Goal: Task Accomplishment & Management: Manage account settings

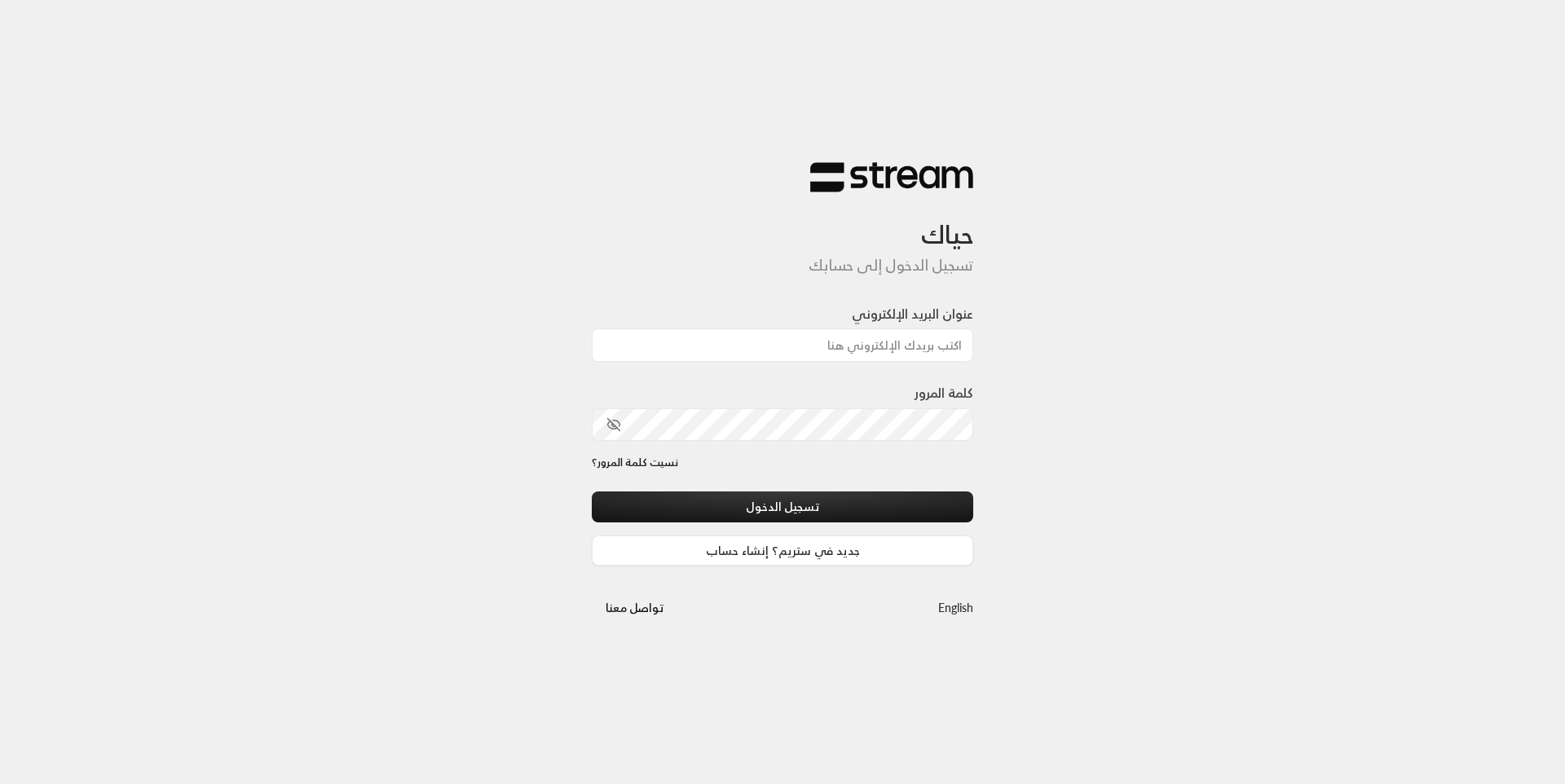
click at [826, 321] on div "عنوان البريد الإلكتروني" at bounding box center [782, 333] width 382 height 58
drag, startPoint x: 826, startPoint y: 336, endPoint x: 845, endPoint y: 361, distance: 31.4
click at [826, 336] on input "عنوان البريد الإلكتروني" at bounding box center [782, 345] width 382 height 33
type input "[EMAIL_ADDRESS][DOMAIN_NAME]"
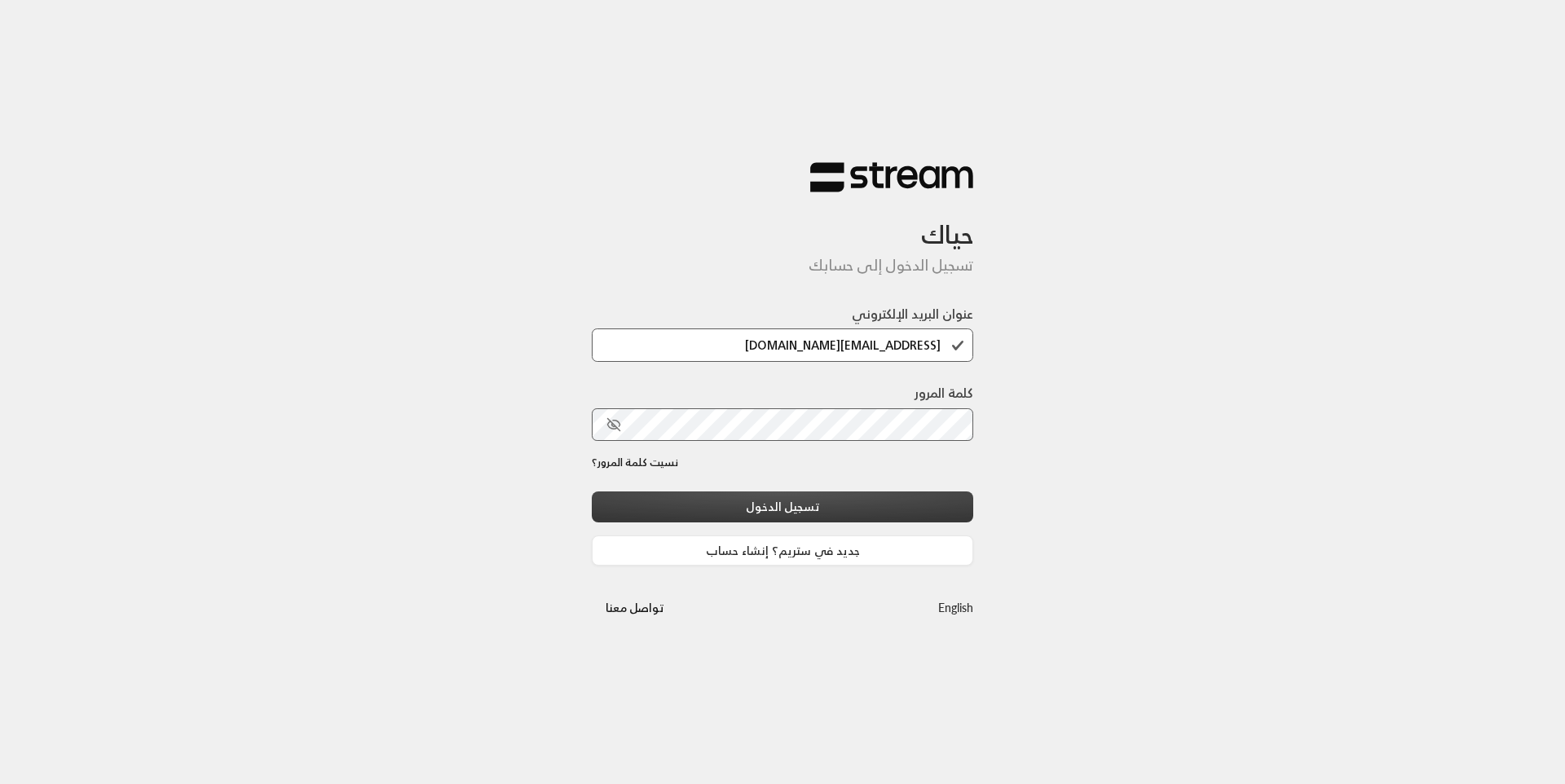
click at [872, 503] on button "تسجيل الدخول" at bounding box center [782, 506] width 382 height 31
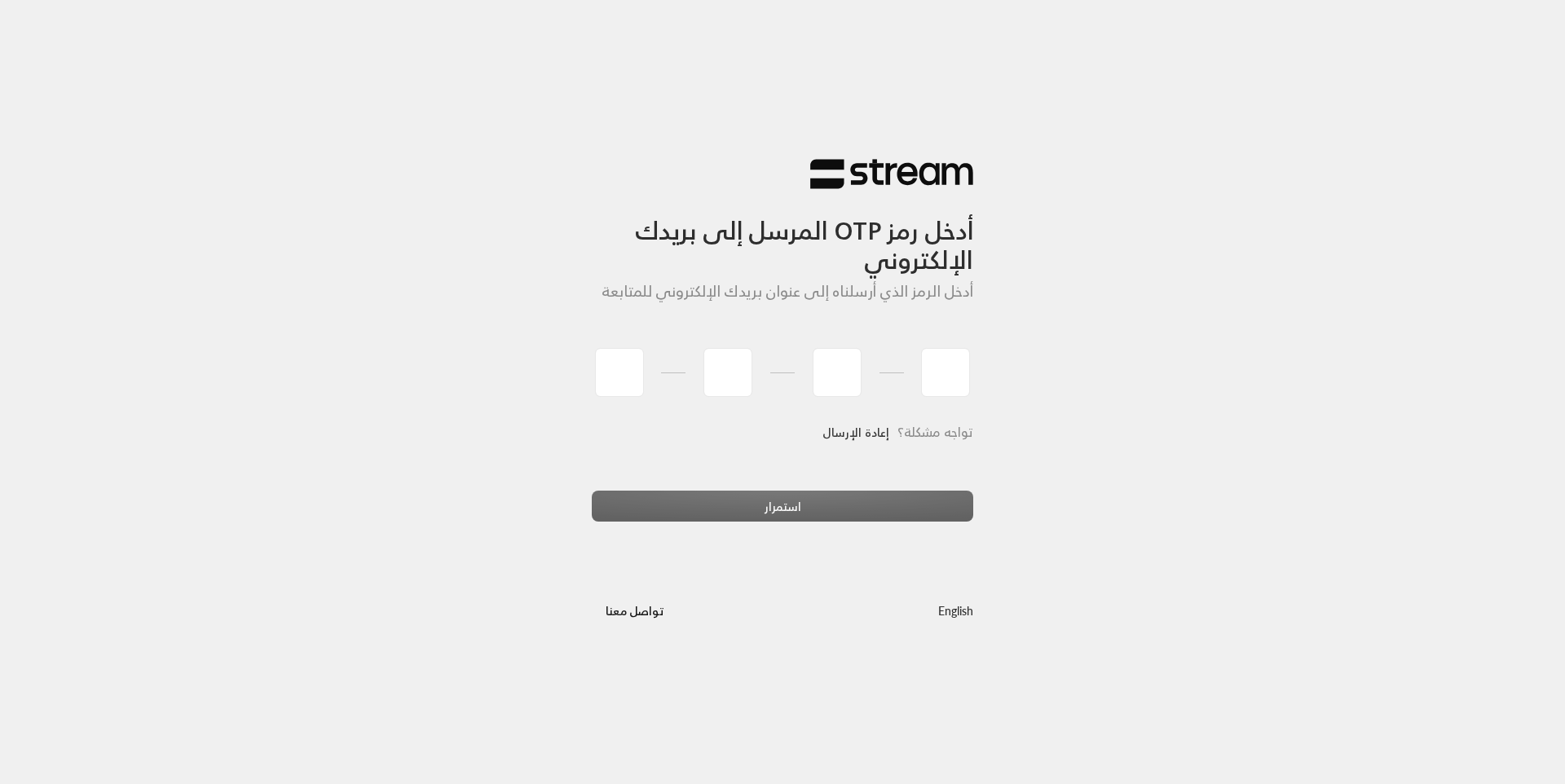
click at [874, 438] on link "إعادة الإرسال" at bounding box center [856, 432] width 67 height 33
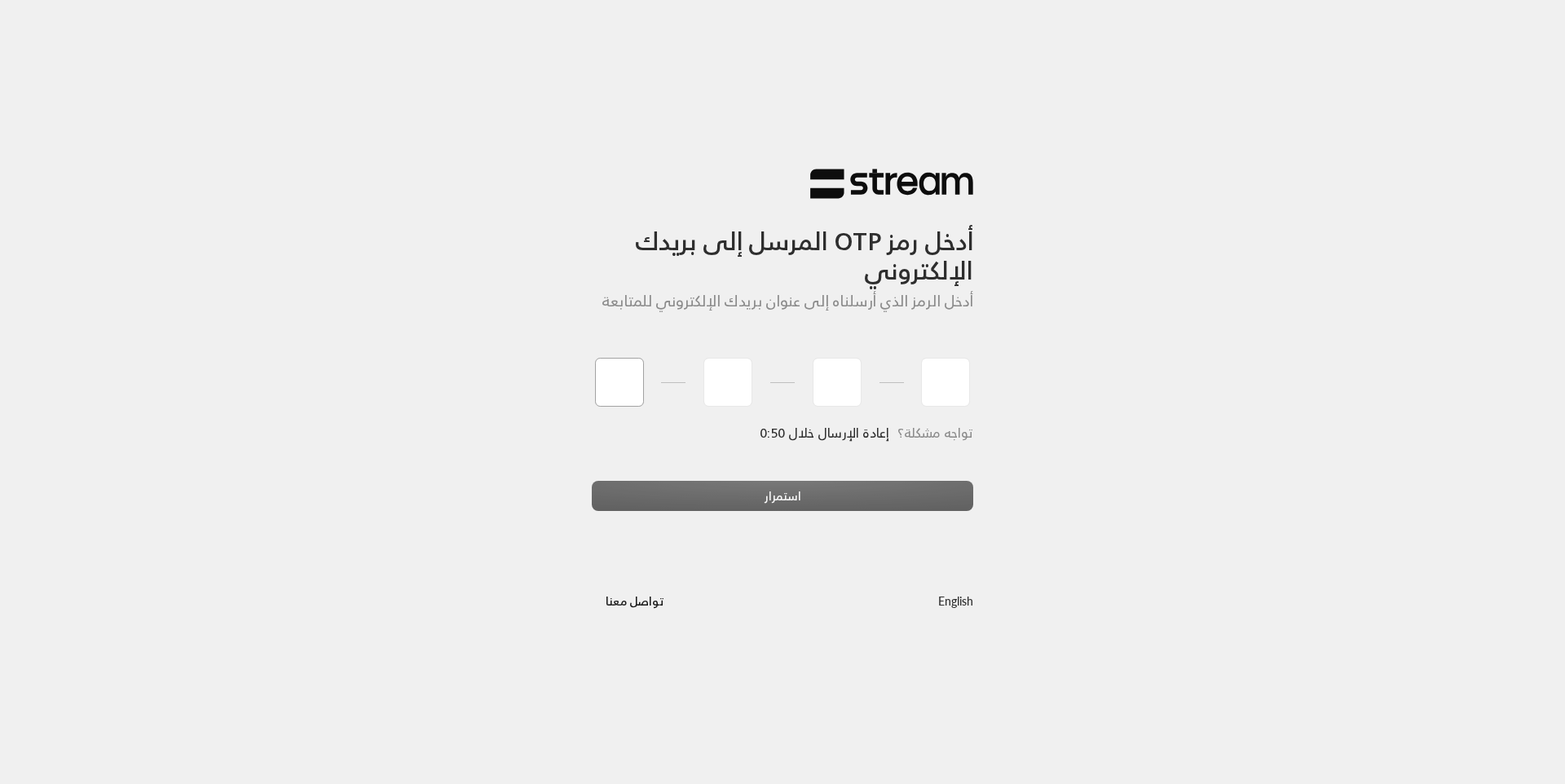
type input "8"
type input "0"
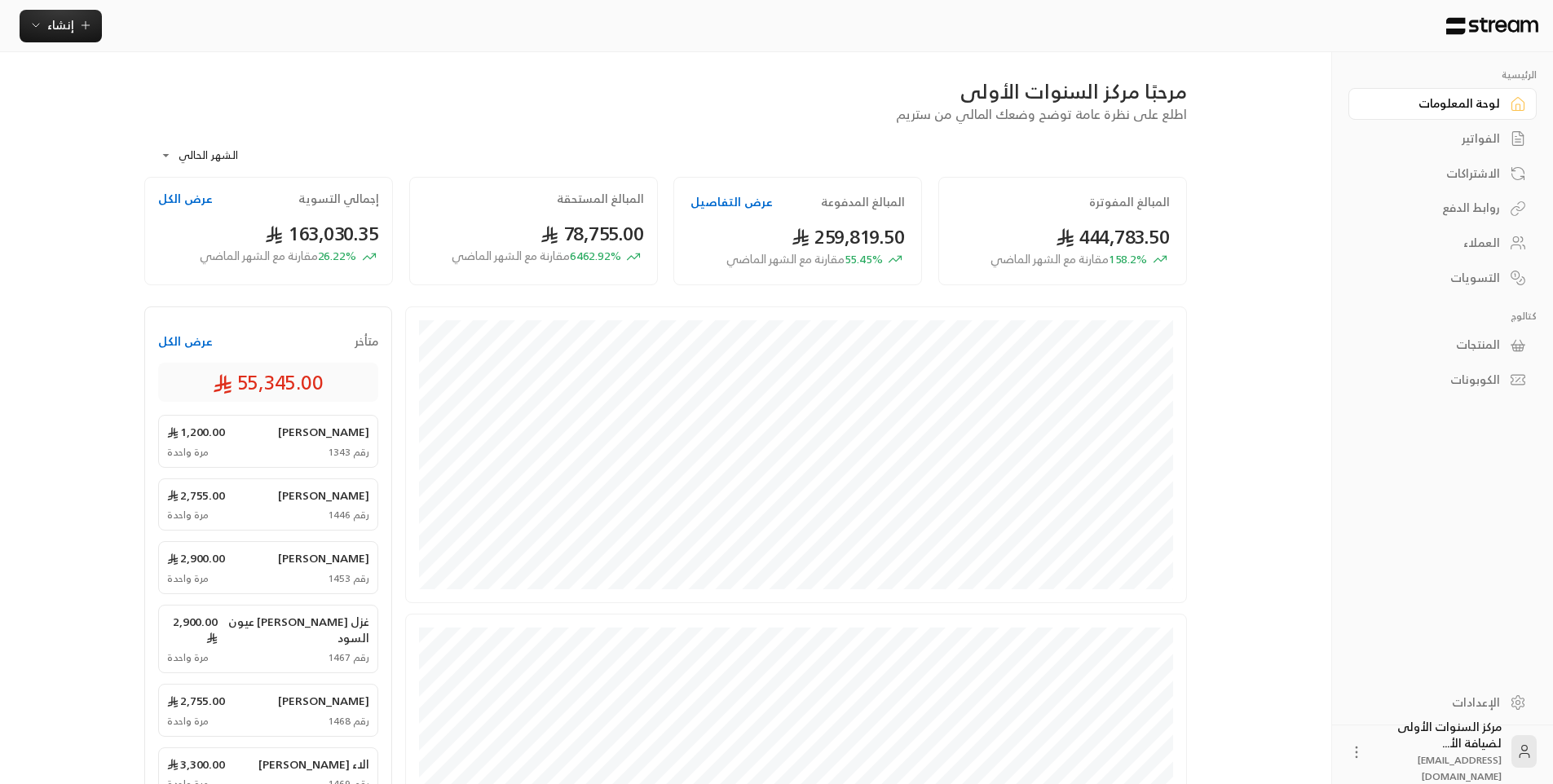
click at [1467, 149] on link "الفواتير" at bounding box center [1443, 139] width 189 height 31
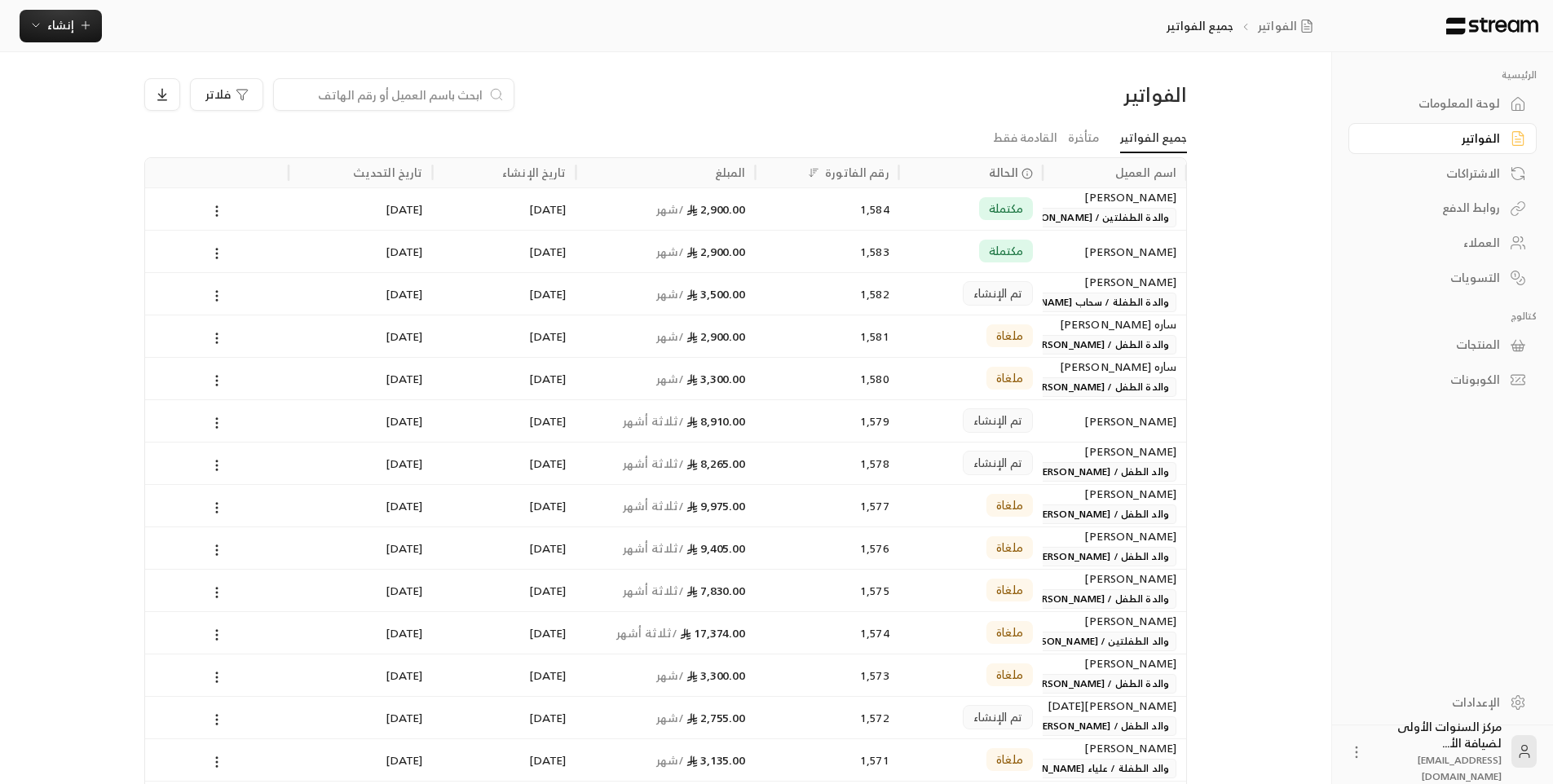
click at [1440, 109] on div "لوحة المعلومات" at bounding box center [1434, 103] width 131 height 17
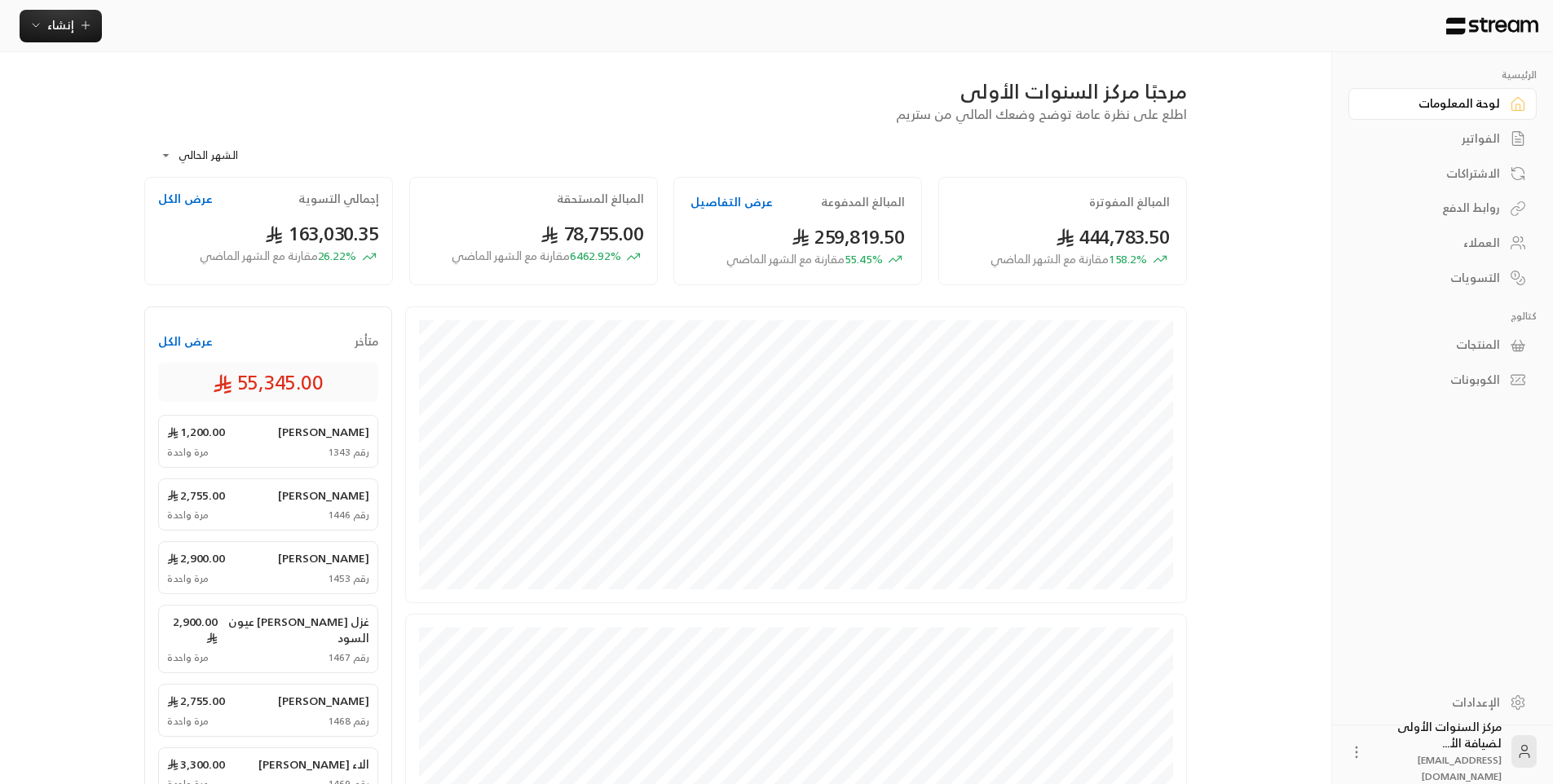
click at [1440, 145] on div "الفواتير" at bounding box center [1434, 138] width 131 height 17
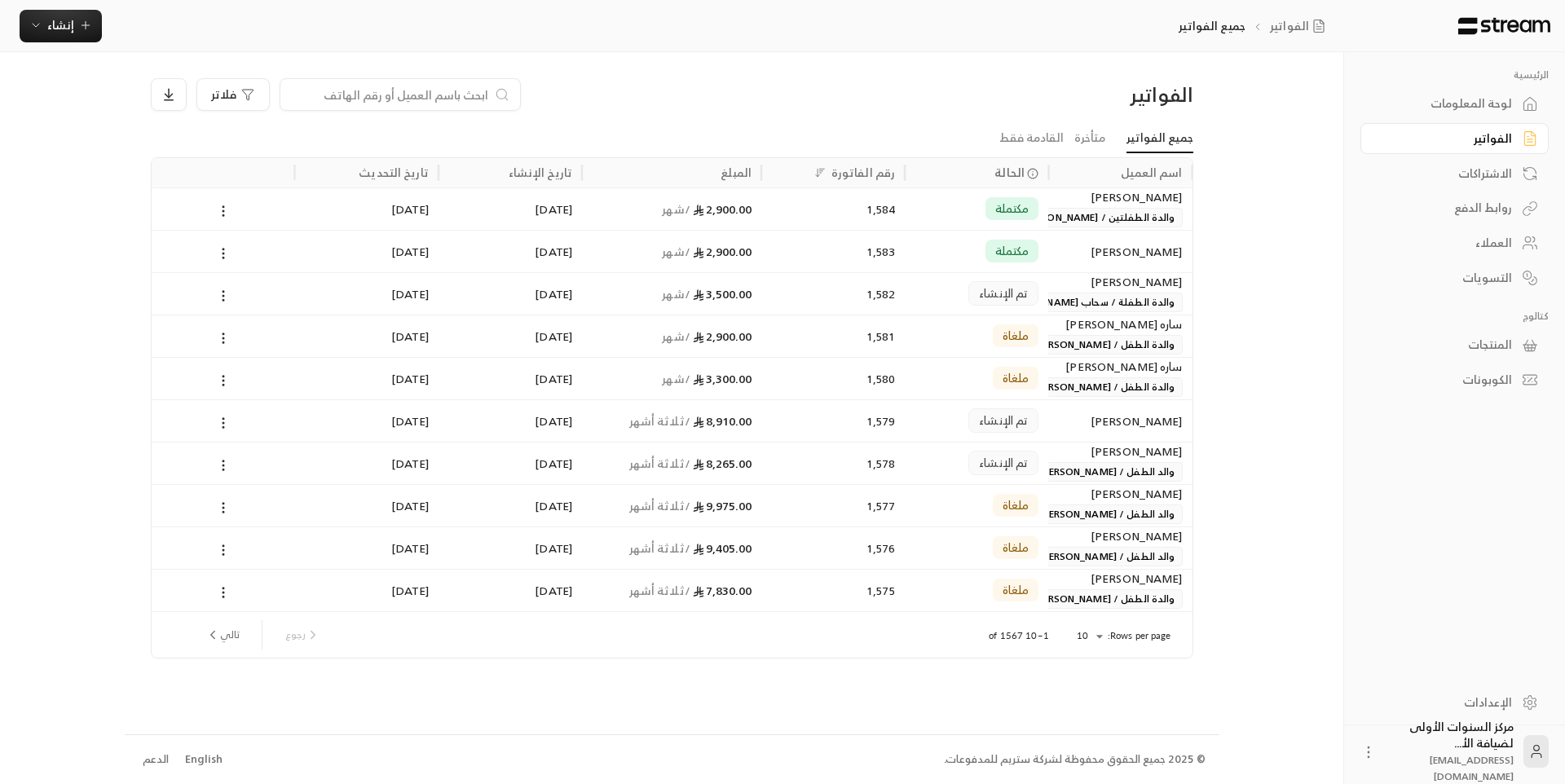
click at [923, 77] on div "الفواتير فلاتر جميع الفواتير متأخرة القادمة فقط اسم العميل الحالة رقم الفاتورة …" at bounding box center [672, 393] width 1095 height 681
click at [424, 93] on input at bounding box center [390, 94] width 199 height 18
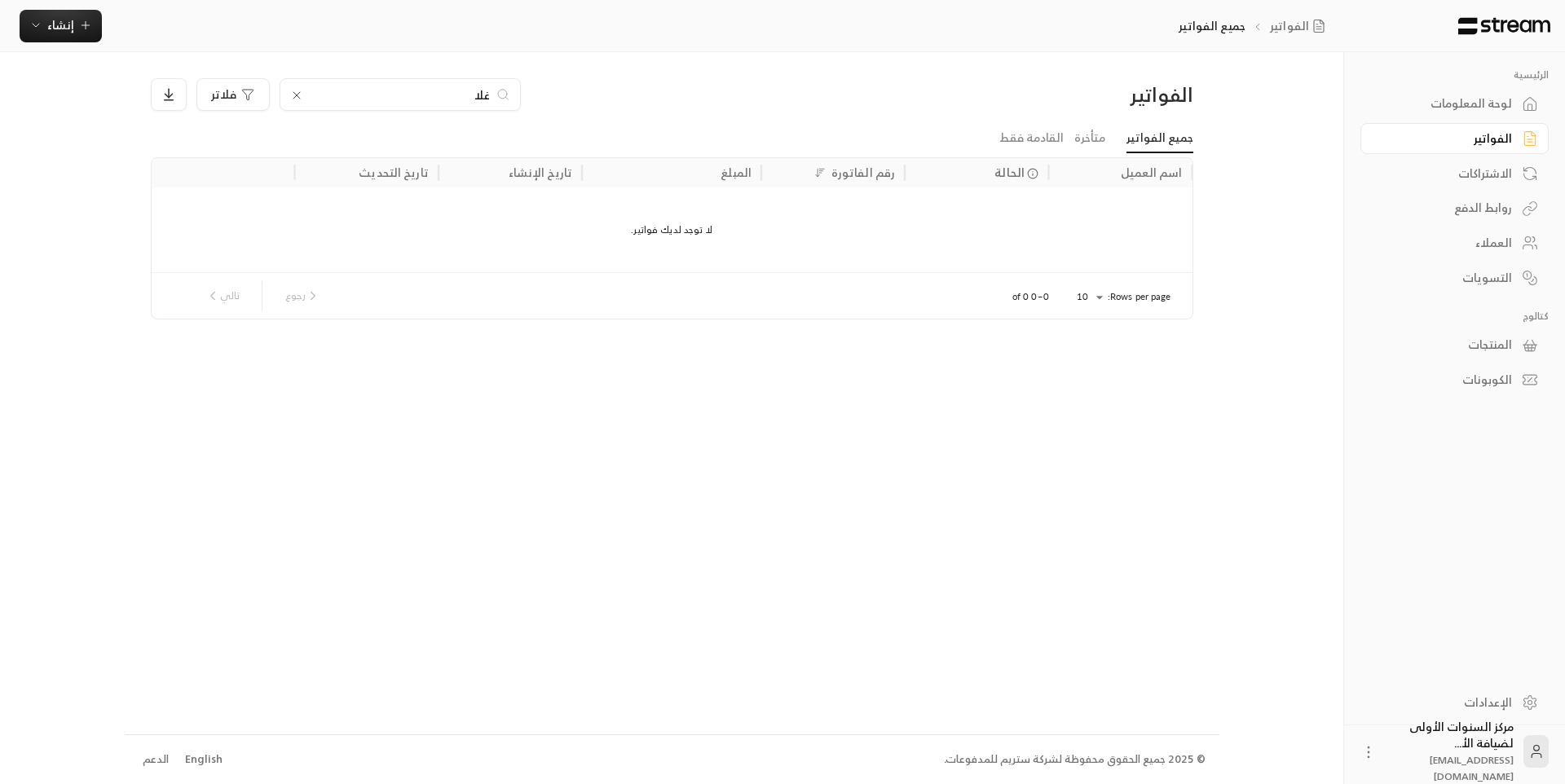
type input "غلا"
click at [1479, 242] on div "العملاء" at bounding box center [1446, 243] width 131 height 17
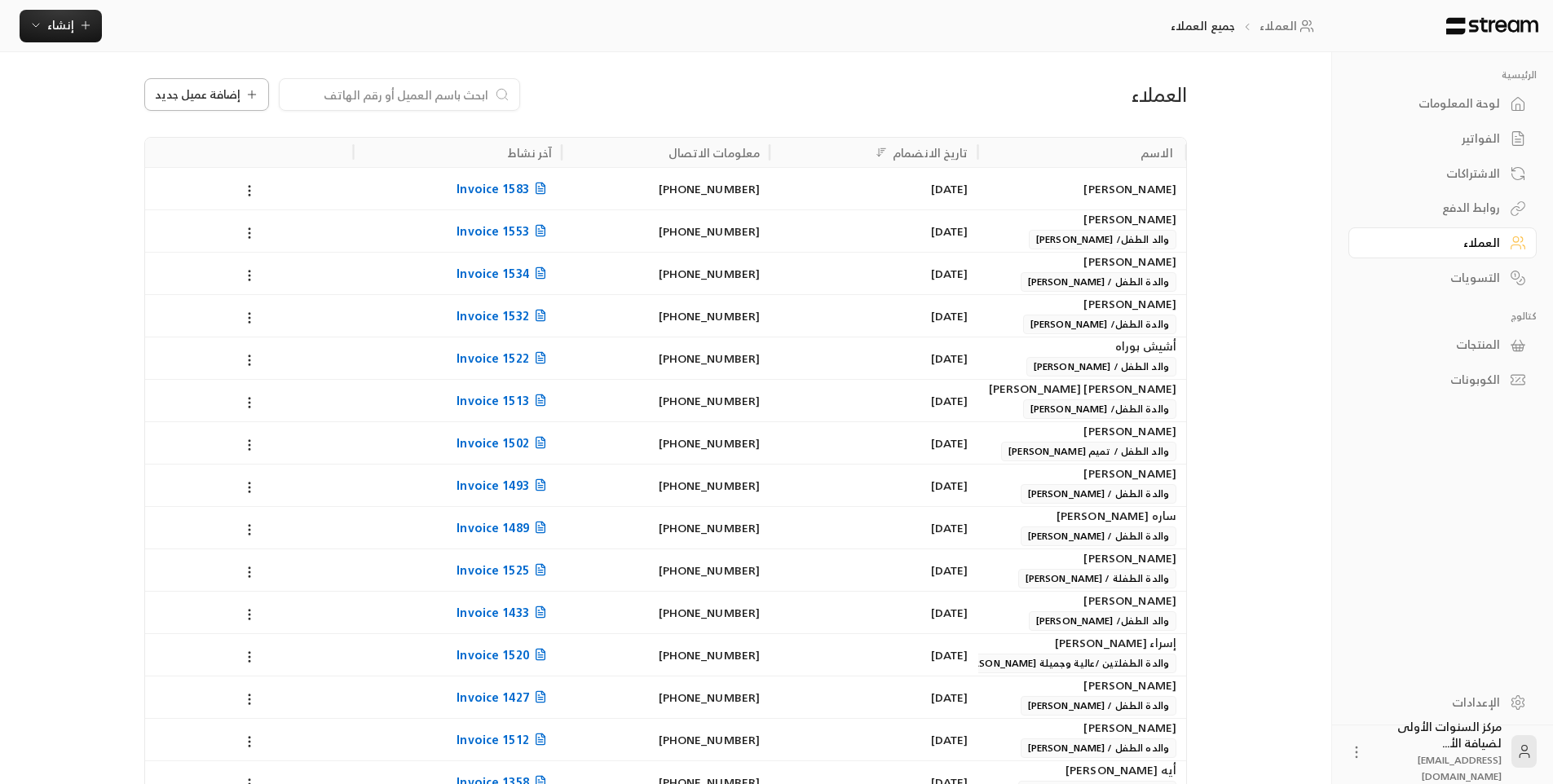
click at [230, 91] on span "إضافة عميل جديد" at bounding box center [197, 94] width 86 height 11
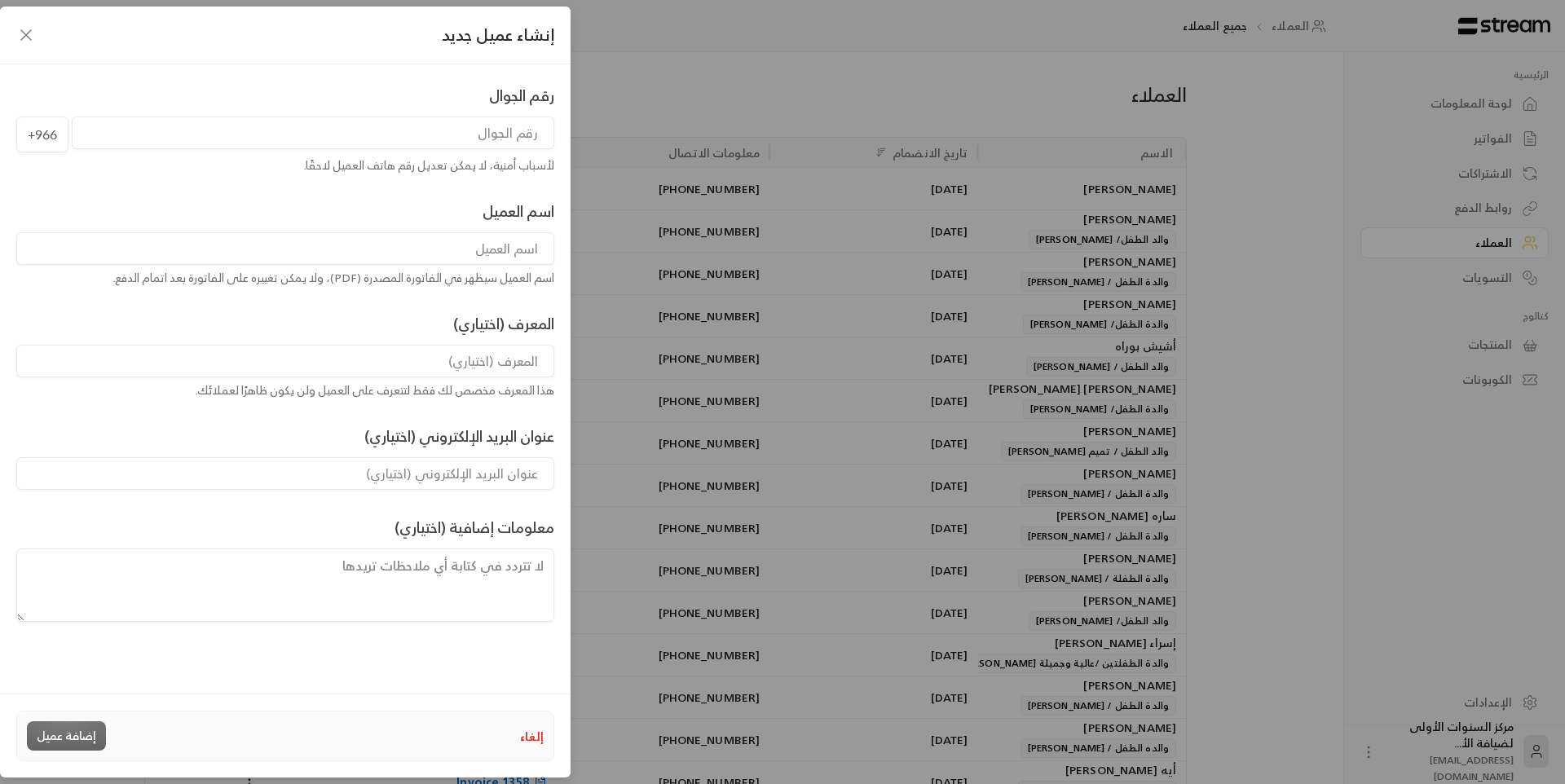
click at [455, 133] on input "tel" at bounding box center [313, 132] width 483 height 32
type input "506832540"
click at [477, 258] on input at bounding box center [286, 248] width 538 height 32
type input "[PERSON_NAME] بن [PERSON_NAME]"
click at [494, 360] on input at bounding box center [286, 361] width 538 height 32
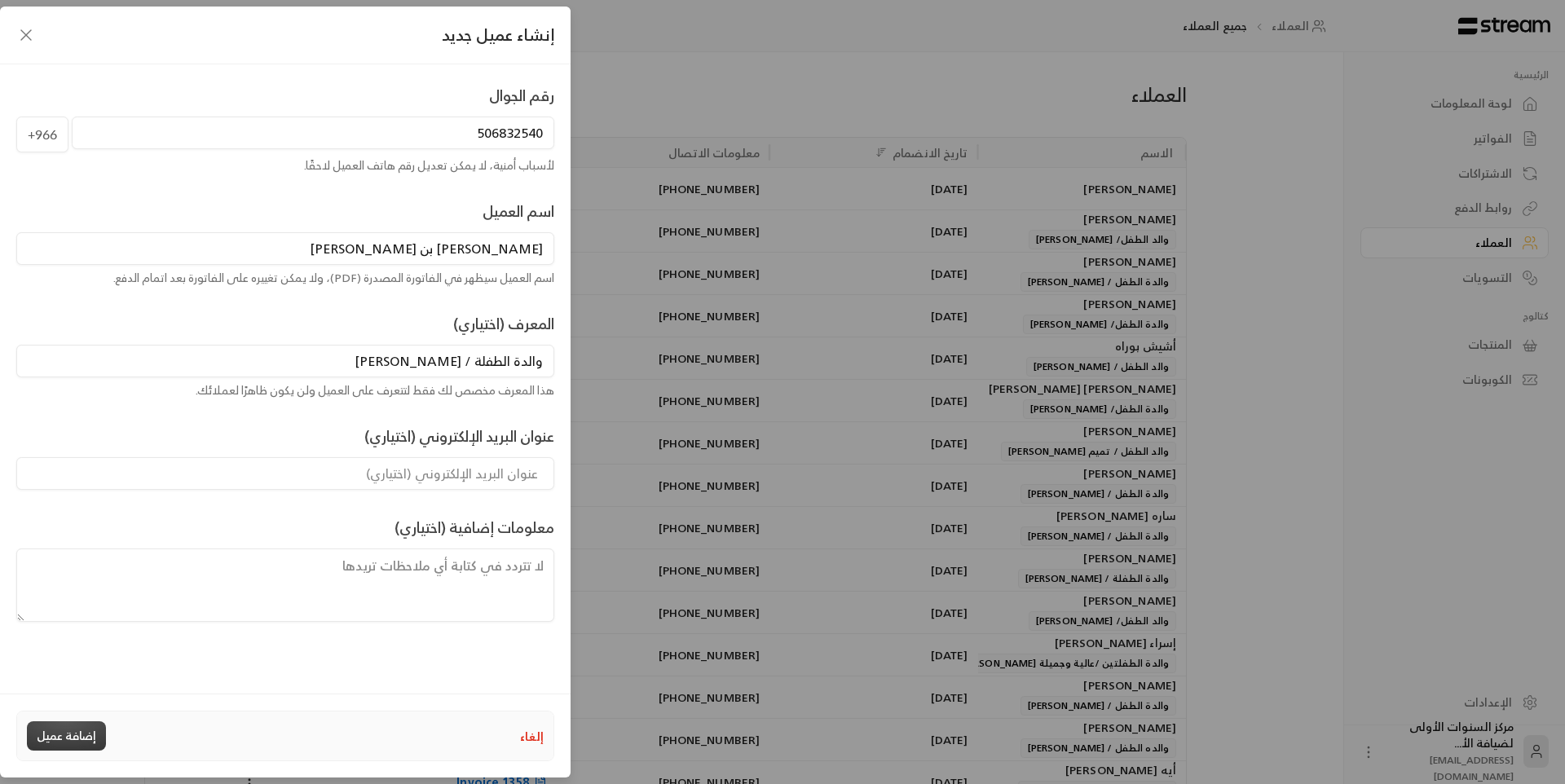
type input "والدة الطفلة / [PERSON_NAME]"
click at [88, 729] on button "إضافة عميل" at bounding box center [66, 736] width 79 height 30
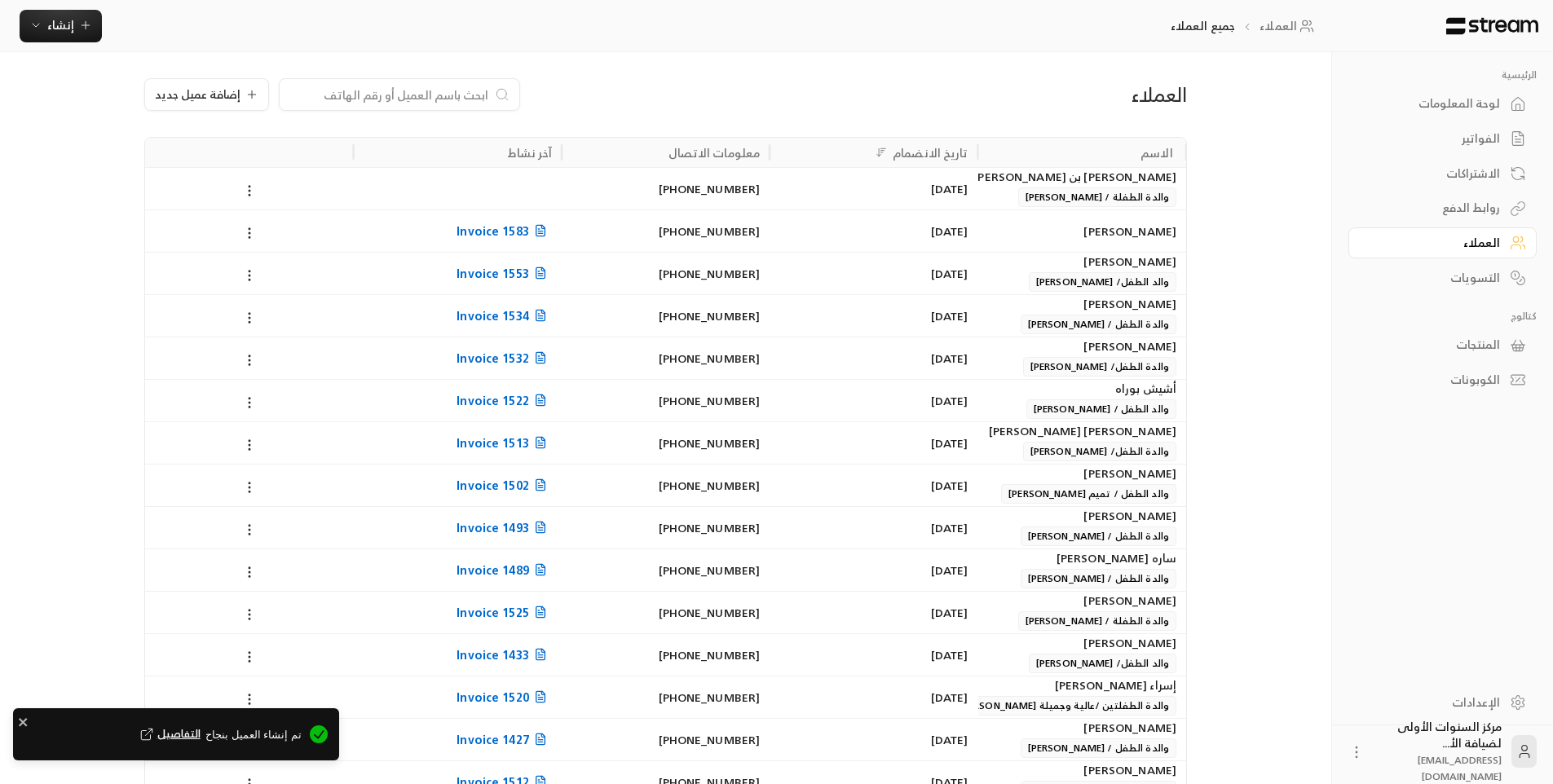
click at [1453, 105] on div "لوحة المعلومات" at bounding box center [1434, 103] width 131 height 17
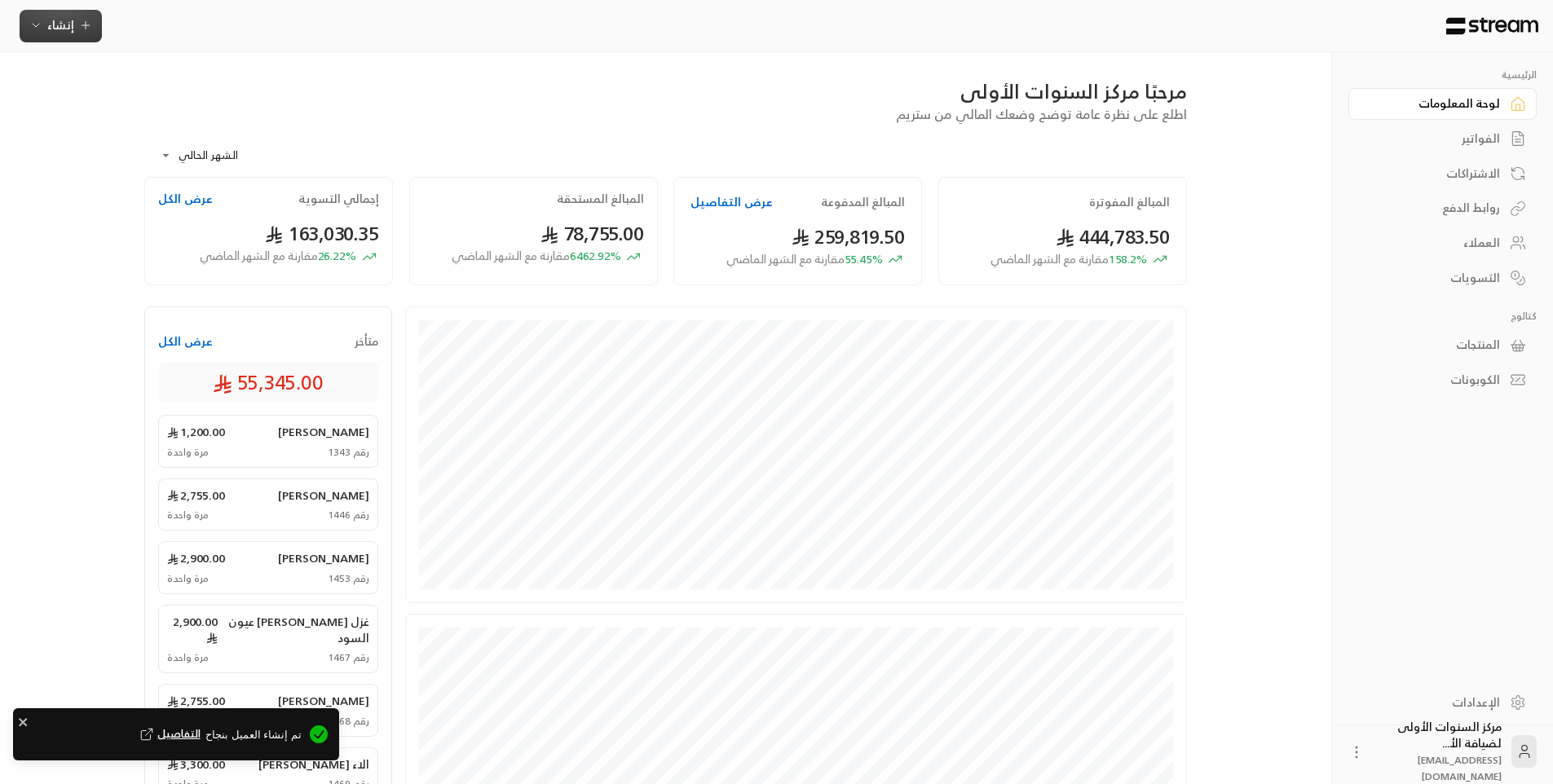
click at [45, 20] on span "إنشاء" at bounding box center [61, 24] width 63 height 20
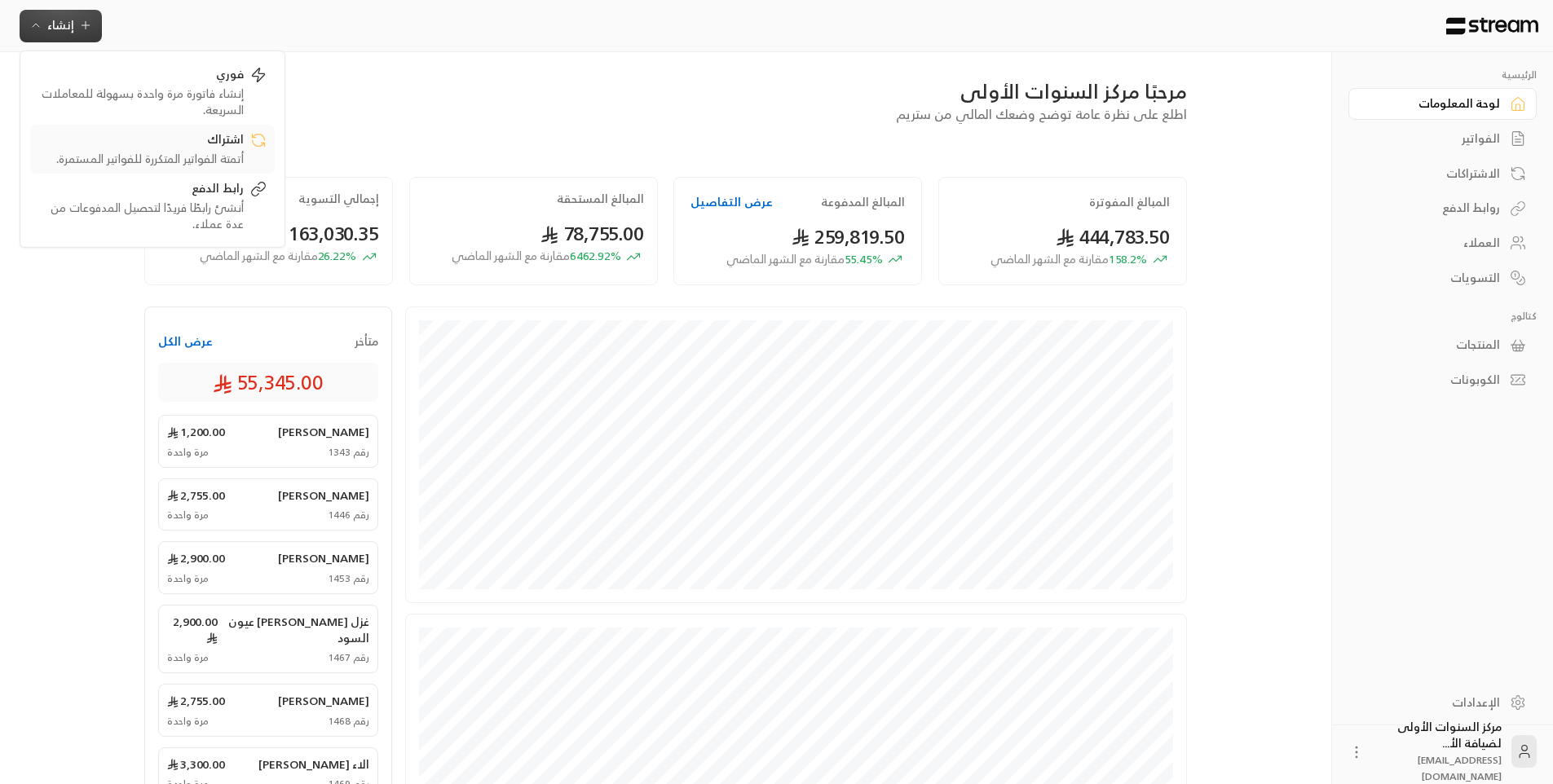
click at [255, 162] on div "اشتراك أتمتة الفواتير المتكررة للفواتير المستمرة." at bounding box center [152, 148] width 228 height 36
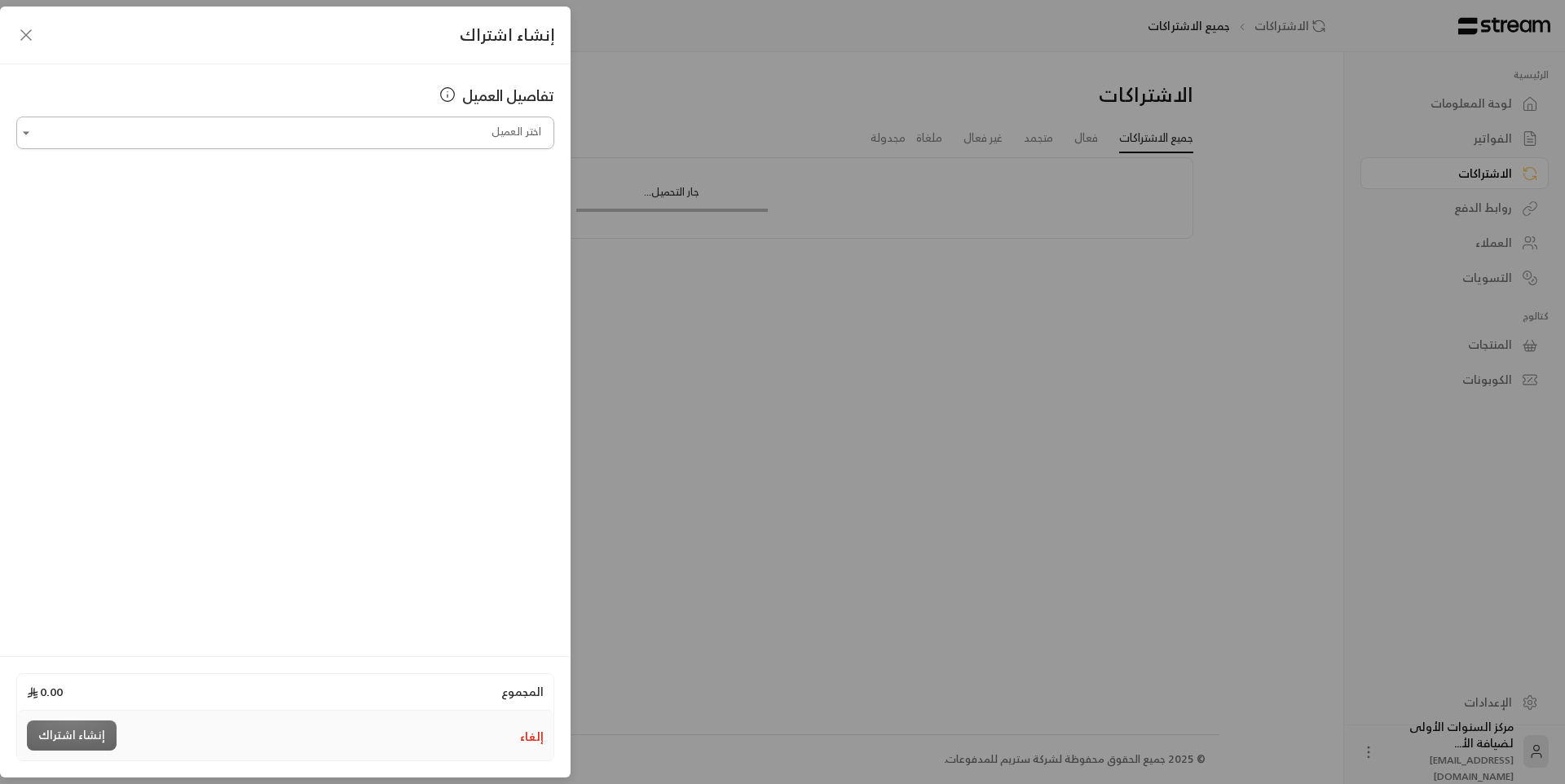
click at [403, 131] on input "اختر العميل" at bounding box center [286, 133] width 538 height 29
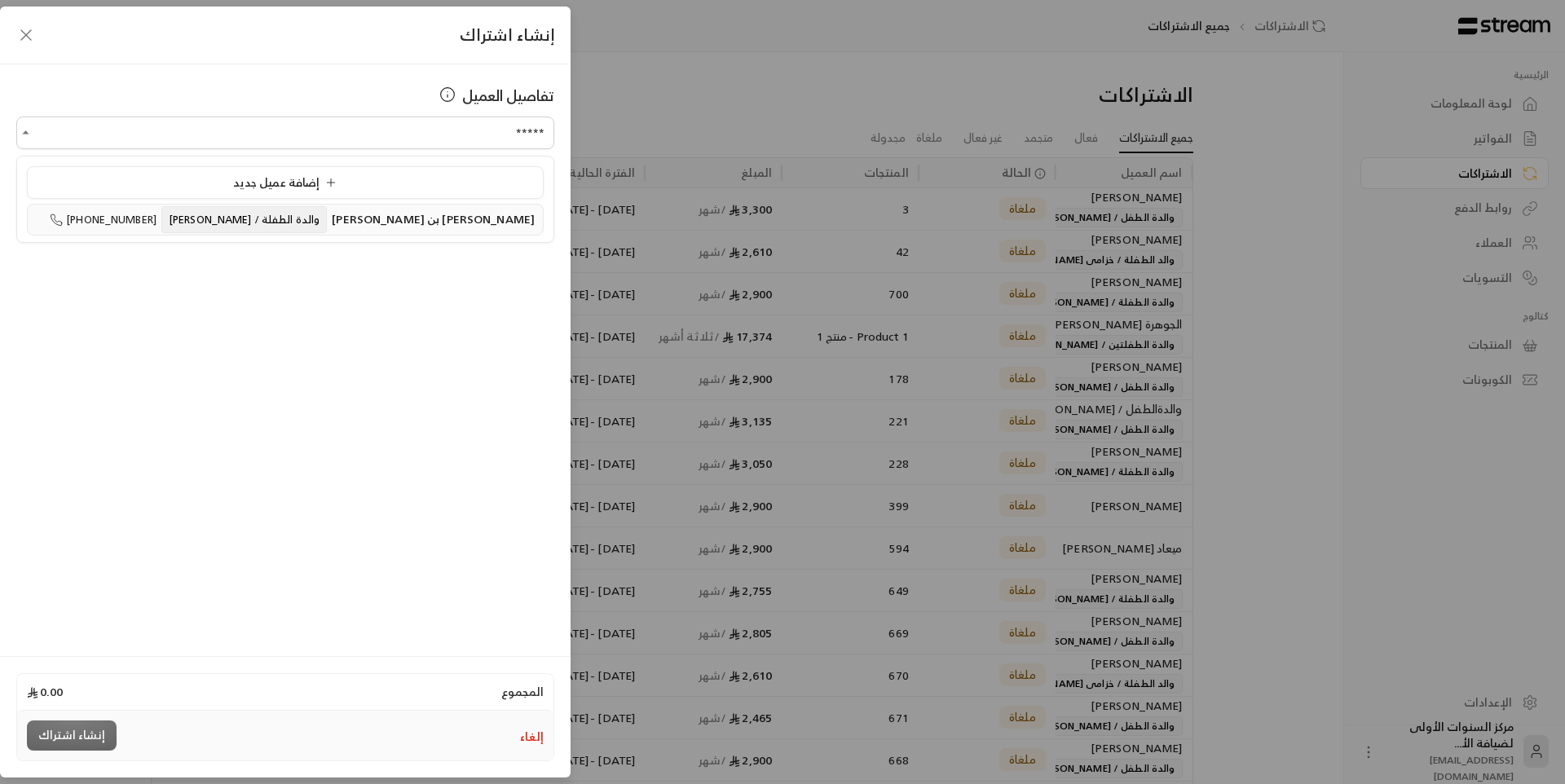
click at [327, 218] on span "والدة الطفلة / [PERSON_NAME]" at bounding box center [244, 219] width 165 height 27
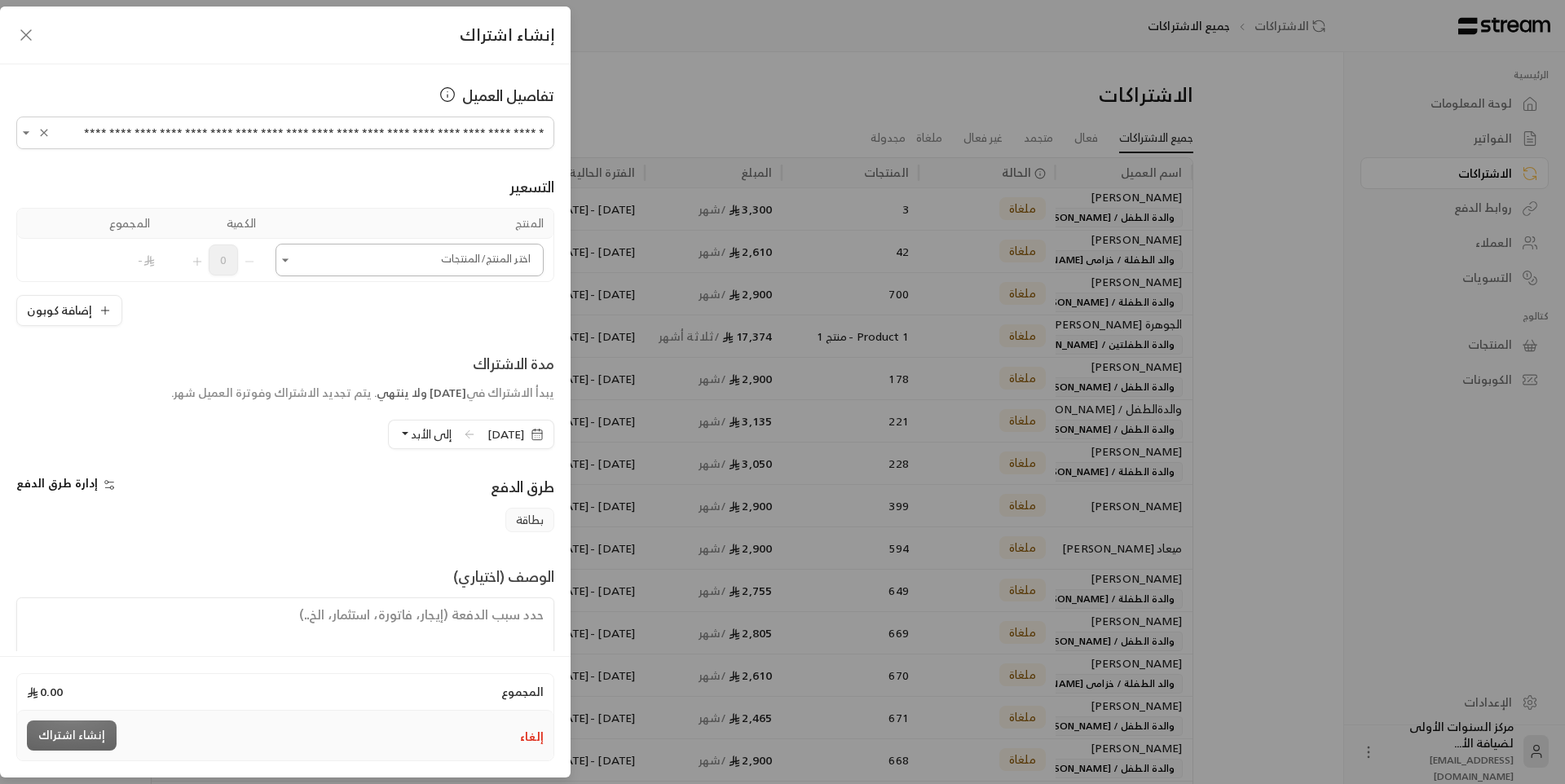
type input "**********"
click at [375, 261] on input "اختر العميل" at bounding box center [409, 260] width 268 height 29
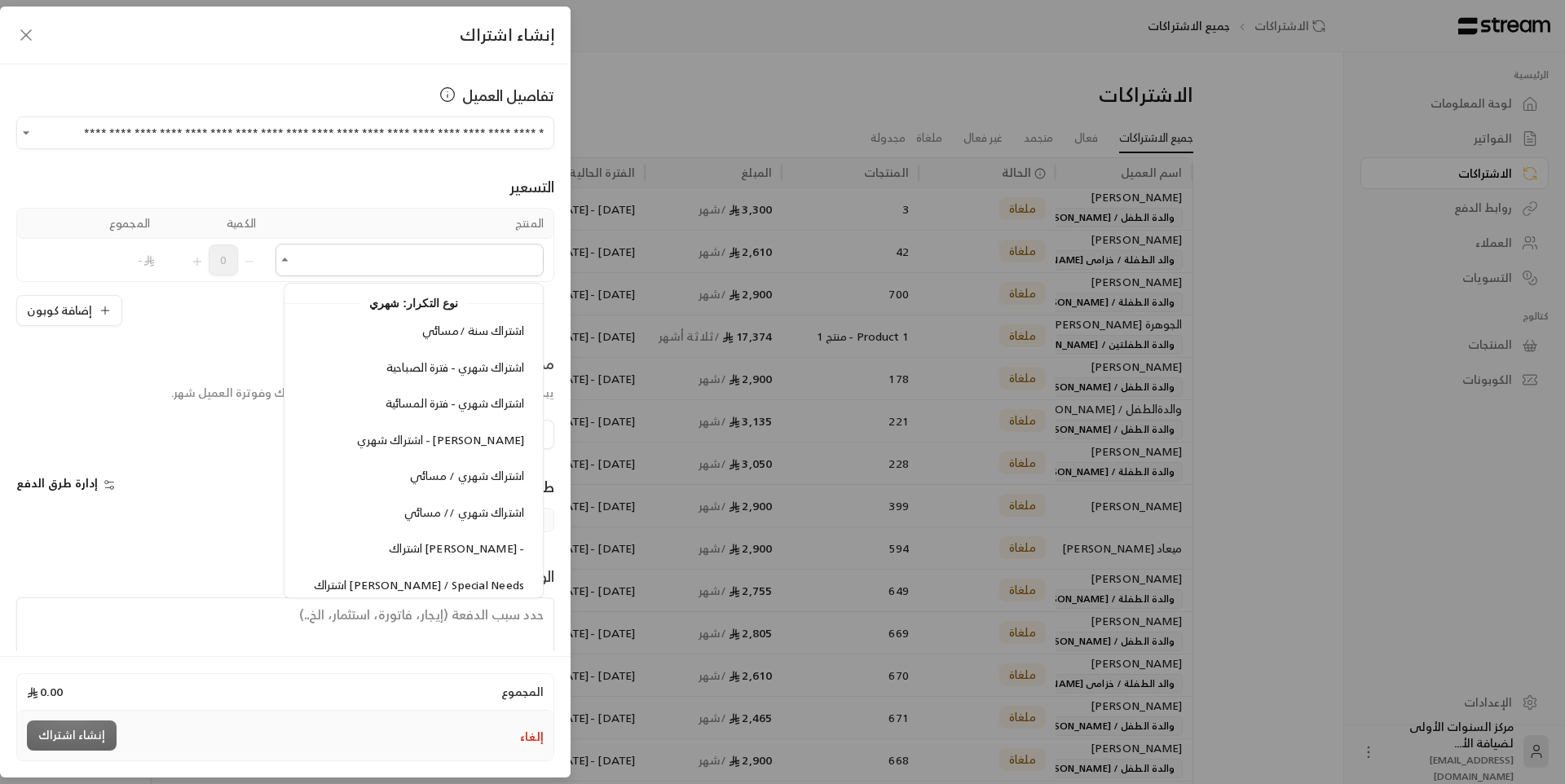
scroll to position [1611, 0]
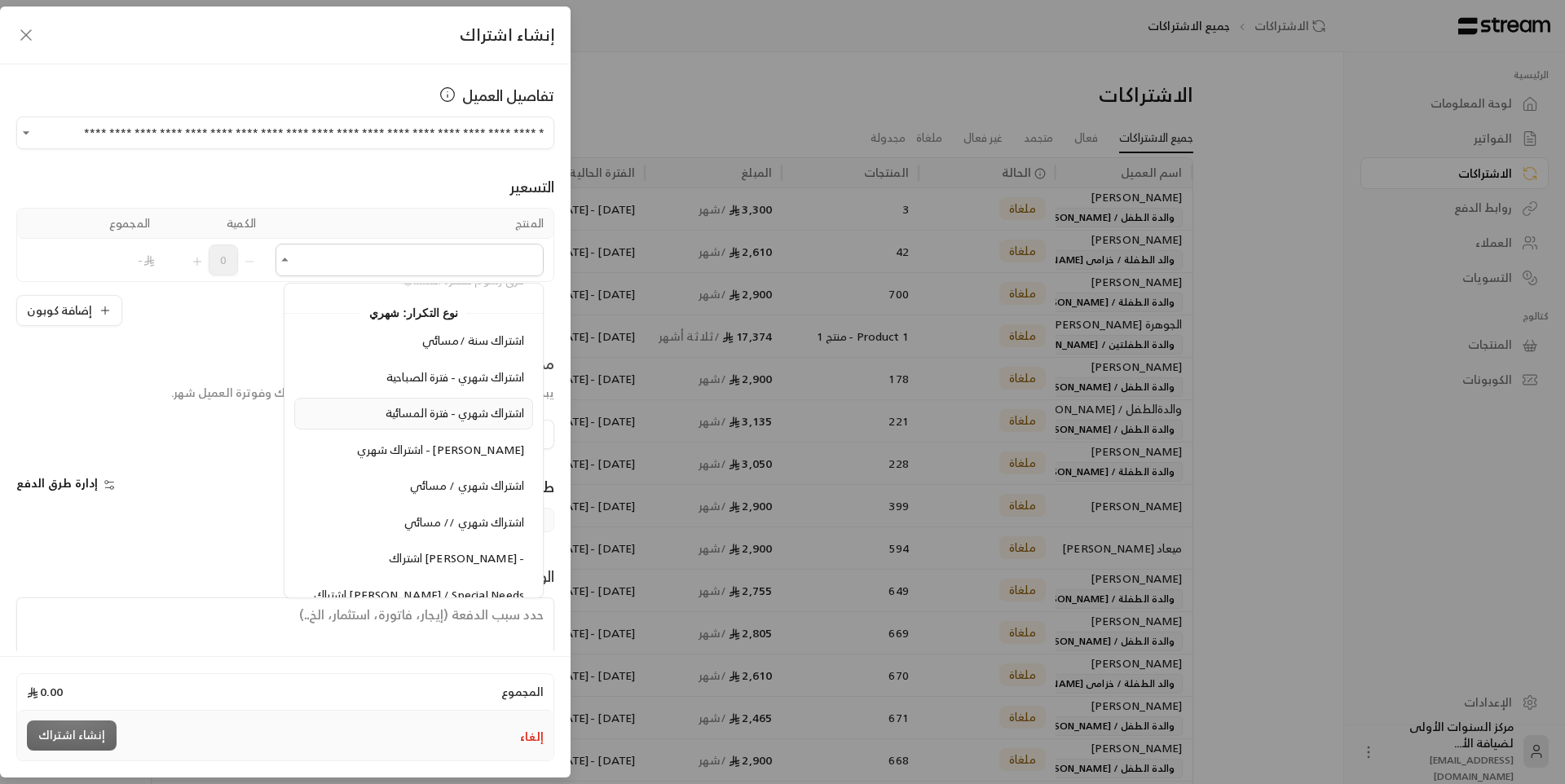
click at [435, 418] on span "اشتراك شهري - فترة المسائية" at bounding box center [454, 412] width 139 height 20
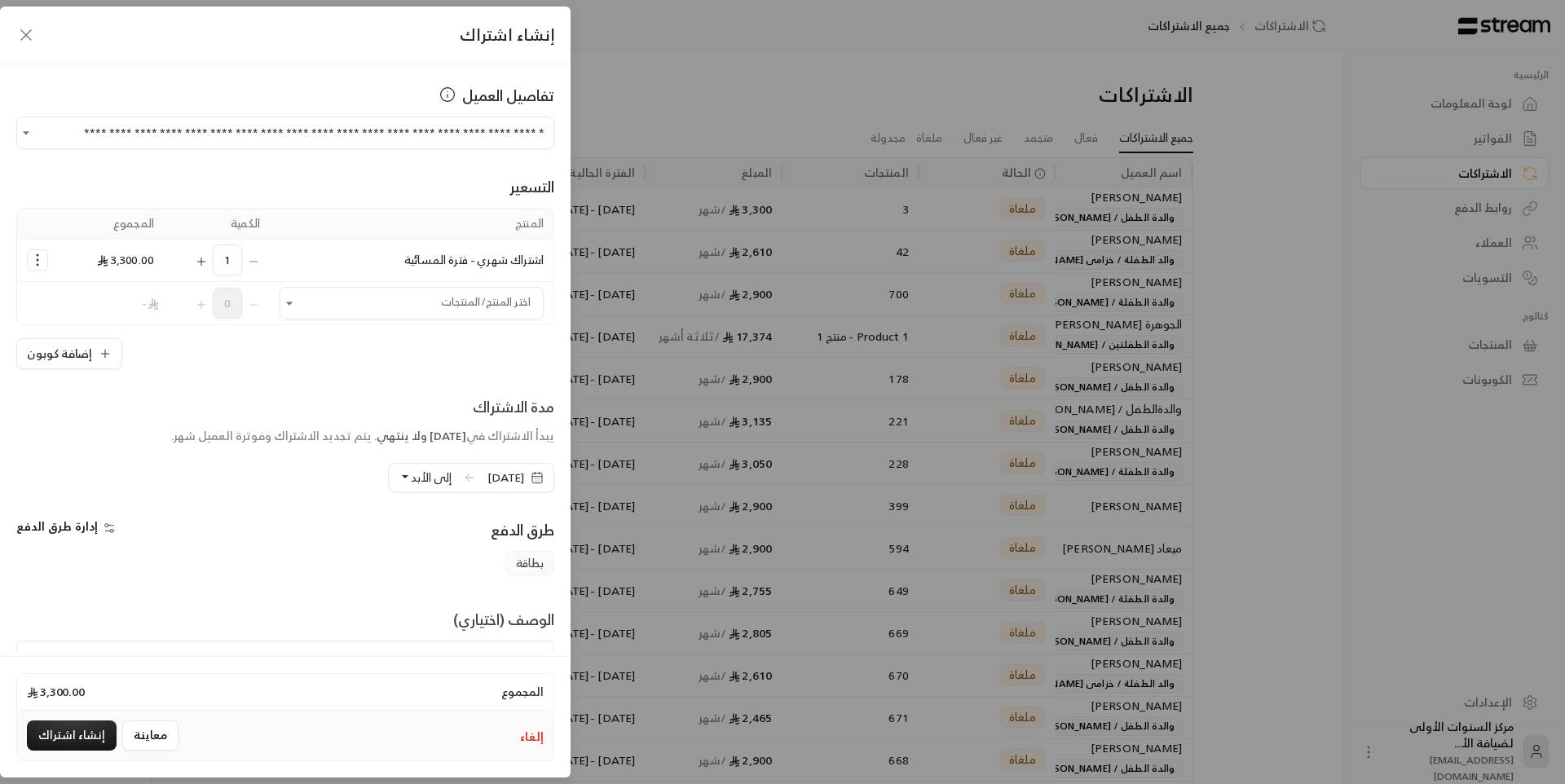
click at [45, 264] on icon "Selected Products" at bounding box center [38, 259] width 17 height 17
click at [88, 299] on span "إضافة كوبون" at bounding box center [100, 299] width 60 height 18
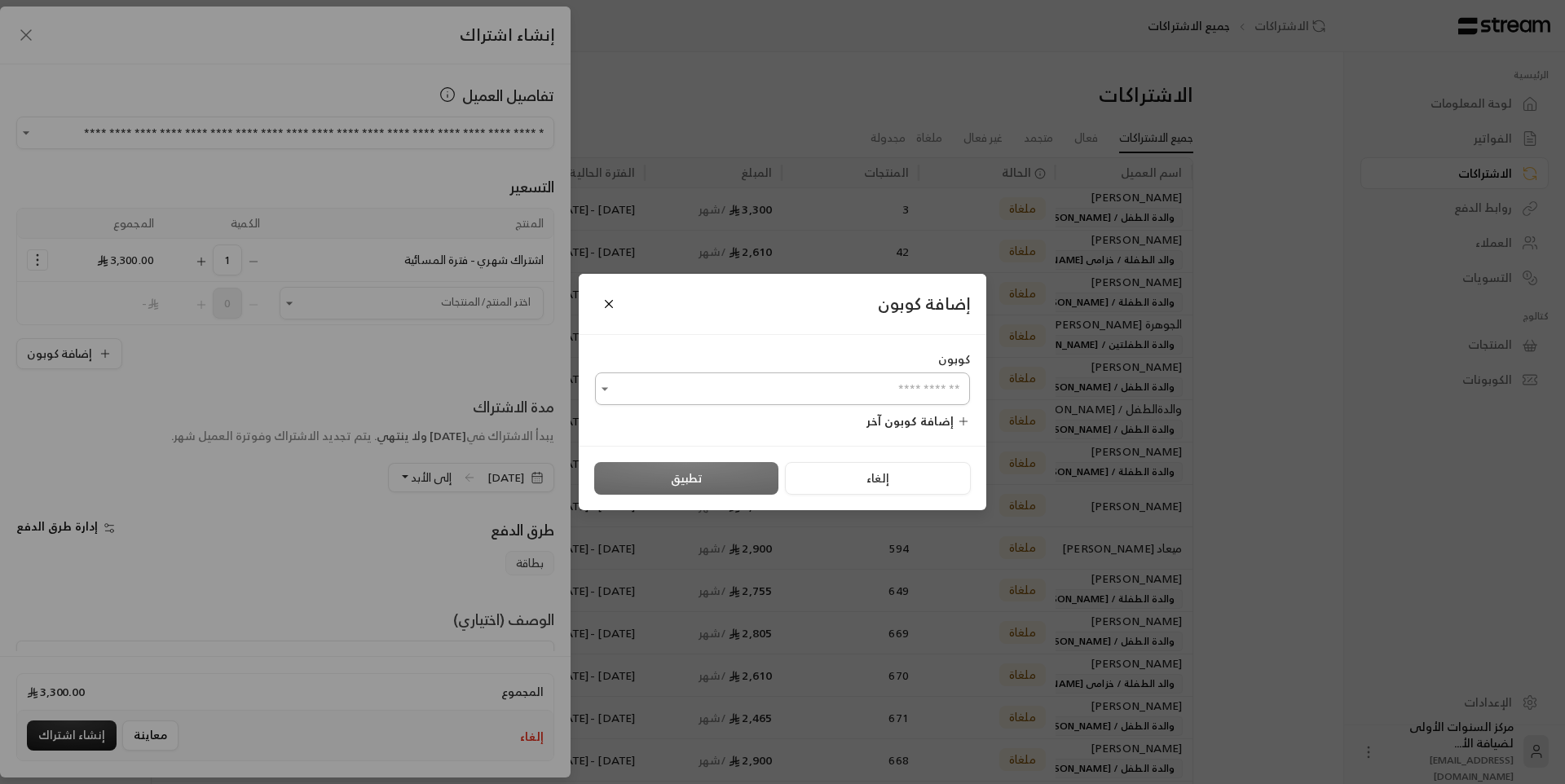
click at [765, 393] on input "اختر العميل" at bounding box center [782, 389] width 375 height 29
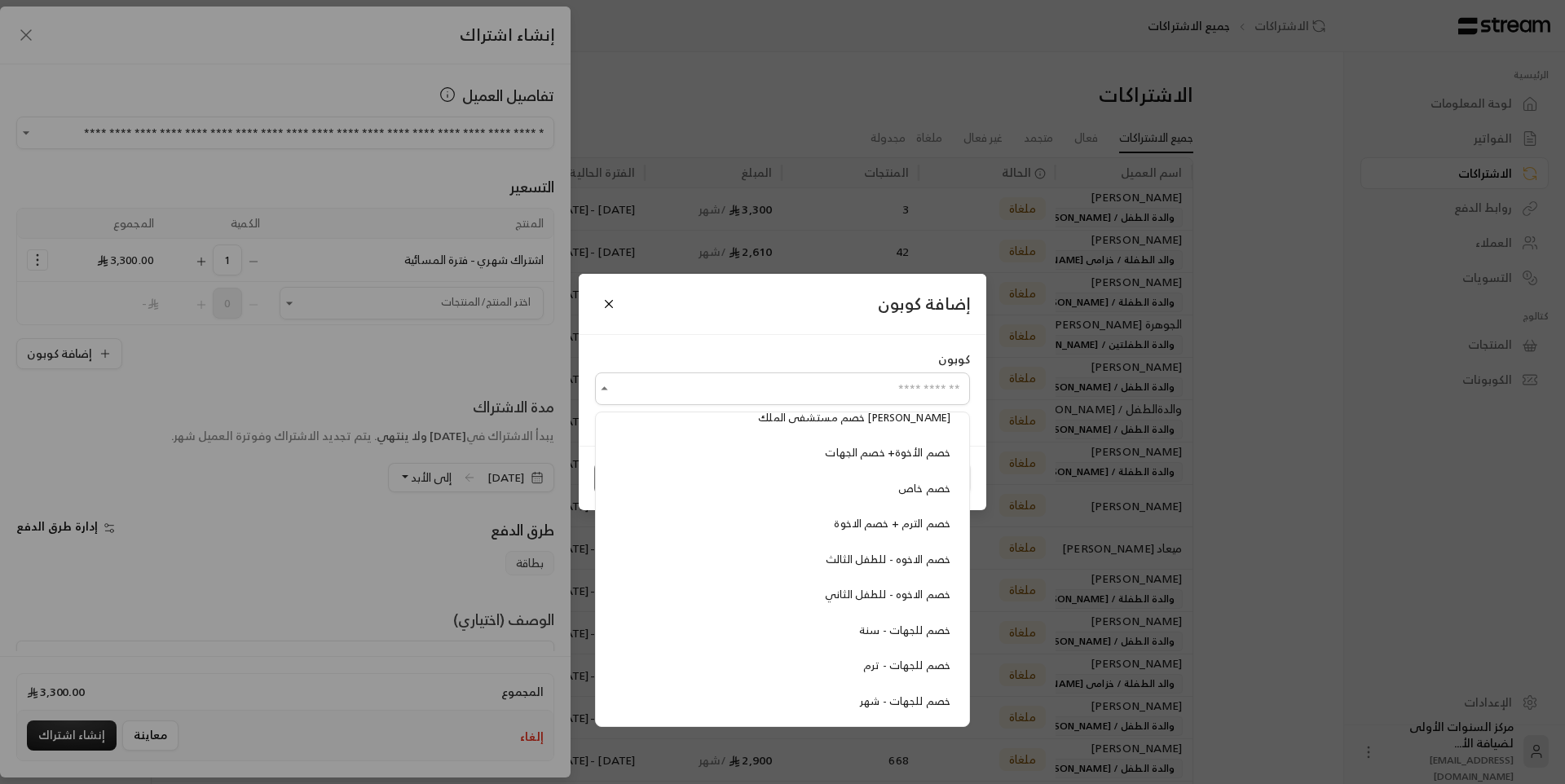
scroll to position [302, 0]
click at [848, 630] on div "خصم للجهات - شهر" at bounding box center [782, 634] width 336 height 17
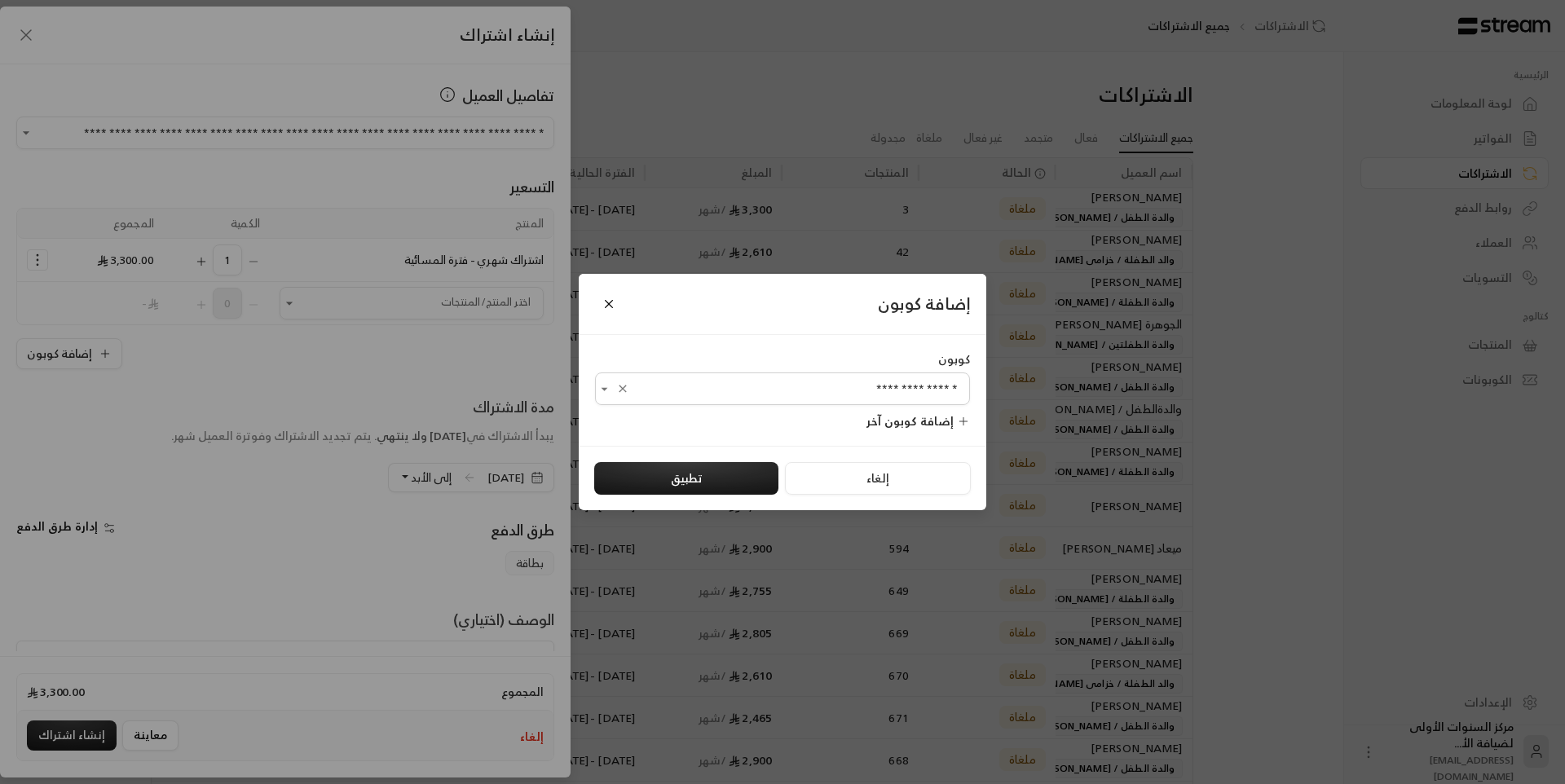
type input "**********"
click at [721, 483] on button "تطبيق" at bounding box center [686, 478] width 184 height 32
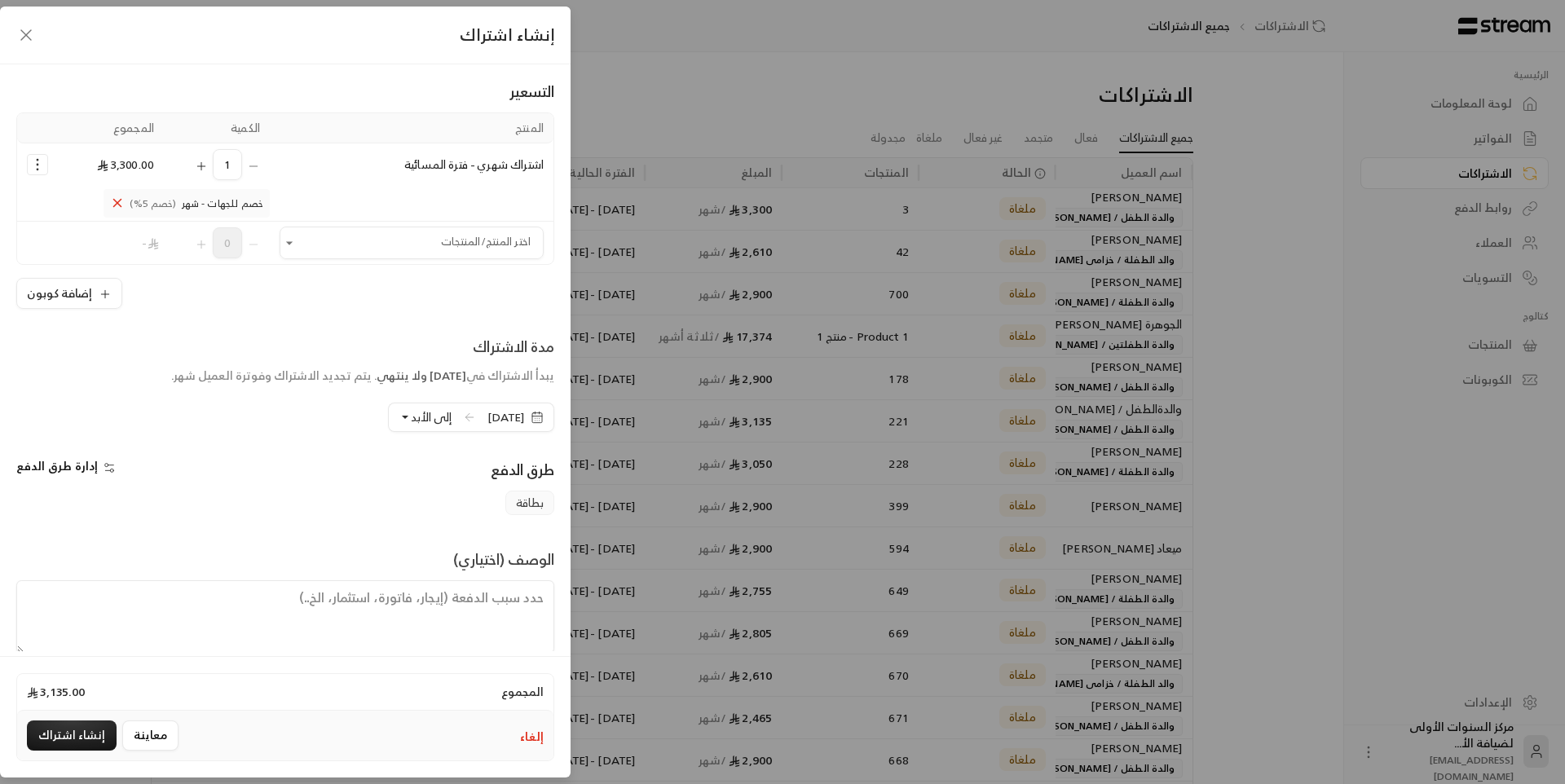
scroll to position [117, 0]
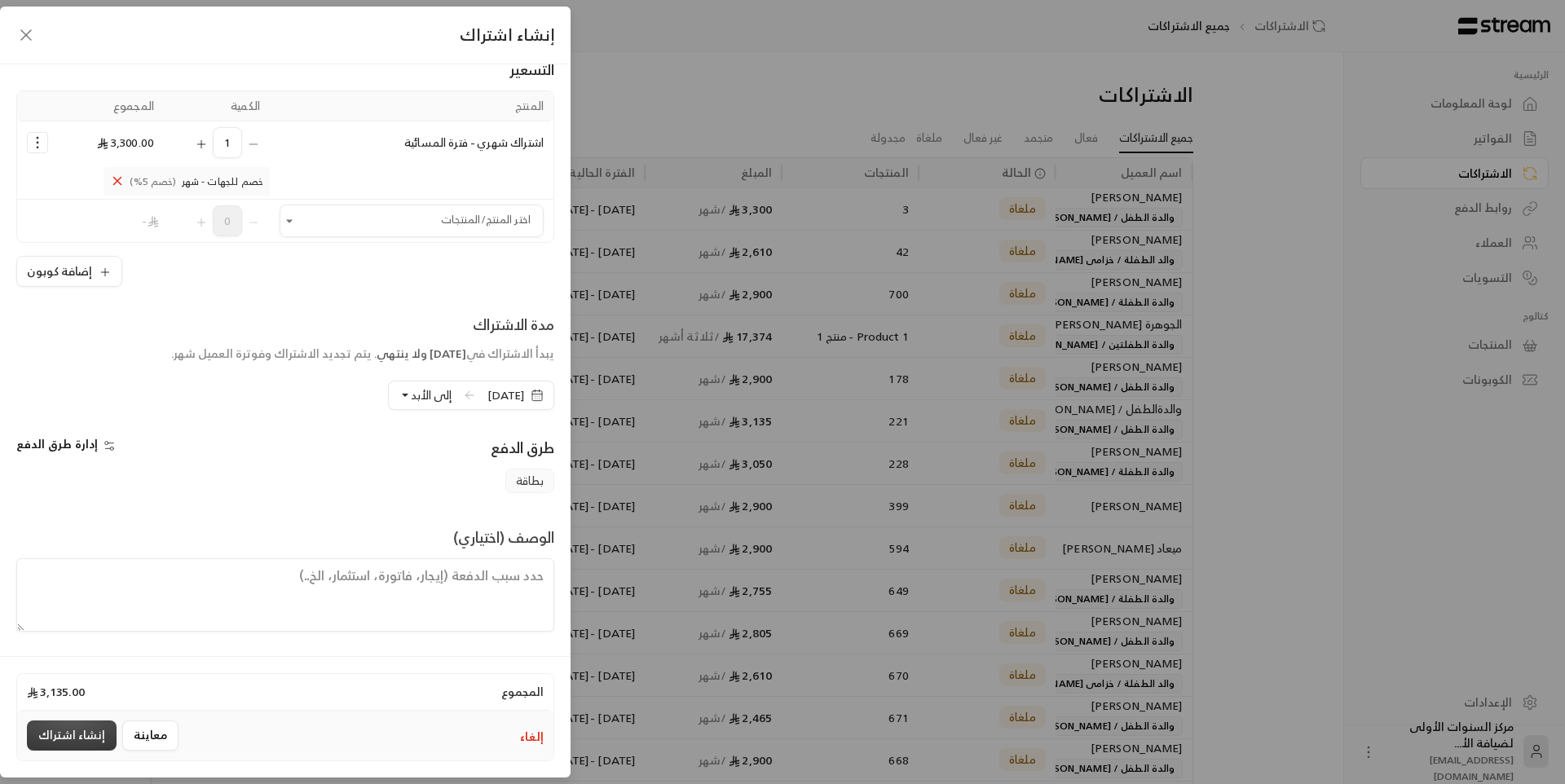
click at [87, 722] on button "إنشاء اشتراك" at bounding box center [72, 735] width 90 height 31
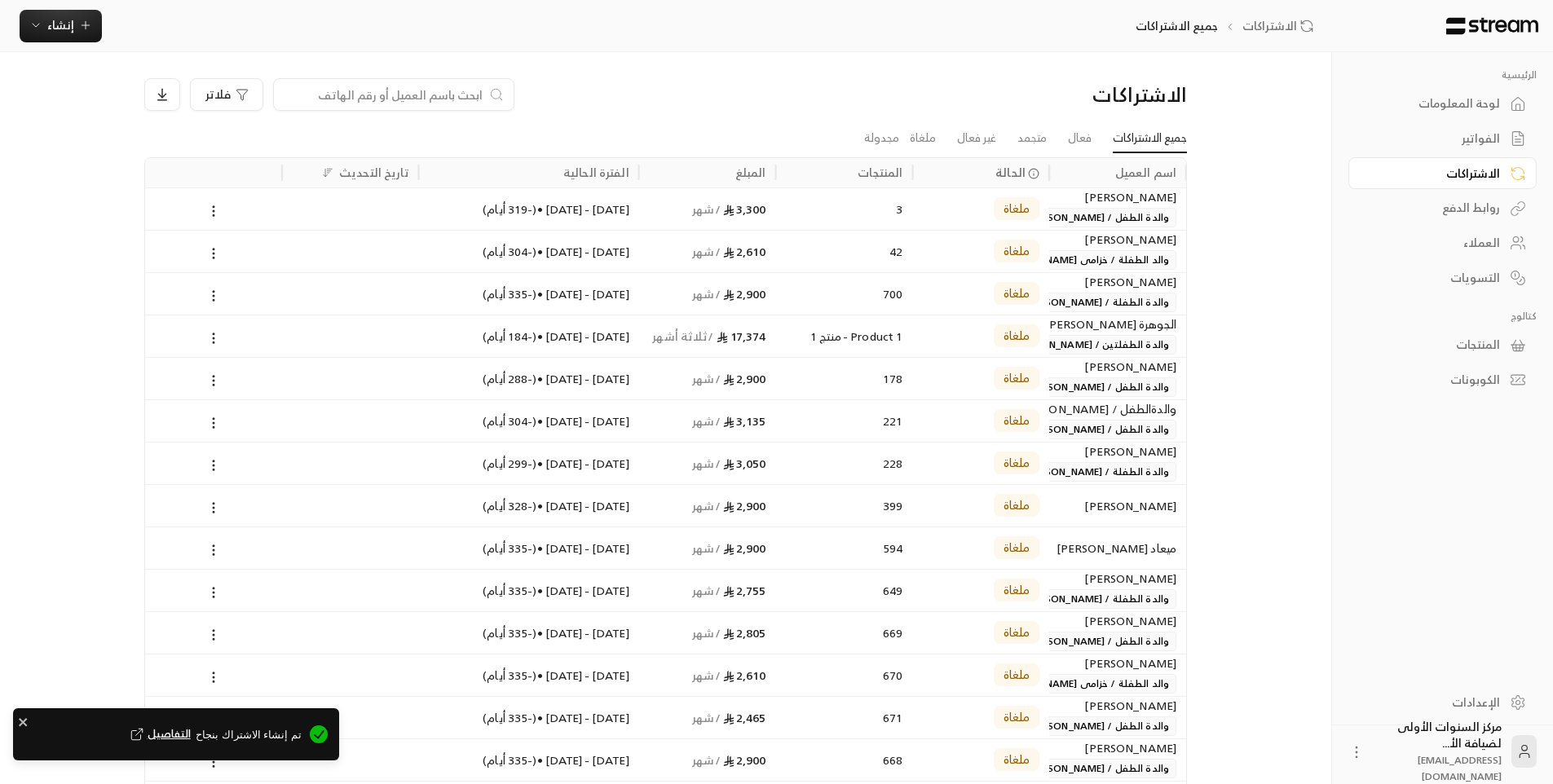
click at [1457, 136] on div "الفواتير" at bounding box center [1434, 138] width 131 height 17
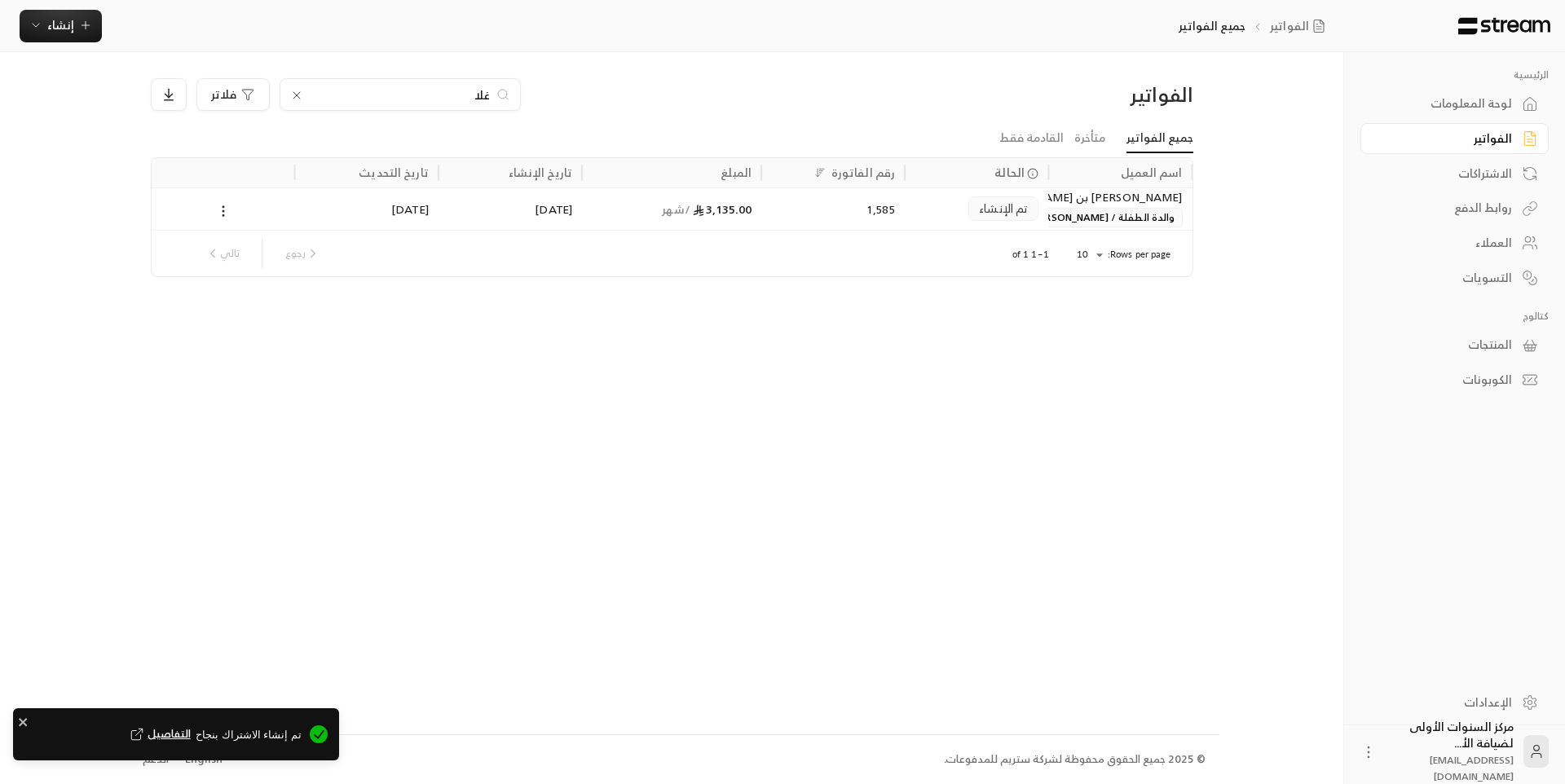
click at [1452, 111] on div "لوحة المعلومات" at bounding box center [1446, 103] width 131 height 17
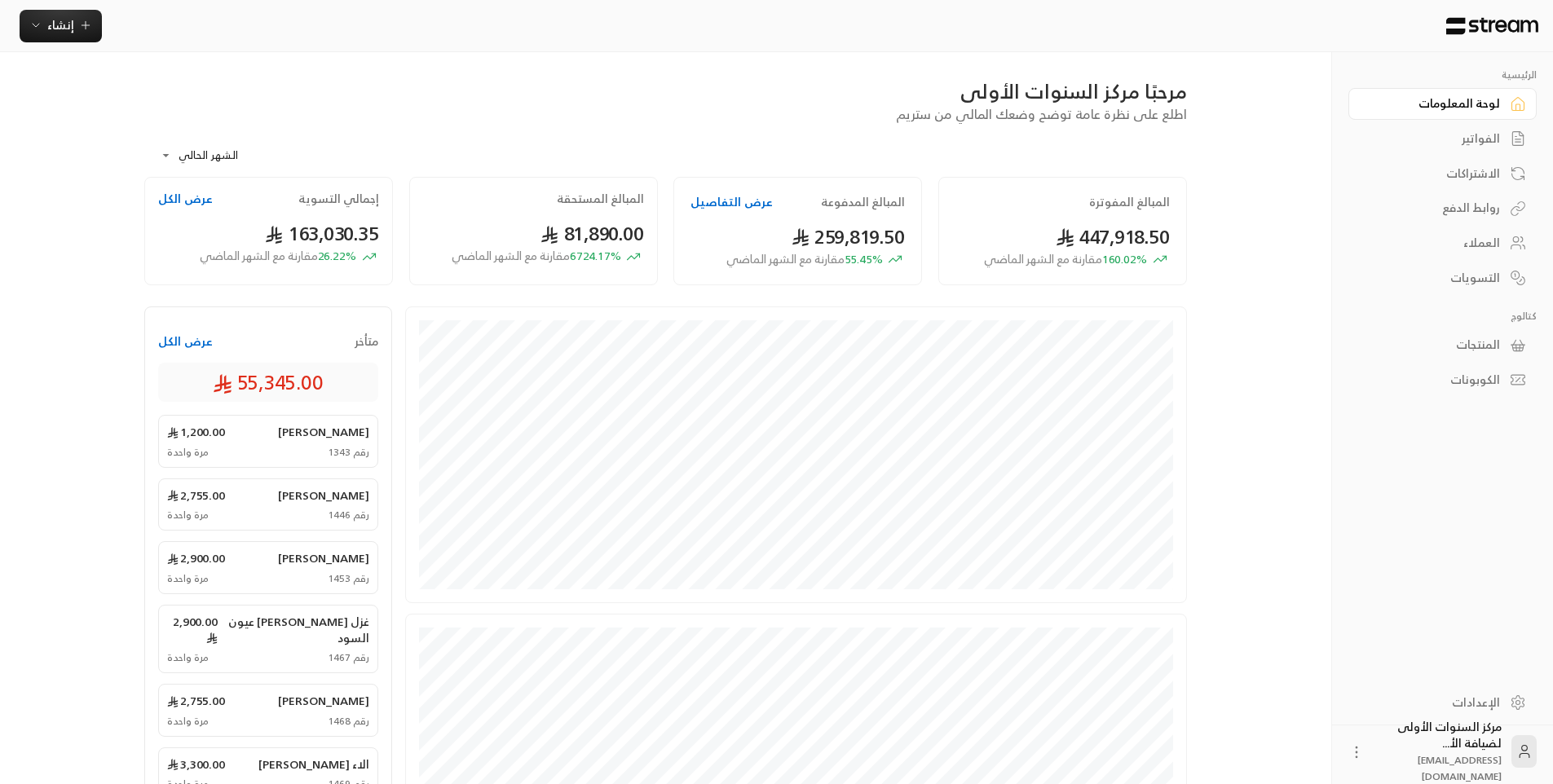
click at [1493, 139] on div "الفواتير" at bounding box center [1434, 138] width 131 height 17
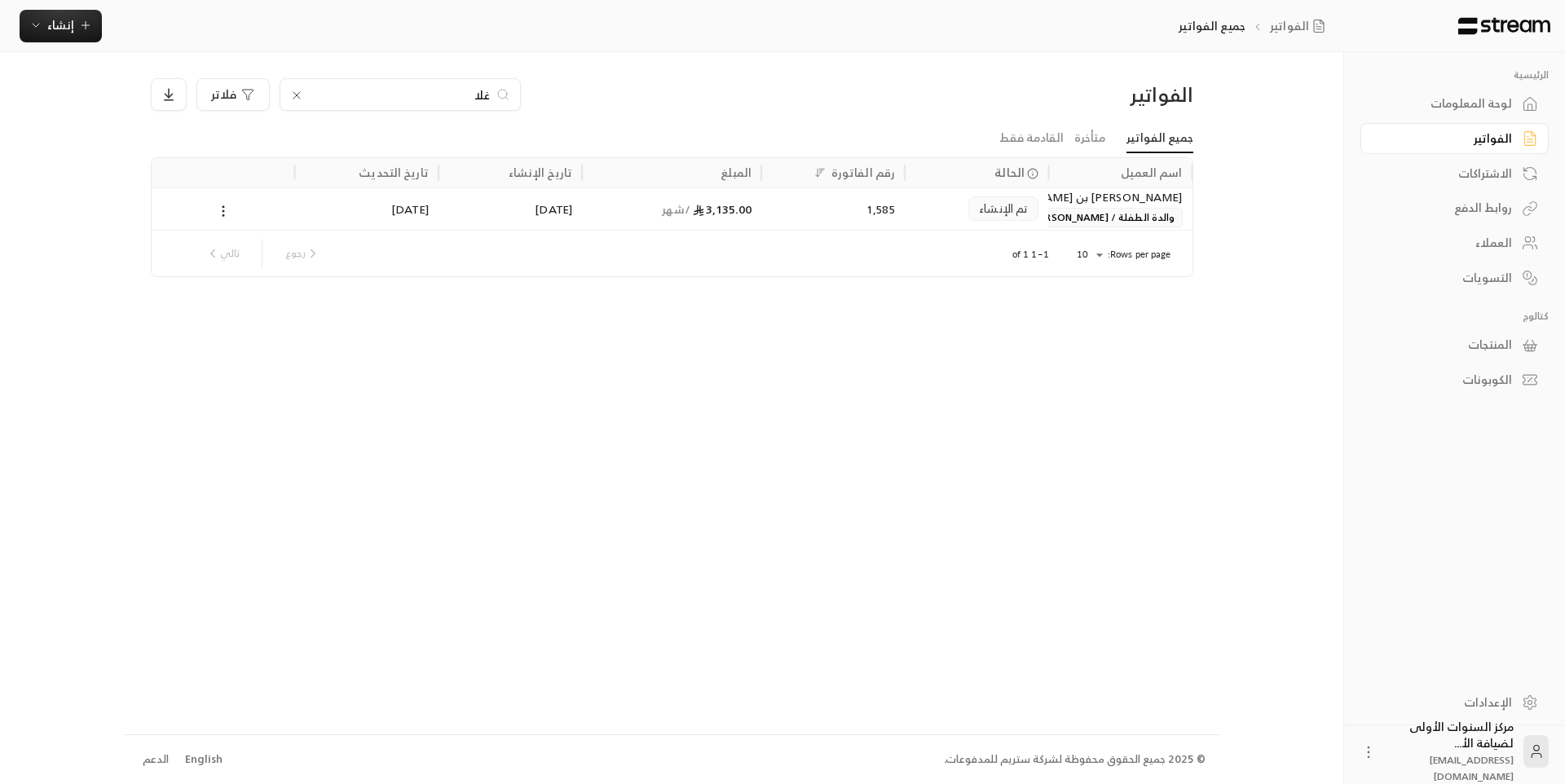
click at [831, 214] on div "1,585" at bounding box center [833, 210] width 124 height 42
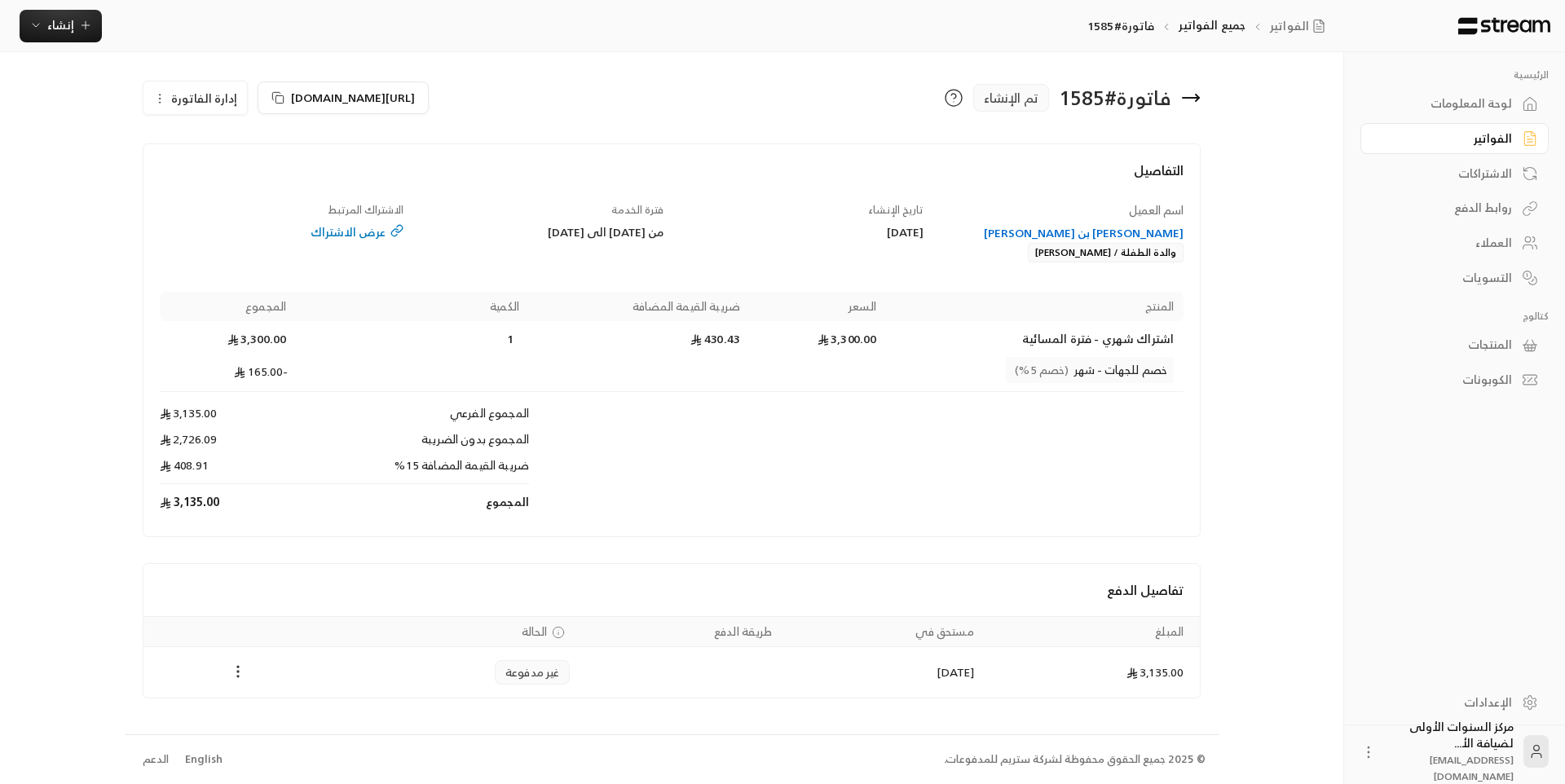
click at [242, 671] on icon "Payments" at bounding box center [238, 671] width 17 height 17
click at [288, 721] on li "تغيير الحالة الى مدفوعة" at bounding box center [300, 714] width 126 height 30
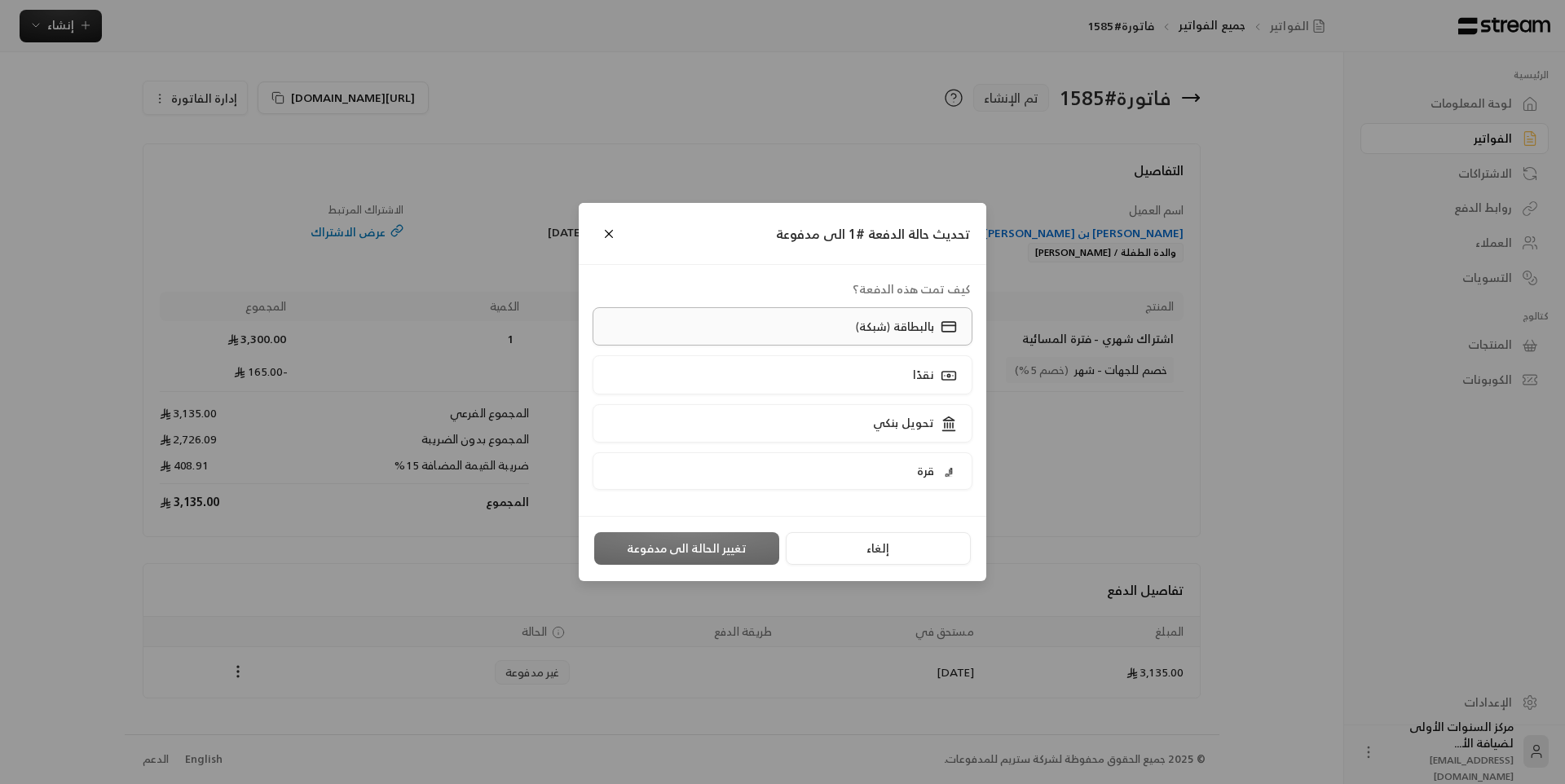
click at [789, 330] on label "بالبطاقة (شبكة)" at bounding box center [783, 327] width 381 height 38
click at [709, 547] on button "تغيير الحالة الى مدفوعة" at bounding box center [686, 547] width 185 height 32
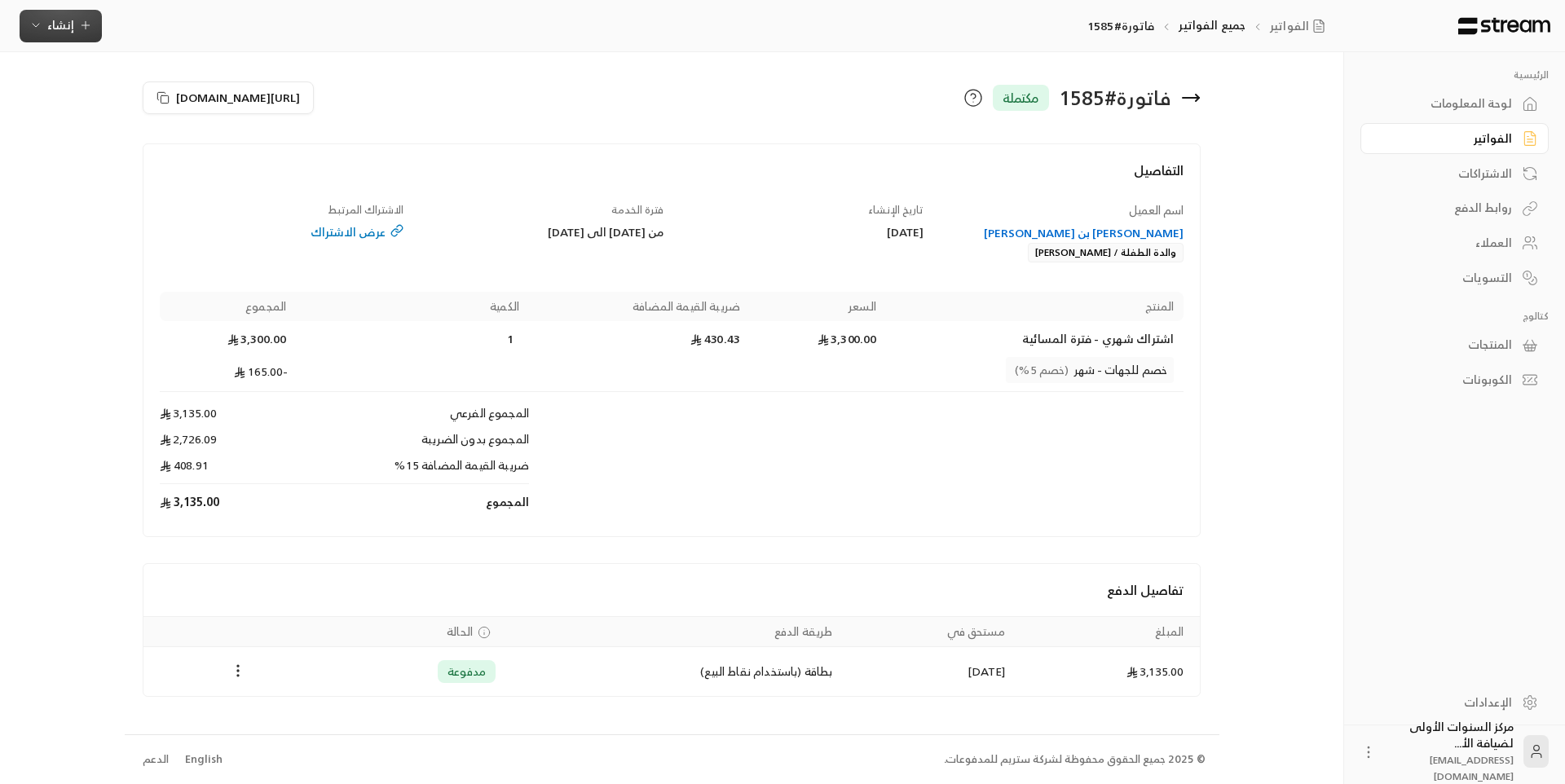
click at [76, 20] on span "إنشاء" at bounding box center [61, 24] width 63 height 20
click at [188, 143] on div "اشتراك" at bounding box center [141, 141] width 205 height 19
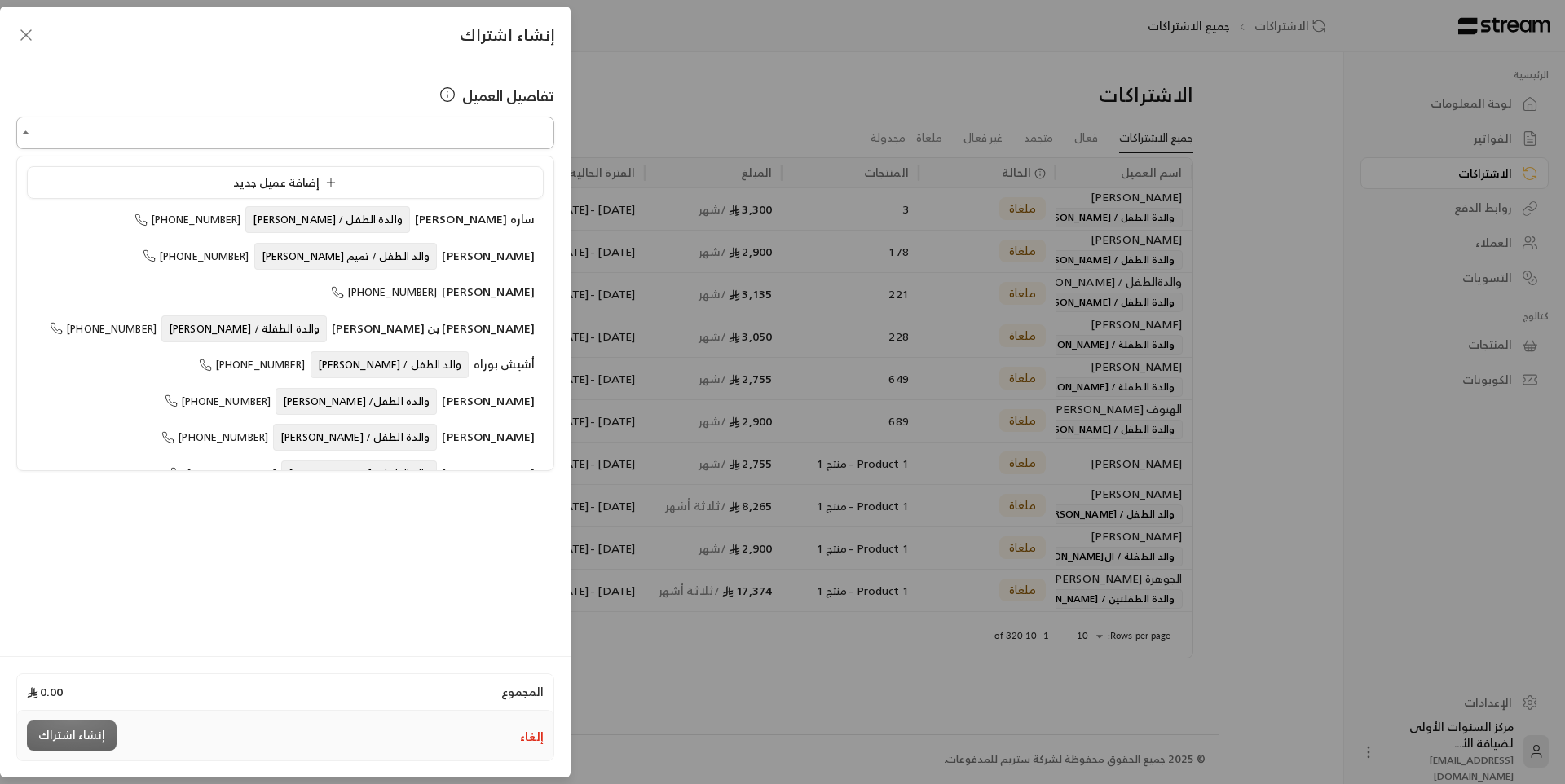
click at [366, 138] on input "اختر العميل" at bounding box center [286, 133] width 538 height 29
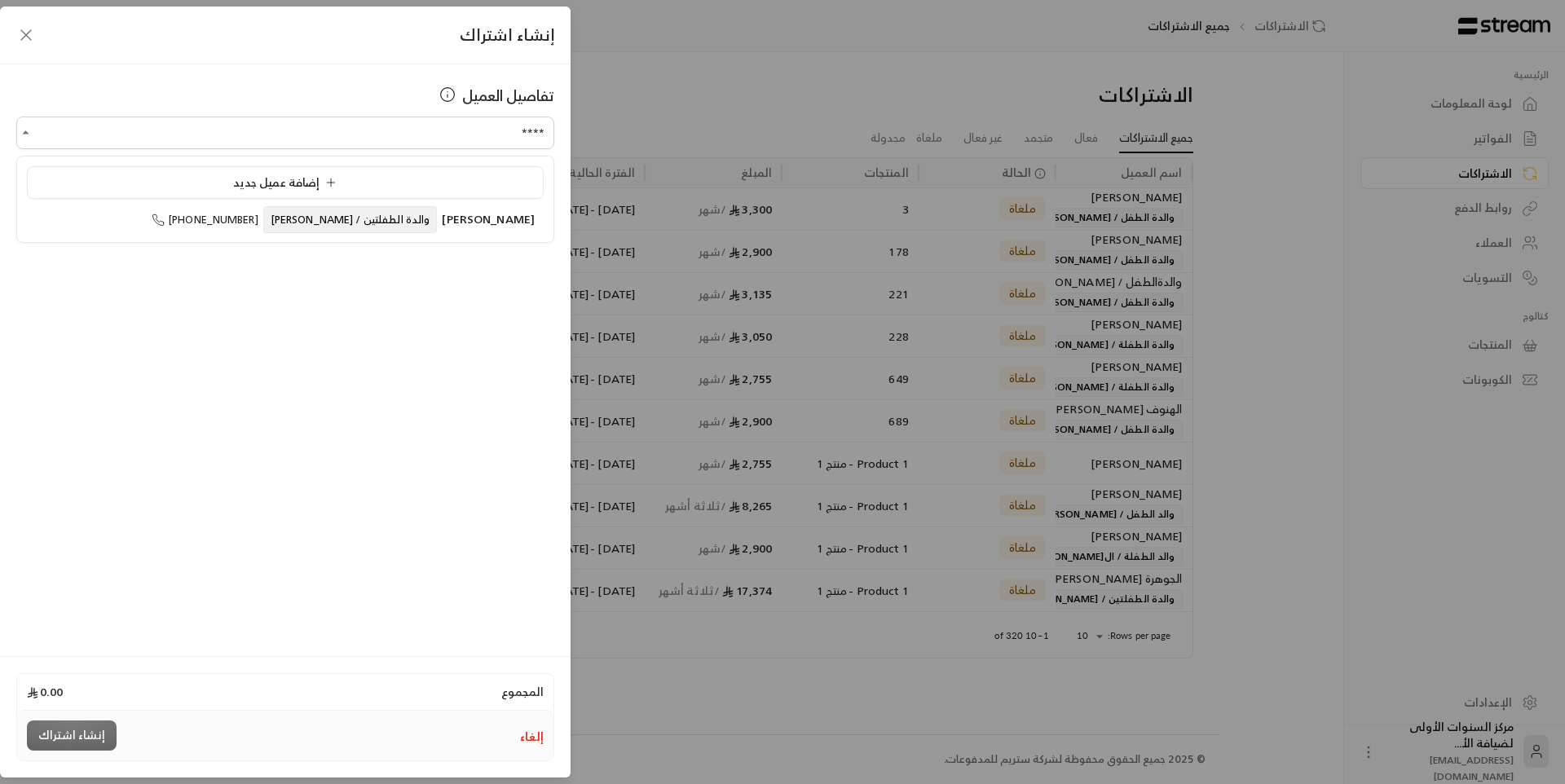
type input "****"
click at [525, 732] on button "إلغاء" at bounding box center [531, 736] width 24 height 17
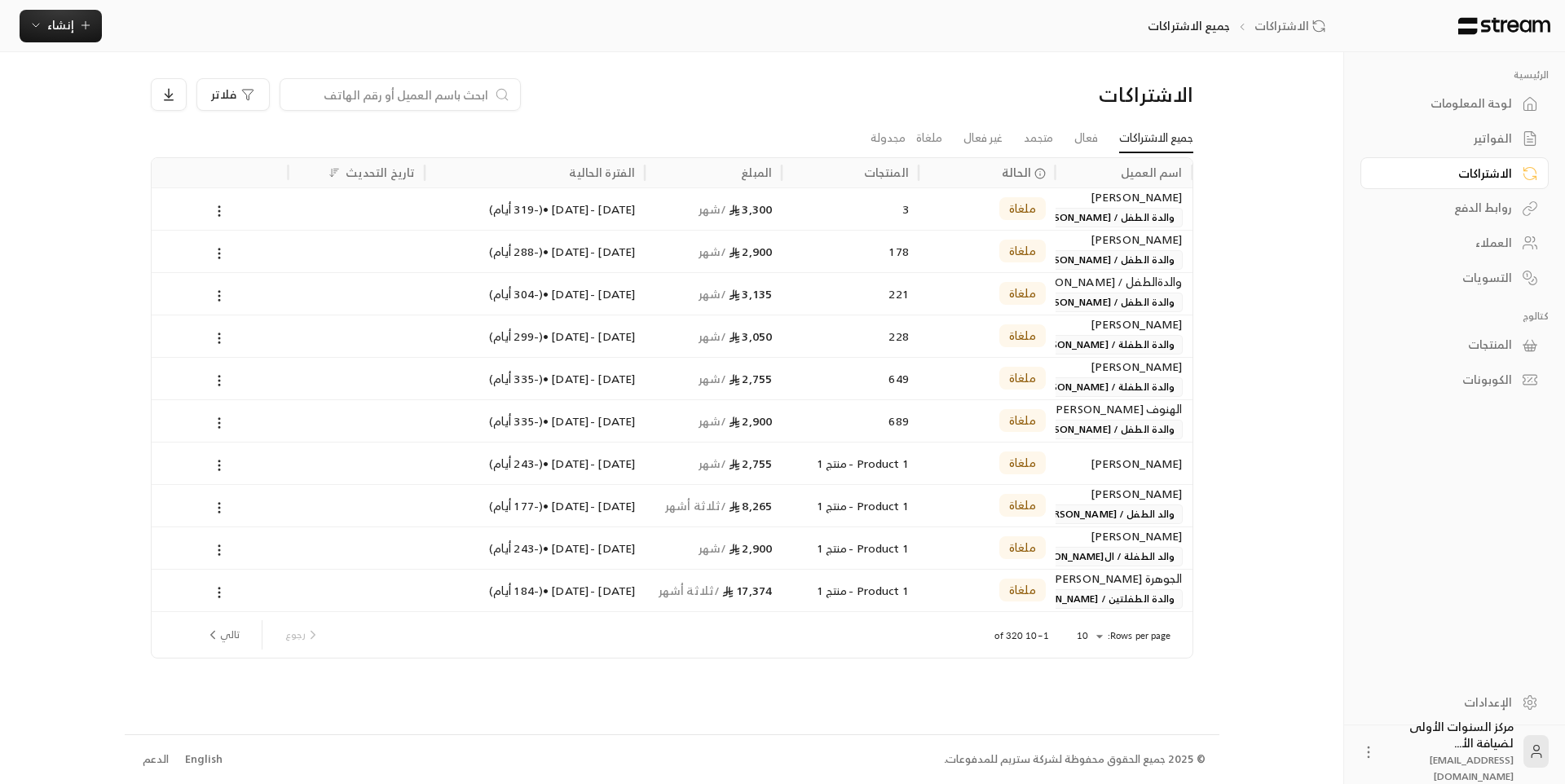
click at [460, 90] on input at bounding box center [390, 94] width 199 height 18
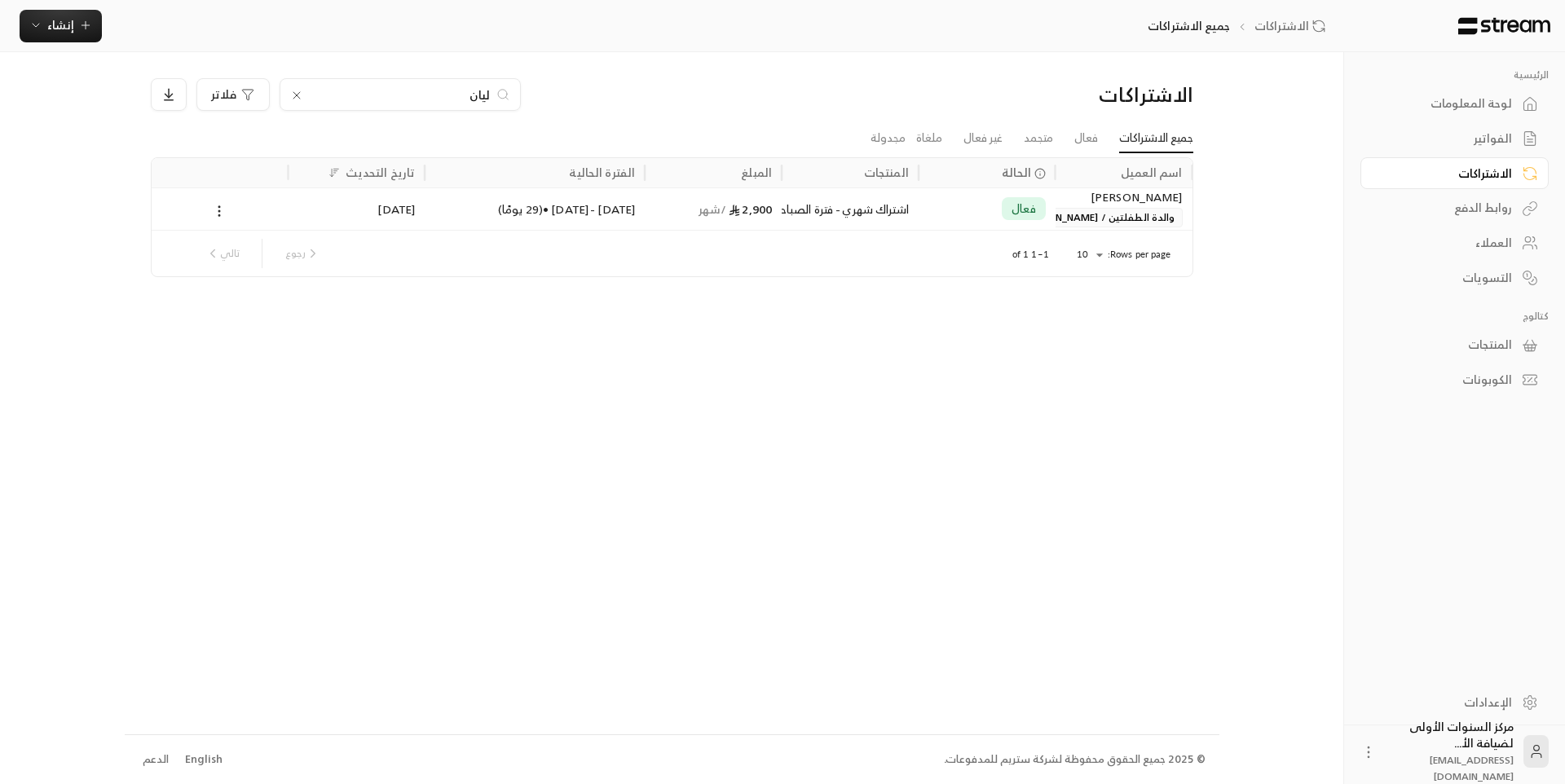
type input "ليان"
click at [1097, 220] on span "والدة الطفلتين / [PERSON_NAME]" at bounding box center [1098, 217] width 169 height 19
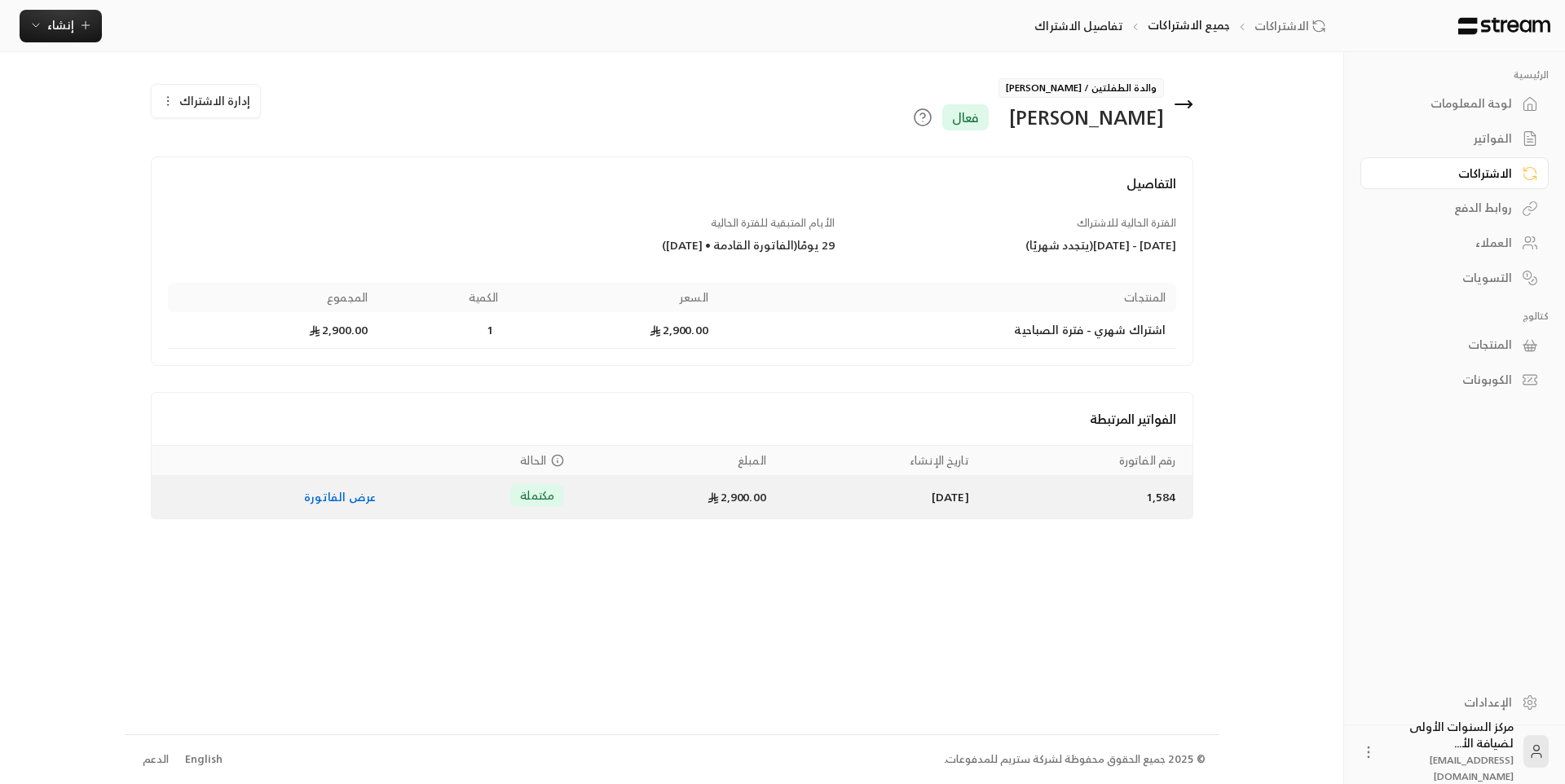
click at [340, 499] on link "عرض الفاتورة" at bounding box center [340, 496] width 72 height 20
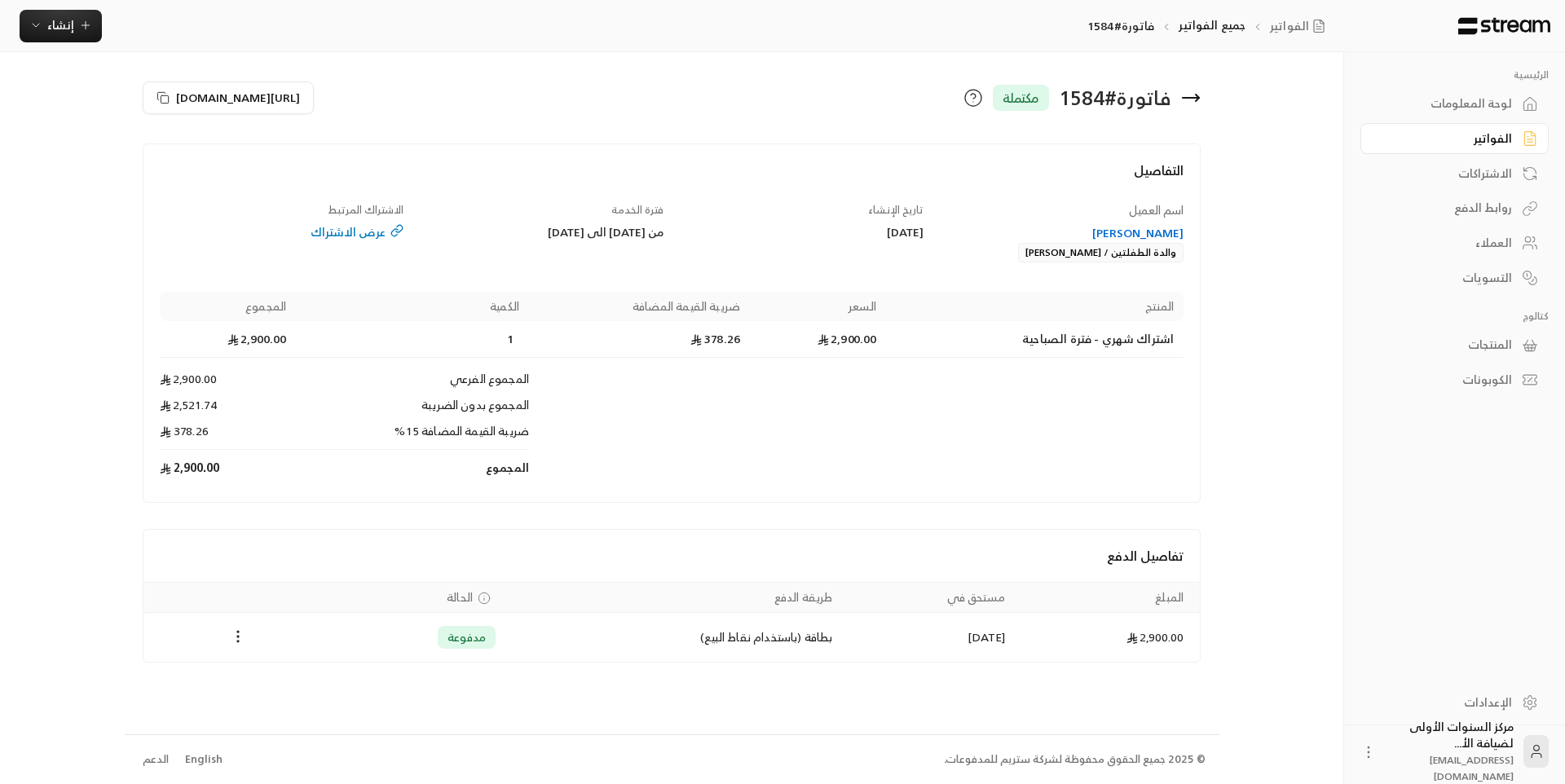
click at [1192, 96] on icon at bounding box center [1190, 98] width 19 height 19
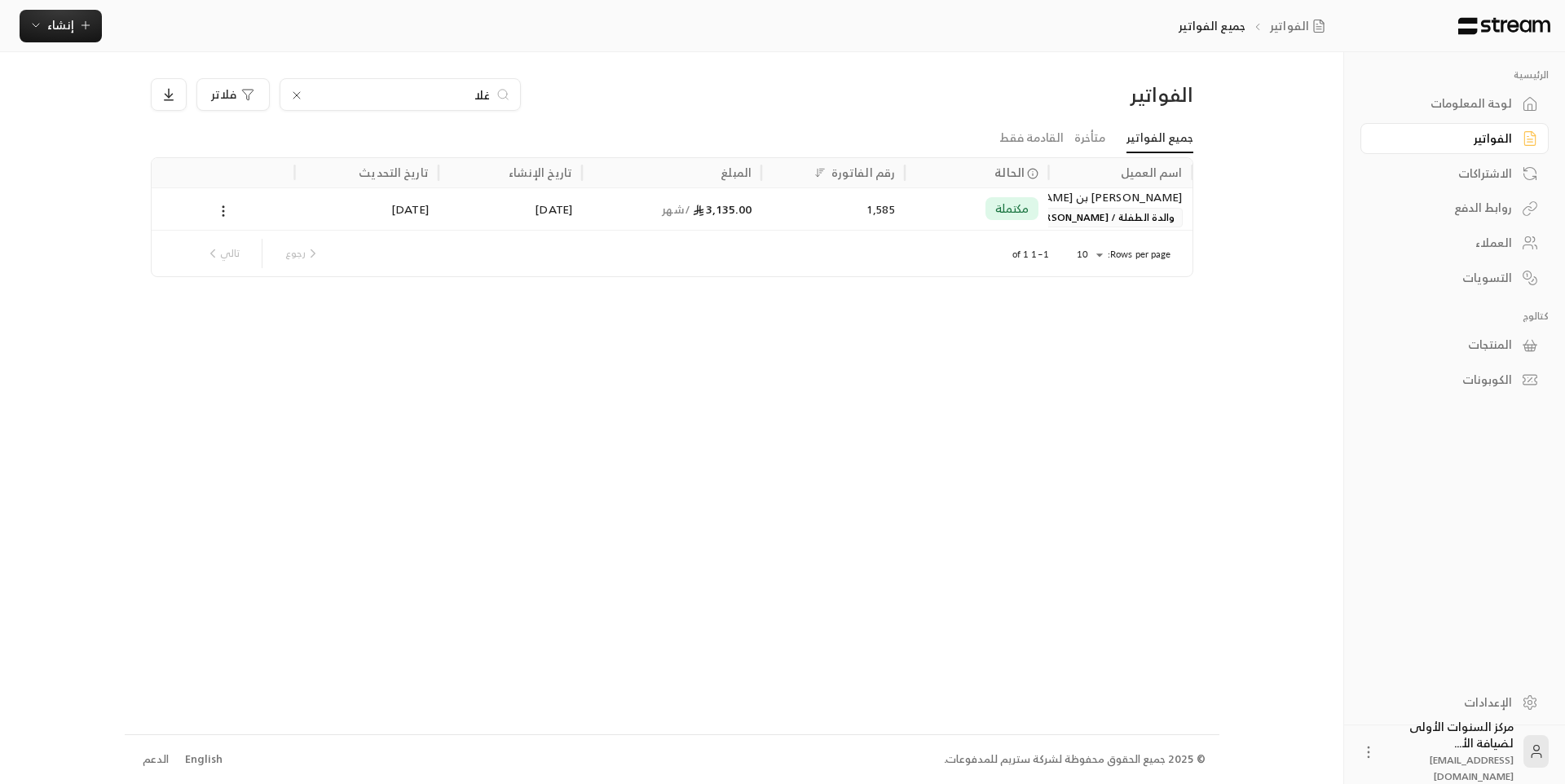
click at [300, 98] on icon at bounding box center [296, 94] width 6 height 6
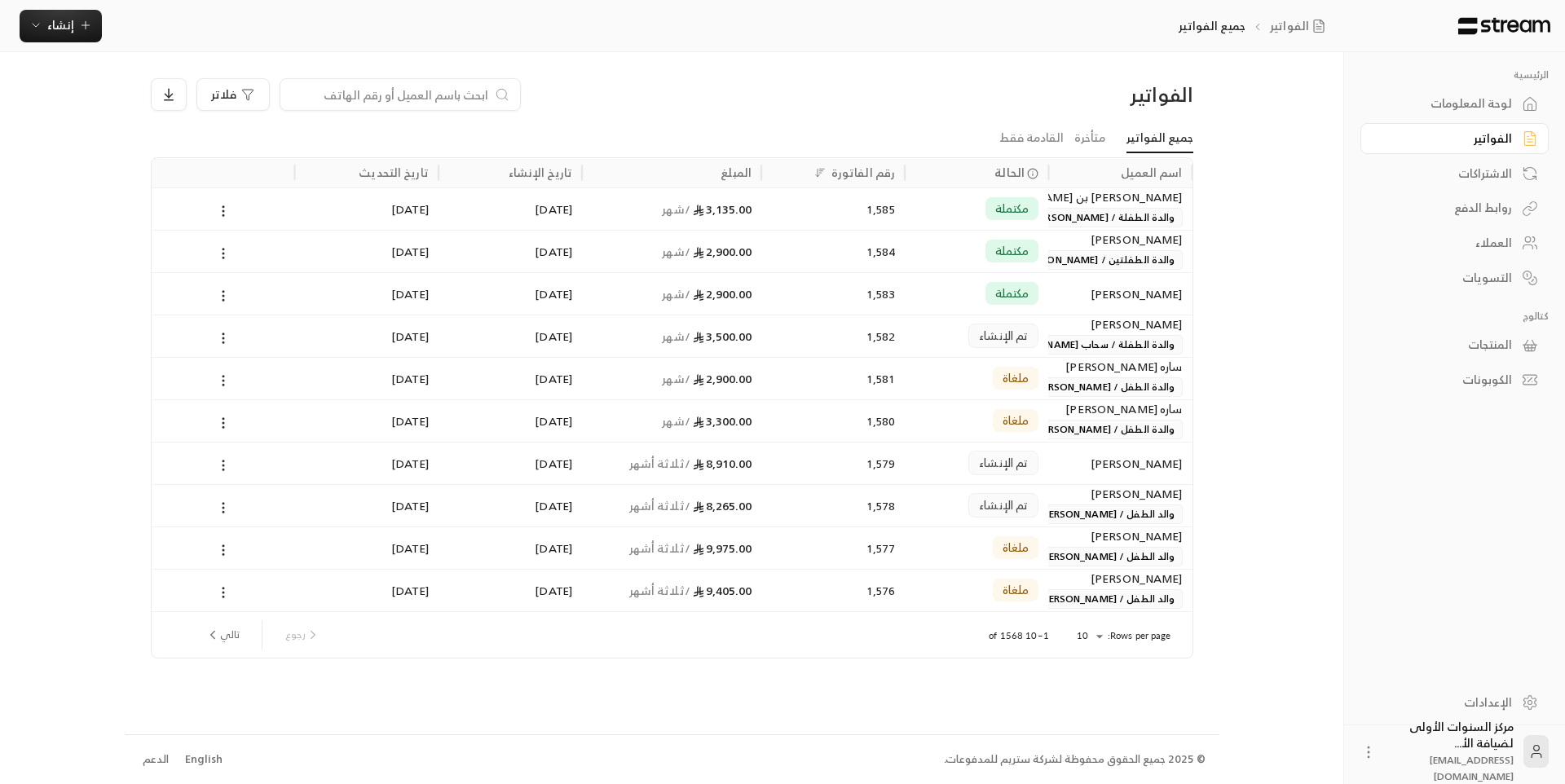
click at [459, 85] on div at bounding box center [400, 94] width 241 height 32
click at [458, 92] on input at bounding box center [390, 94] width 199 height 18
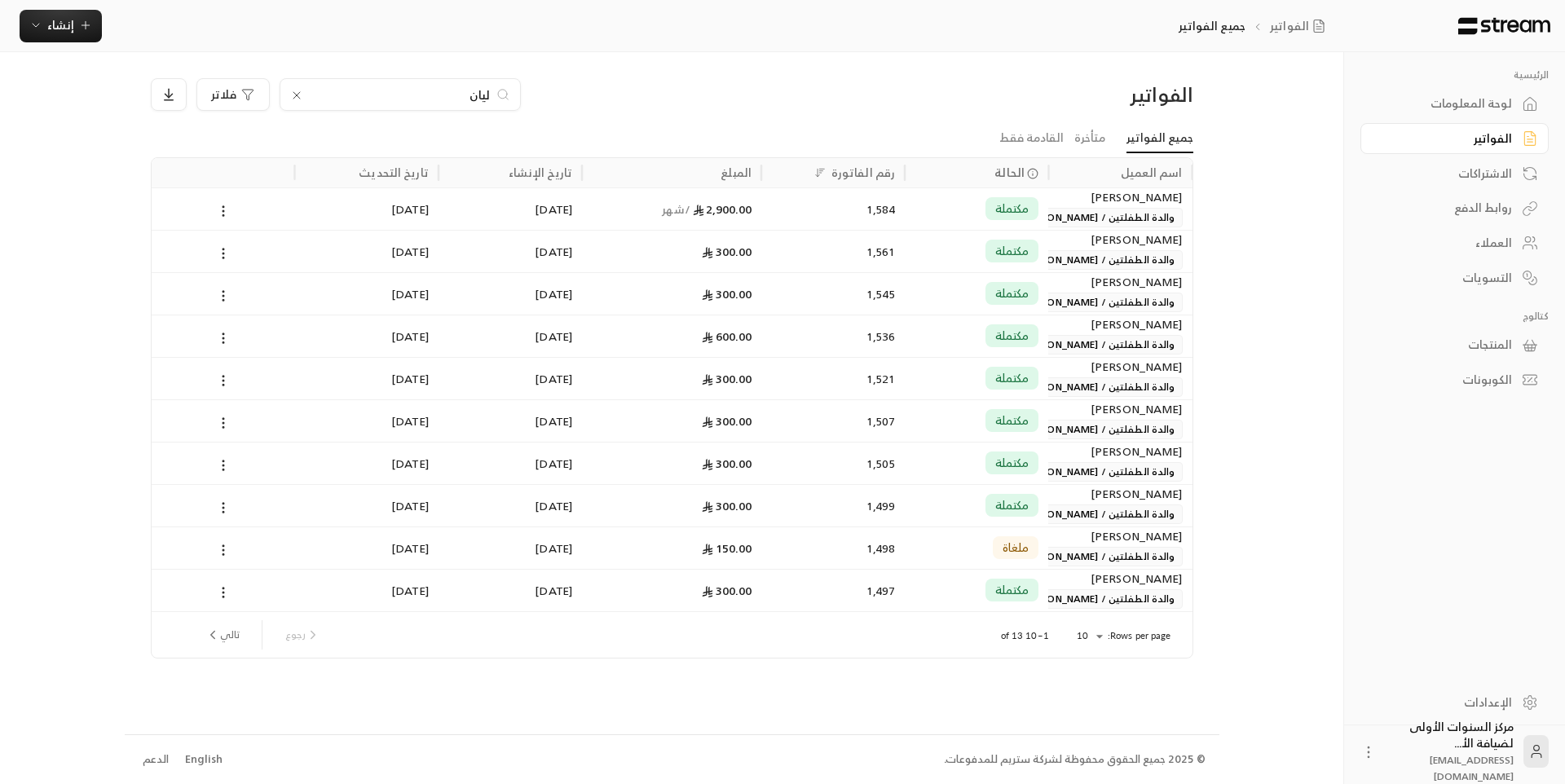
type input "ليان"
click at [1003, 214] on span "مكتملة" at bounding box center [1012, 209] width 34 height 17
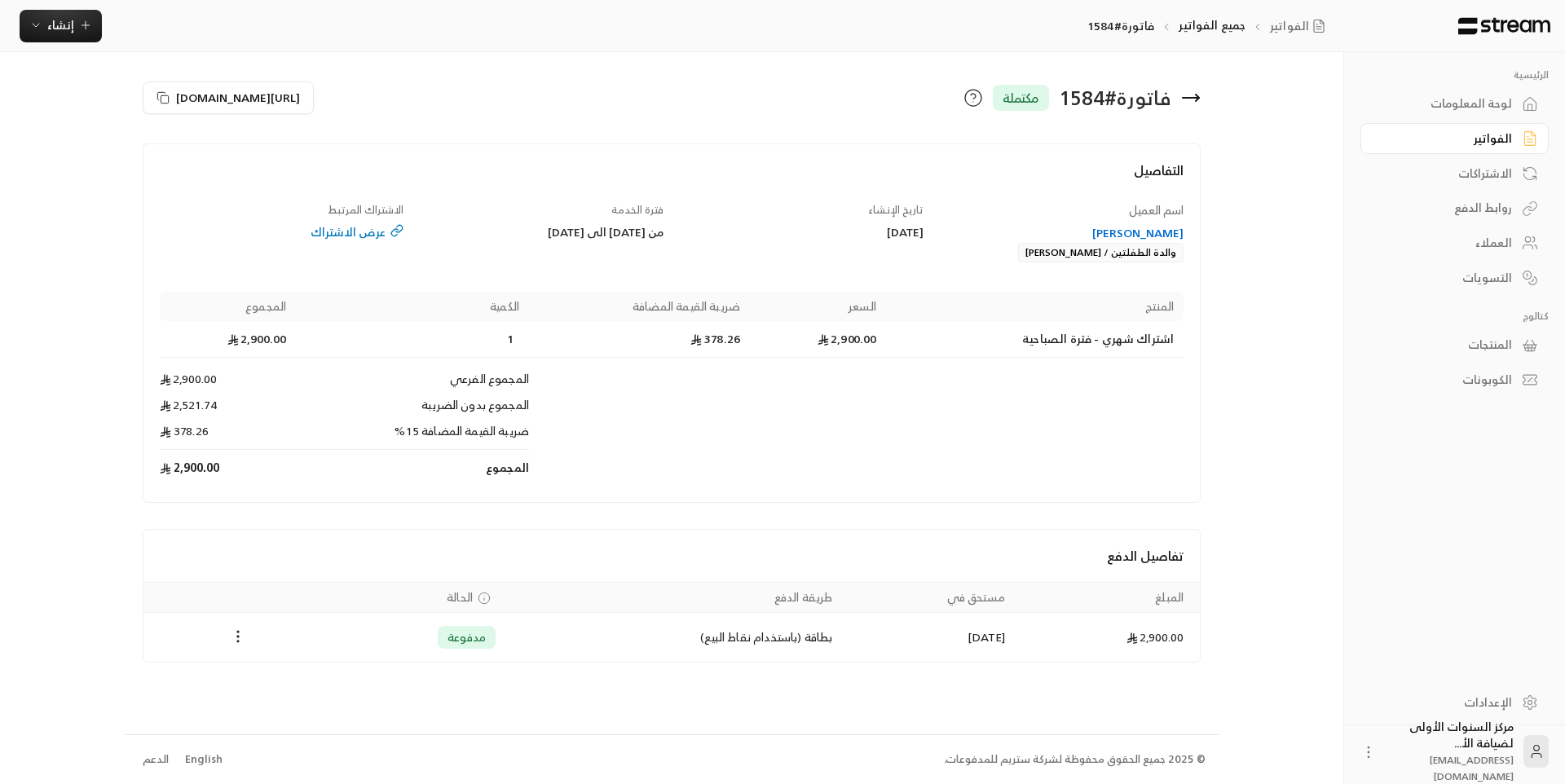
click at [1194, 96] on icon at bounding box center [1190, 98] width 19 height 19
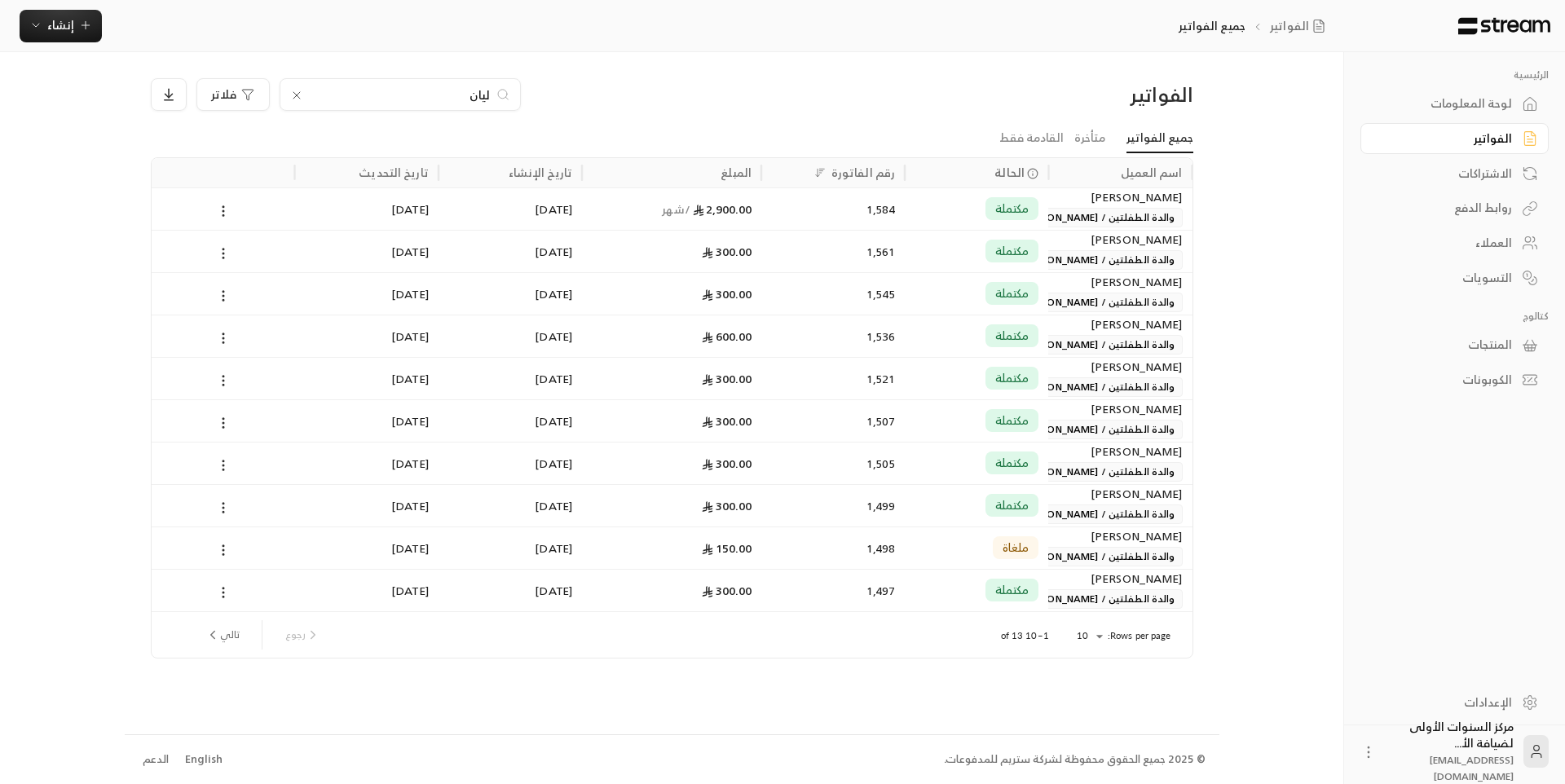
click at [299, 97] on icon at bounding box center [296, 94] width 6 height 6
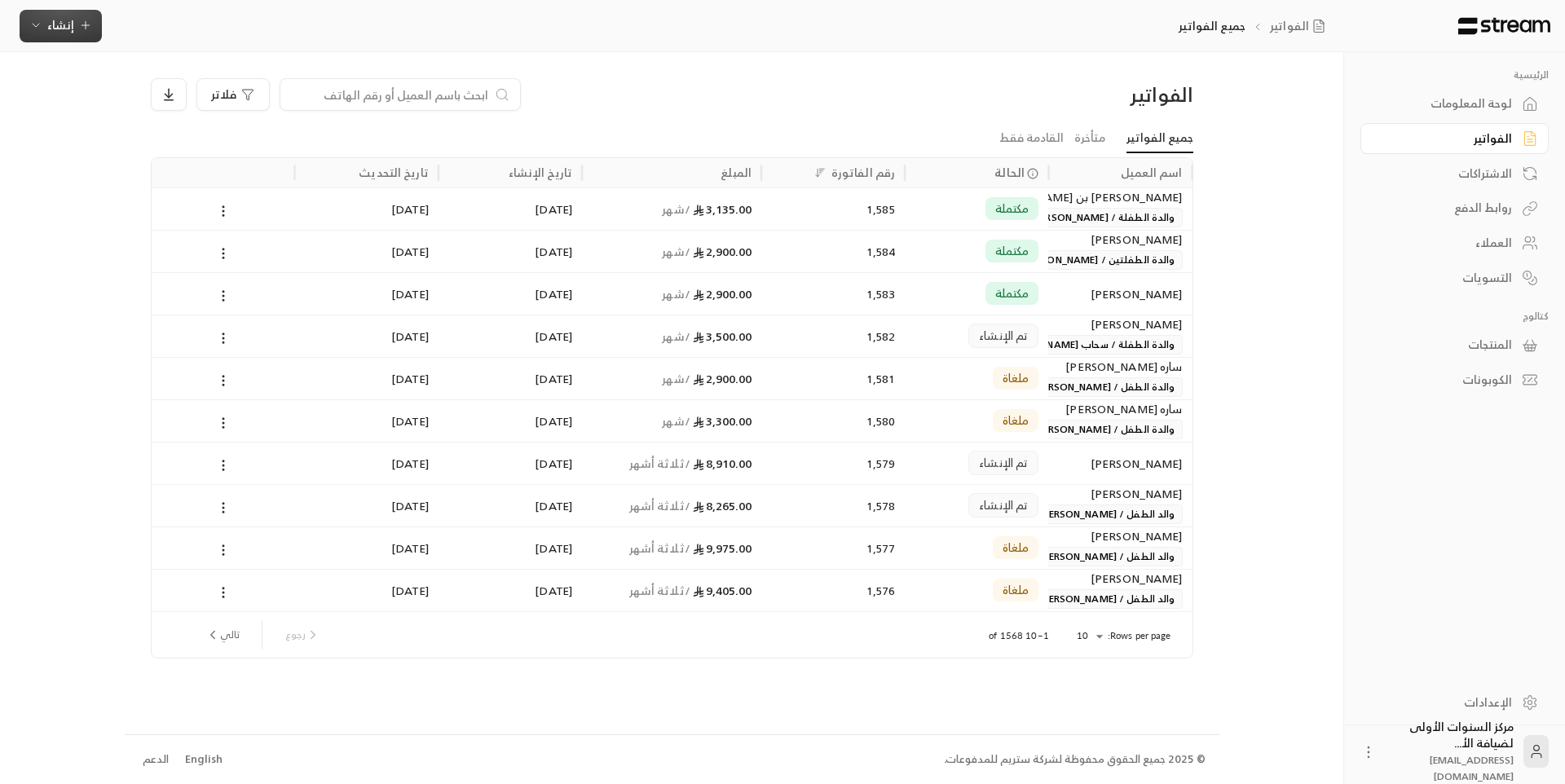
click at [62, 34] on span "إنشاء" at bounding box center [60, 24] width 27 height 20
click at [219, 93] on div "إنشاء فاتورة مرة واحدة بسهولة للمعاملات السريعة." at bounding box center [141, 101] width 205 height 32
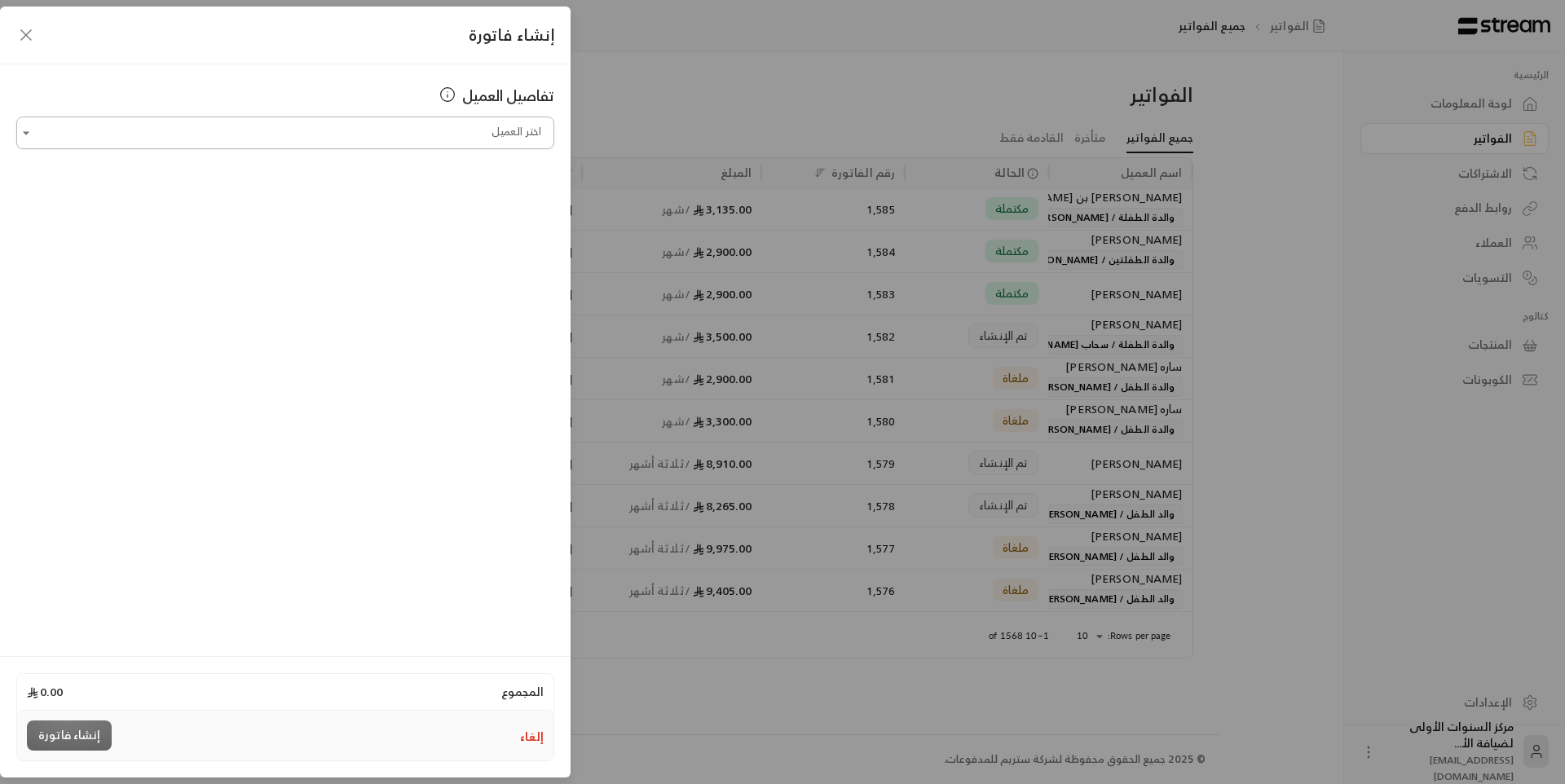
click at [473, 128] on input "اختر العميل" at bounding box center [286, 133] width 538 height 29
click at [451, 225] on span "[PERSON_NAME]" at bounding box center [488, 218] width 93 height 20
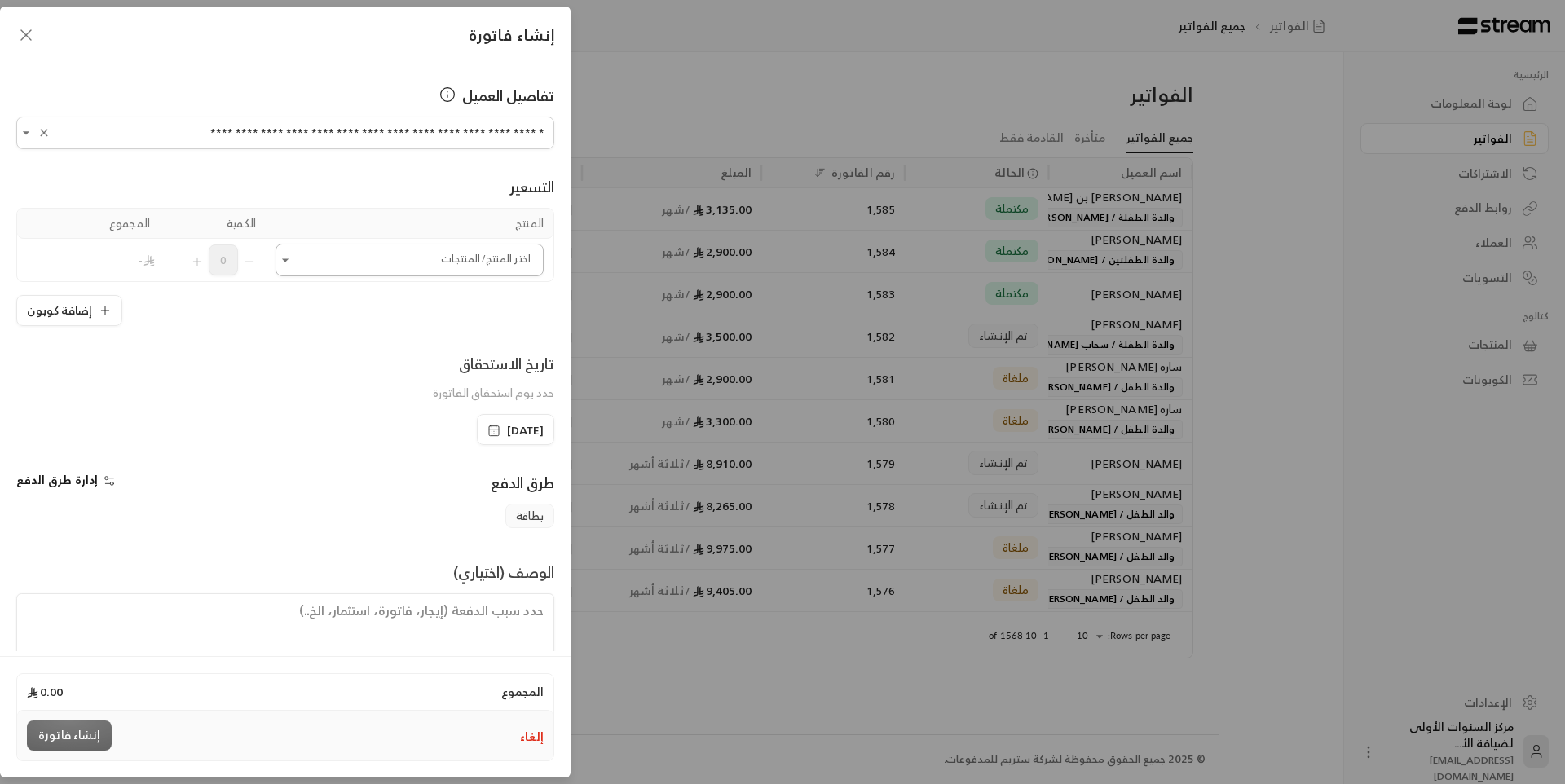
type input "**********"
click at [409, 257] on input "اختر العميل" at bounding box center [409, 260] width 268 height 29
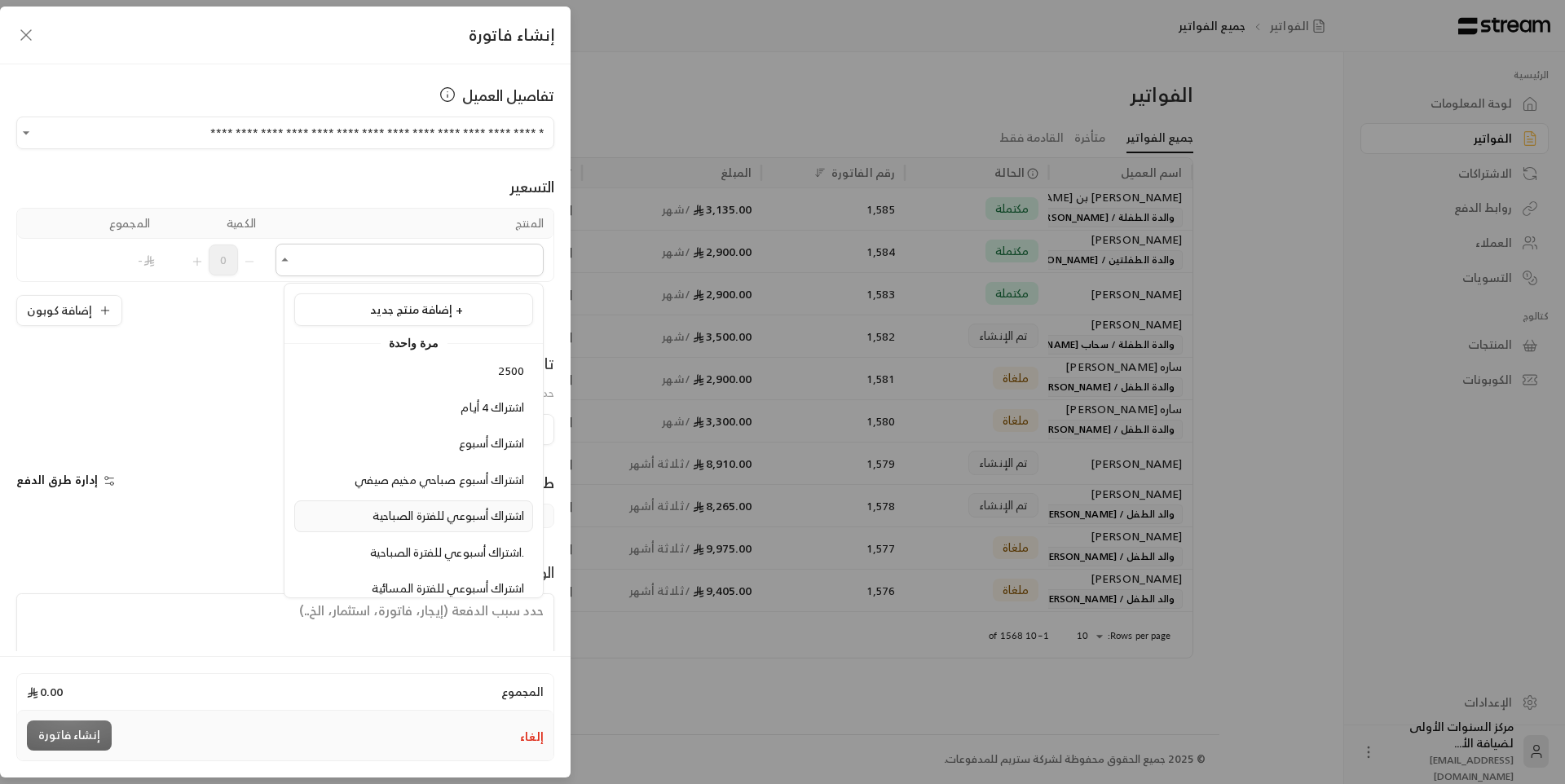
scroll to position [244, 0]
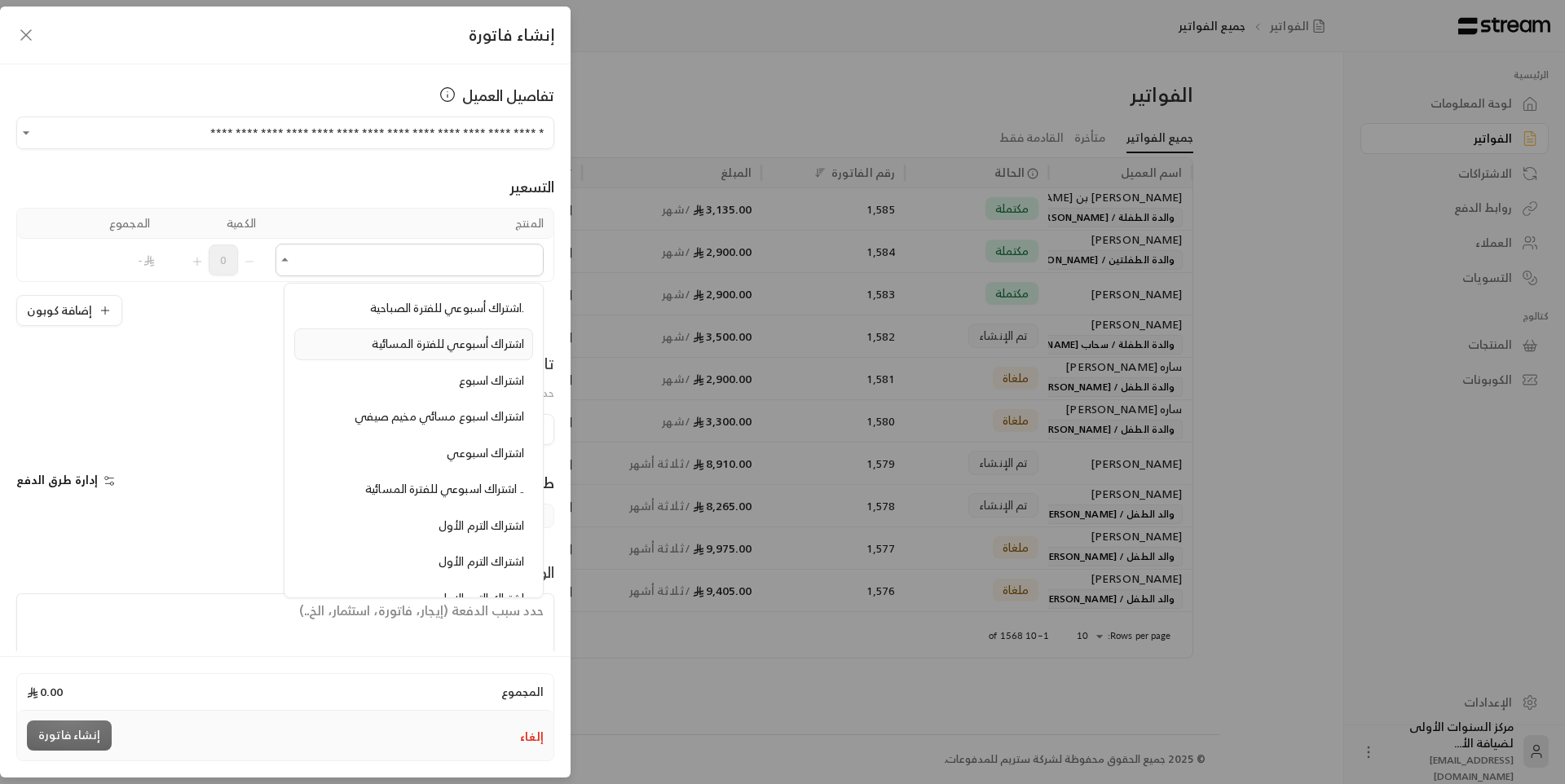
click at [449, 337] on span "اشتراك أسبوعي للفترة المسائية" at bounding box center [448, 343] width 153 height 20
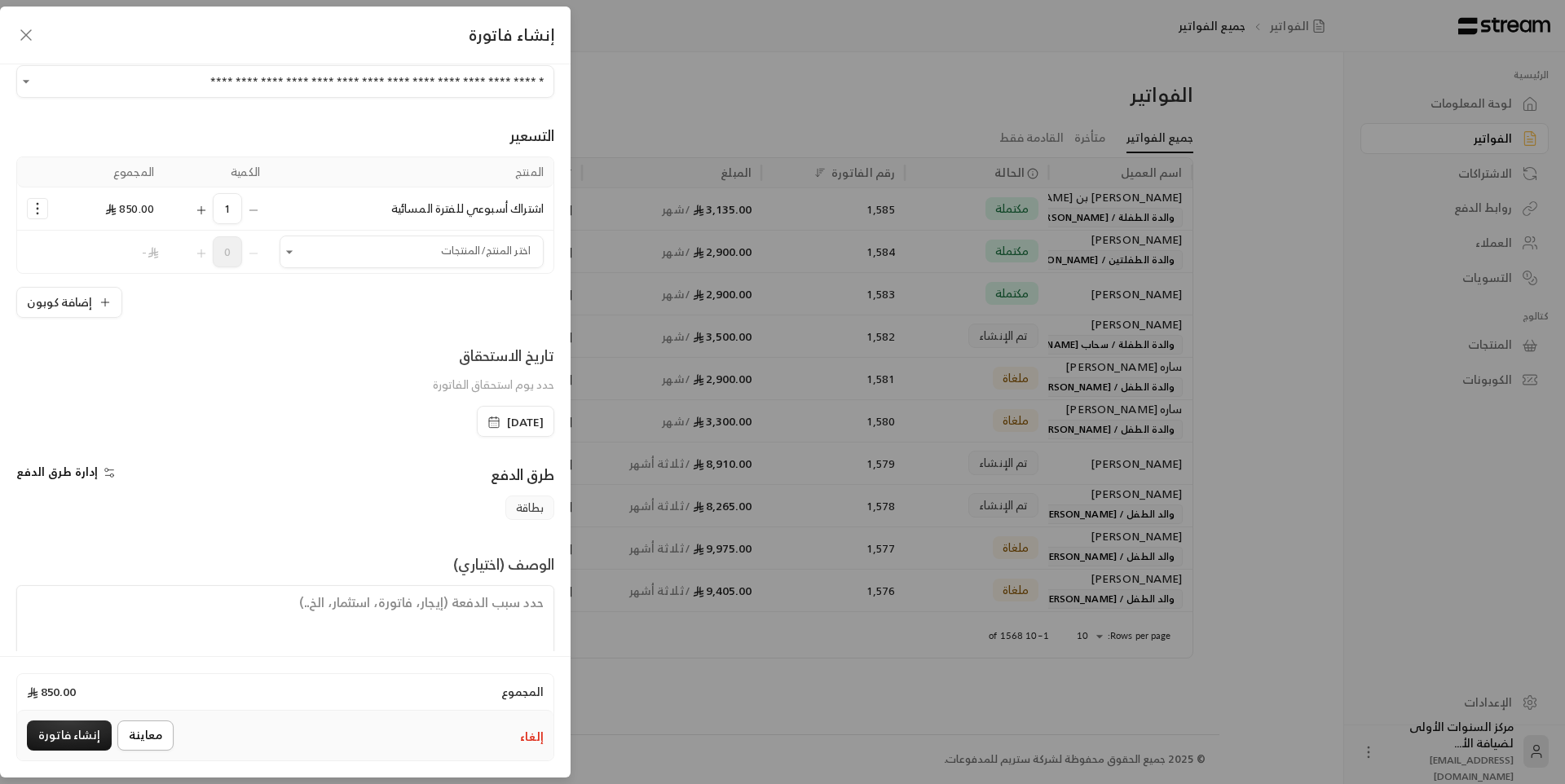
scroll to position [79, 0]
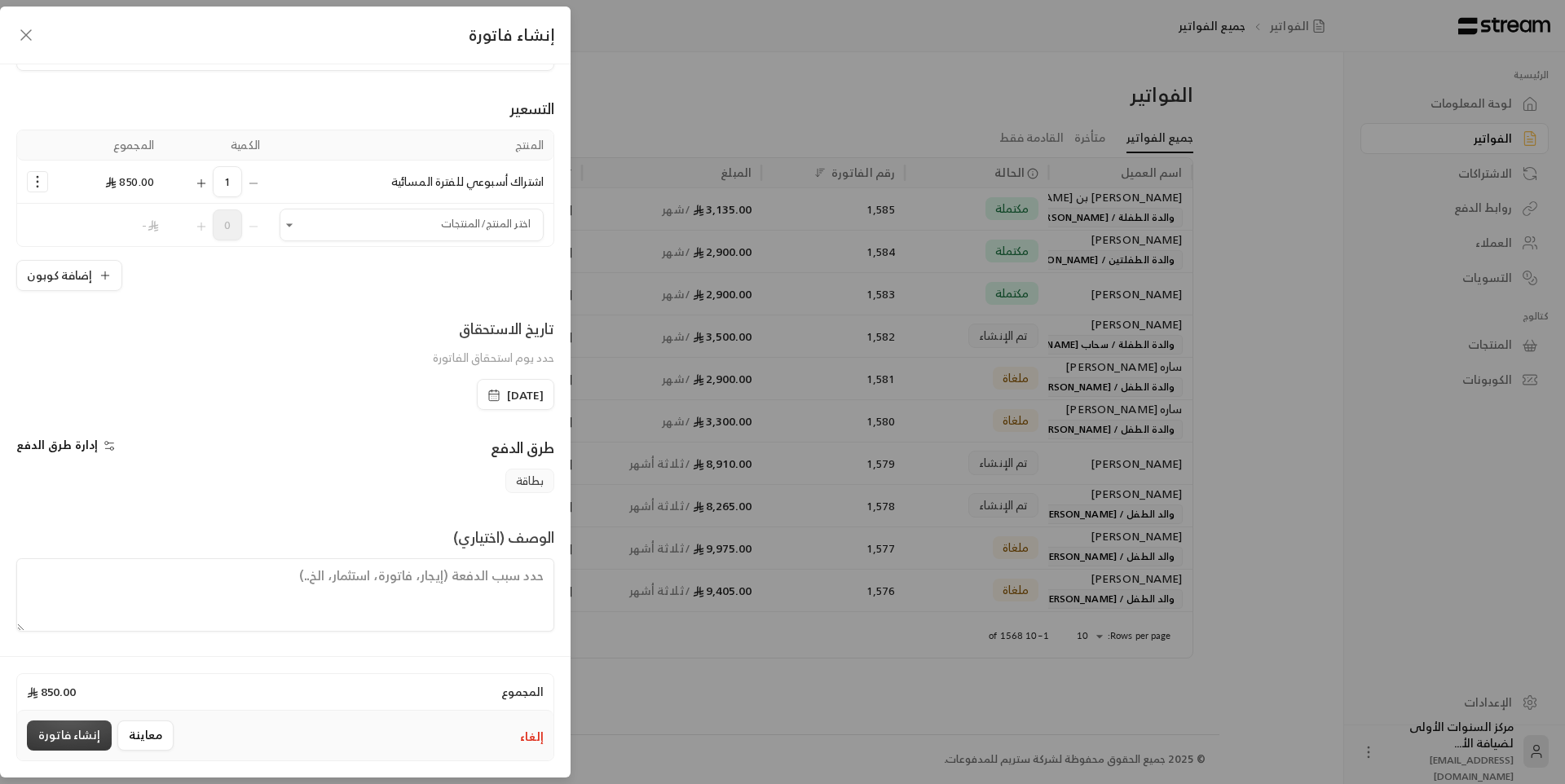
click at [90, 728] on button "إنشاء فاتورة" at bounding box center [69, 735] width 85 height 31
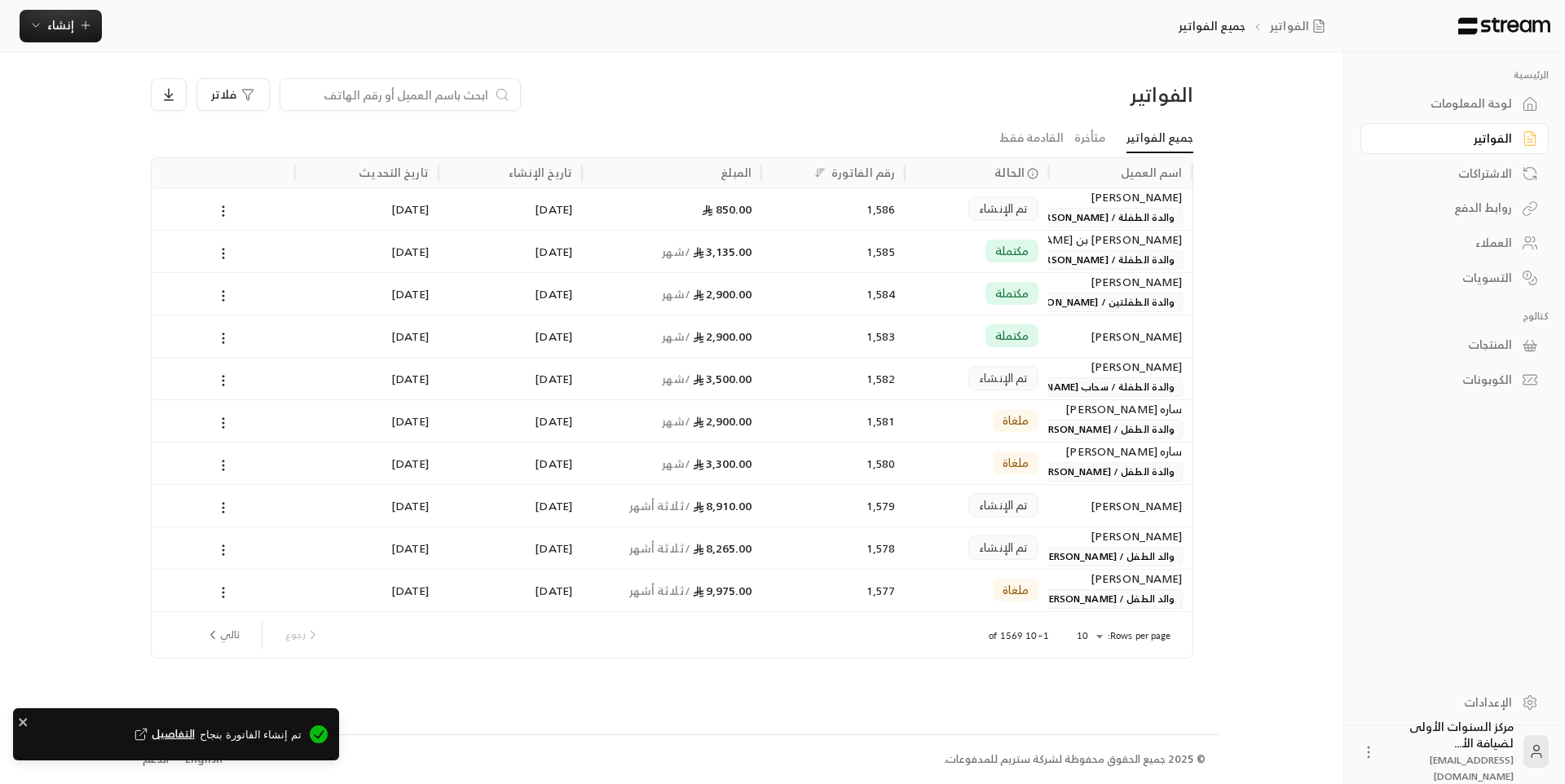
click at [1023, 201] on span "تم الإنشاء" at bounding box center [1003, 209] width 49 height 17
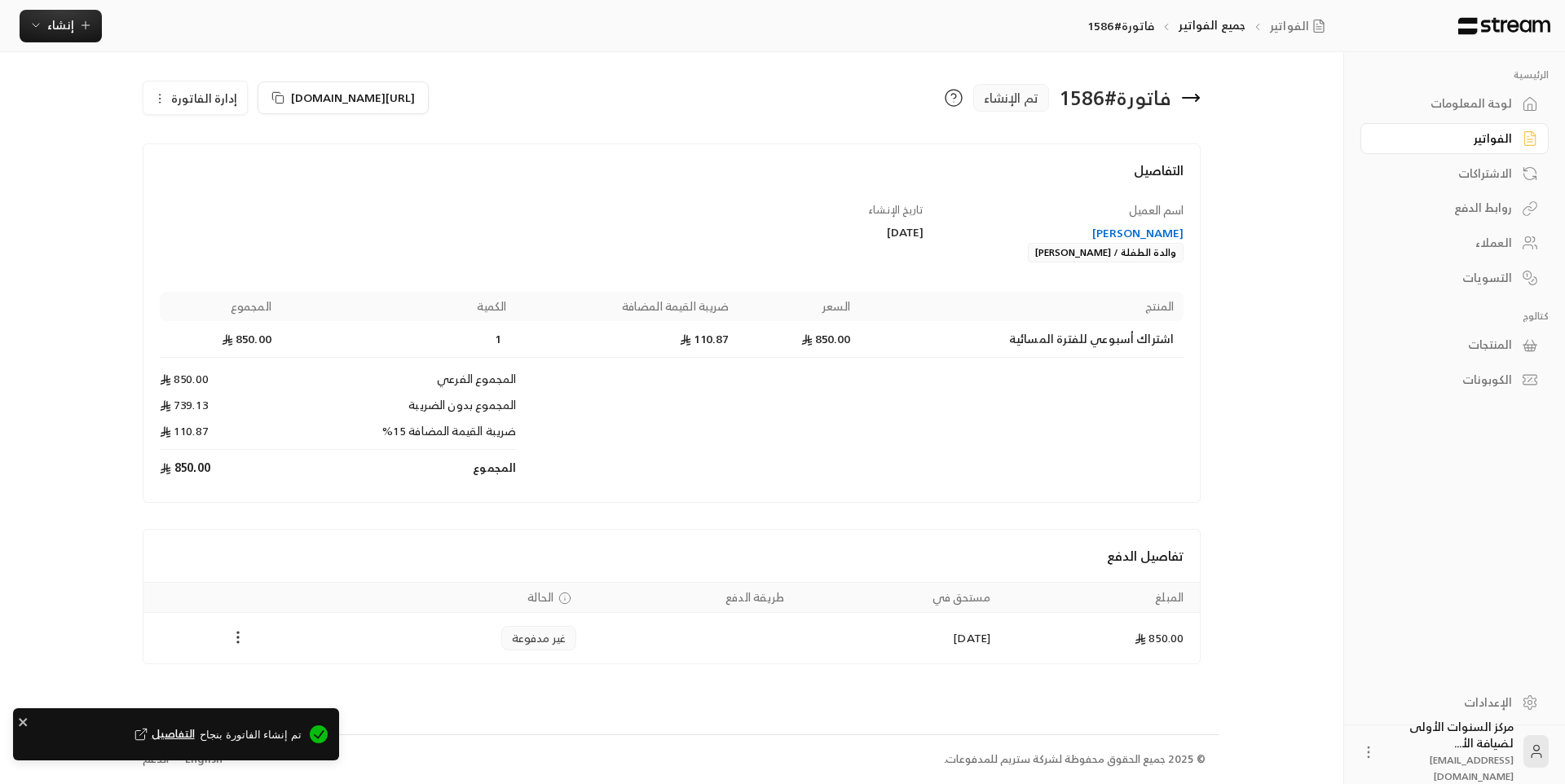
click at [242, 642] on icon "Payments" at bounding box center [238, 637] width 17 height 17
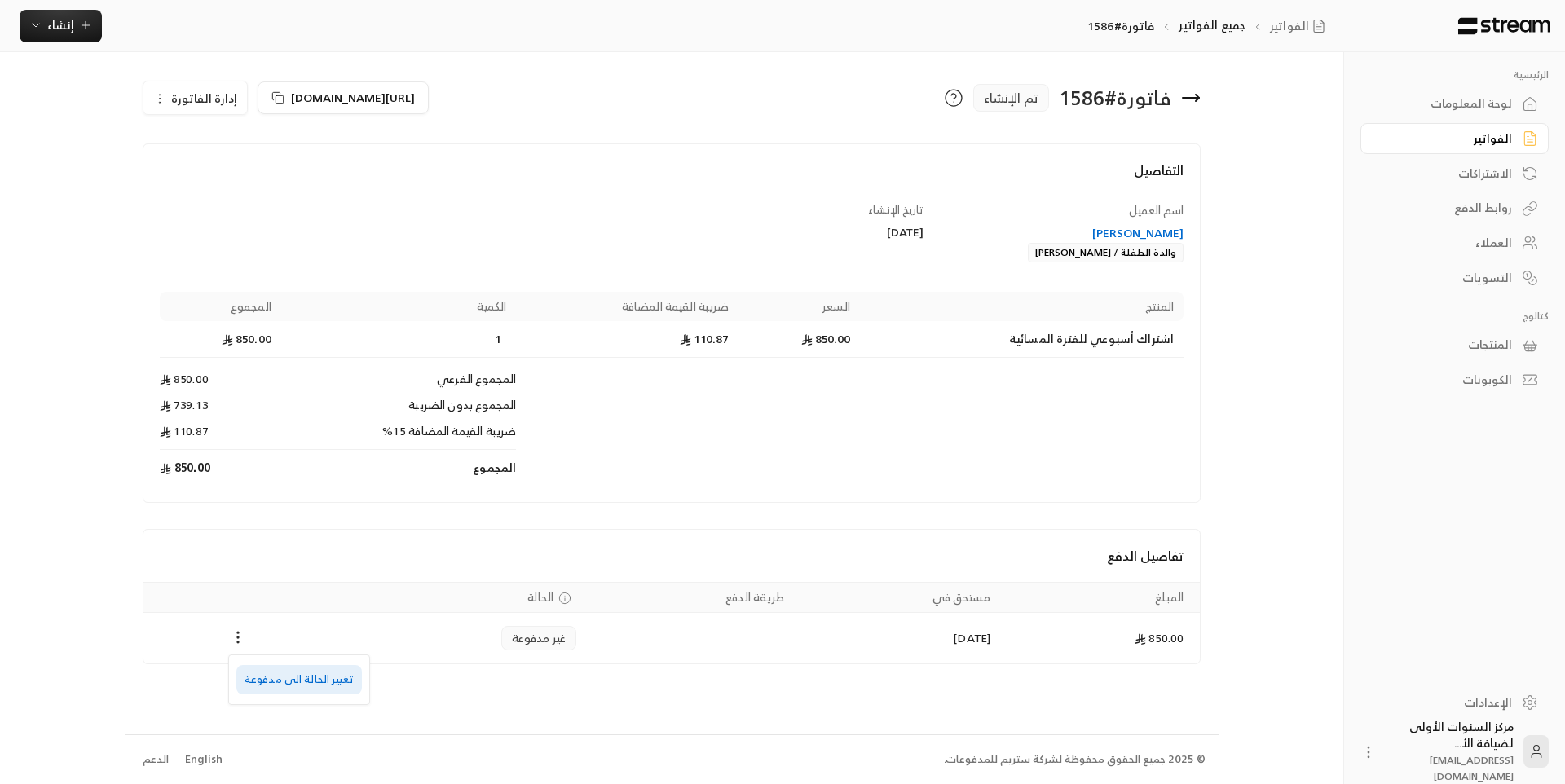
click at [281, 676] on li "تغيير الحالة الى مدفوعة" at bounding box center [300, 680] width 126 height 30
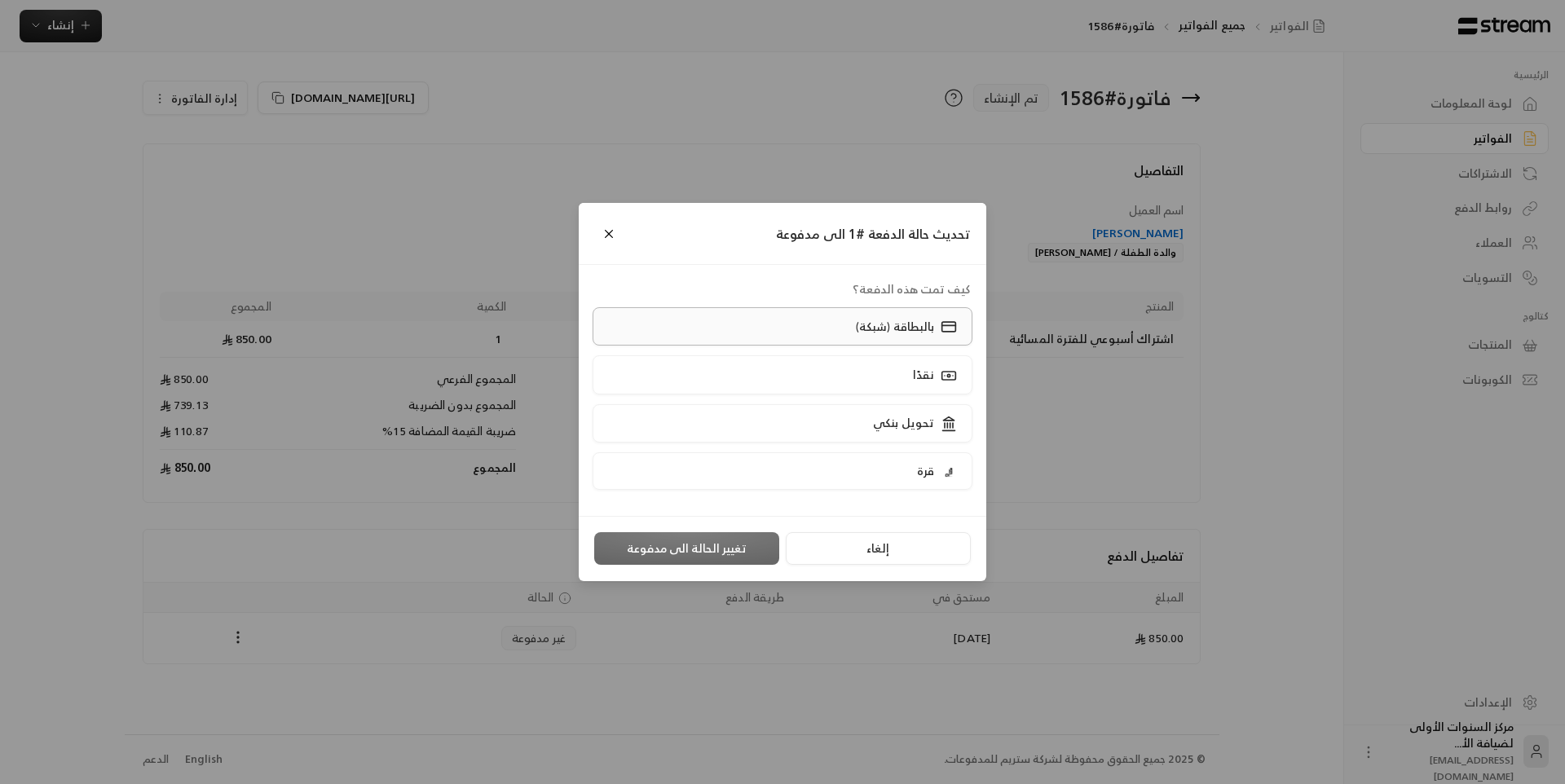
click at [808, 327] on label "بالبطاقة (شبكة)" at bounding box center [783, 327] width 381 height 38
click at [692, 552] on button "تغيير الحالة الى مدفوعة" at bounding box center [686, 547] width 185 height 32
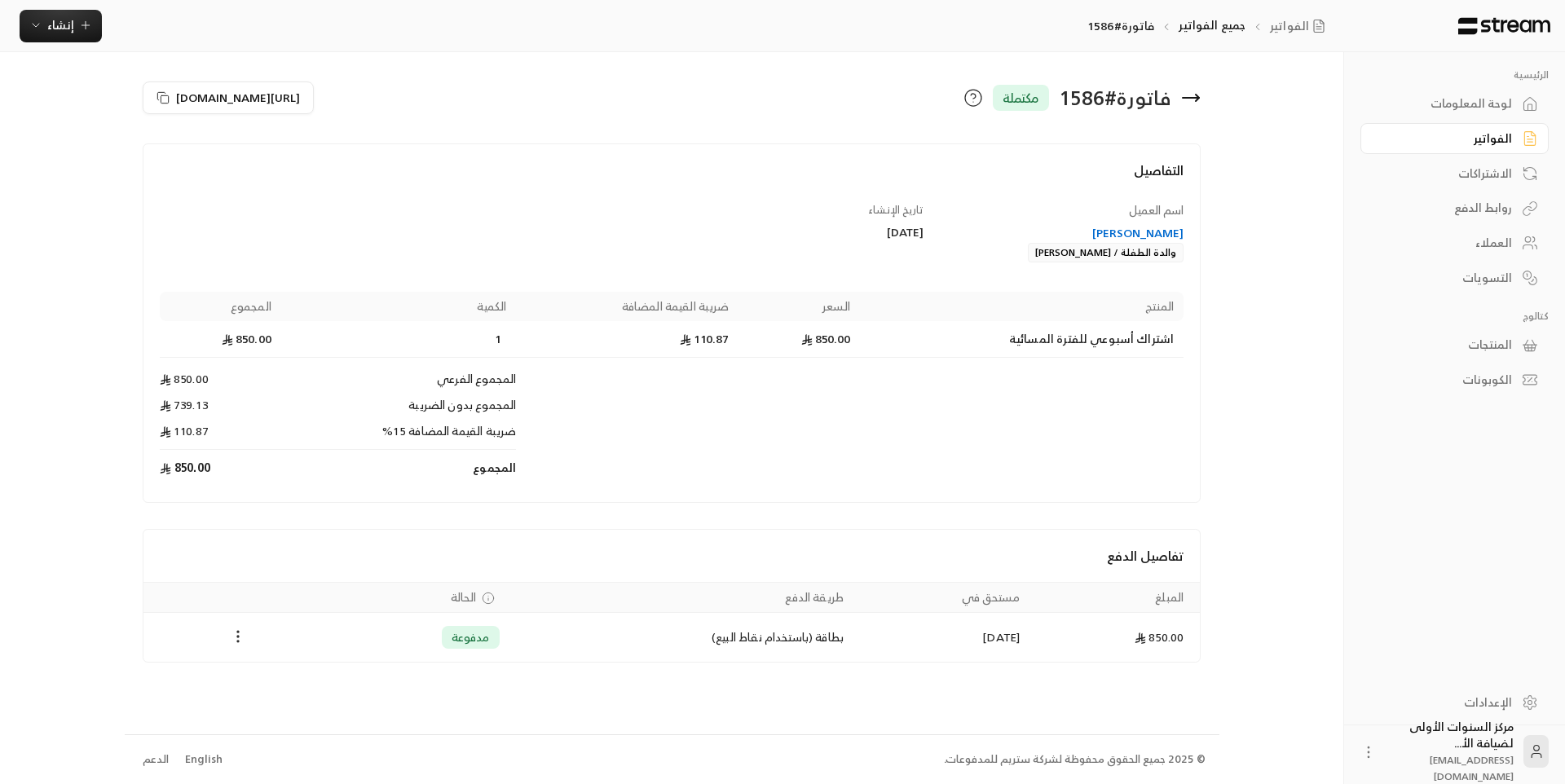
click at [1460, 107] on div "لوحة المعلومات" at bounding box center [1446, 103] width 131 height 17
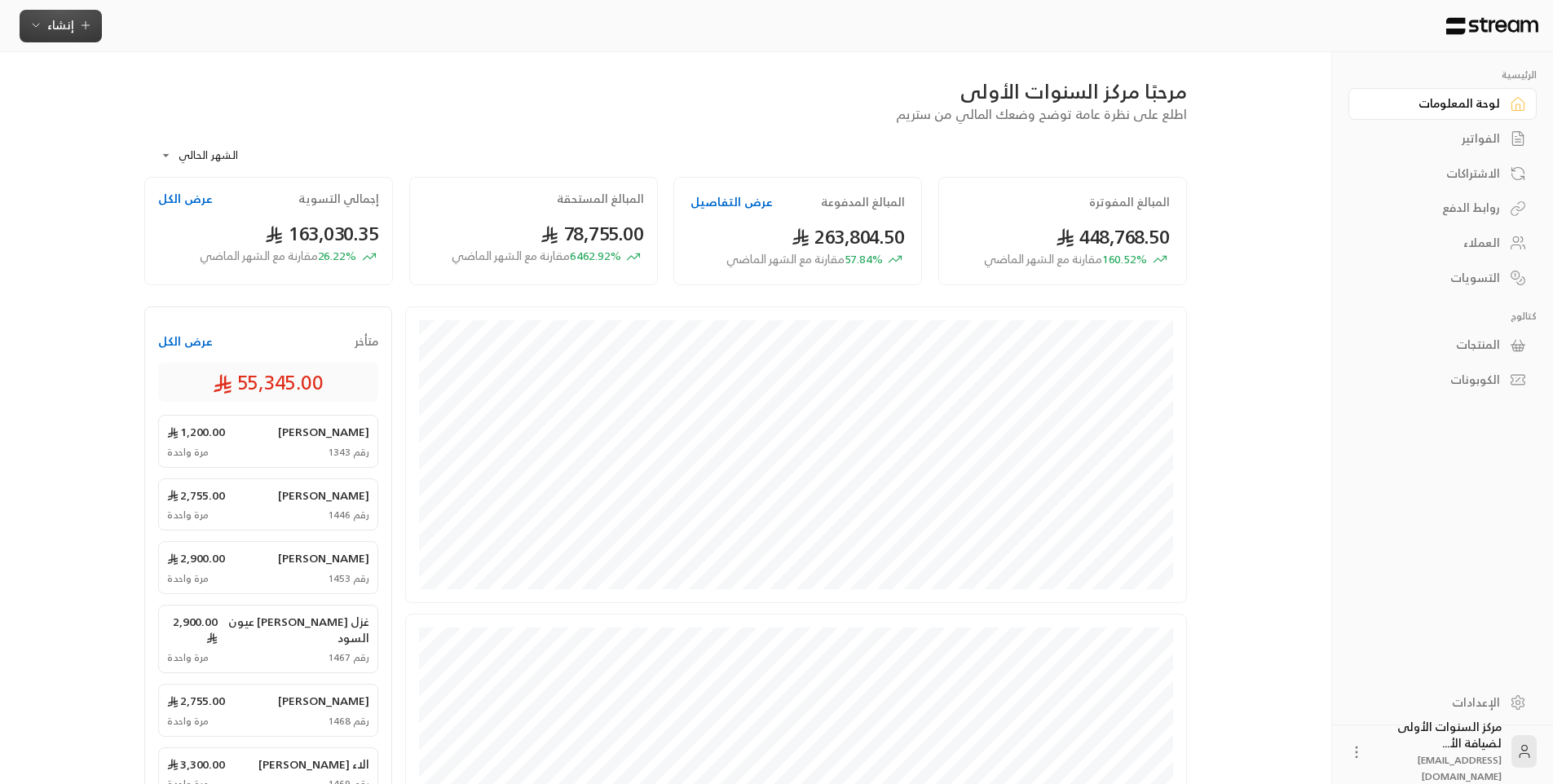
click at [66, 33] on span "إنشاء" at bounding box center [60, 24] width 27 height 20
click at [207, 95] on div "إنشاء فاتورة مرة واحدة بسهولة للمعاملات السريعة." at bounding box center [141, 101] width 205 height 32
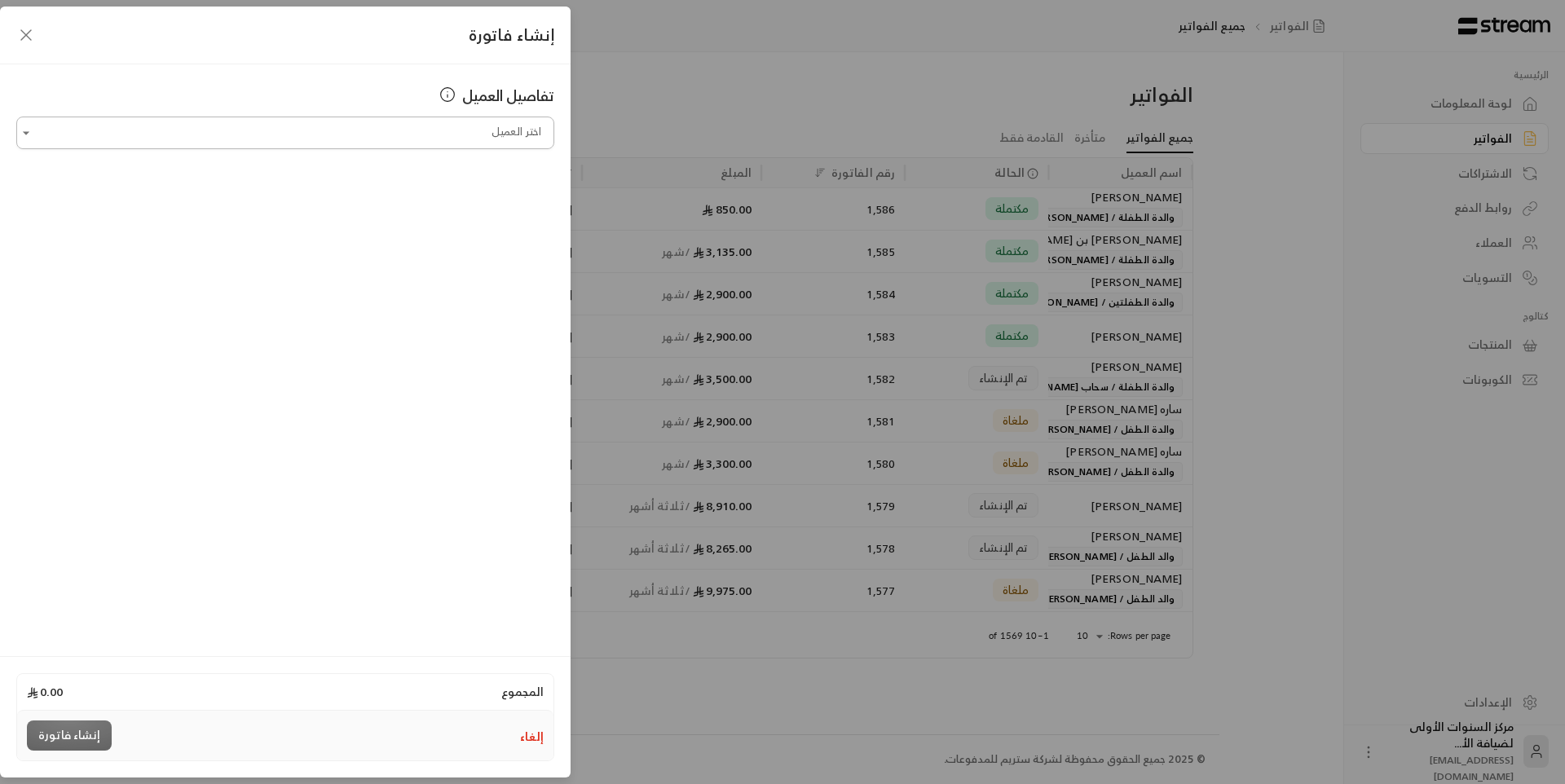
click at [348, 130] on input "اختر العميل" at bounding box center [286, 133] width 538 height 29
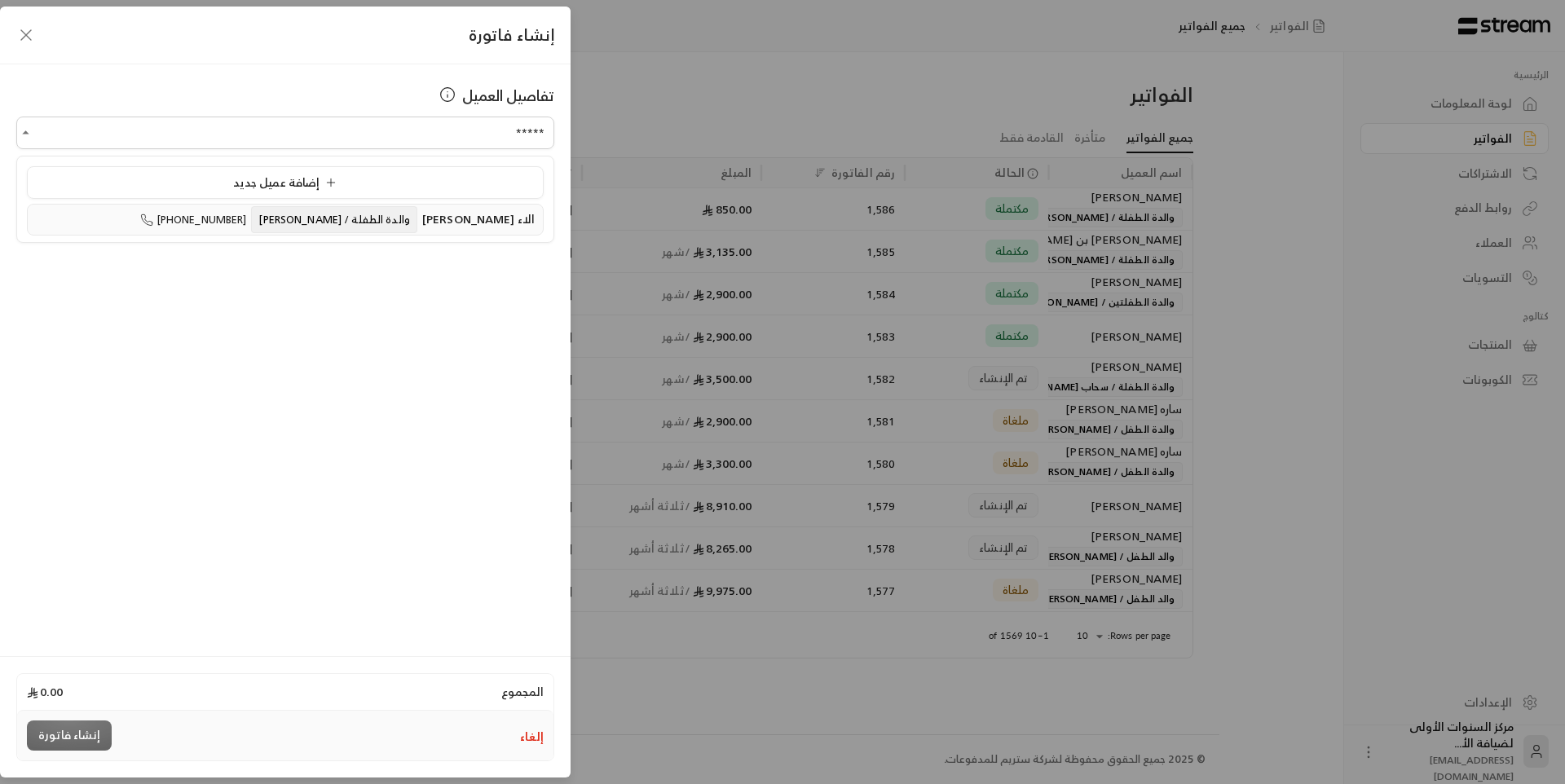
click at [369, 226] on span "والدة الطفلة / [PERSON_NAME]" at bounding box center [333, 219] width 165 height 27
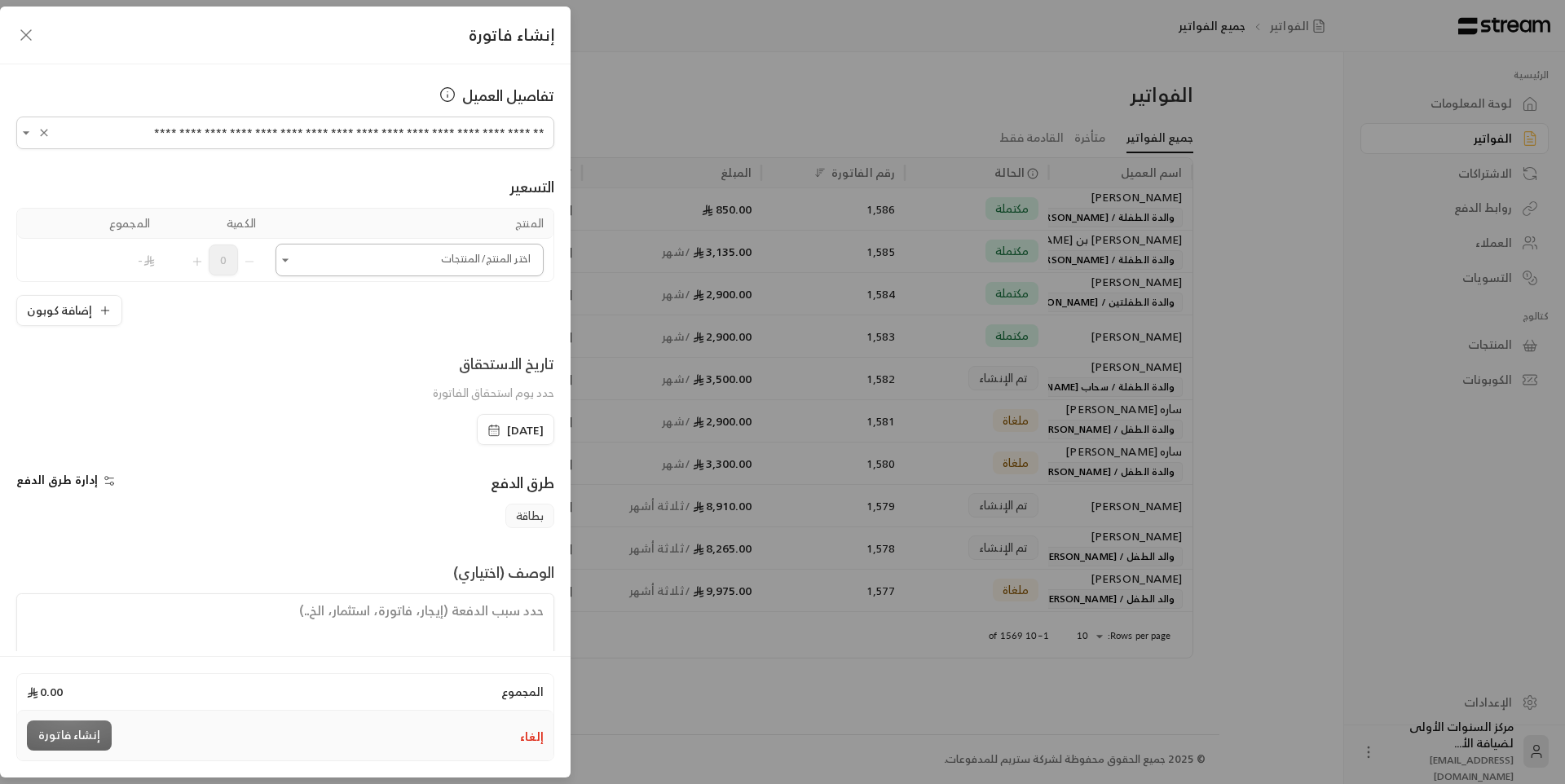
type input "**********"
click at [444, 271] on input "اختر العميل" at bounding box center [409, 260] width 268 height 29
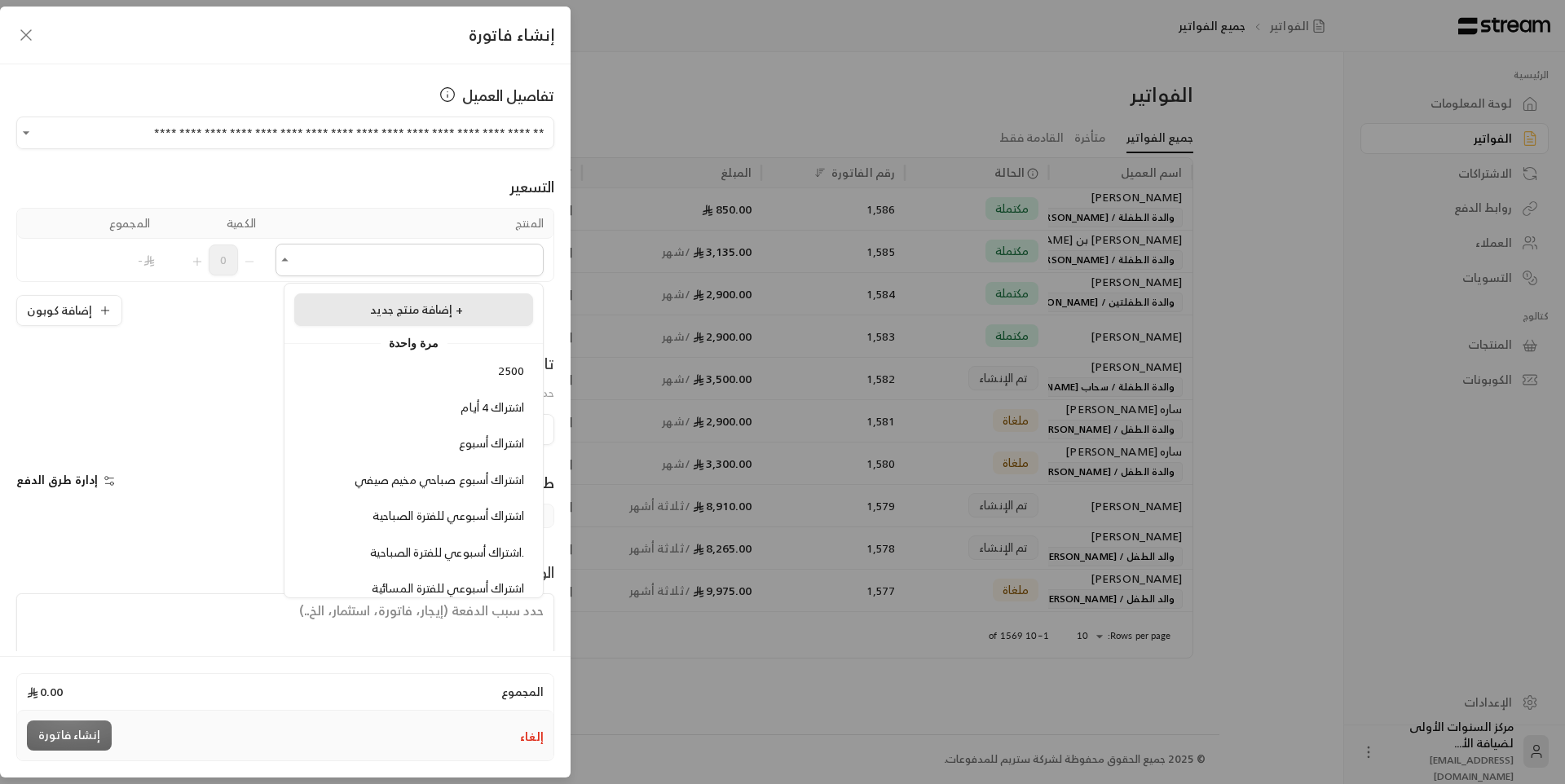
click at [434, 306] on span "إضافة منتج جديد +" at bounding box center [417, 309] width 93 height 20
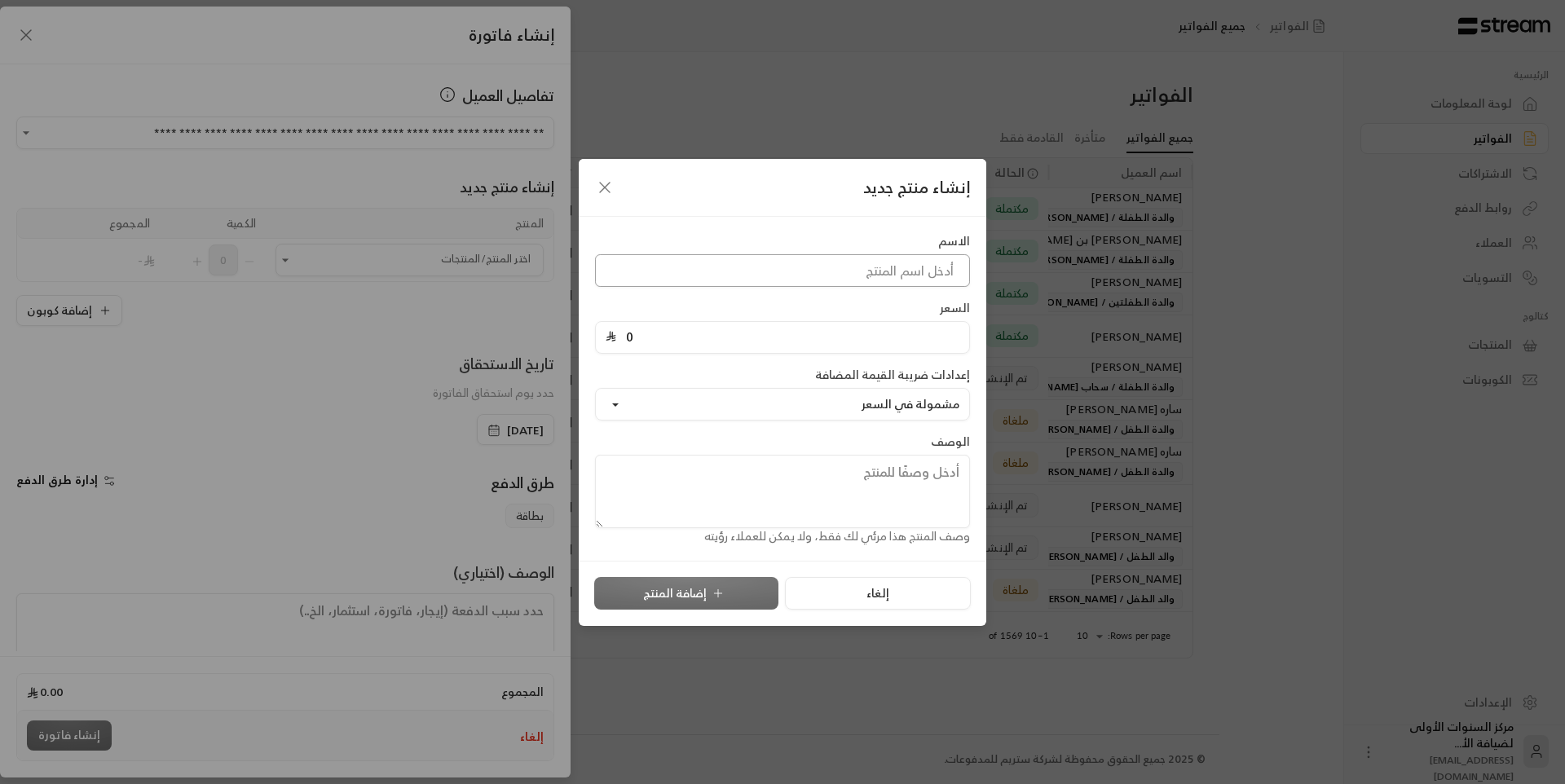
click at [814, 273] on input at bounding box center [782, 270] width 375 height 32
type input "رسوم السنة الأكاديمية"
click at [654, 337] on input "0" at bounding box center [788, 337] width 343 height 31
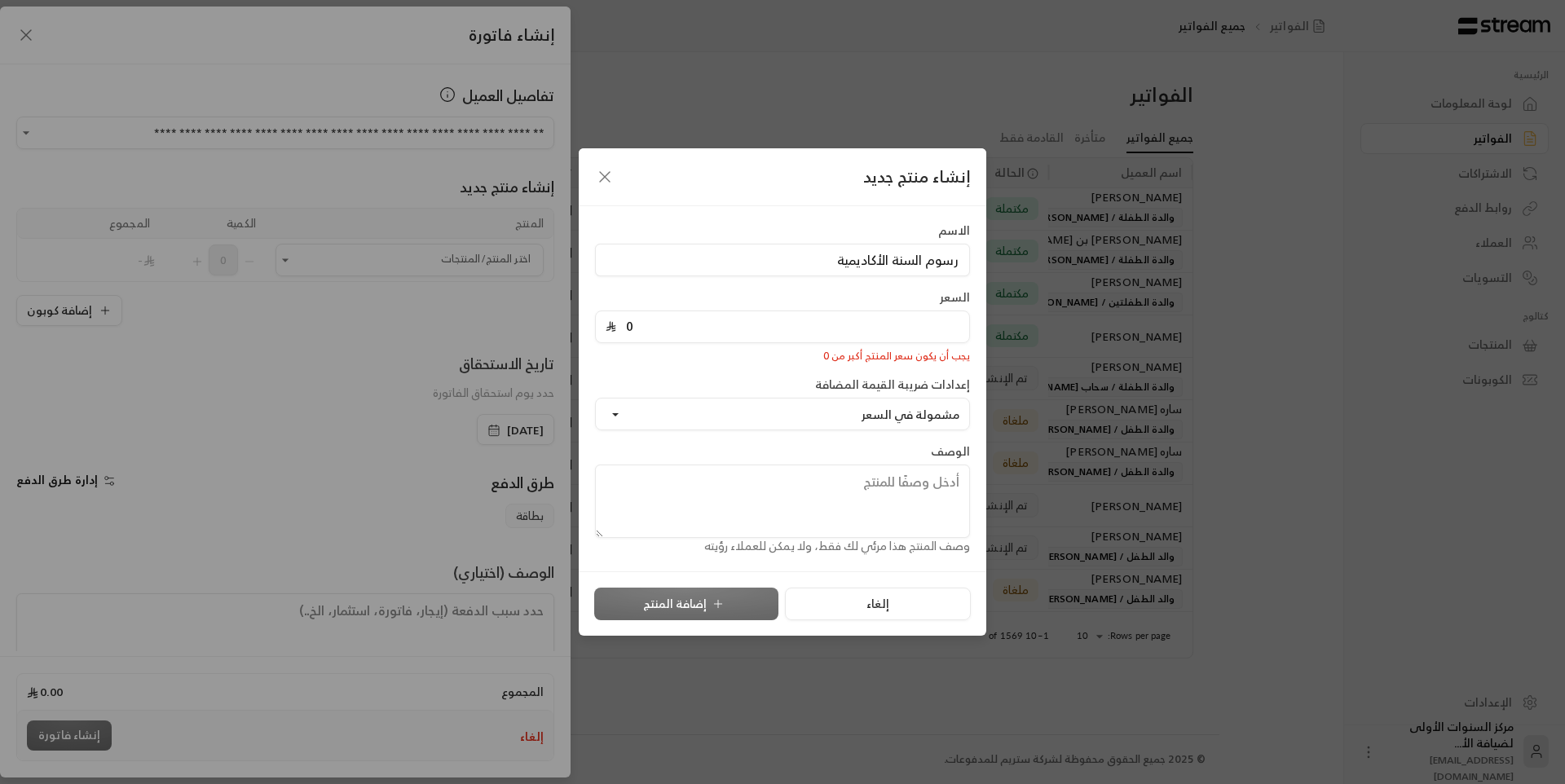
click at [657, 337] on input "0" at bounding box center [788, 327] width 343 height 31
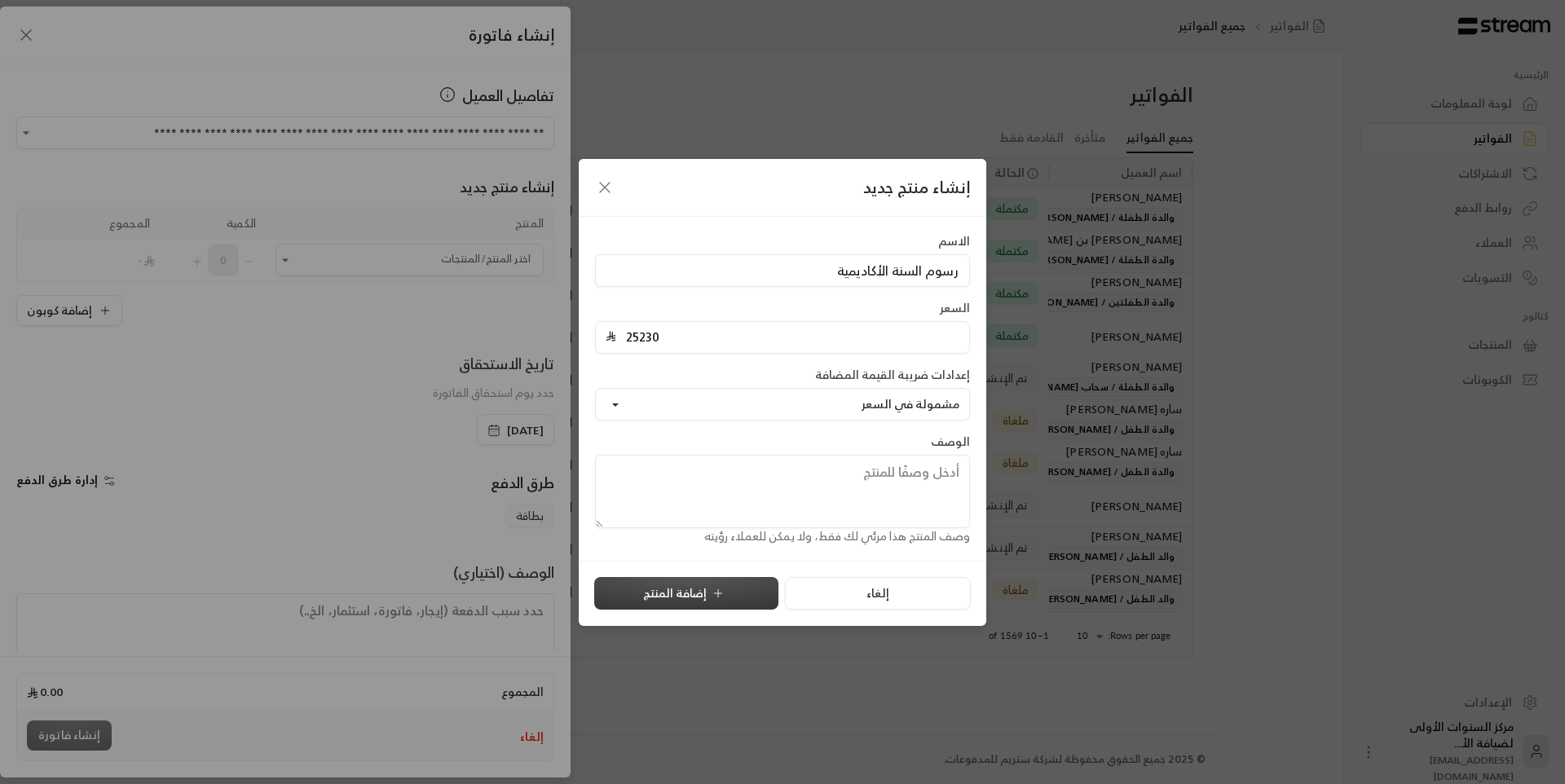
type input "25230"
click at [699, 586] on button "إضافة المنتج" at bounding box center [686, 593] width 184 height 32
type input "0"
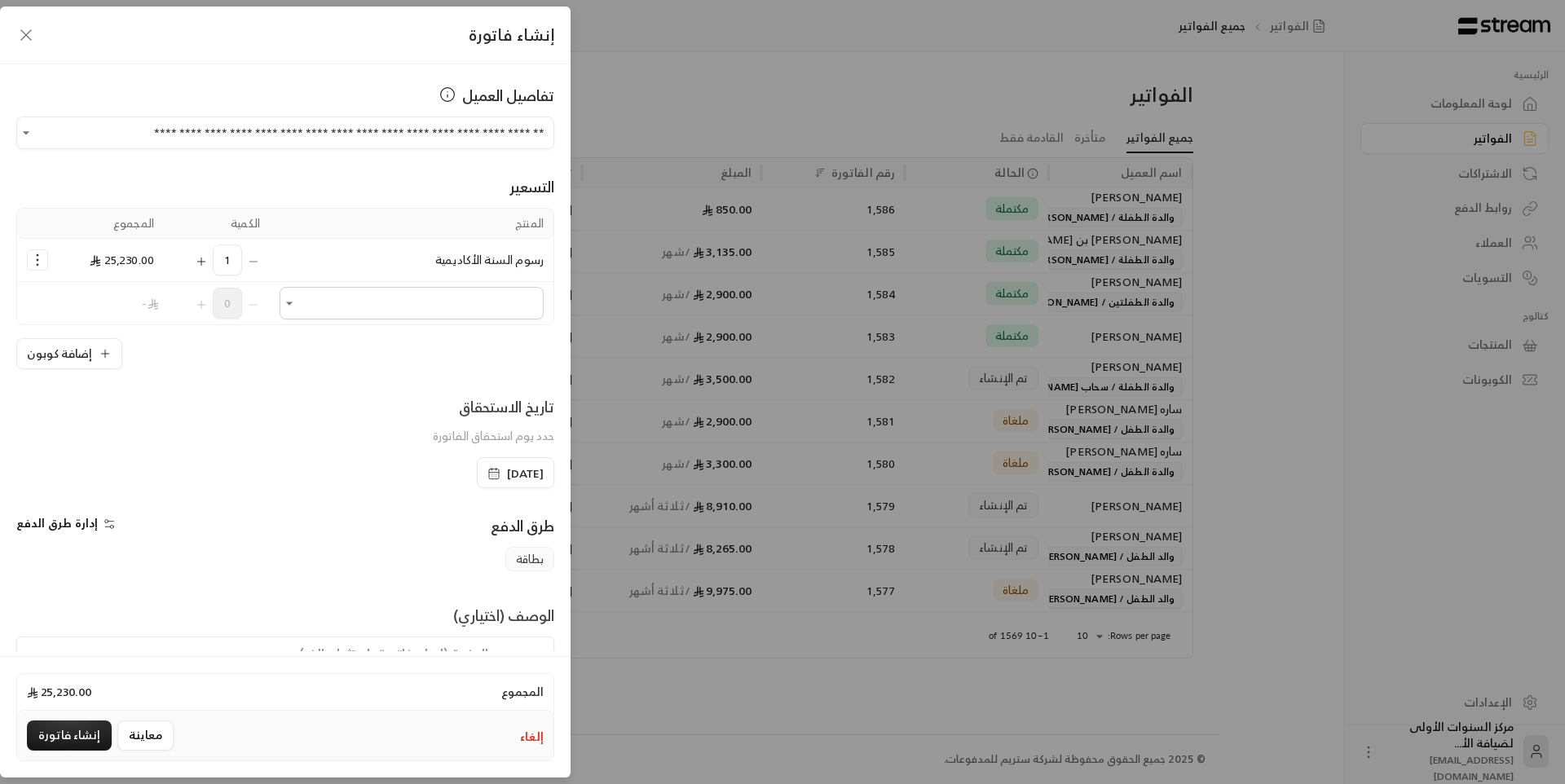
scroll to position [79, 0]
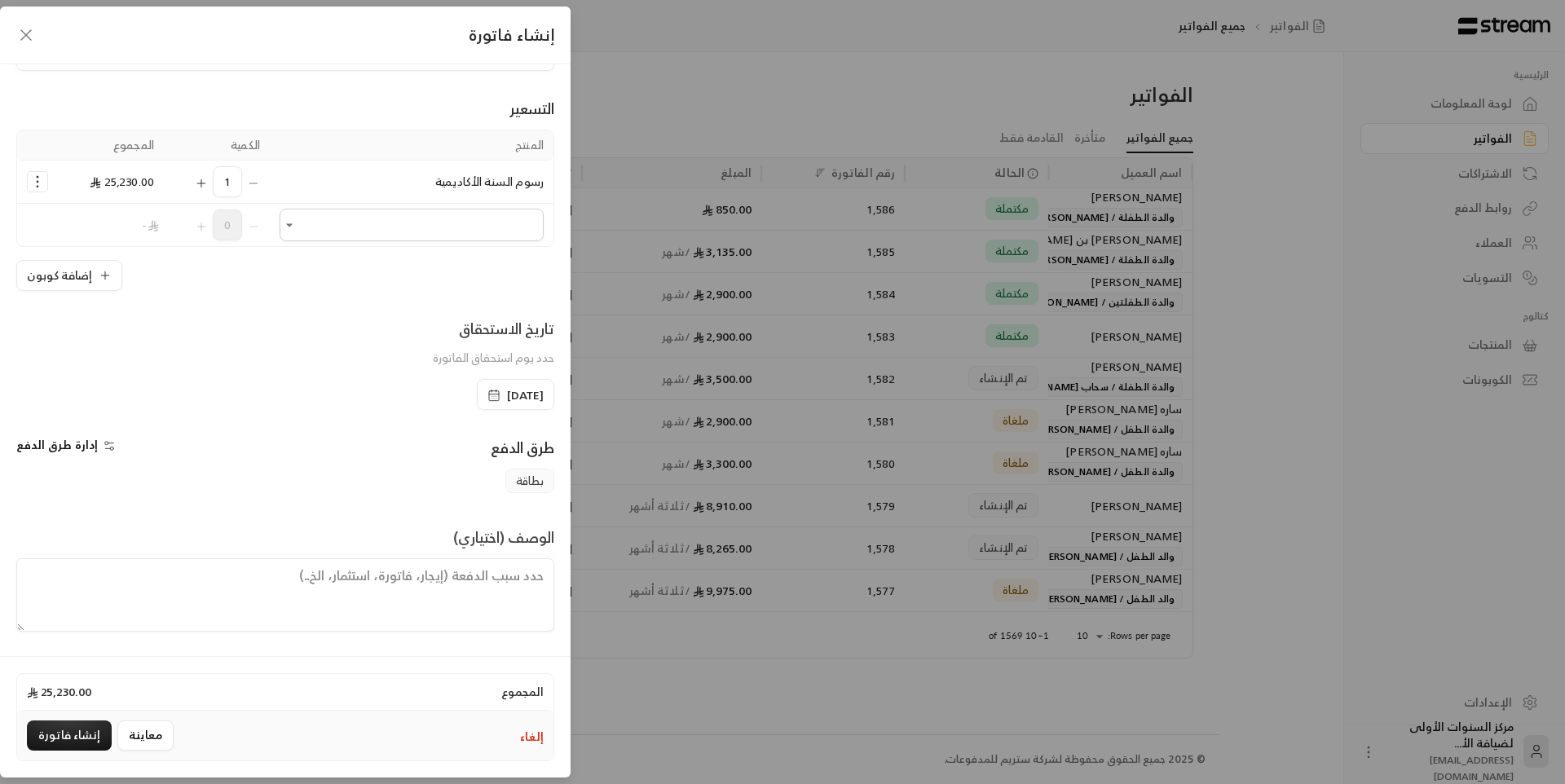
click at [520, 577] on textarea at bounding box center [286, 595] width 538 height 73
type textarea "بعد خصم السنة وخصم حجز المقعد بقيمة 1500 ريال"
click at [78, 726] on button "إنشاء فاتورة" at bounding box center [69, 735] width 85 height 31
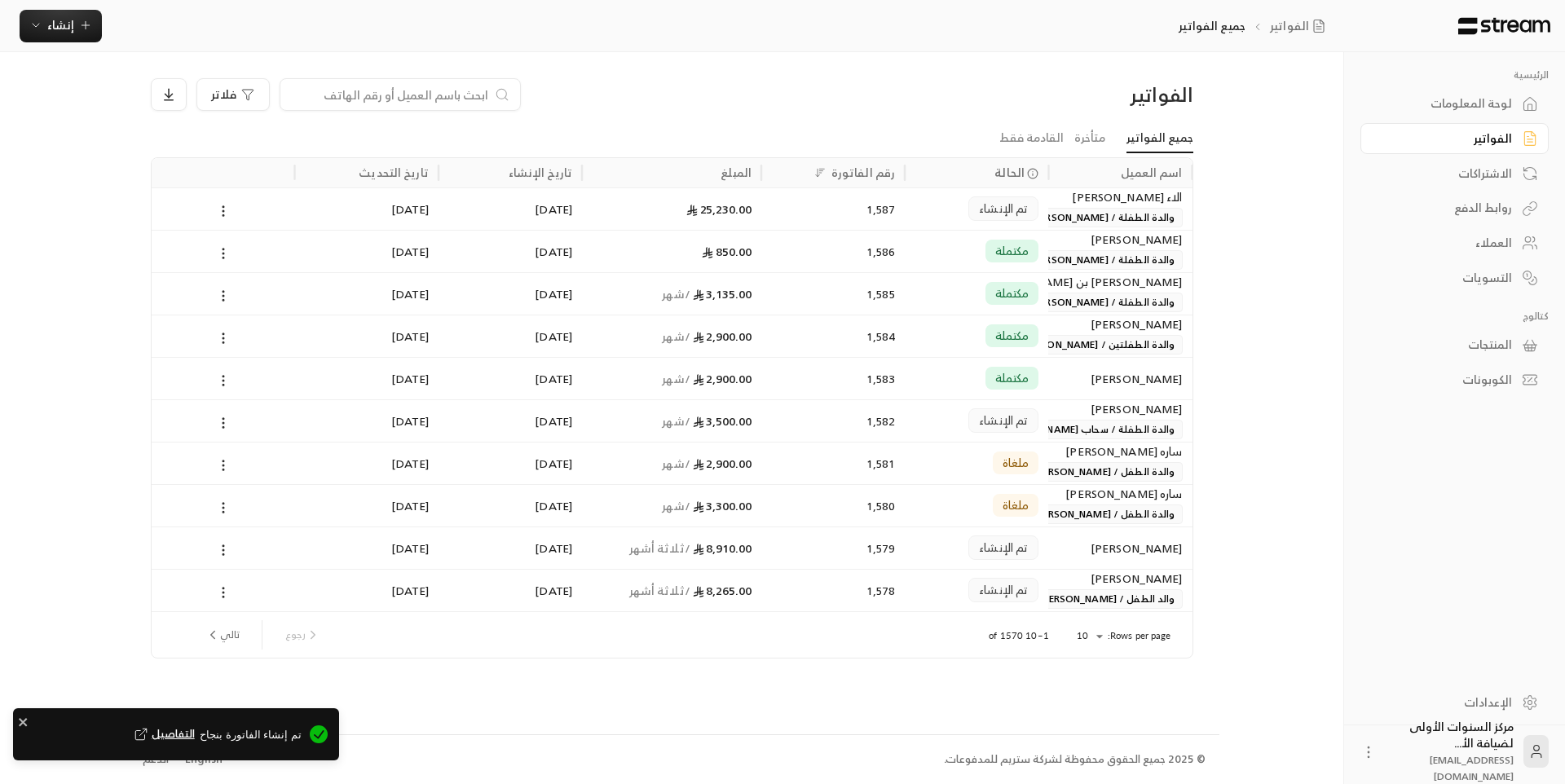
click at [1106, 221] on span "والدة الطفلة / [PERSON_NAME]" at bounding box center [1102, 217] width 158 height 19
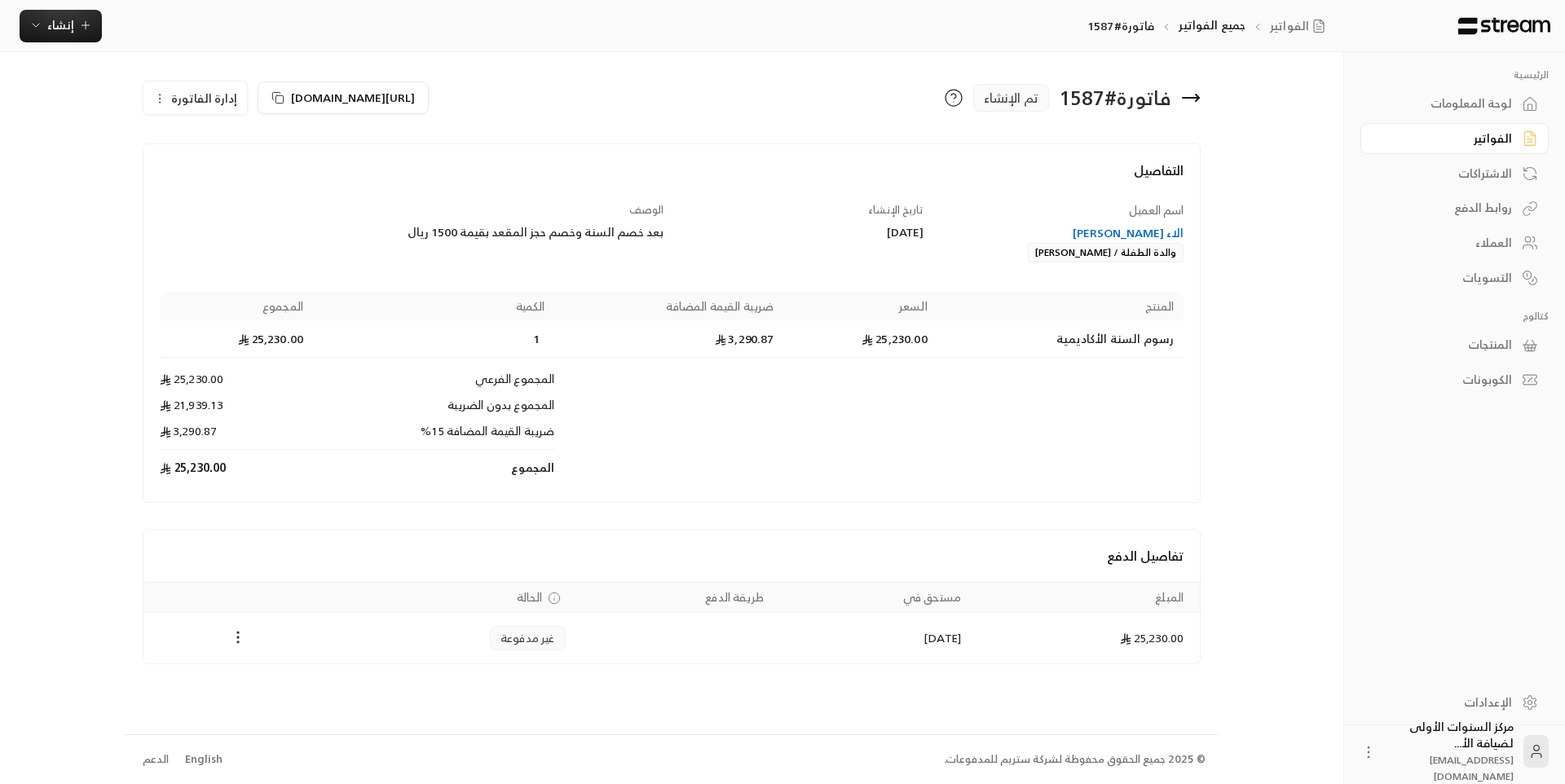
click at [238, 641] on icon "Payments" at bounding box center [238, 637] width 17 height 17
click at [292, 691] on li "تغيير الحالة الى مدفوعة" at bounding box center [300, 680] width 126 height 30
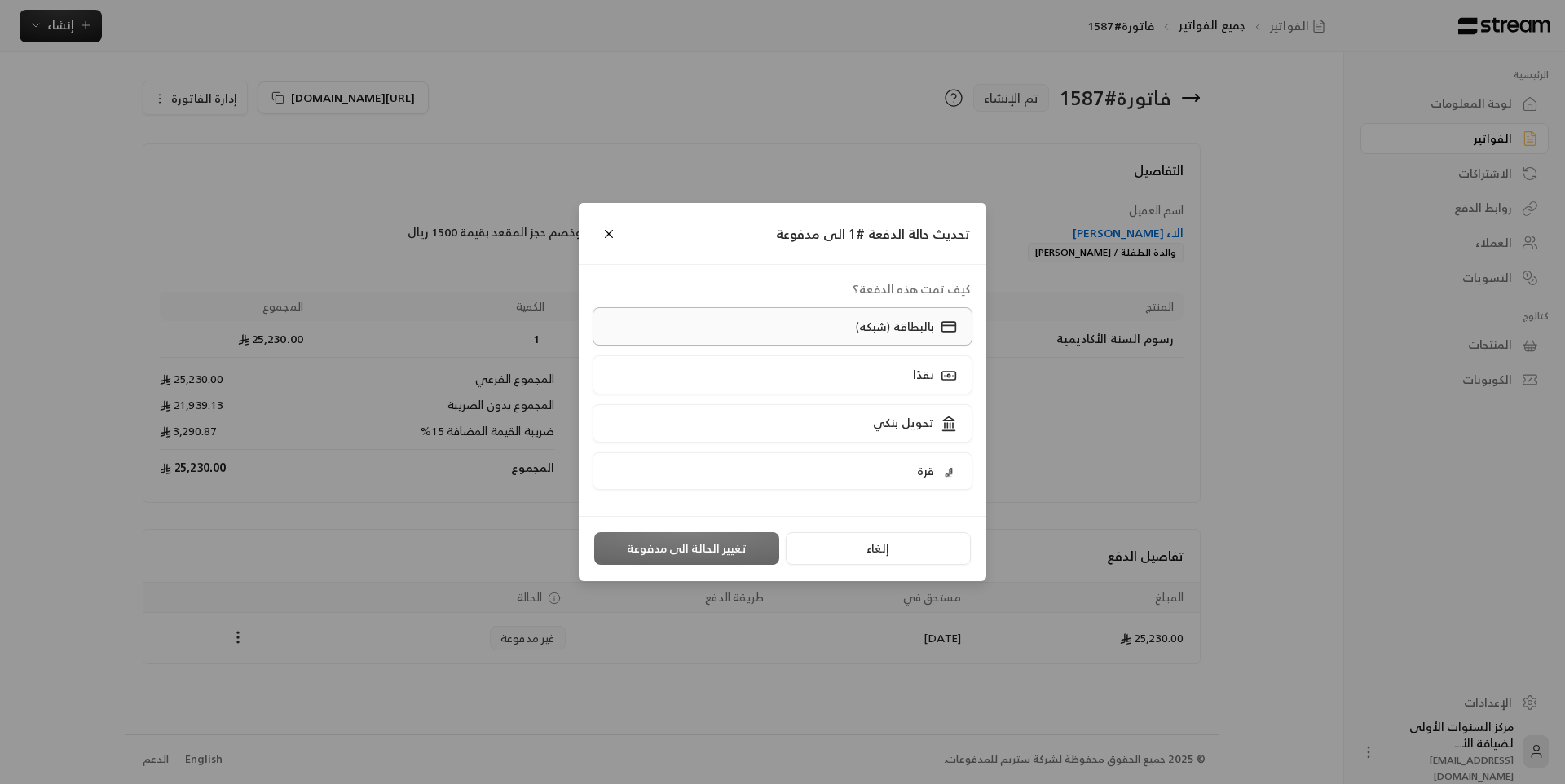
click at [776, 339] on label "بالبطاقة (شبكة)" at bounding box center [783, 327] width 381 height 38
click at [707, 554] on button "تغيير الحالة الى مدفوعة" at bounding box center [686, 547] width 185 height 32
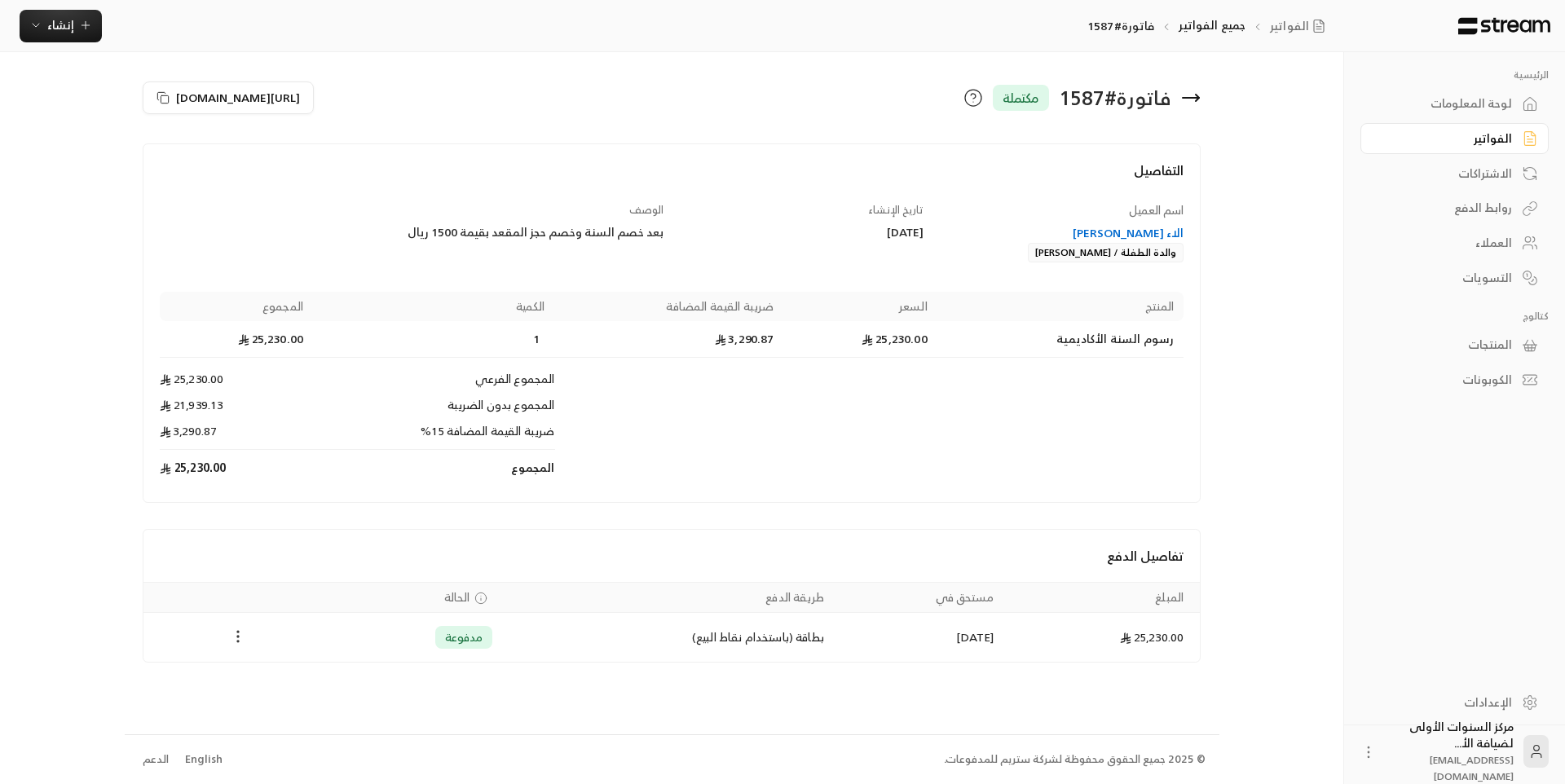
click at [233, 636] on icon "Payments" at bounding box center [238, 636] width 17 height 17
click at [276, 673] on li "تحميل الفاتورة" at bounding box center [278, 679] width 83 height 30
click at [710, 152] on div "التفاصيل اسم العميل الاء [PERSON_NAME] والدة الطفلة / [PERSON_NAME] تاريخ الإنش…" at bounding box center [672, 323] width 1058 height 360
click at [1471, 150] on link "الفواتير" at bounding box center [1455, 139] width 189 height 31
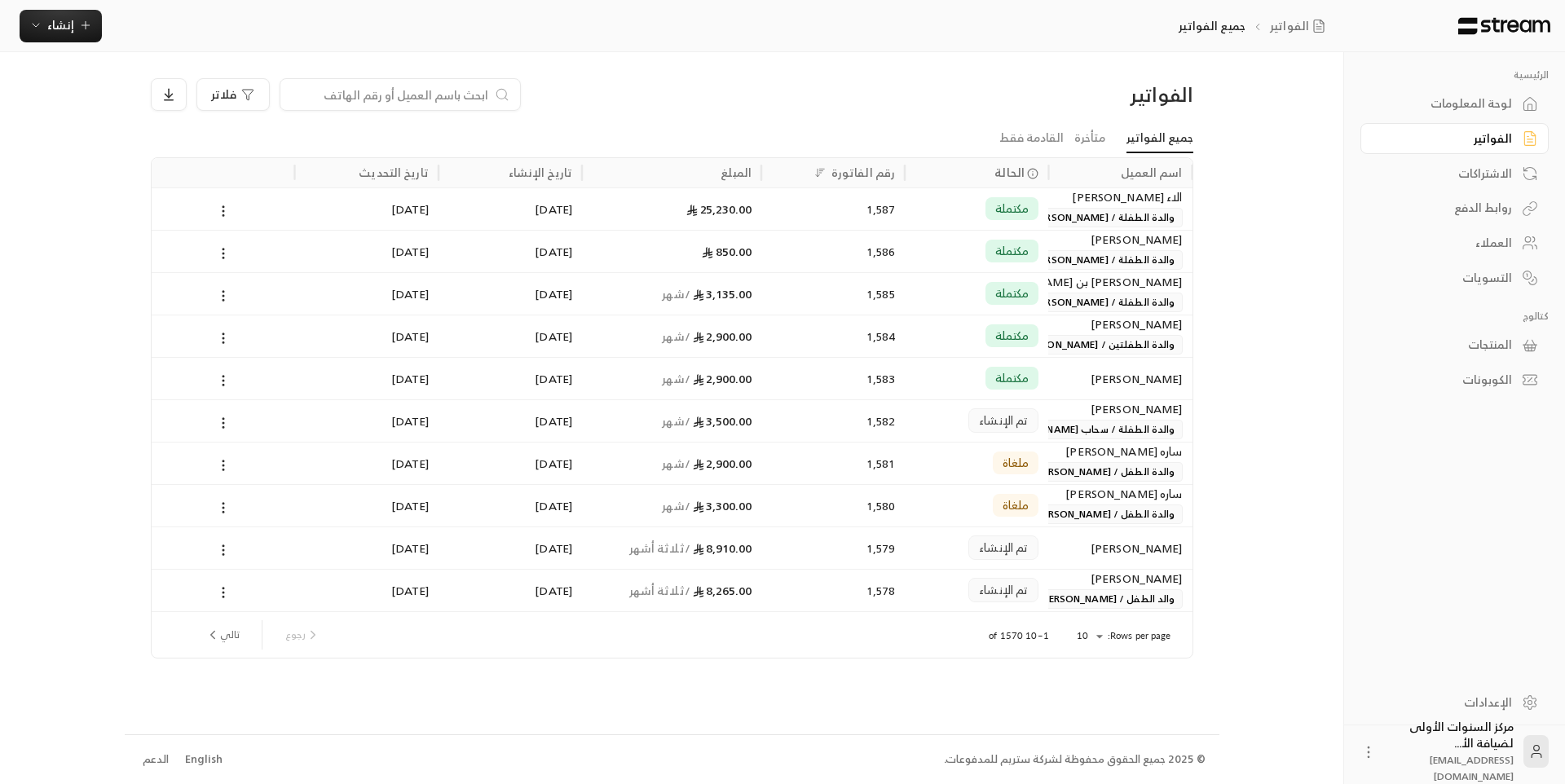
click at [465, 92] on input at bounding box center [390, 94] width 199 height 18
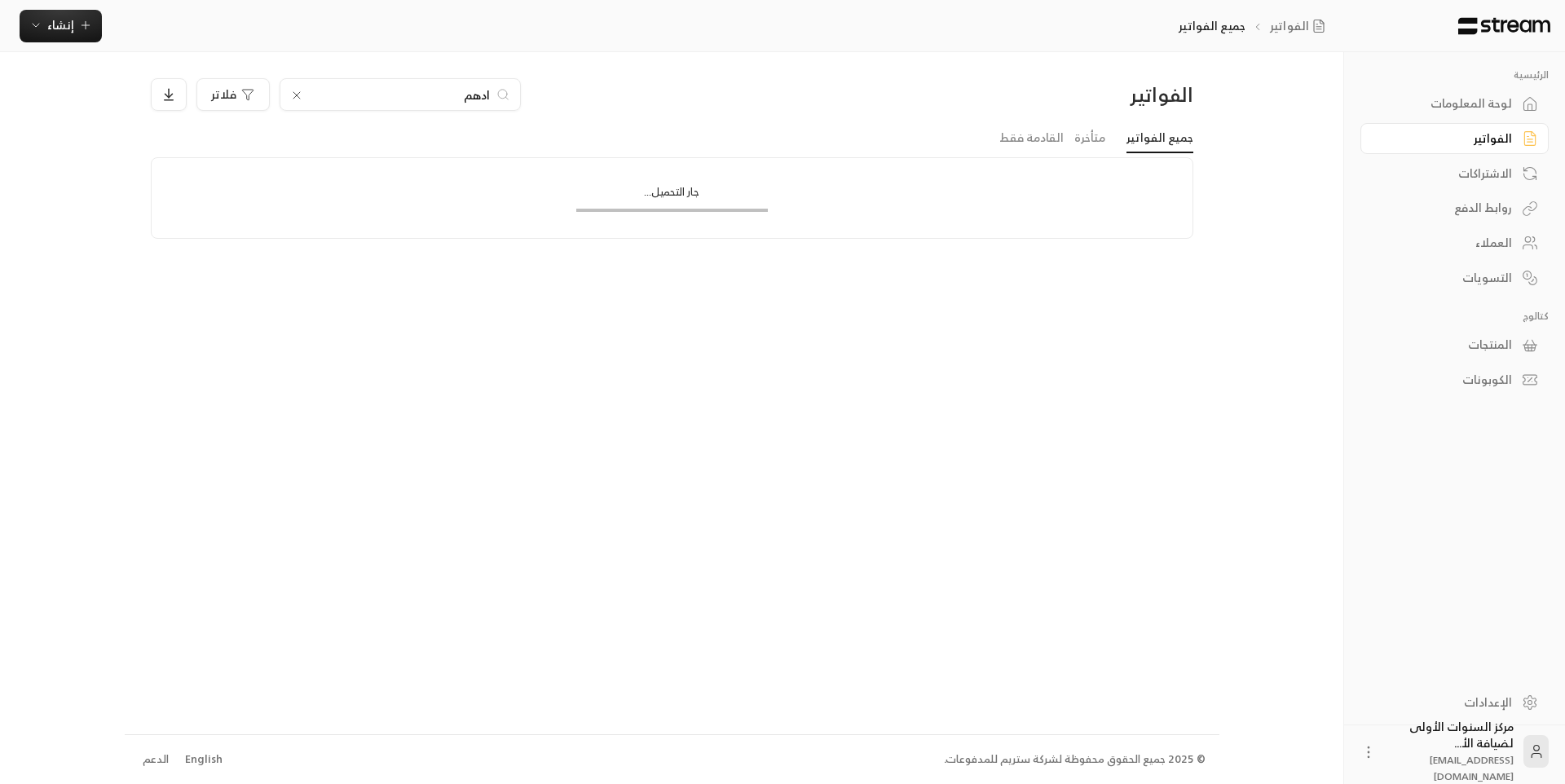
click at [390, 94] on input "ادهم" at bounding box center [400, 94] width 181 height 18
type input "ادهم"
click at [630, 65] on div "الفواتير ادهم فلاتر جميع الفواتير متأخرة القادمة فقط جار التحميل..." at bounding box center [672, 393] width 1095 height 681
click at [297, 96] on icon at bounding box center [296, 94] width 6 height 6
click at [650, 69] on div "الفواتير فلاتر جميع الفواتير متأخرة القادمة فقط جار التحميل..." at bounding box center [672, 393] width 1095 height 681
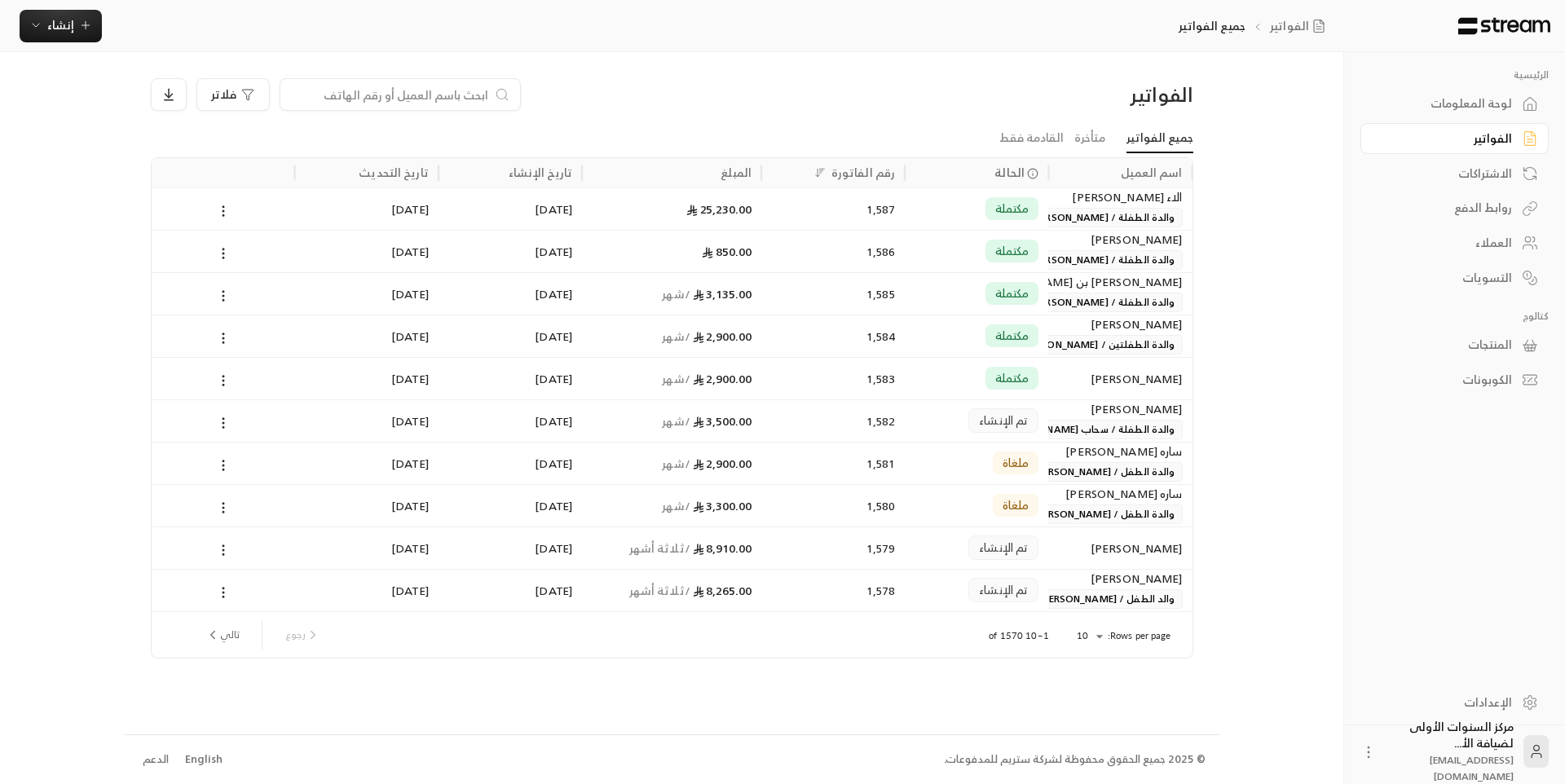
click at [475, 94] on input at bounding box center [390, 94] width 199 height 18
click at [711, 105] on div "فلاتر" at bounding box center [540, 94] width 777 height 32
click at [1488, 113] on link "لوحة المعلومات" at bounding box center [1455, 104] width 189 height 31
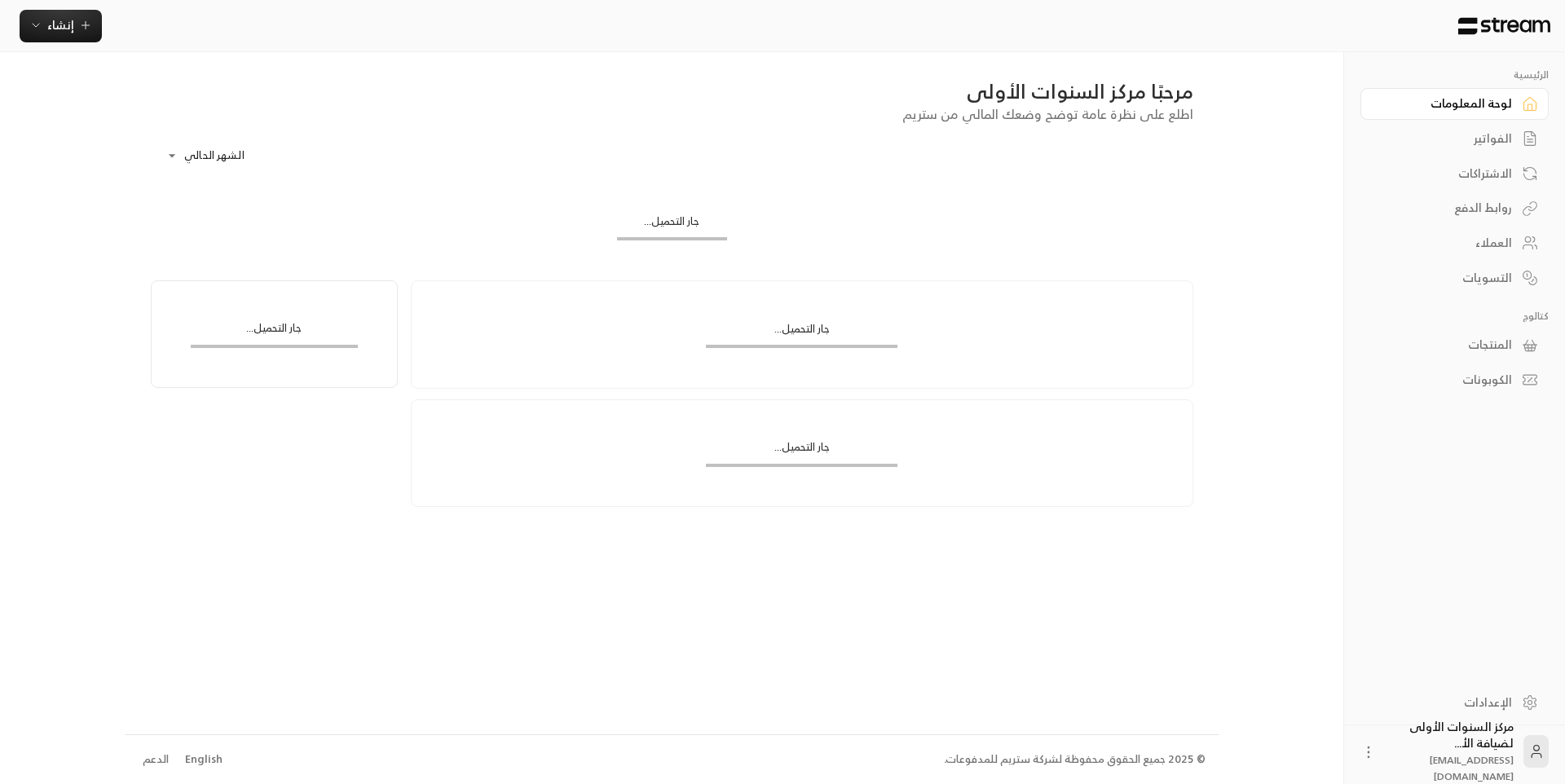
click at [1486, 138] on div "الفواتير" at bounding box center [1446, 138] width 131 height 17
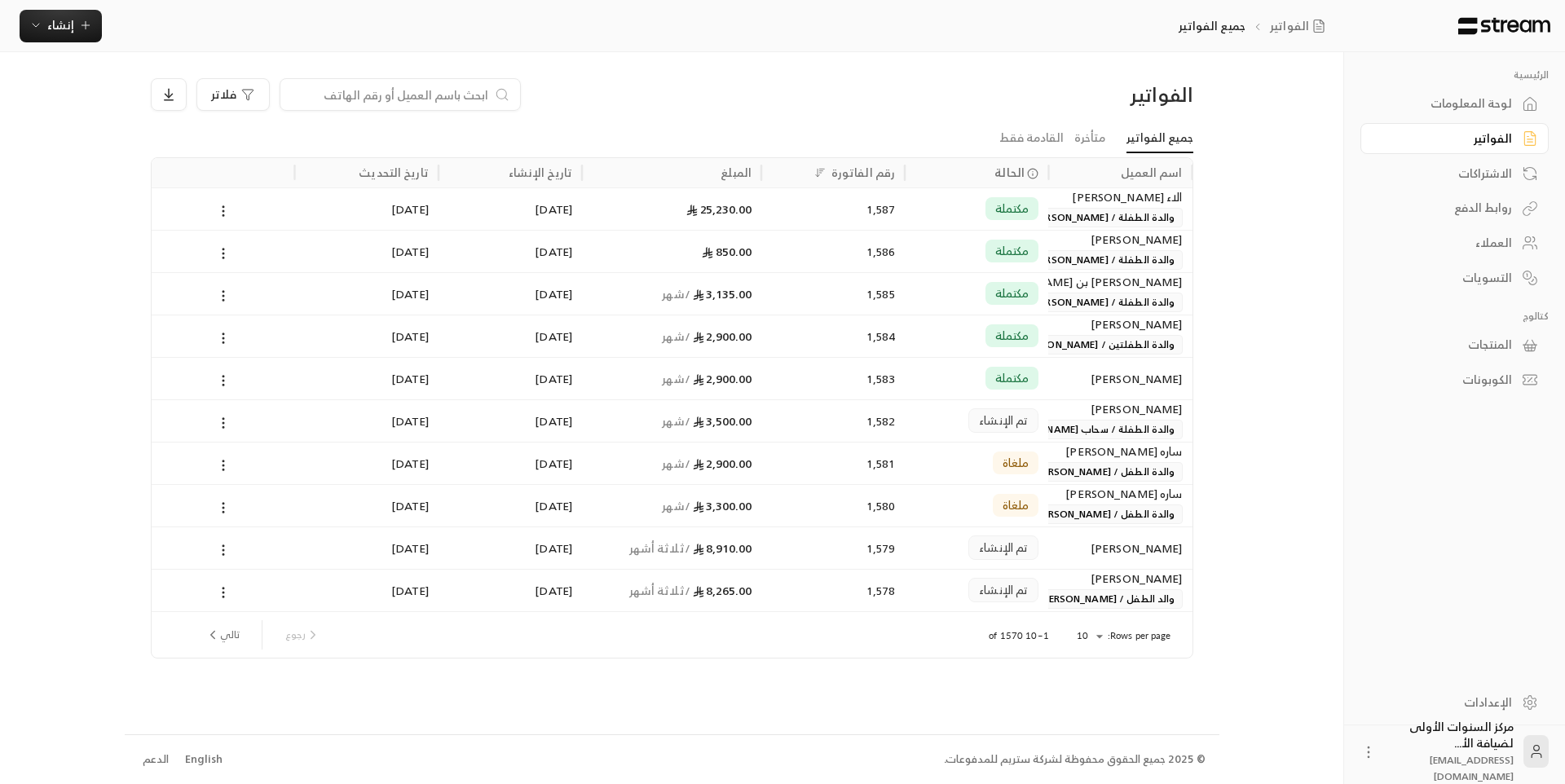
click at [1479, 104] on div "لوحة المعلومات" at bounding box center [1446, 103] width 131 height 17
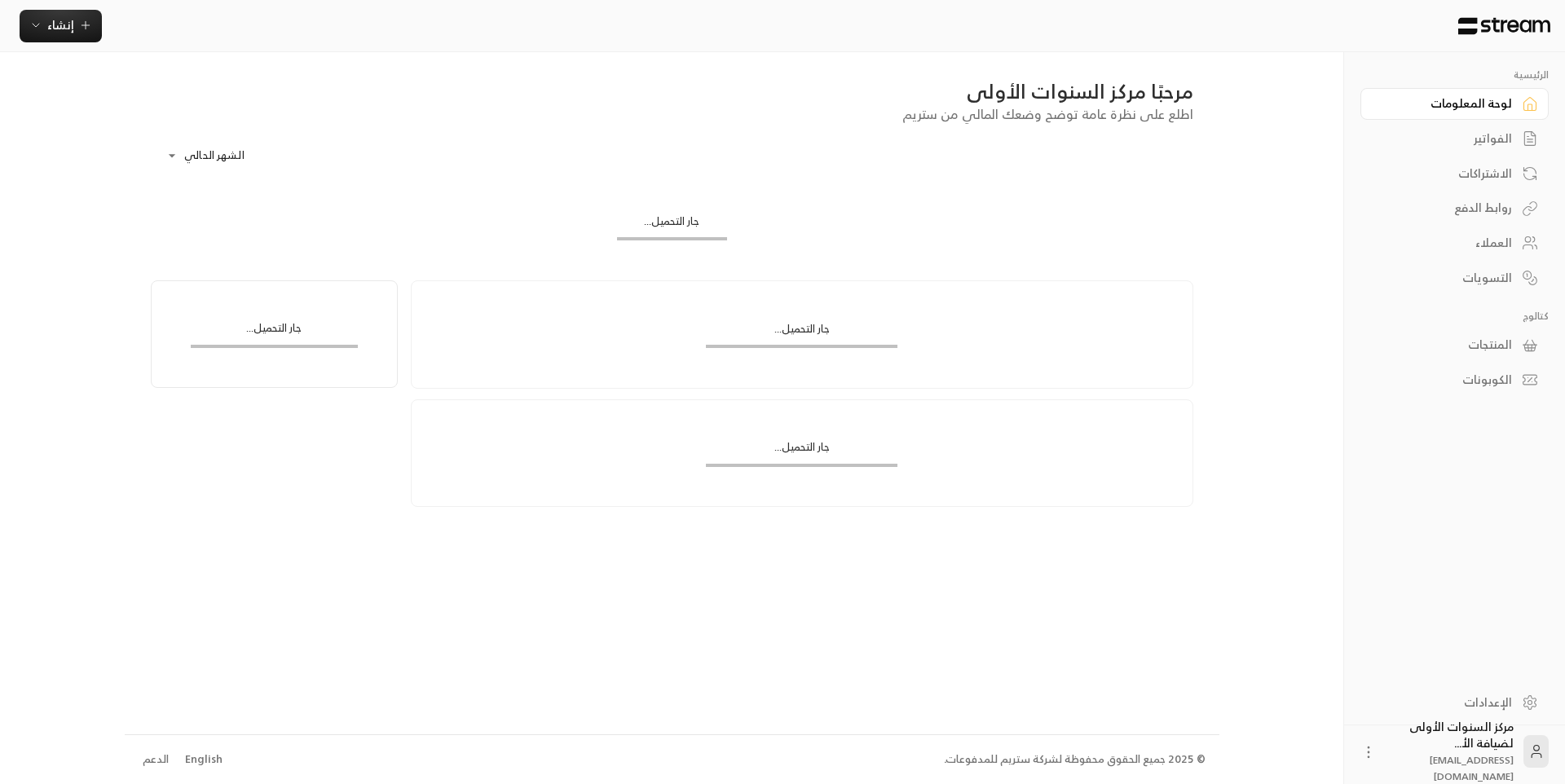
click at [1493, 157] on link "الاشتراكات" at bounding box center [1455, 173] width 189 height 31
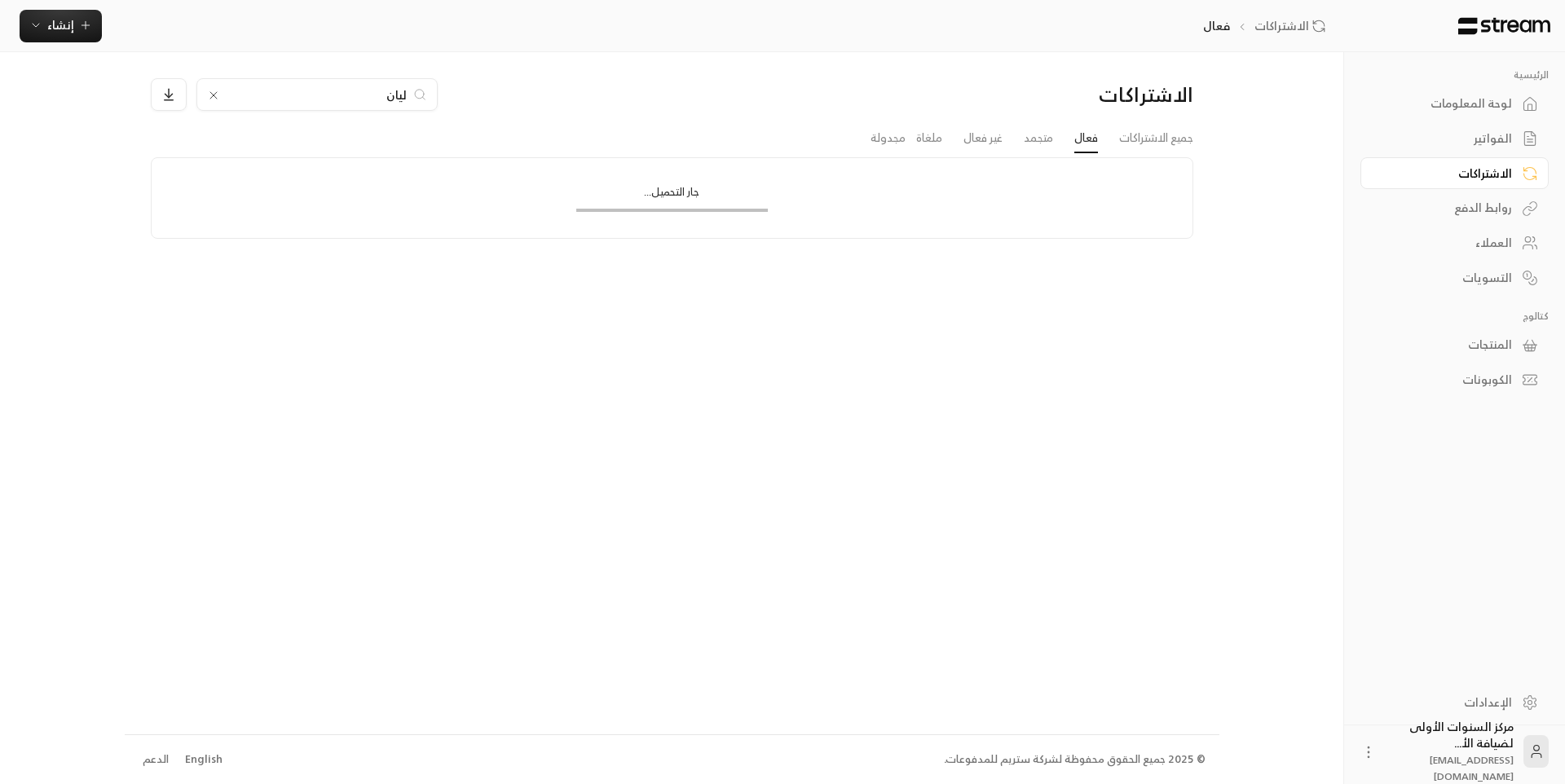
click at [1493, 141] on div "الفواتير" at bounding box center [1446, 138] width 131 height 17
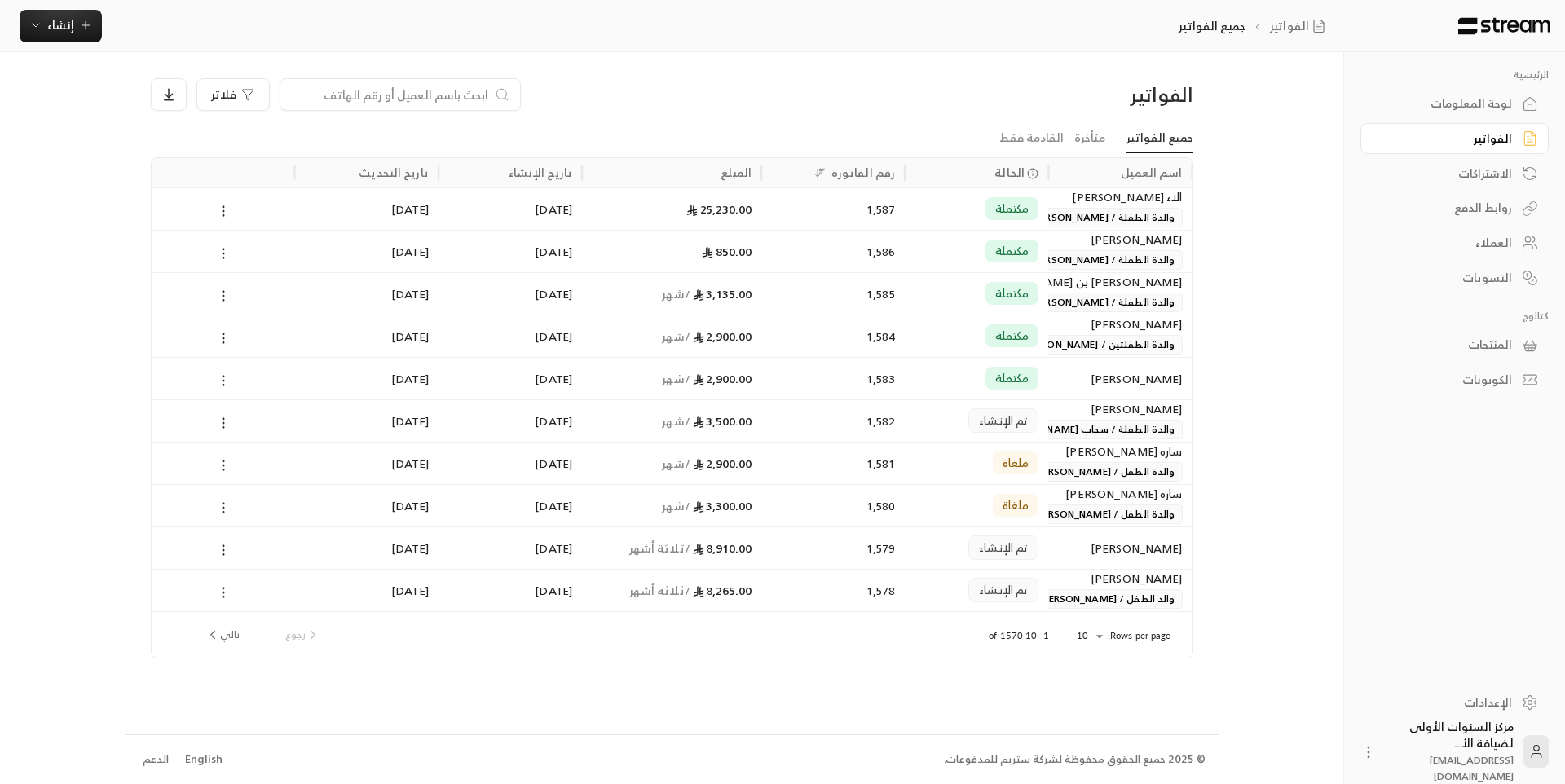
click at [1483, 89] on link "لوحة المعلومات" at bounding box center [1455, 104] width 189 height 31
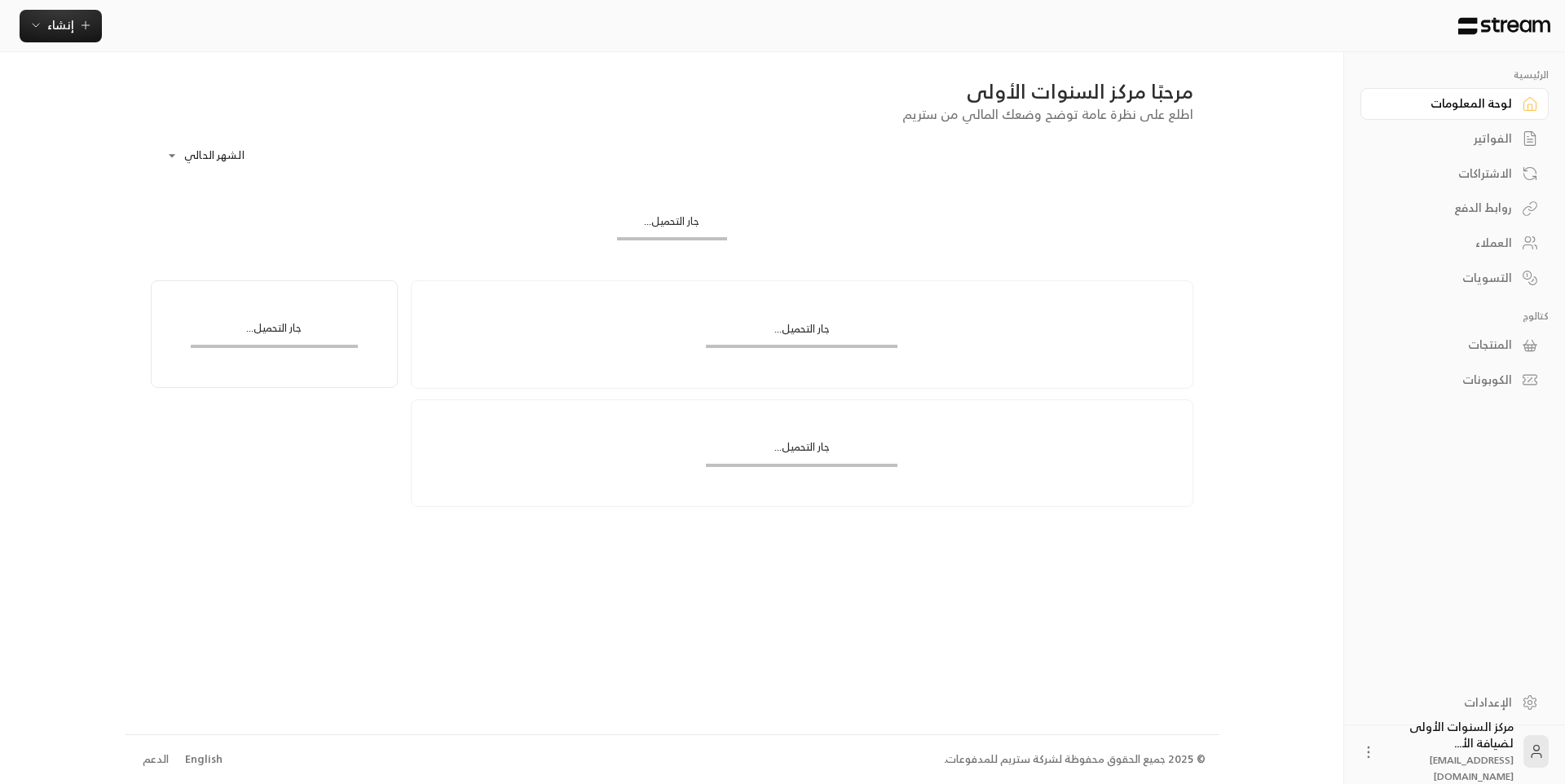
click at [1493, 134] on div "الفواتير" at bounding box center [1446, 138] width 131 height 17
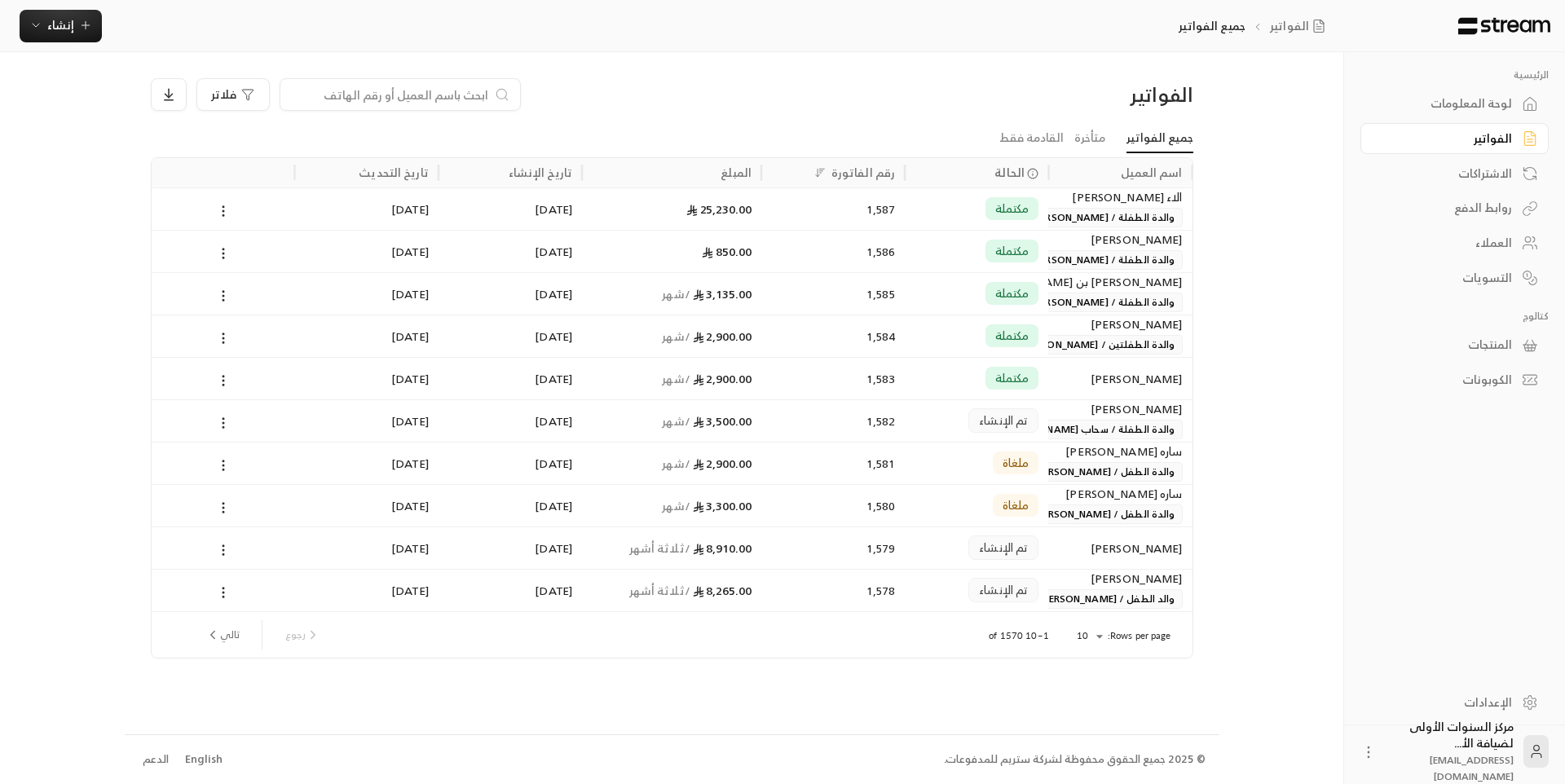
click at [1476, 102] on div "لوحة المعلومات" at bounding box center [1446, 103] width 131 height 17
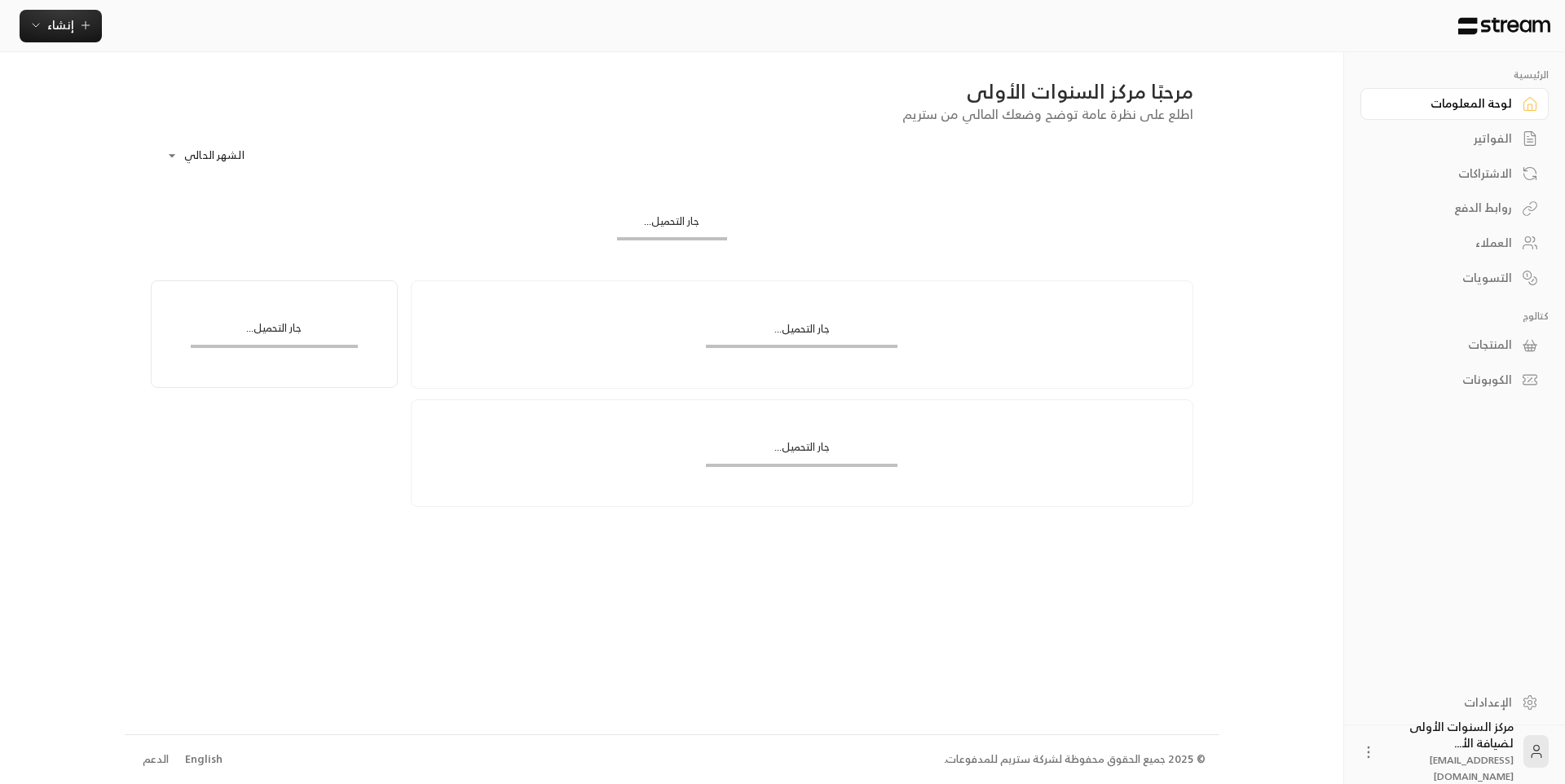
click at [1479, 141] on div "الفواتير" at bounding box center [1446, 138] width 131 height 17
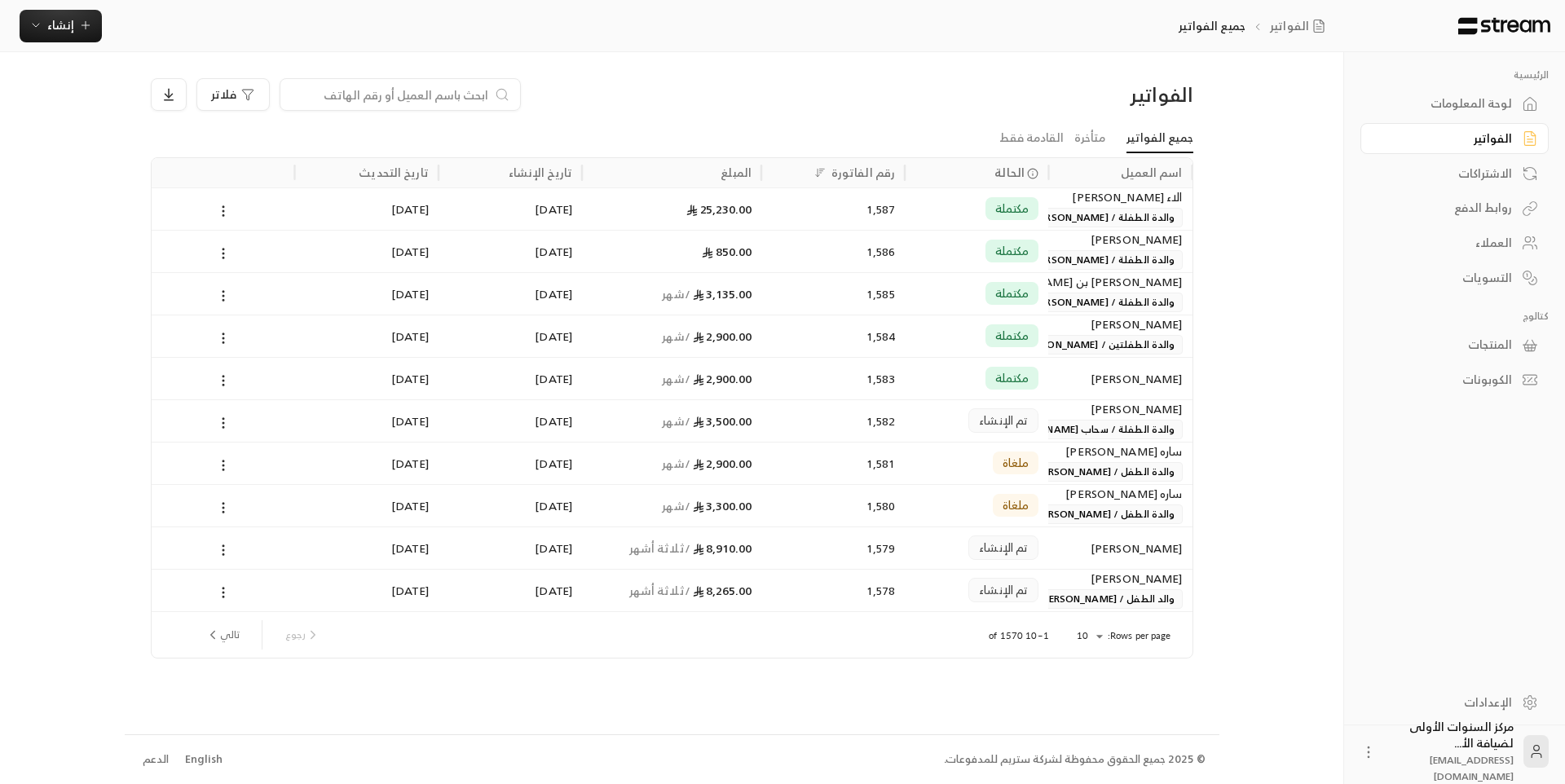
click at [924, 90] on div "فلاتر" at bounding box center [540, 94] width 777 height 32
click at [79, 24] on icon "button" at bounding box center [86, 24] width 13 height 13
click at [179, 155] on div "أتمتة الفواتير المتكررة للفواتير المستمرة." at bounding box center [141, 159] width 205 height 17
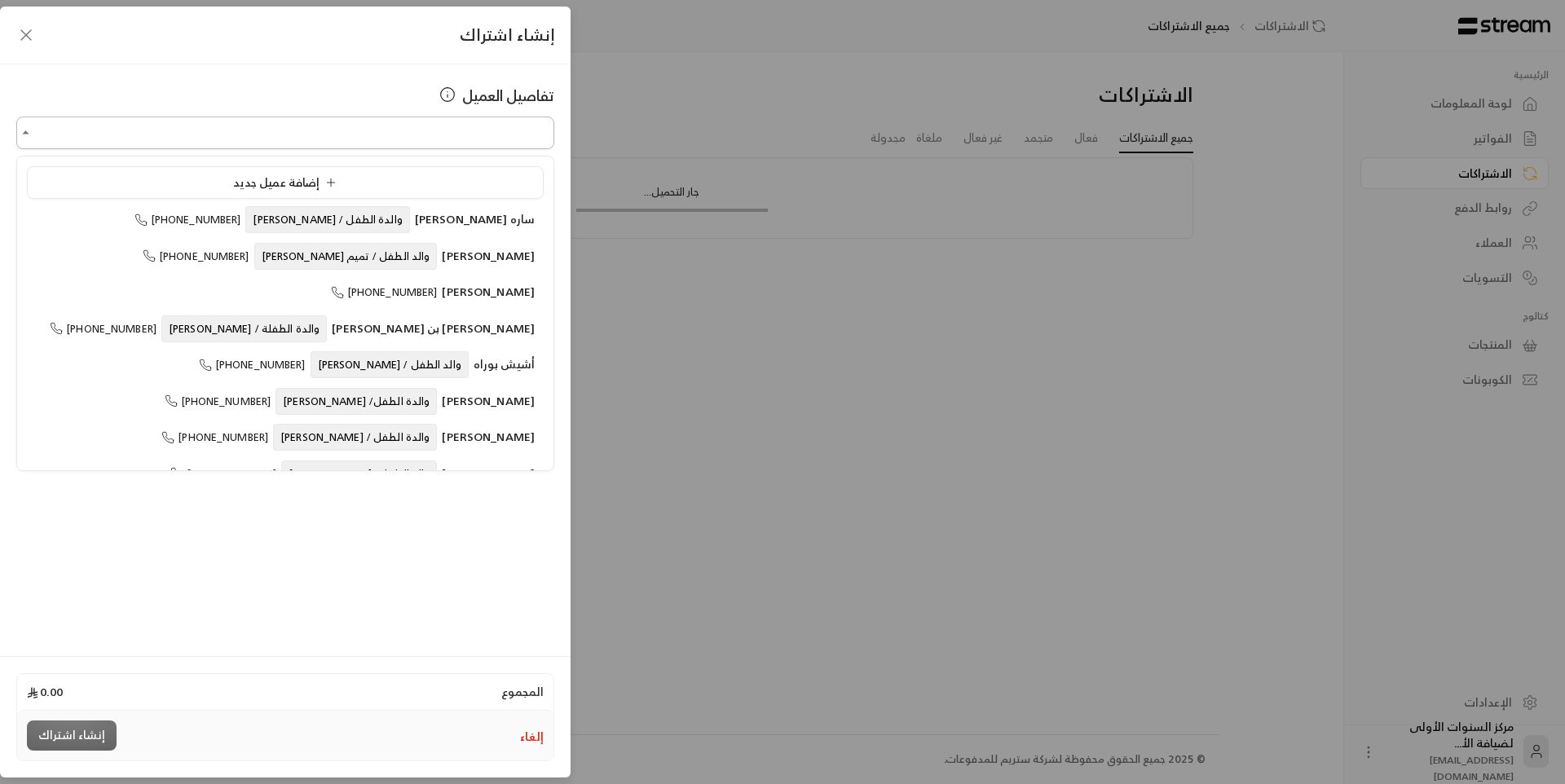
click at [401, 131] on input "اختر العميل" at bounding box center [286, 133] width 538 height 29
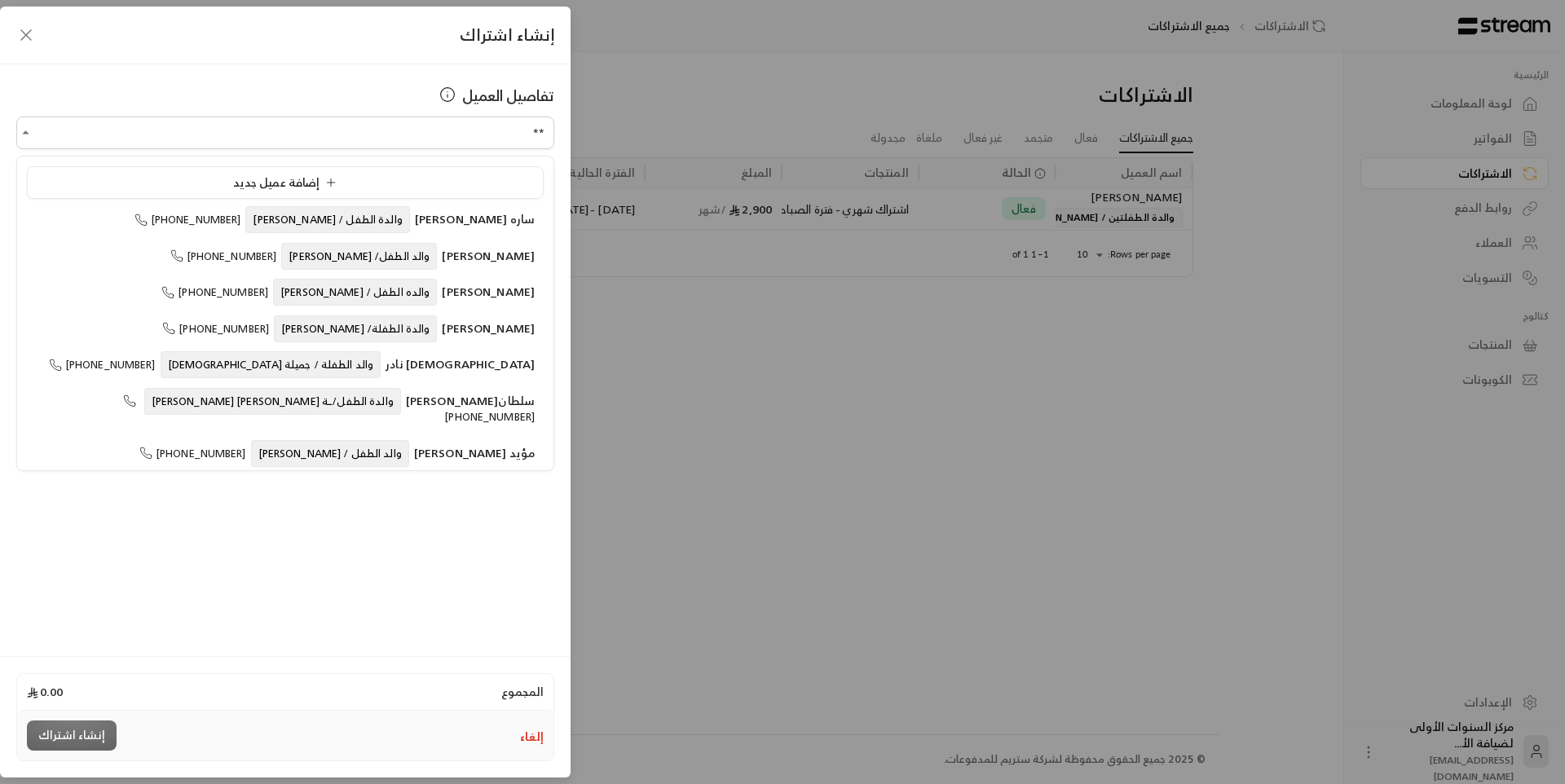
type input "*"
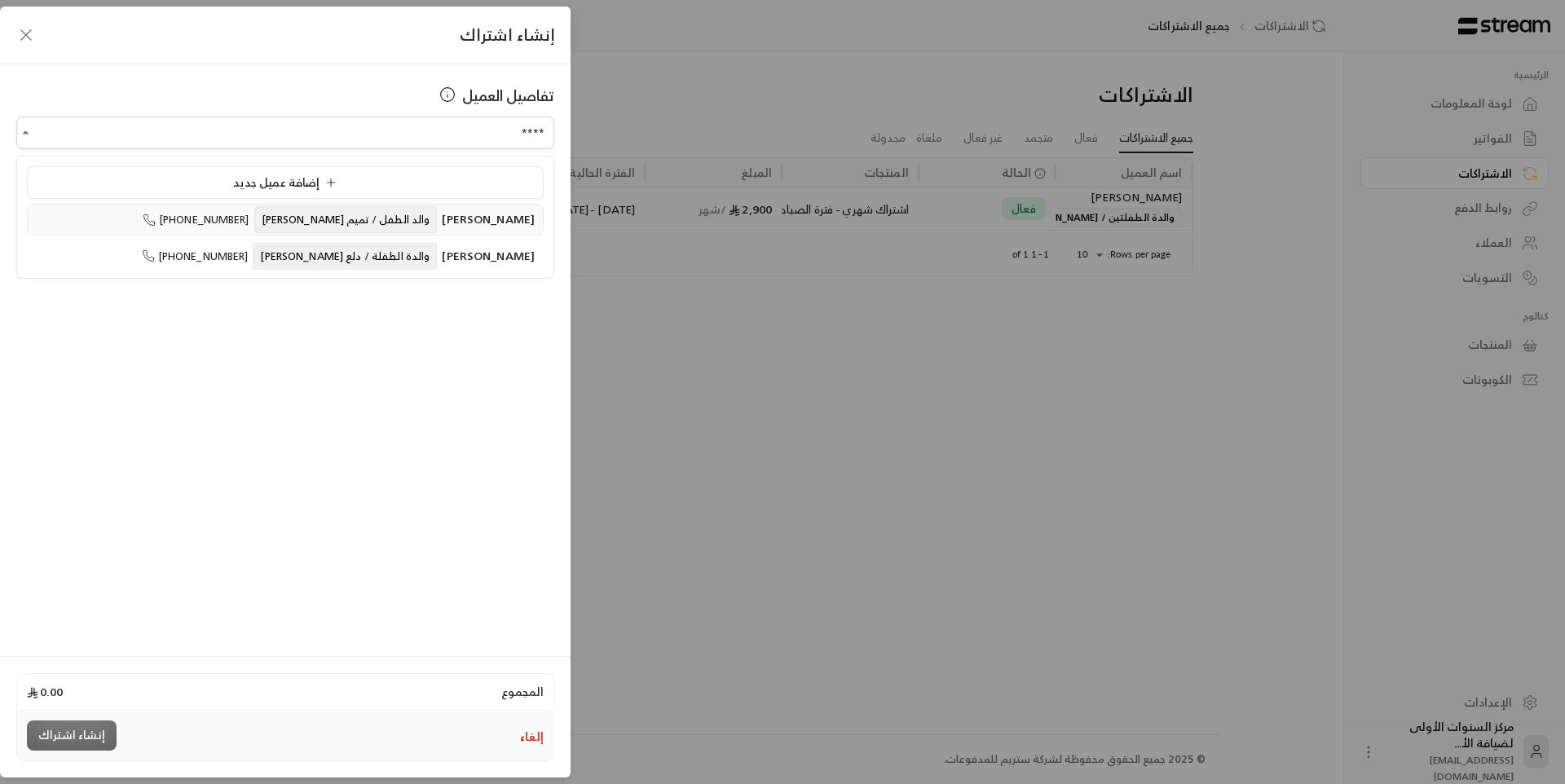
click at [403, 225] on span "والد الطفل / تميم [PERSON_NAME]" at bounding box center [346, 219] width 183 height 27
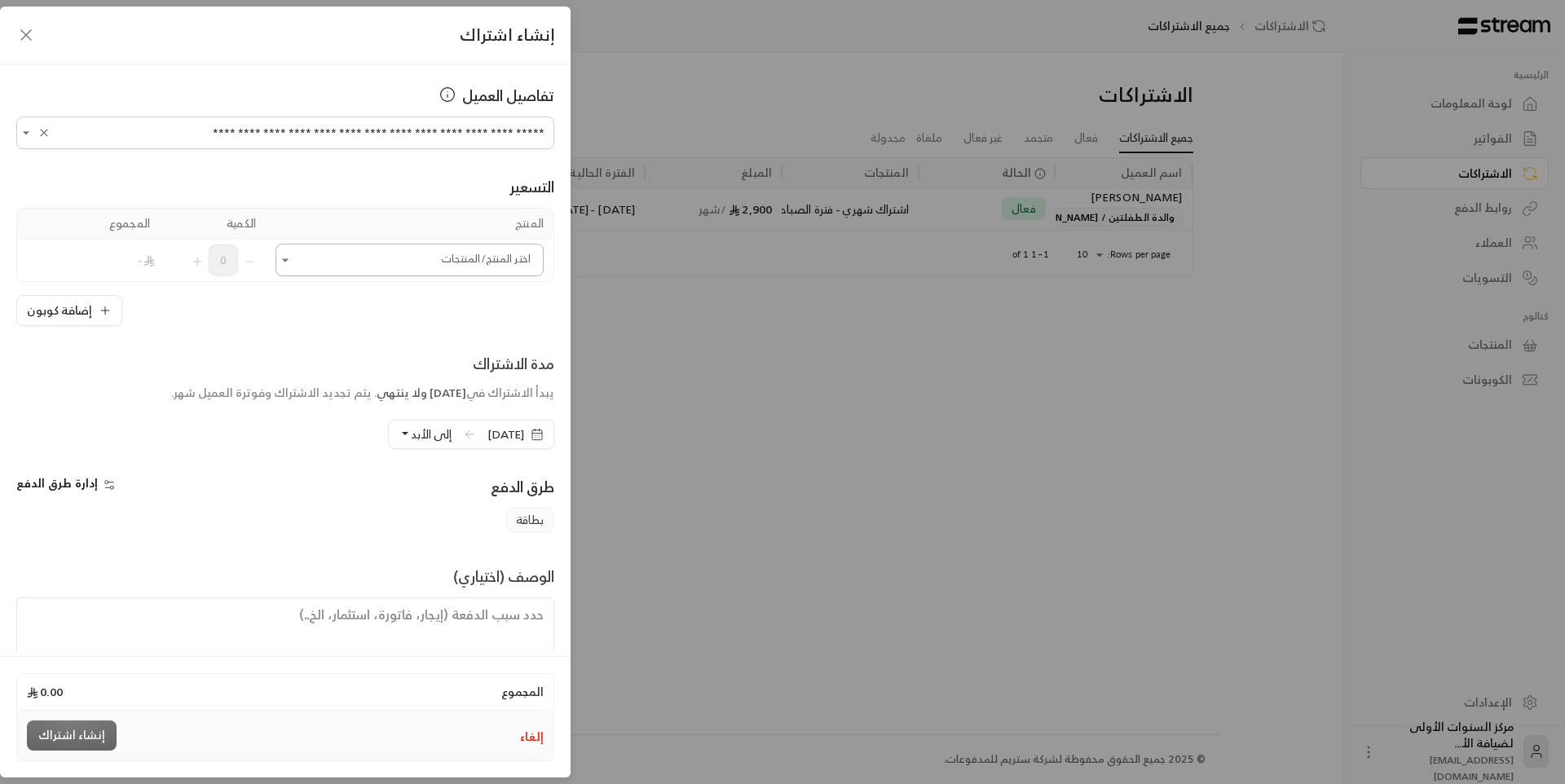
type input "**********"
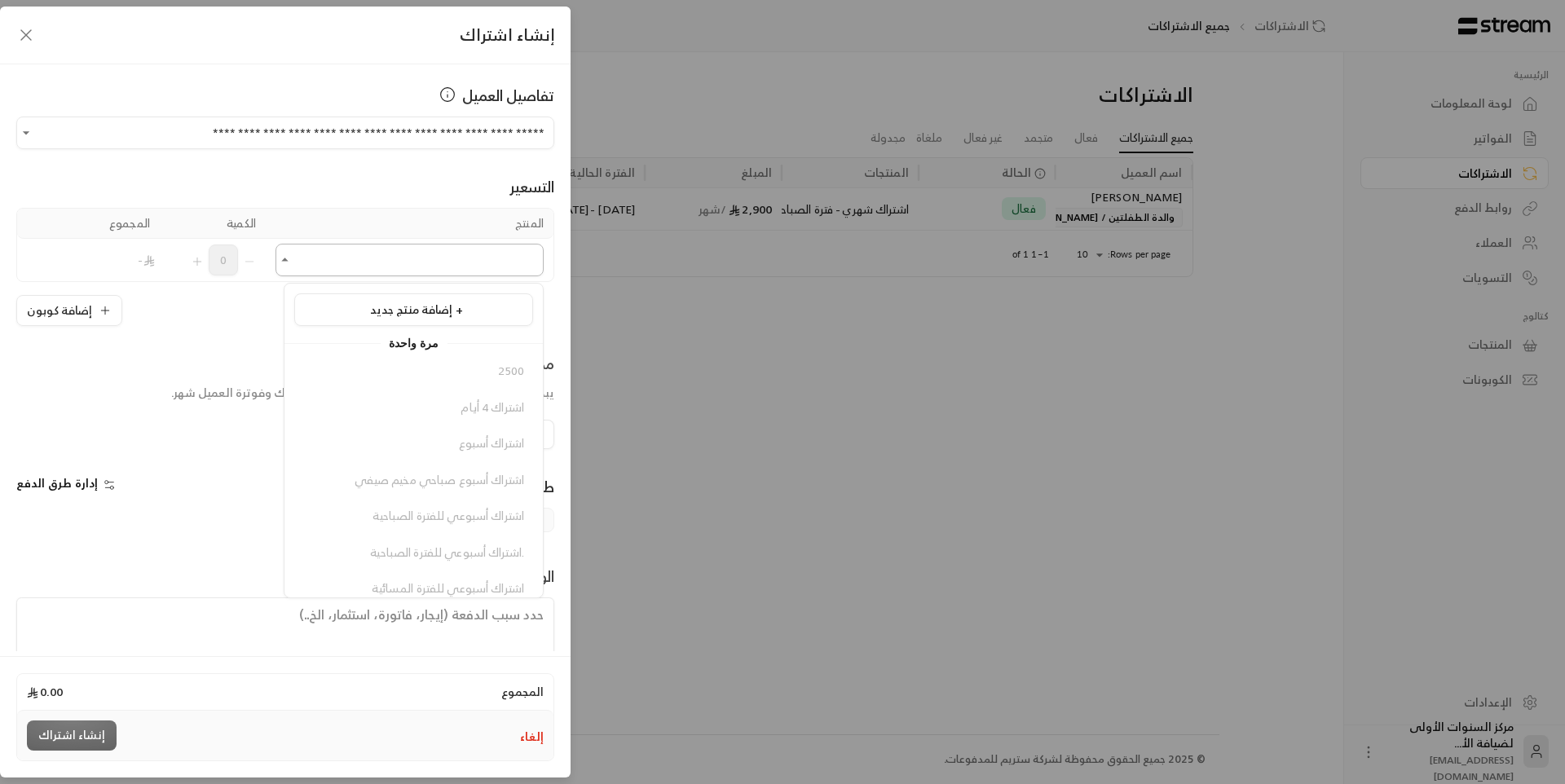
click at [448, 267] on input "اختر العميل" at bounding box center [409, 260] width 268 height 29
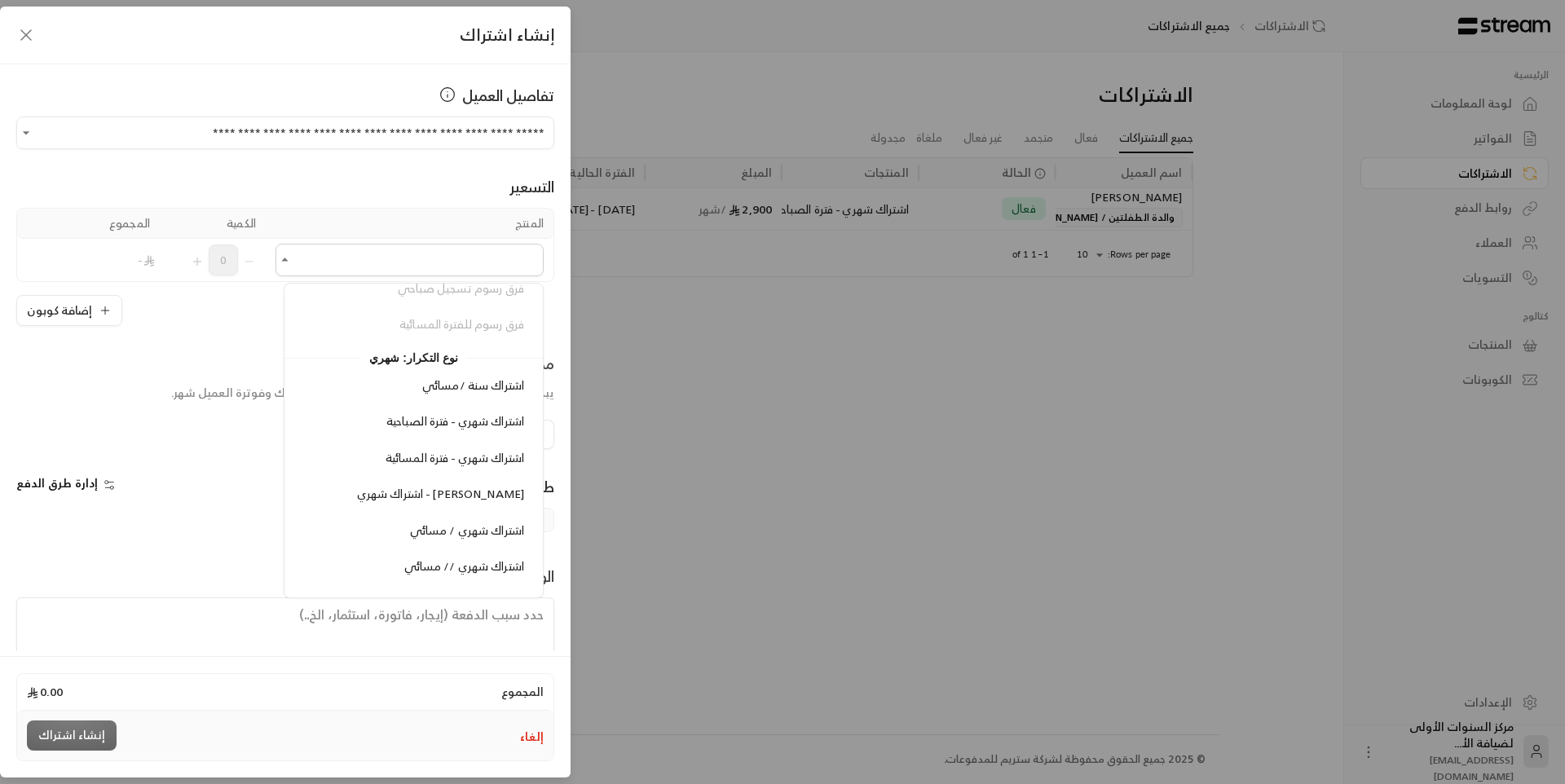
scroll to position [1711, 0]
click at [458, 356] on span "اشتراك شهري - فترة المسائية" at bounding box center [454, 348] width 139 height 20
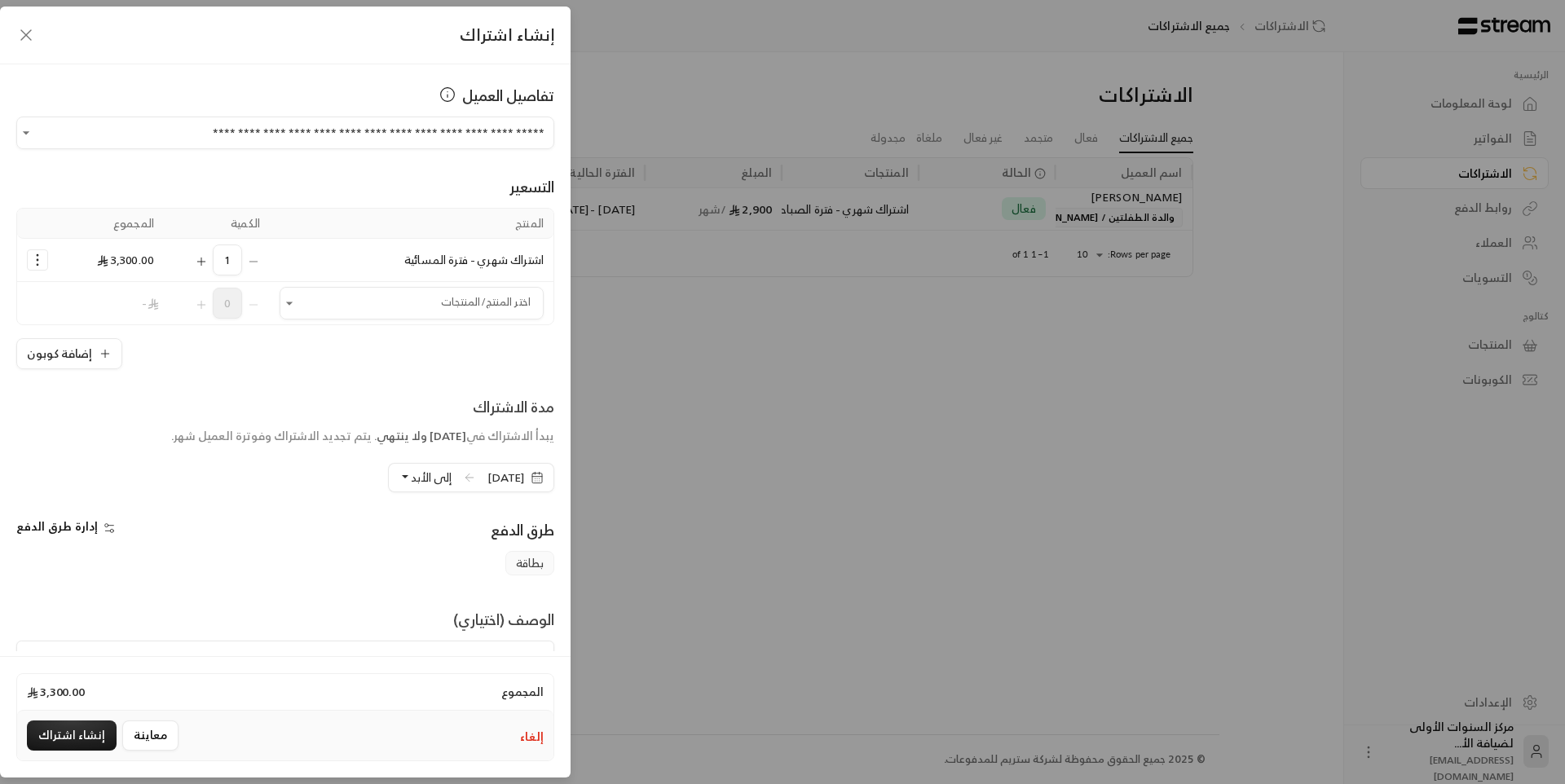
click at [45, 267] on icon "Selected Products" at bounding box center [38, 259] width 17 height 17
click at [109, 329] on span "إزالة المنتج" at bounding box center [107, 328] width 48 height 18
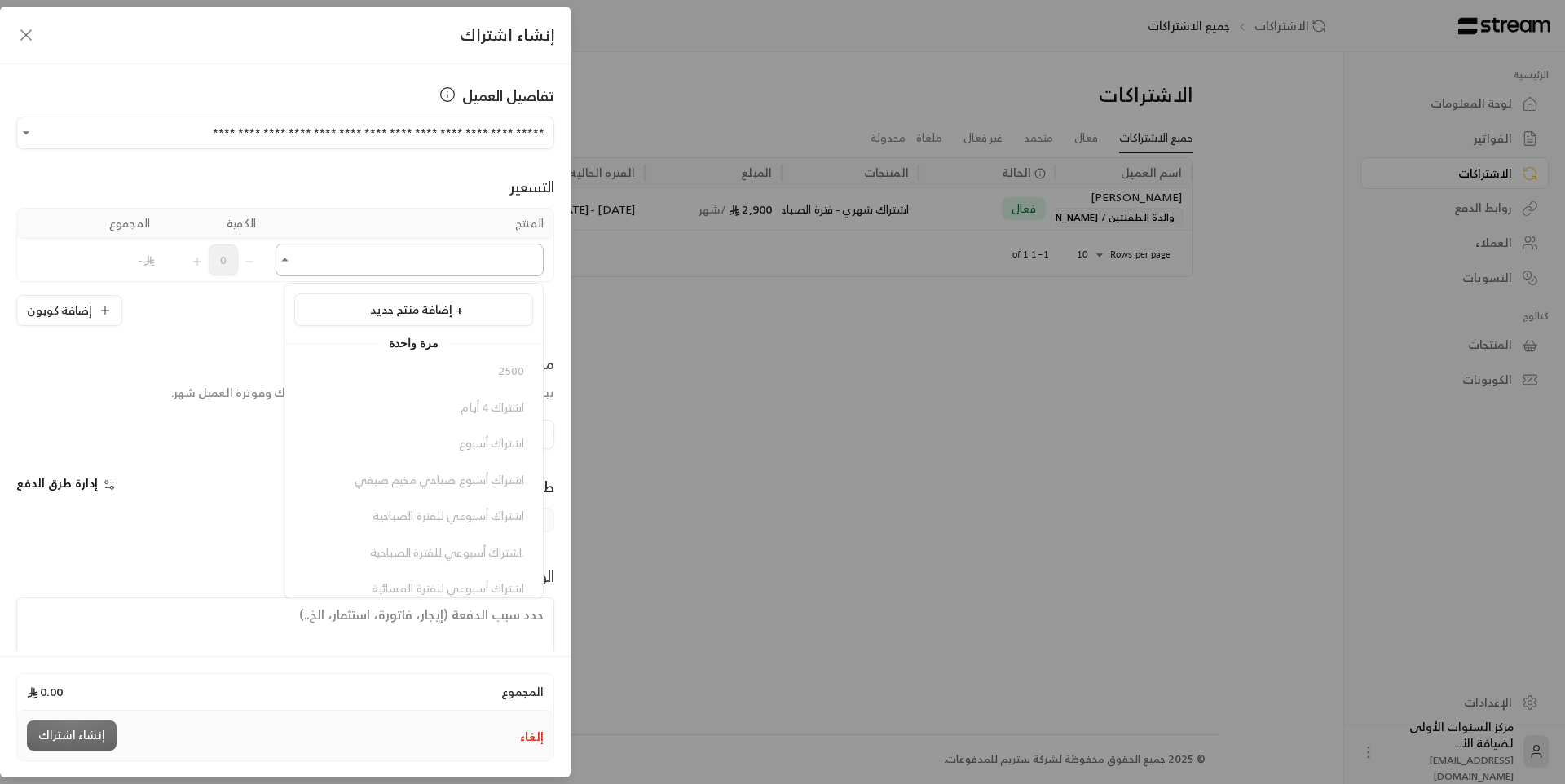
click at [440, 271] on input "اختر العميل" at bounding box center [409, 260] width 268 height 29
click at [437, 318] on span "إضافة منتج جديد +" at bounding box center [417, 309] width 93 height 20
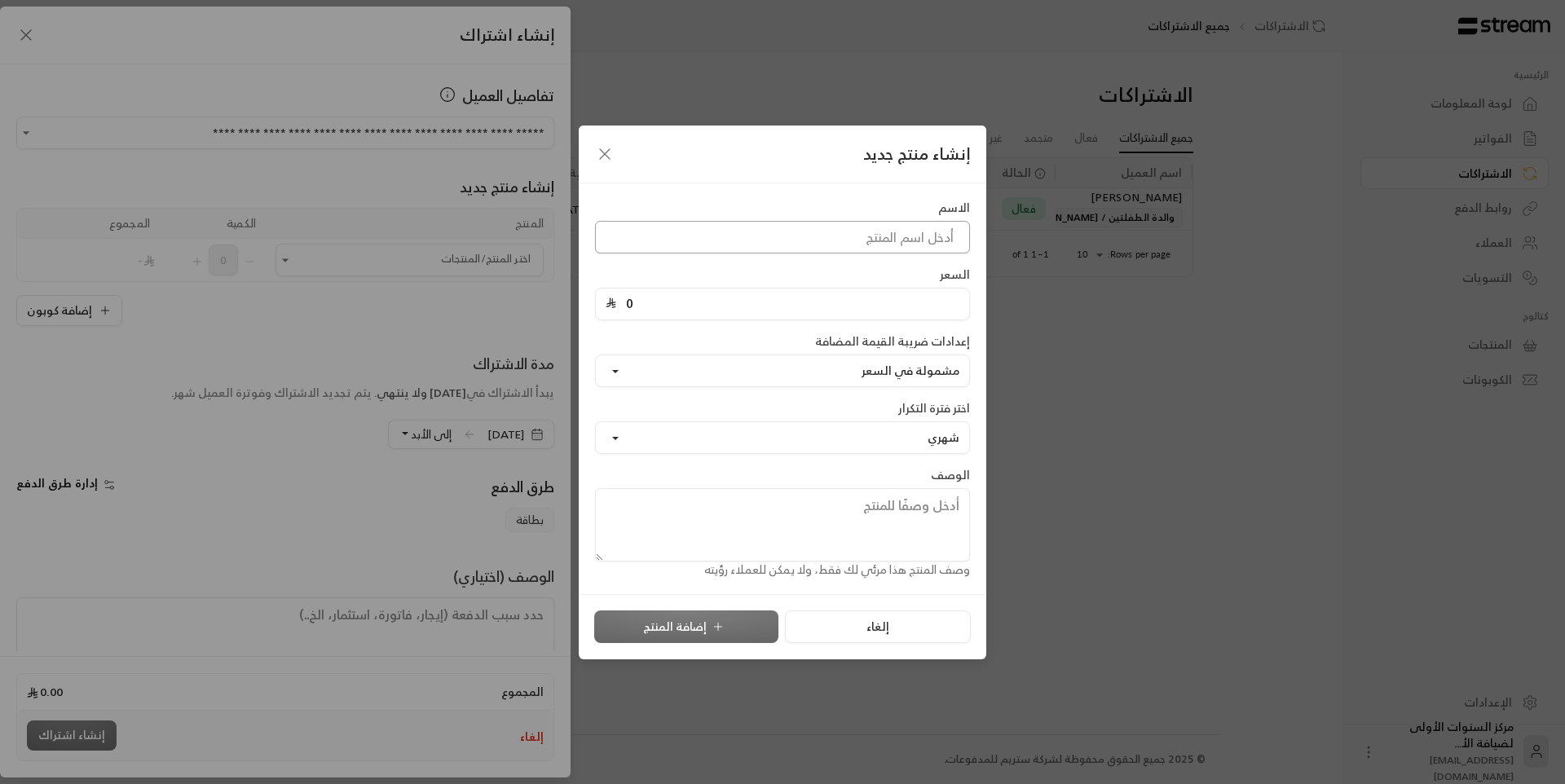
click at [838, 248] on input at bounding box center [782, 237] width 375 height 32
click at [875, 633] on button "إلغاء" at bounding box center [878, 626] width 185 height 32
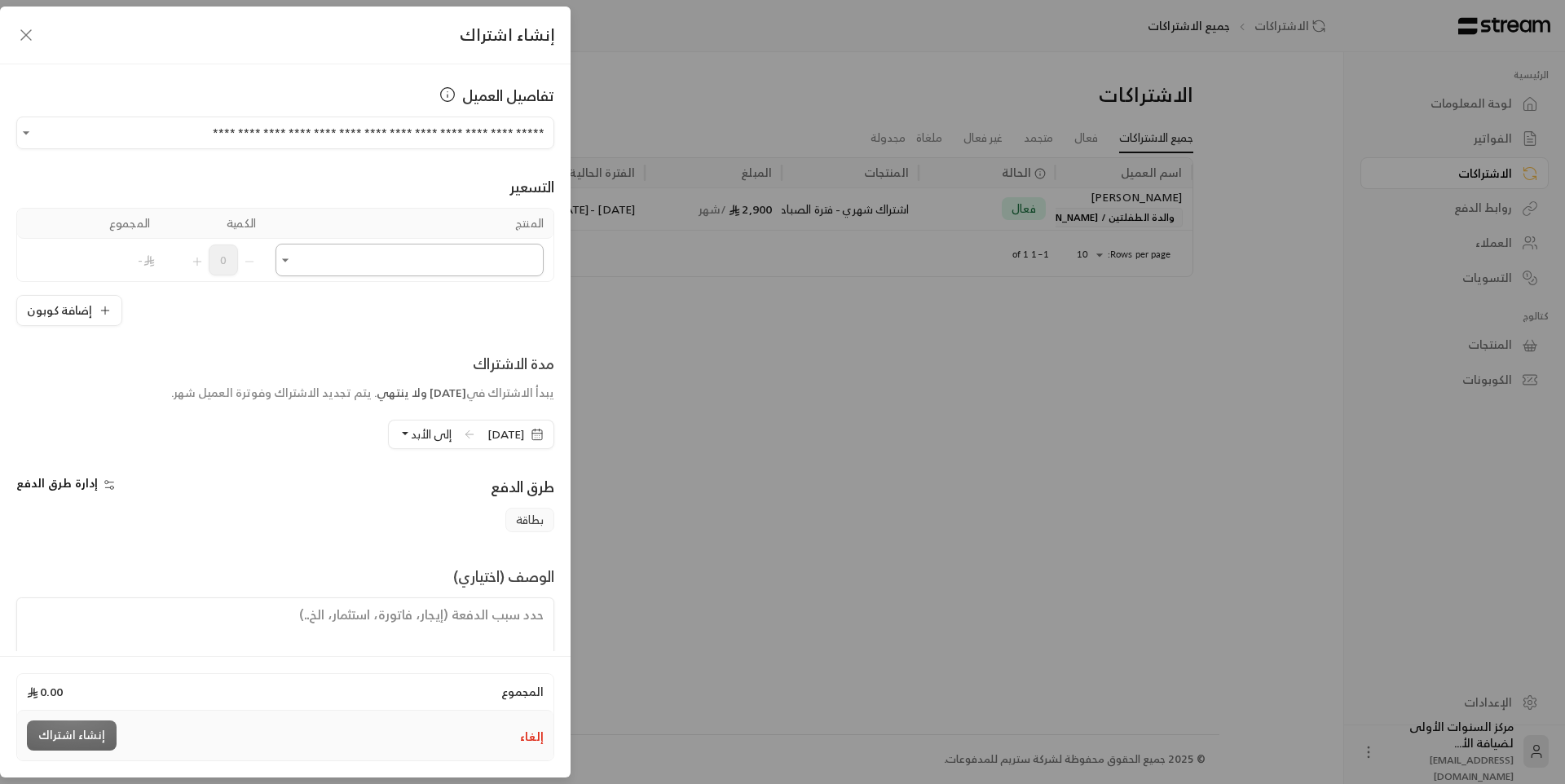
click at [356, 251] on input "اختر العميل" at bounding box center [409, 260] width 268 height 29
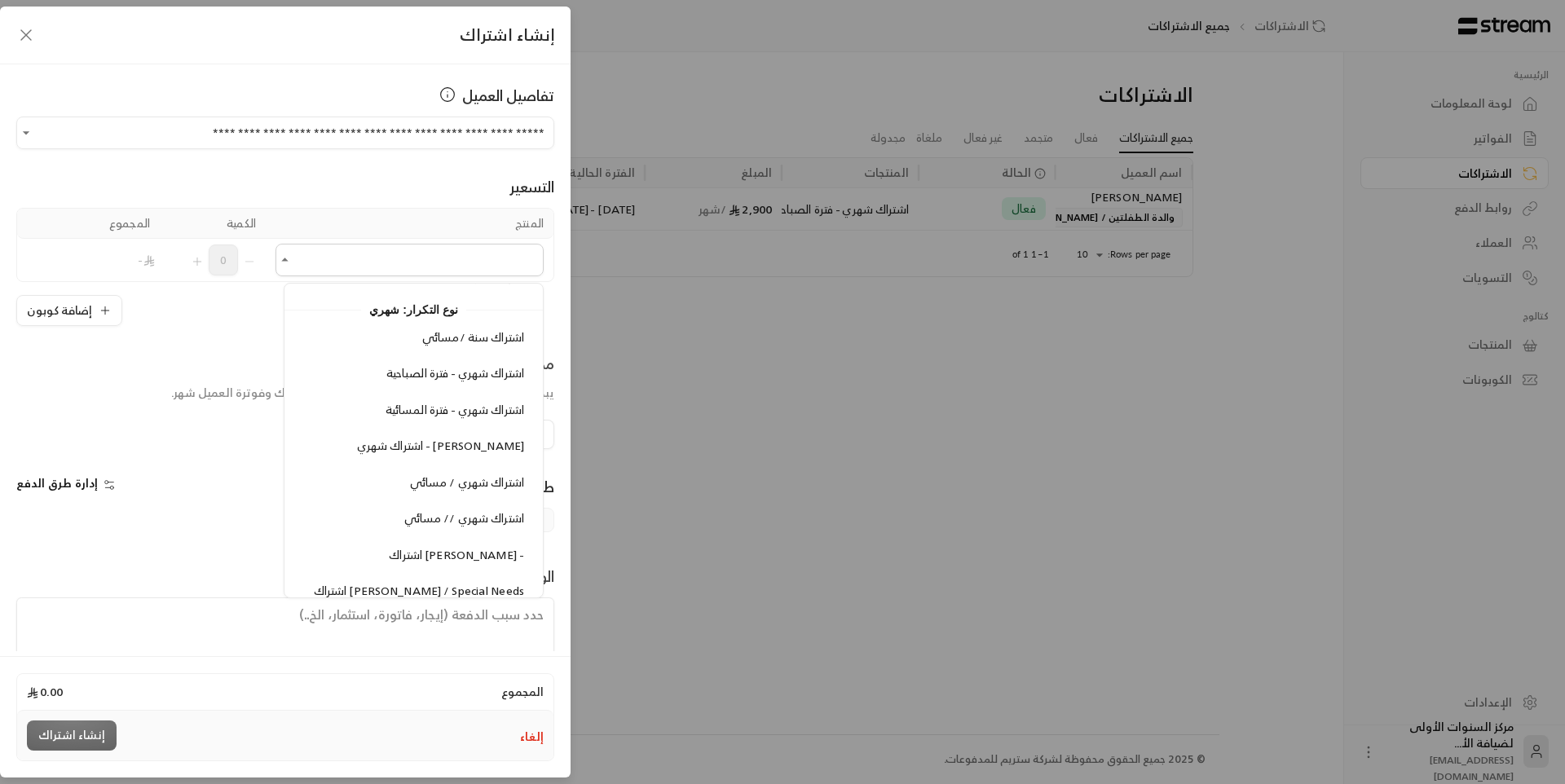
scroll to position [1647, 0]
click at [171, 359] on div "مدة الاشتراك" at bounding box center [362, 363] width 383 height 23
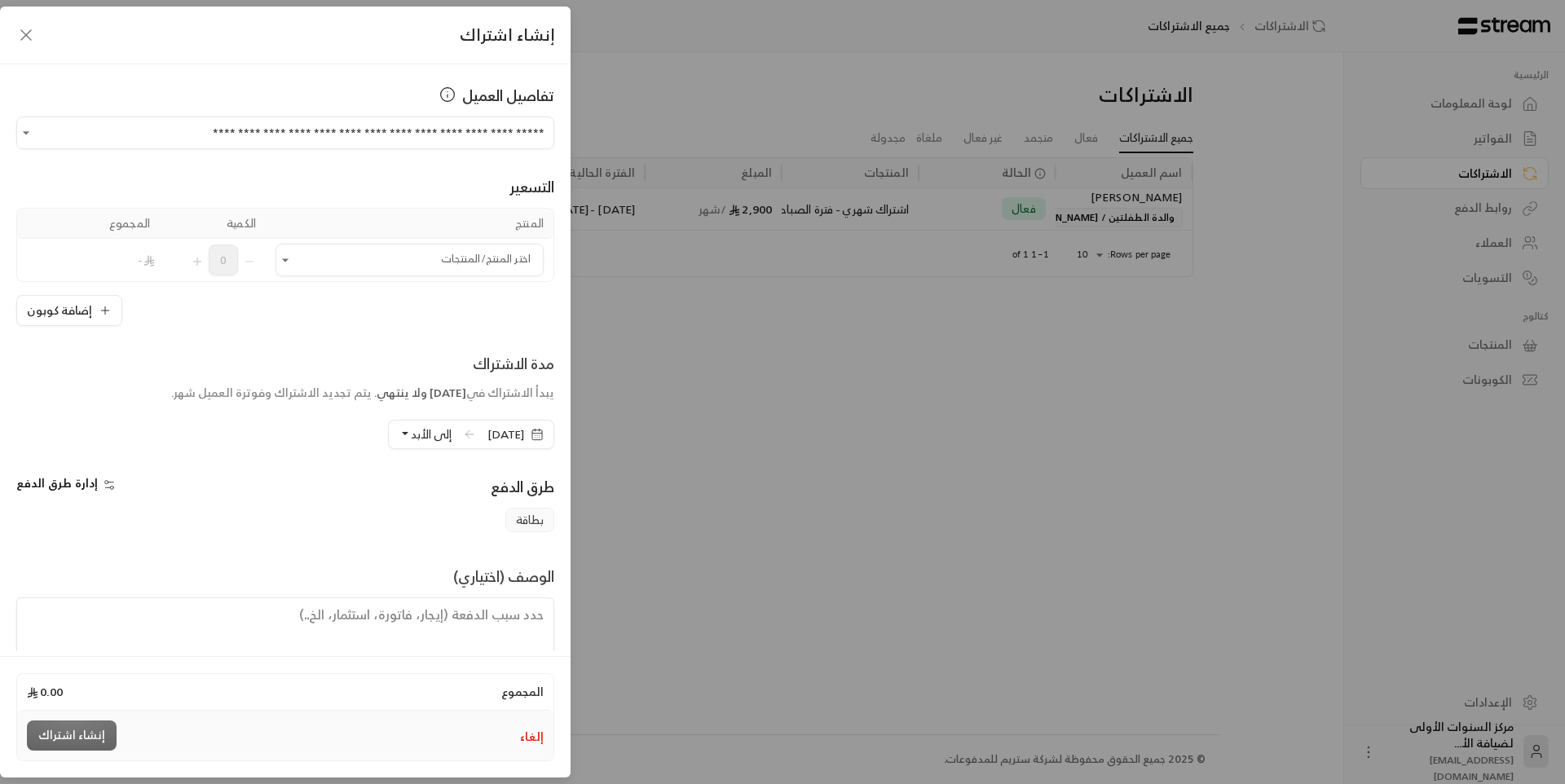
click at [532, 745] on button "إلغاء" at bounding box center [531, 736] width 24 height 17
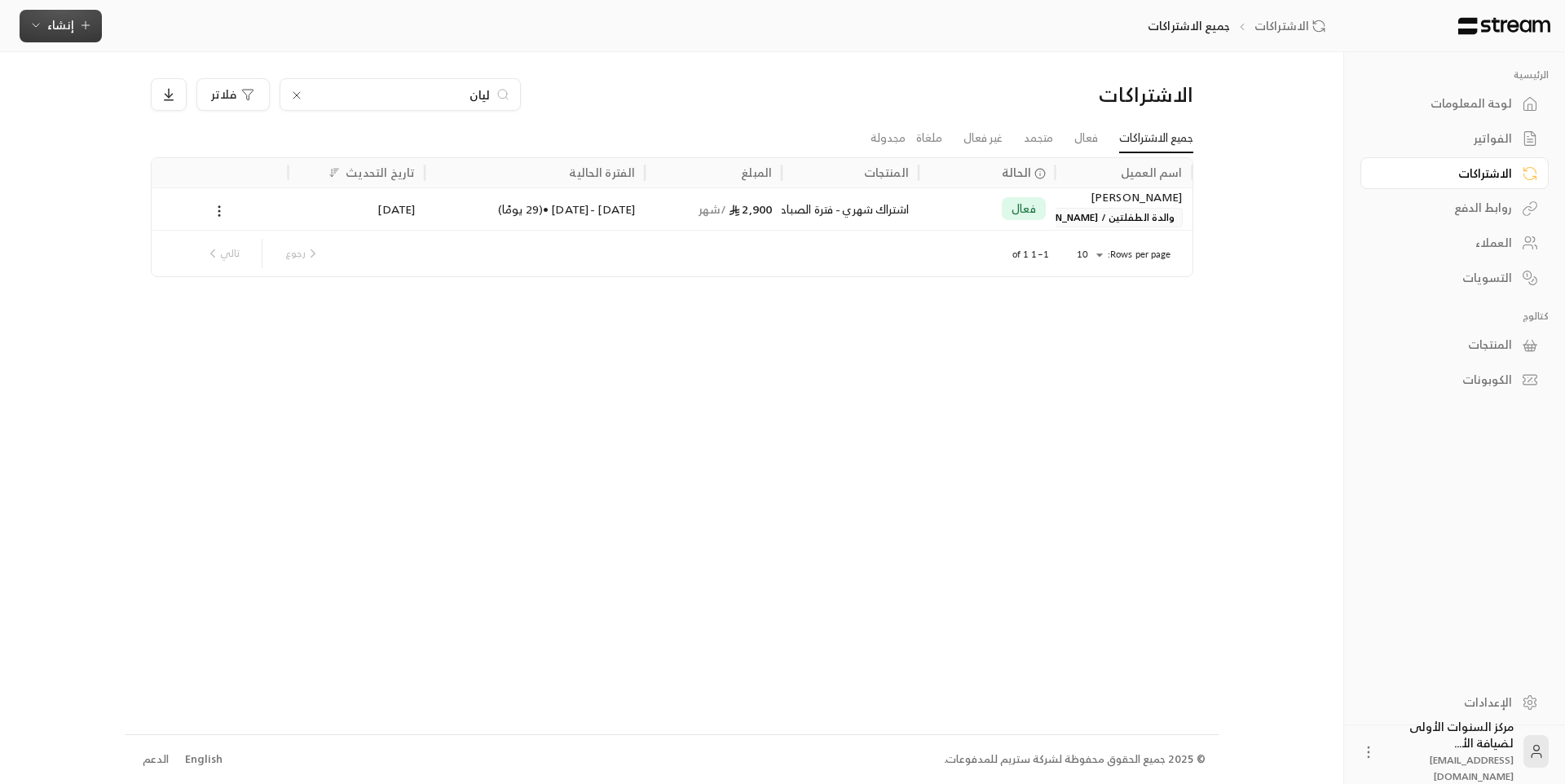
click at [25, 32] on button "إنشاء" at bounding box center [60, 25] width 82 height 32
click at [210, 99] on div "إنشاء فاتورة مرة واحدة بسهولة للمعاملات السريعة." at bounding box center [141, 101] width 205 height 32
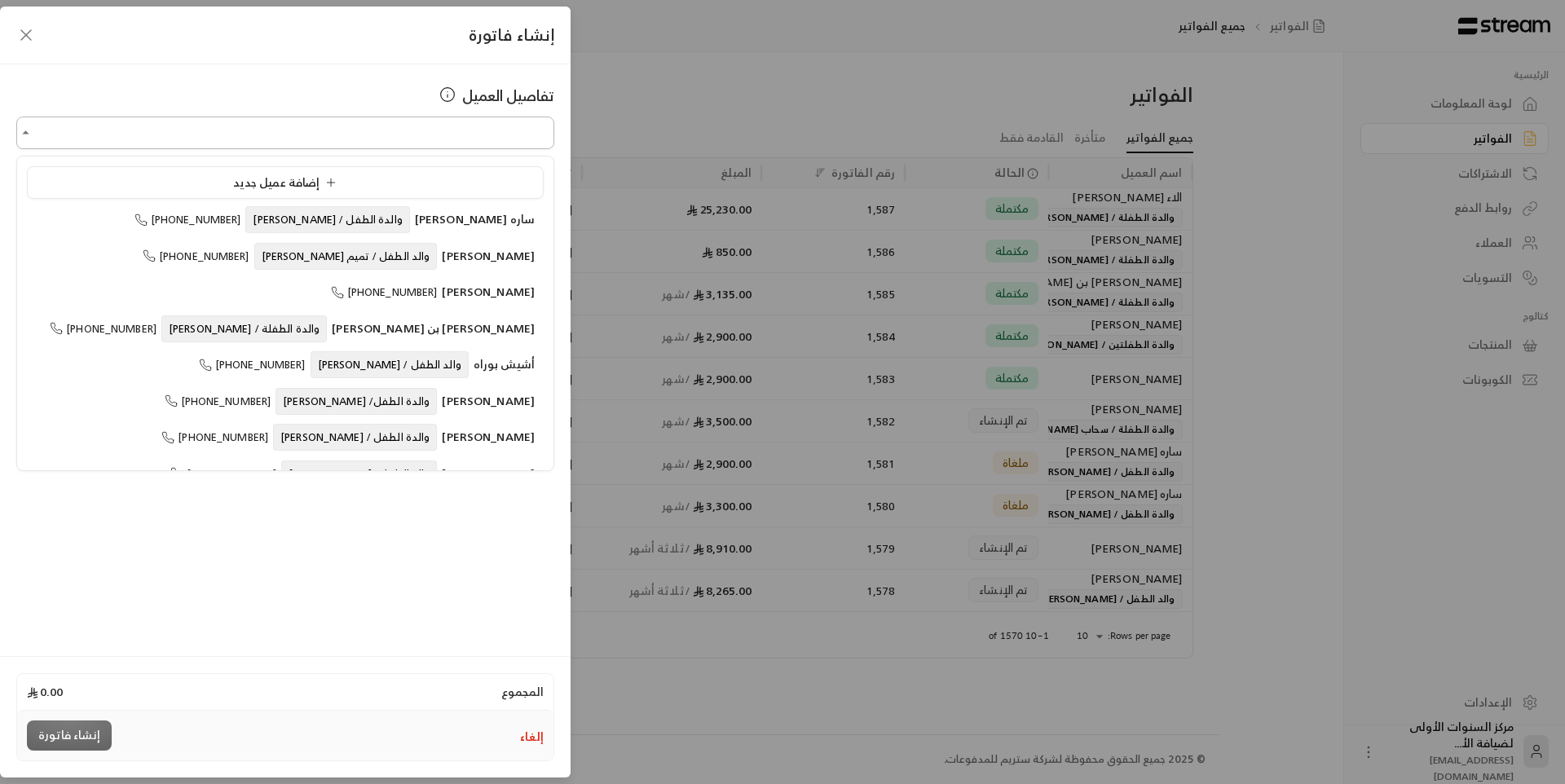
click at [361, 141] on input "اختر العميل" at bounding box center [286, 133] width 538 height 29
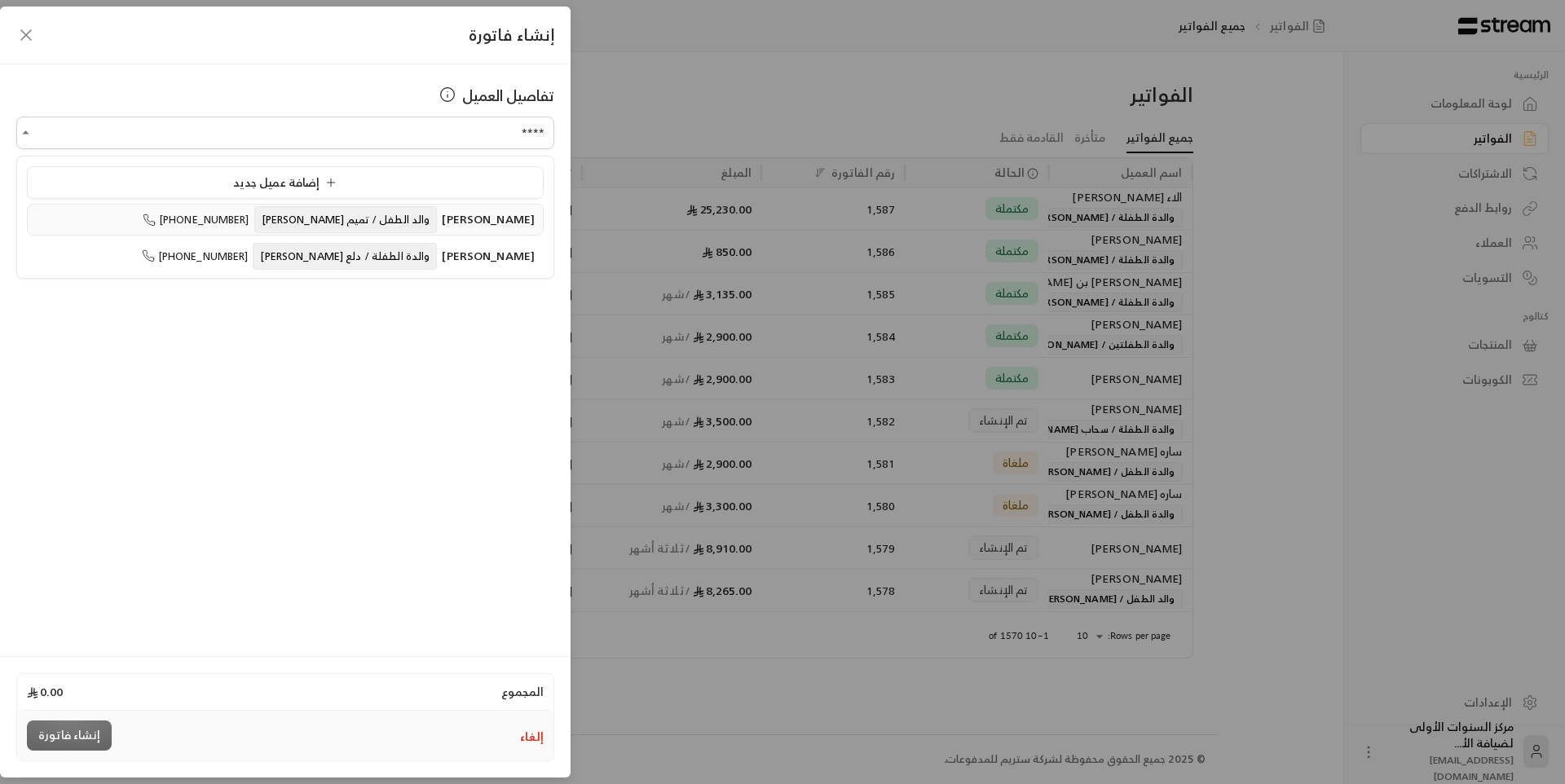
click at [378, 222] on span "والد الطفل / تميم [PERSON_NAME]" at bounding box center [346, 219] width 183 height 27
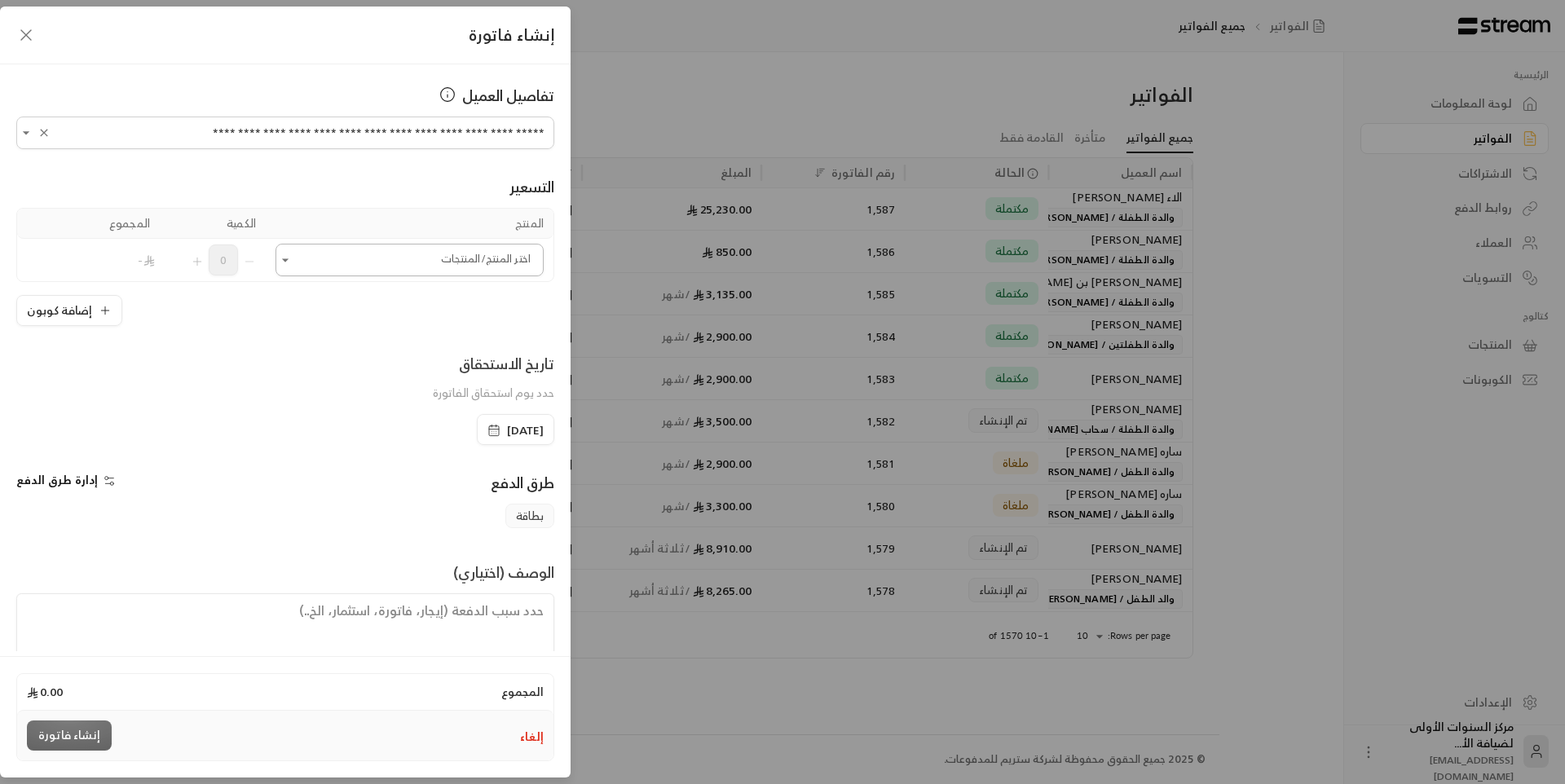
type input "**********"
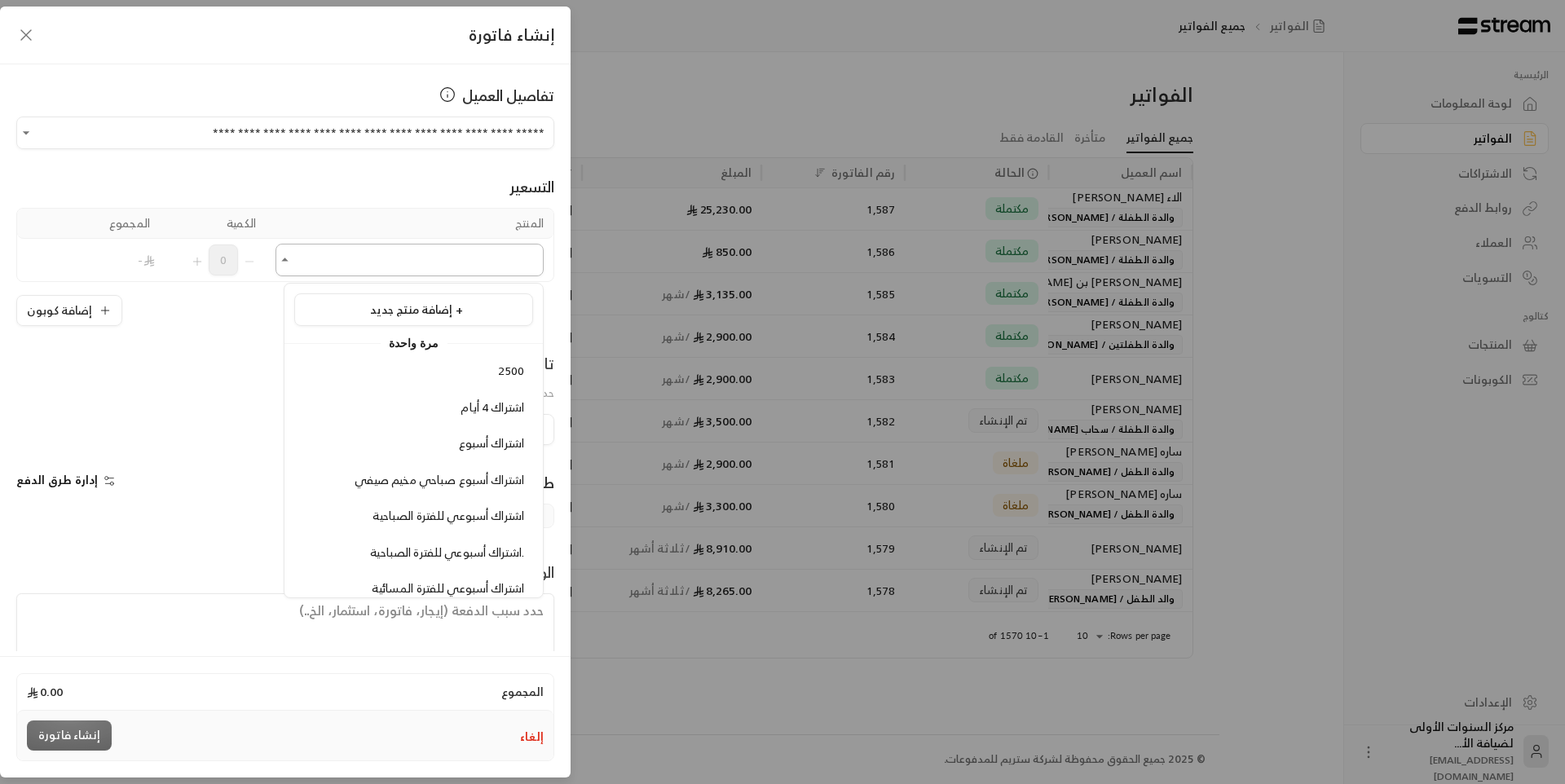
click at [417, 256] on input "اختر العميل" at bounding box center [409, 260] width 268 height 29
click at [452, 307] on span "إضافة منتج جديد +" at bounding box center [417, 309] width 93 height 20
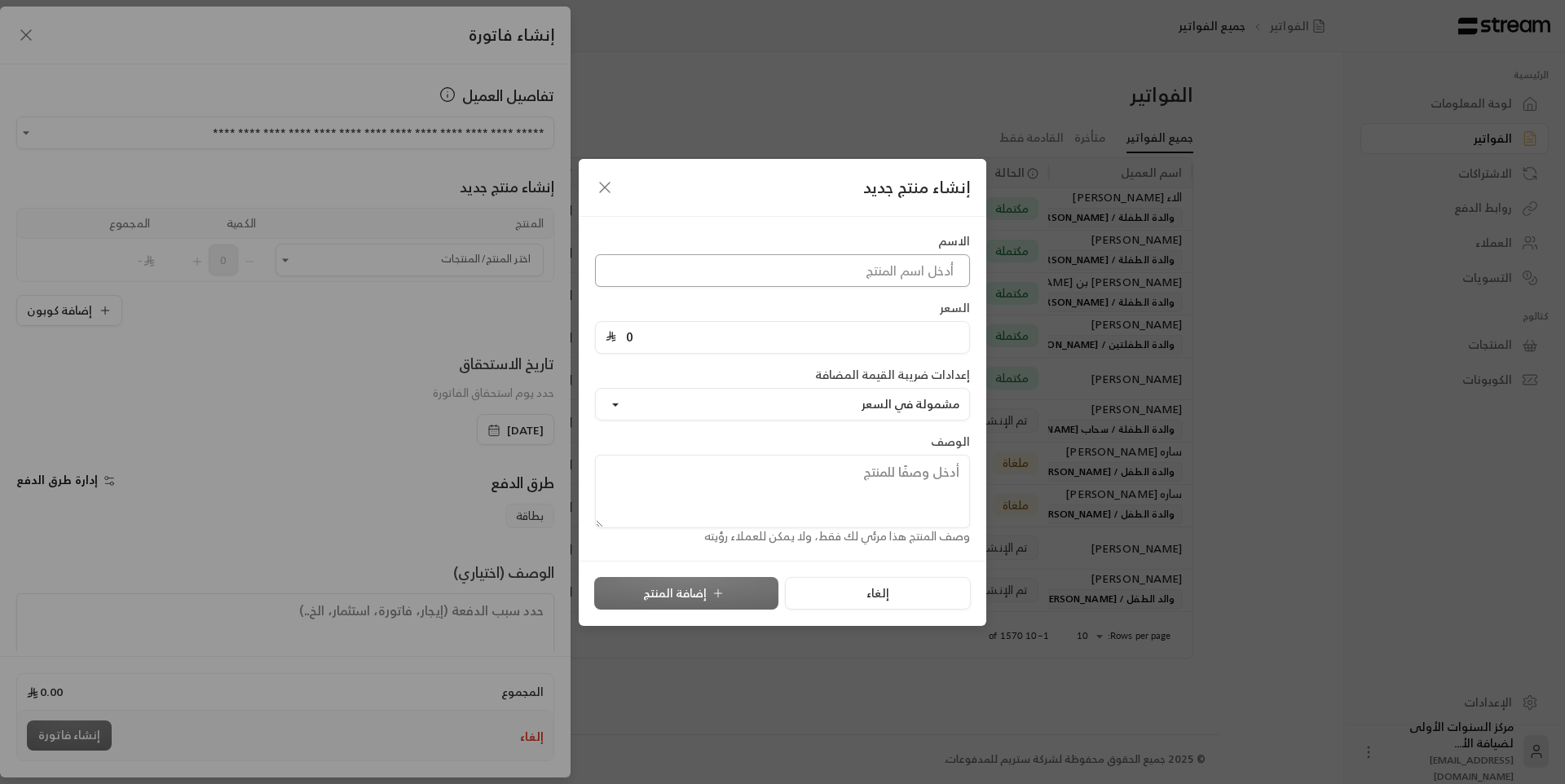
click at [755, 270] on input at bounding box center [782, 270] width 375 height 32
type input "رسوم شهر مسائي"
click at [681, 332] on input "0" at bounding box center [788, 337] width 343 height 31
type input "1800"
click at [698, 591] on button "إضافة المنتج" at bounding box center [686, 593] width 184 height 32
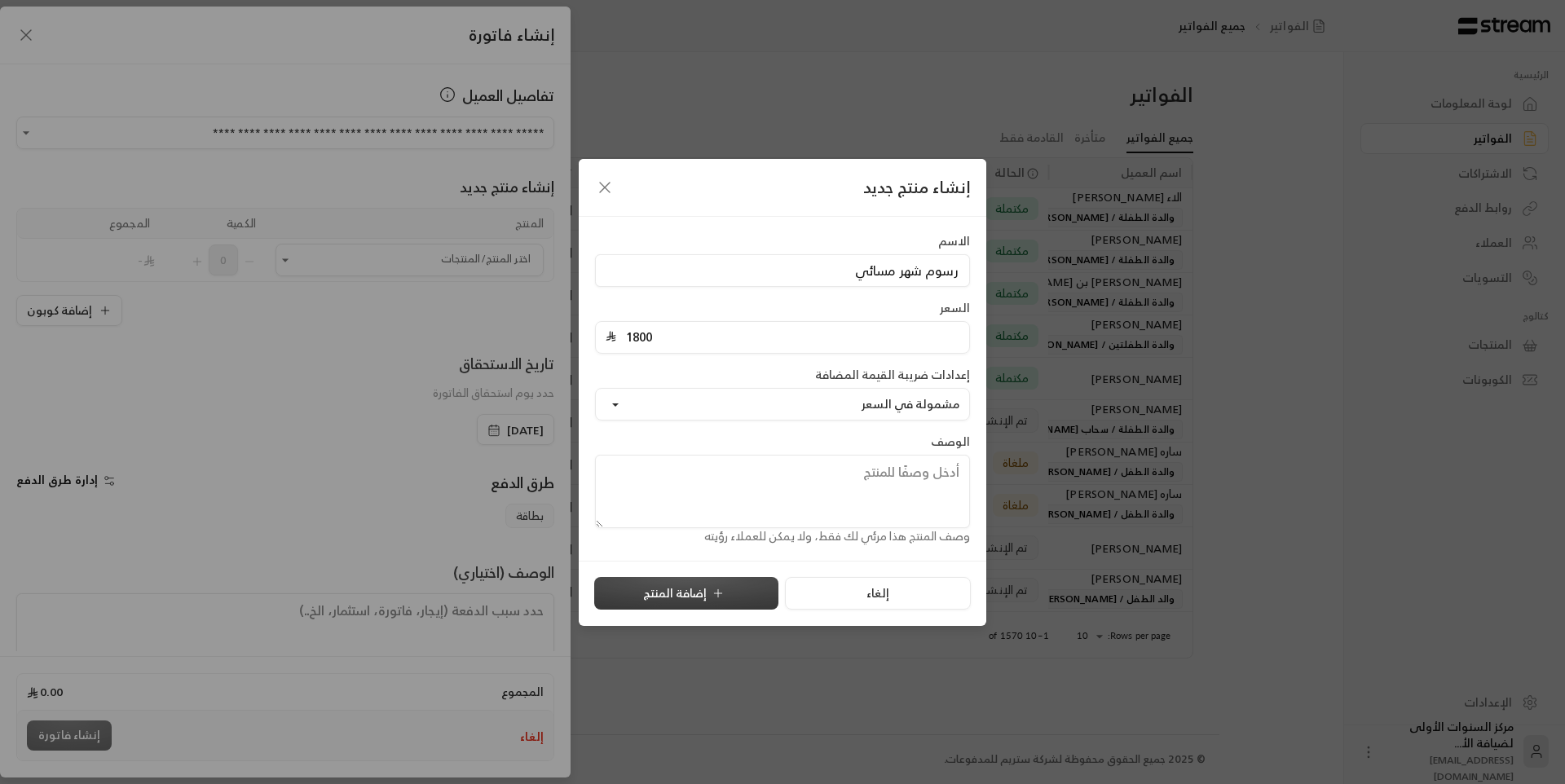
type input "0"
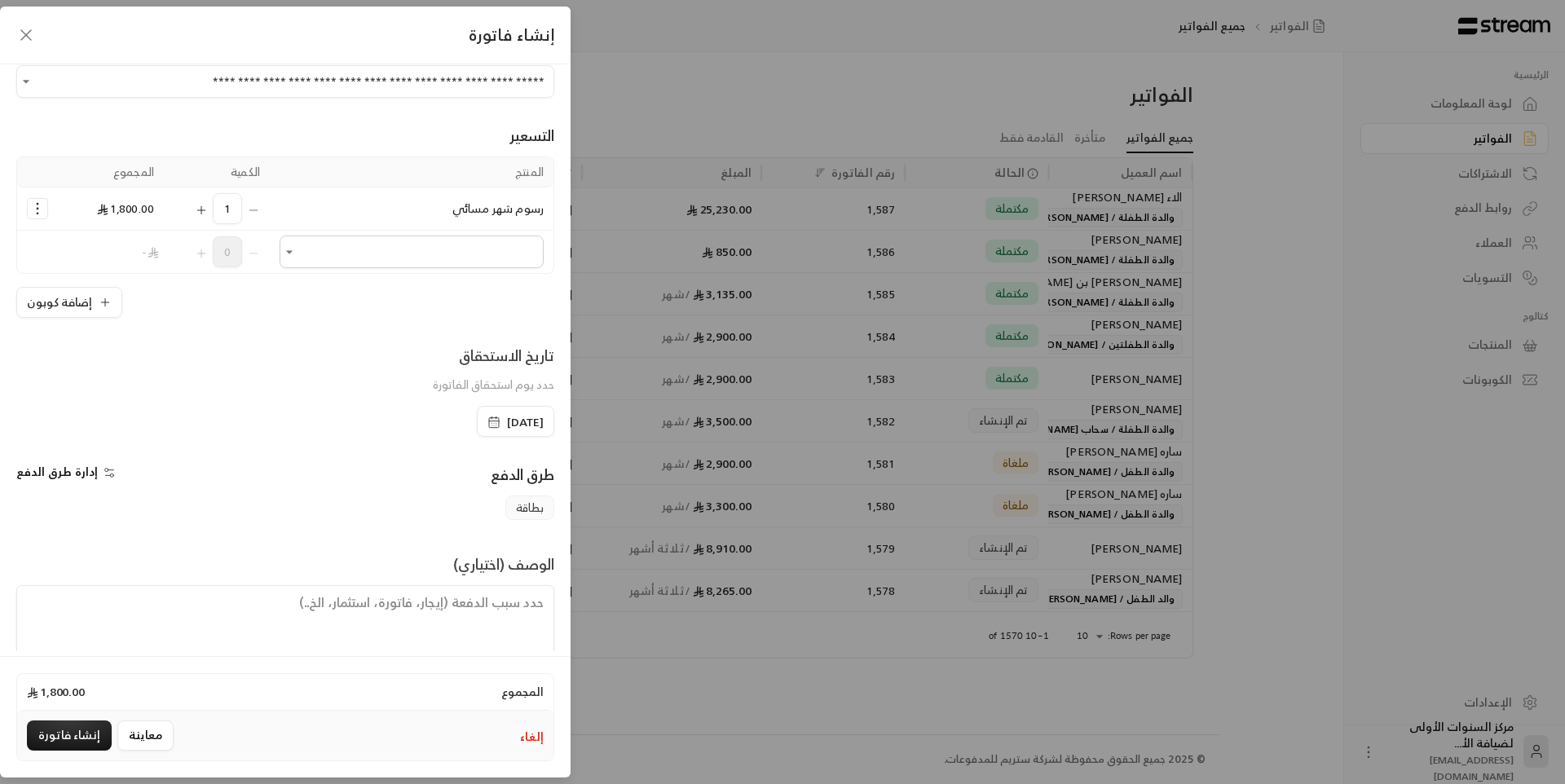
scroll to position [79, 0]
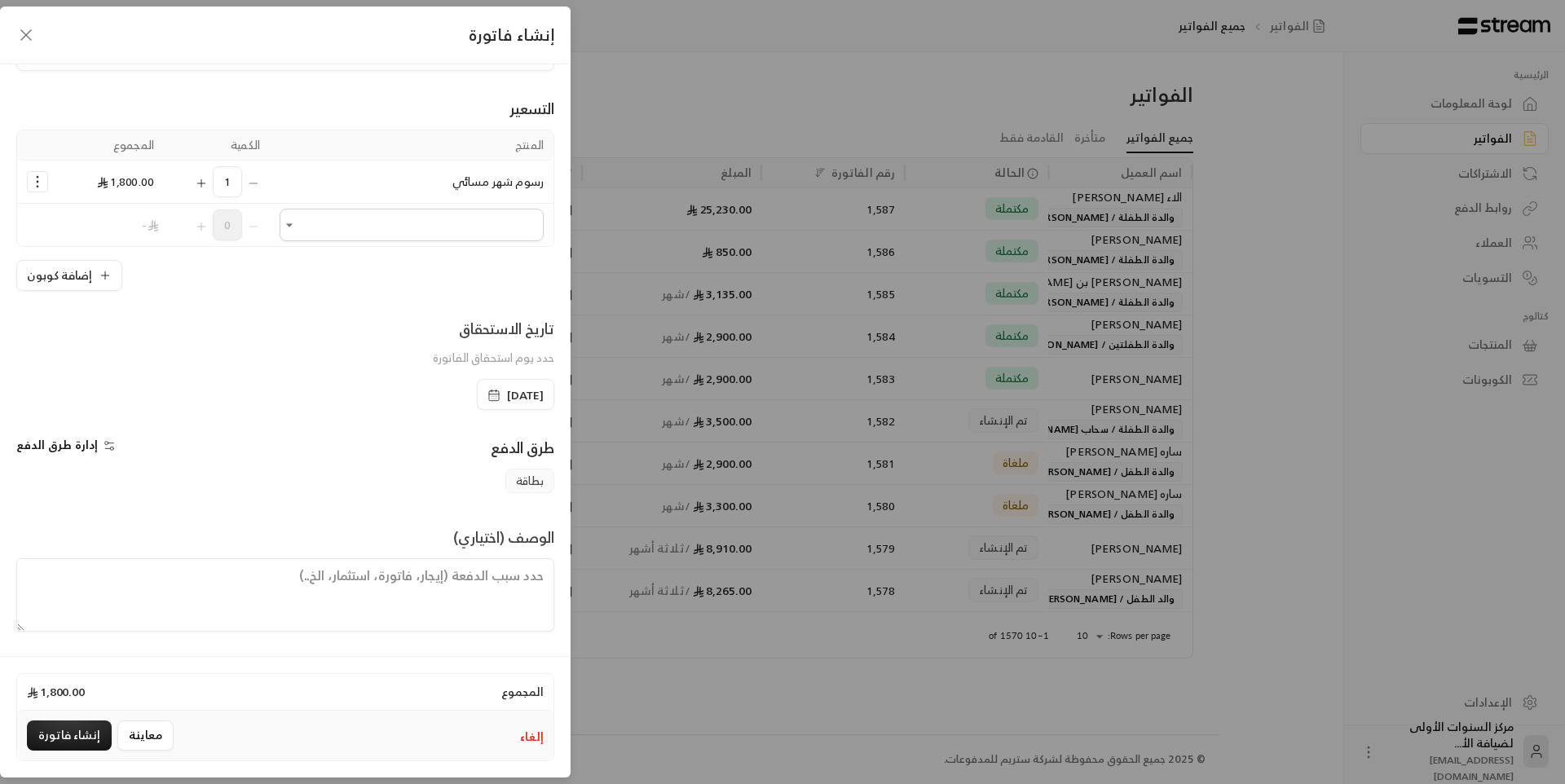
click at [508, 583] on textarea at bounding box center [286, 595] width 538 height 73
click at [546, 610] on textarea "بعد خصم قيمة حجز القعد 1500 ريال" at bounding box center [286, 595] width 538 height 73
click at [330, 582] on textarea "بعد خصم قيمة حجز القعد 1500 ريال" at bounding box center [286, 595] width 538 height 73
type textarea "بعد خصم قيمة حجز القعد 1500 ريال من تاريخ [DATE] حتى [DATE]"
click at [81, 735] on button "إنشاء فاتورة" at bounding box center [69, 735] width 85 height 31
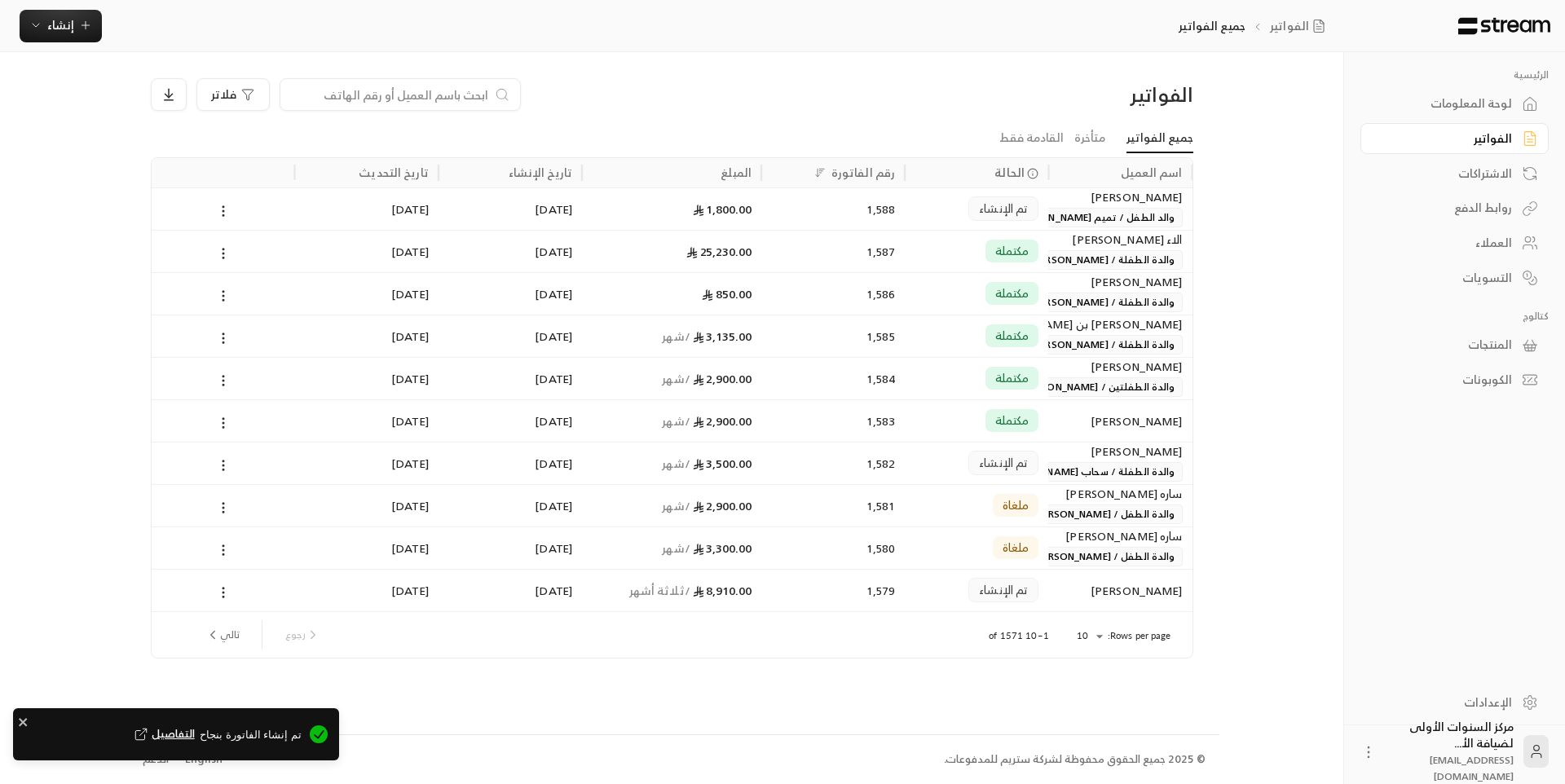
click at [1124, 217] on span "والد الطفل / تميم [PERSON_NAME]" at bounding box center [1095, 217] width 176 height 19
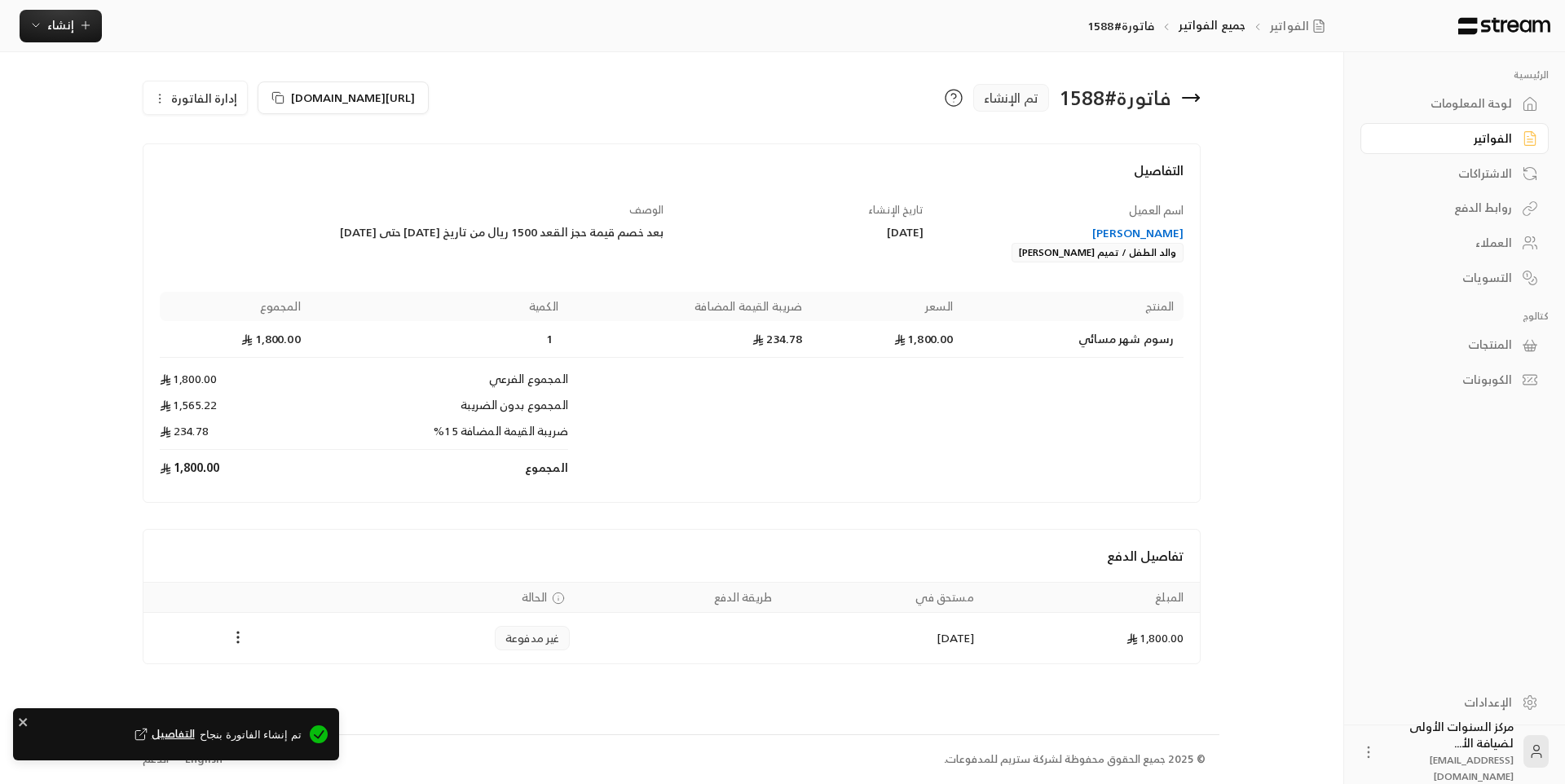
click at [1159, 228] on div "[PERSON_NAME]" at bounding box center [1062, 233] width 245 height 17
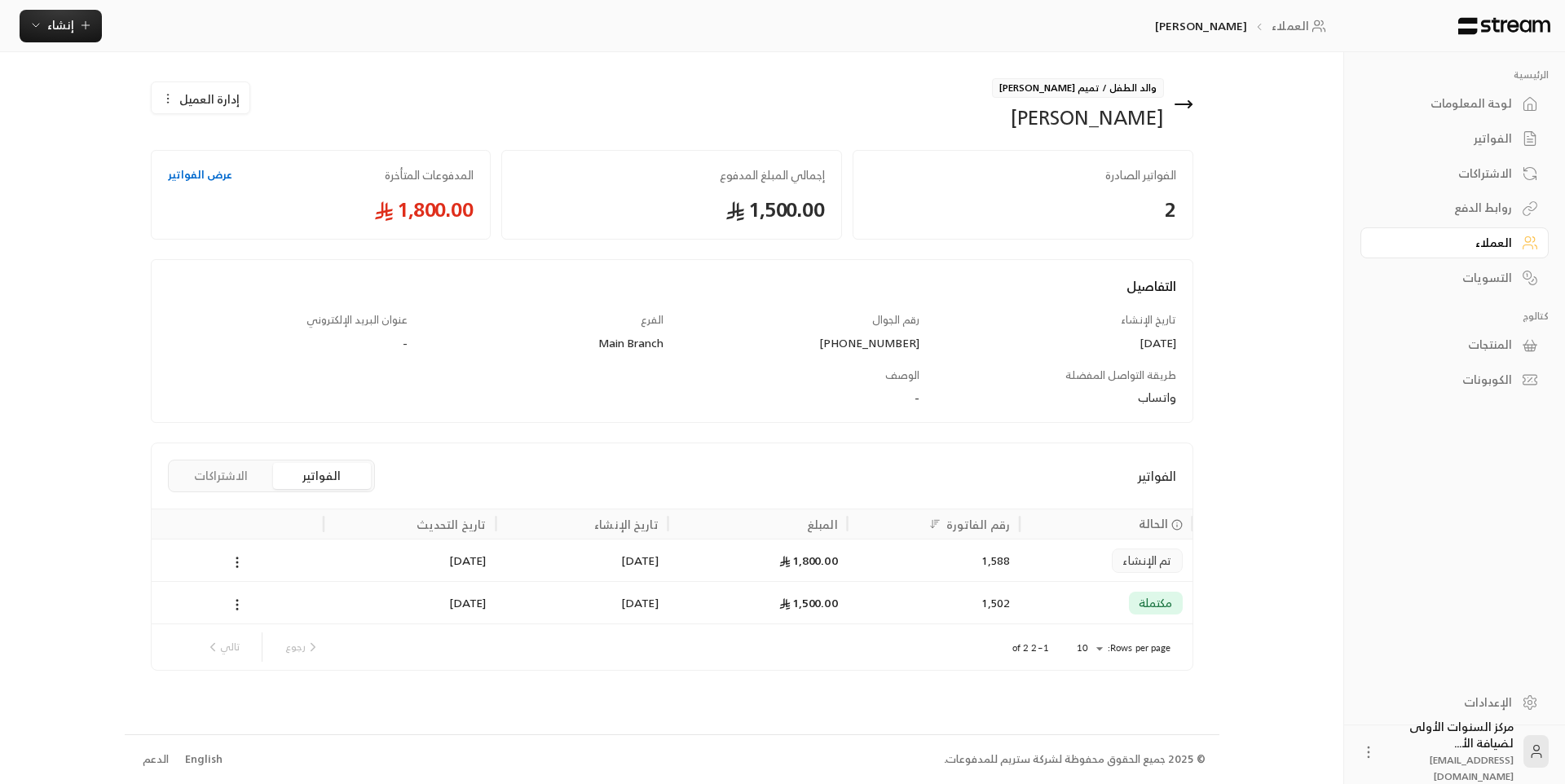
click at [1187, 106] on icon at bounding box center [1183, 104] width 19 height 19
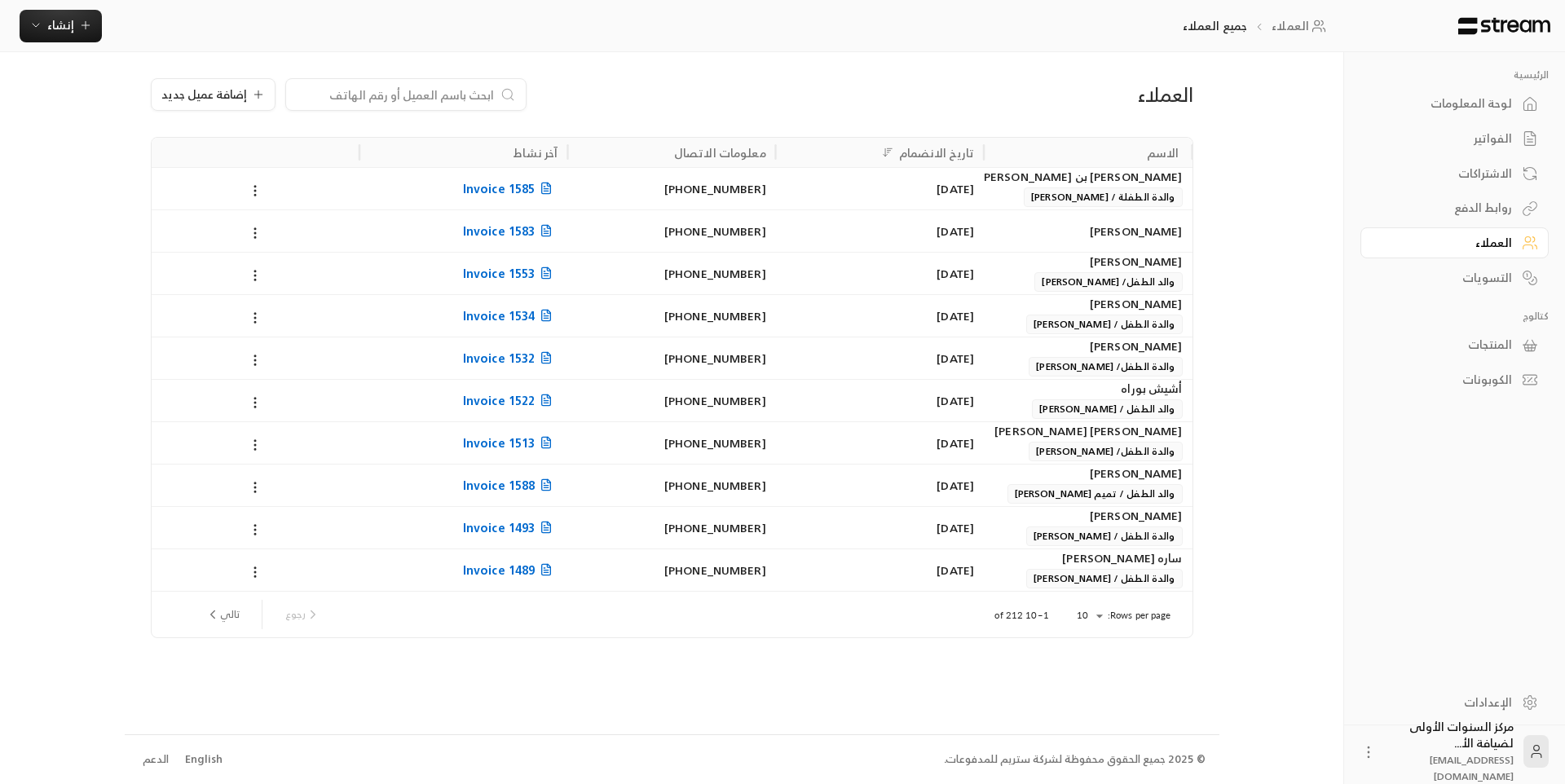
click at [1517, 117] on link "لوحة المعلومات" at bounding box center [1455, 104] width 189 height 31
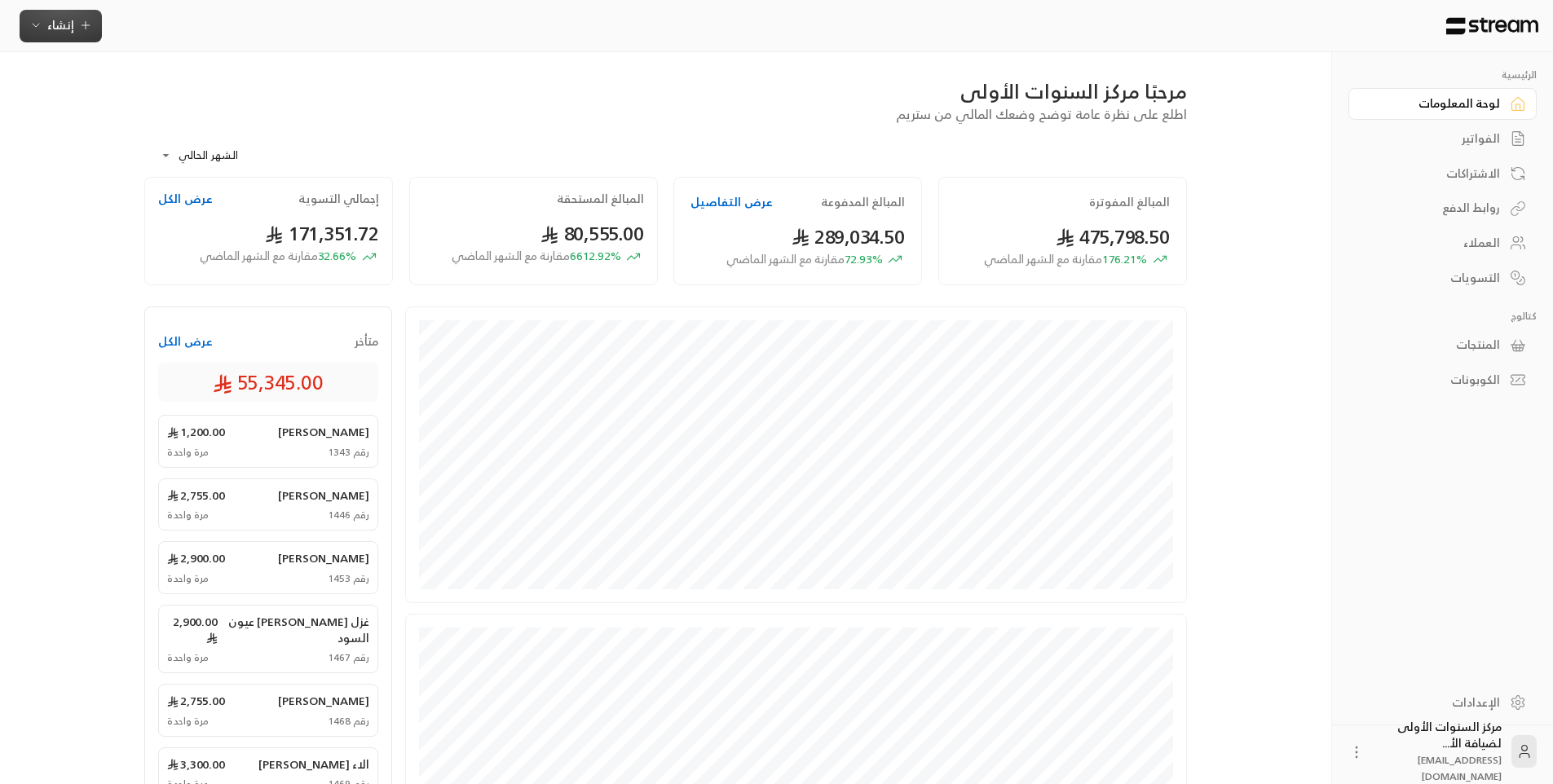
click at [49, 21] on span "إنشاء" at bounding box center [60, 24] width 27 height 20
click at [234, 143] on div "اشتراك" at bounding box center [141, 141] width 205 height 19
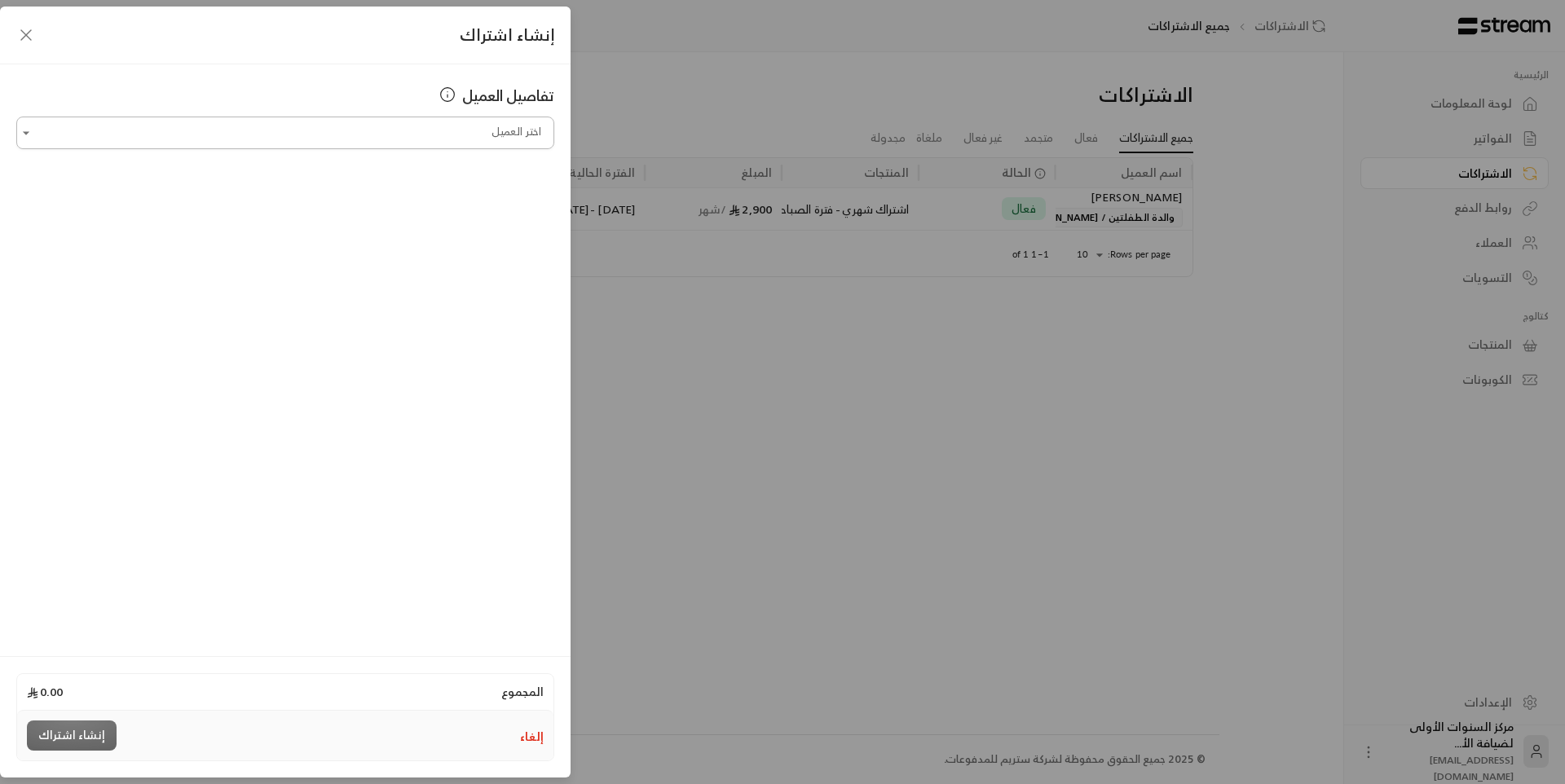
click at [433, 133] on input "اختر العميل" at bounding box center [286, 133] width 538 height 29
click at [446, 214] on span "[PERSON_NAME]" at bounding box center [488, 218] width 93 height 20
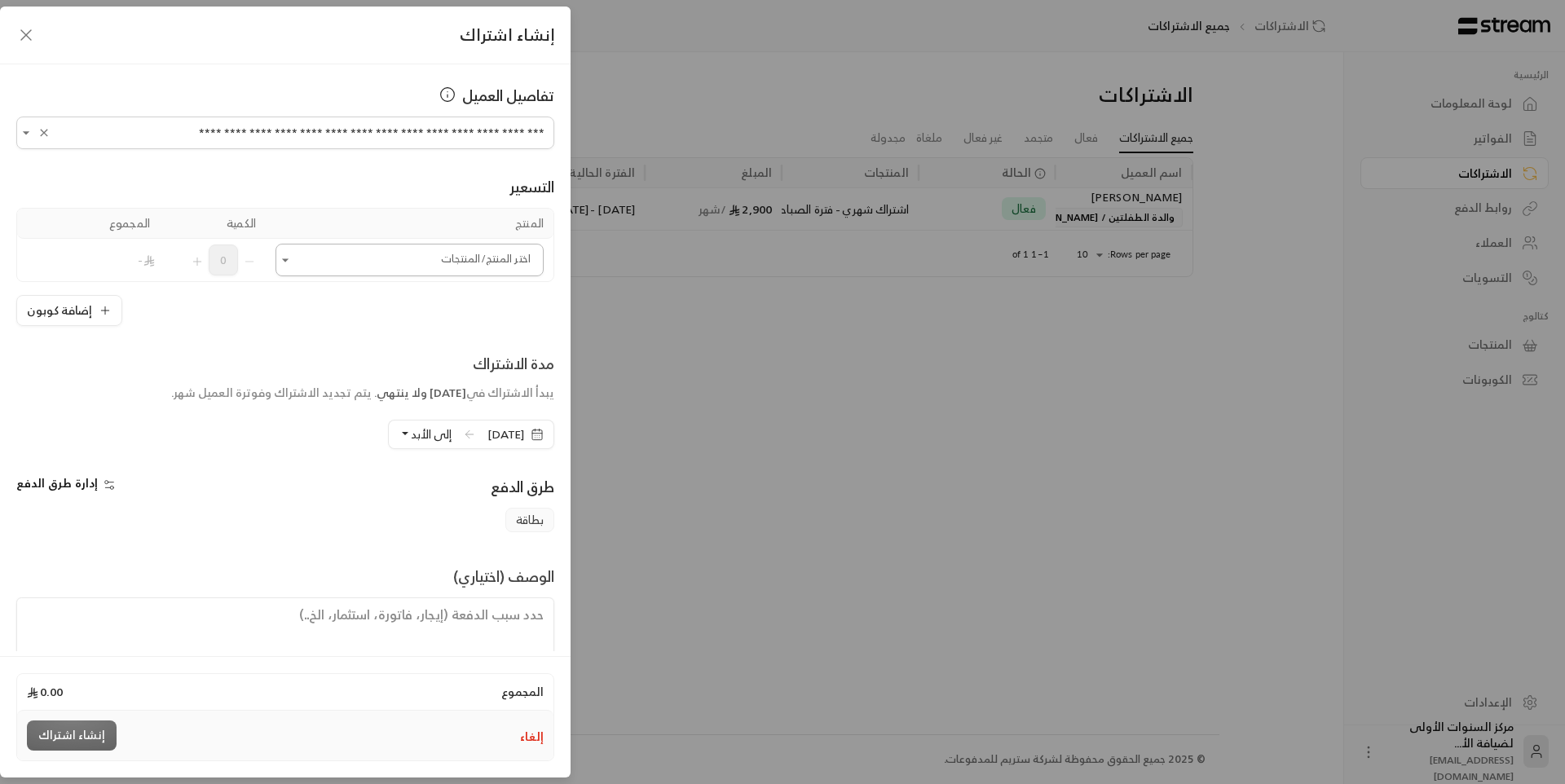
type input "**********"
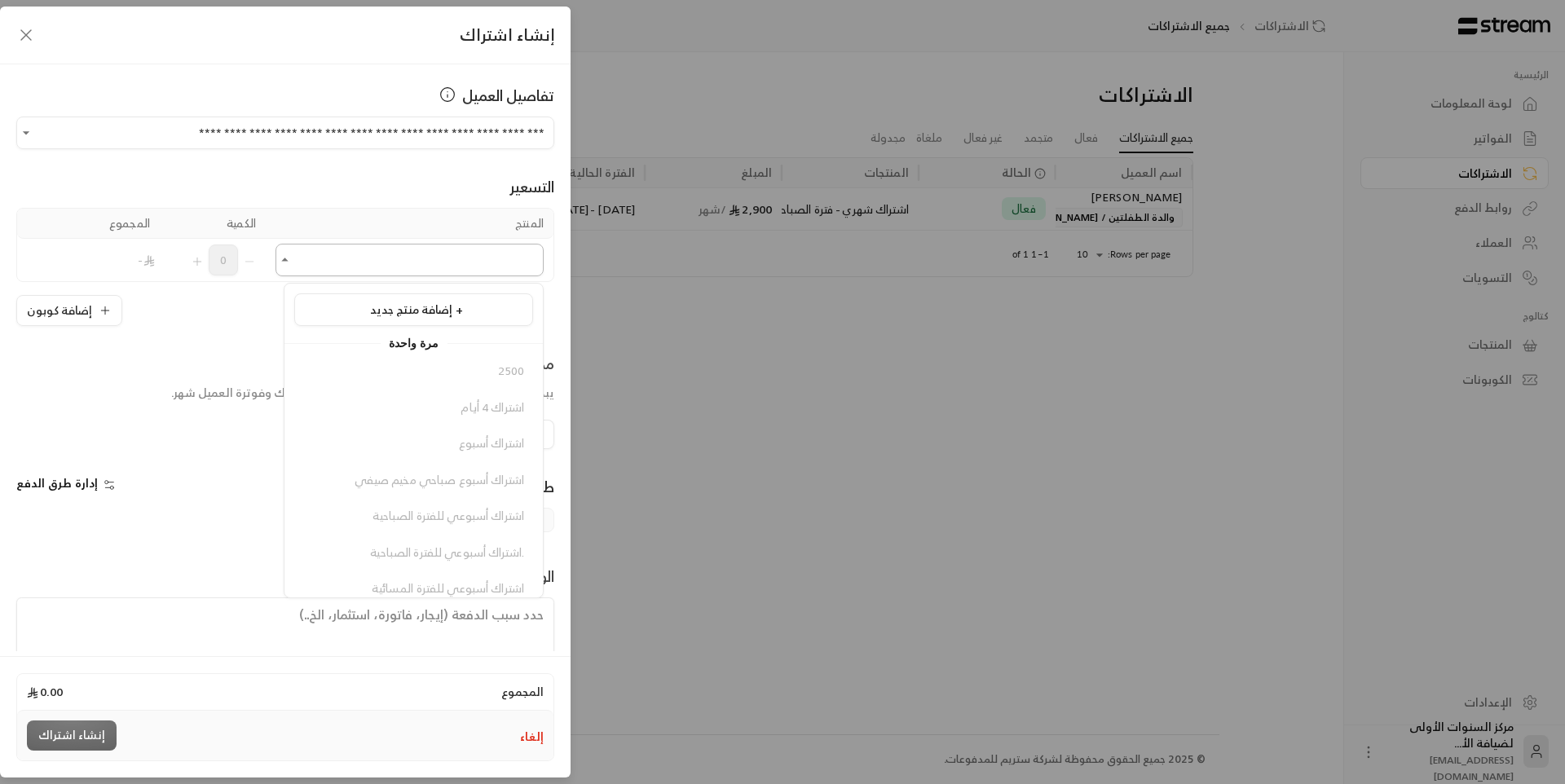
click at [438, 268] on input "اختر العميل" at bounding box center [409, 260] width 268 height 29
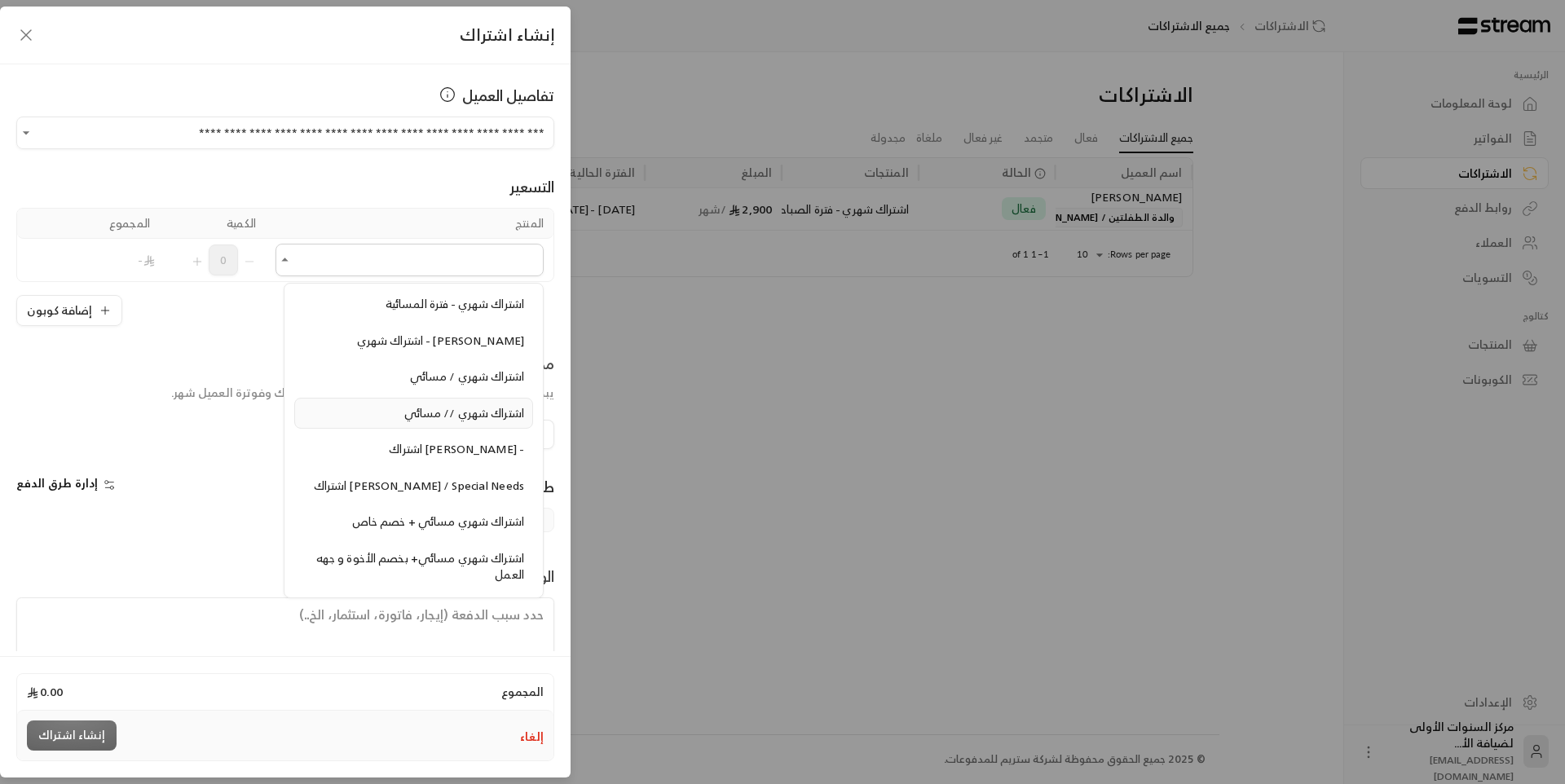
scroll to position [1711, 0]
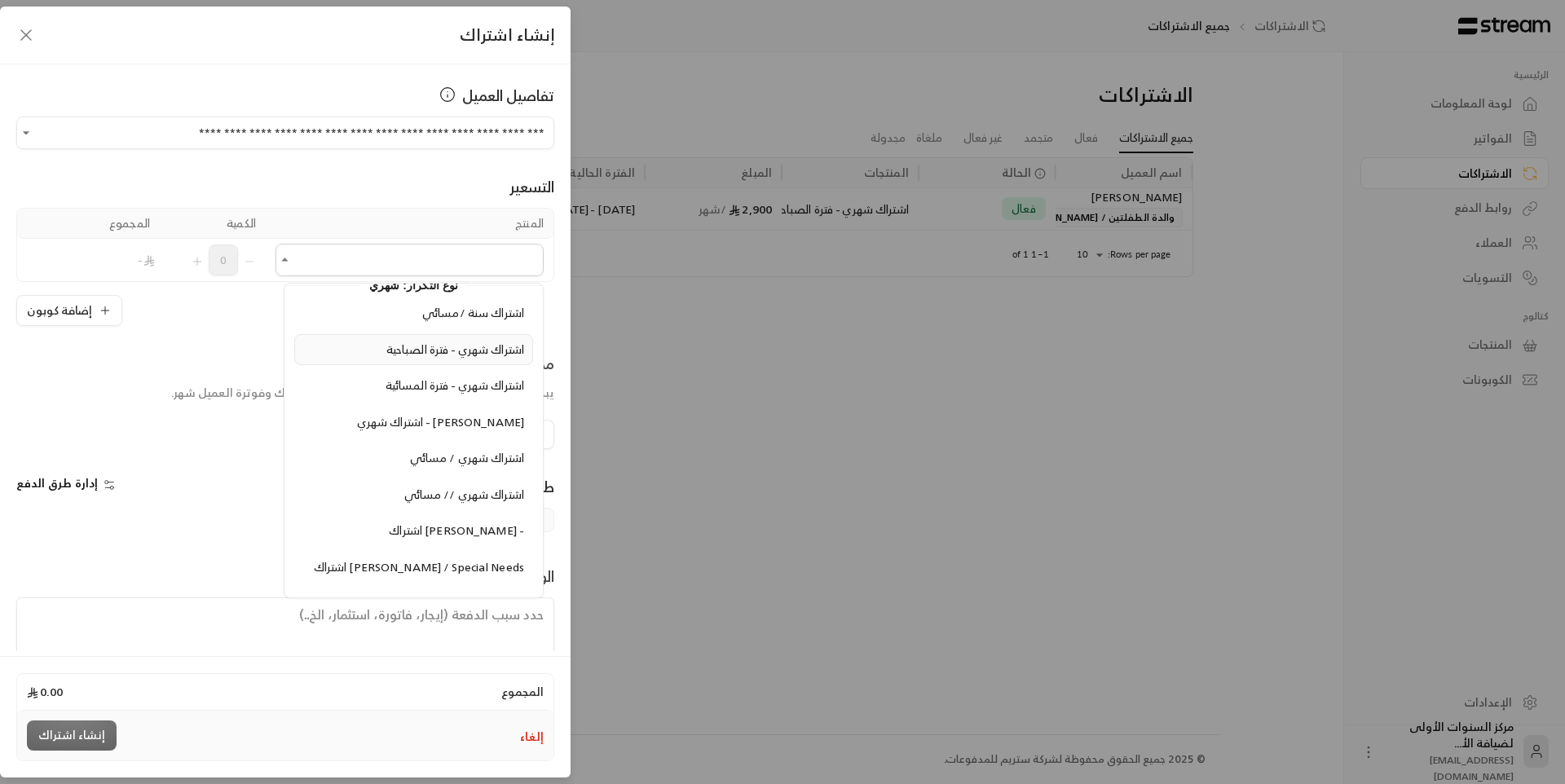
click at [437, 358] on span "اشتراك شهري - فترة الصباحية" at bounding box center [455, 348] width 138 height 20
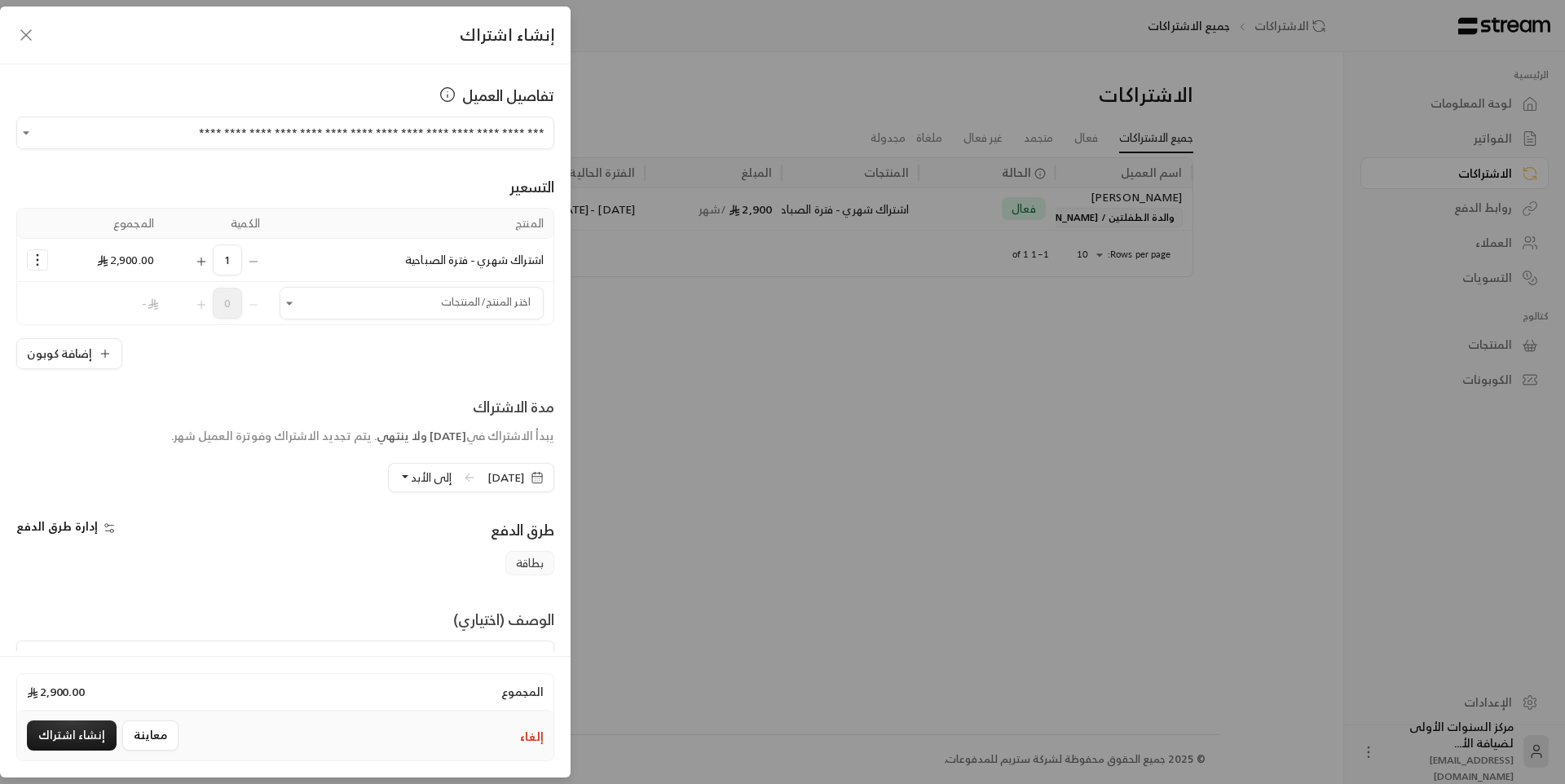
click at [45, 263] on icon "Selected Products" at bounding box center [38, 259] width 17 height 17
click at [94, 304] on span "إضافة كوبون" at bounding box center [100, 299] width 60 height 18
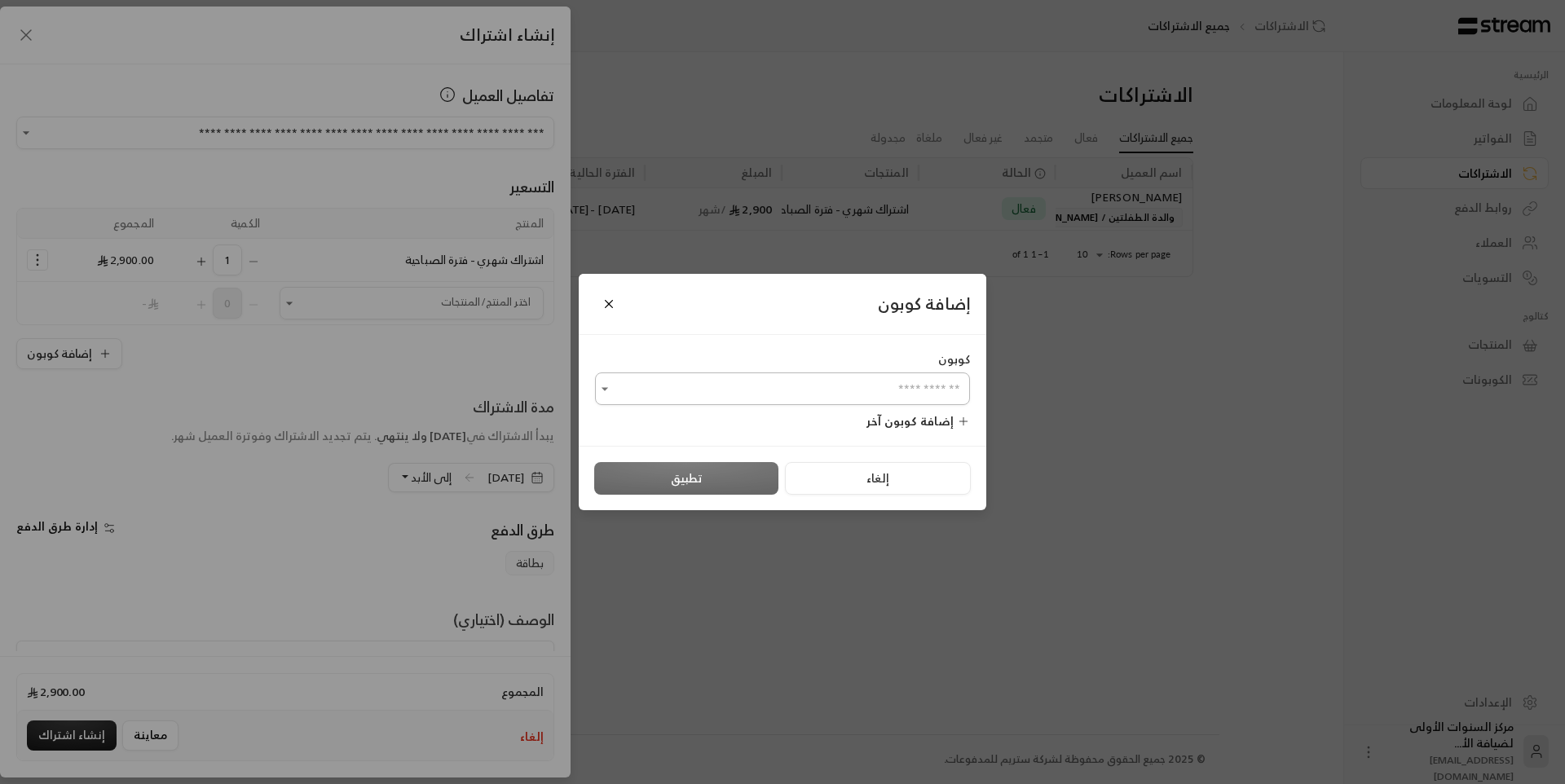
click at [845, 387] on input "اختر العميل" at bounding box center [782, 389] width 375 height 29
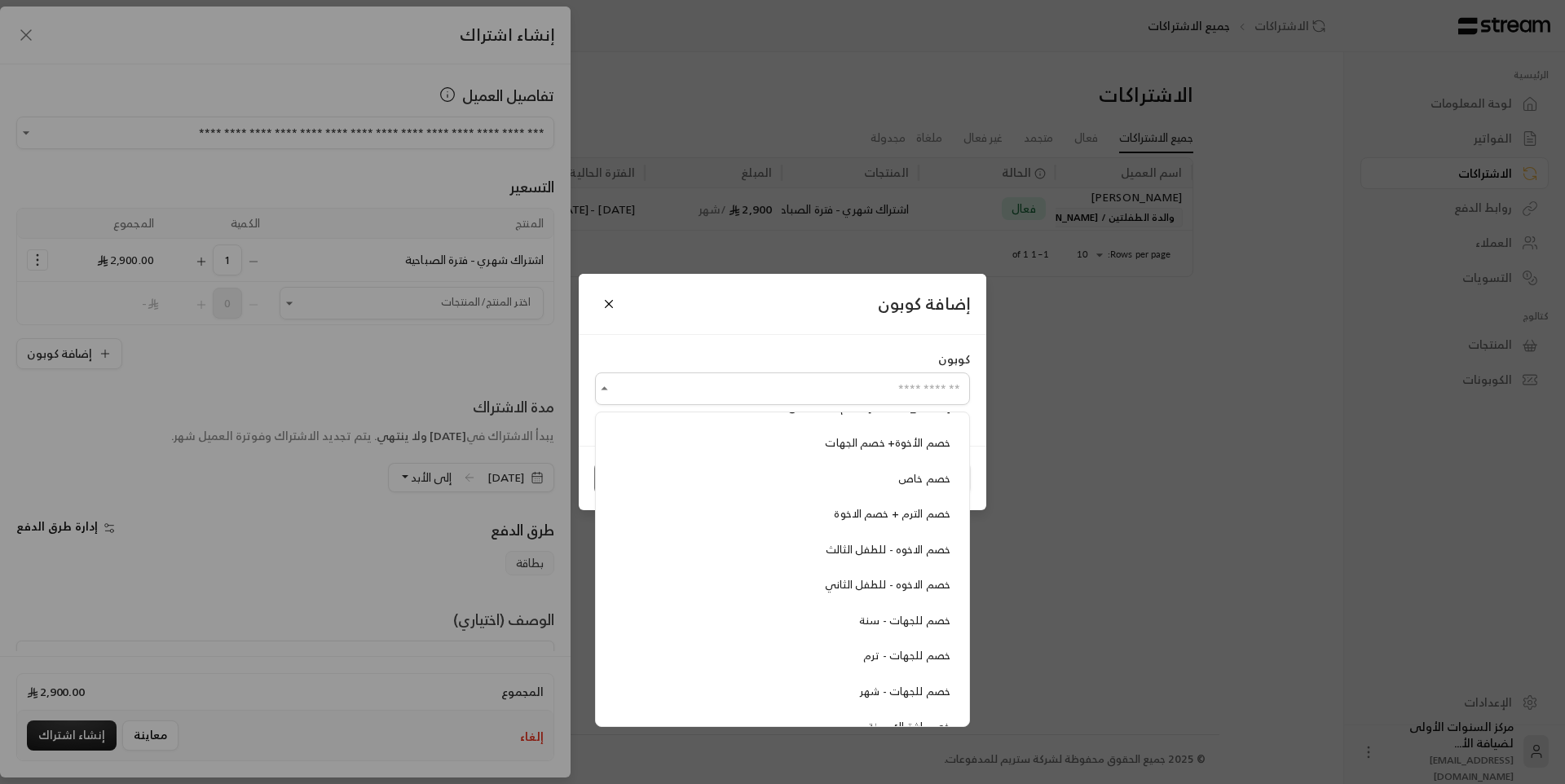
scroll to position [302, 0]
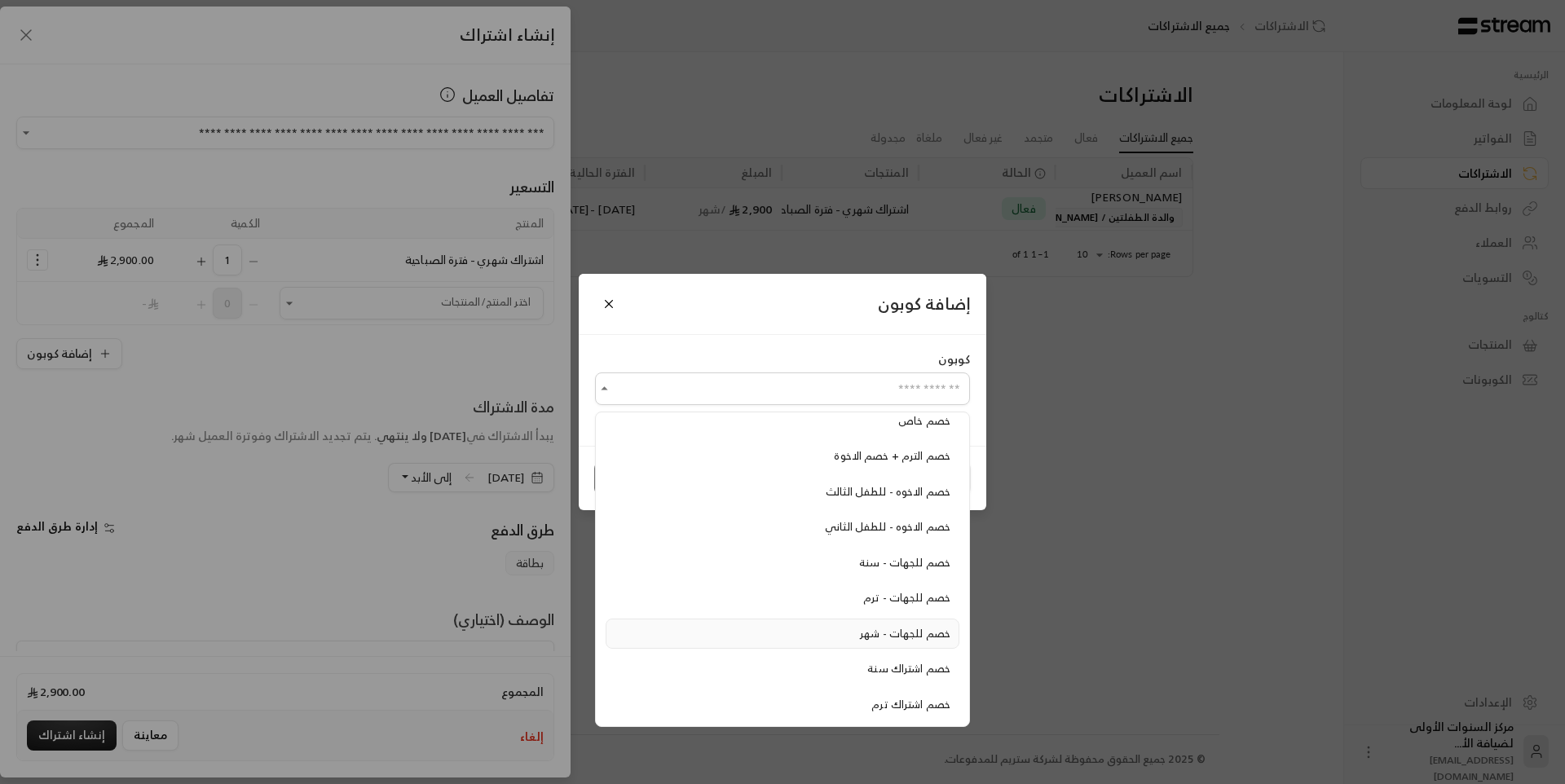
click at [879, 631] on span "خصم للجهات - شهر" at bounding box center [906, 633] width 91 height 18
type input "**********"
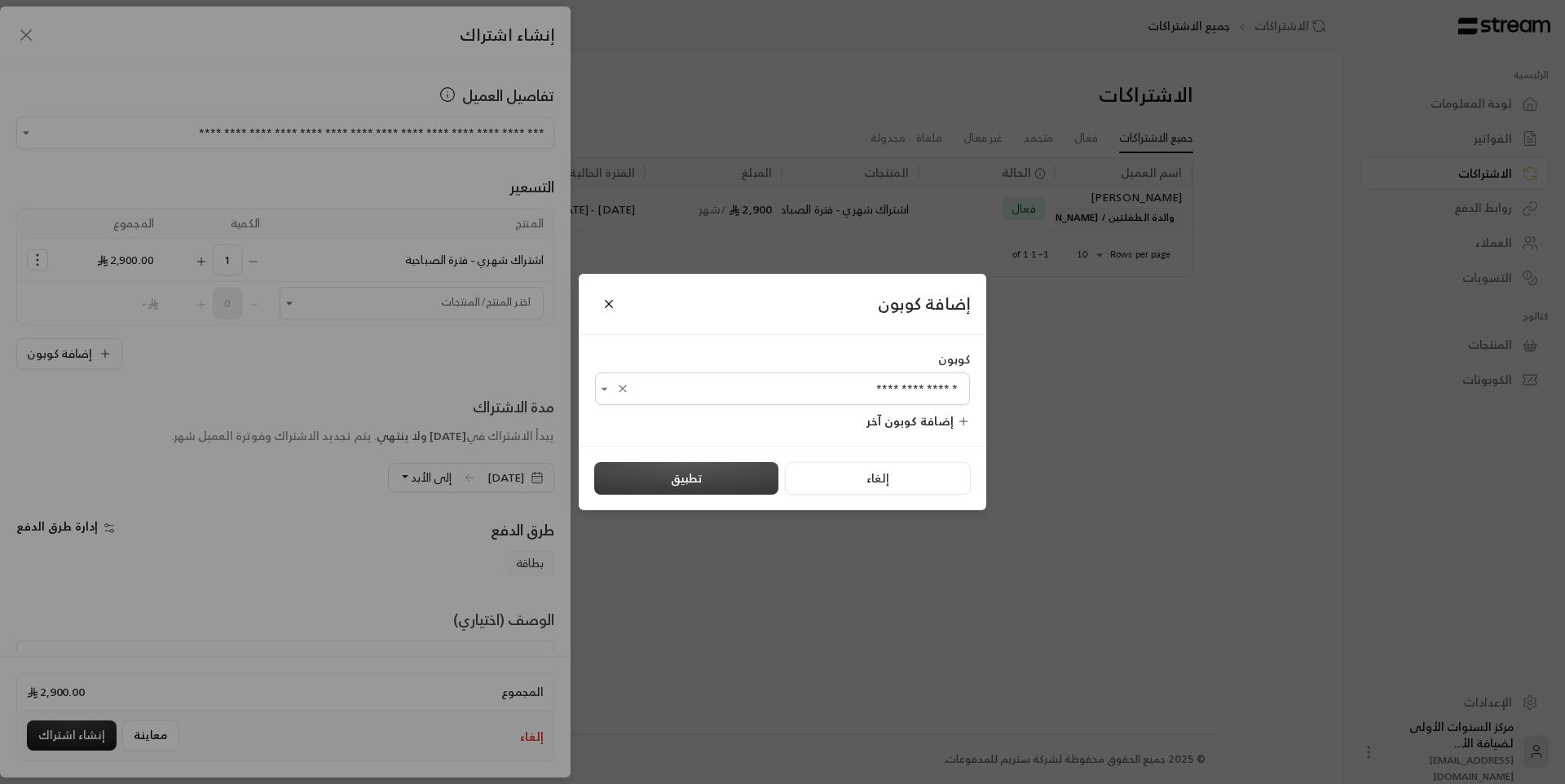
click at [724, 486] on button "تطبيق" at bounding box center [686, 478] width 184 height 32
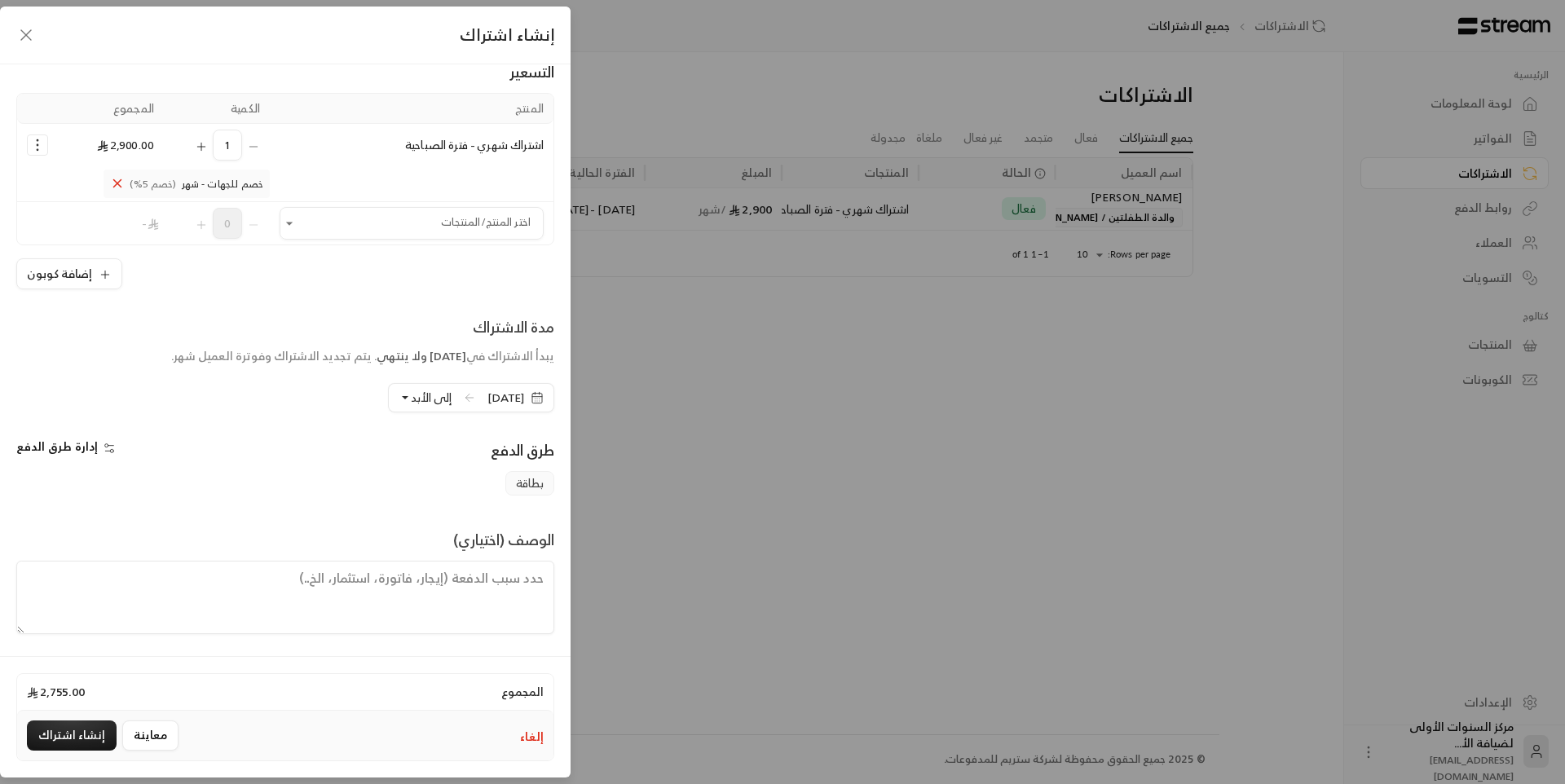
scroll to position [117, 0]
click at [79, 733] on button "إنشاء اشتراك" at bounding box center [72, 735] width 90 height 31
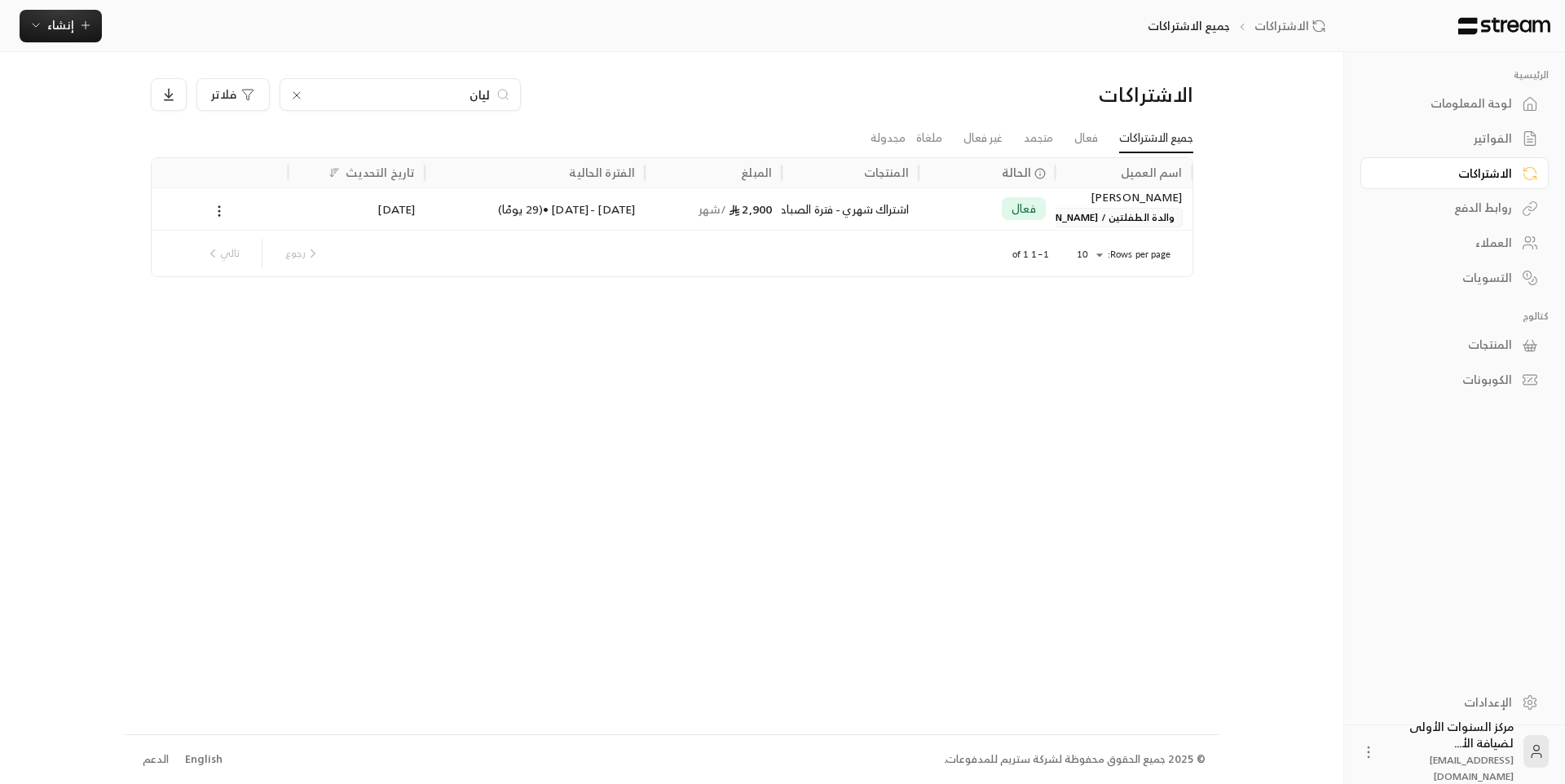
click at [291, 97] on icon at bounding box center [296, 95] width 13 height 13
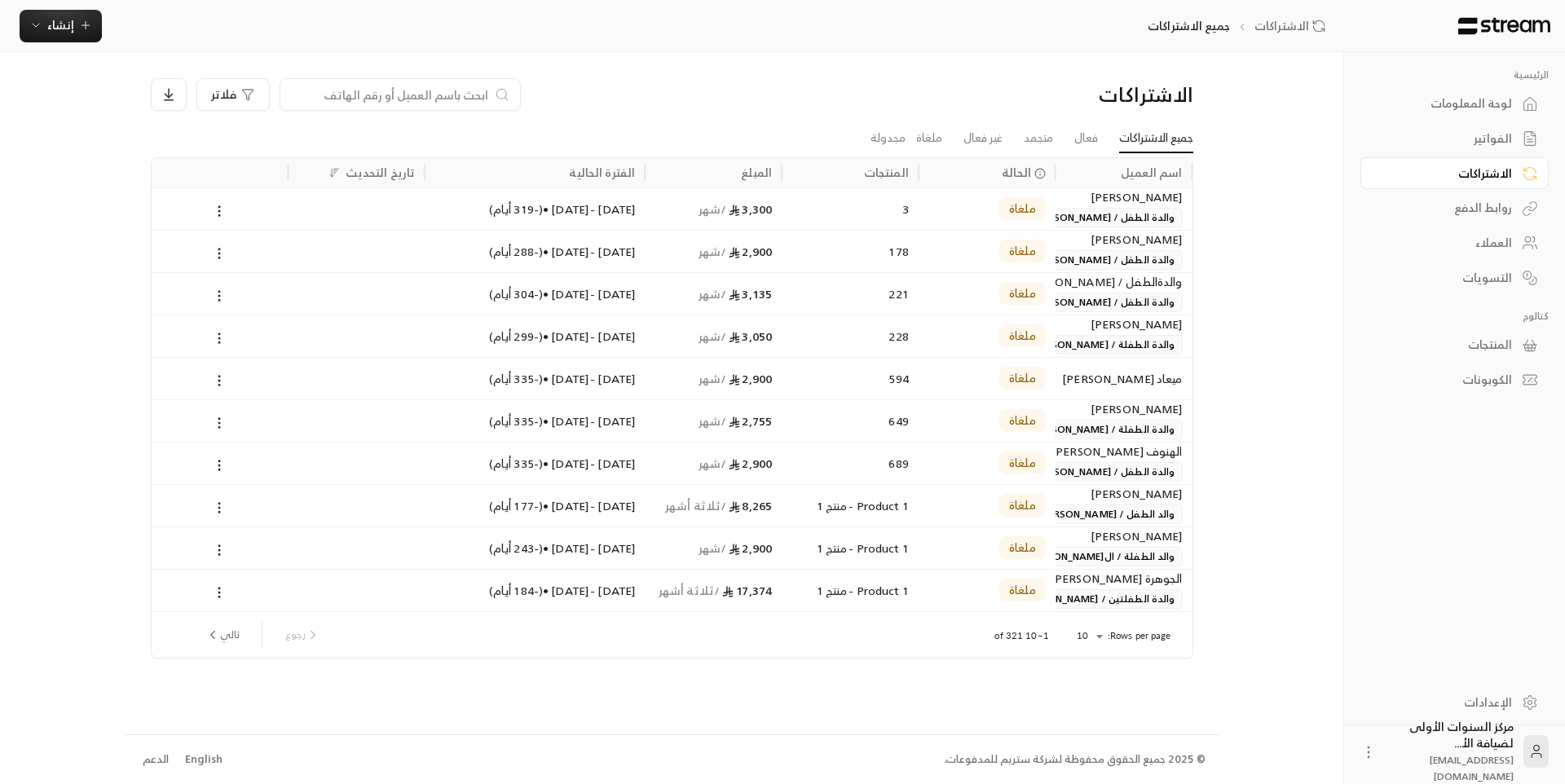
click at [1502, 117] on link "لوحة المعلومات" at bounding box center [1455, 104] width 189 height 31
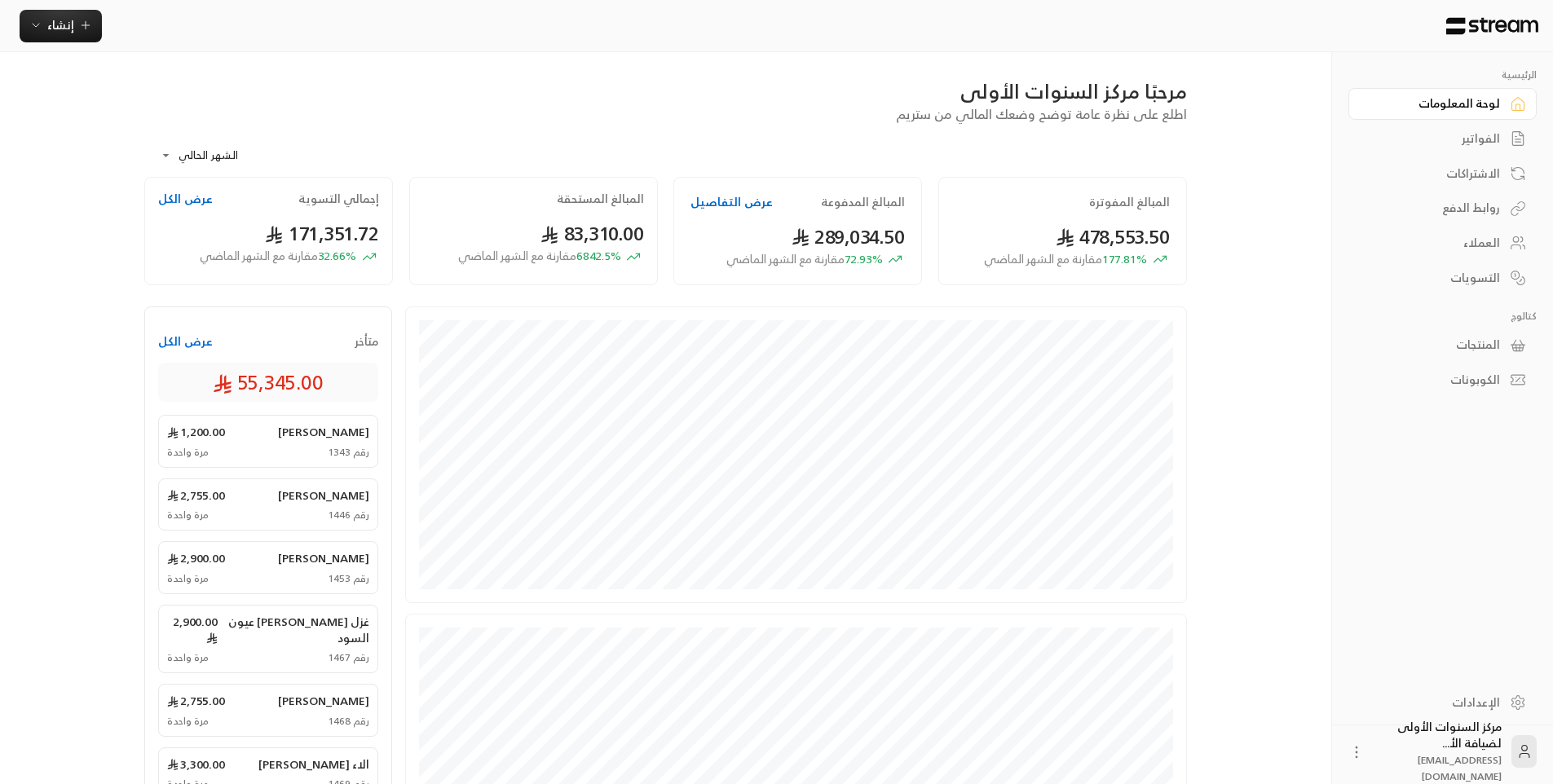
click at [1489, 143] on div "الفواتير" at bounding box center [1434, 138] width 131 height 17
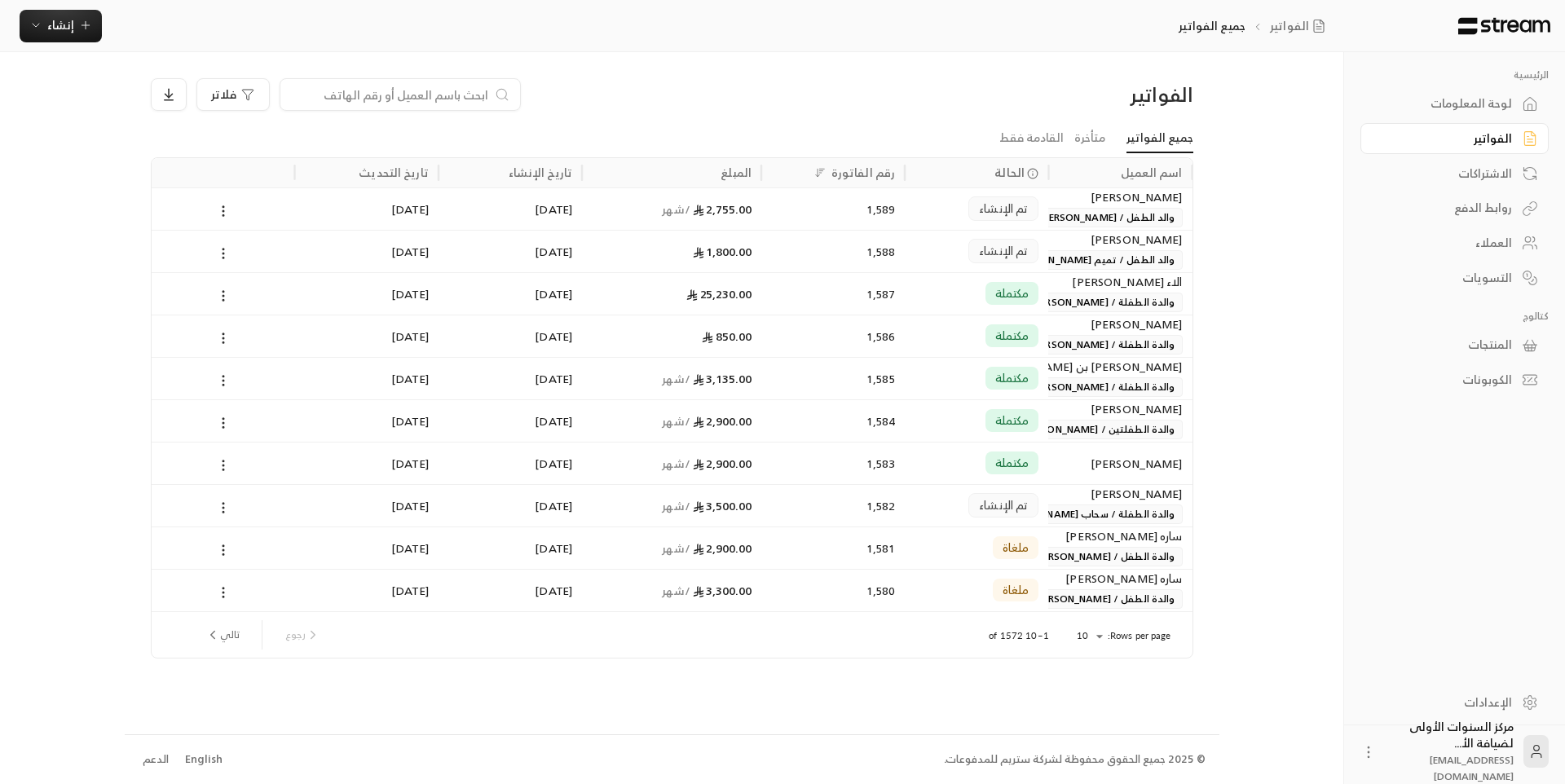
click at [1086, 208] on span "والد الطفل / [PERSON_NAME]" at bounding box center [1107, 217] width 150 height 19
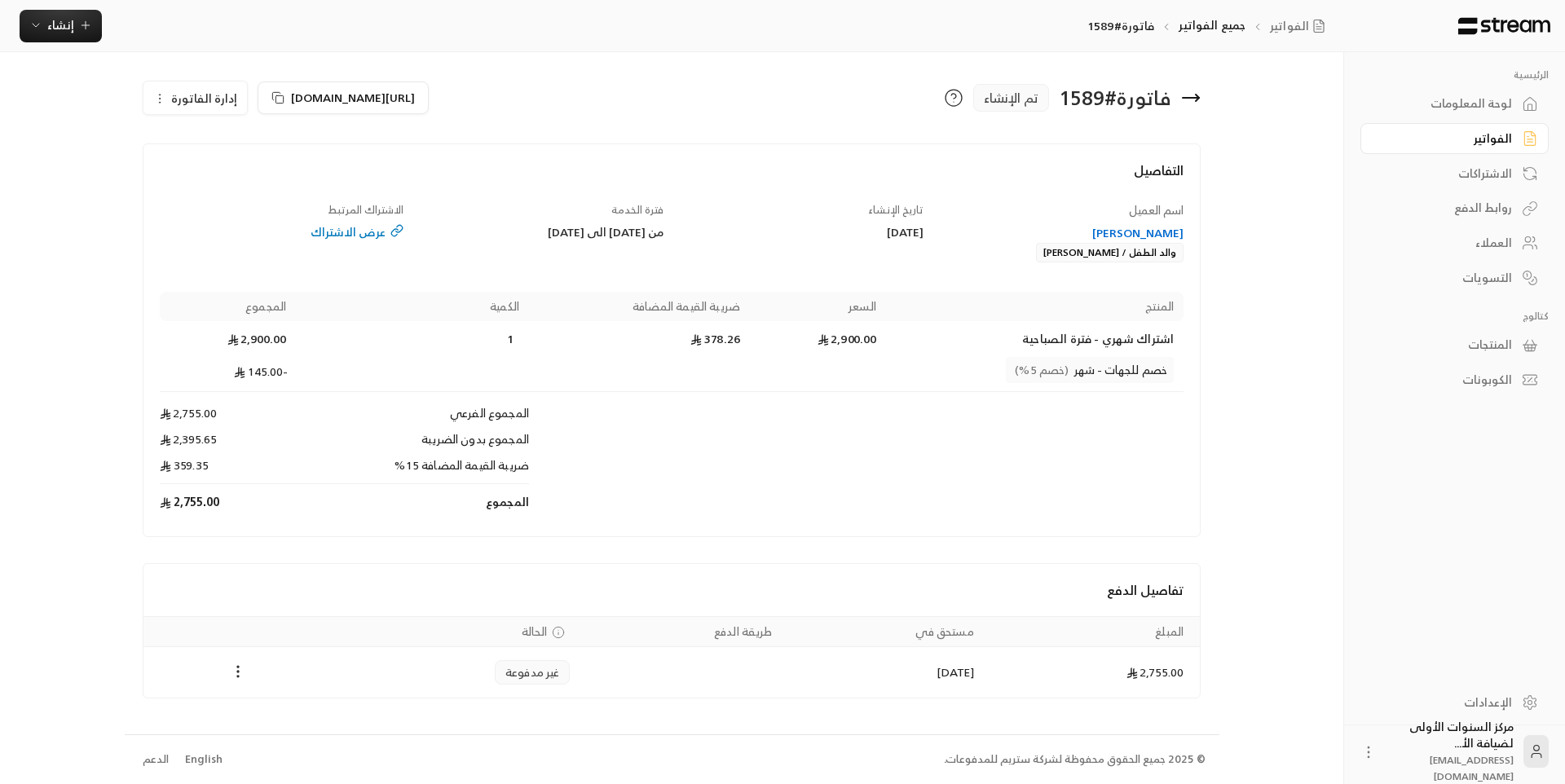
click at [1128, 237] on div "[PERSON_NAME]" at bounding box center [1062, 233] width 245 height 17
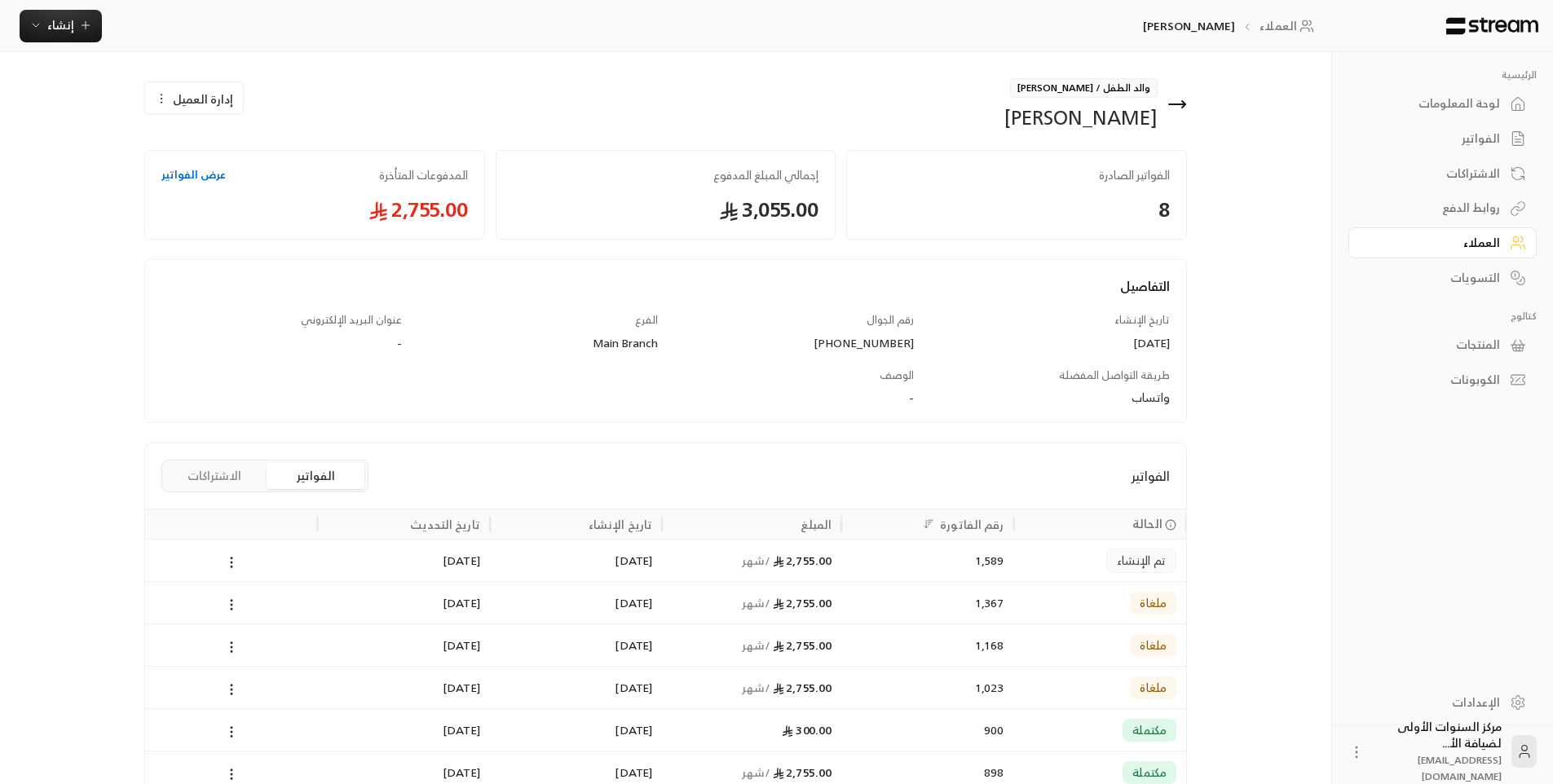
click at [206, 104] on span "إدارة العميل" at bounding box center [203, 100] width 60 height 17
click at [373, 107] on div "إدارة العميل تعديل حذف" at bounding box center [401, 105] width 529 height 52
click at [1520, 135] on icon at bounding box center [1522, 134] width 4 height 4
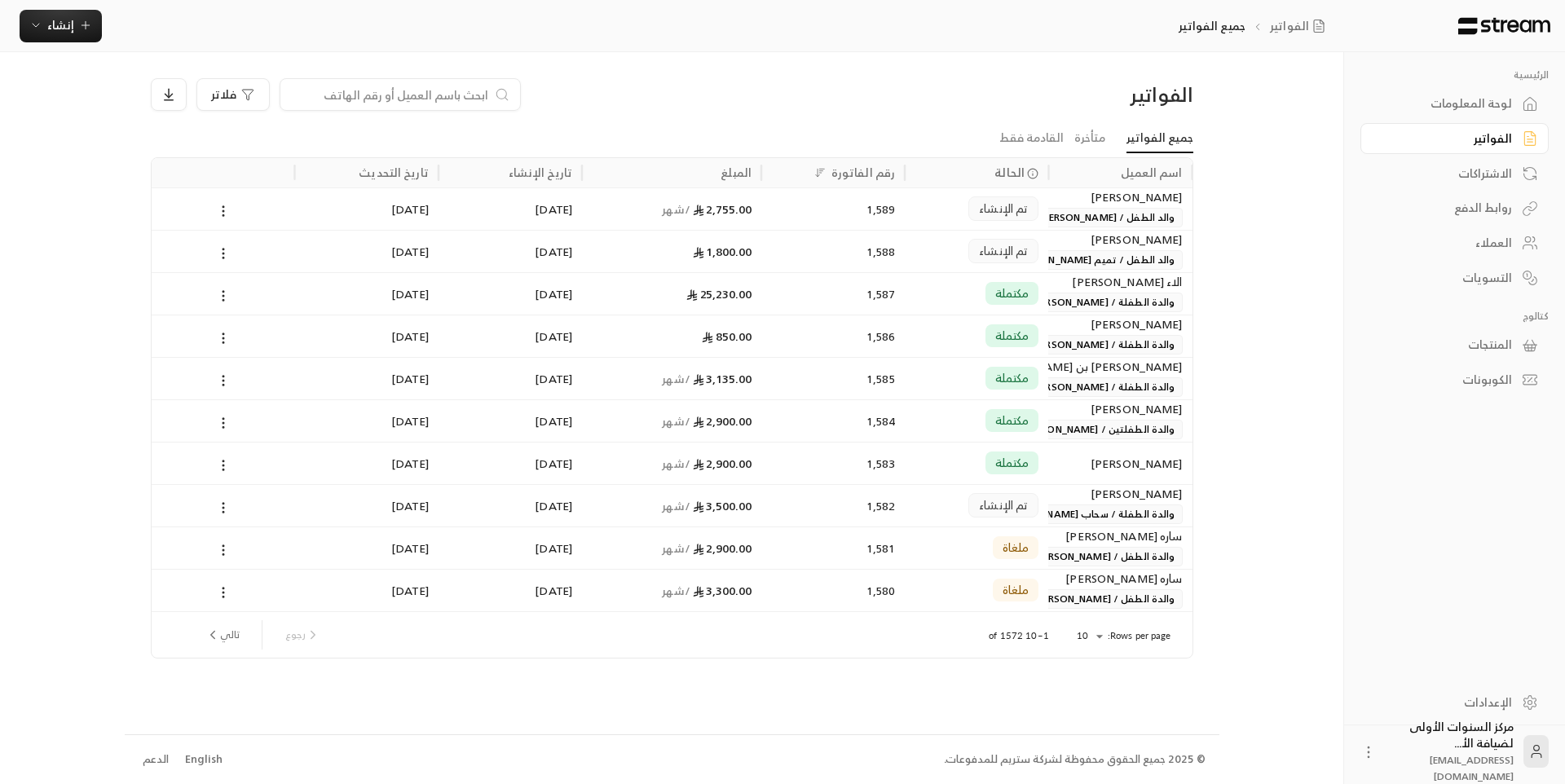
click at [1493, 103] on div "لوحة المعلومات" at bounding box center [1446, 103] width 131 height 17
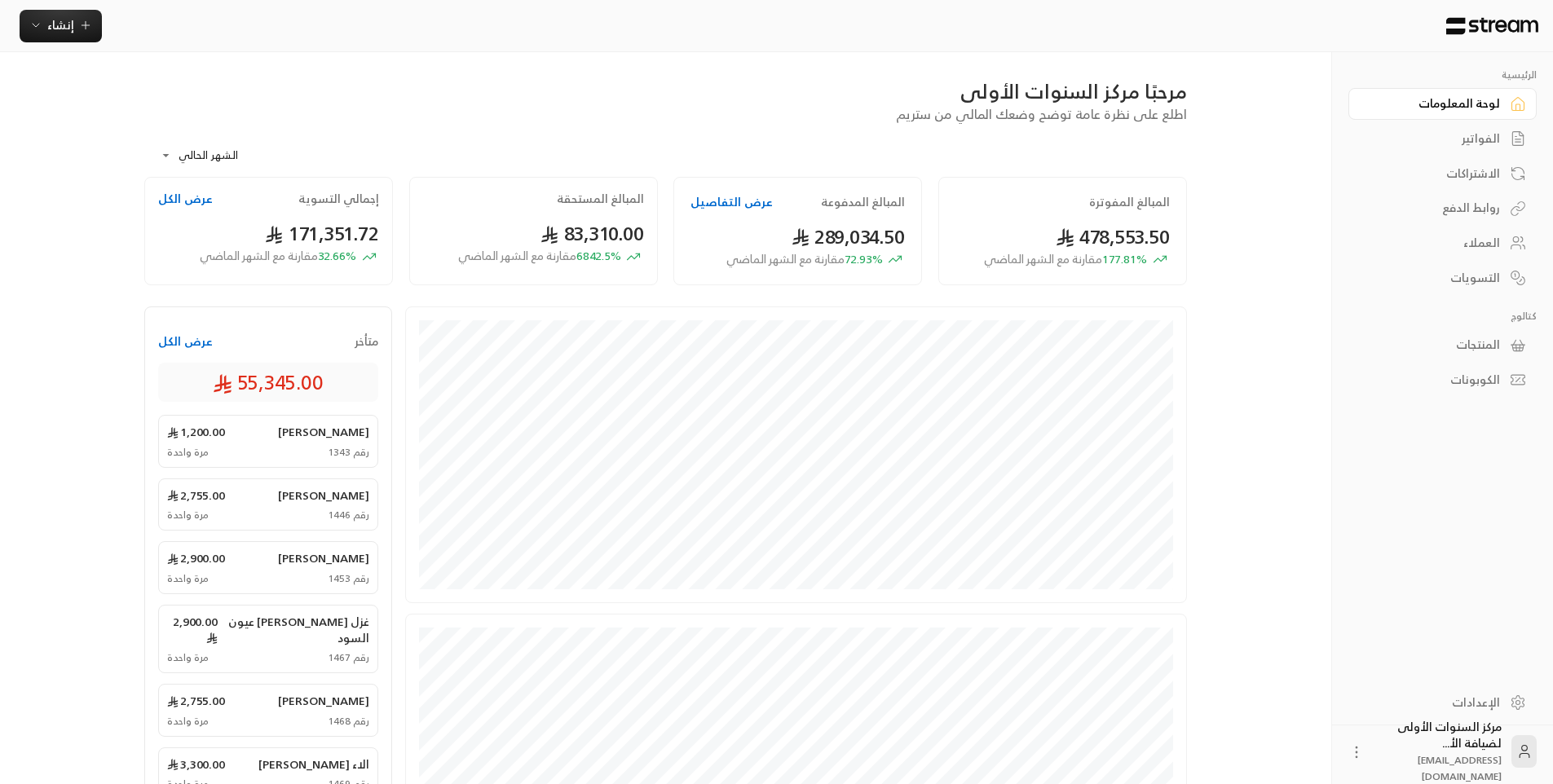
click at [1466, 251] on div "العملاء" at bounding box center [1434, 243] width 131 height 17
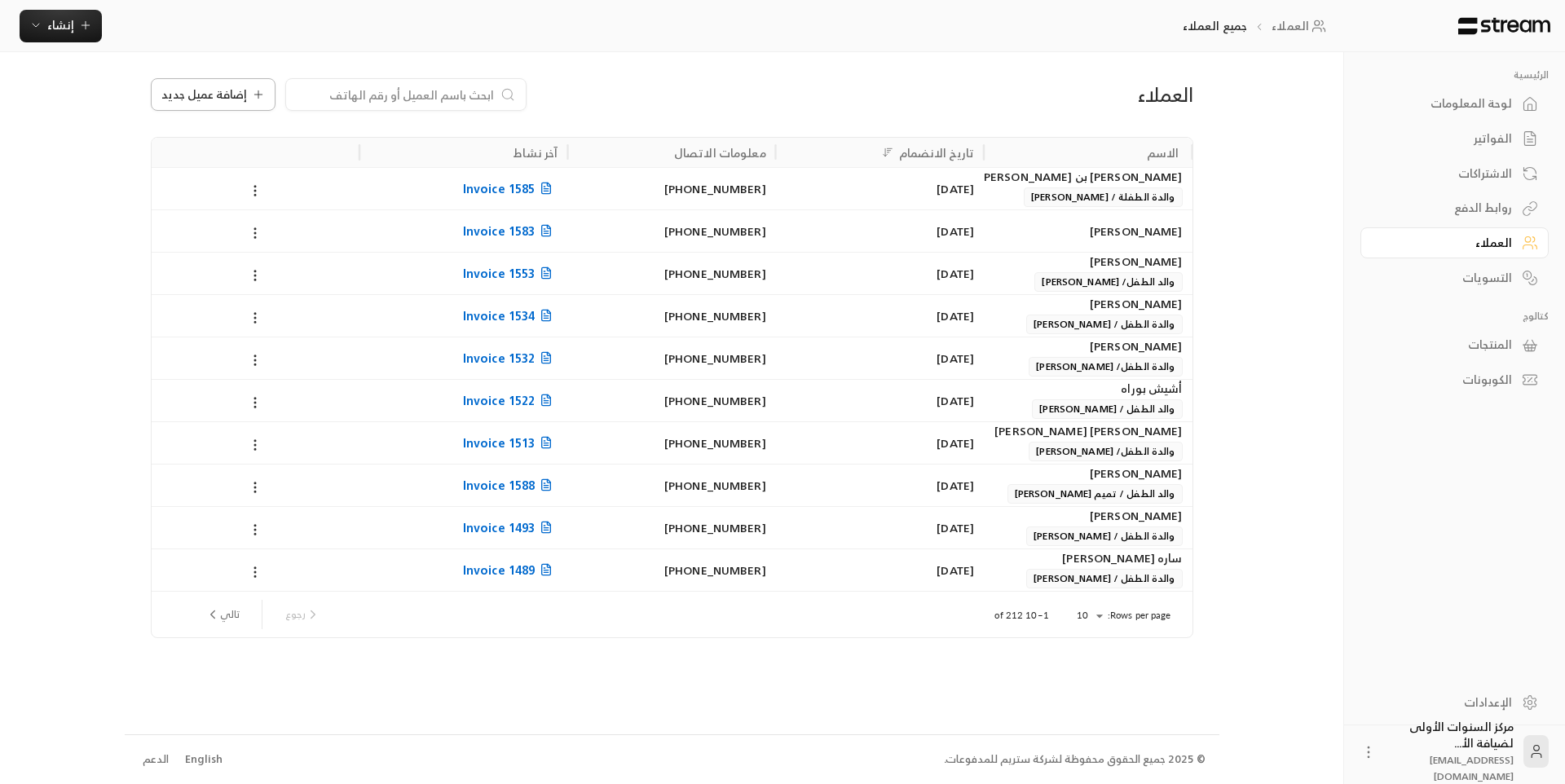
click at [239, 89] on span "إضافة عميل جديد" at bounding box center [204, 94] width 86 height 11
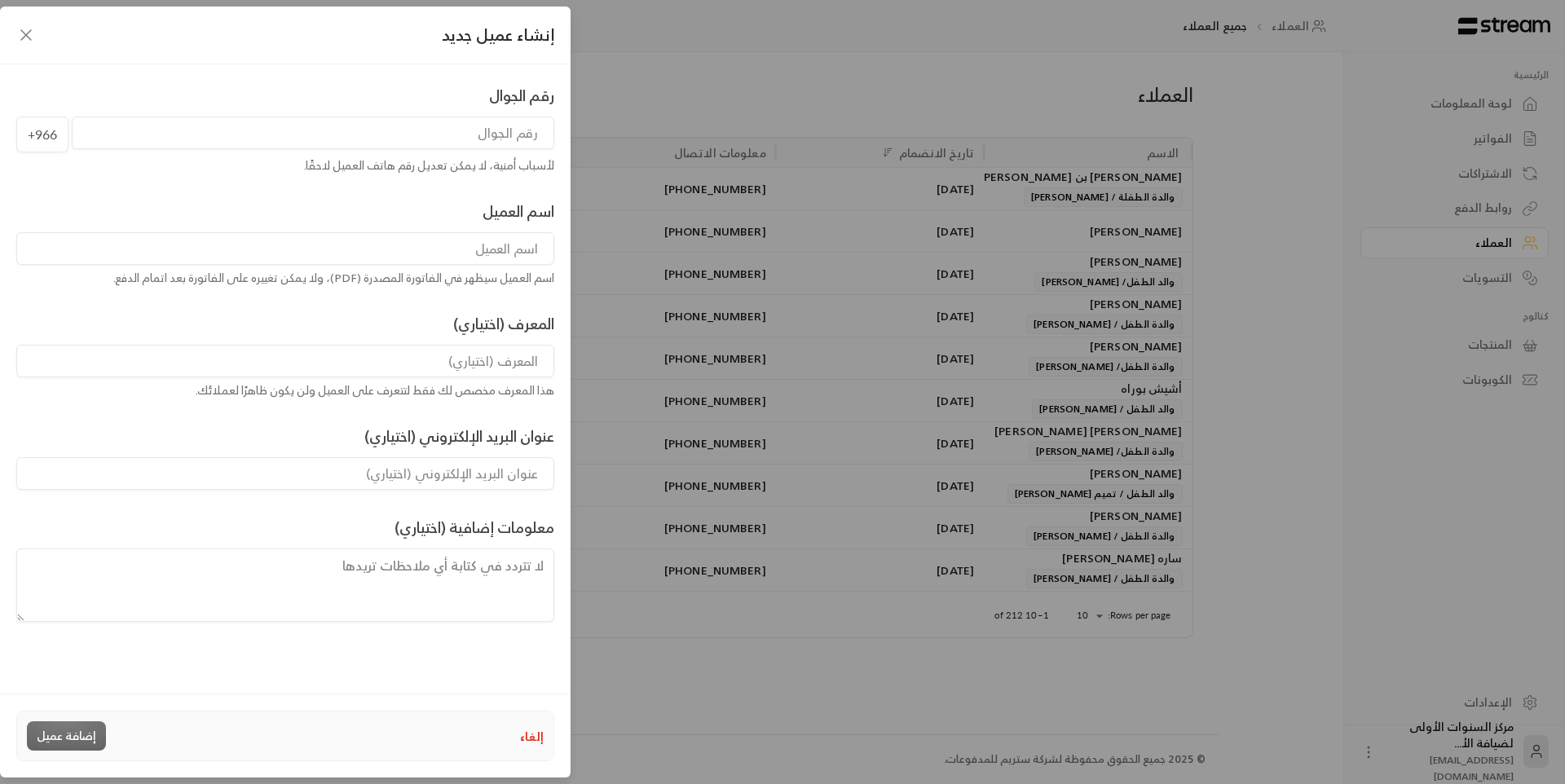
click at [481, 134] on input "tel" at bounding box center [313, 132] width 483 height 32
type input "542334180"
click at [516, 243] on input at bounding box center [286, 248] width 538 height 32
type input "[PERSON_NAME]"
click at [513, 360] on input at bounding box center [286, 361] width 538 height 32
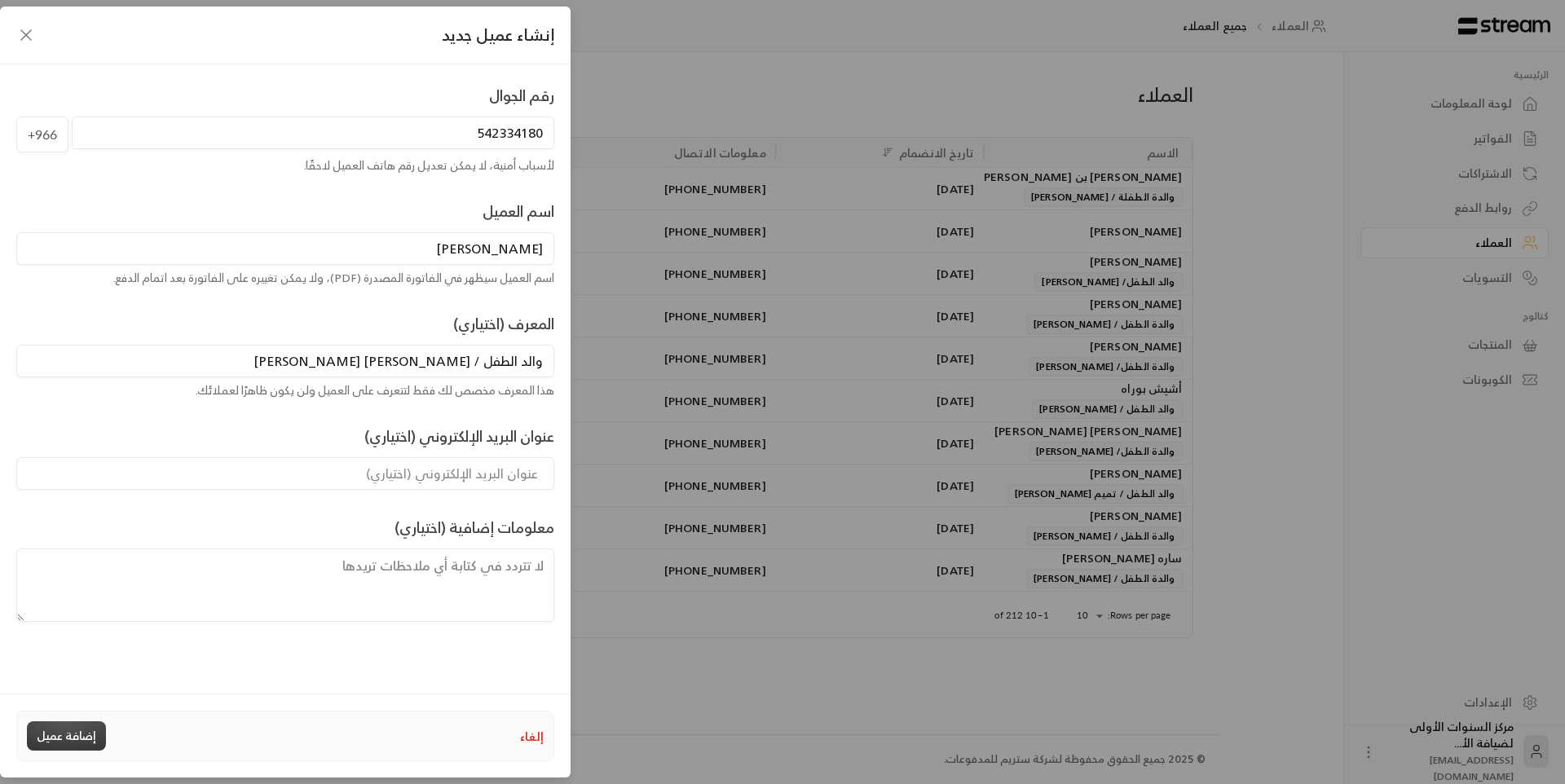
type input "والد الطفل / [PERSON_NAME] [PERSON_NAME]"
click at [73, 733] on button "إضافة عميل" at bounding box center [66, 736] width 79 height 30
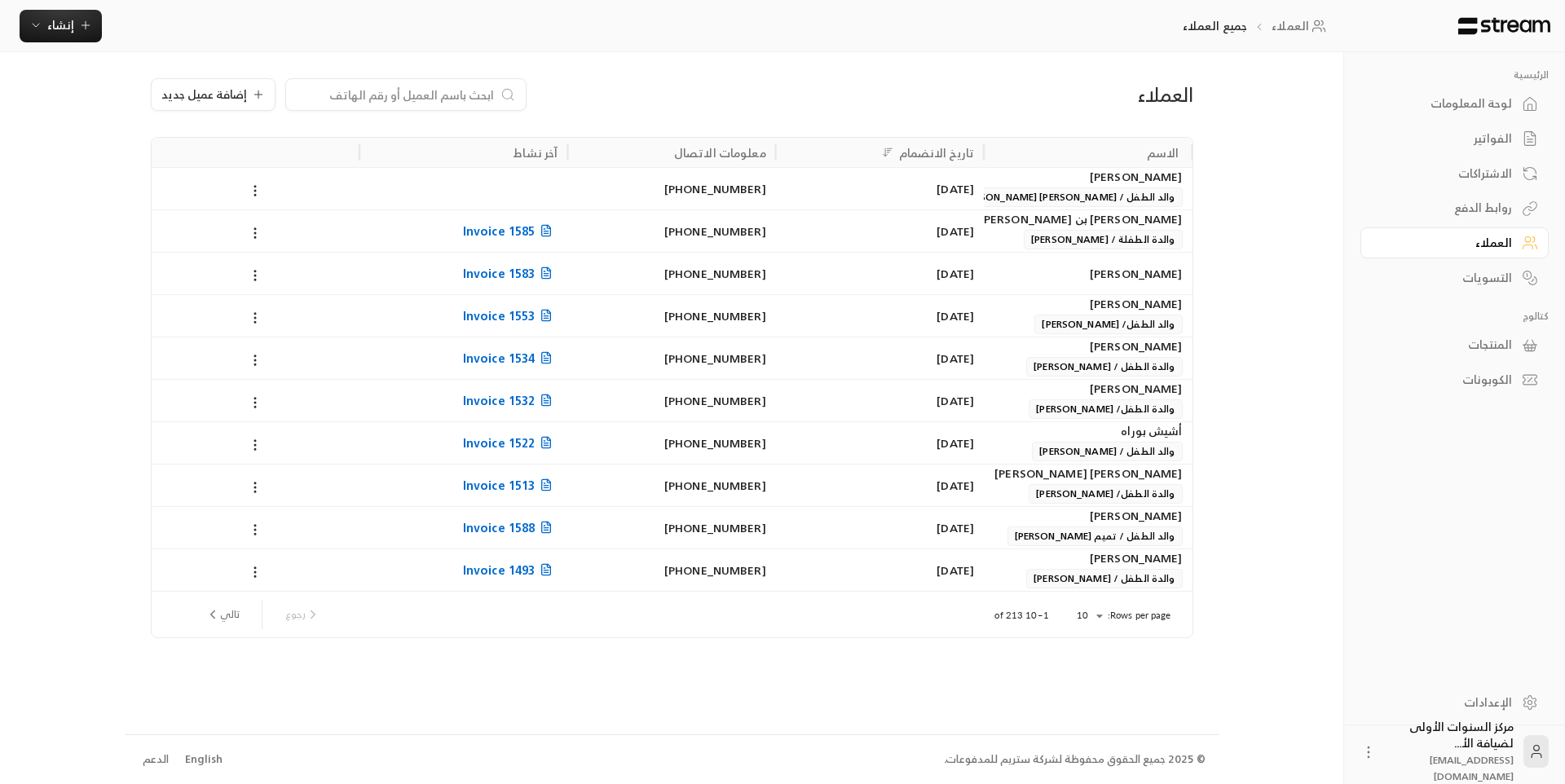
click at [1480, 126] on link "الفواتير" at bounding box center [1455, 139] width 189 height 31
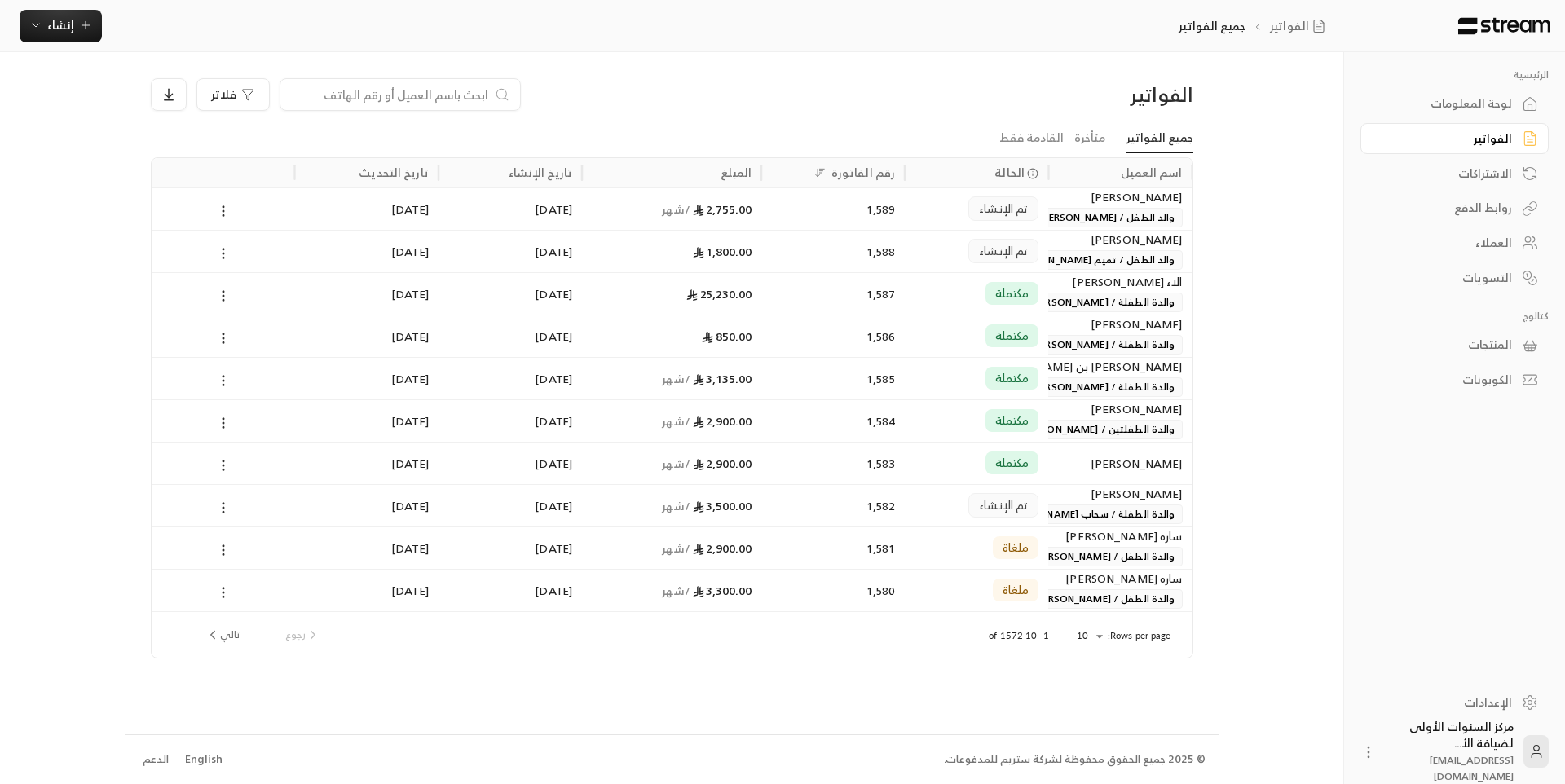
click at [1486, 118] on link "لوحة المعلومات" at bounding box center [1455, 104] width 189 height 31
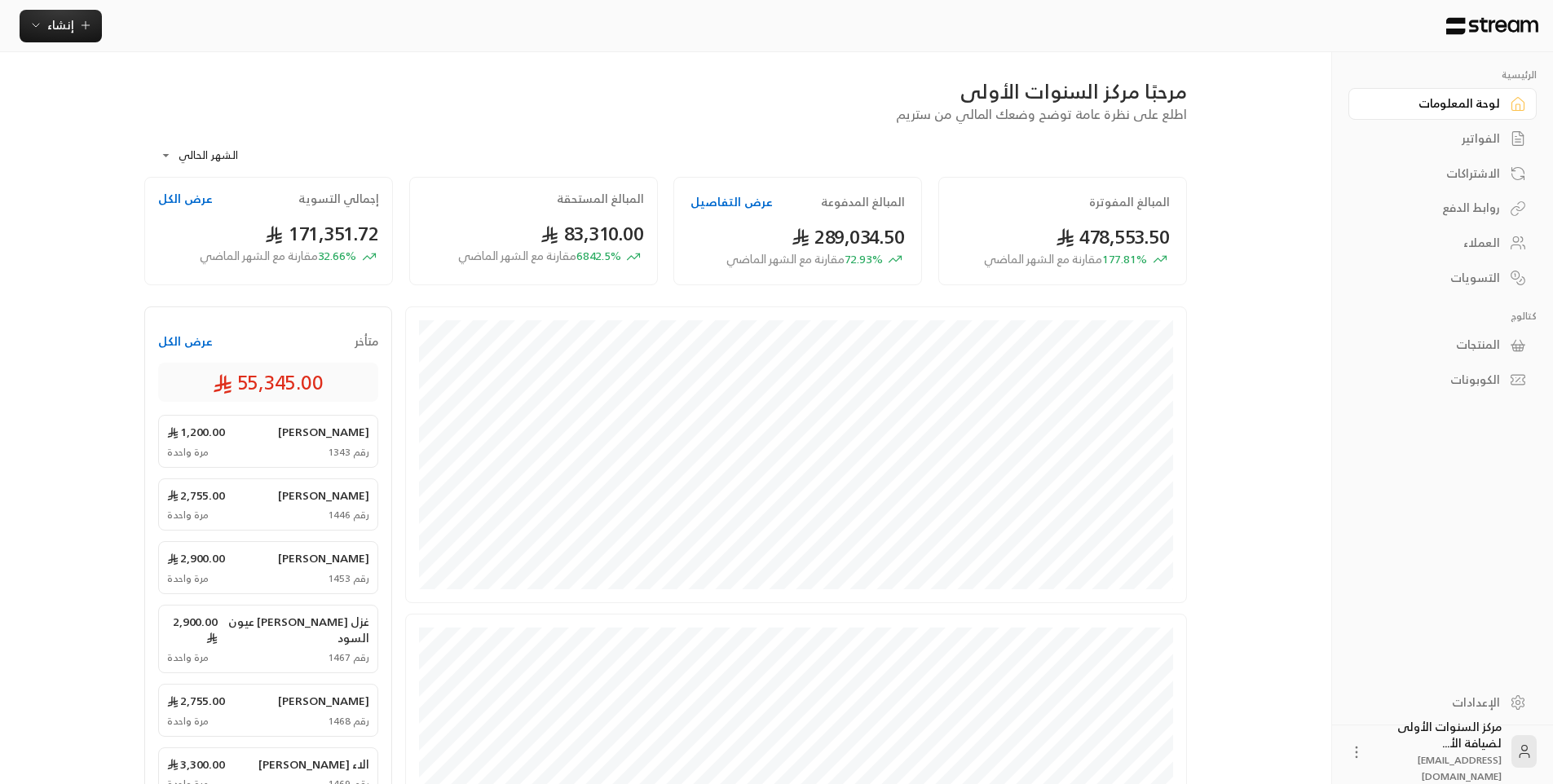
click at [1409, 141] on div "الفواتير" at bounding box center [1434, 138] width 131 height 17
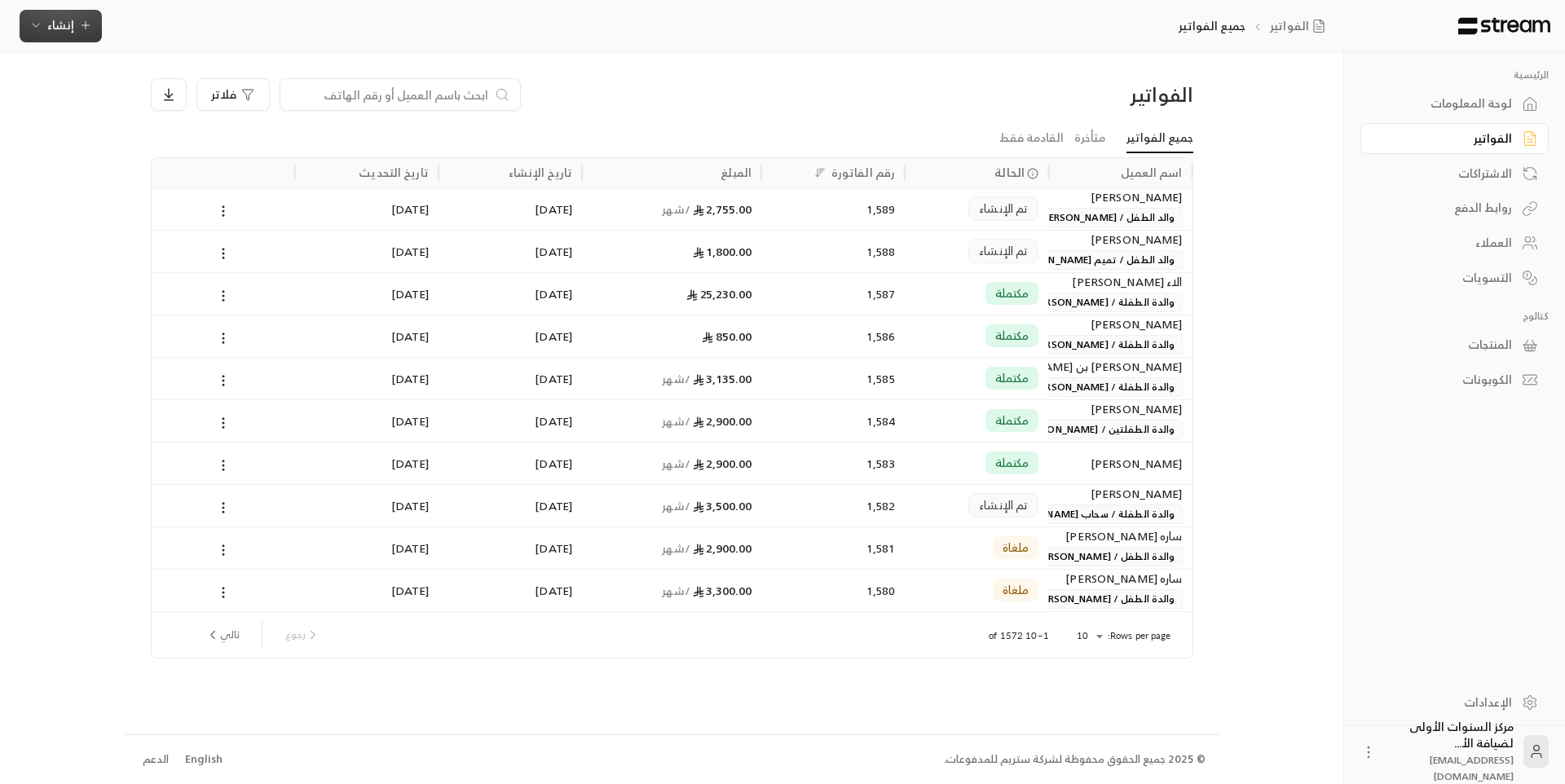
click at [78, 40] on button "إنشاء" at bounding box center [60, 25] width 82 height 32
click at [224, 155] on div "أتمتة الفواتير المتكررة للفواتير المستمرة." at bounding box center [141, 159] width 205 height 17
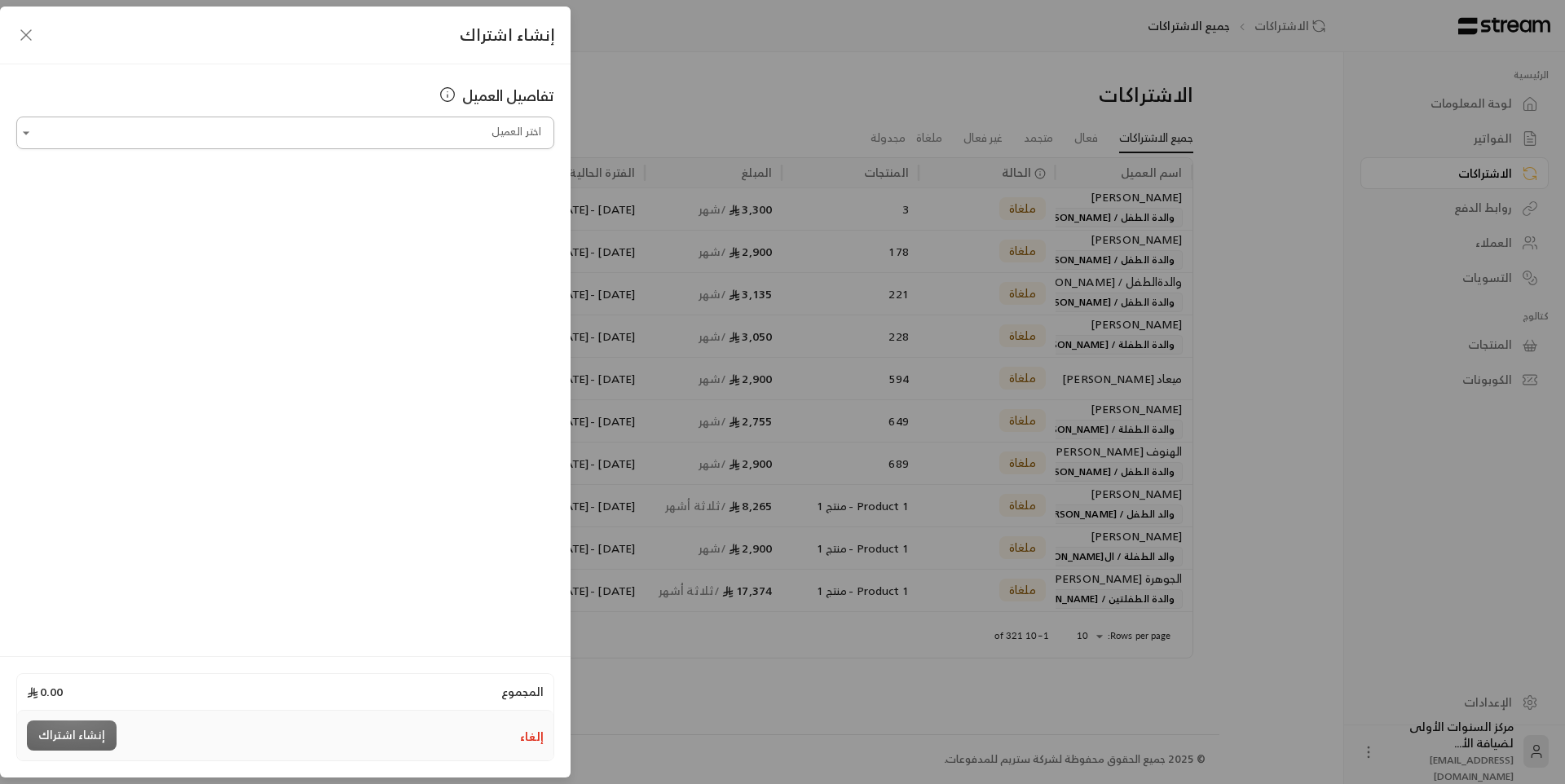
click at [244, 141] on input "اختر العميل" at bounding box center [286, 133] width 538 height 29
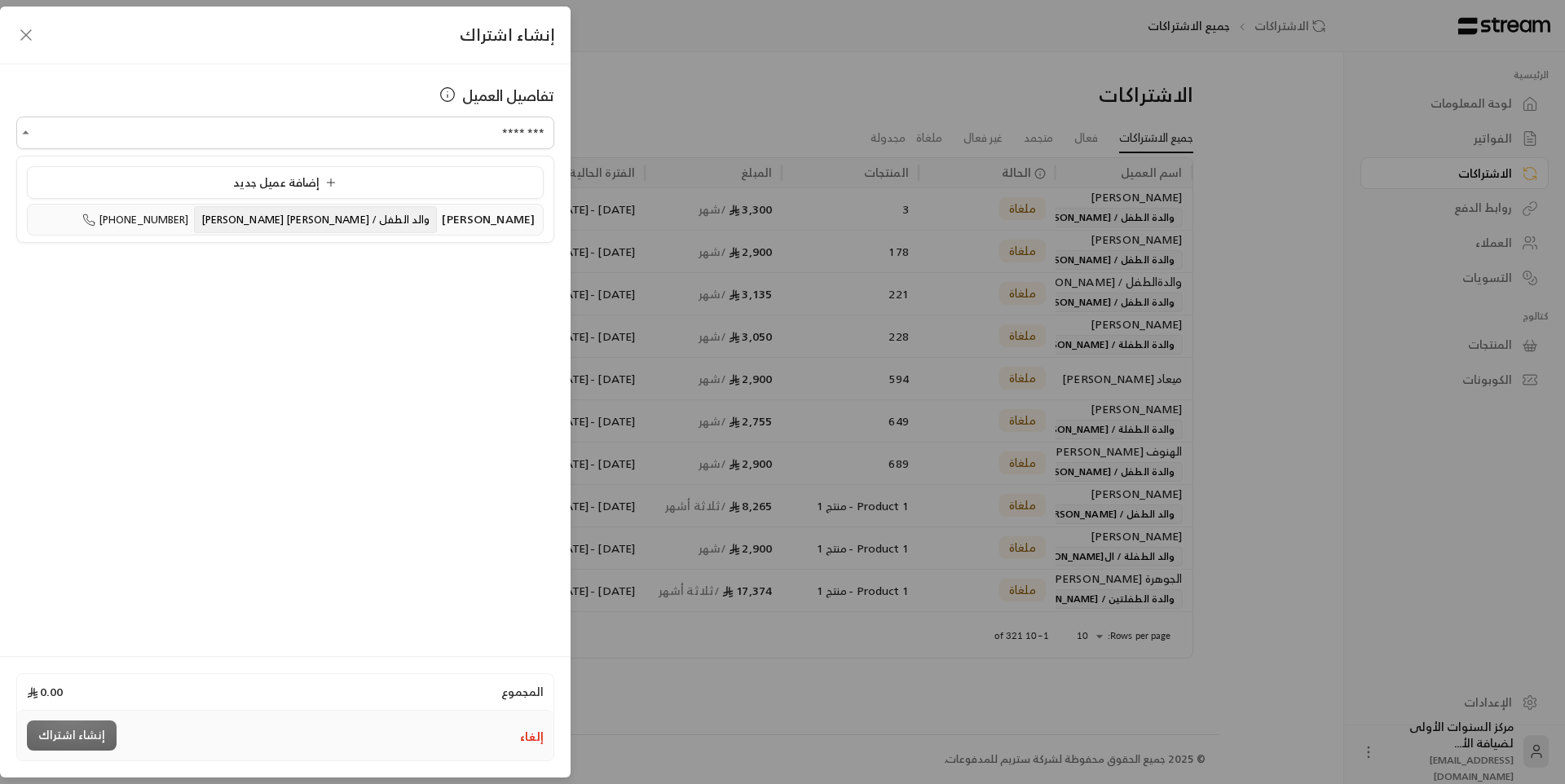
click at [334, 226] on span "والد الطفل / [PERSON_NAME] [PERSON_NAME]" at bounding box center [315, 219] width 244 height 27
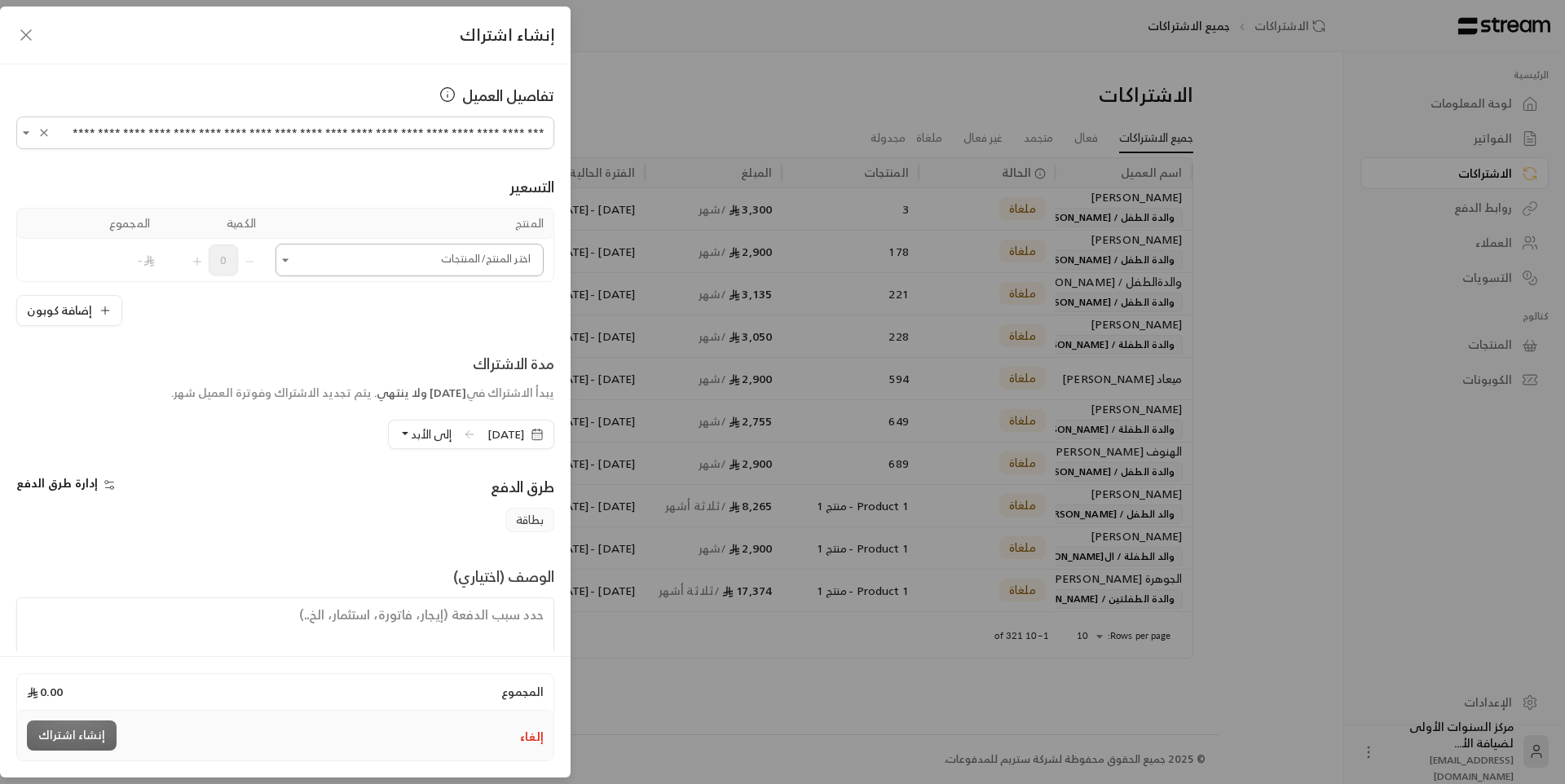
type input "**********"
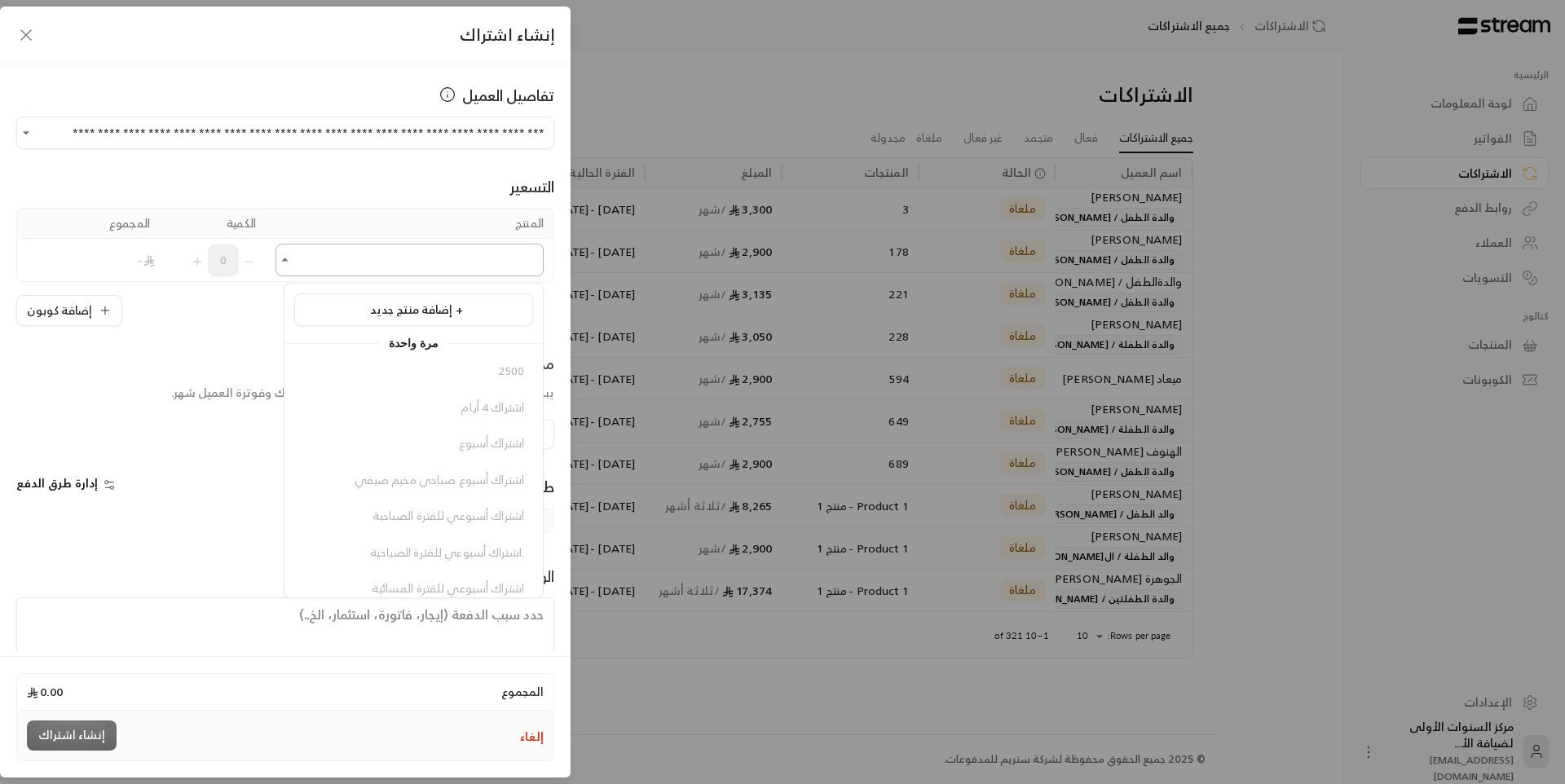
click at [380, 265] on input "اختر العميل" at bounding box center [409, 260] width 268 height 29
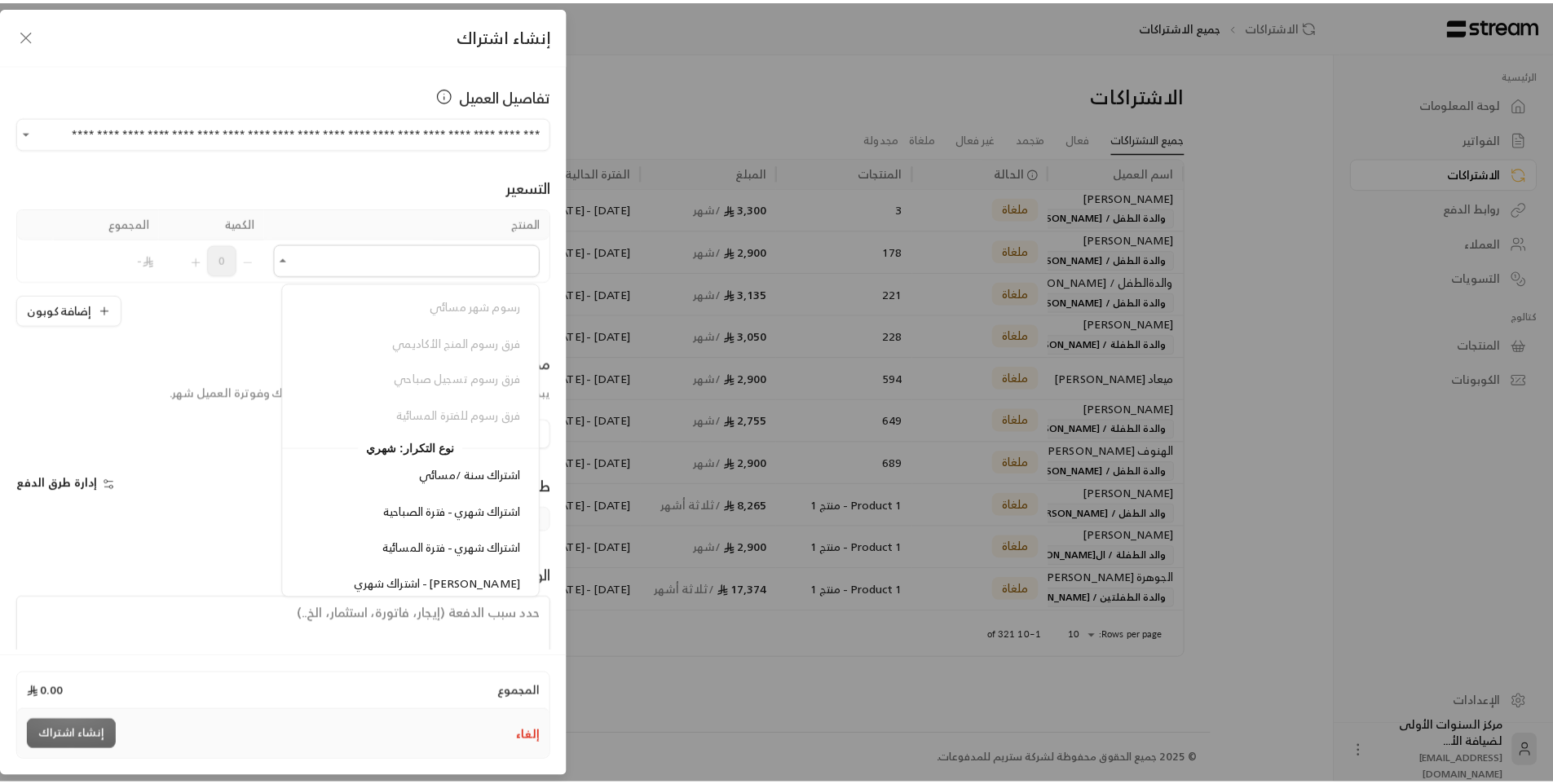
scroll to position [1630, 0]
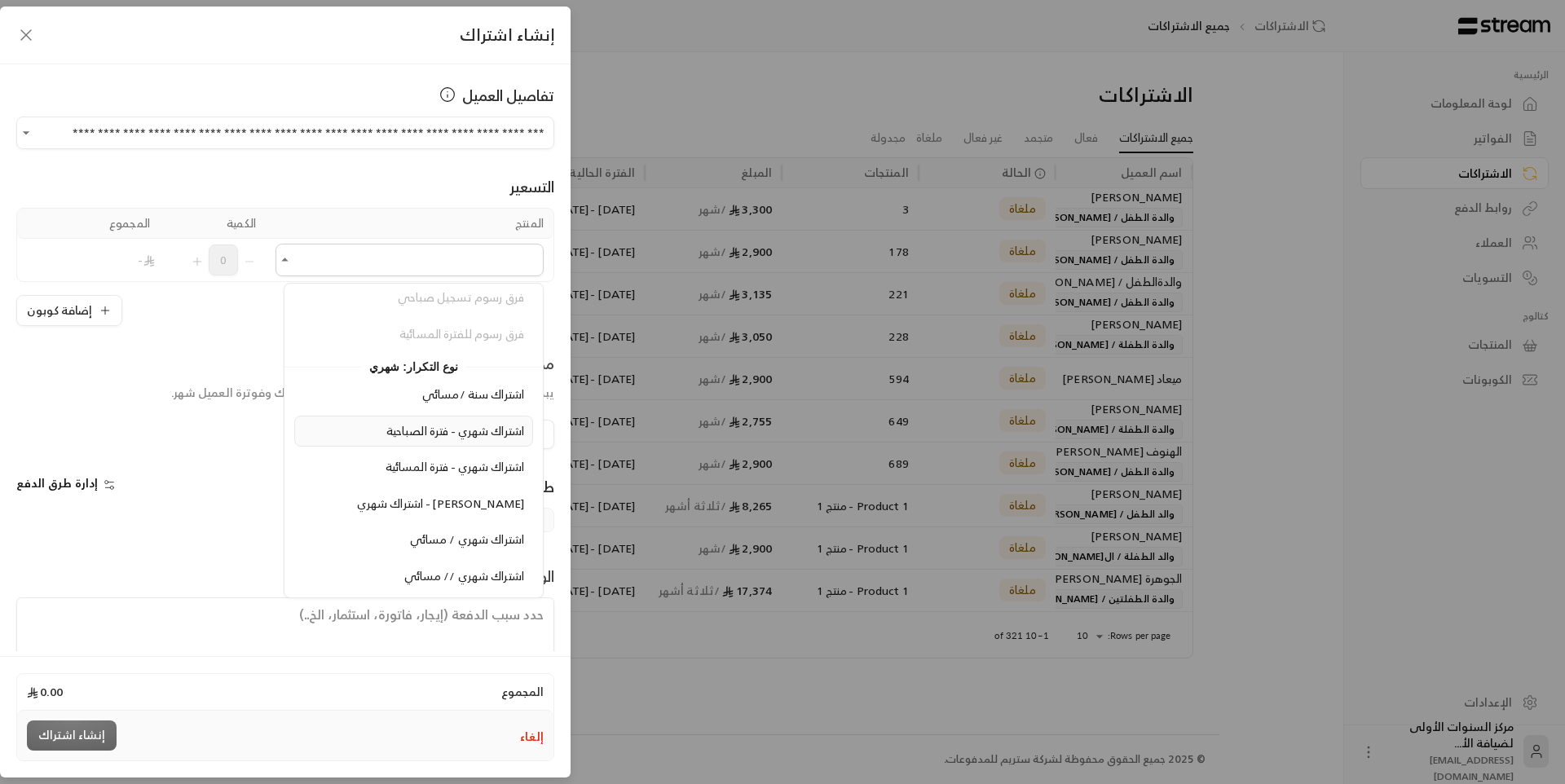
click at [460, 429] on span "اشتراك شهري - فترة الصباحية" at bounding box center [455, 430] width 138 height 20
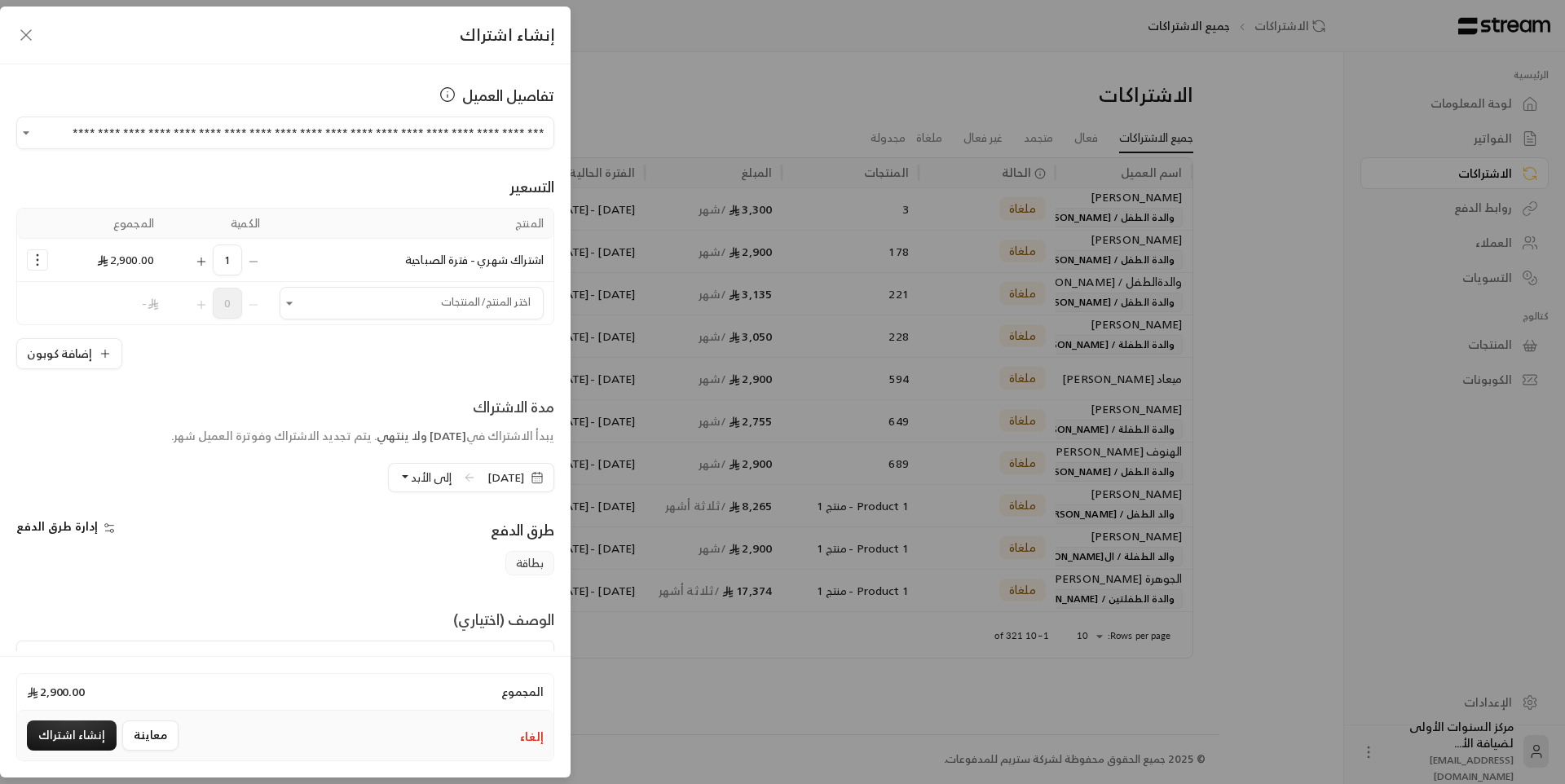
click at [526, 732] on button "إلغاء" at bounding box center [531, 736] width 24 height 17
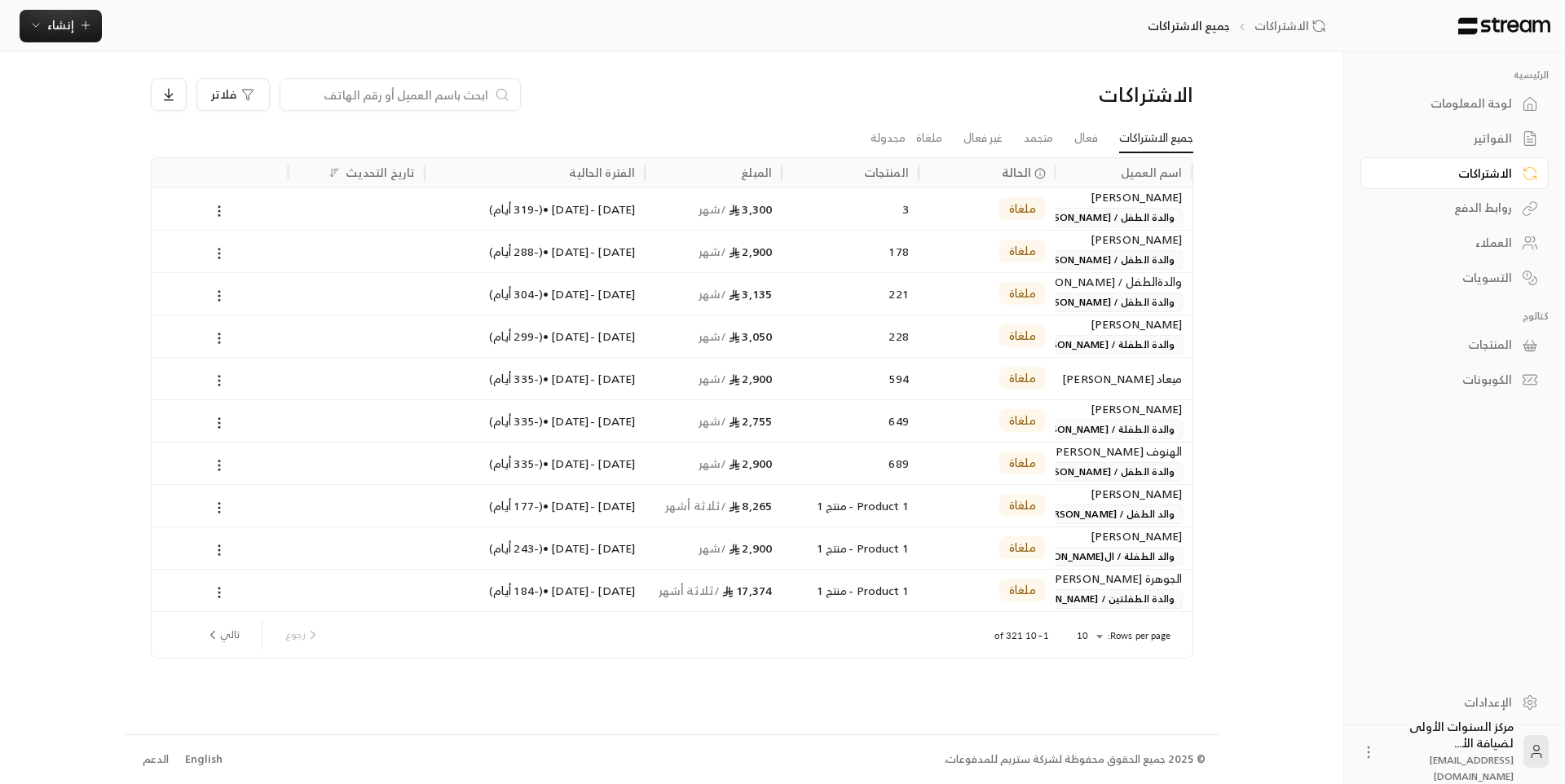
click at [448, 92] on input at bounding box center [390, 94] width 199 height 18
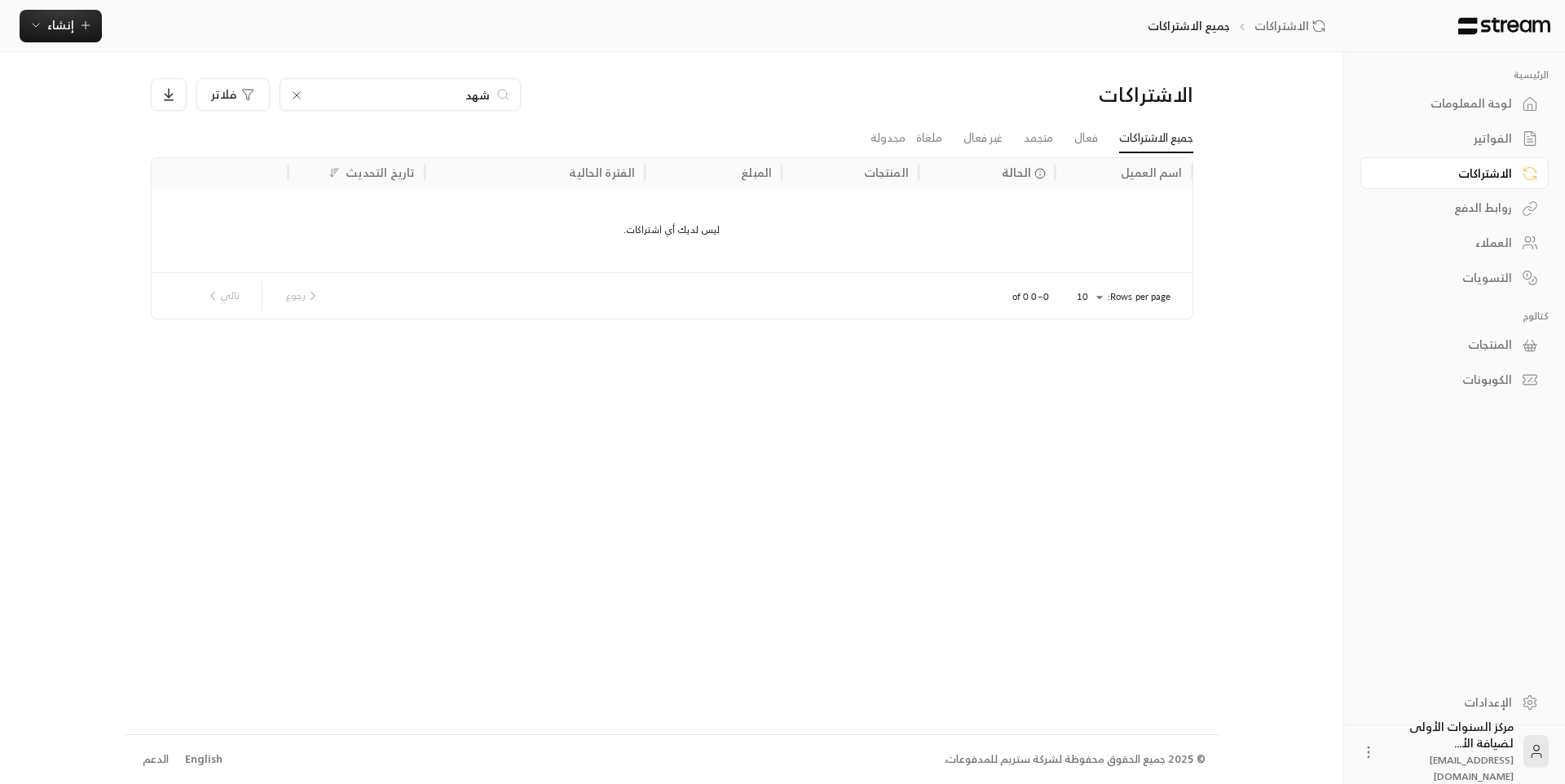
type input "شهد"
click at [1484, 98] on div "لوحة المعلومات" at bounding box center [1446, 103] width 131 height 17
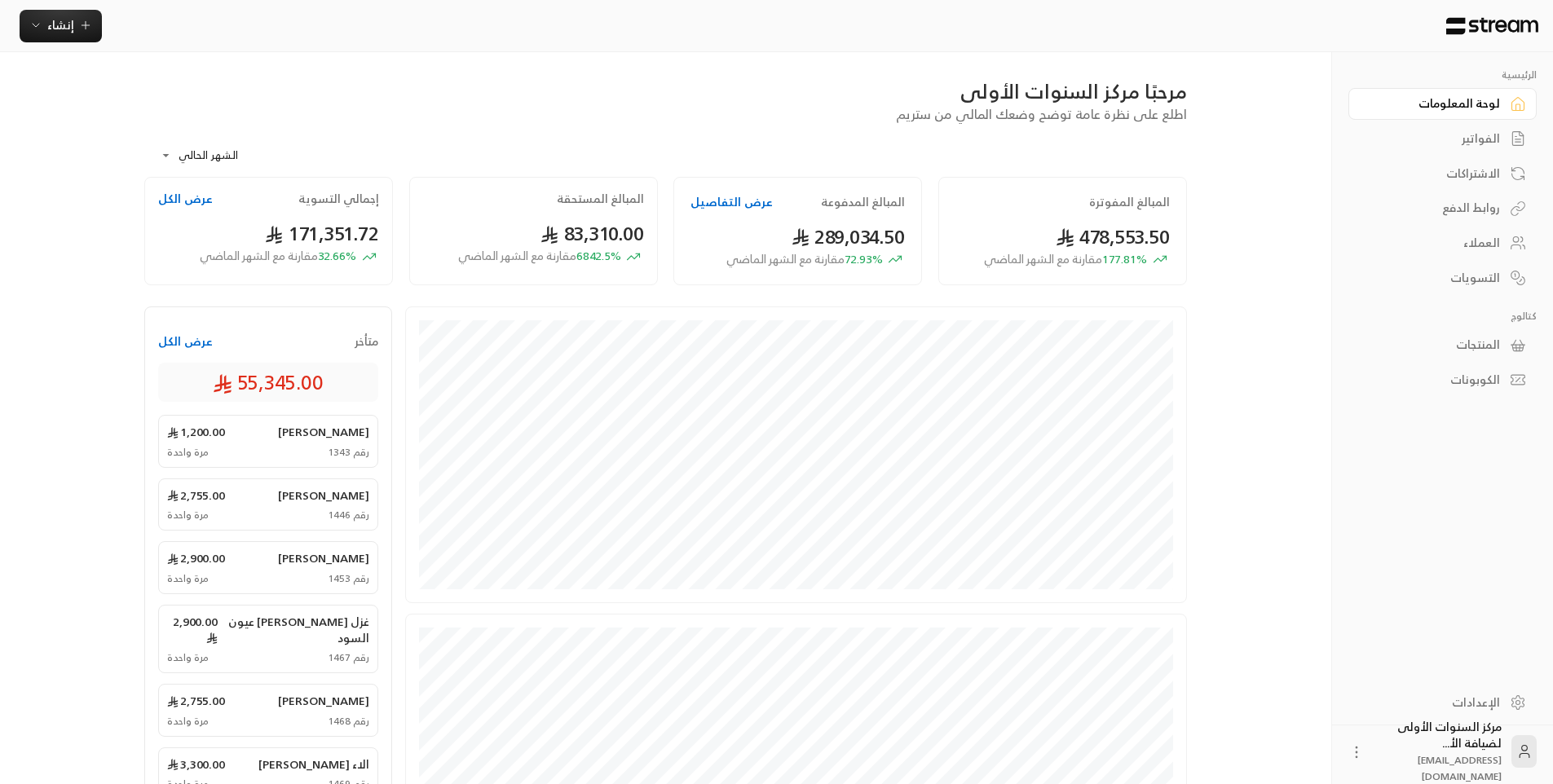
click at [1487, 148] on link "الفواتير" at bounding box center [1443, 139] width 189 height 31
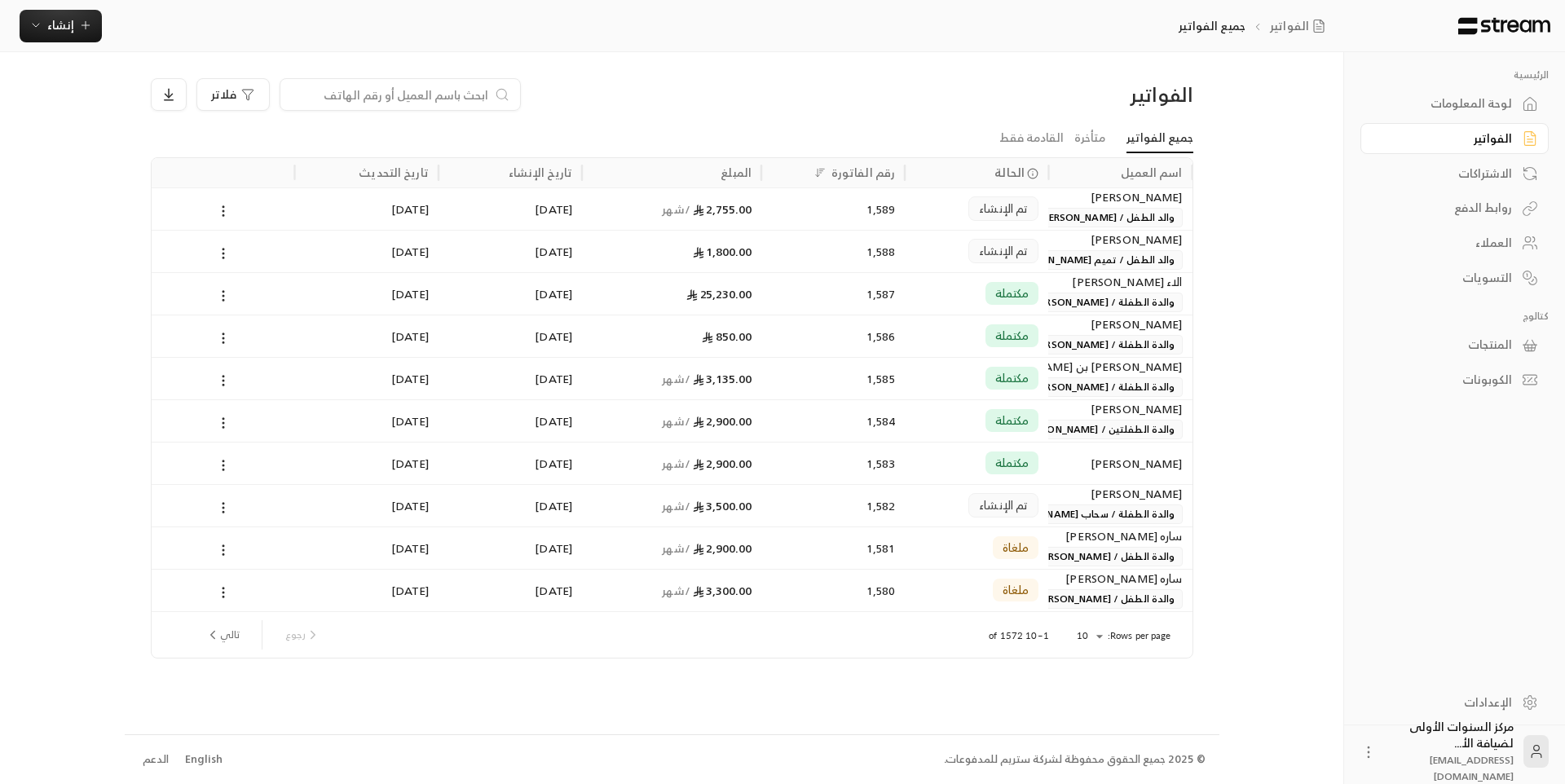
click at [483, 85] on div at bounding box center [400, 94] width 241 height 32
click at [472, 101] on input at bounding box center [390, 94] width 199 height 18
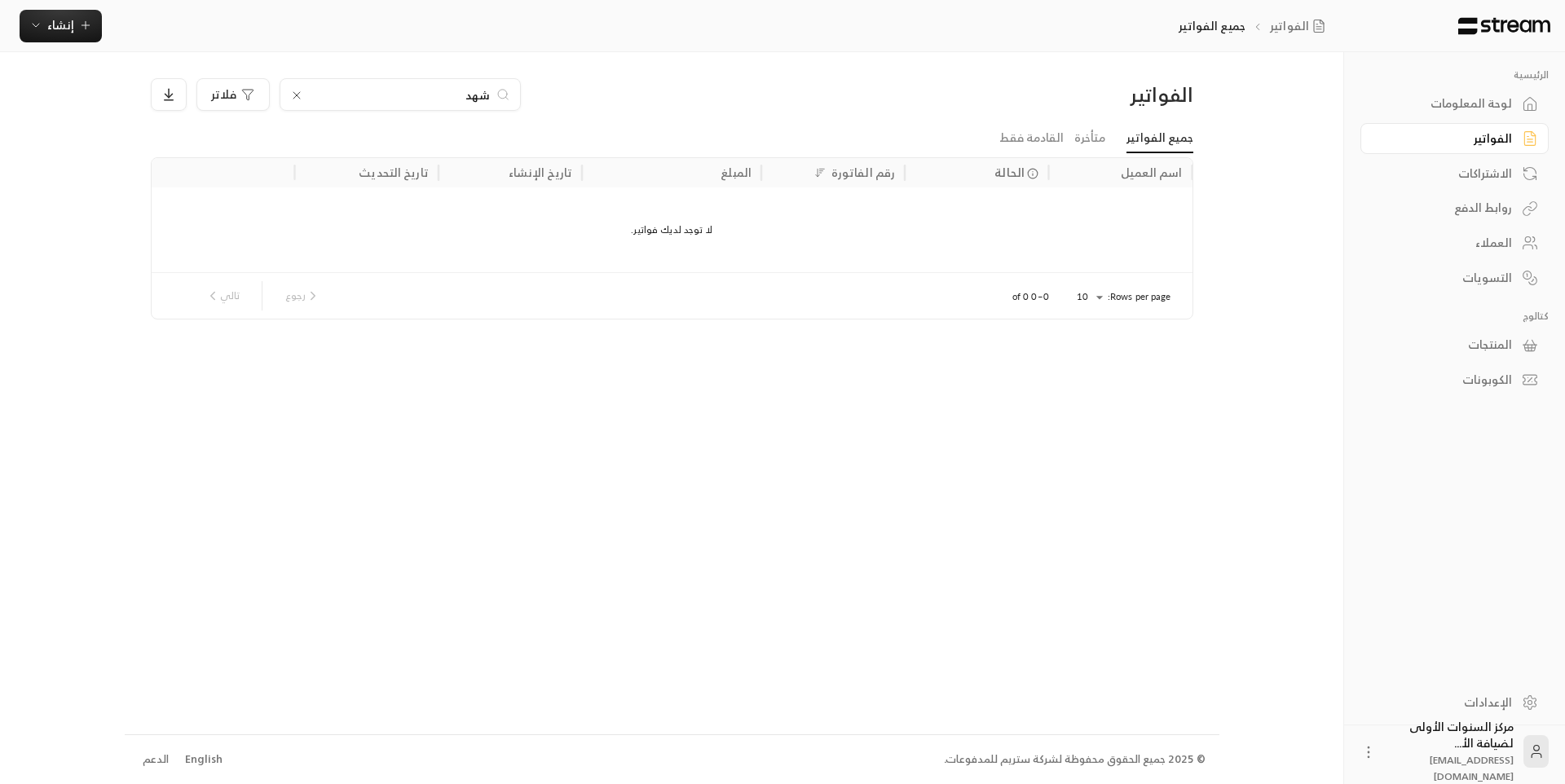
type input "شهد"
click at [858, 107] on div "شهد فلاتر" at bounding box center [540, 94] width 777 height 32
click at [1464, 105] on div "لوحة المعلومات" at bounding box center [1446, 103] width 131 height 17
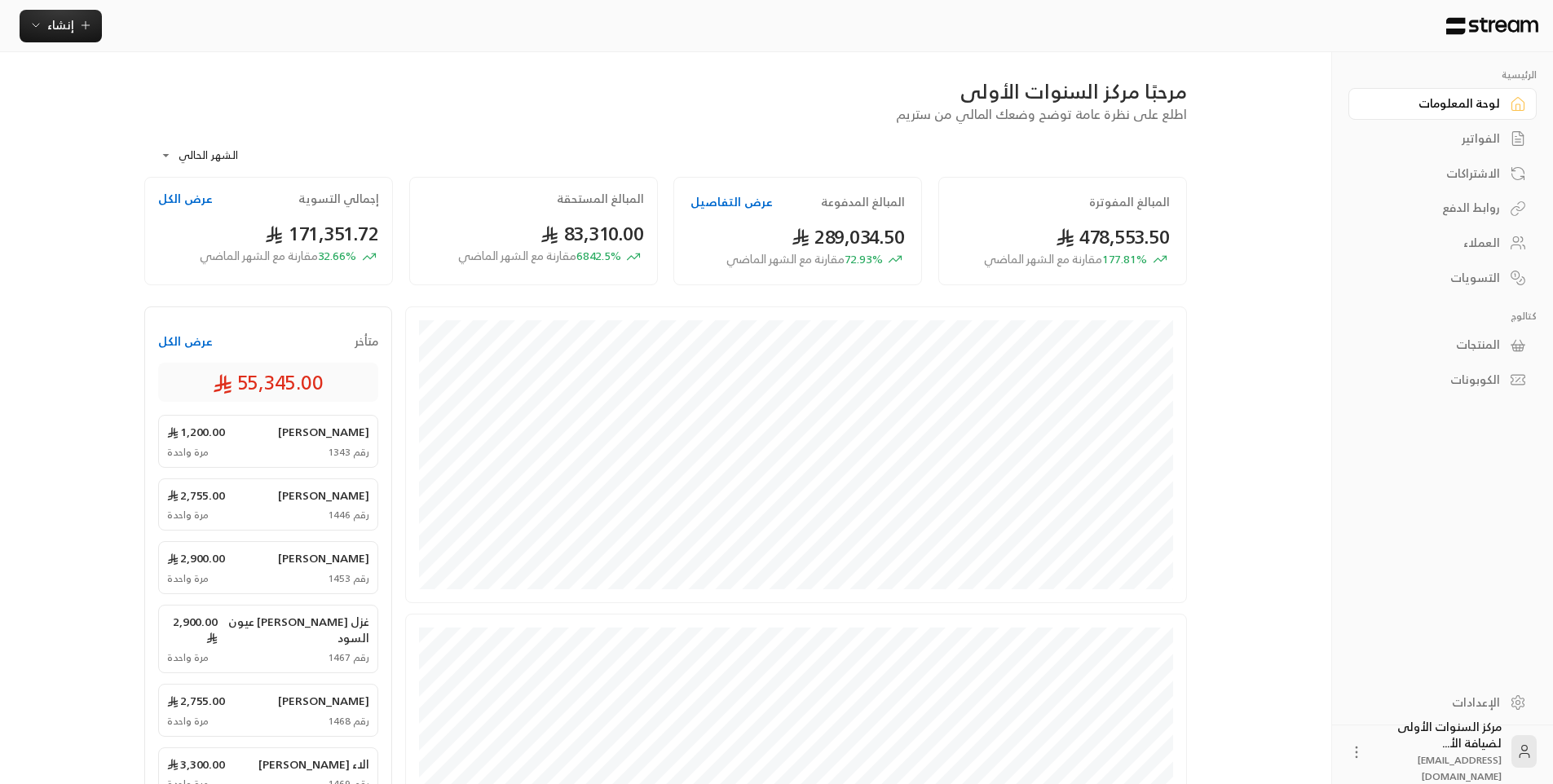
click at [1456, 134] on div "الفواتير" at bounding box center [1434, 138] width 131 height 17
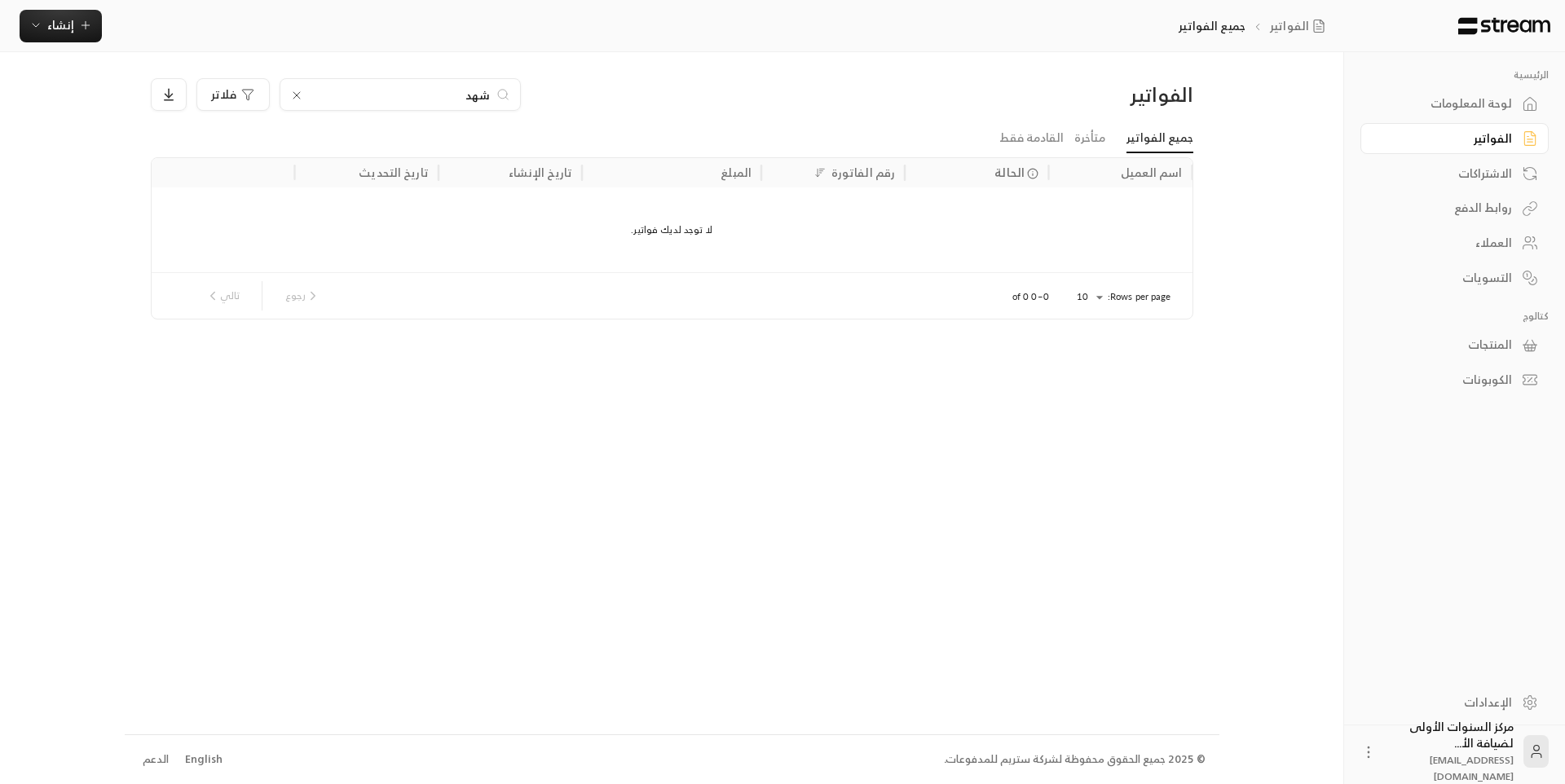
click at [1453, 108] on div "لوحة المعلومات" at bounding box center [1446, 103] width 131 height 17
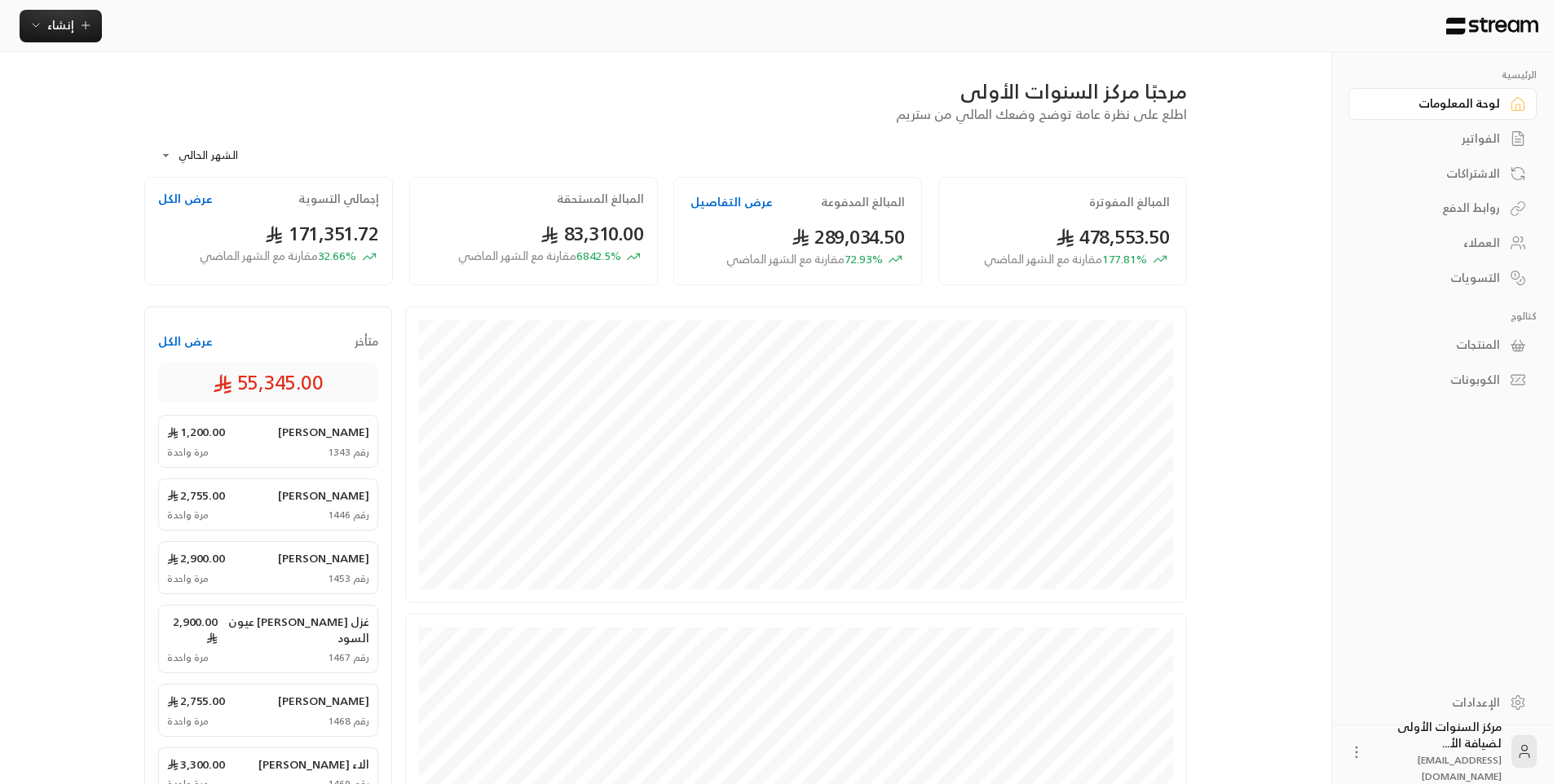
click at [1451, 142] on div "الفواتير" at bounding box center [1434, 138] width 131 height 17
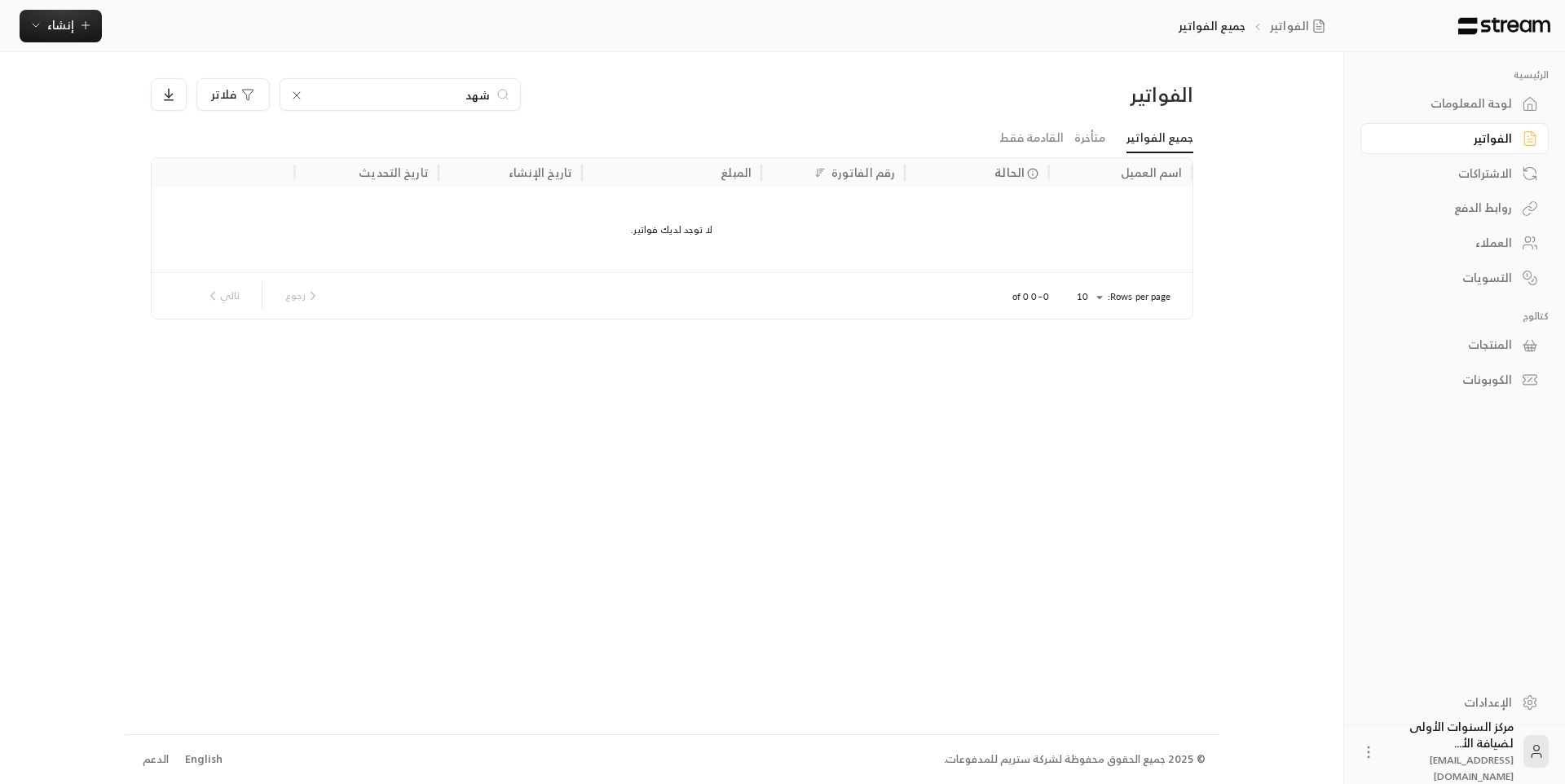
click at [1432, 100] on div "لوحة المعلومات" at bounding box center [1446, 103] width 131 height 17
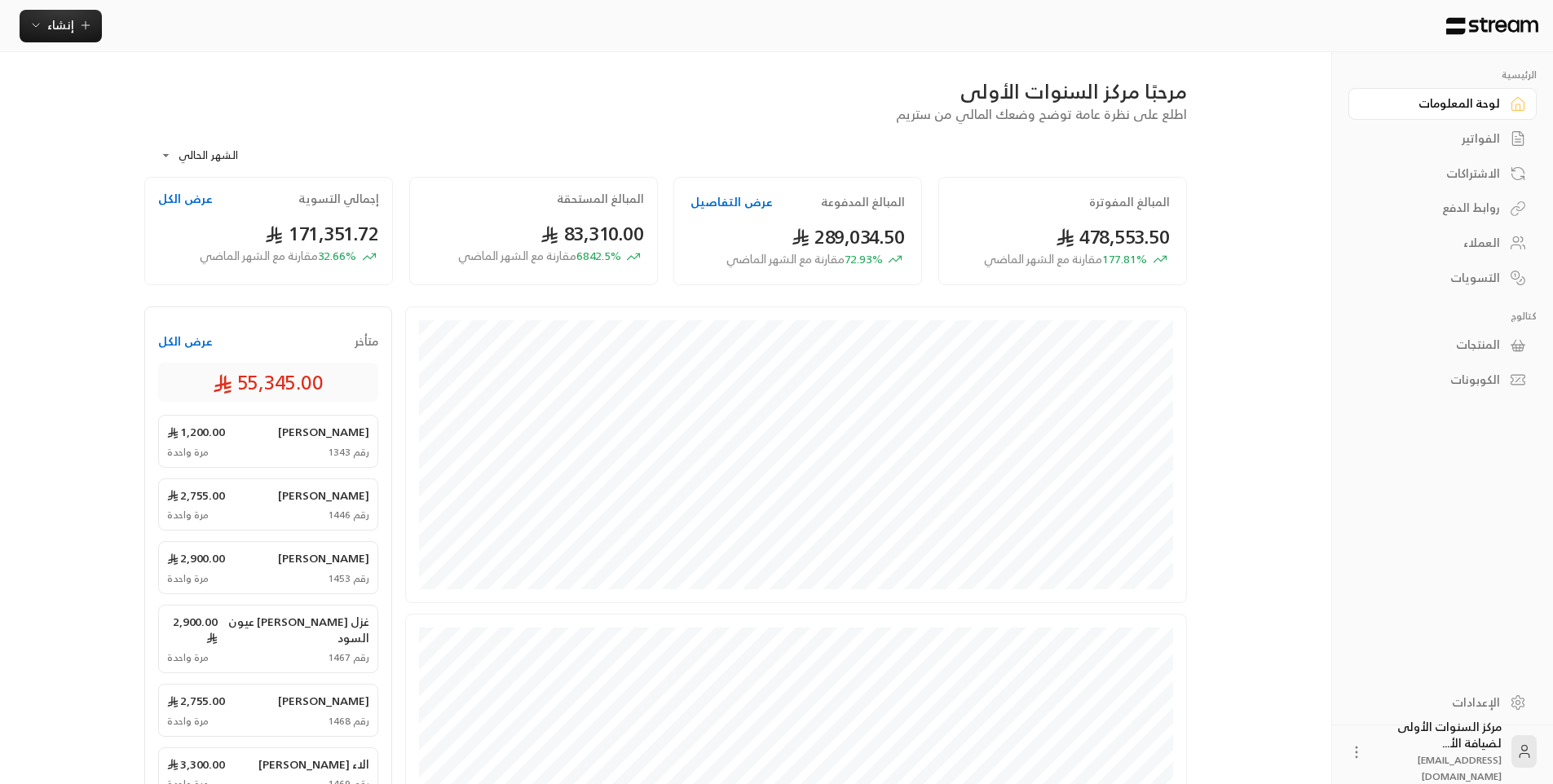
click at [1439, 131] on div "الفواتير" at bounding box center [1434, 138] width 131 height 17
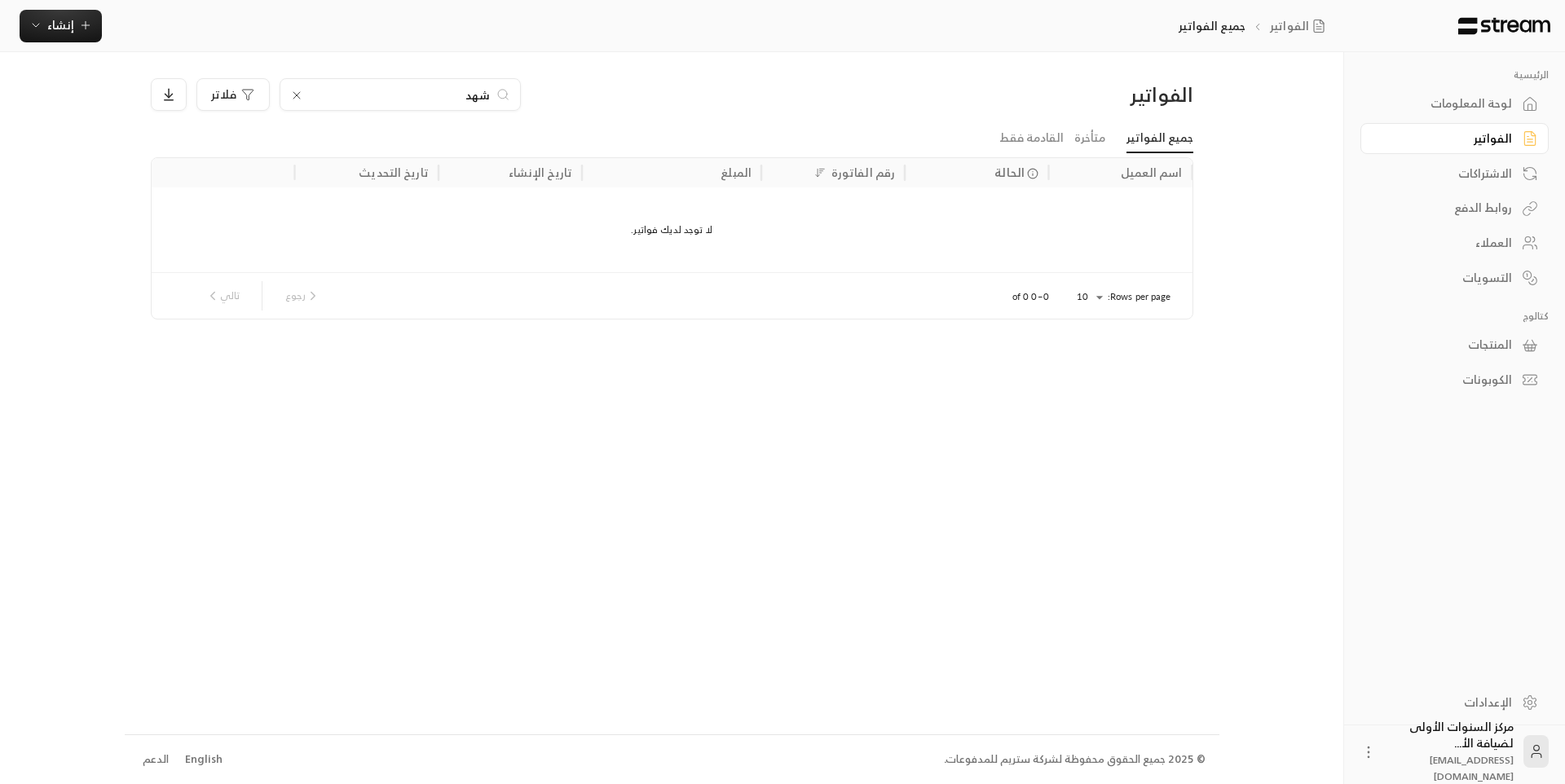
click at [1442, 108] on div "لوحة المعلومات" at bounding box center [1446, 103] width 131 height 17
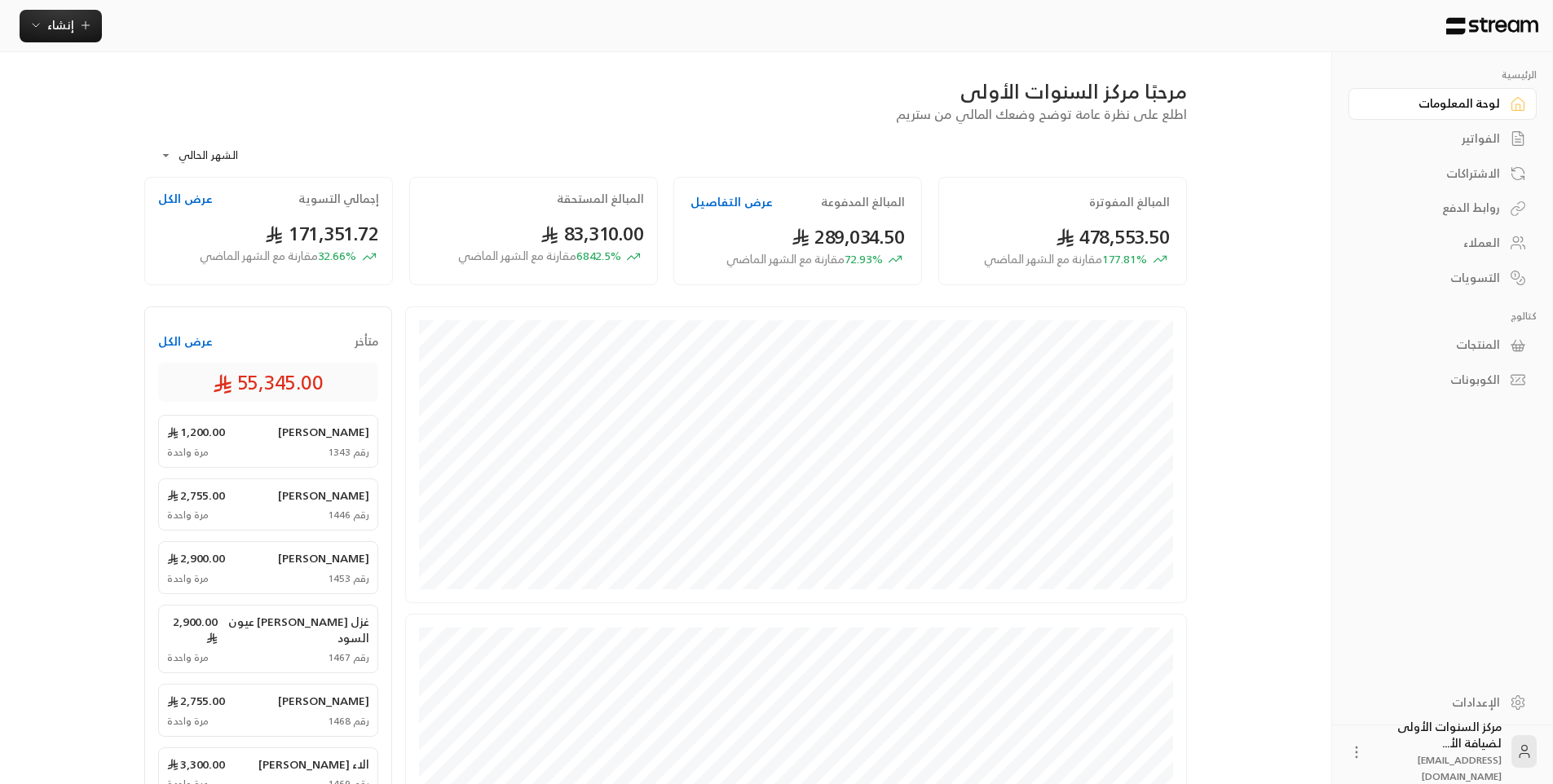
click at [770, 102] on div "مرحبًا مركز السنوات الأولى" at bounding box center [666, 92] width 1043 height 26
click at [1475, 140] on div "الفواتير" at bounding box center [1434, 138] width 131 height 17
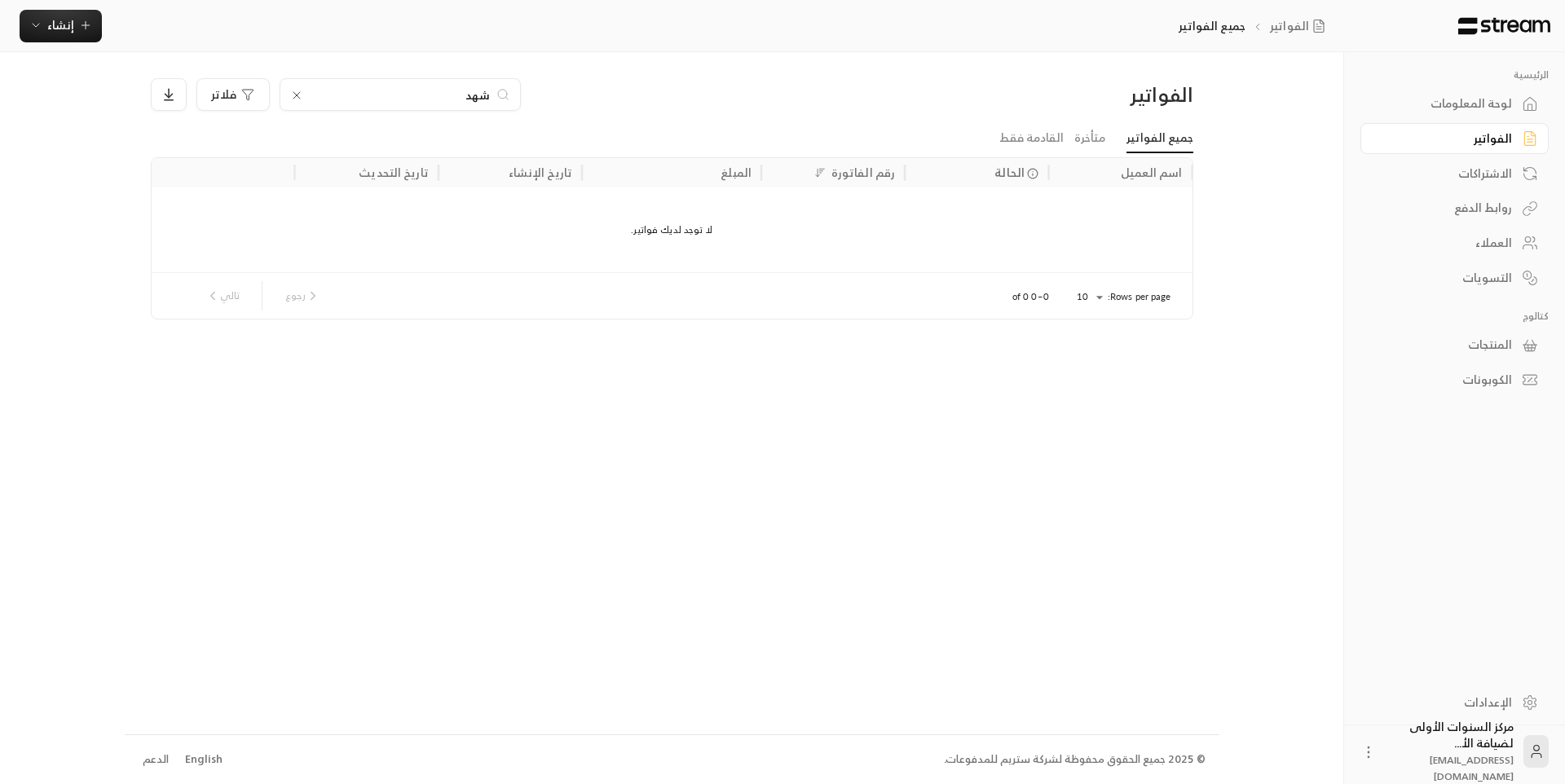
click at [1462, 111] on div "لوحة المعلومات" at bounding box center [1446, 103] width 131 height 17
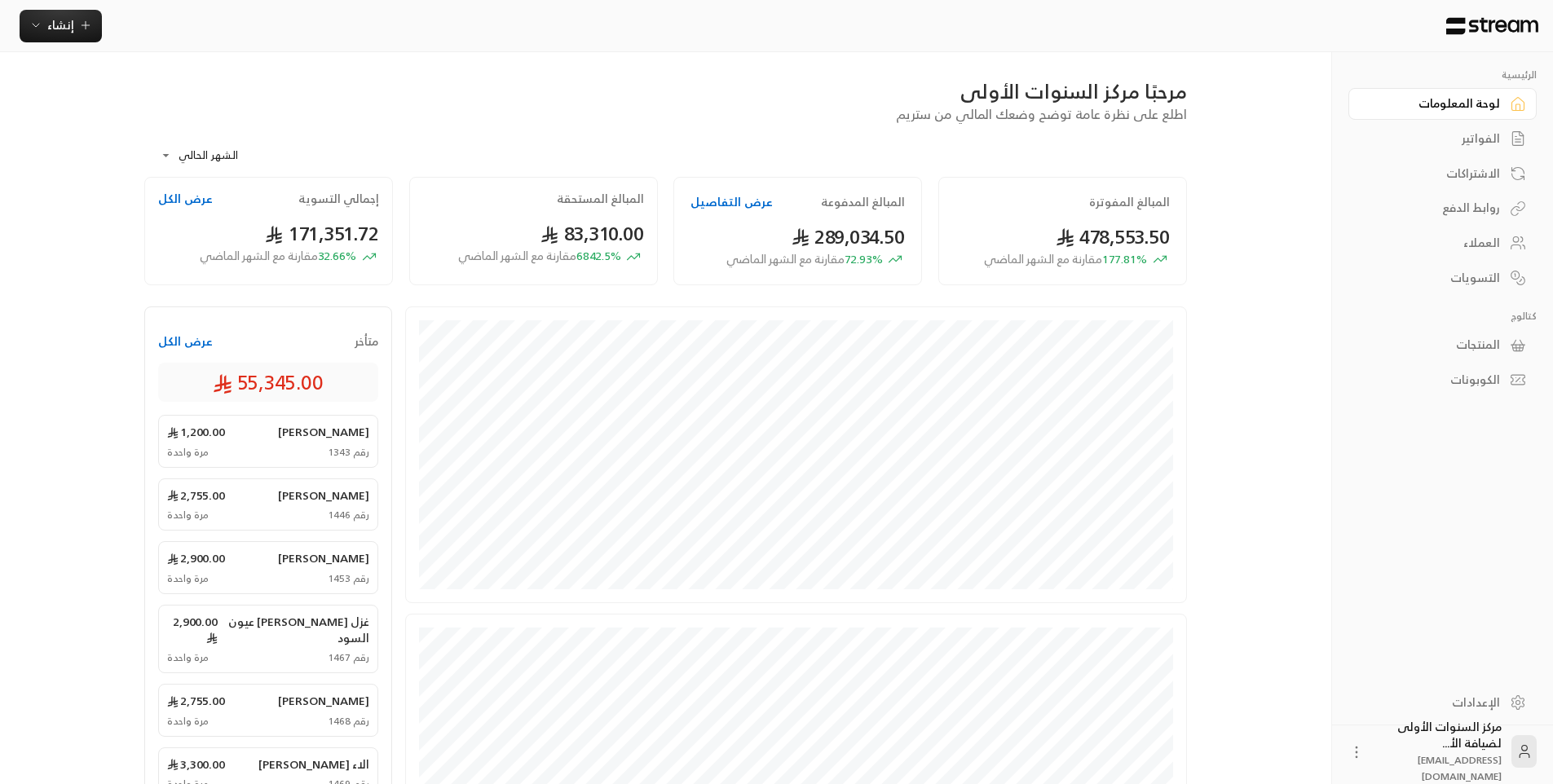
click at [868, 120] on div "مرحبًا مركز السنوات الأولى اطلع على نظرة عامة توضح وضعك المالي من ستريم" at bounding box center [666, 101] width 1059 height 45
click at [1475, 134] on div "الفواتير" at bounding box center [1434, 138] width 131 height 17
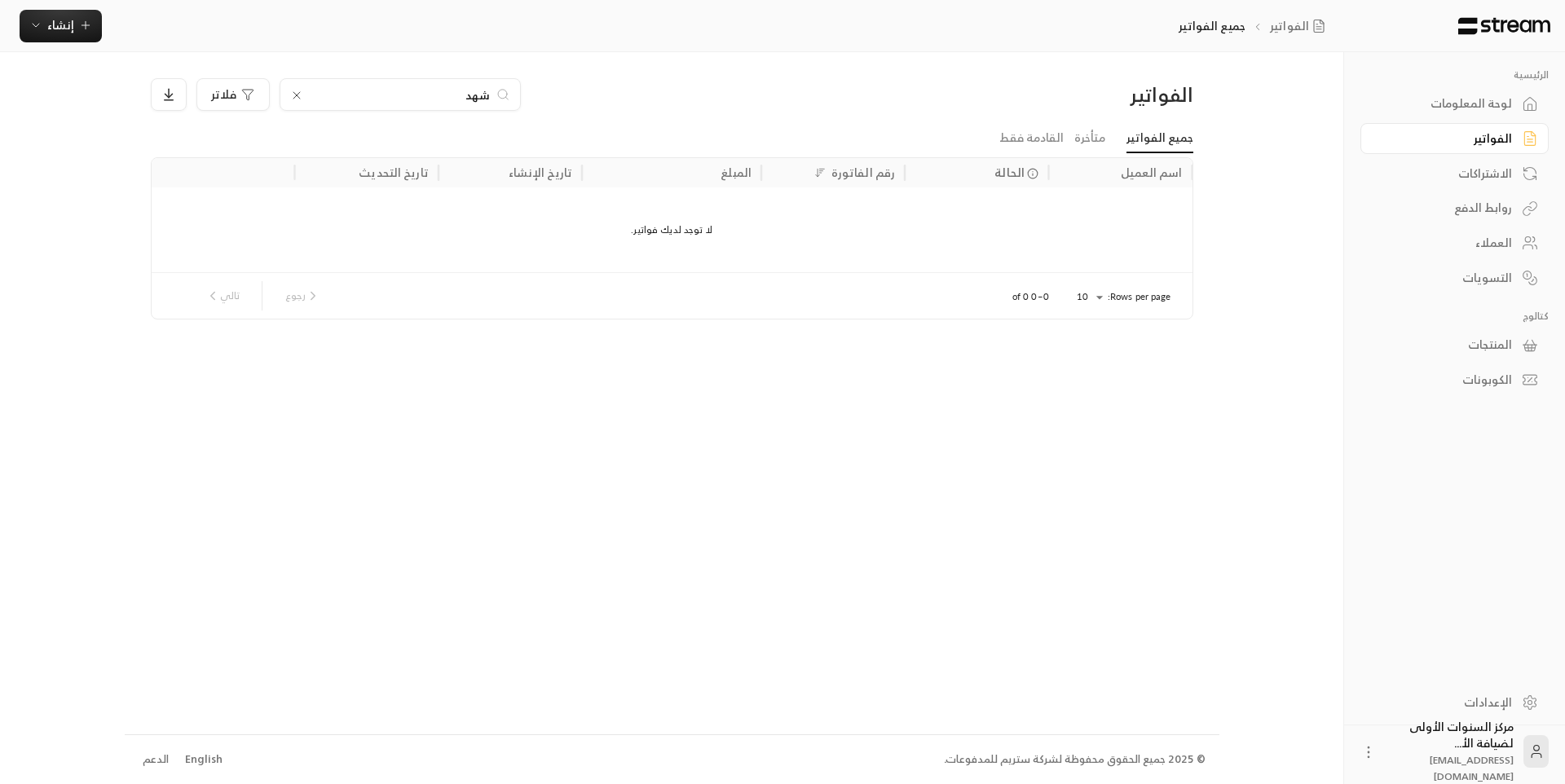
click at [1473, 99] on div "لوحة المعلومات" at bounding box center [1446, 103] width 131 height 17
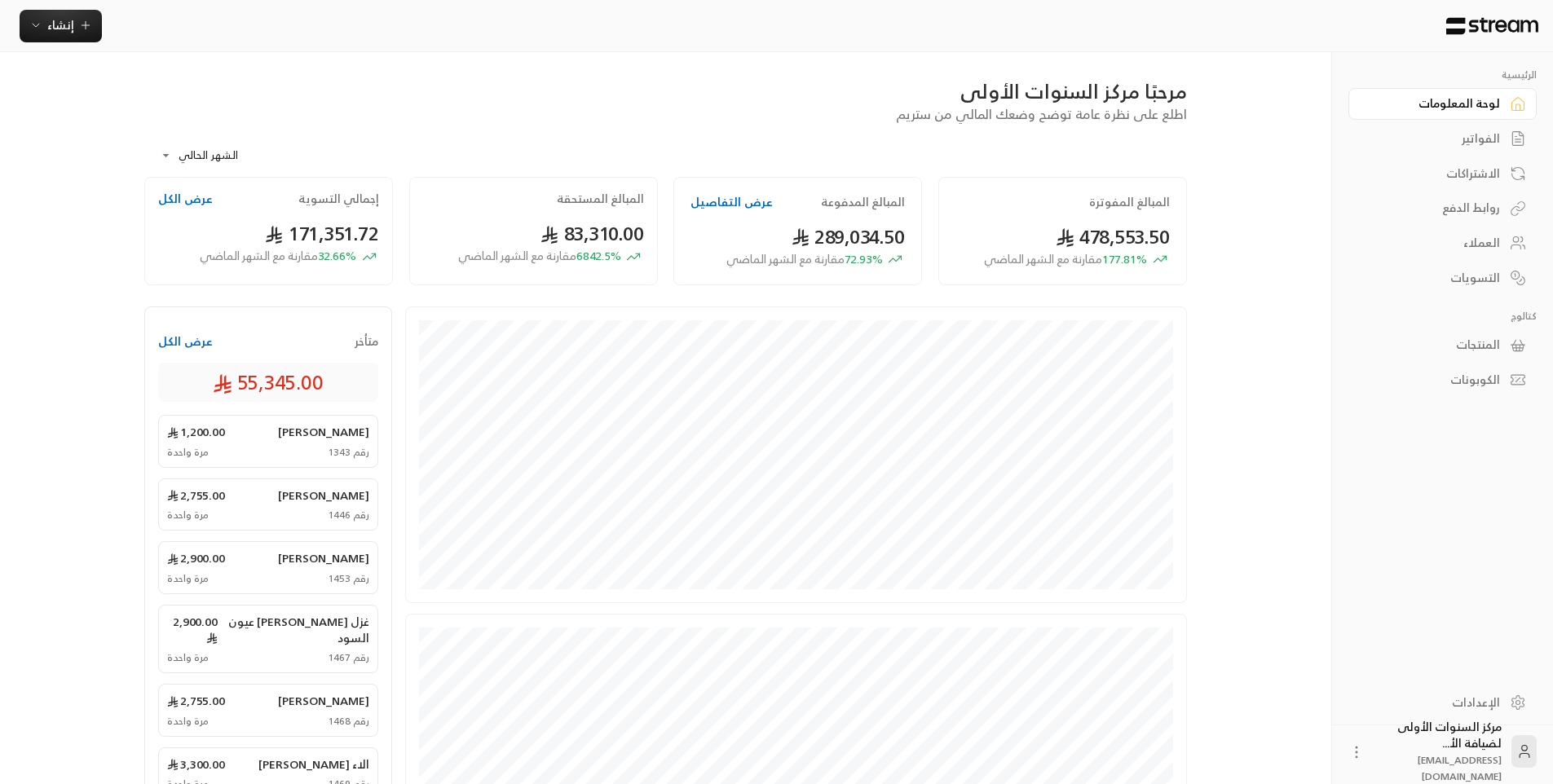
click at [880, 108] on div "مرحبًا مركز السنوات الأولى اطلع على نظرة عامة توضح وضعك المالي من ستريم" at bounding box center [666, 101] width 1059 height 45
click at [944, 119] on span "اطلع على نظرة عامة توضح وضعك المالي من ستريم" at bounding box center [1041, 114] width 291 height 23
click at [905, 116] on span "اطلع على نظرة عامة توضح وضعك المالي من ستريم" at bounding box center [1041, 114] width 291 height 23
click at [1450, 134] on div "الفواتير" at bounding box center [1434, 138] width 131 height 17
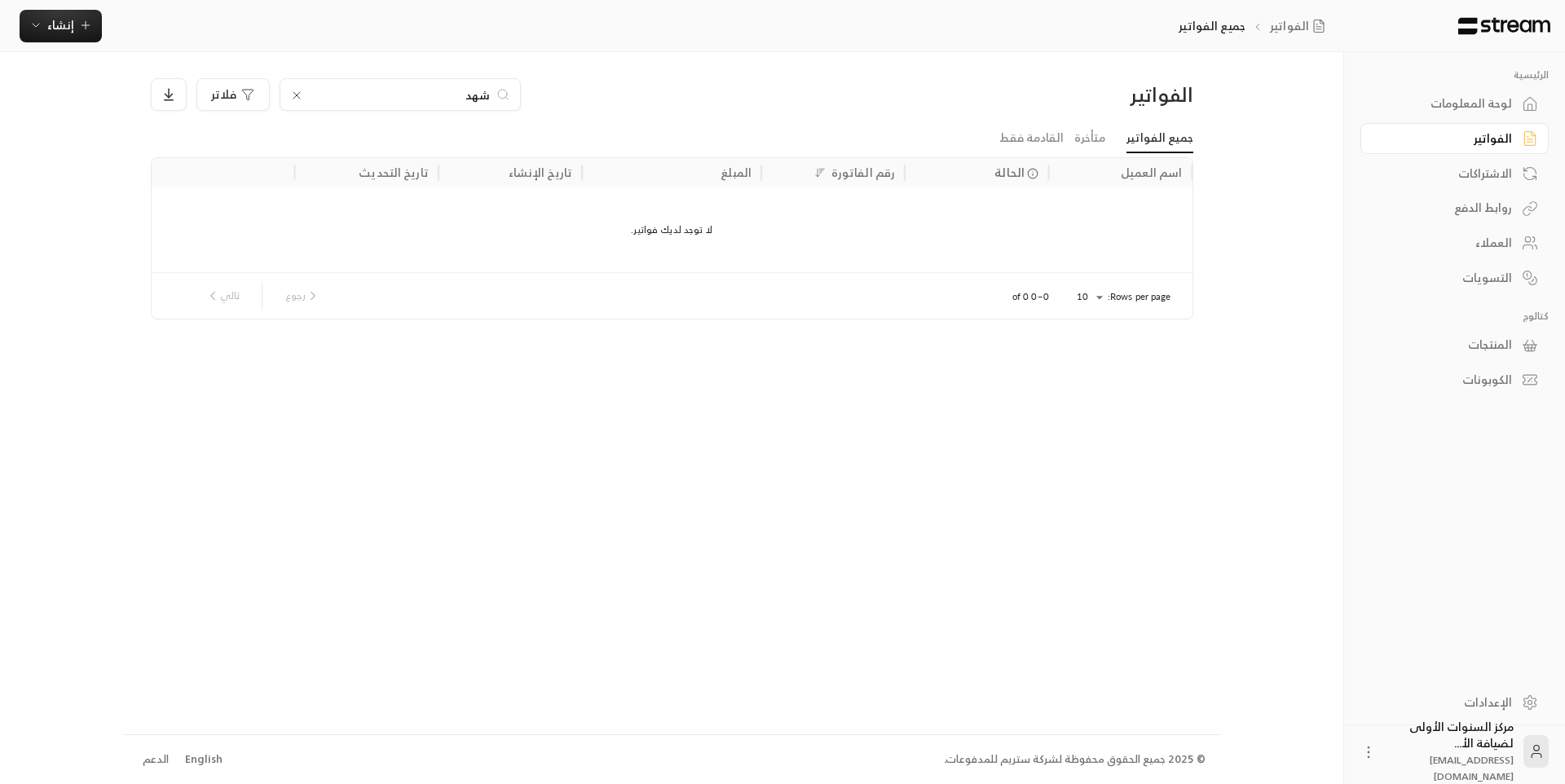
click at [295, 95] on icon at bounding box center [296, 95] width 13 height 13
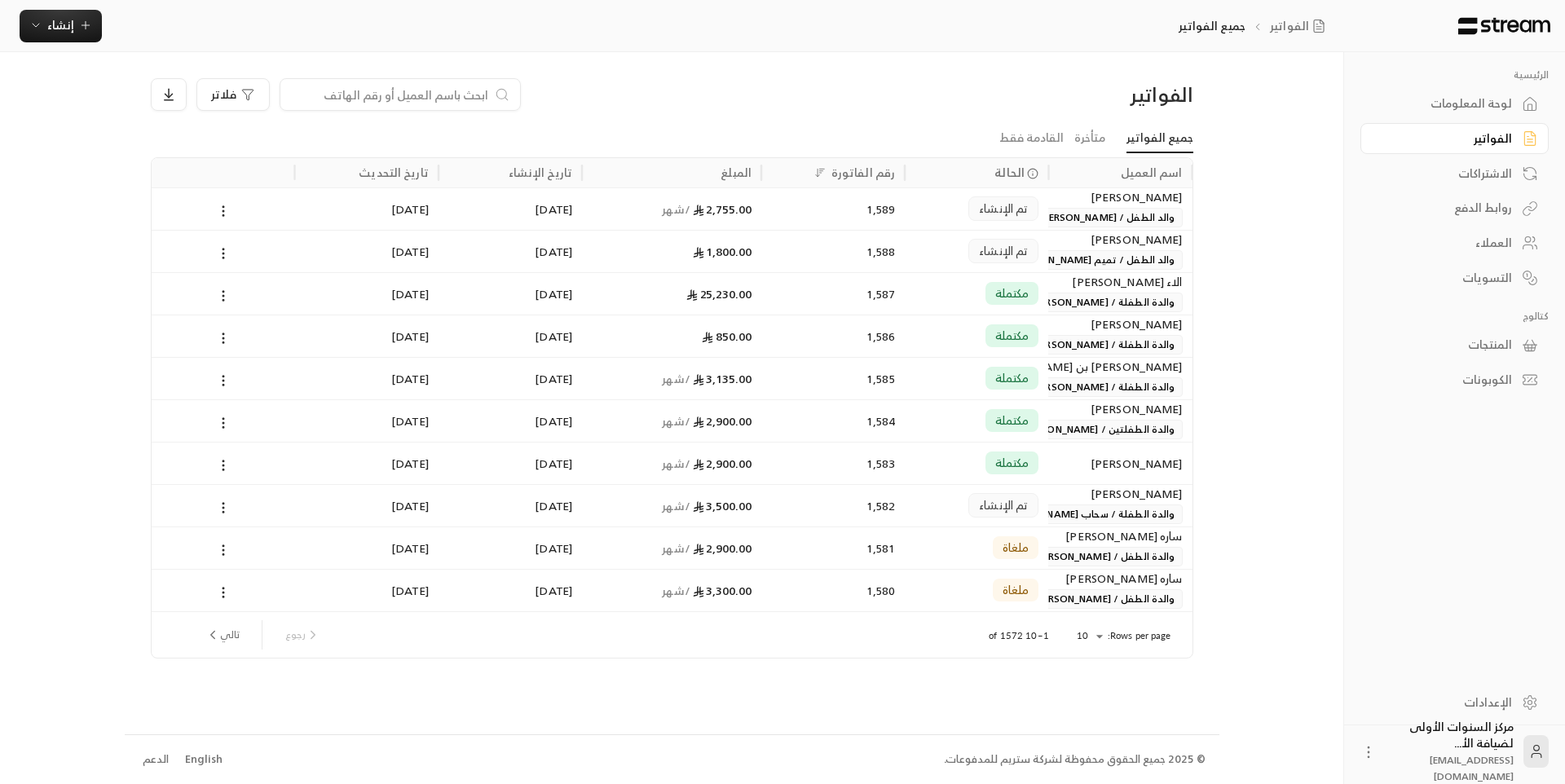
click at [1447, 105] on div "لوحة المعلومات" at bounding box center [1446, 103] width 131 height 17
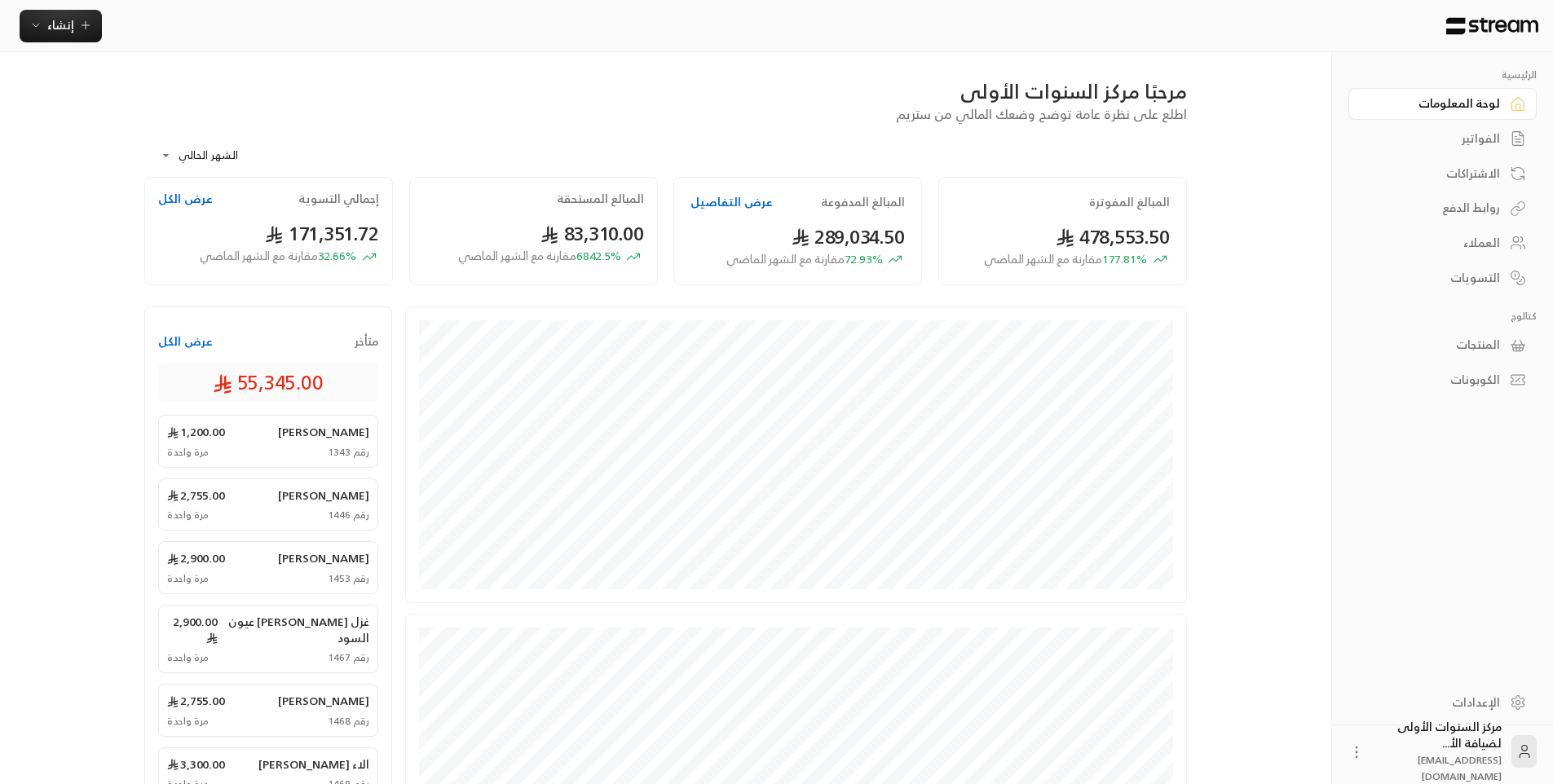
click at [1463, 140] on div "الفواتير" at bounding box center [1434, 138] width 131 height 17
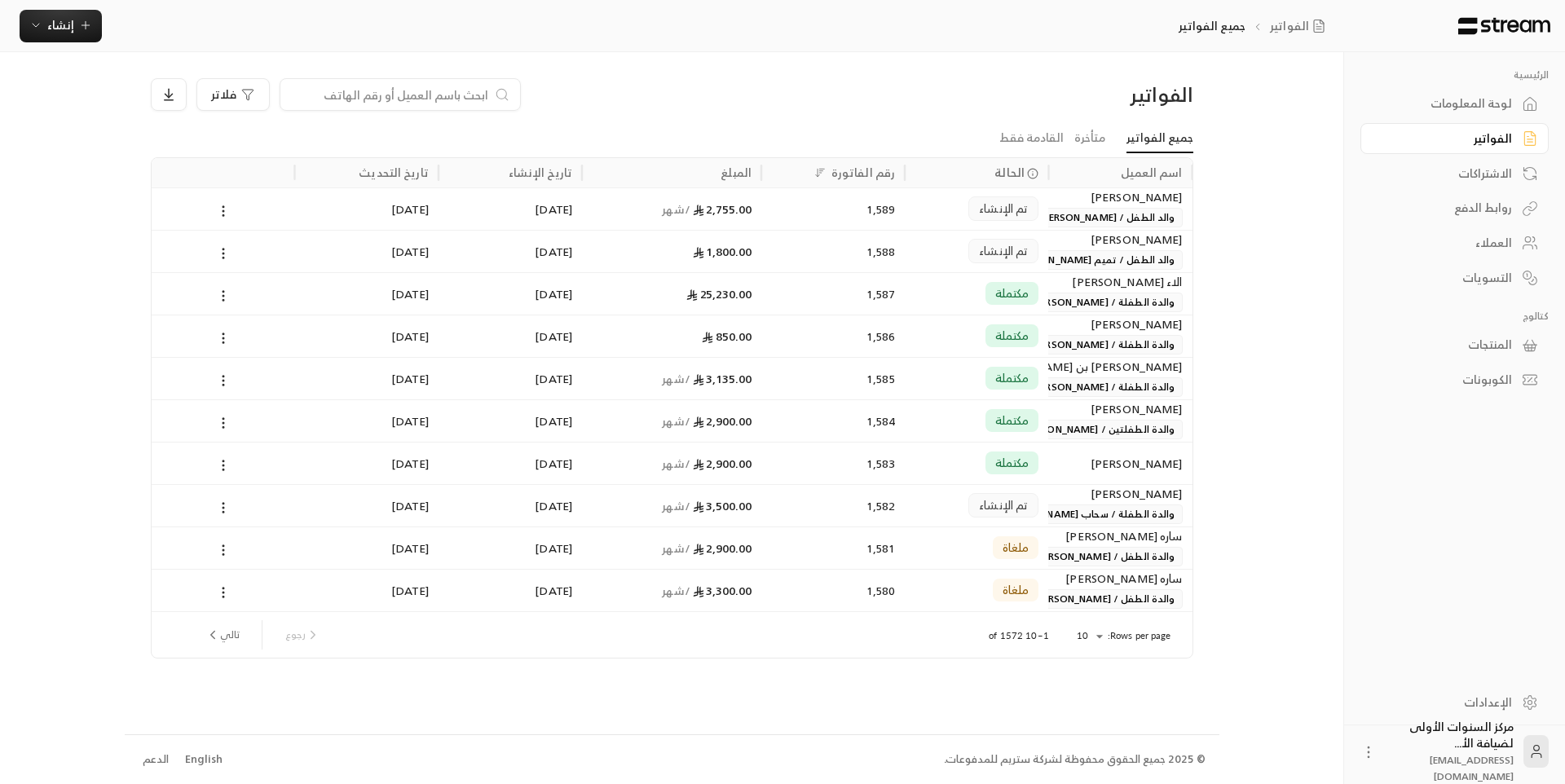
click at [1437, 99] on div "لوحة المعلومات" at bounding box center [1446, 103] width 131 height 17
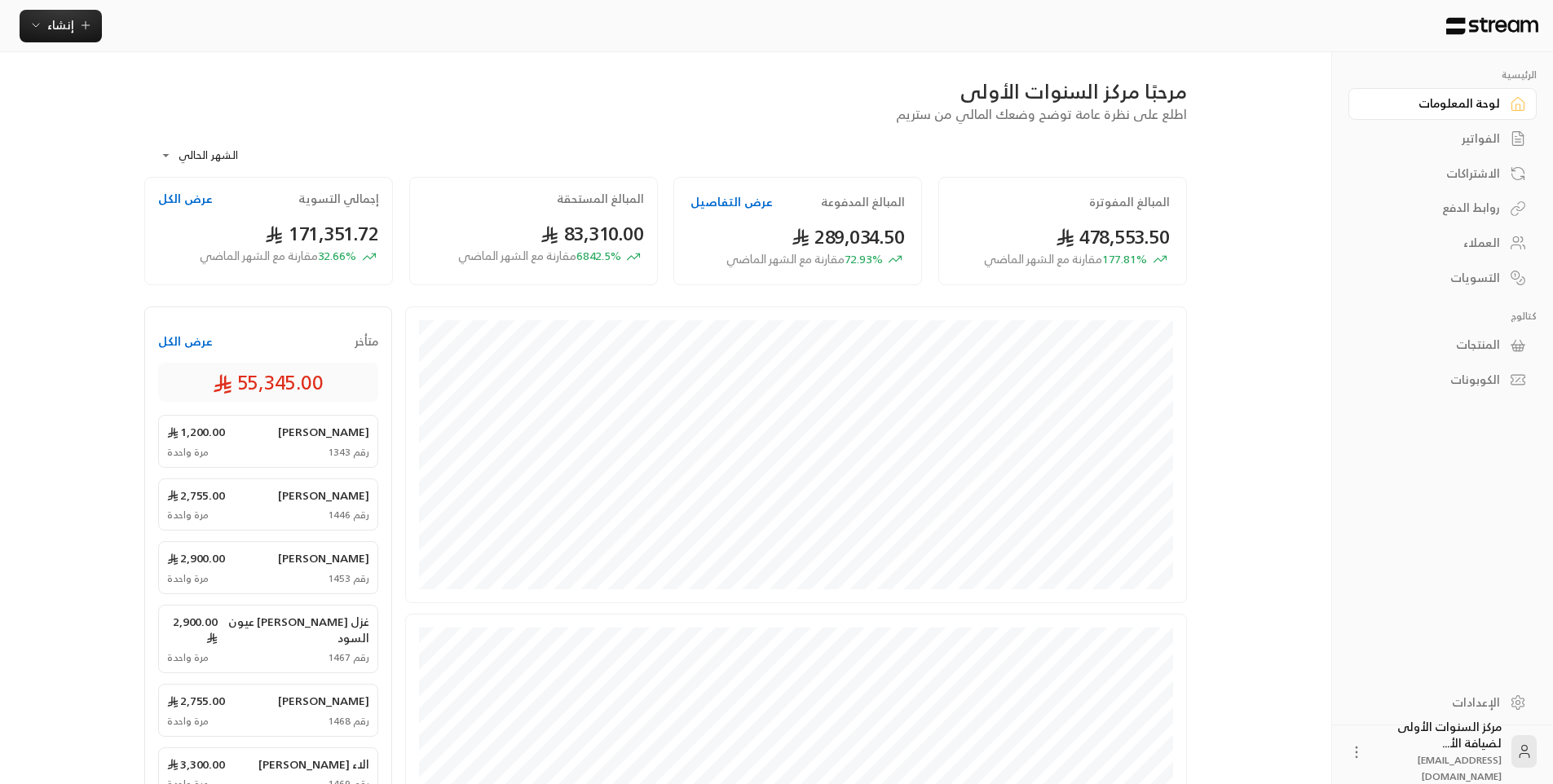
click at [1456, 139] on div "الفواتير" at bounding box center [1434, 138] width 131 height 17
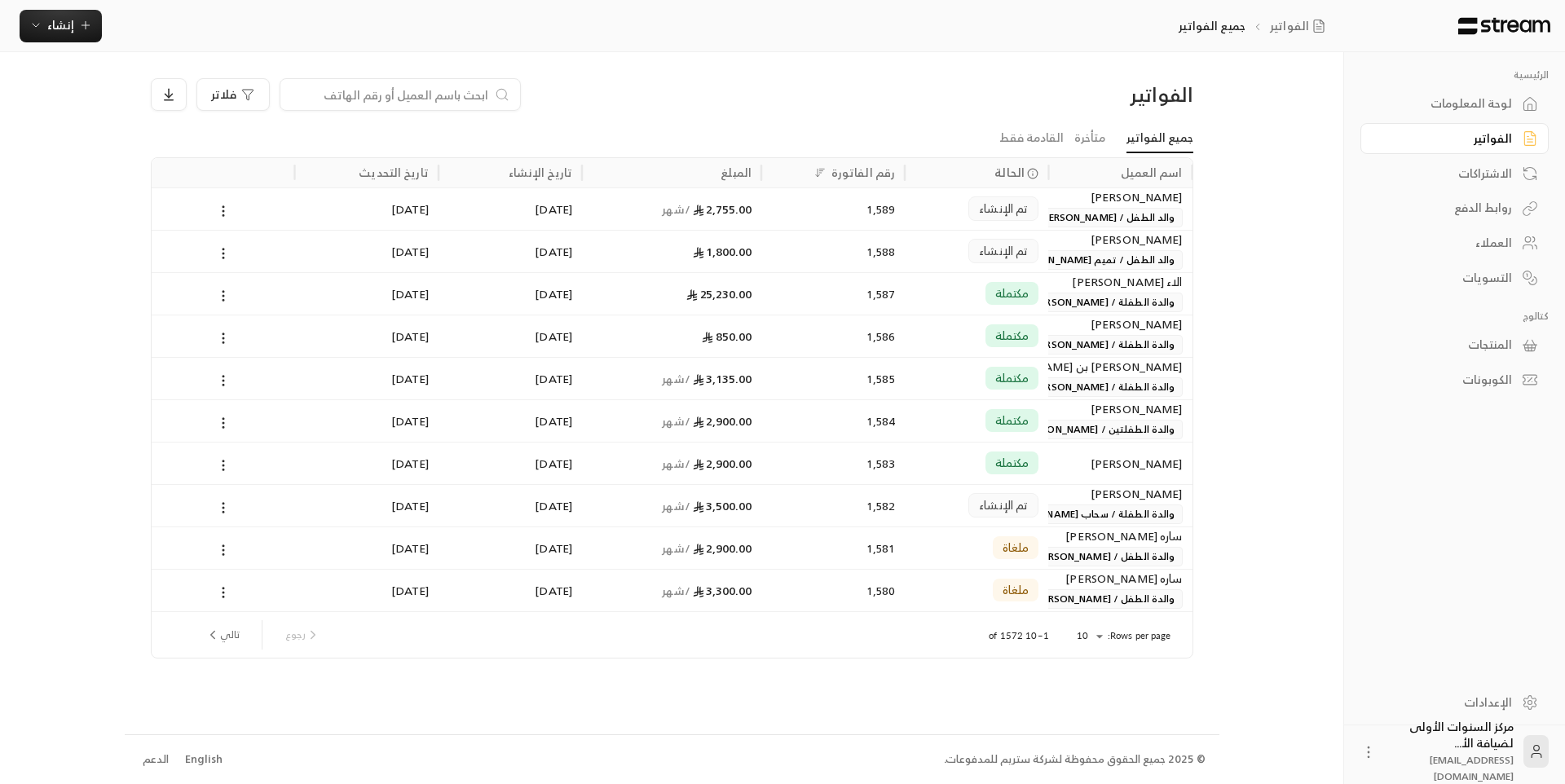
click at [1434, 104] on div "لوحة المعلومات" at bounding box center [1446, 103] width 131 height 17
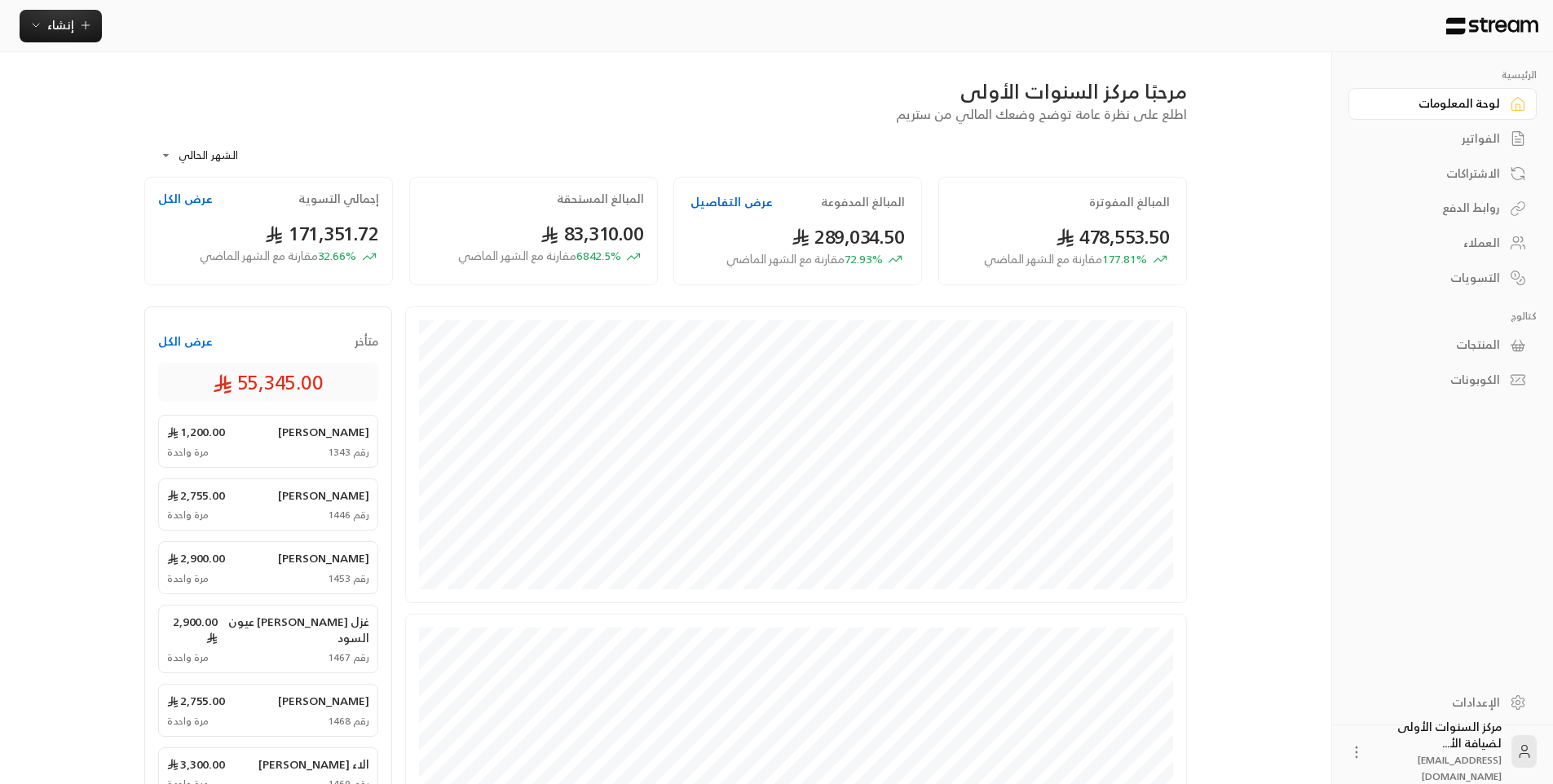
click at [1472, 134] on div "الفواتير" at bounding box center [1434, 138] width 131 height 17
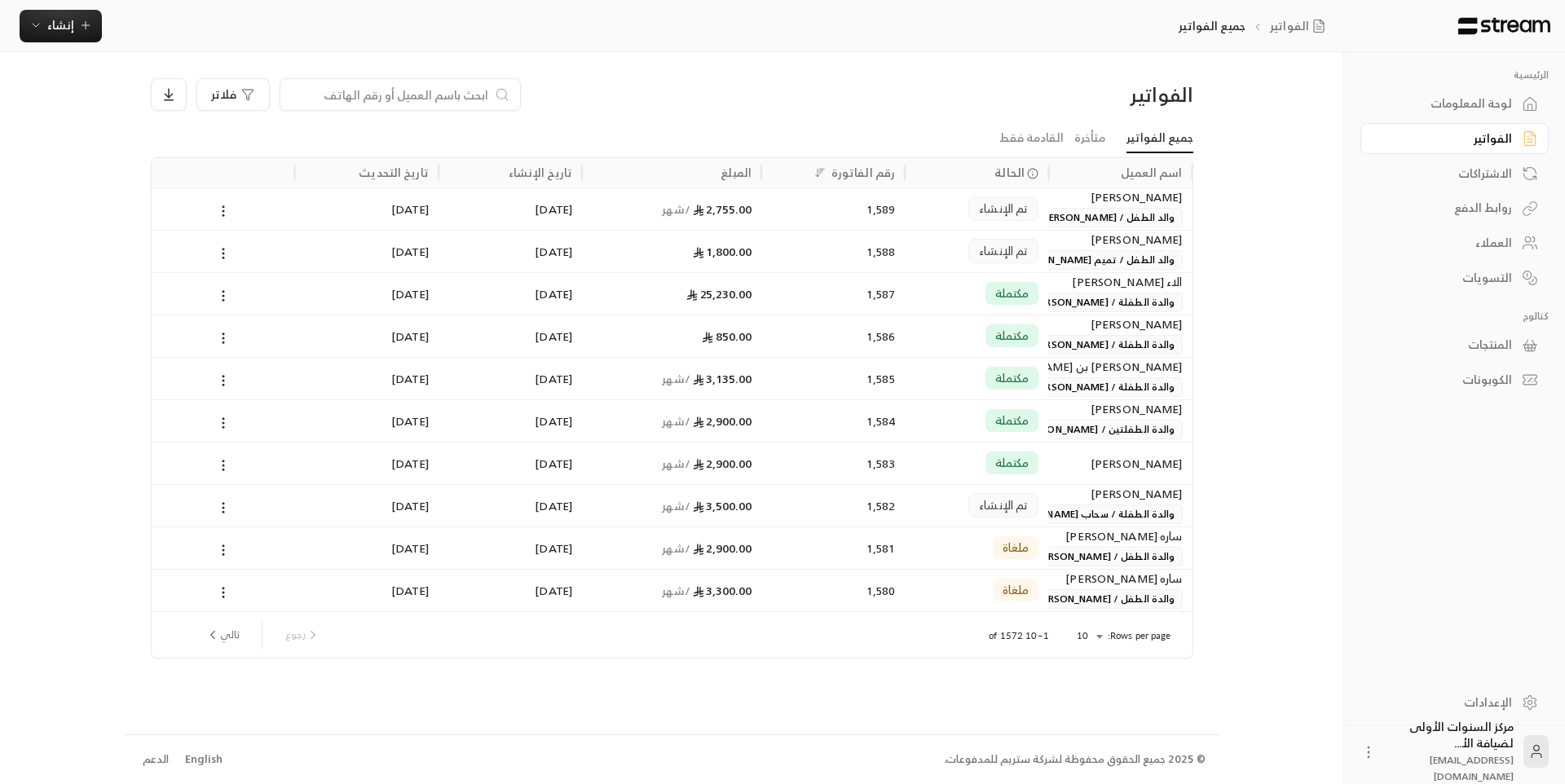
click at [1081, 70] on div "الفواتير فلاتر جميع الفواتير متأخرة القادمة فقط اسم العميل الحالة رقم الفاتورة …" at bounding box center [672, 393] width 1095 height 681
click at [919, 116] on div "الفواتير فلاتر" at bounding box center [672, 101] width 1058 height 45
click at [1160, 141] on link "جميع الفواتير" at bounding box center [1160, 139] width 67 height 30
click at [1022, 112] on div "الفواتير فلاتر" at bounding box center [672, 101] width 1058 height 45
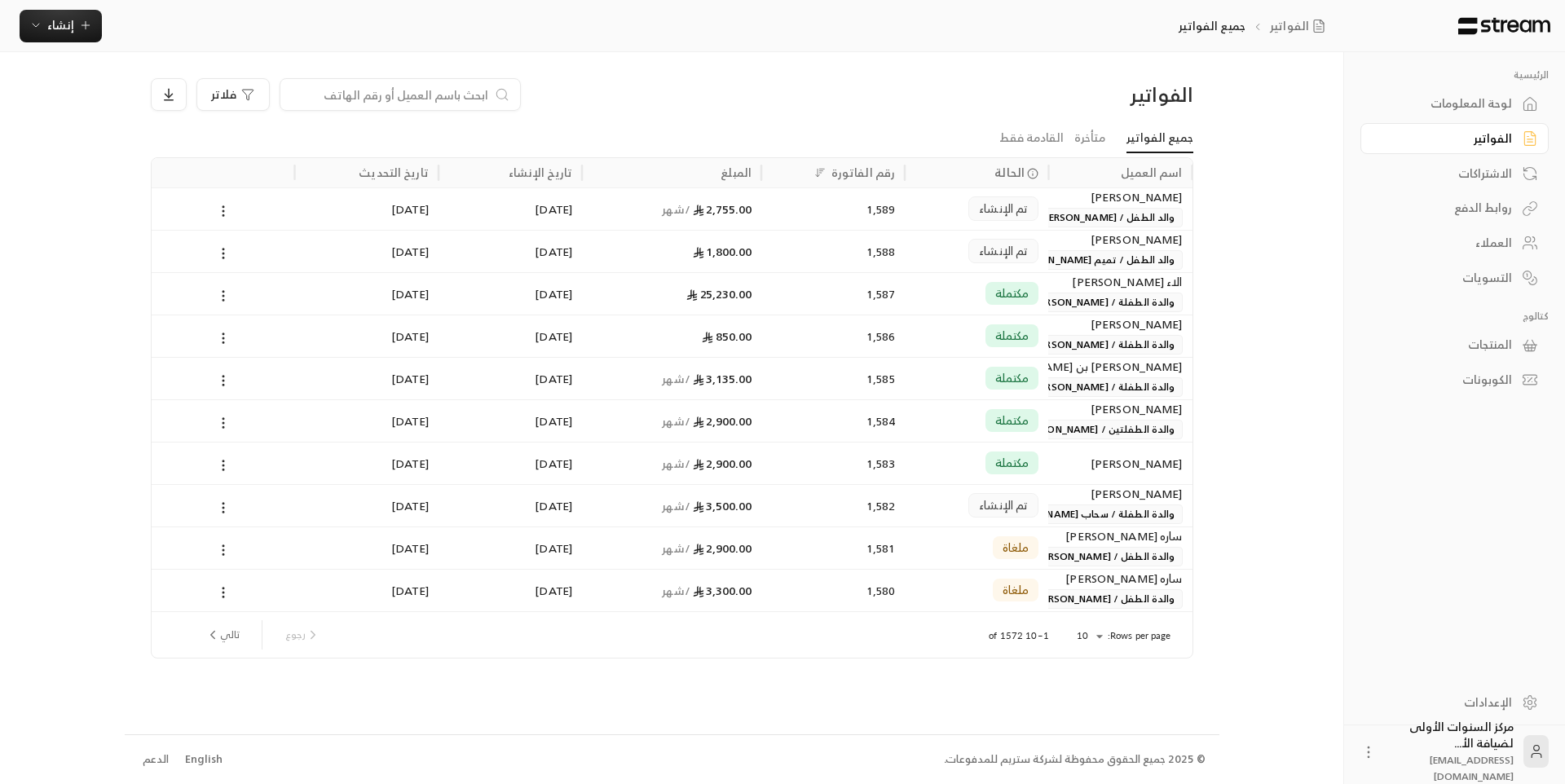
click at [1064, 89] on div "الفواتير" at bounding box center [1068, 94] width 249 height 26
click at [748, 116] on div "الفواتير فلاتر" at bounding box center [672, 101] width 1058 height 45
click at [814, 79] on div "فلاتر" at bounding box center [540, 94] width 777 height 32
click at [1469, 103] on div "لوحة المعلومات" at bounding box center [1446, 103] width 131 height 17
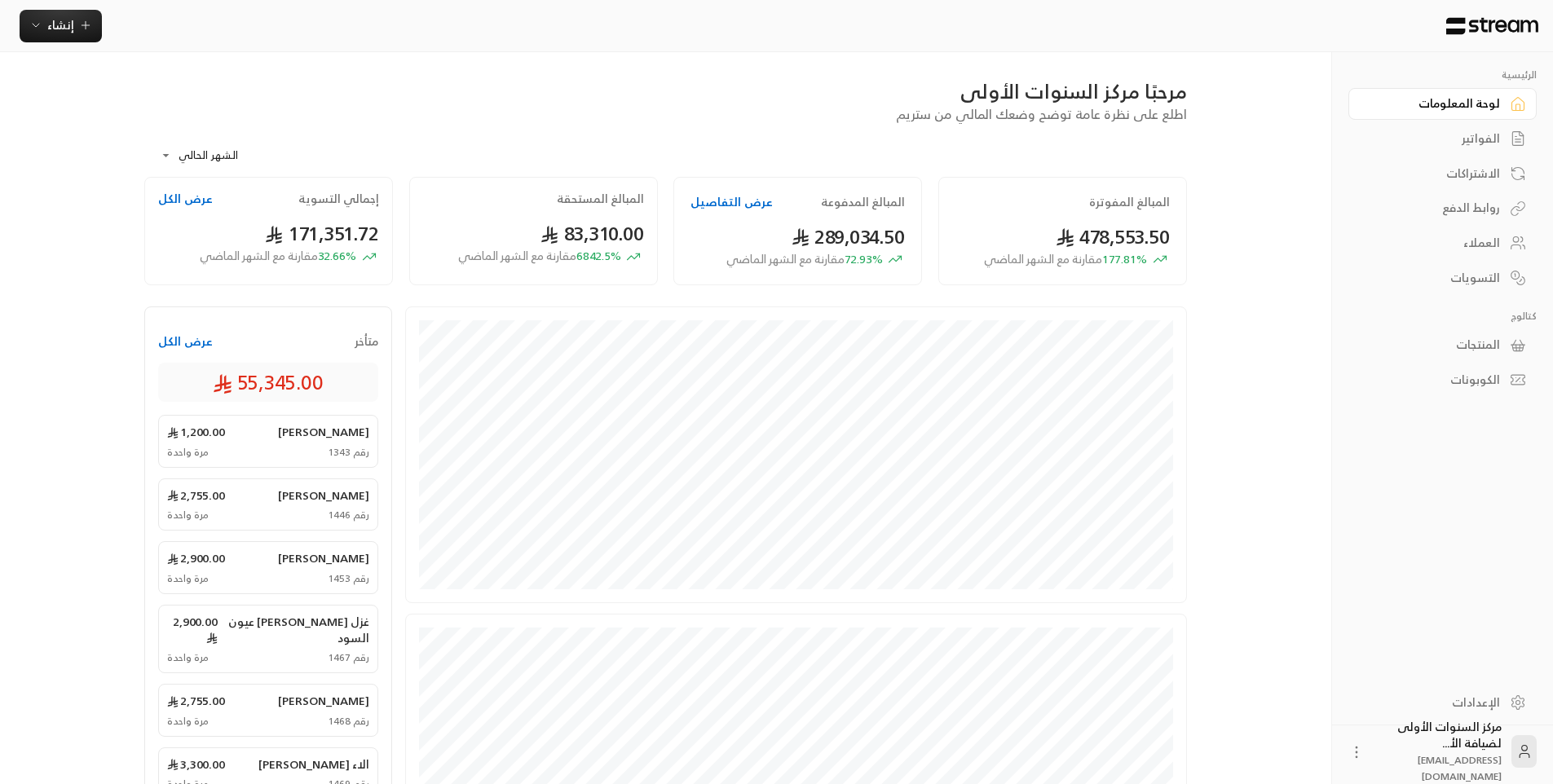
click at [1469, 142] on div "الفواتير" at bounding box center [1434, 138] width 131 height 17
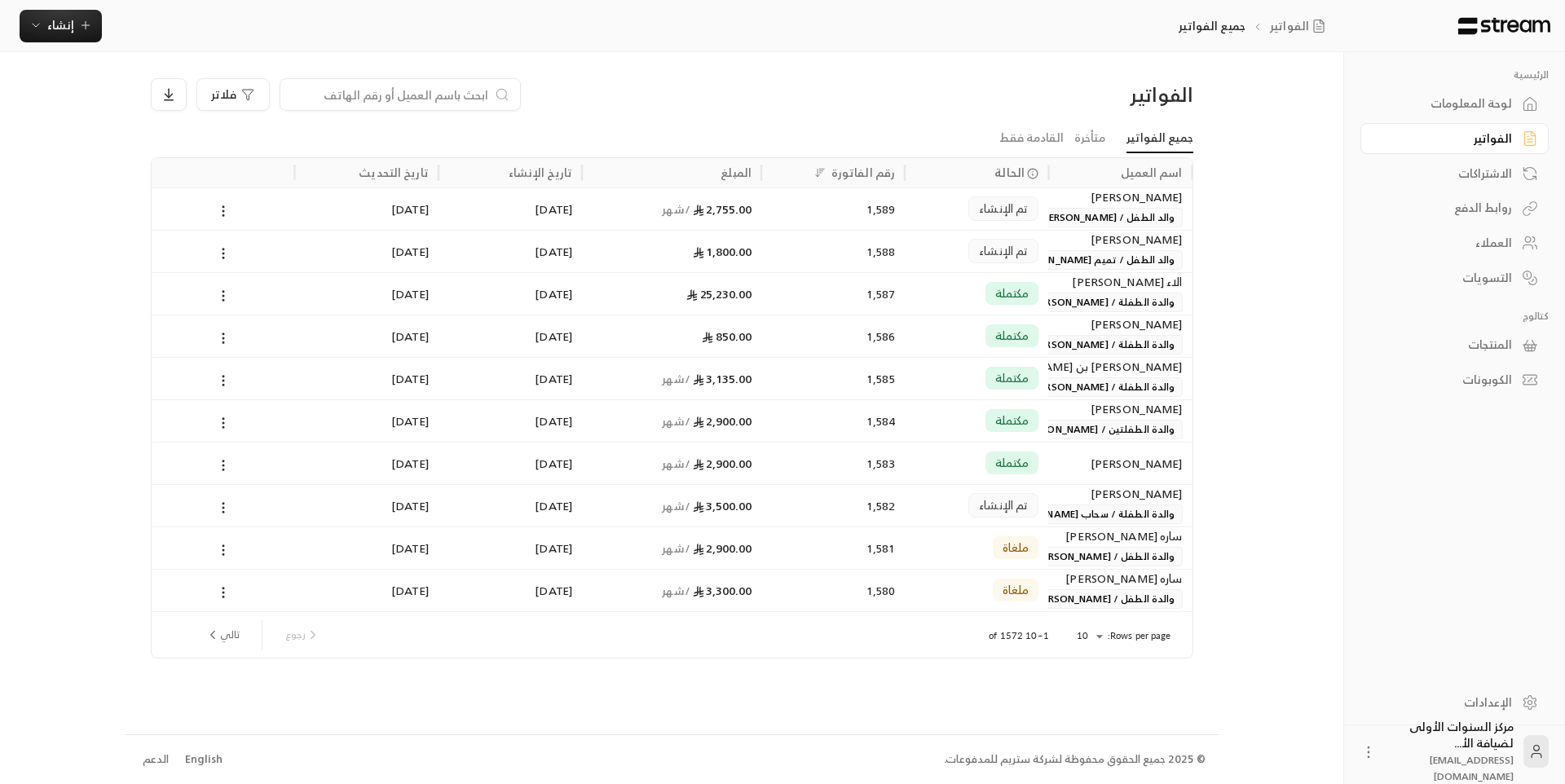
click at [1462, 107] on div "لوحة المعلومات" at bounding box center [1446, 103] width 131 height 17
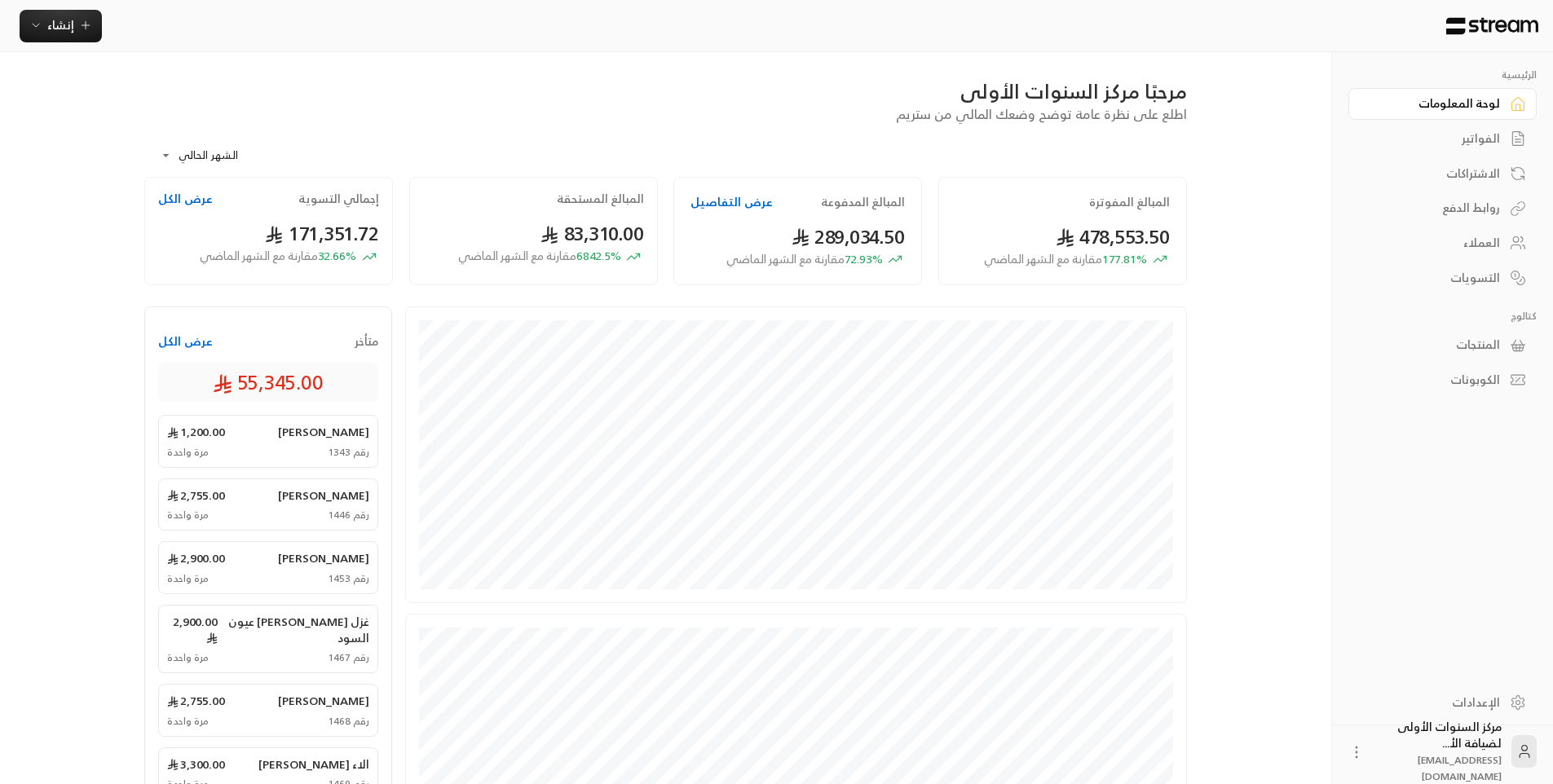
click at [1463, 135] on div "الفواتير" at bounding box center [1434, 138] width 131 height 17
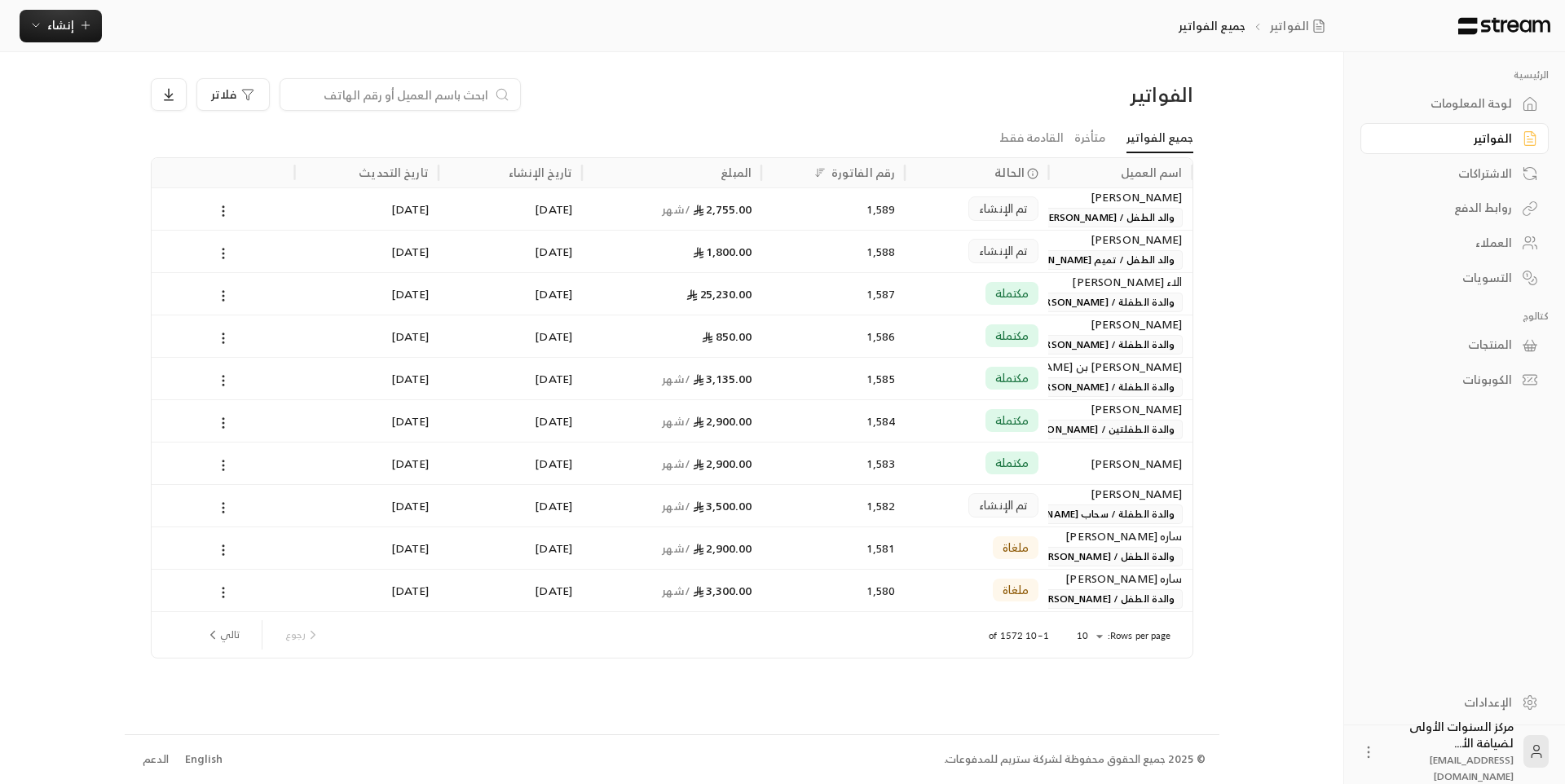
click at [1460, 110] on div "لوحة المعلومات" at bounding box center [1446, 103] width 131 height 17
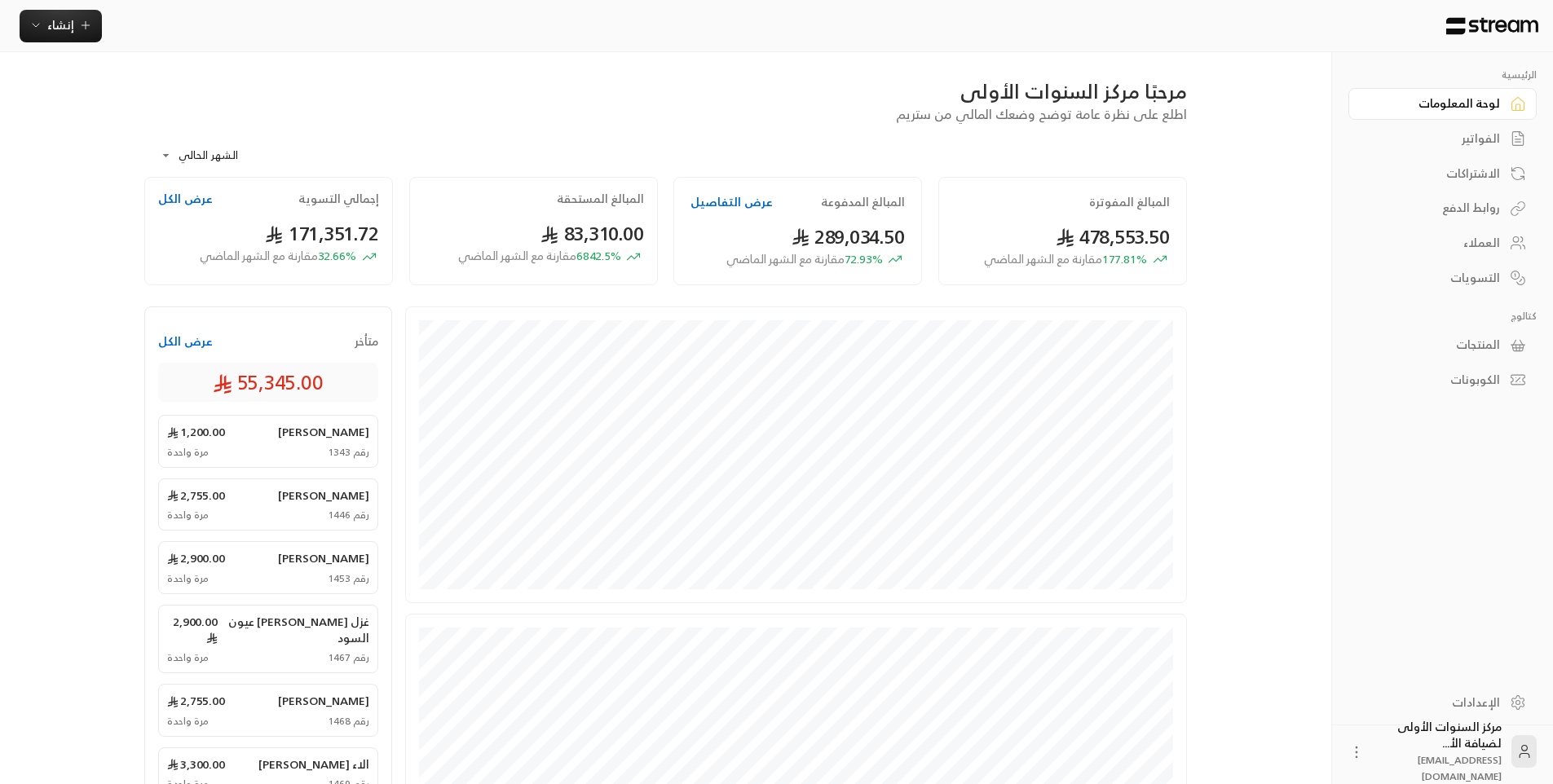
click at [1460, 143] on div "الفواتير" at bounding box center [1434, 138] width 131 height 17
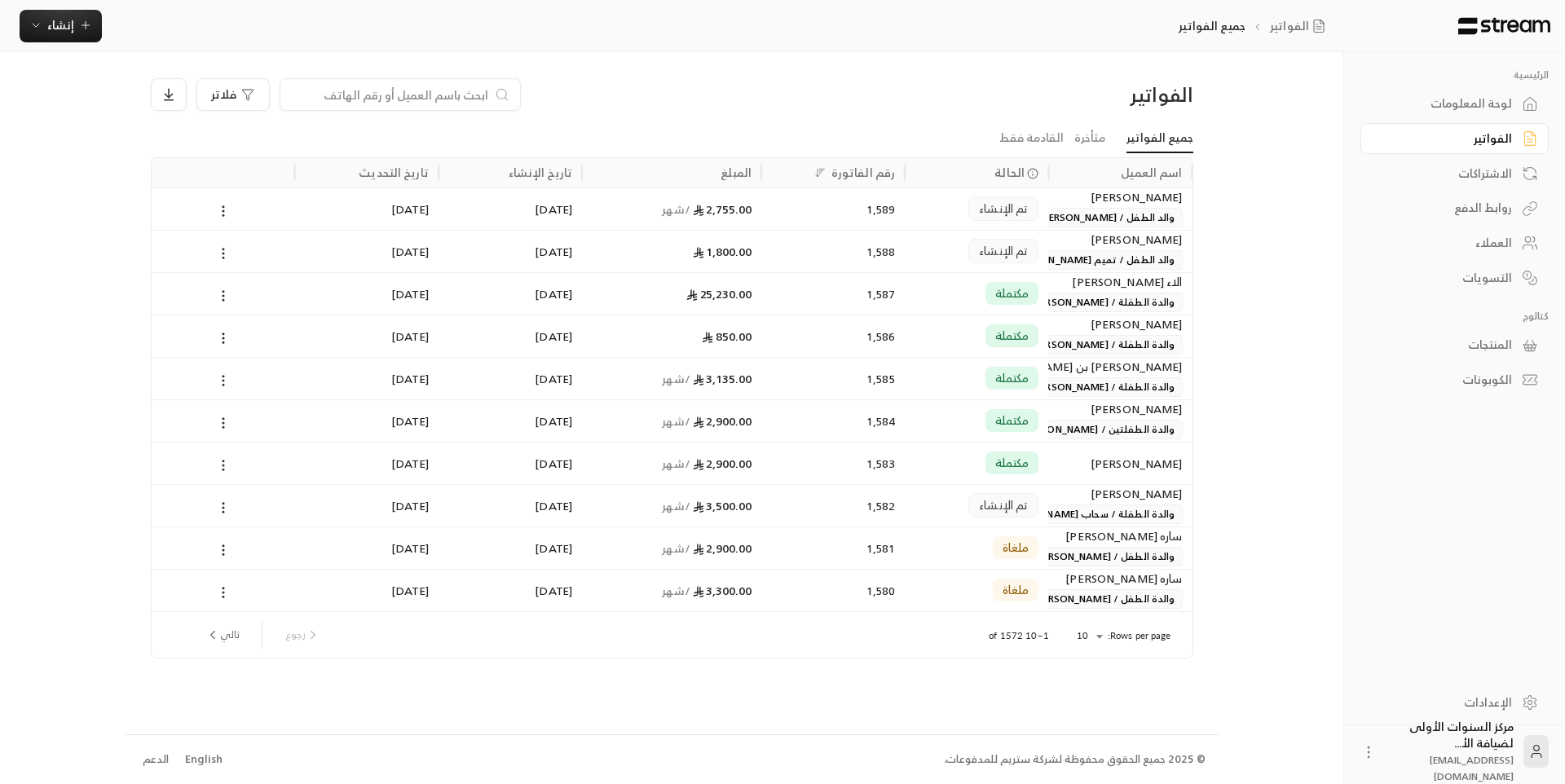
click at [1074, 89] on div "الفواتير" at bounding box center [1068, 94] width 249 height 26
click at [1127, 124] on li "جميع الفواتير" at bounding box center [1155, 139] width 78 height 30
click at [1106, 142] on link "متأخرة" at bounding box center [1089, 139] width 31 height 30
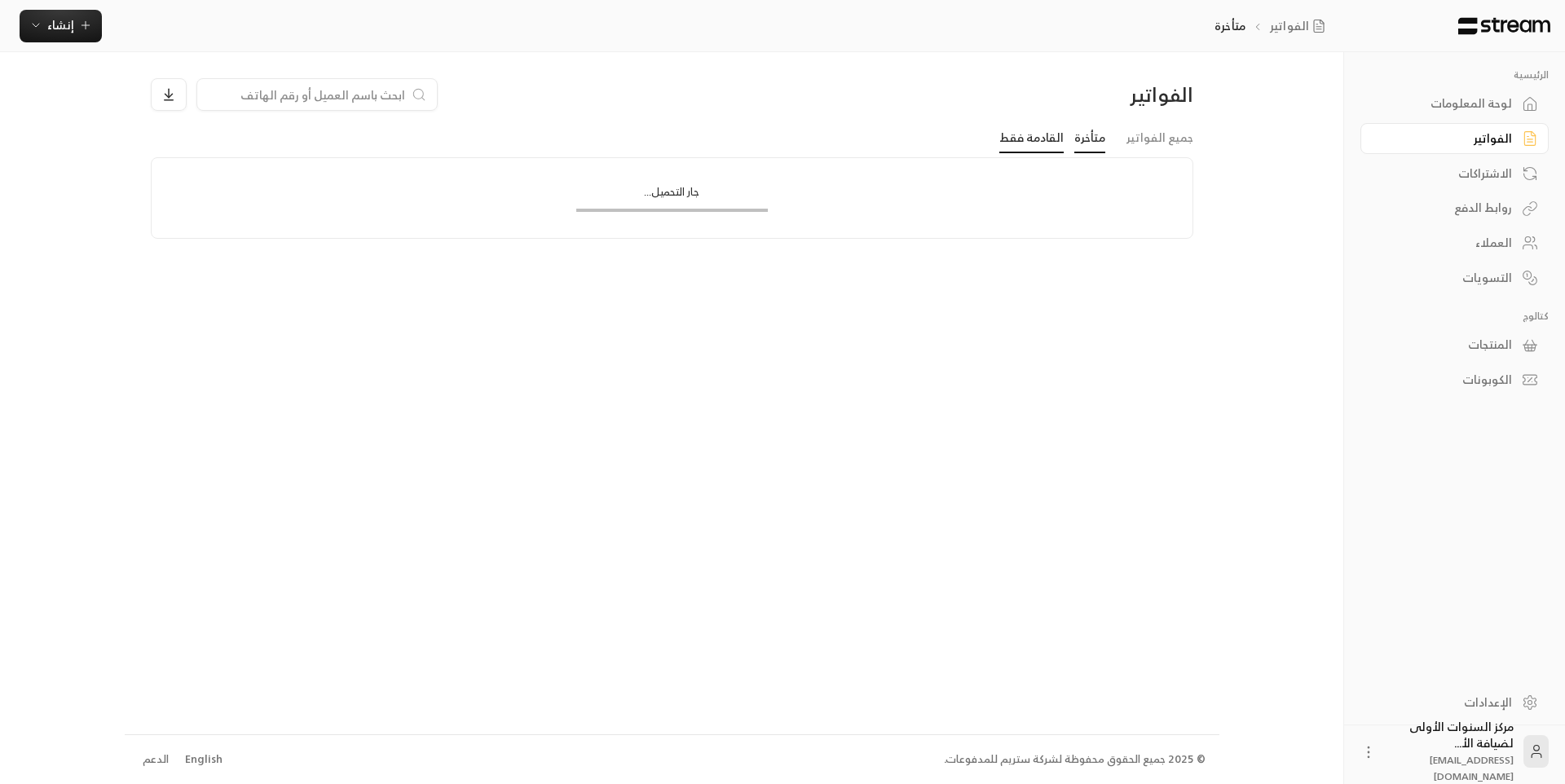
click at [1059, 145] on link "القادمة فقط" at bounding box center [1031, 139] width 65 height 30
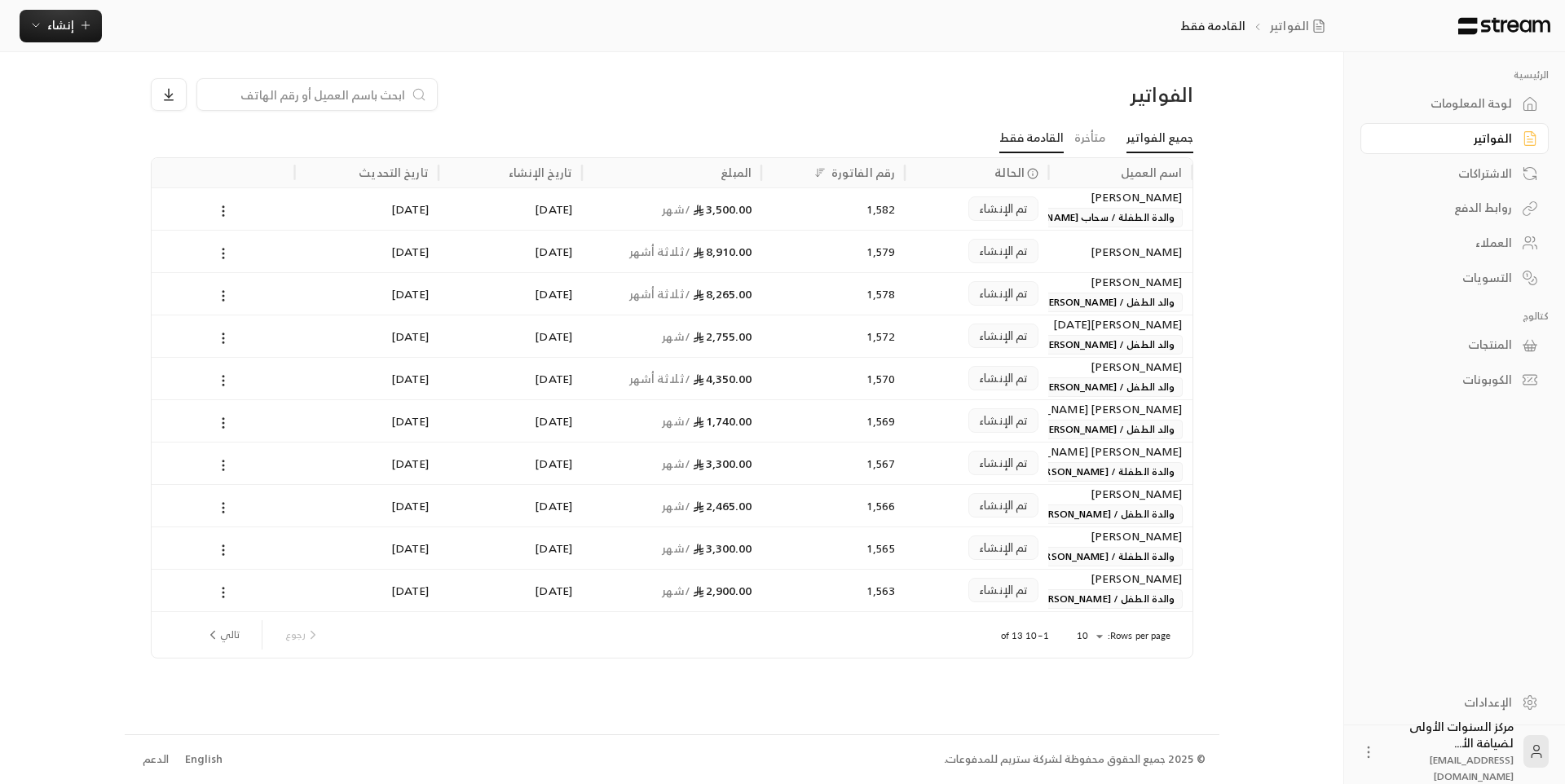
click at [1175, 136] on link "جميع الفواتير" at bounding box center [1160, 139] width 67 height 30
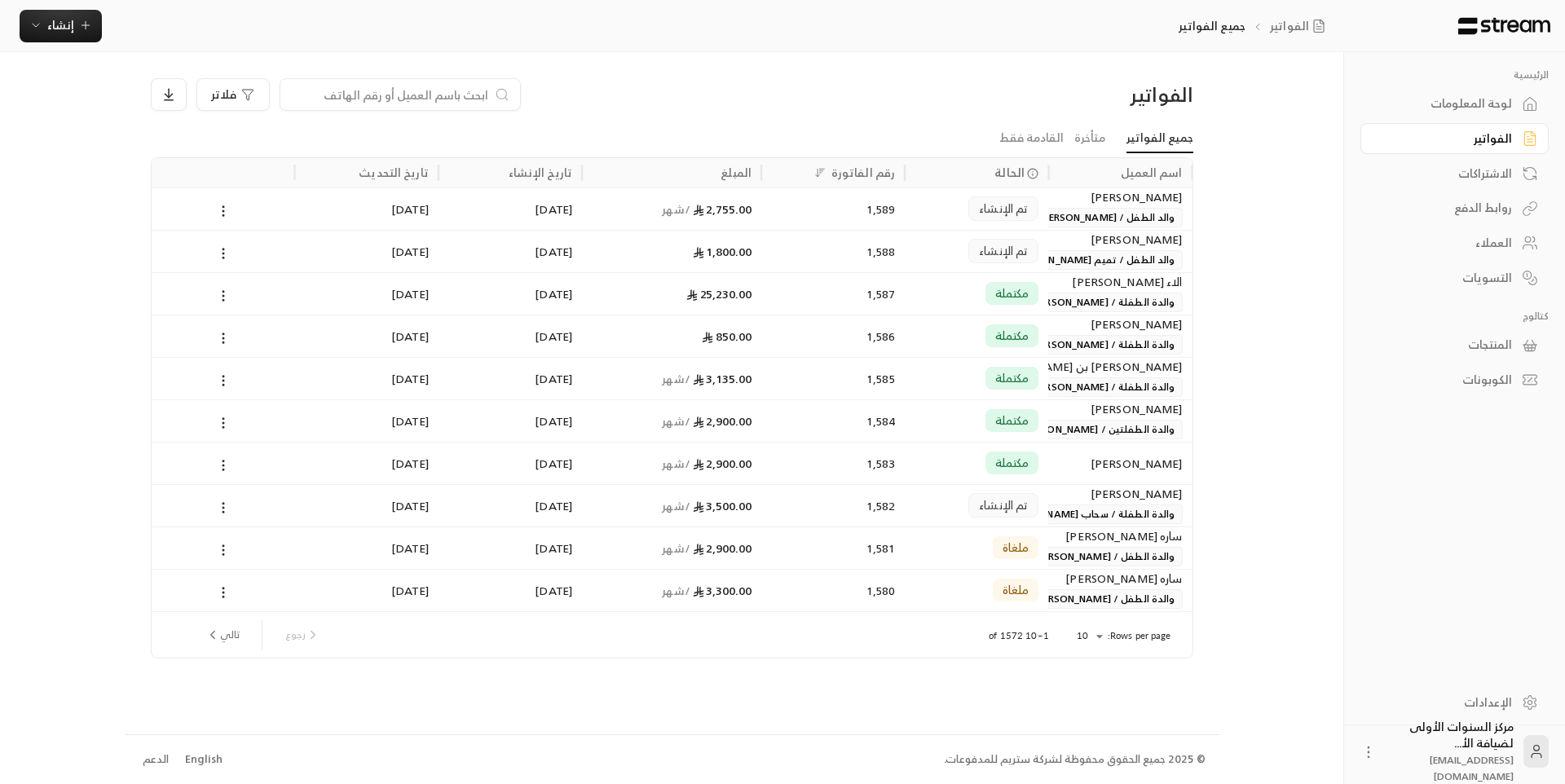
click at [1058, 111] on div "الفواتير فلاتر" at bounding box center [672, 101] width 1058 height 45
click at [1434, 98] on div "لوحة المعلومات" at bounding box center [1446, 103] width 131 height 17
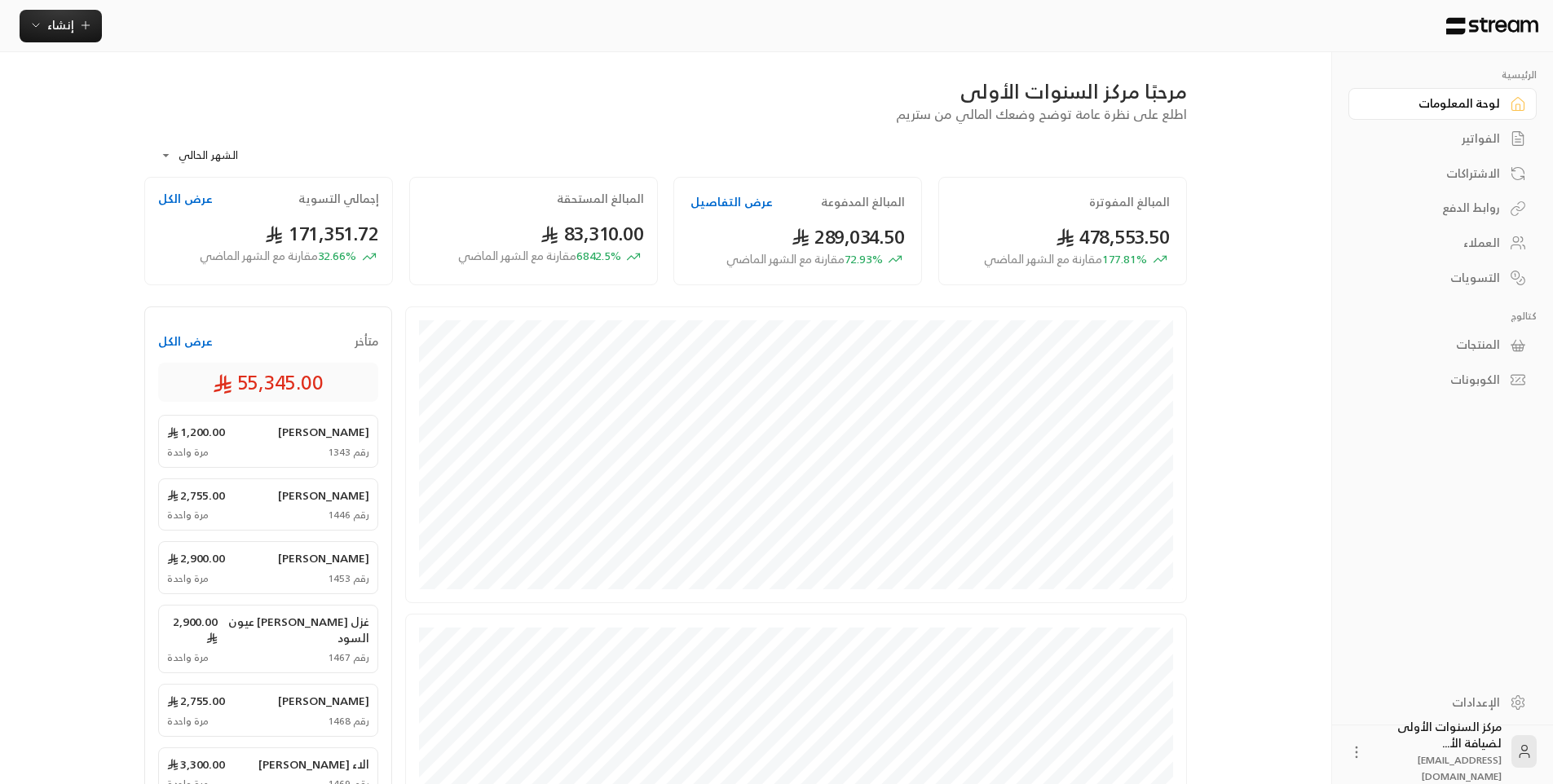
click at [1482, 149] on link "الفواتير" at bounding box center [1443, 139] width 189 height 31
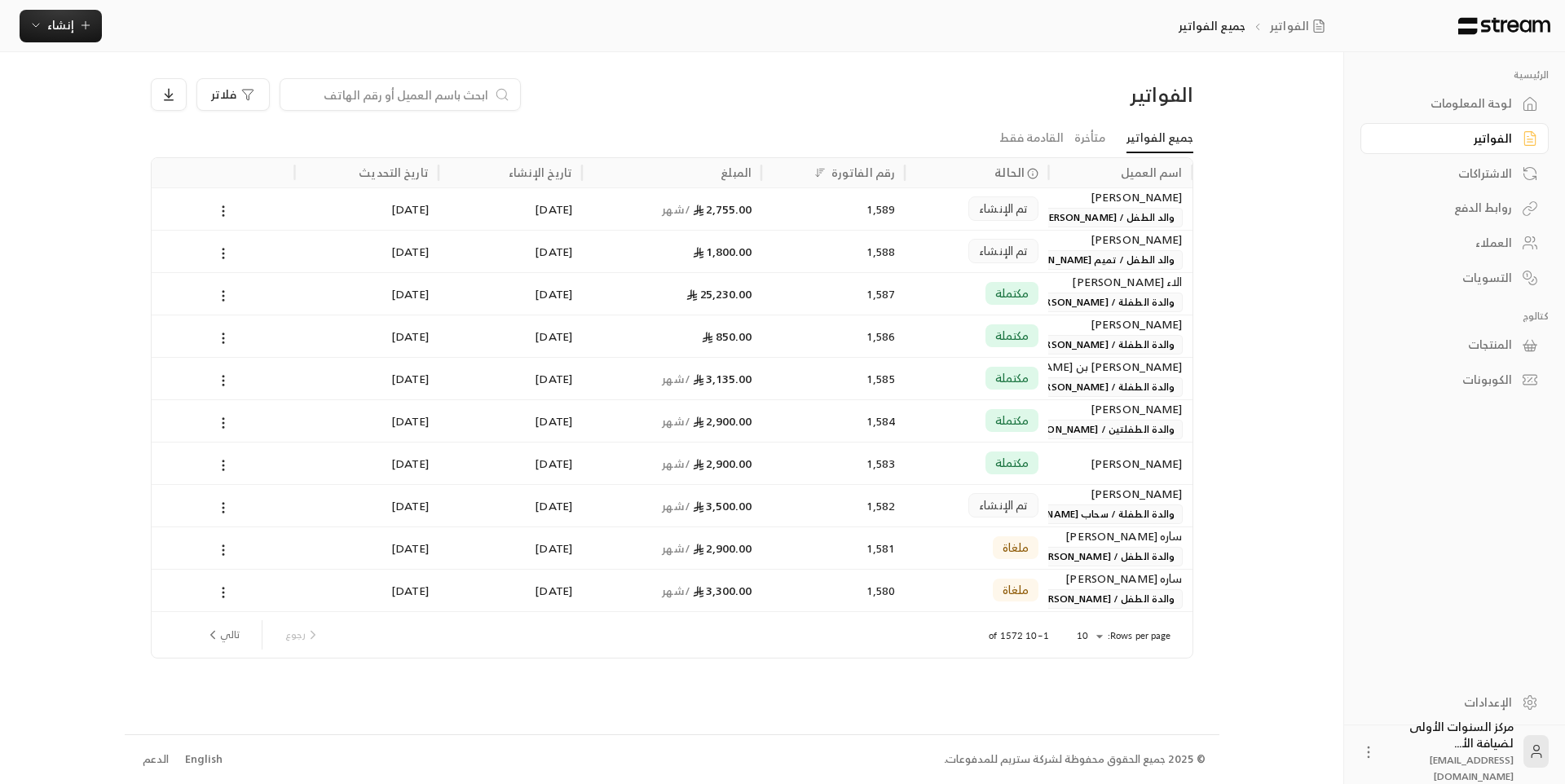
click at [1462, 105] on div "لوحة المعلومات" at bounding box center [1446, 103] width 131 height 17
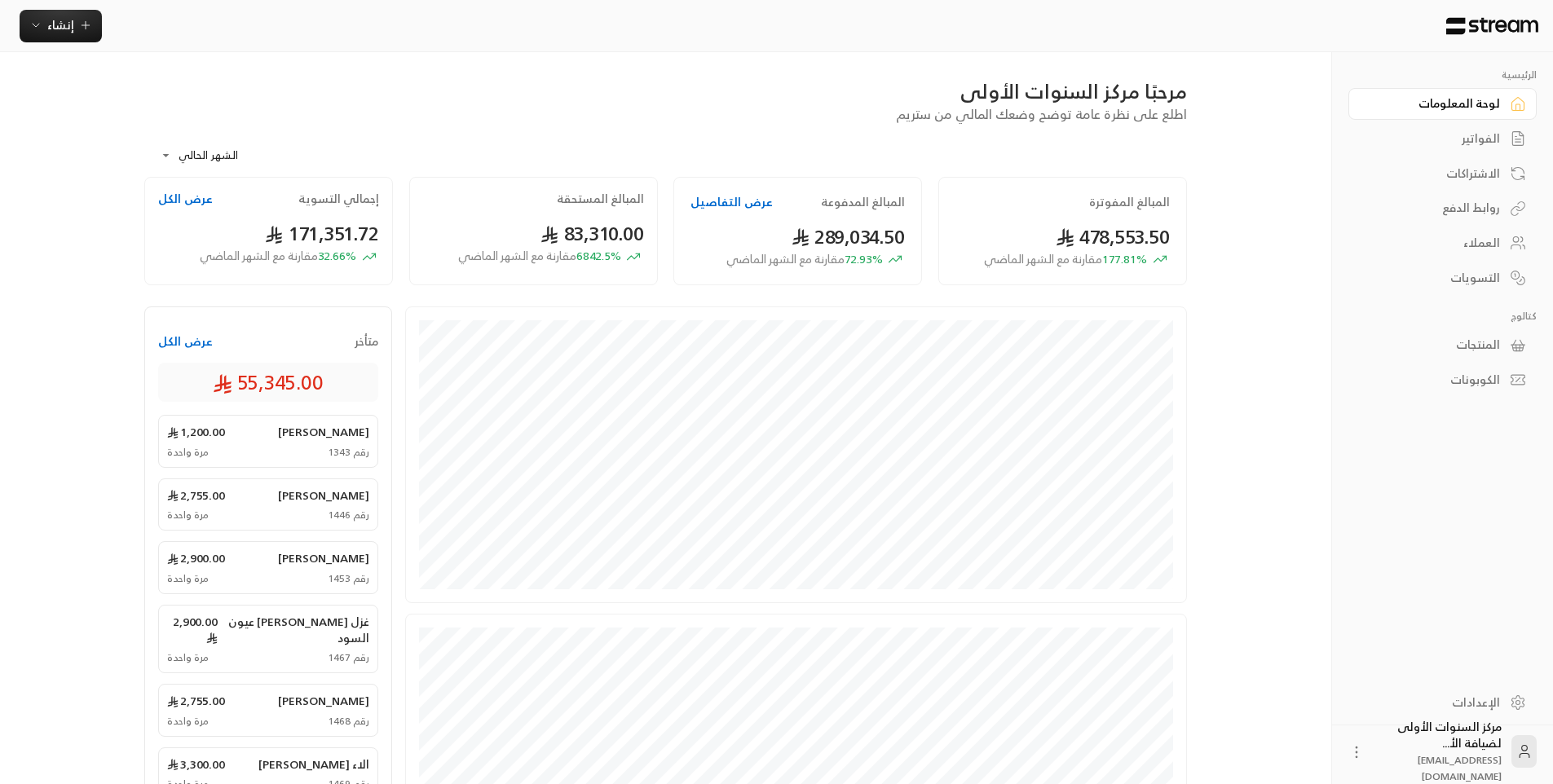
click at [1464, 130] on div "الفواتير" at bounding box center [1434, 138] width 131 height 17
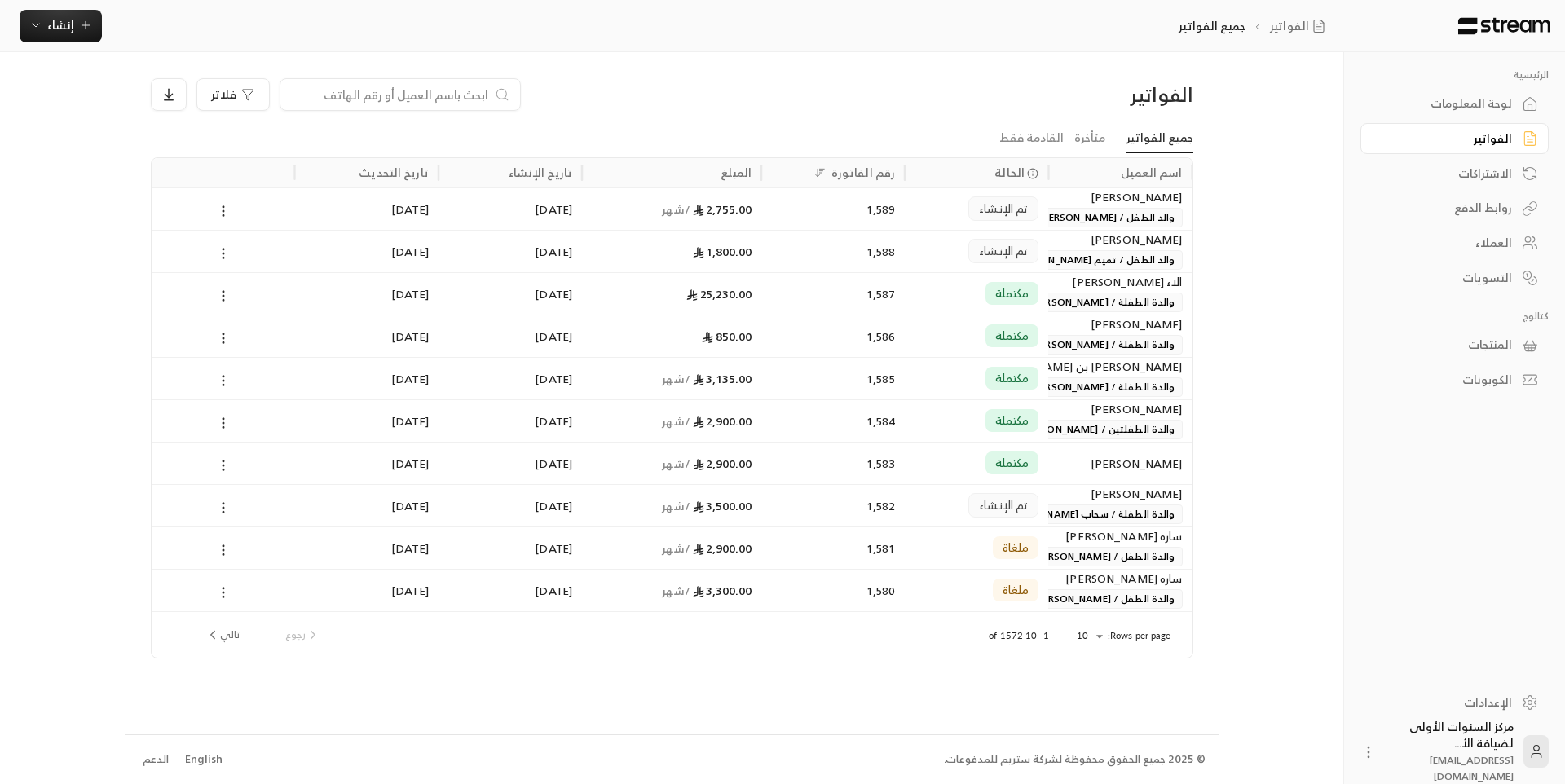
click at [1462, 104] on div "لوحة المعلومات" at bounding box center [1446, 103] width 131 height 17
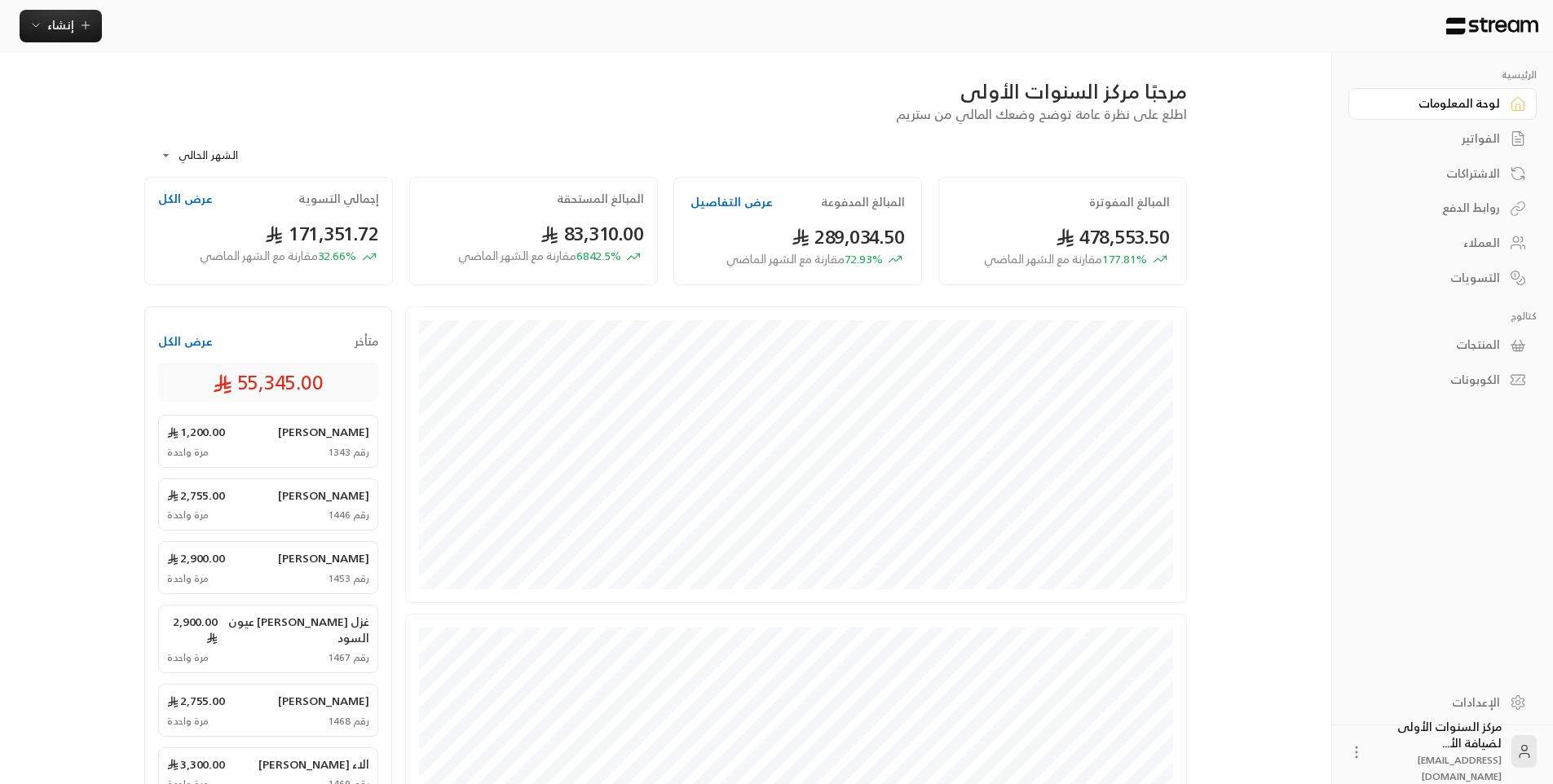
click at [1467, 140] on div "الفواتير" at bounding box center [1434, 138] width 131 height 17
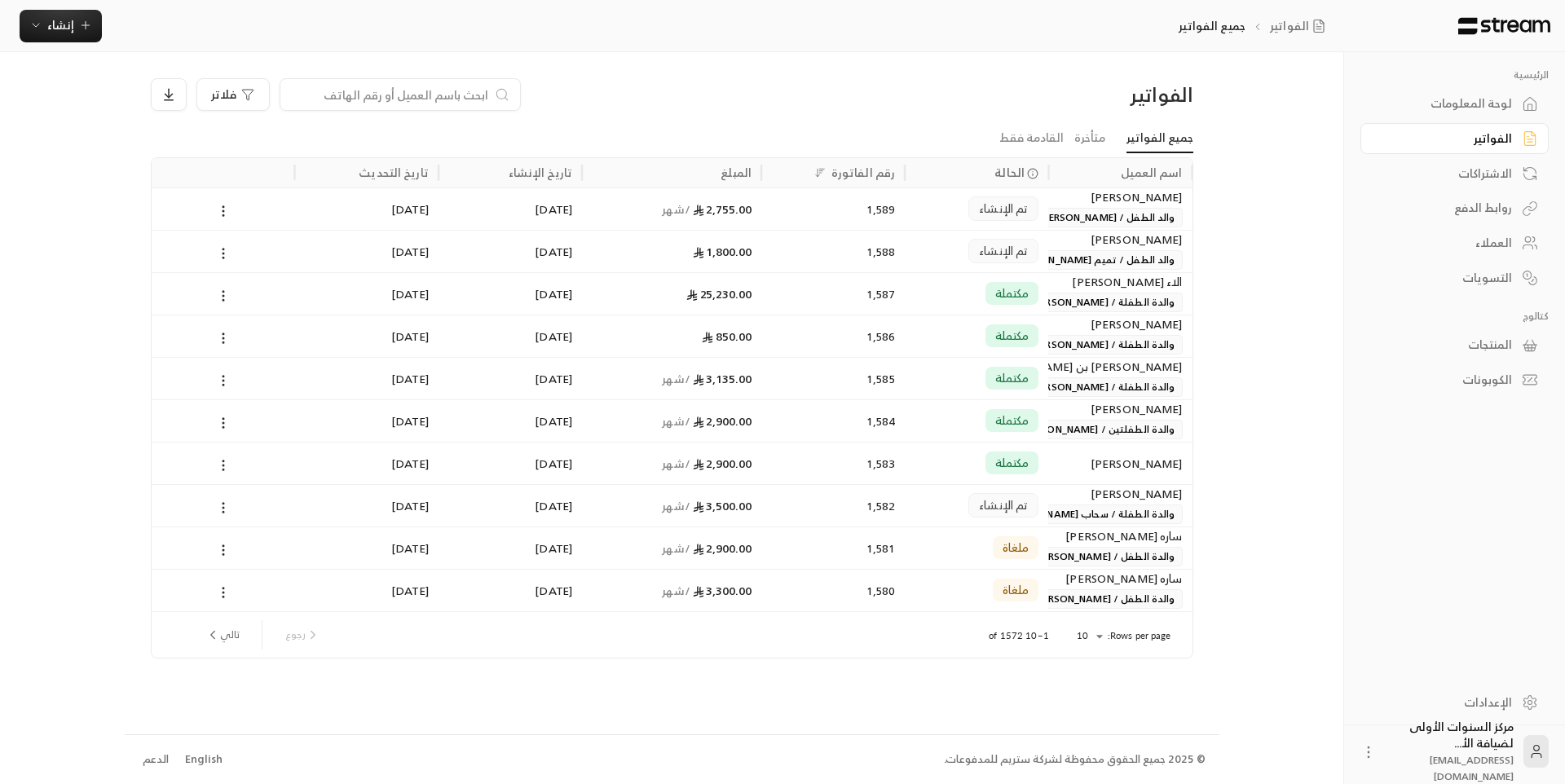
click at [1068, 104] on div "الفواتير" at bounding box center [1068, 94] width 249 height 26
click at [1437, 95] on div "لوحة المعلومات" at bounding box center [1446, 103] width 131 height 17
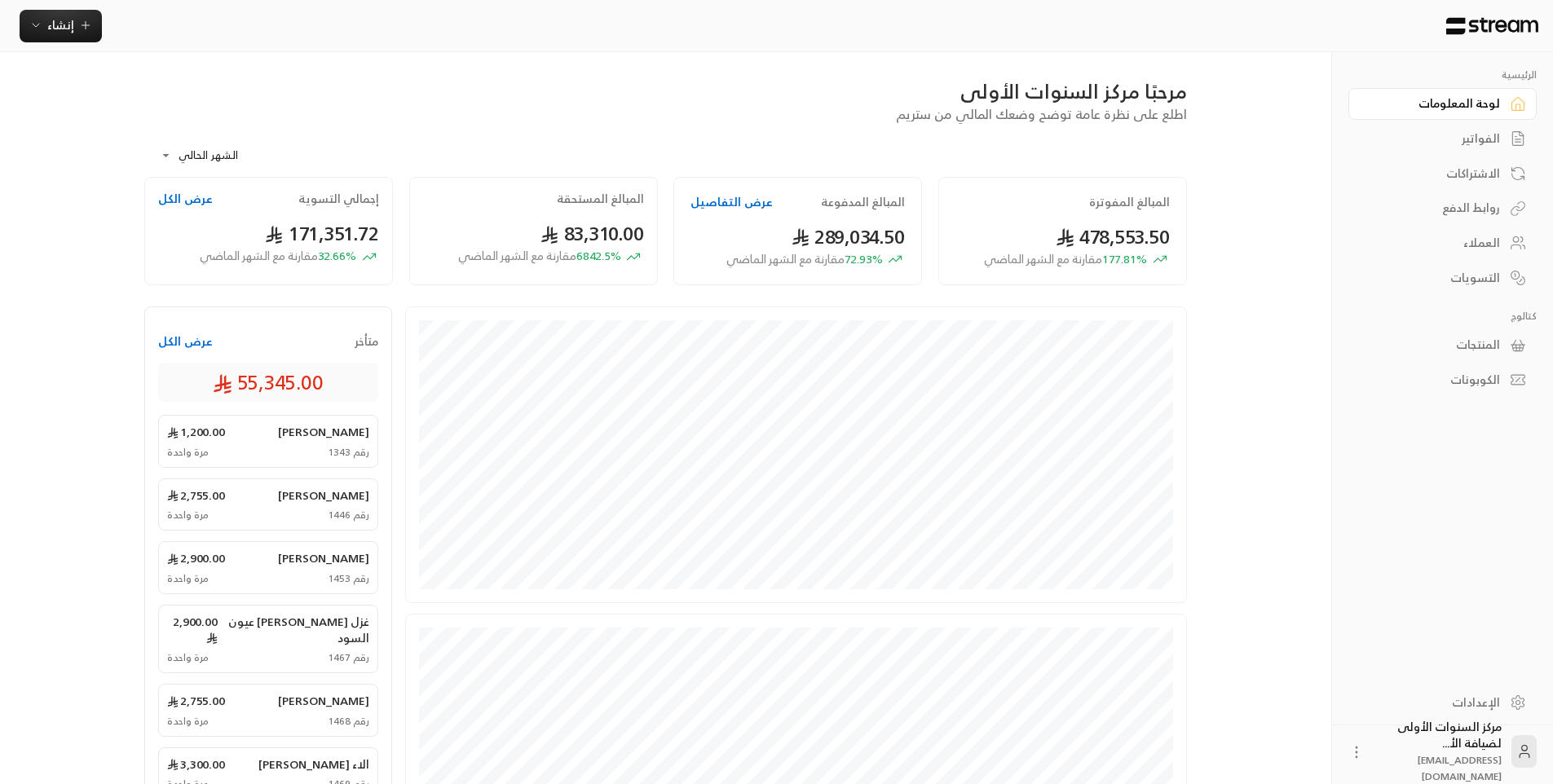
click at [1454, 127] on link "الفواتير" at bounding box center [1443, 139] width 189 height 31
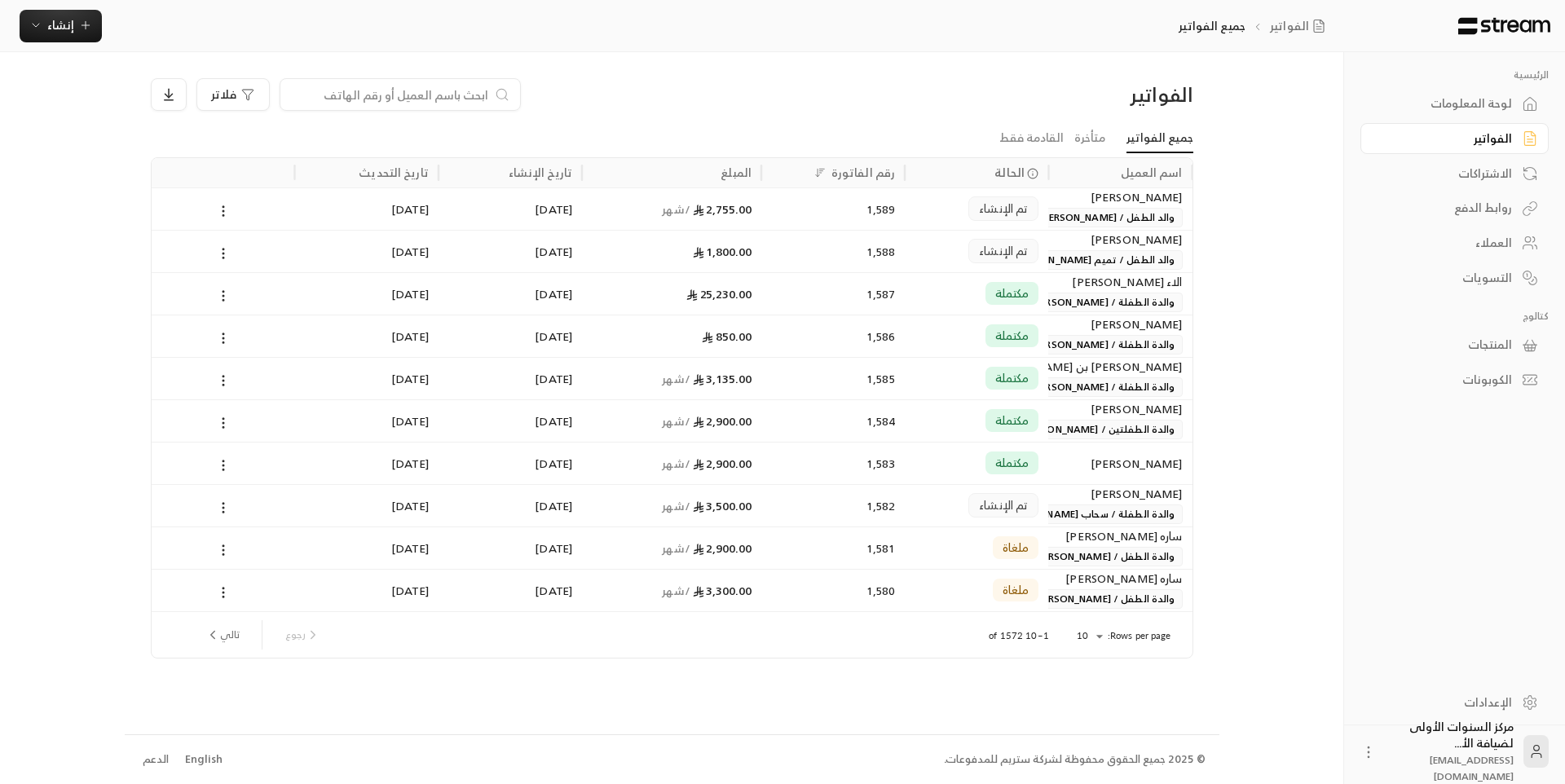
click at [1454, 104] on div "لوحة المعلومات" at bounding box center [1446, 103] width 131 height 17
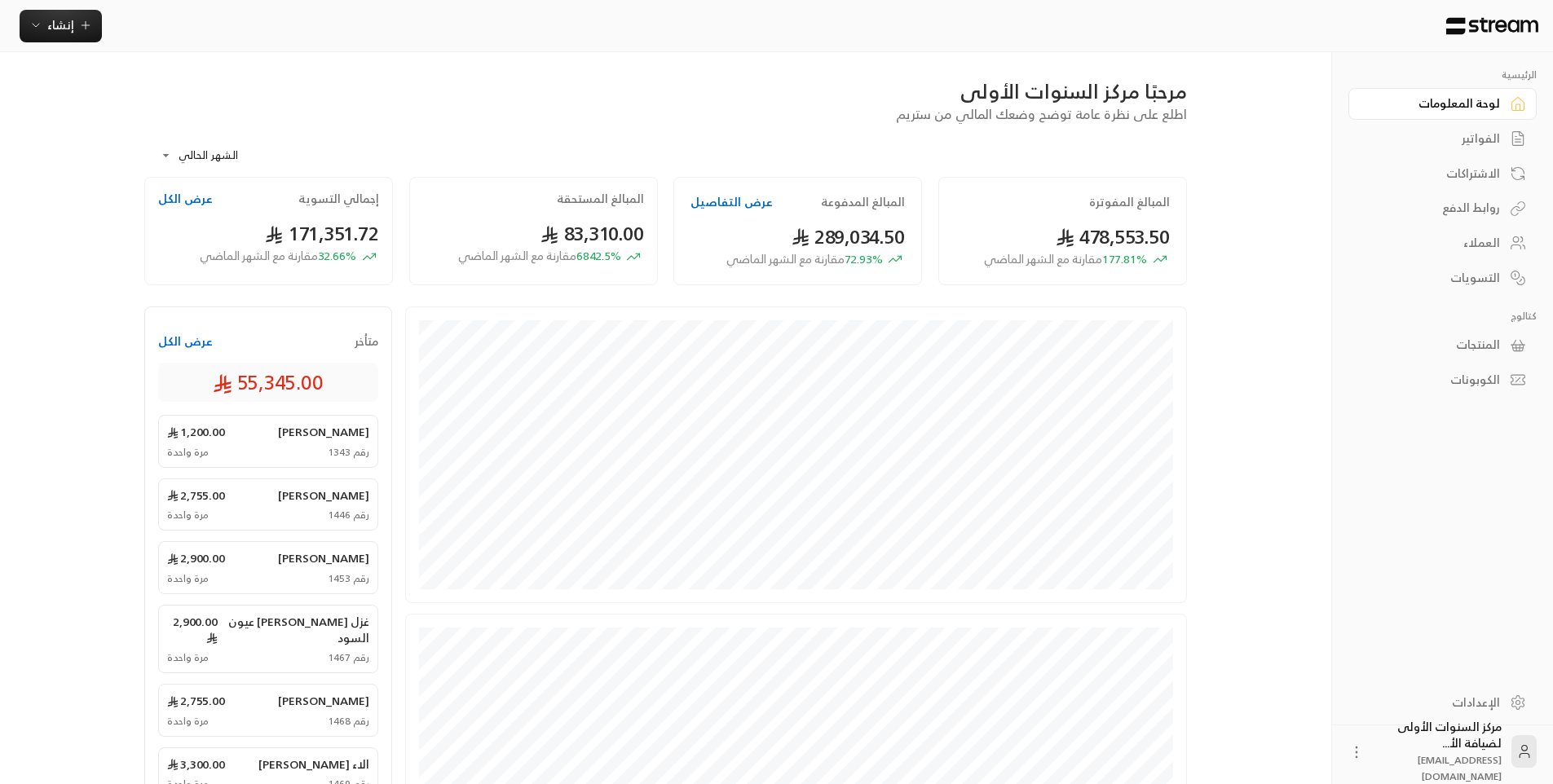
click at [1460, 132] on div "الفواتير" at bounding box center [1434, 138] width 131 height 17
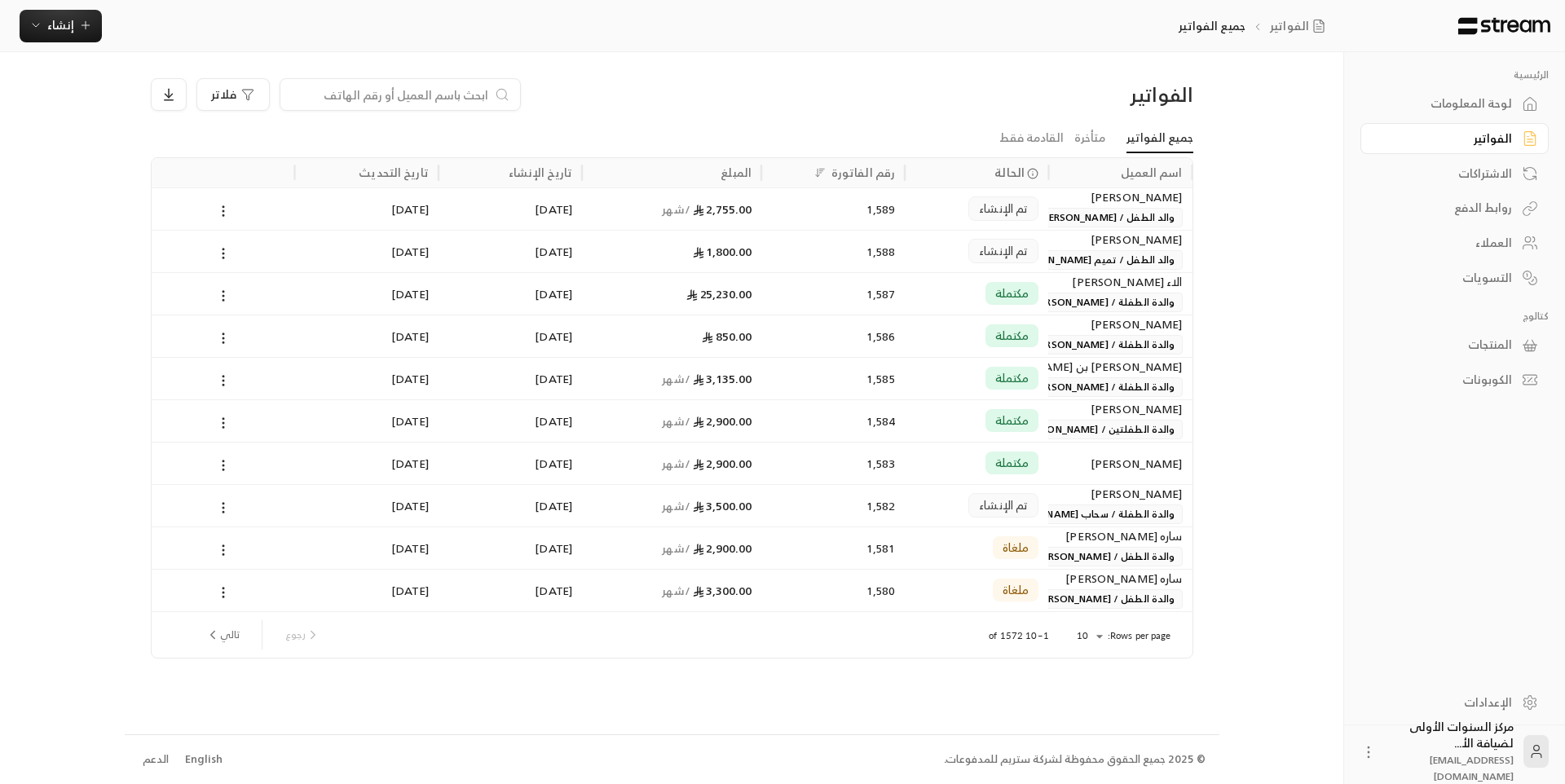
click at [1065, 83] on div "الفواتير" at bounding box center [1068, 94] width 249 height 26
click at [55, 21] on span "إنشاء" at bounding box center [60, 24] width 27 height 20
click at [238, 133] on div "اشتراك" at bounding box center [141, 141] width 205 height 19
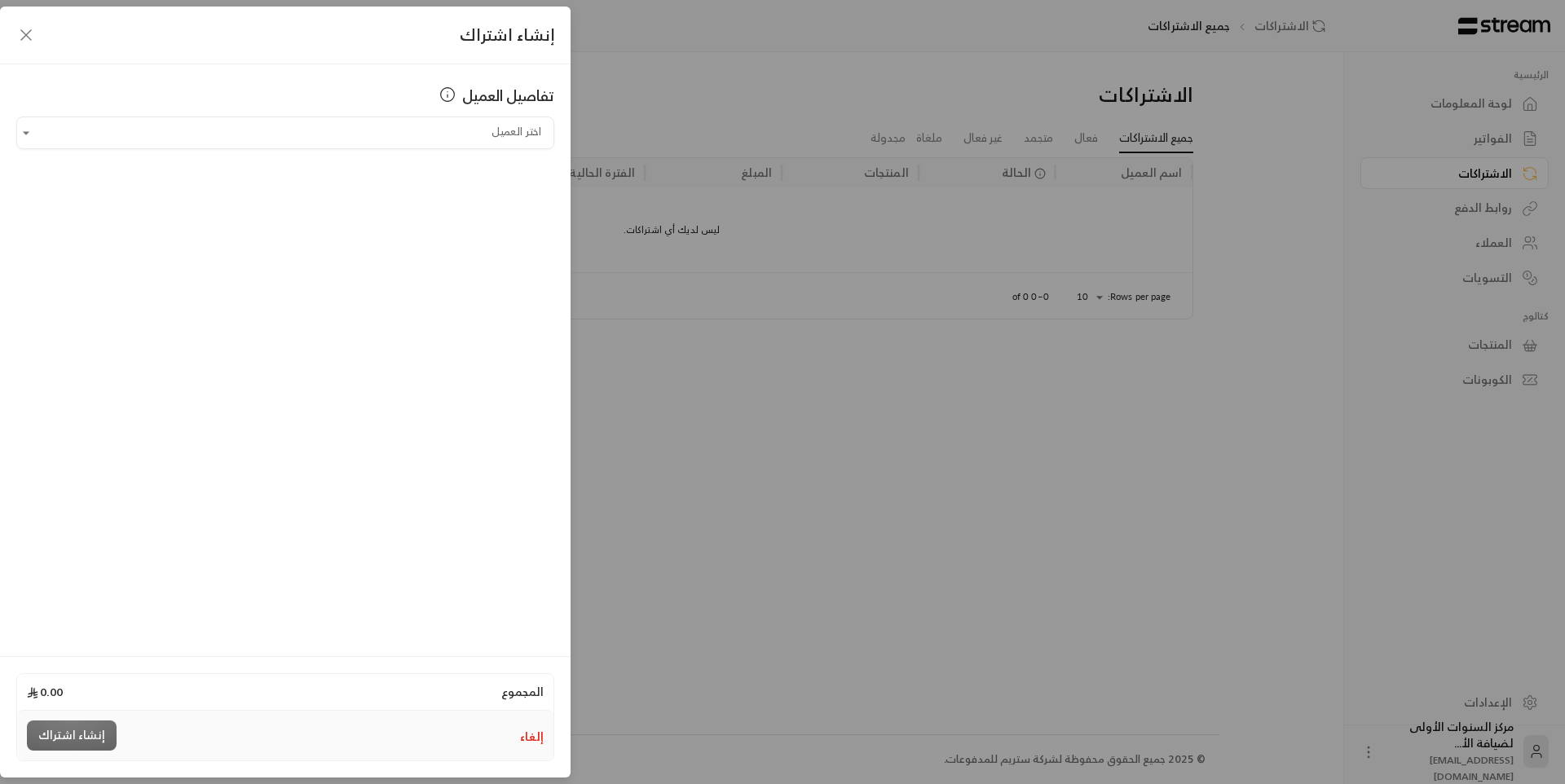
click at [544, 736] on div "إلغاء إنشاء اشتراك" at bounding box center [286, 735] width 536 height 50
click at [542, 735] on button "إلغاء" at bounding box center [531, 736] width 24 height 17
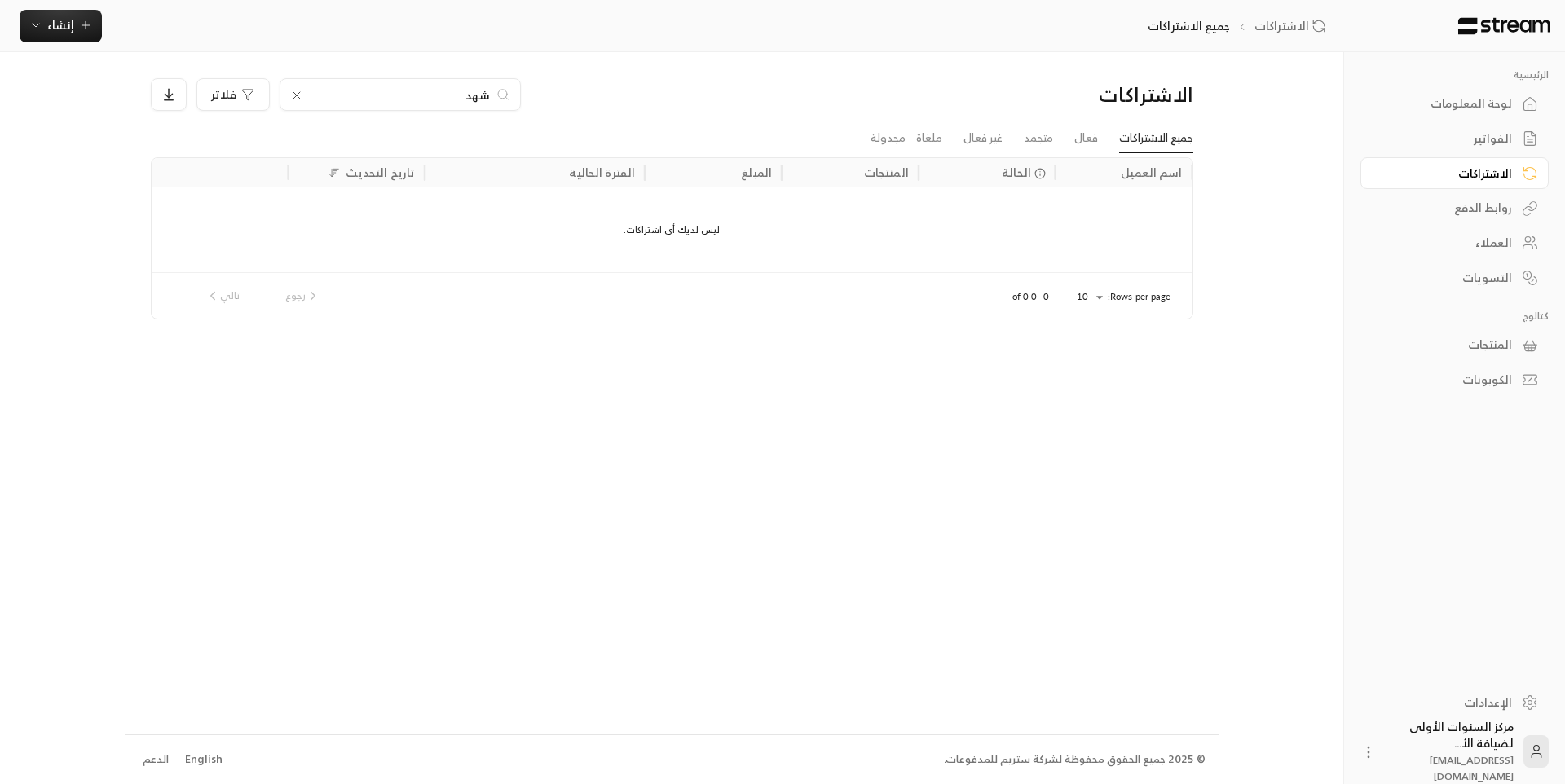
click at [297, 89] on icon at bounding box center [296, 95] width 13 height 13
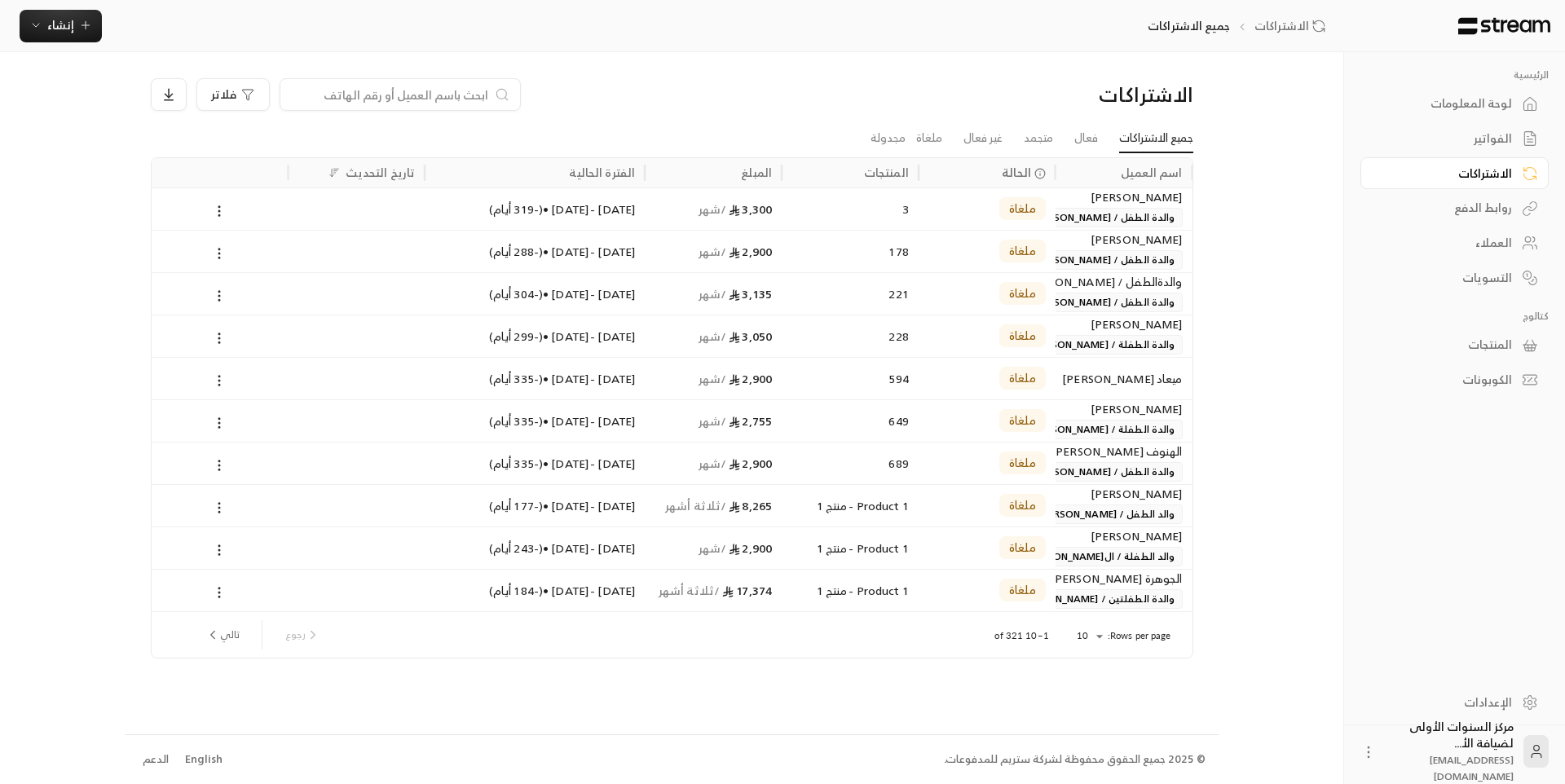
click at [311, 133] on ul "جميع الاشتراكات فعال متجمد غير فعال ملغاة مجدولة" at bounding box center [672, 138] width 1043 height 29
click at [83, 125] on div "الرئيسية لوحة المعلومات الفواتير الاشتراكات روابط الدفع العملاء التسويات كتالوج…" at bounding box center [782, 392] width 1565 height 784
click at [53, 31] on span "إنشاء" at bounding box center [60, 24] width 27 height 20
click at [207, 138] on div "اشتراك" at bounding box center [141, 141] width 205 height 19
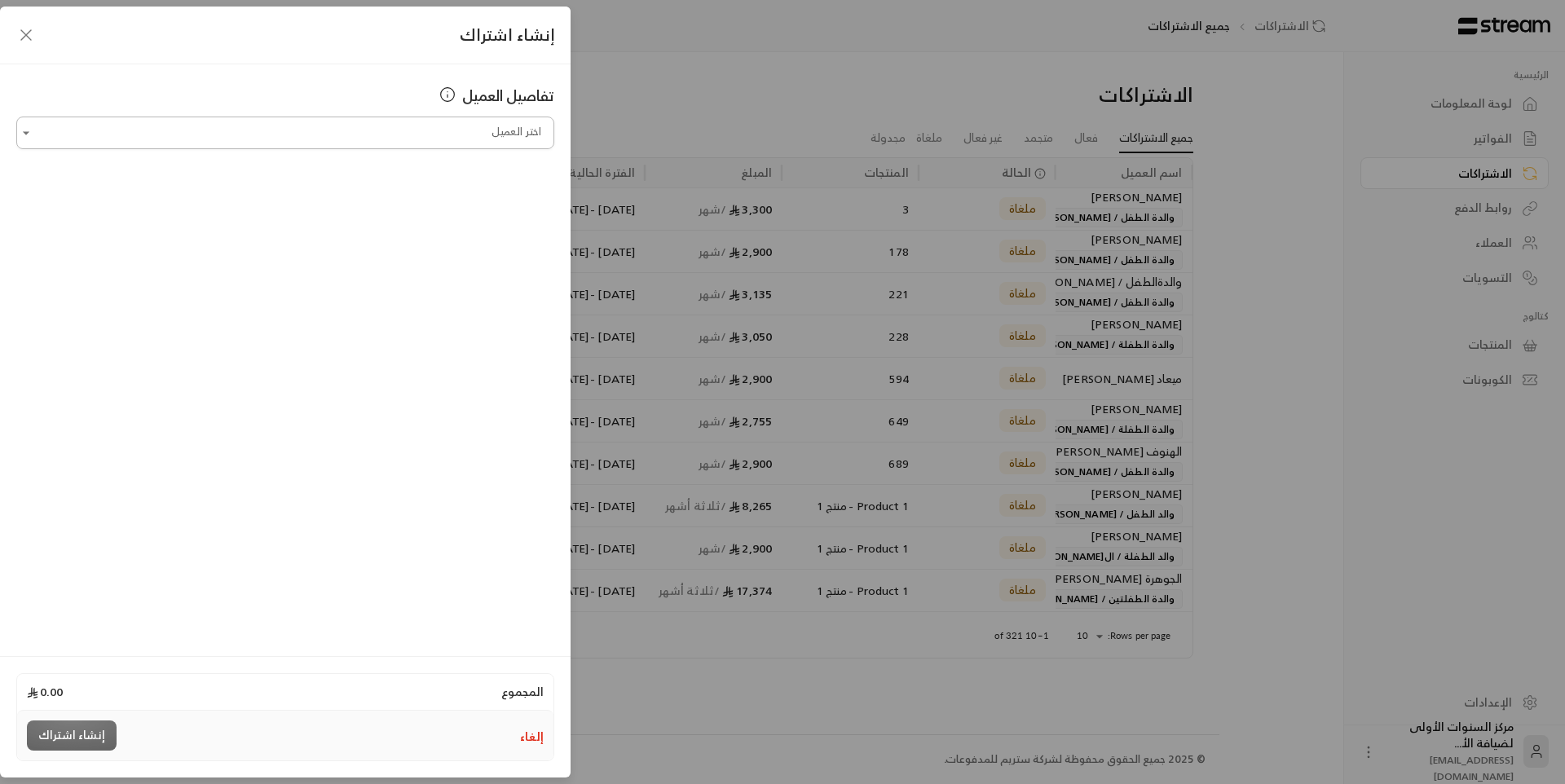
click at [309, 134] on input "اختر العميل" at bounding box center [286, 133] width 538 height 29
click at [509, 89] on span "تفاصيل العميل" at bounding box center [507, 95] width 92 height 23
click at [460, 135] on input "اختر العميل" at bounding box center [286, 133] width 538 height 29
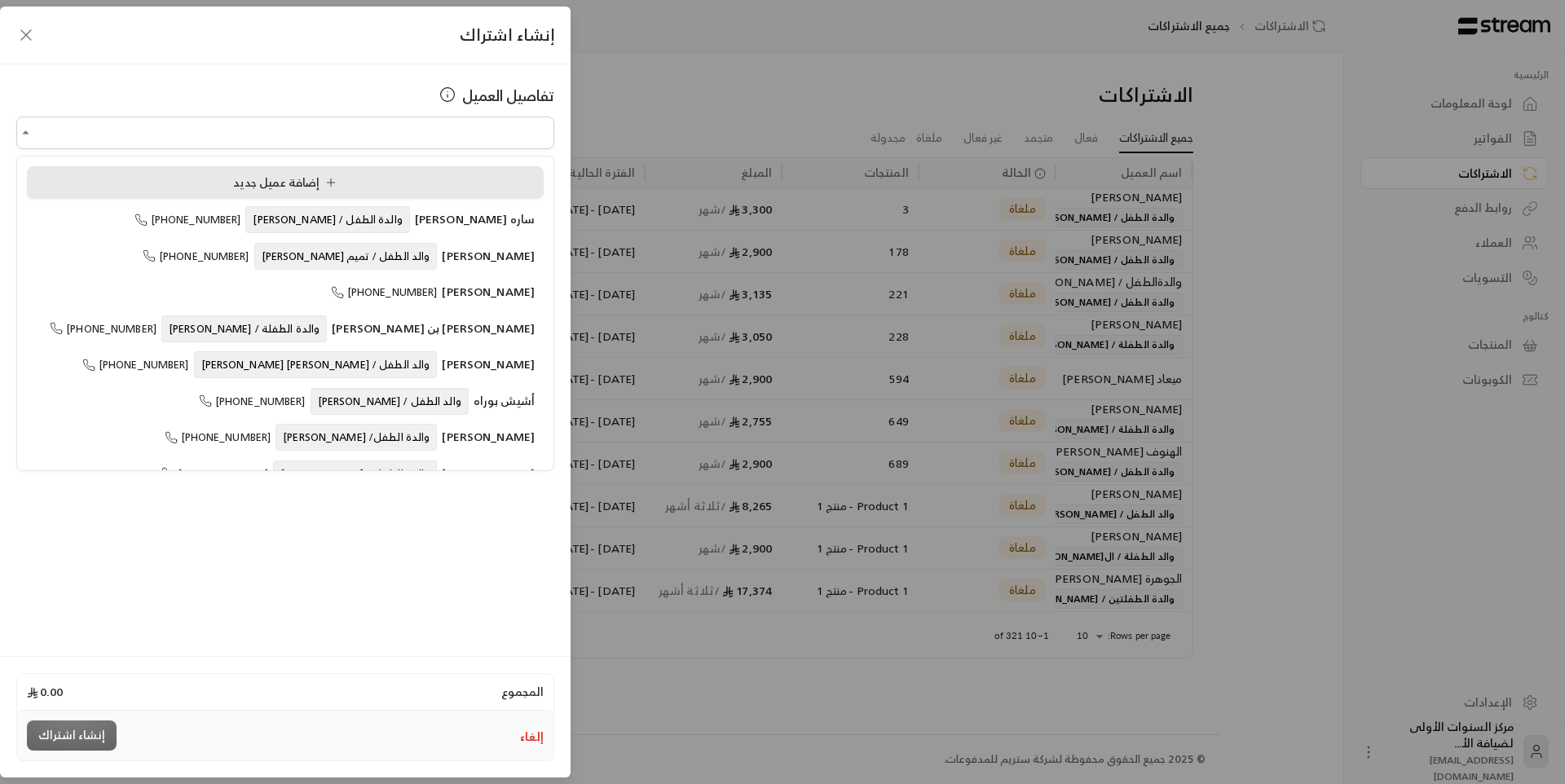
click at [126, 169] on li "إضافة عميل جديد" at bounding box center [286, 182] width 517 height 32
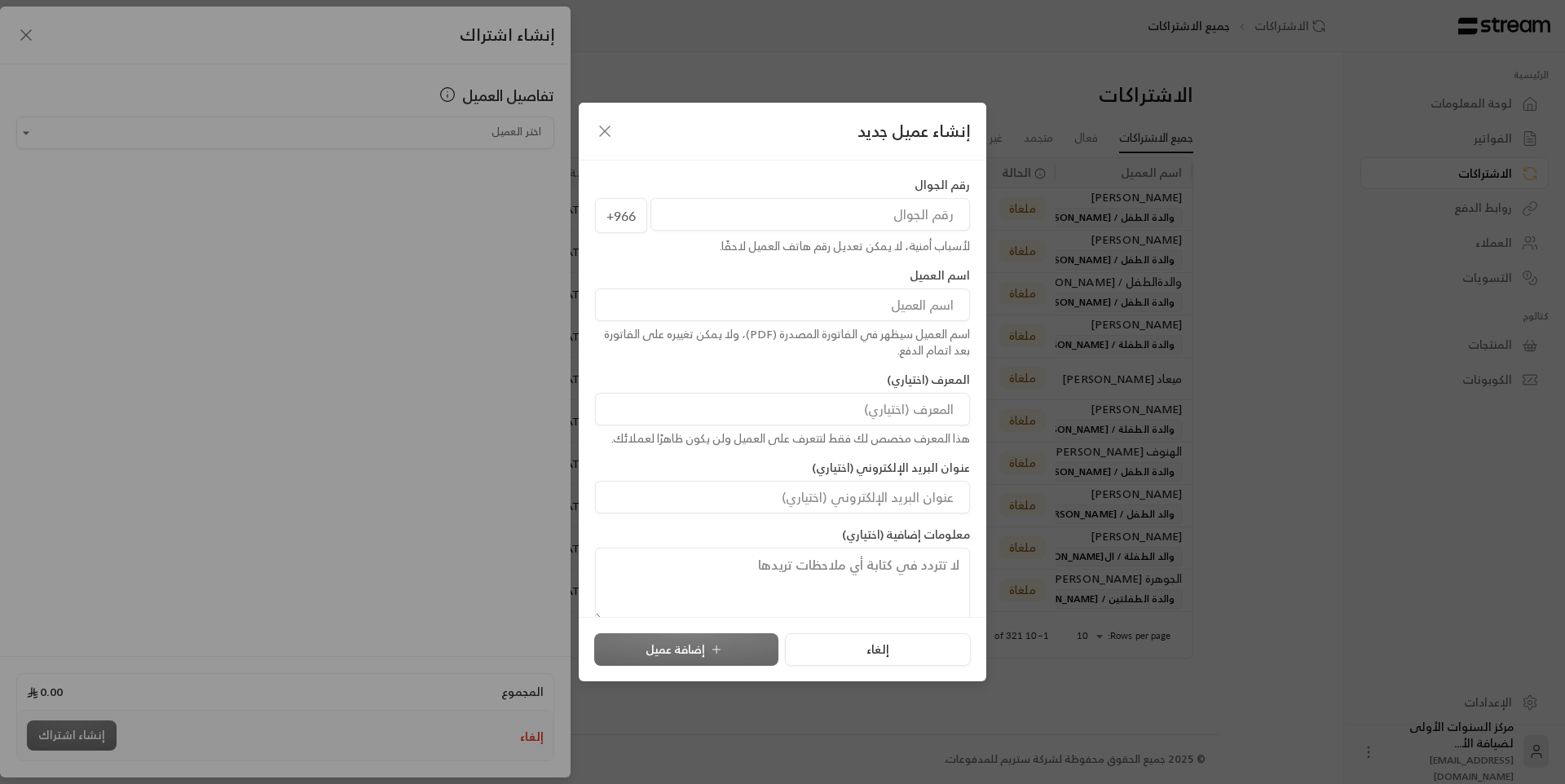
click at [833, 226] on input "tel" at bounding box center [810, 214] width 320 height 32
type input "506200835"
click at [893, 304] on input at bounding box center [782, 304] width 375 height 32
type input "ربى رياض المشرف"
click at [936, 406] on input at bounding box center [782, 409] width 375 height 32
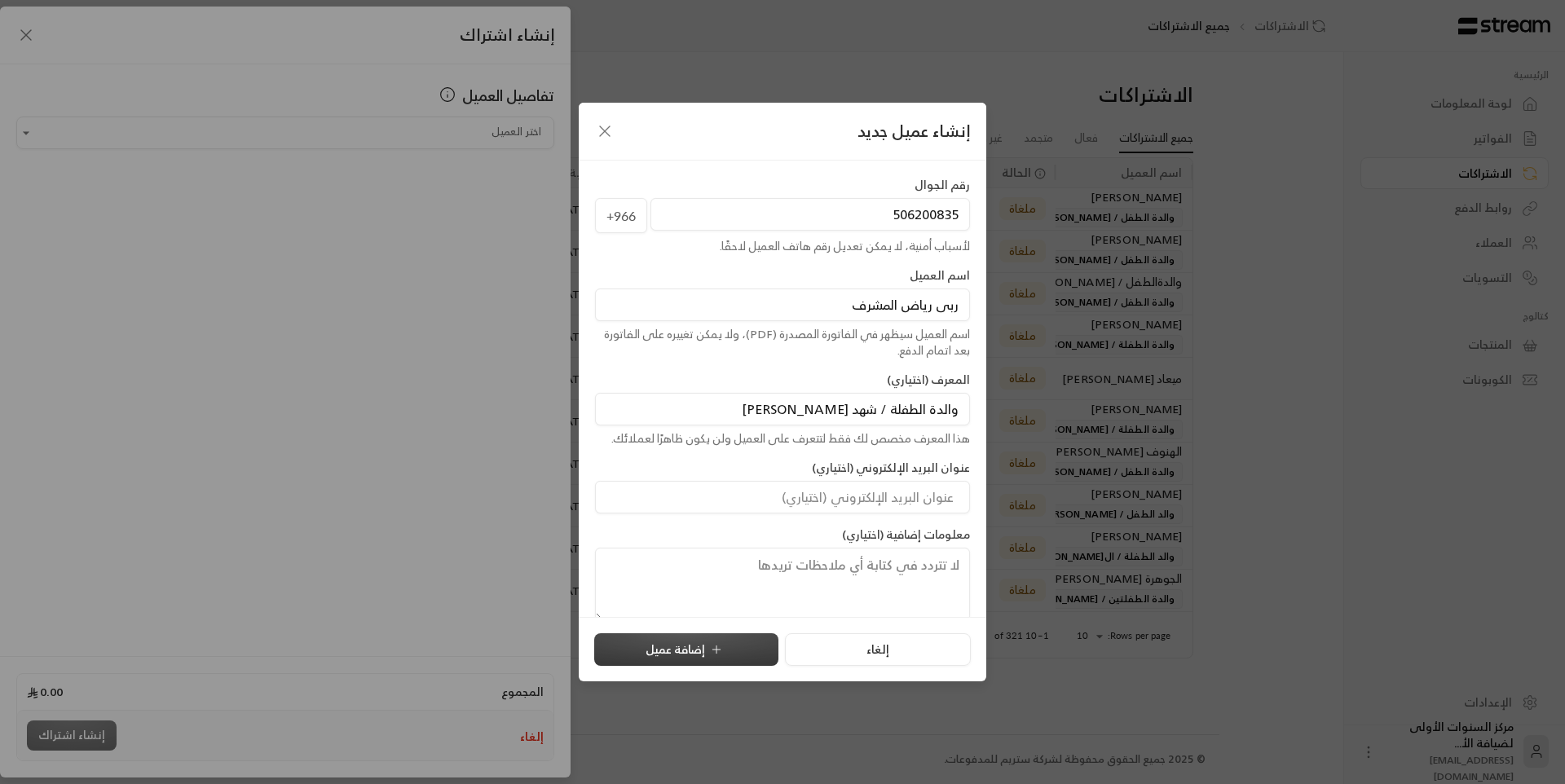
type input "والدة الطفلة / شهد [PERSON_NAME]"
click at [728, 643] on button "إضافة عميل" at bounding box center [686, 649] width 184 height 32
type input "**********"
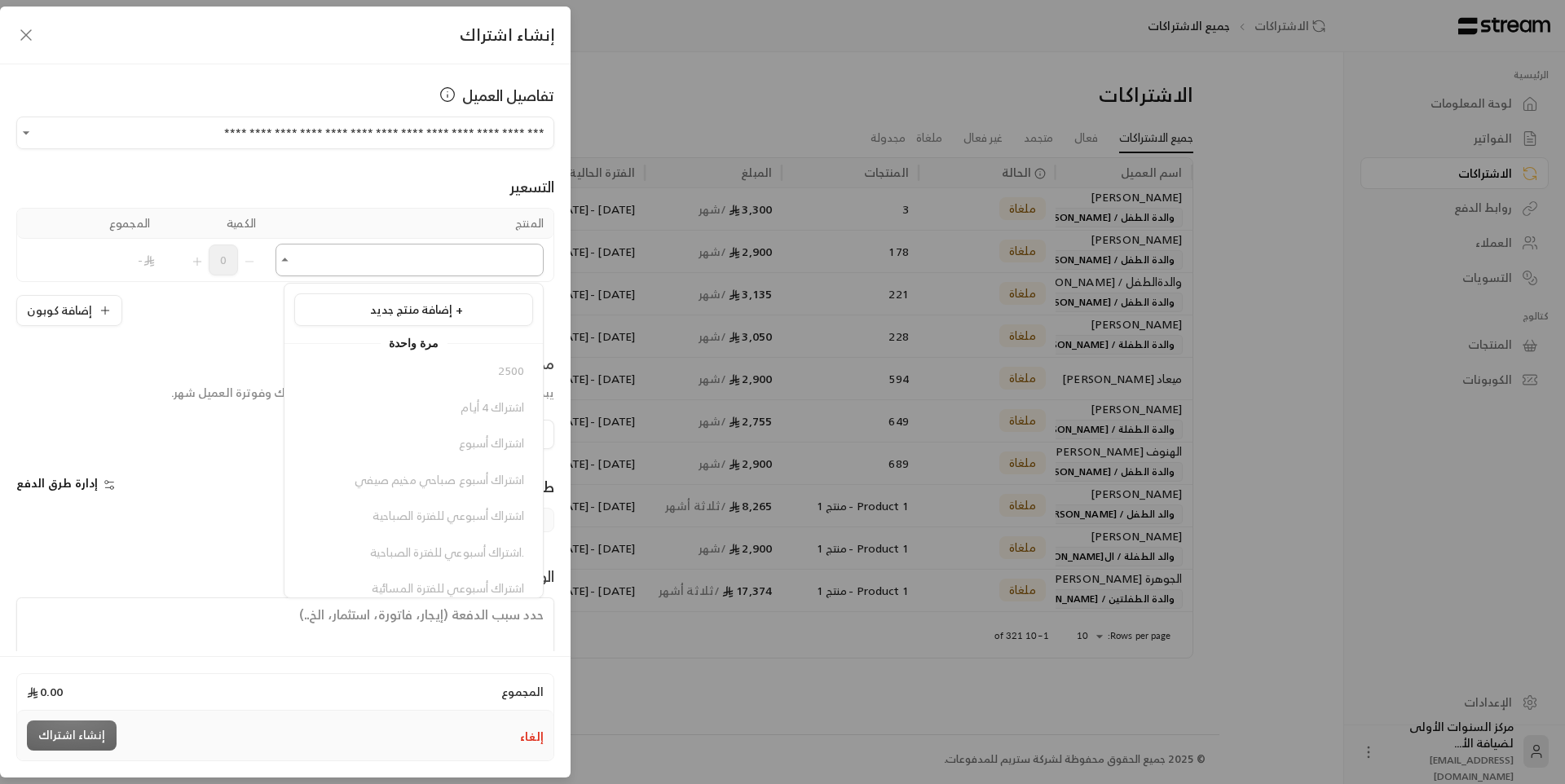
click at [476, 266] on input "اختر العميل" at bounding box center [409, 260] width 268 height 29
click at [486, 313] on div "إضافة منتج جديد +" at bounding box center [413, 310] width 221 height 17
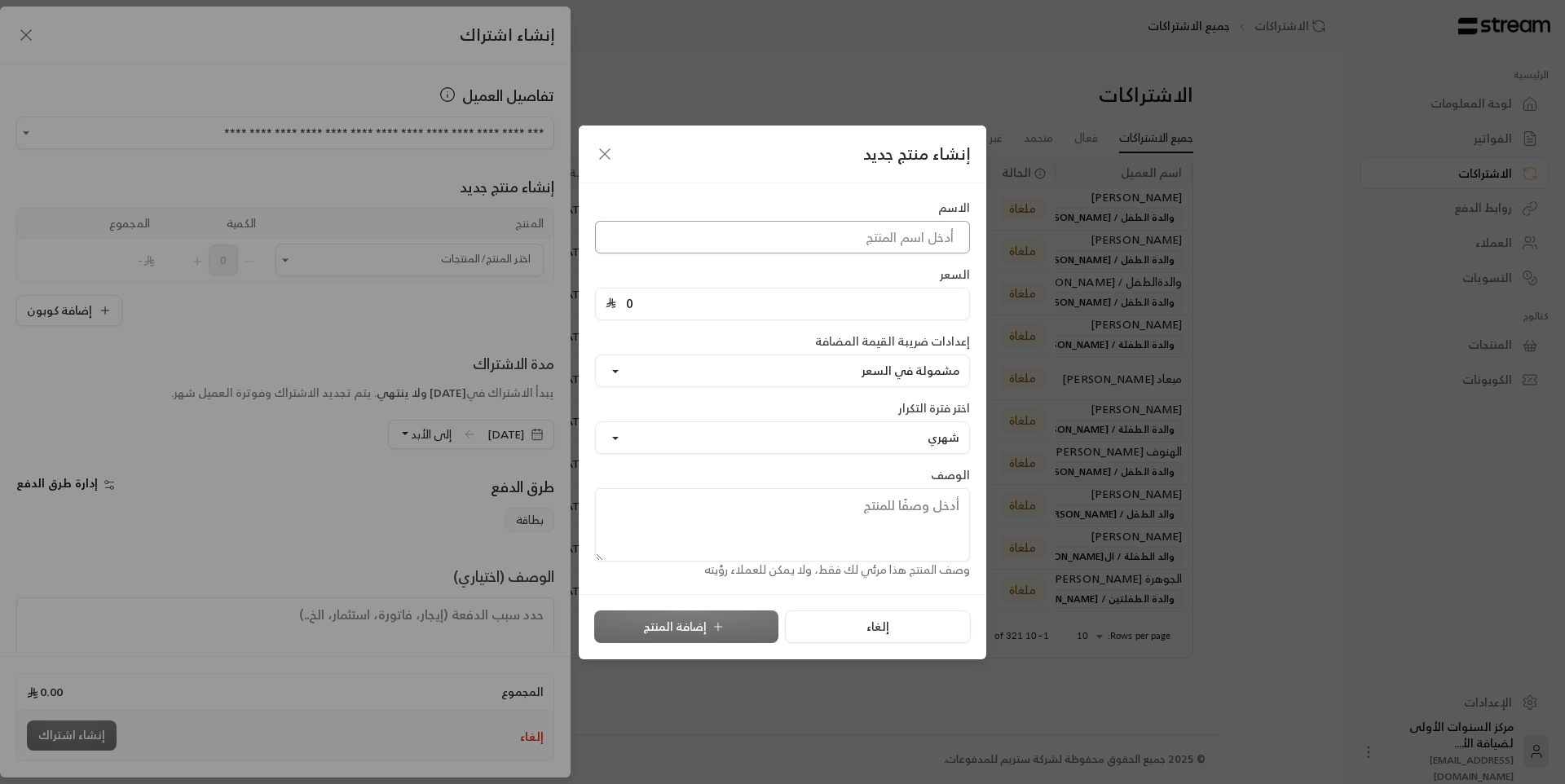
click at [828, 230] on input at bounding box center [782, 237] width 375 height 32
type input "رسوم شهر"
click at [914, 313] on input "0" at bounding box center [788, 303] width 343 height 31
type input "1400"
click at [720, 617] on button "إضافة المنتج" at bounding box center [686, 626] width 184 height 32
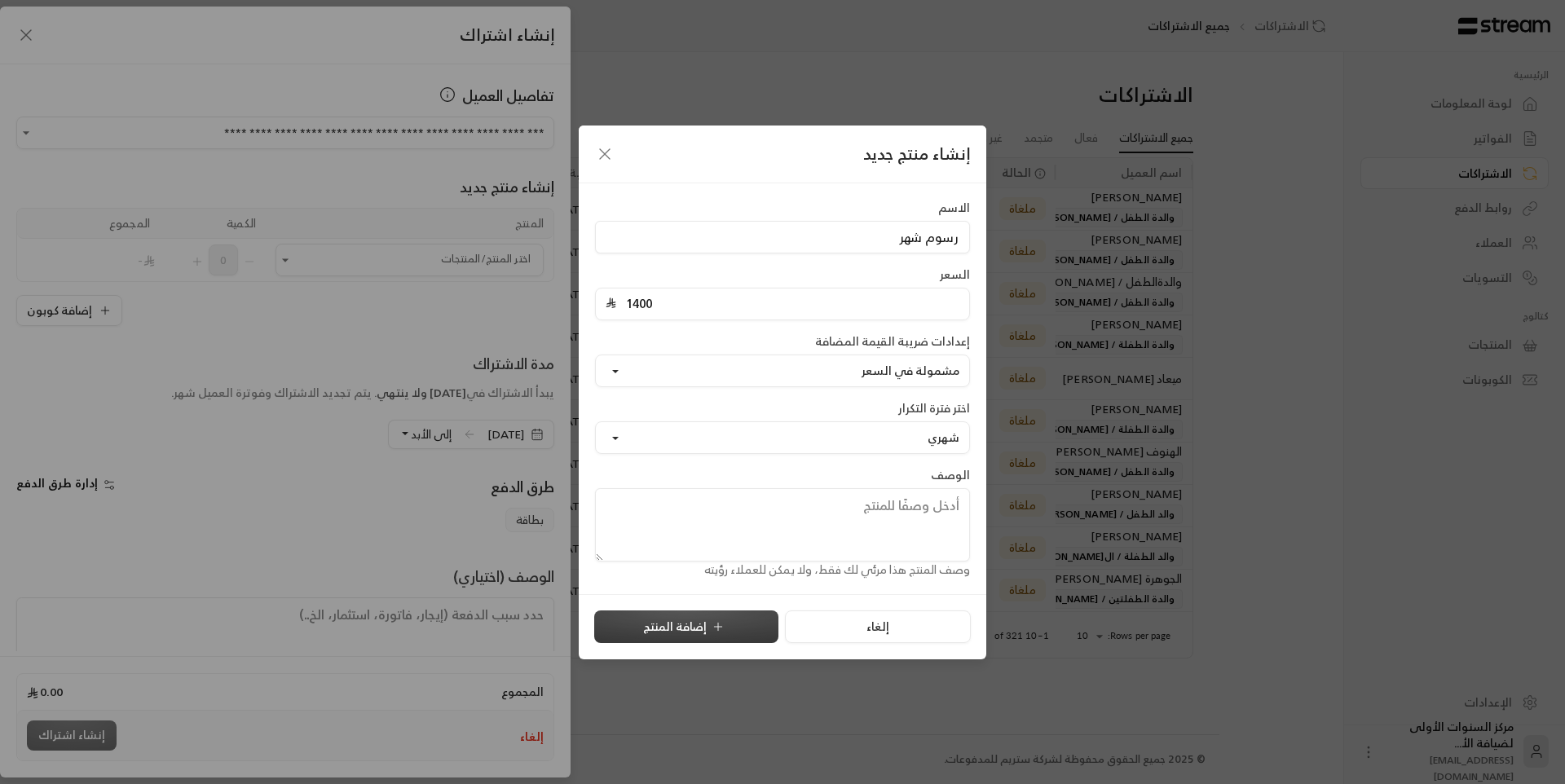
type input "0"
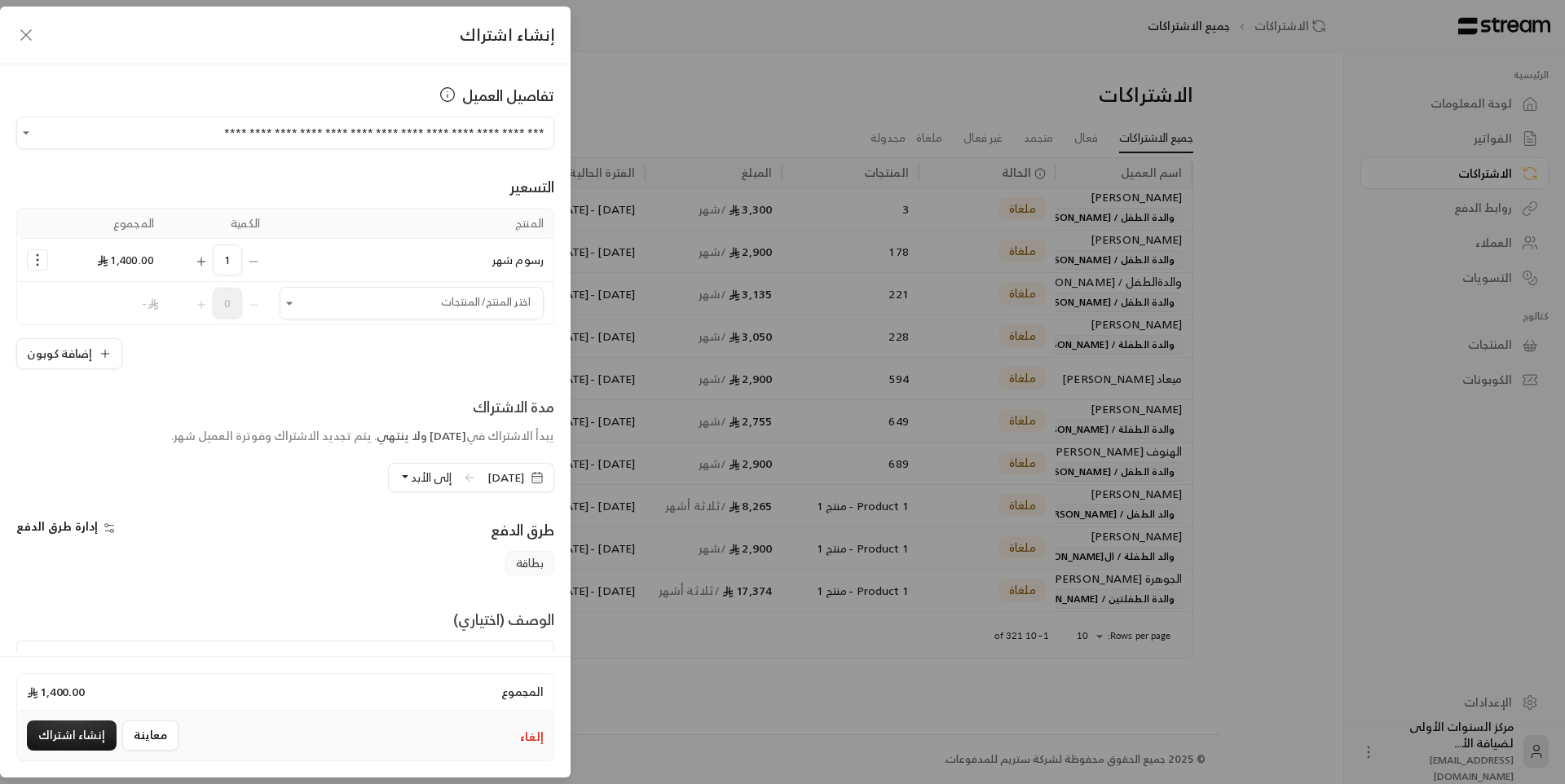
click at [468, 645] on textarea at bounding box center [286, 677] width 538 height 73
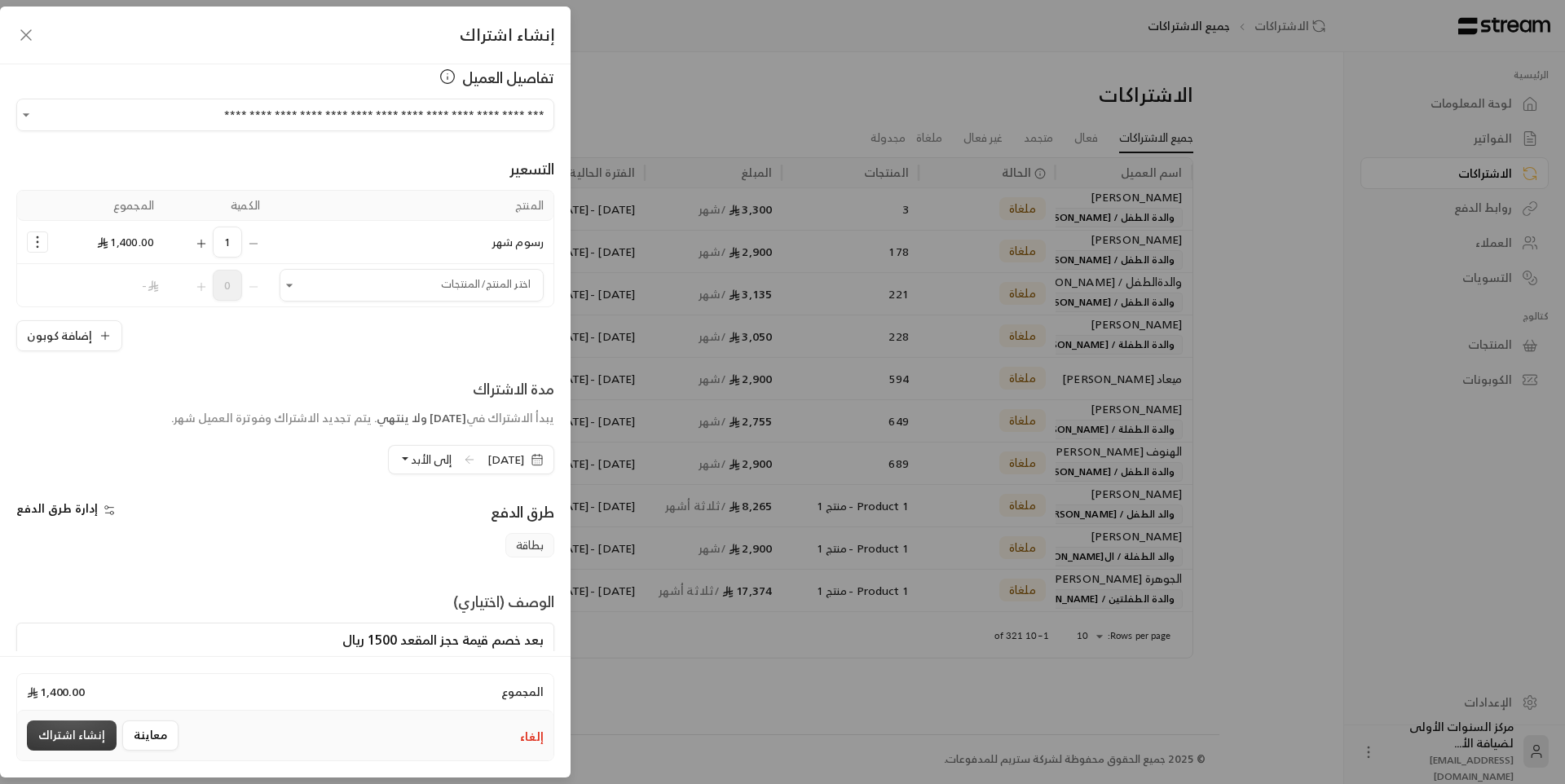
type textarea "بعد خصم قيمة حجز المقعد 1500 ريال"
click at [59, 728] on button "إنشاء اشتراك" at bounding box center [72, 735] width 90 height 31
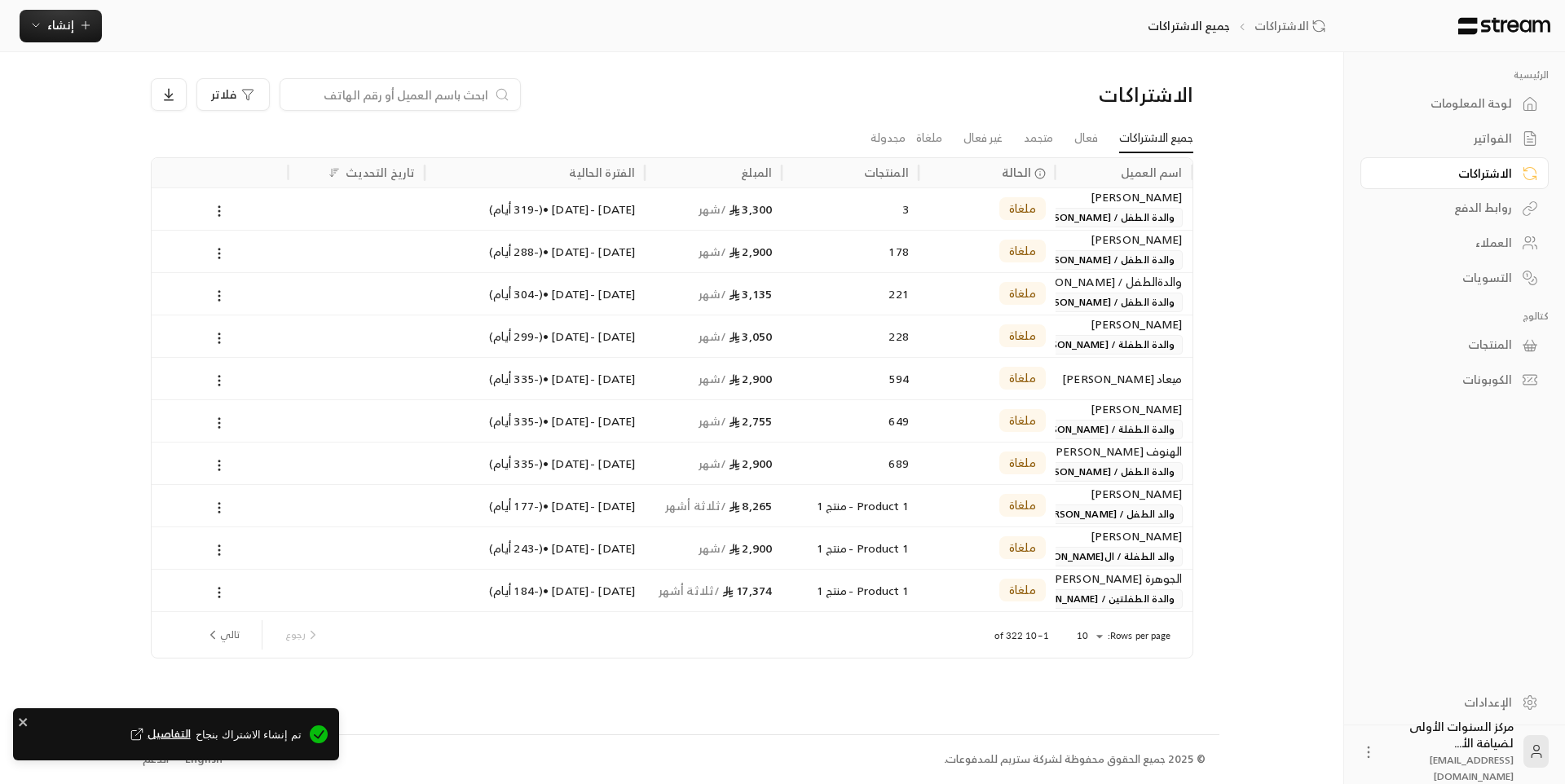
click at [1484, 104] on div "لوحة المعلومات" at bounding box center [1446, 103] width 131 height 17
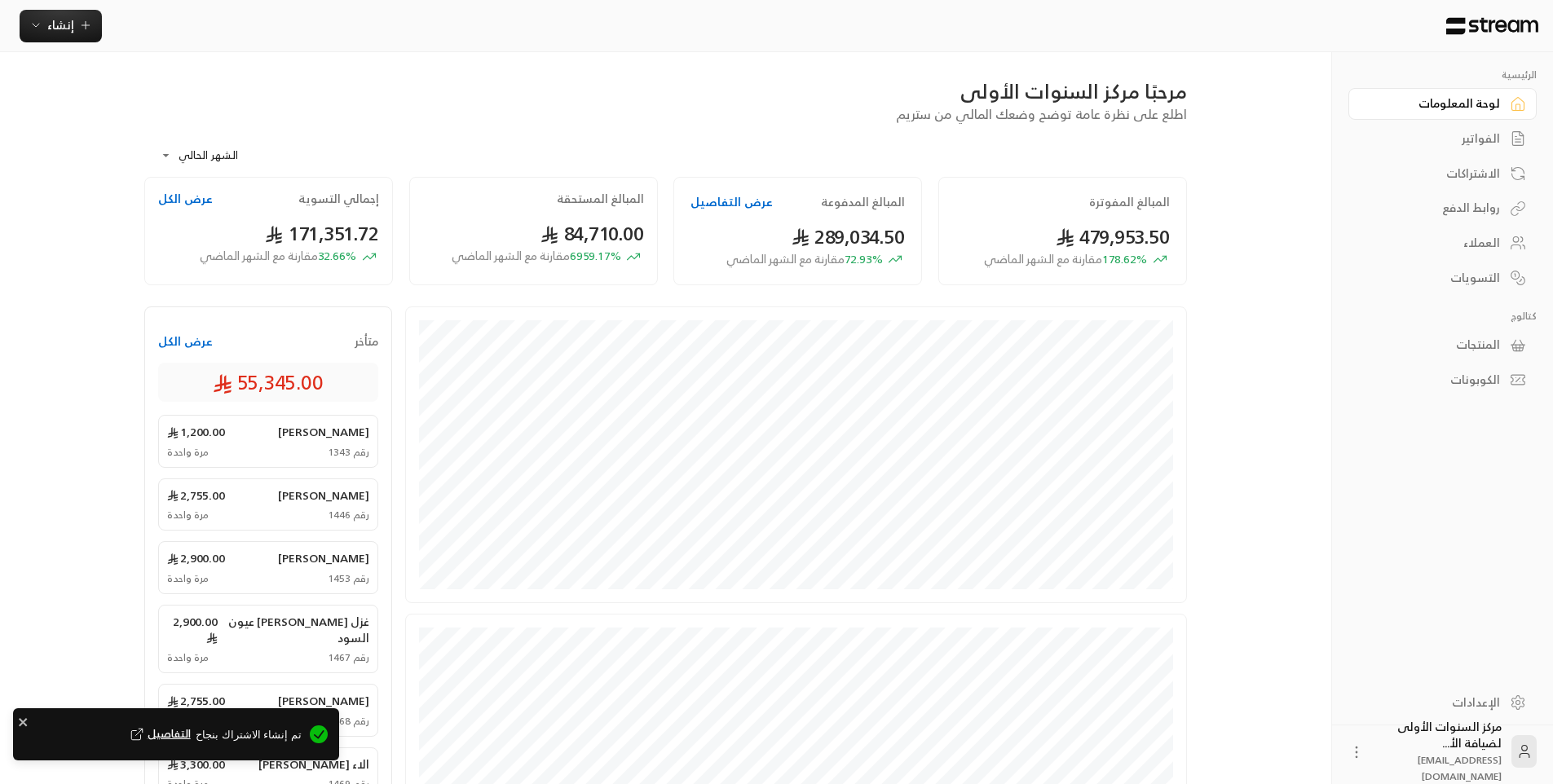
click at [1485, 134] on div "الفواتير" at bounding box center [1434, 138] width 131 height 17
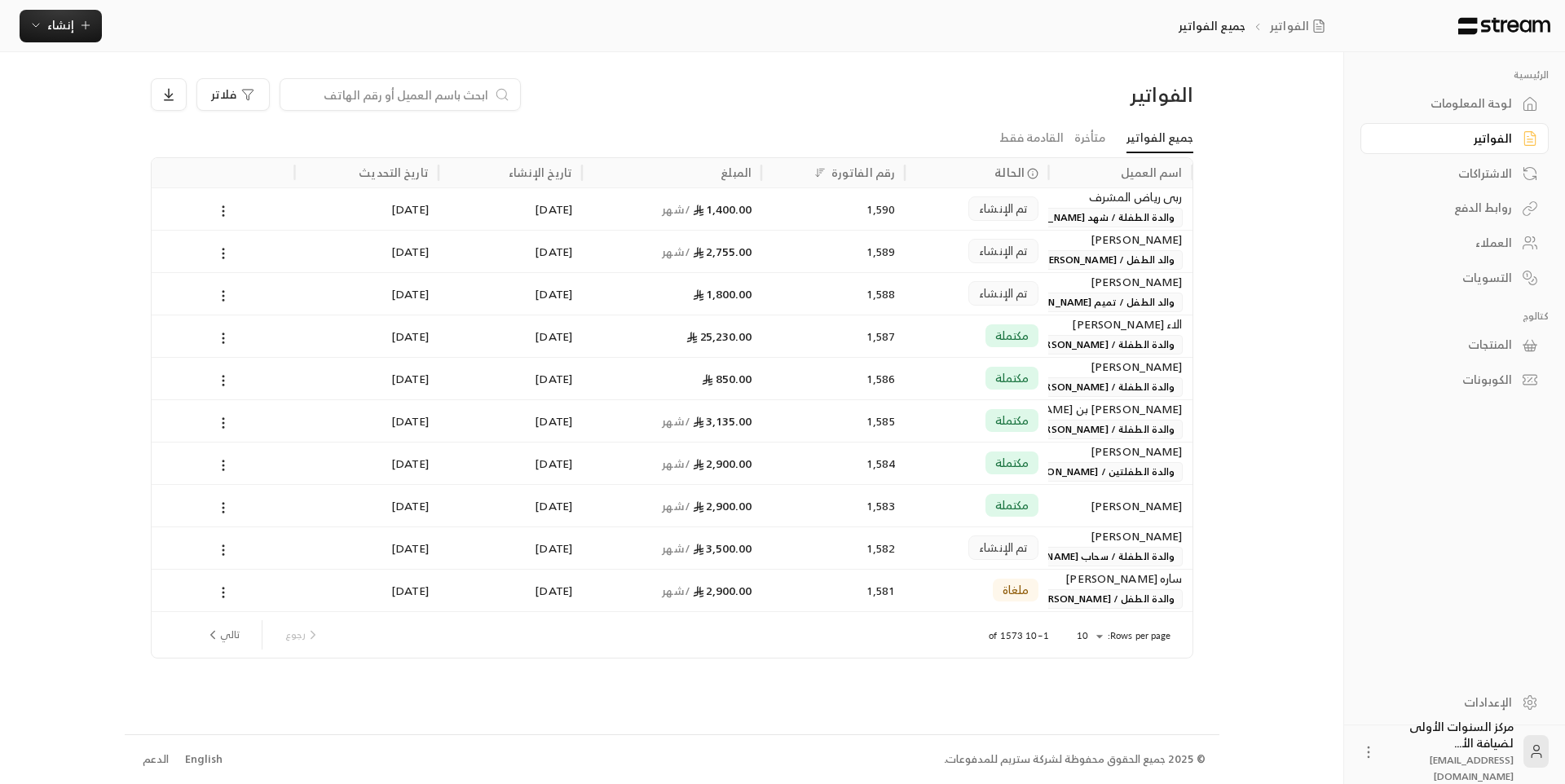
click at [982, 117] on div "الفواتير فلاتر" at bounding box center [672, 101] width 1058 height 45
click at [1071, 218] on span "والدة الطفلة / شهد [PERSON_NAME]" at bounding box center [1092, 217] width 182 height 19
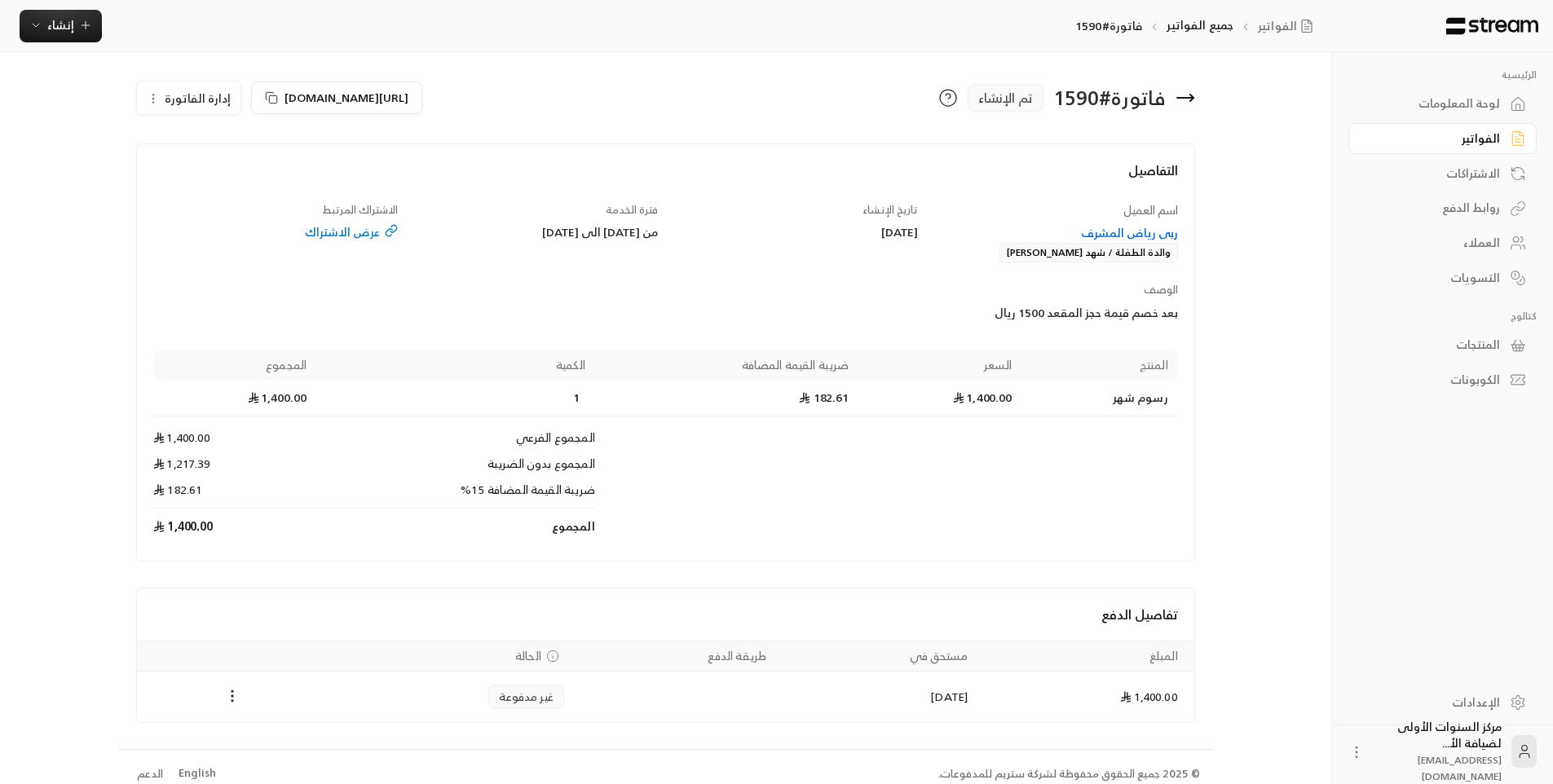
click at [1489, 101] on div "لوحة المعلومات" at bounding box center [1434, 103] width 131 height 17
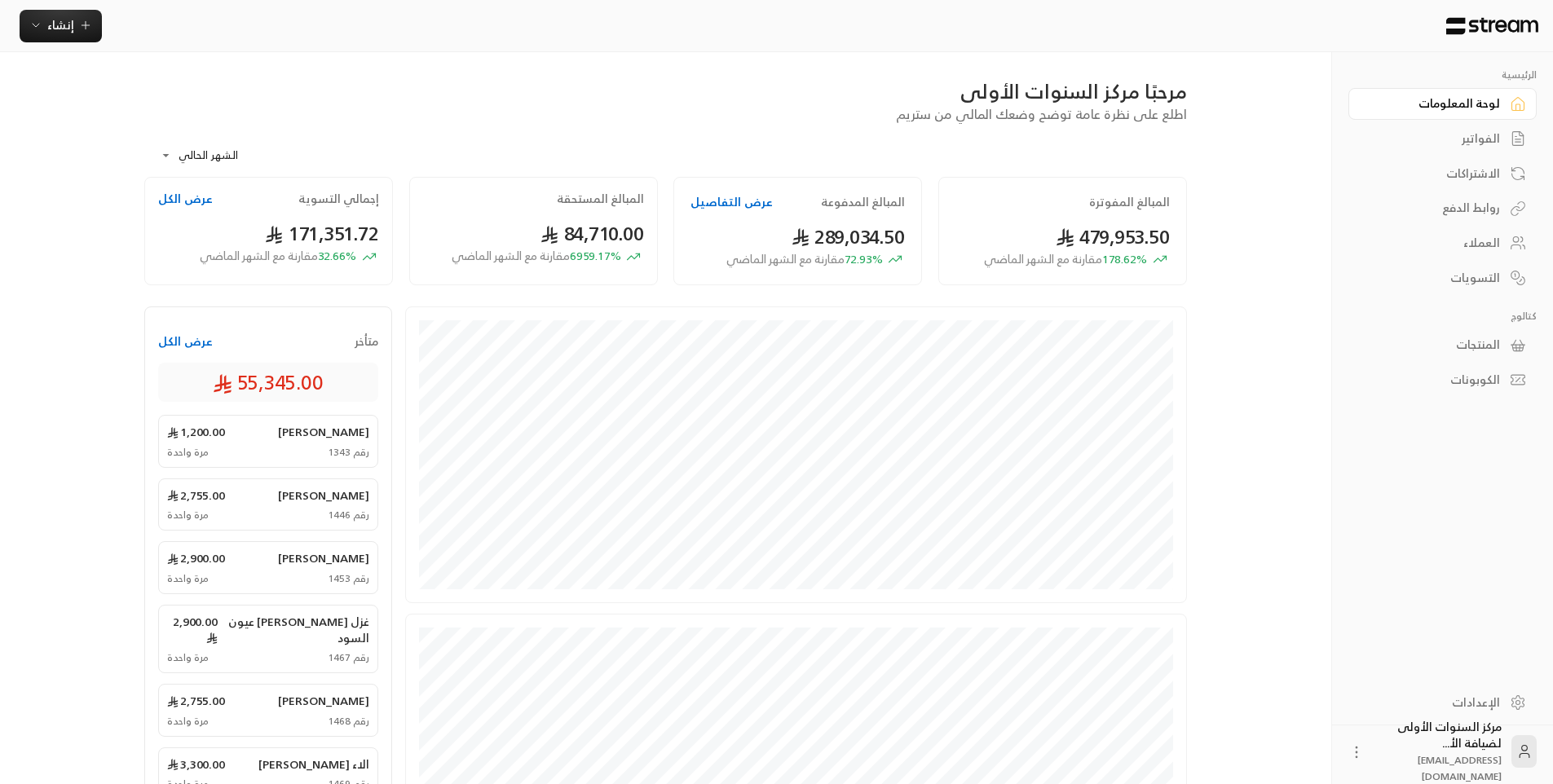
click at [1490, 127] on link "الفواتير" at bounding box center [1443, 139] width 189 height 31
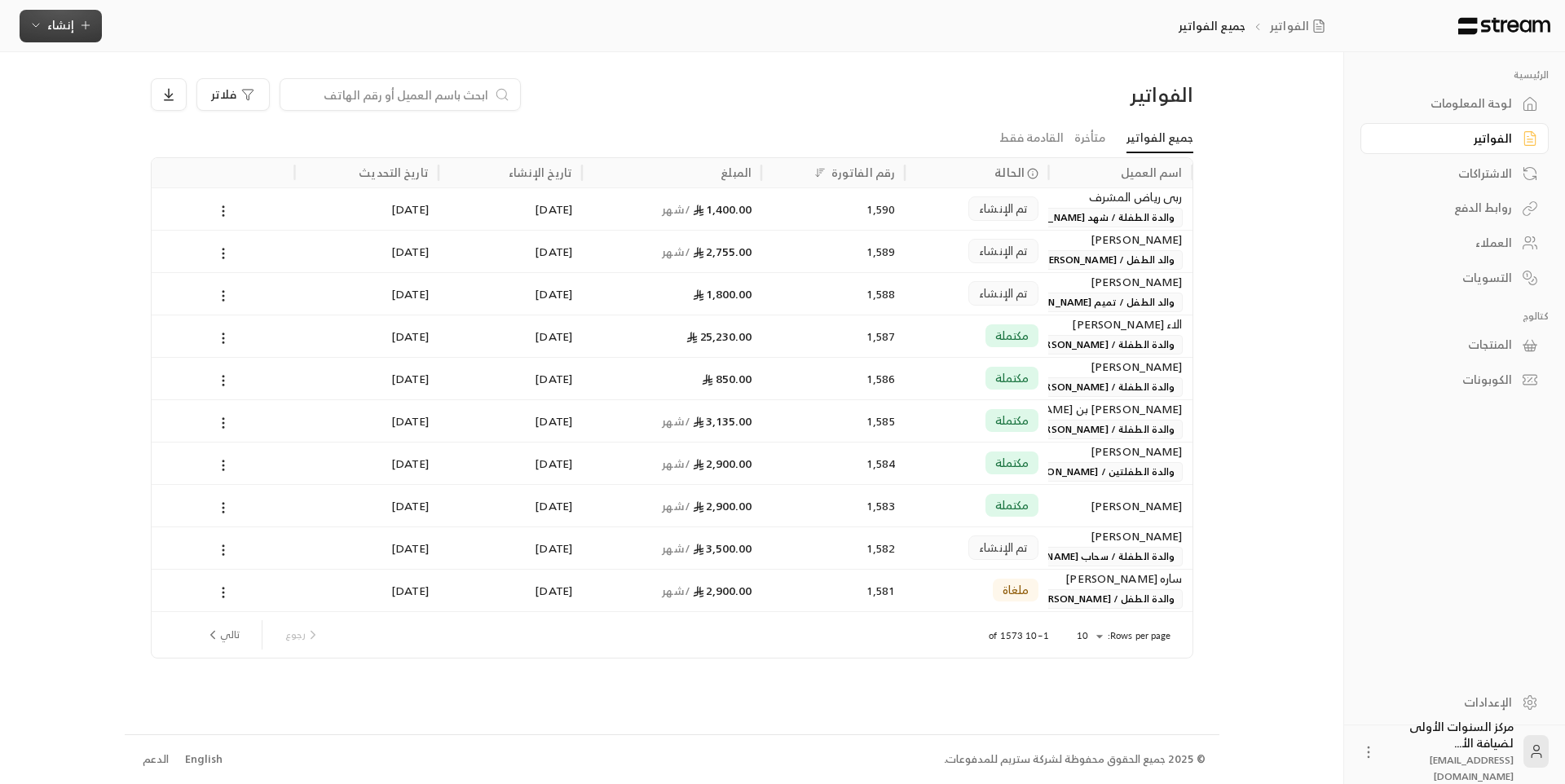
click at [79, 30] on icon "button" at bounding box center [86, 24] width 13 height 13
click at [226, 142] on div "اشتراك" at bounding box center [141, 141] width 205 height 19
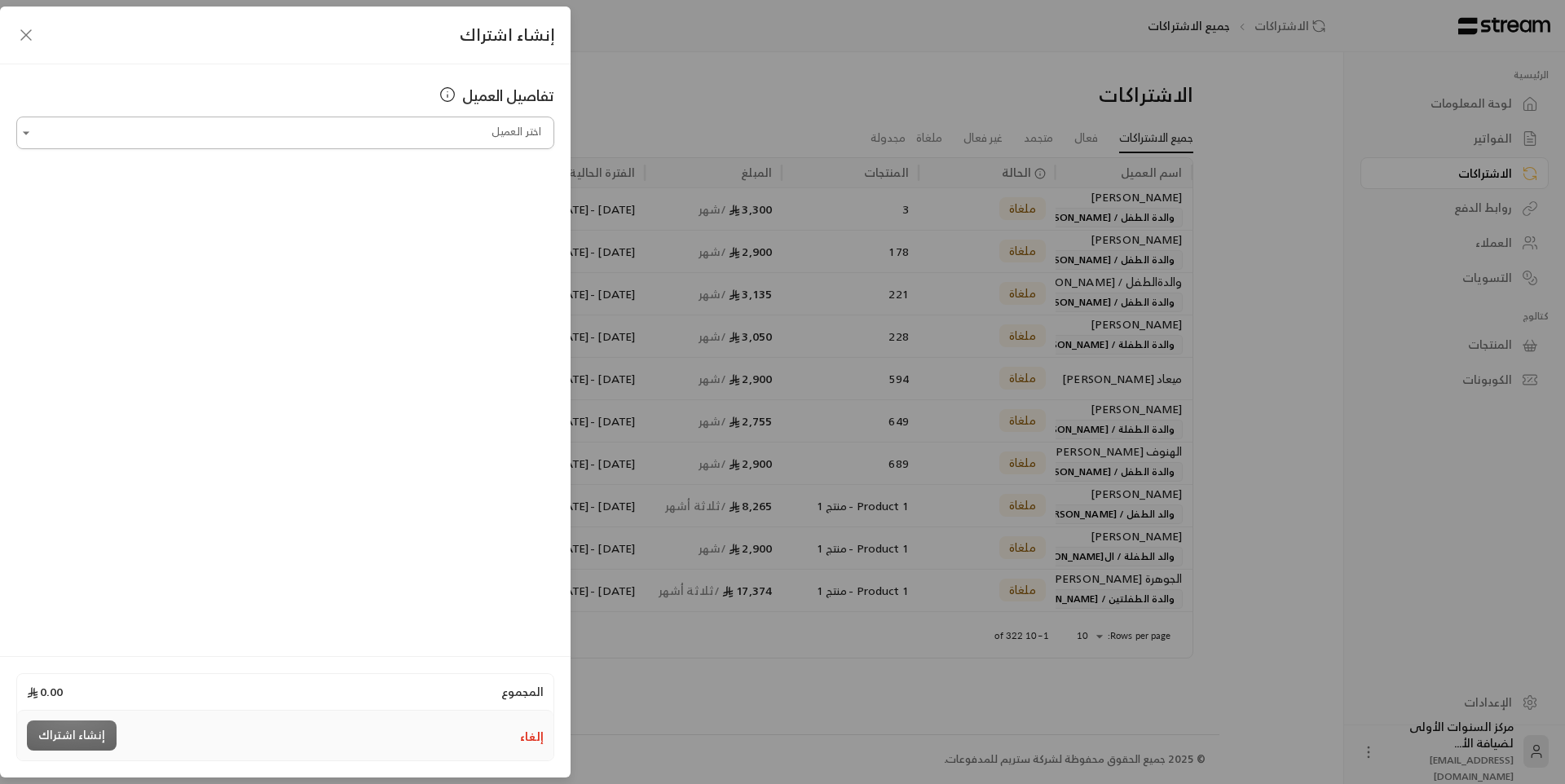
click at [373, 127] on input "اختر العميل" at bounding box center [286, 133] width 538 height 29
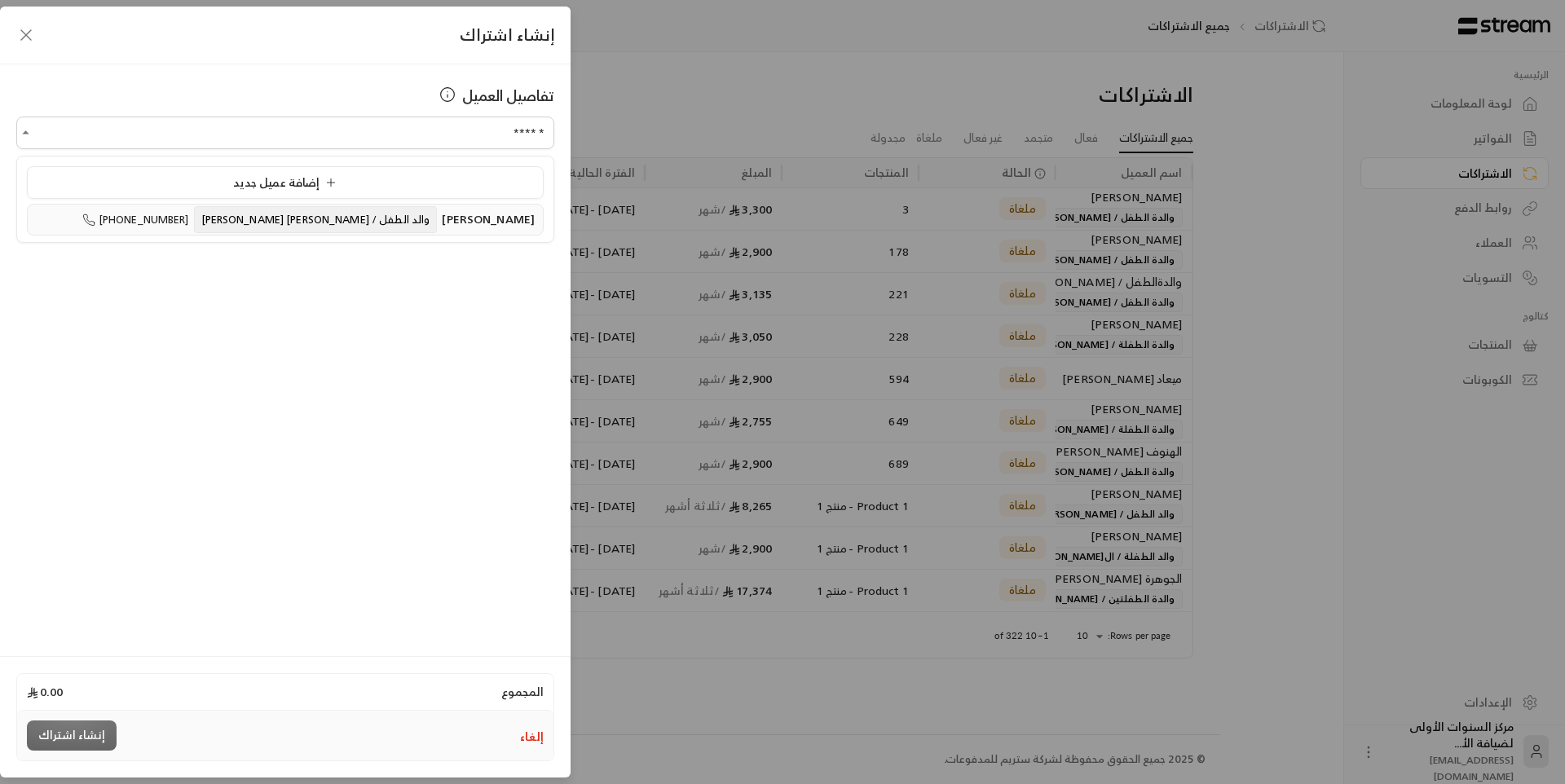
click at [370, 212] on span "والد الطفل / [PERSON_NAME] [PERSON_NAME]" at bounding box center [315, 219] width 244 height 27
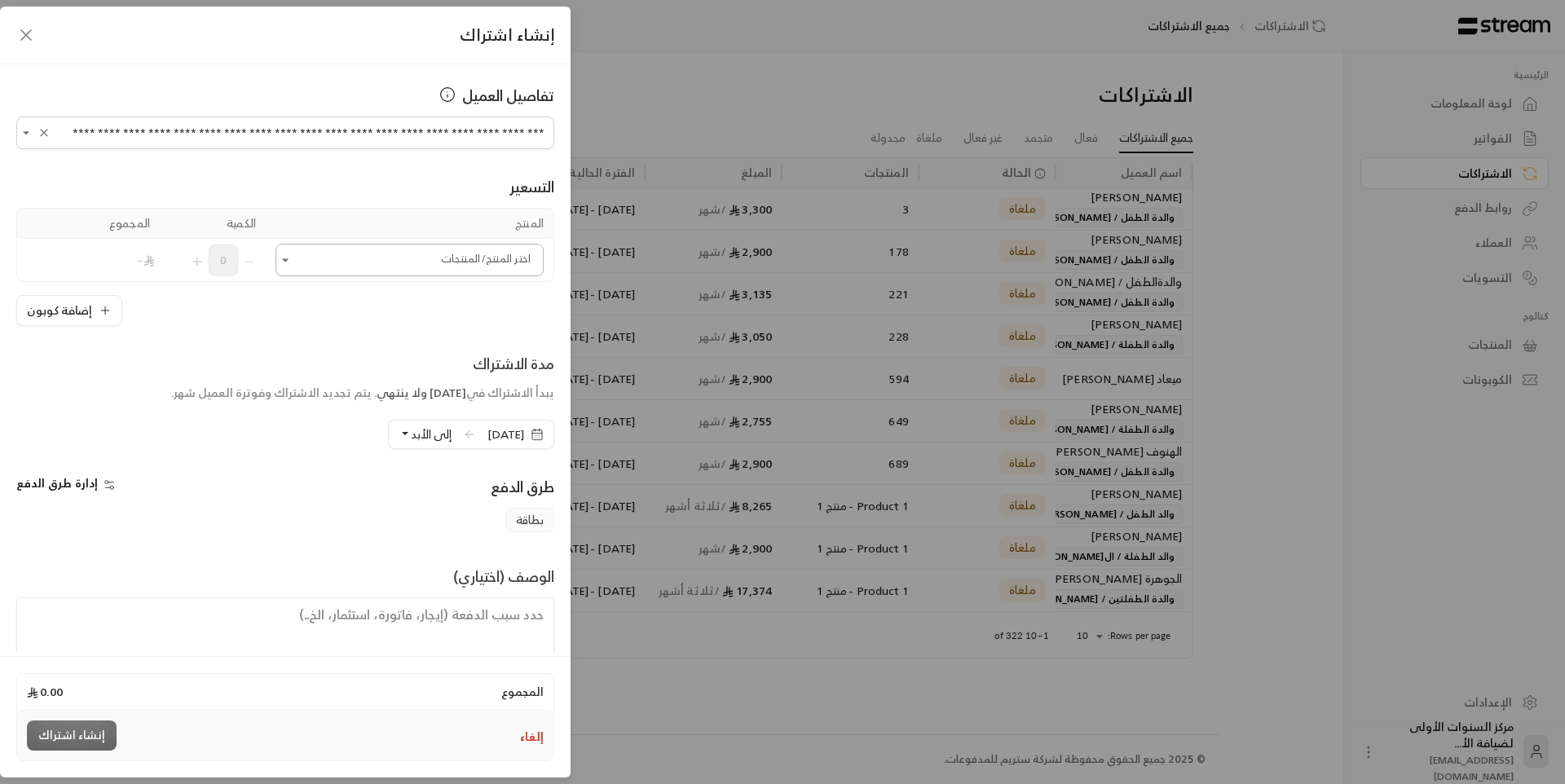
type input "**********"
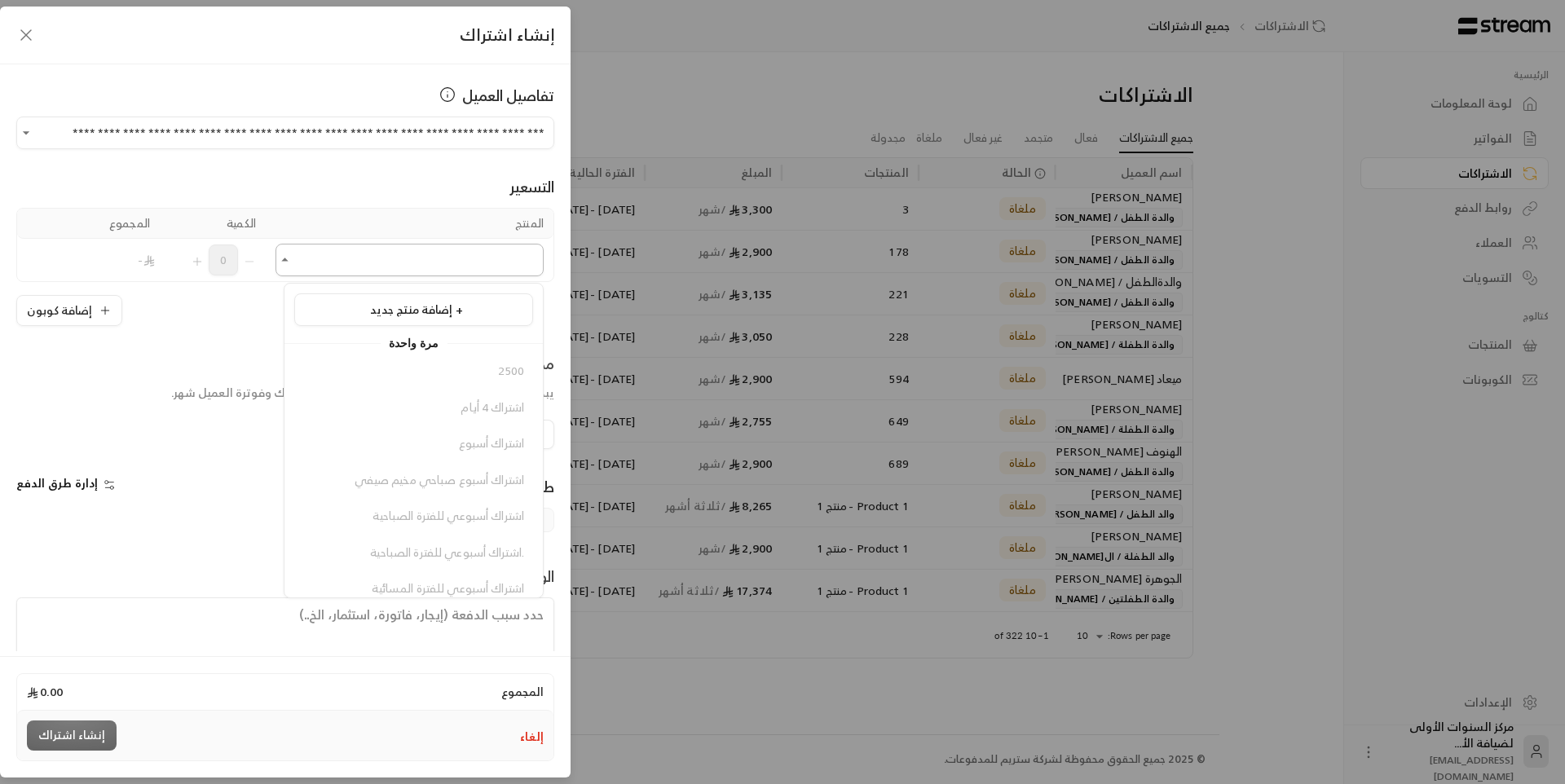
click at [467, 255] on input "اختر العميل" at bounding box center [409, 260] width 268 height 29
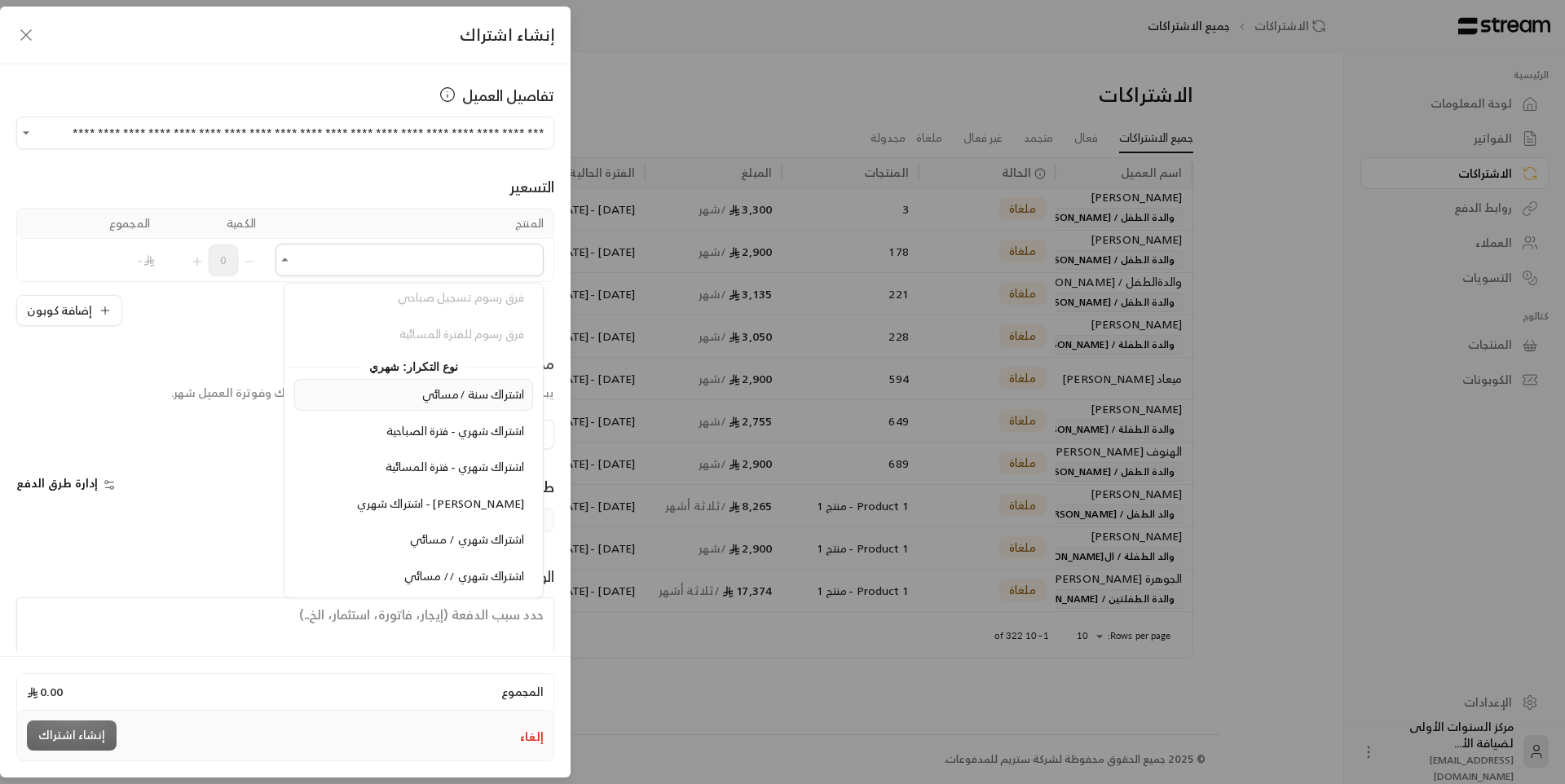
scroll to position [1711, 0]
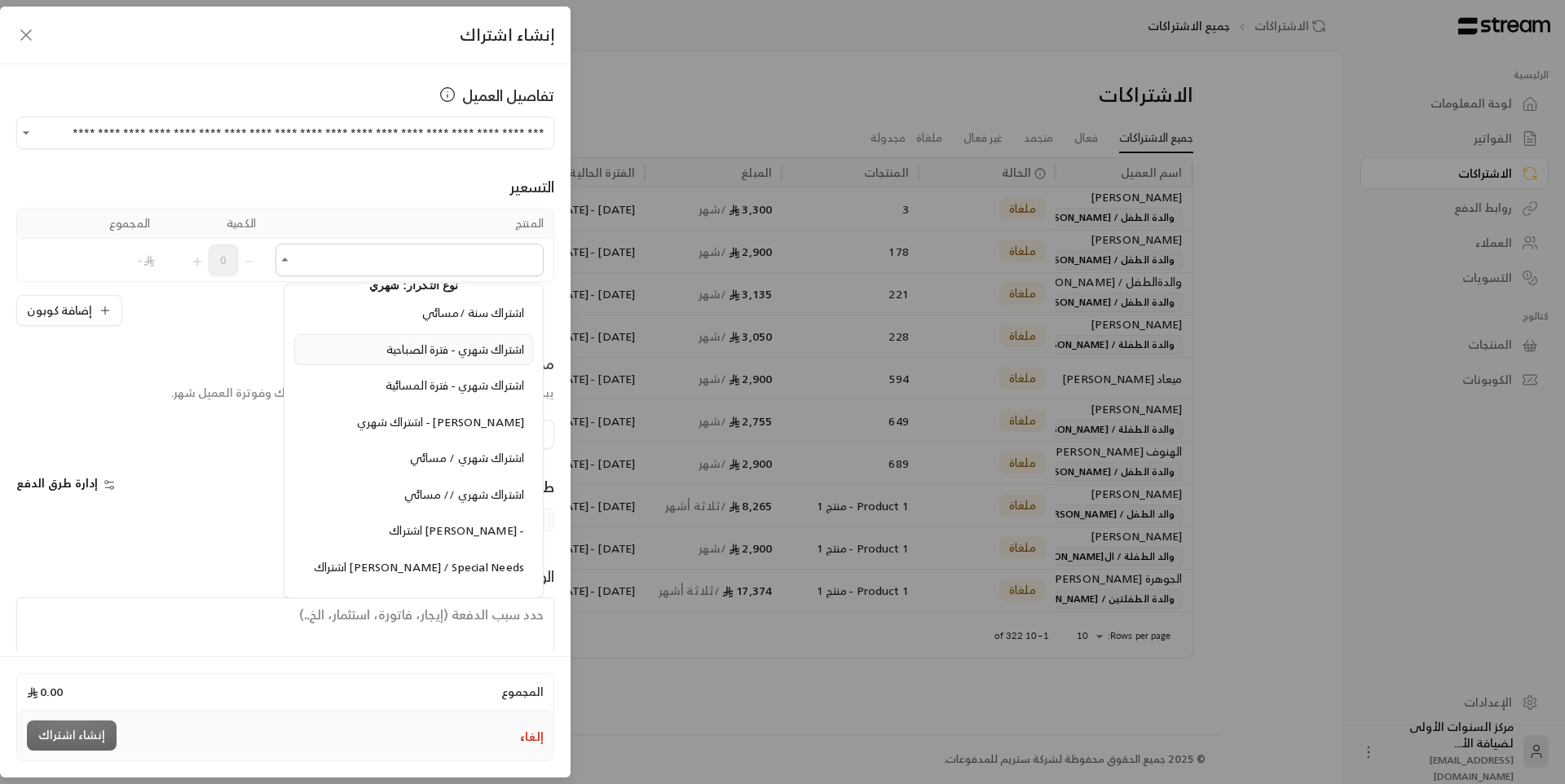
click at [464, 354] on span "اشتراك شهري - فترة الصباحية" at bounding box center [455, 348] width 138 height 20
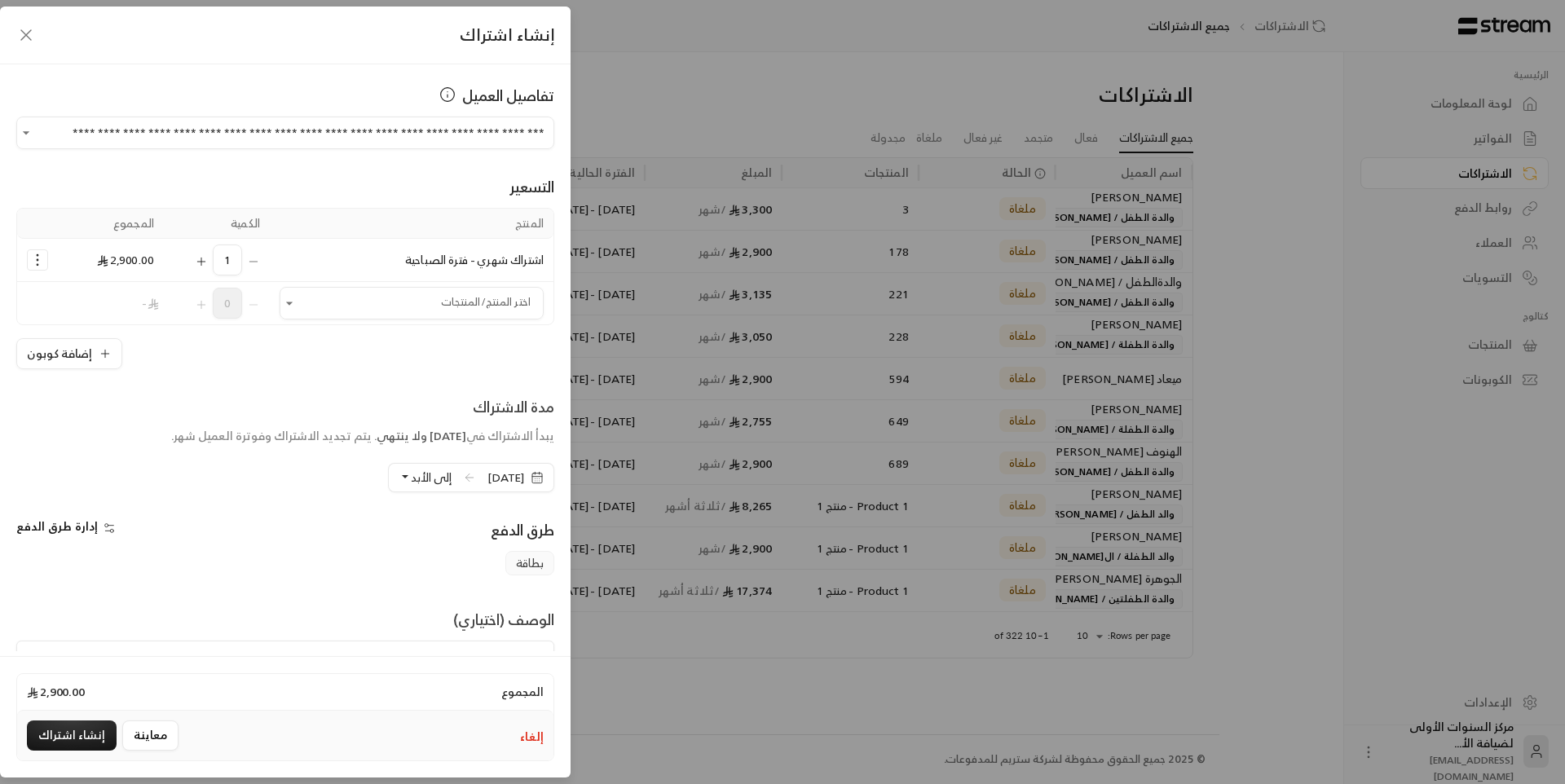
click at [45, 262] on icon "Selected Products" at bounding box center [38, 259] width 17 height 17
click at [107, 305] on span "إضافة كوبون" at bounding box center [100, 299] width 60 height 18
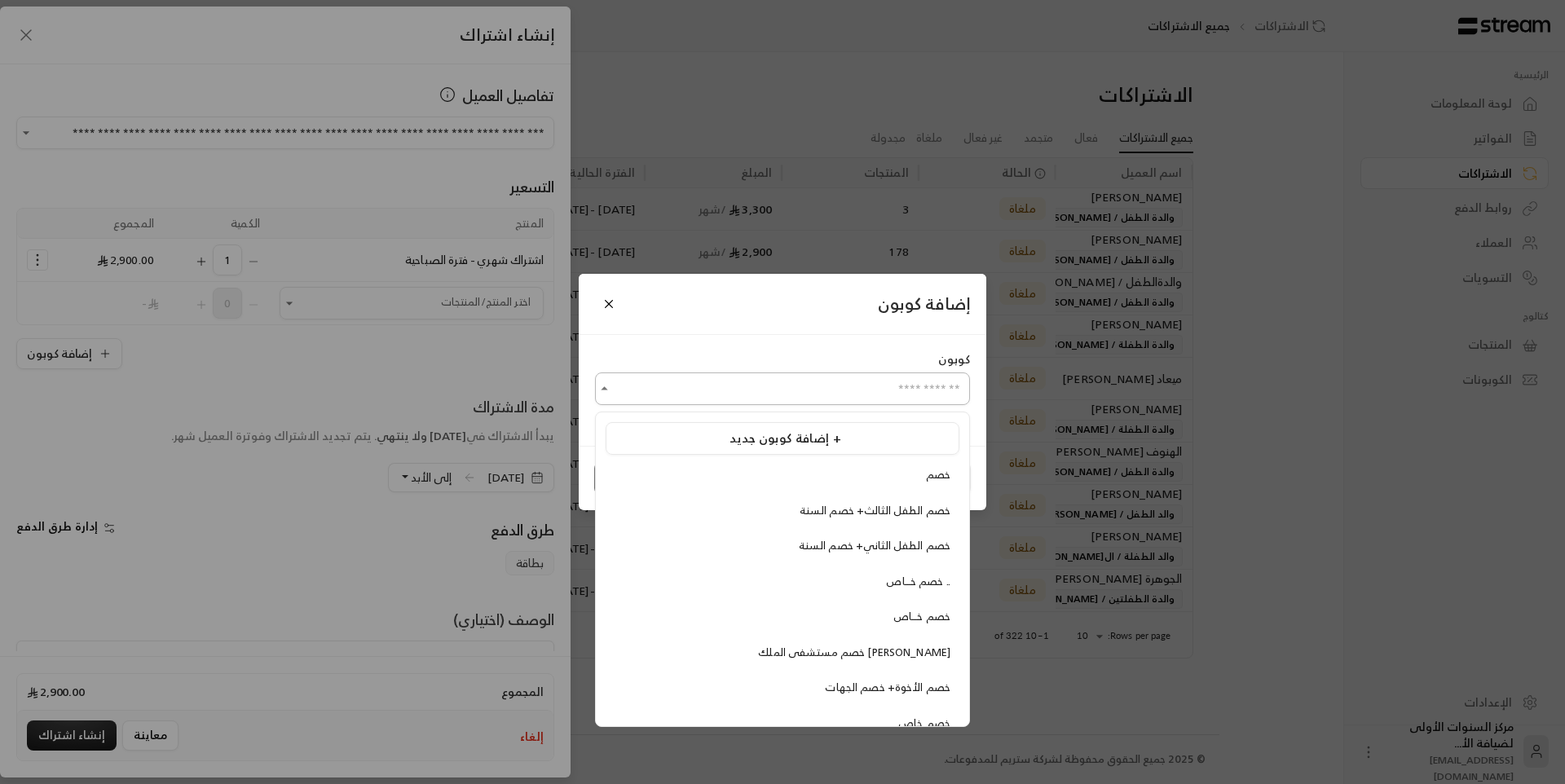
click at [859, 397] on input "اختر العميل" at bounding box center [782, 389] width 375 height 29
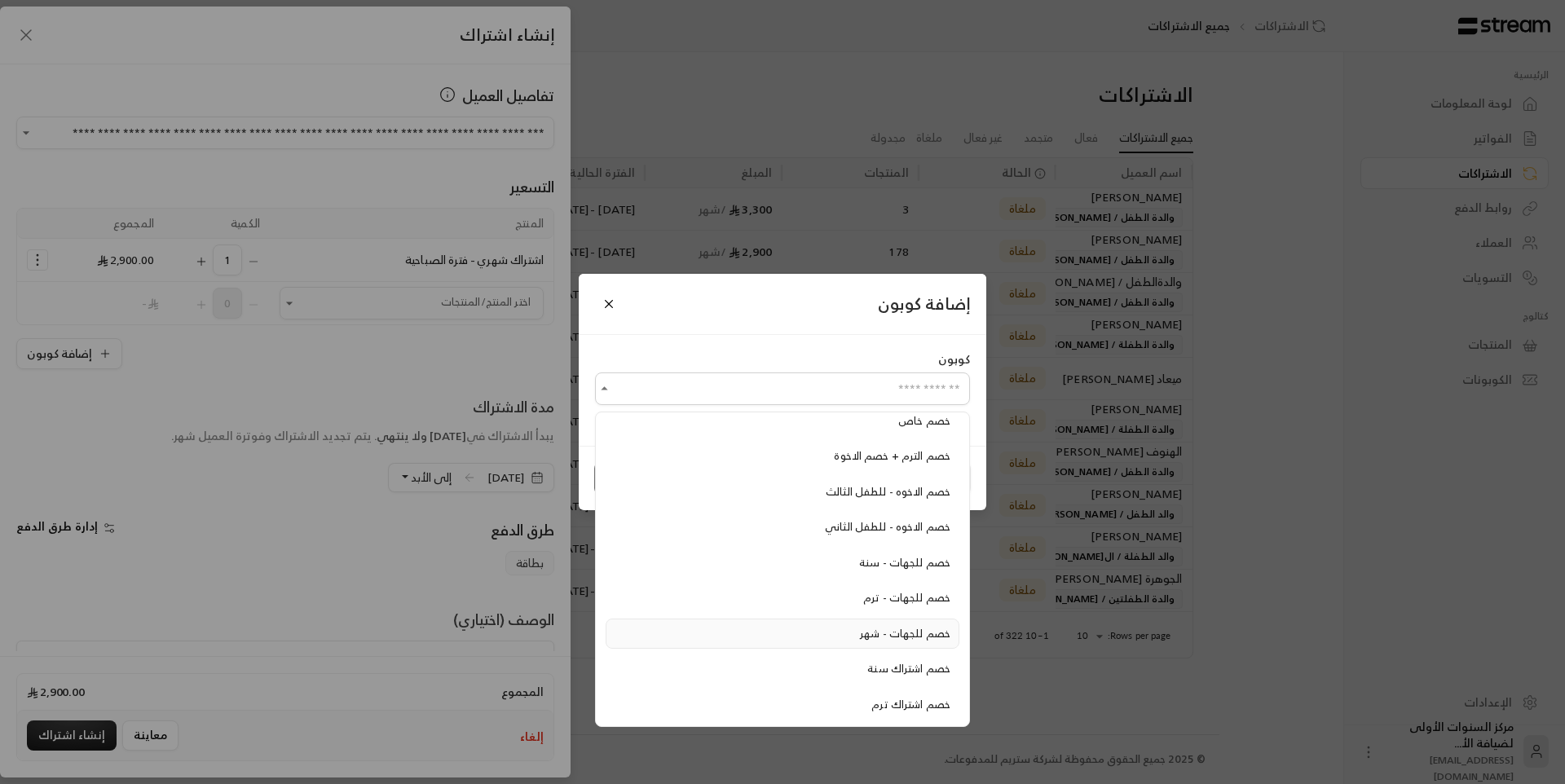
click at [893, 643] on li "خصم للجهات - شهر" at bounding box center [782, 633] width 354 height 31
type input "**********"
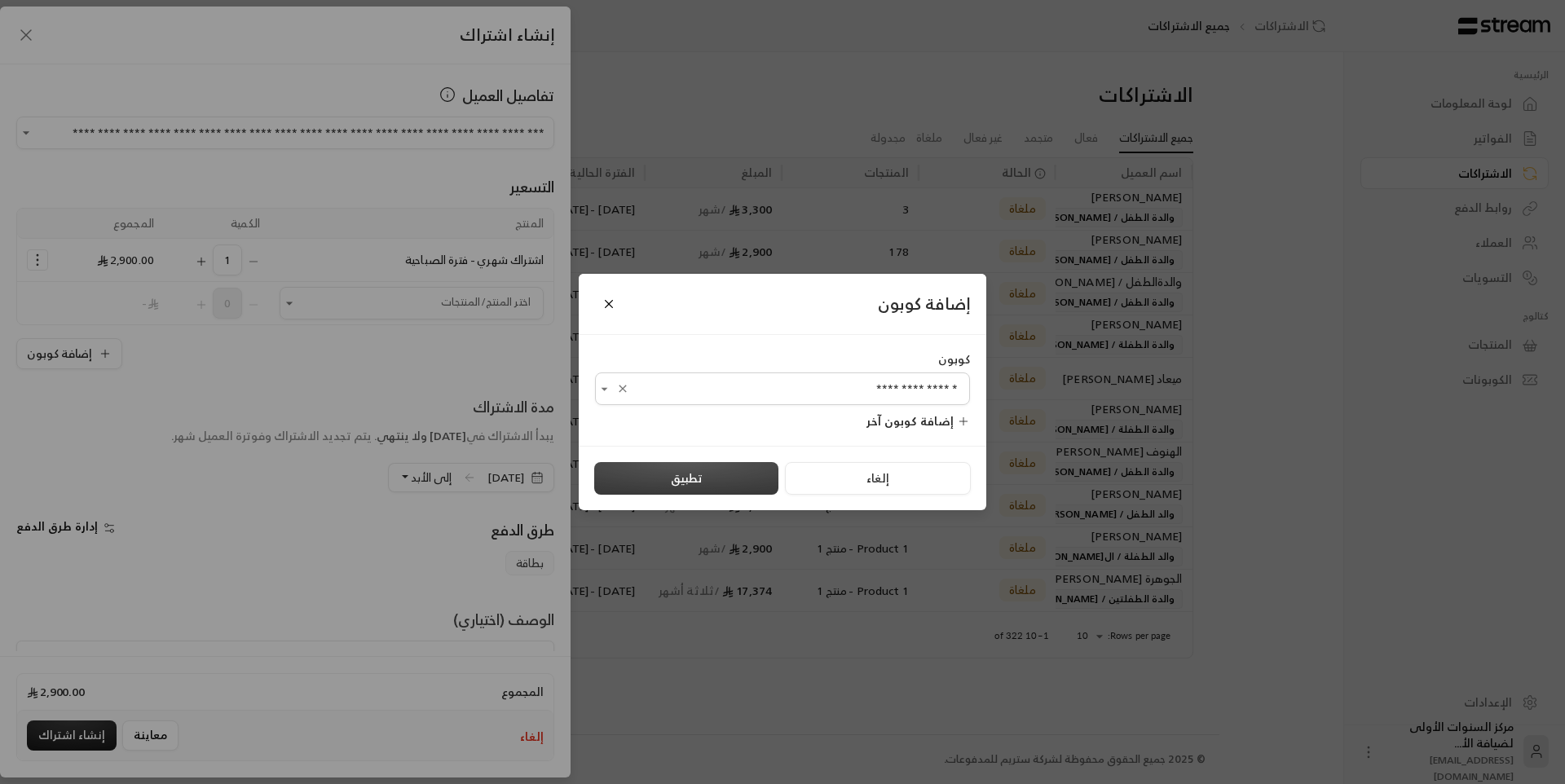
click at [749, 471] on button "تطبيق" at bounding box center [686, 478] width 184 height 32
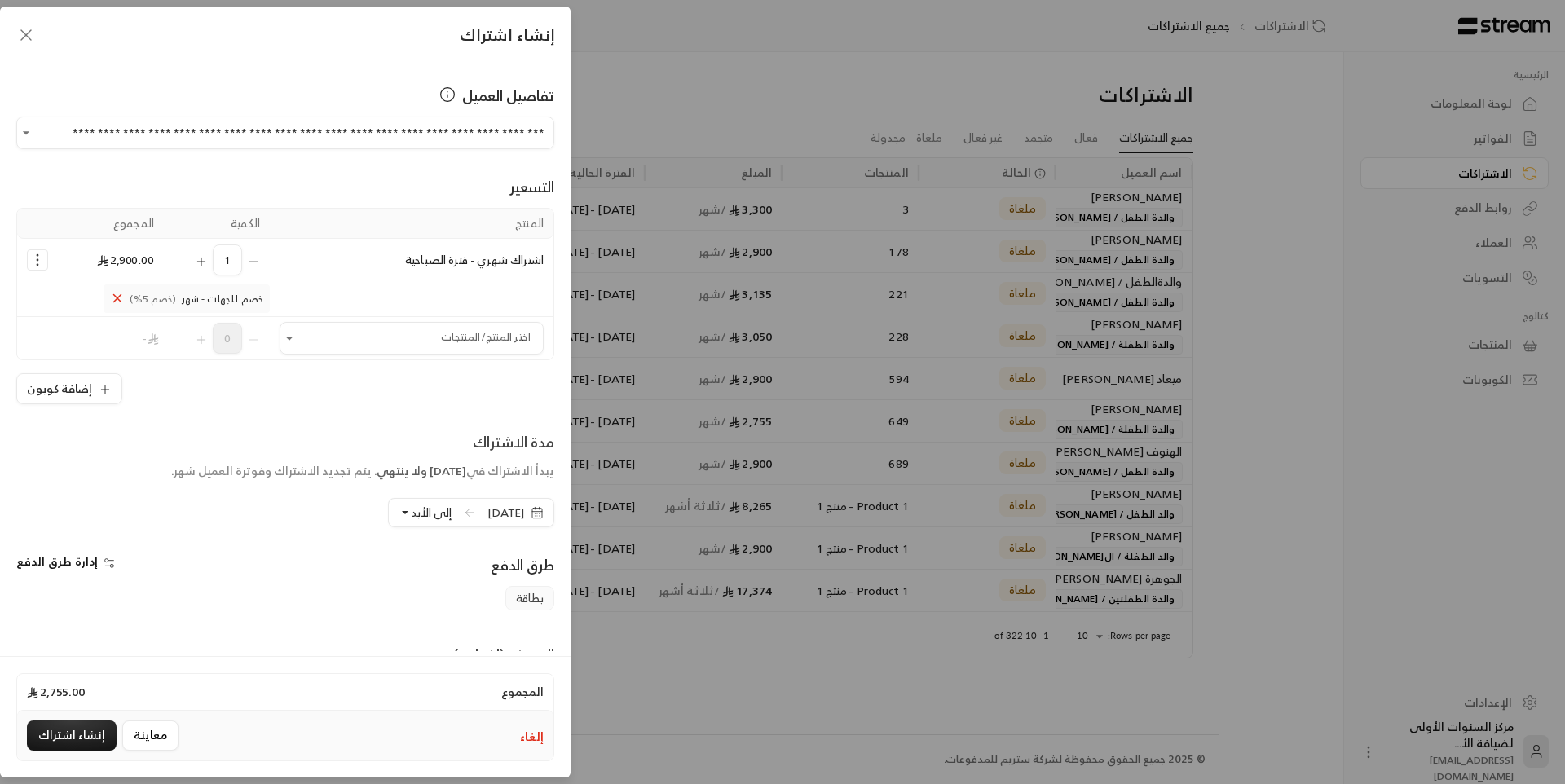
click at [517, 512] on span "[DATE]" at bounding box center [506, 512] width 37 height 17
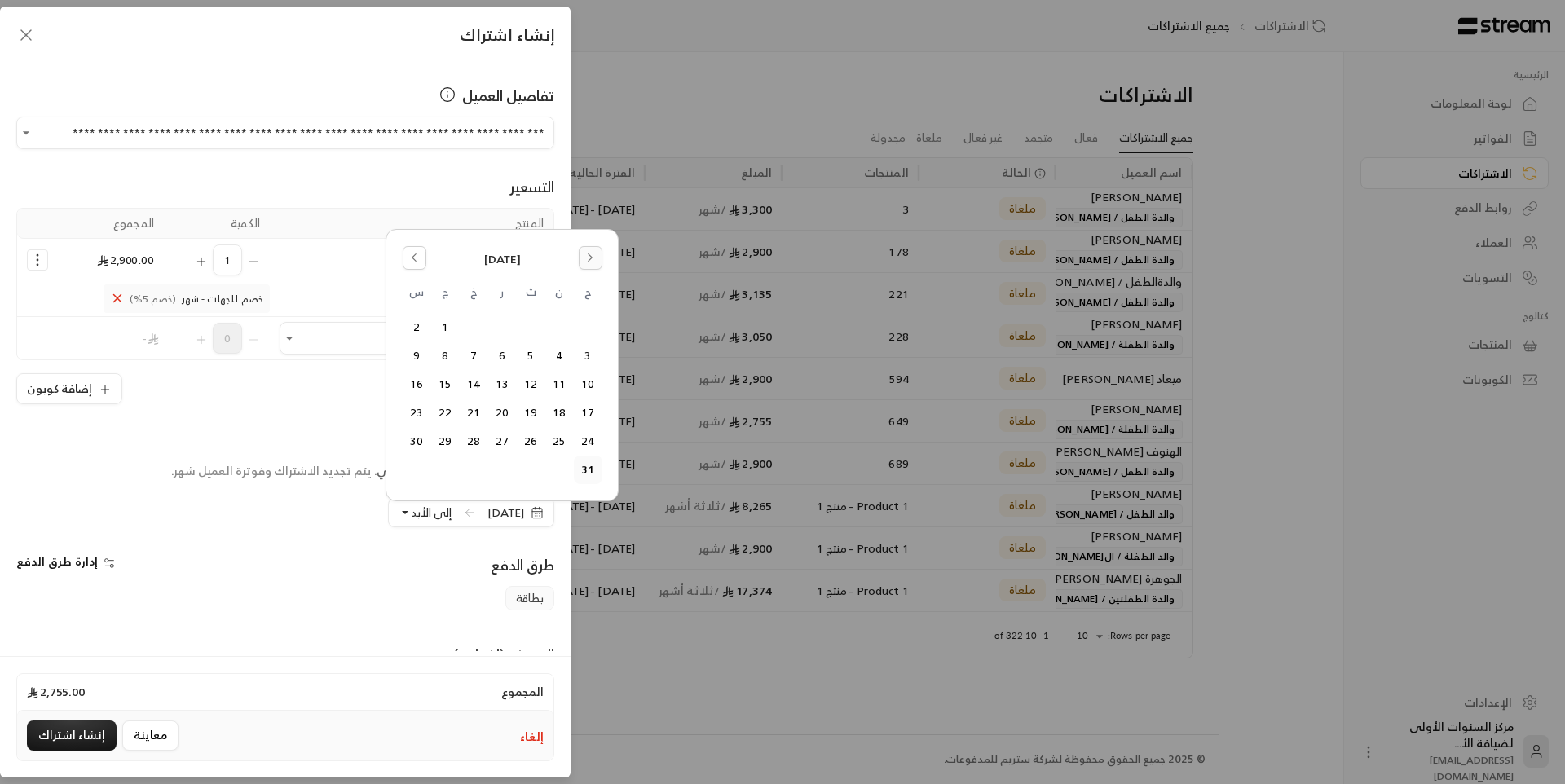
click at [593, 251] on button "Go to the Next Month" at bounding box center [590, 258] width 24 height 24
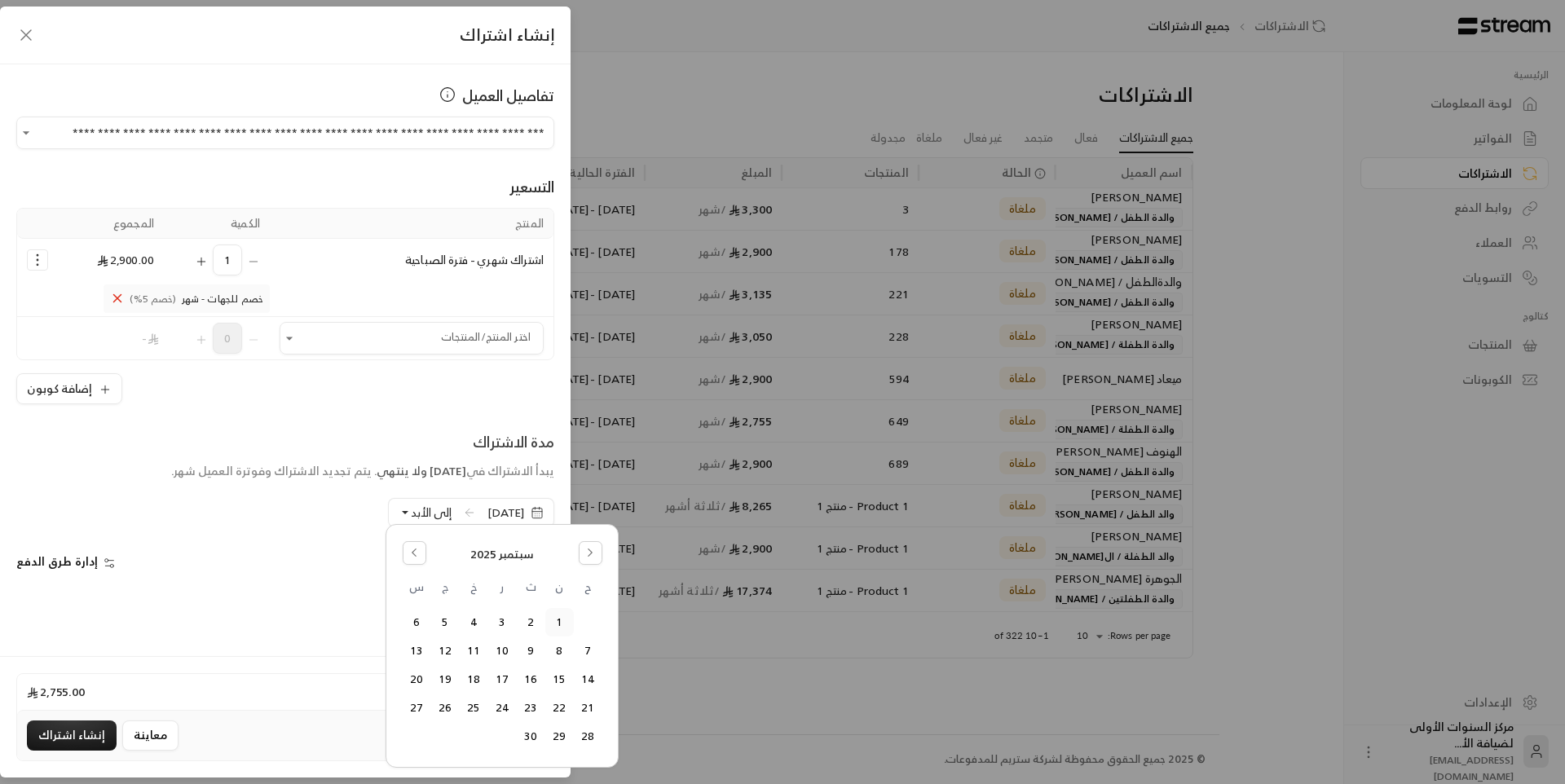
click at [559, 627] on button "1" at bounding box center [559, 622] width 27 height 27
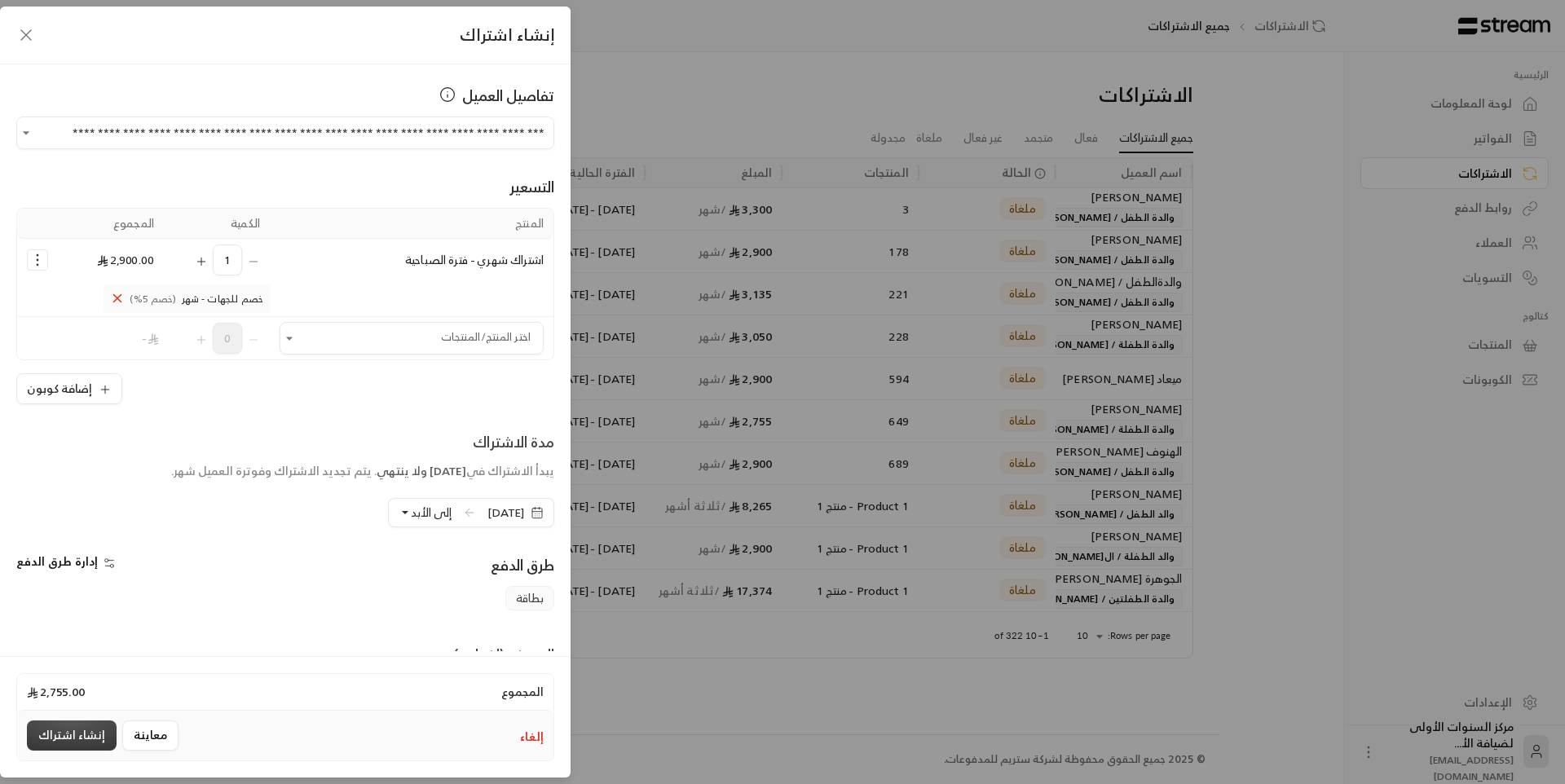
click at [91, 731] on button "إنشاء اشتراك" at bounding box center [72, 735] width 90 height 31
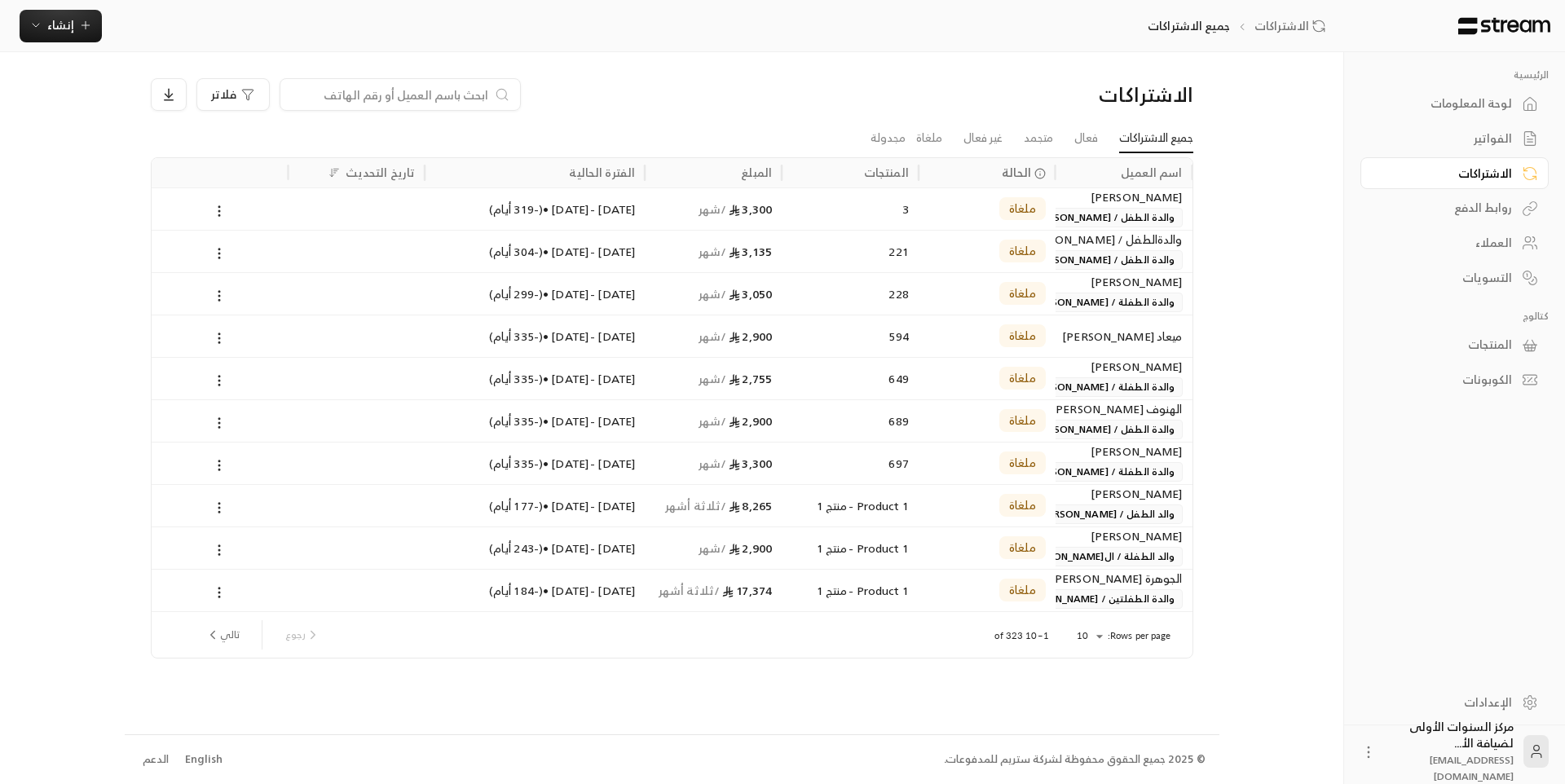
click at [1515, 126] on link "الفواتير" at bounding box center [1455, 139] width 189 height 31
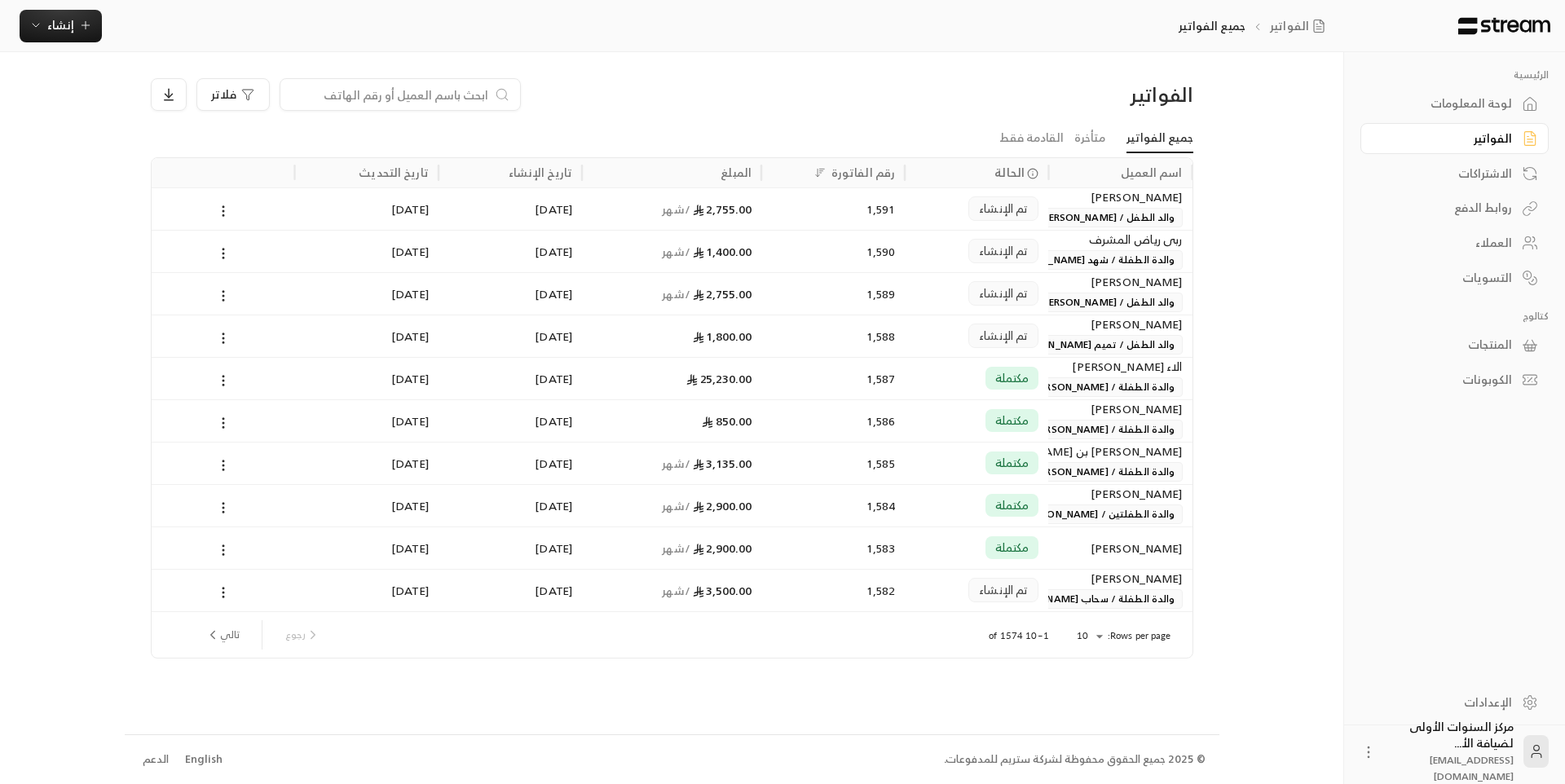
click at [907, 101] on div "فلاتر" at bounding box center [540, 94] width 777 height 32
click at [928, 210] on div "مكتملة" at bounding box center [976, 210] width 124 height 42
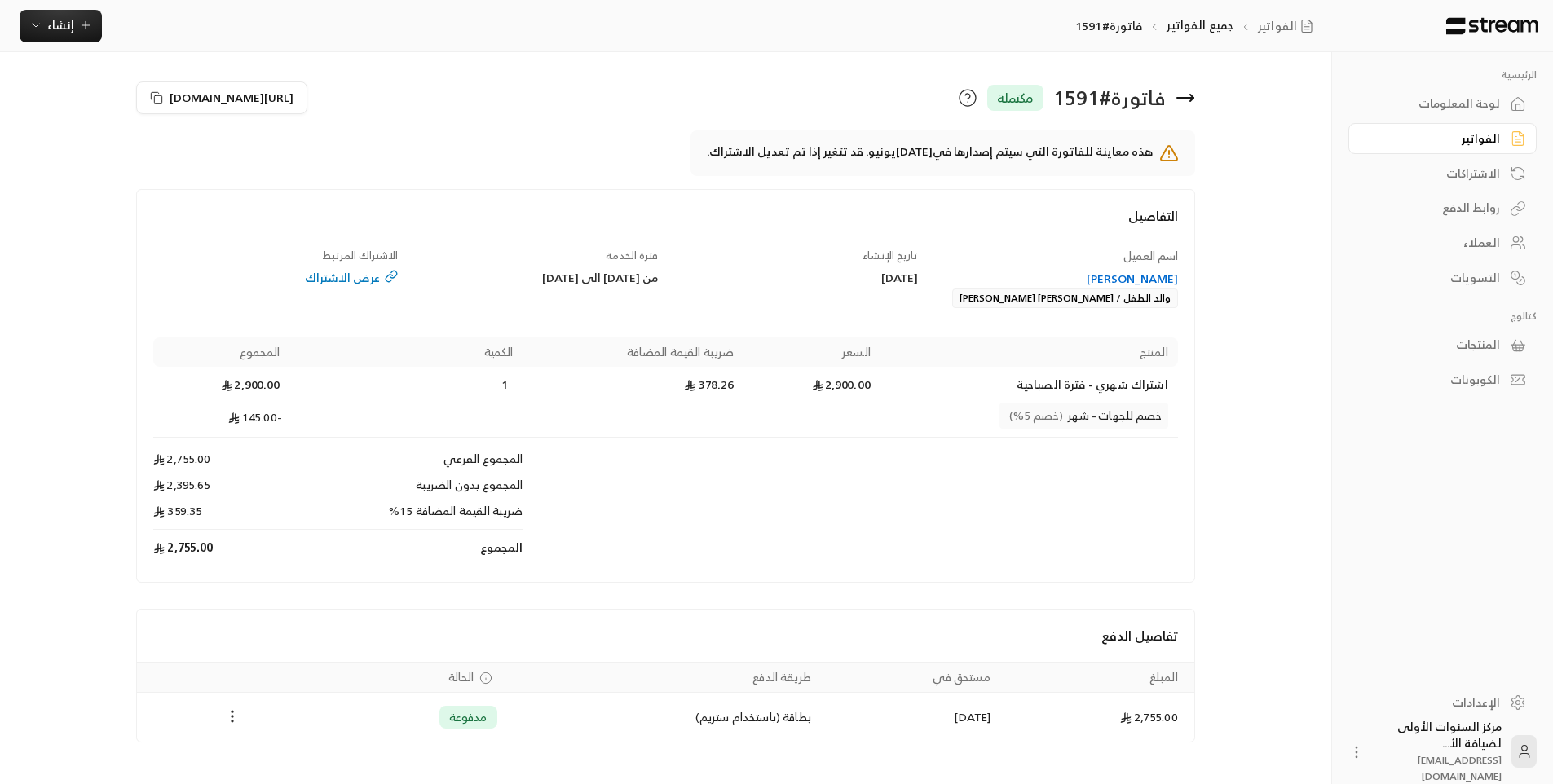
click at [1194, 101] on icon at bounding box center [1185, 98] width 19 height 19
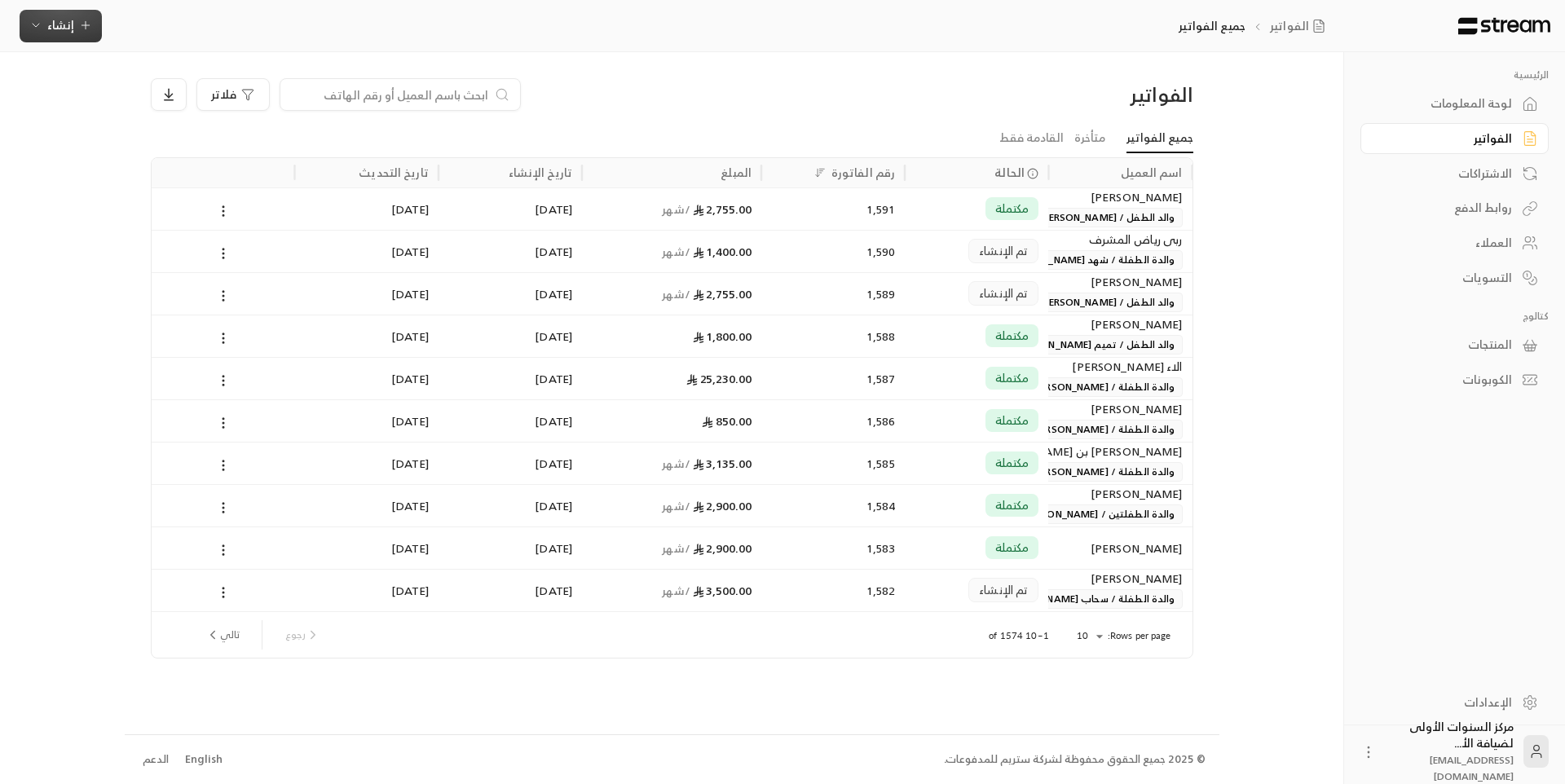
click at [72, 34] on span "إنشاء" at bounding box center [60, 24] width 27 height 20
click at [232, 136] on div "اشتراك" at bounding box center [141, 141] width 205 height 19
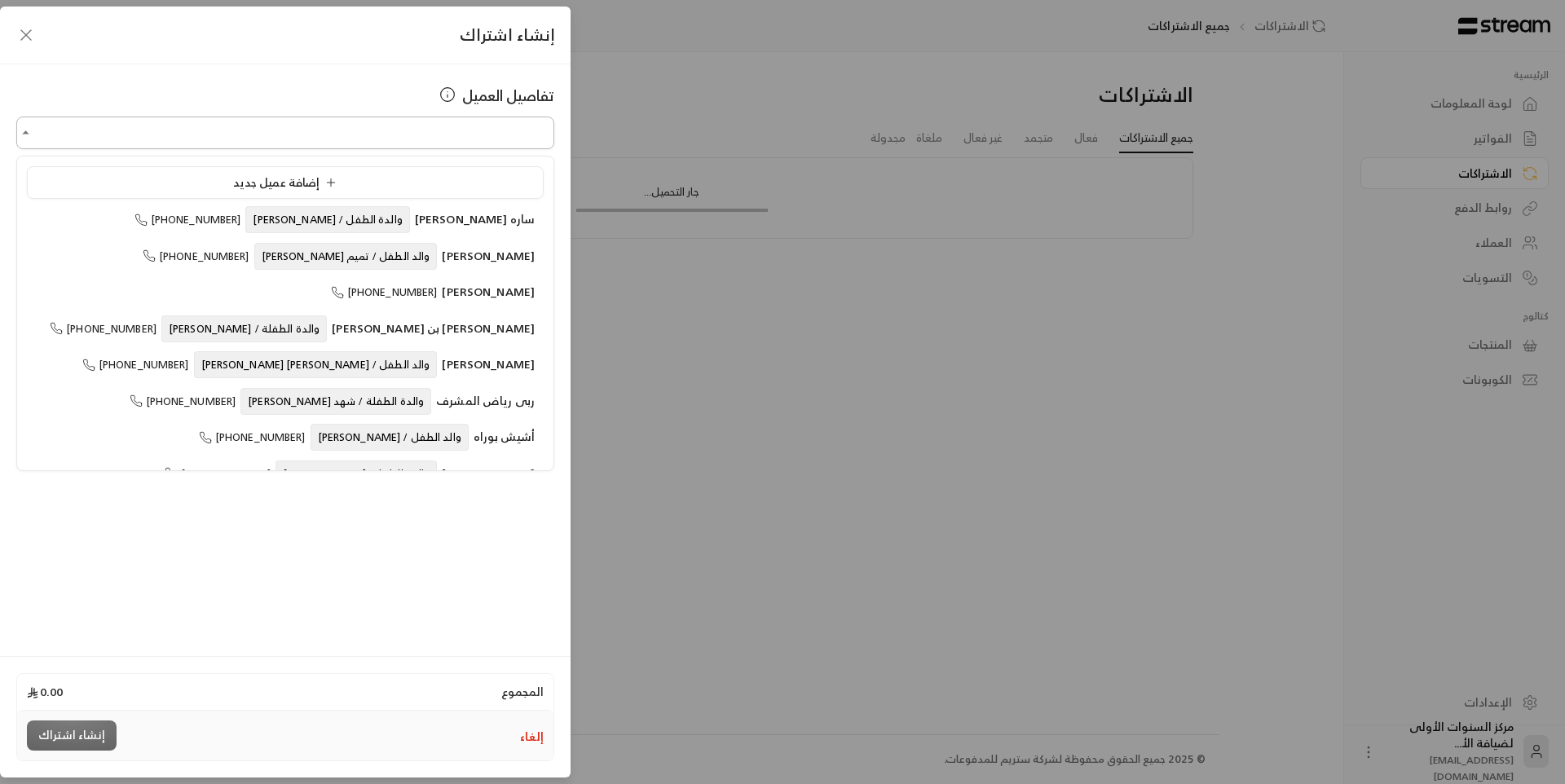
click at [478, 126] on input "اختر العميل" at bounding box center [286, 133] width 538 height 29
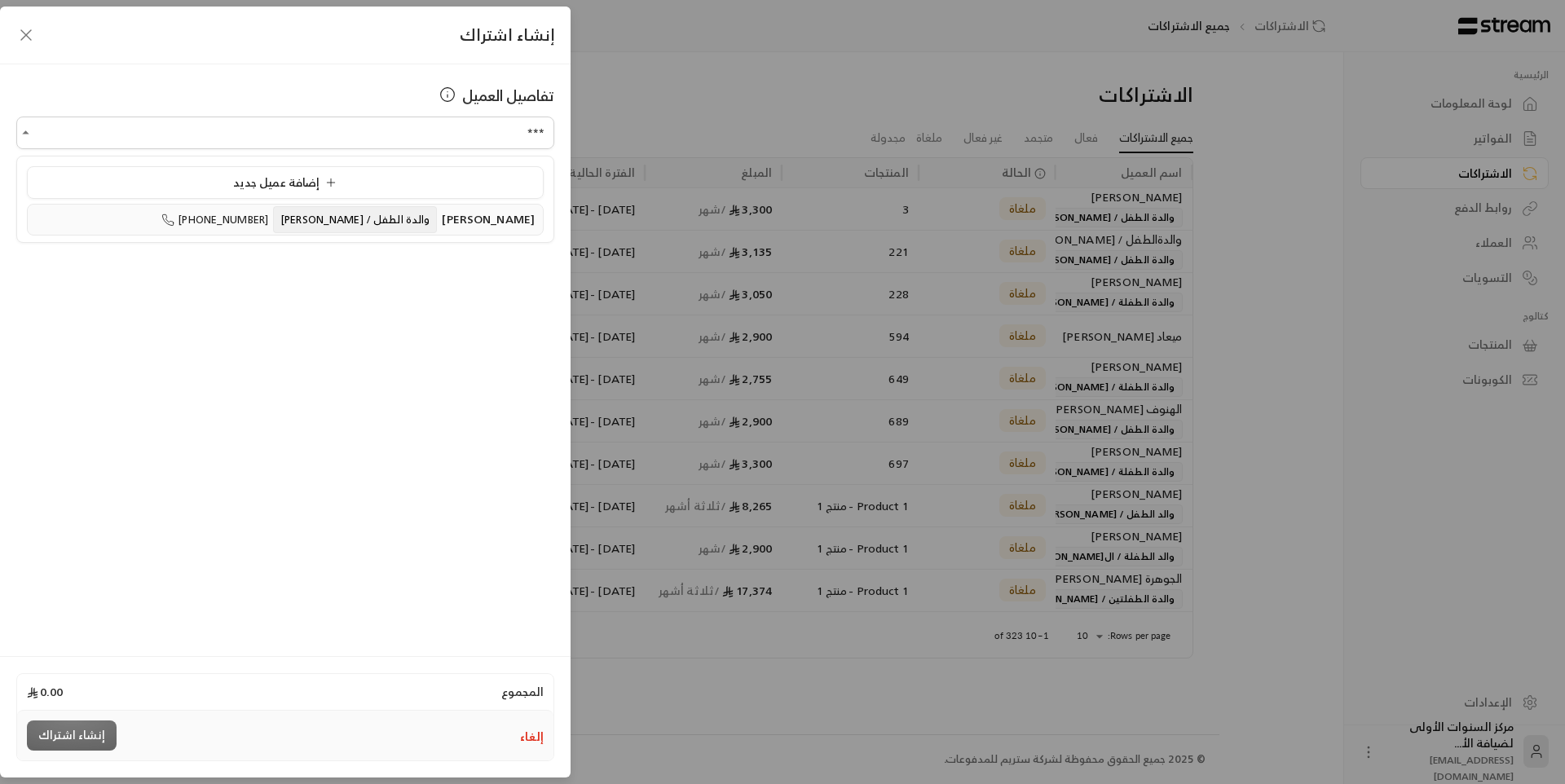
click at [397, 230] on span "والدة الطفل / [PERSON_NAME]" at bounding box center [355, 219] width 164 height 27
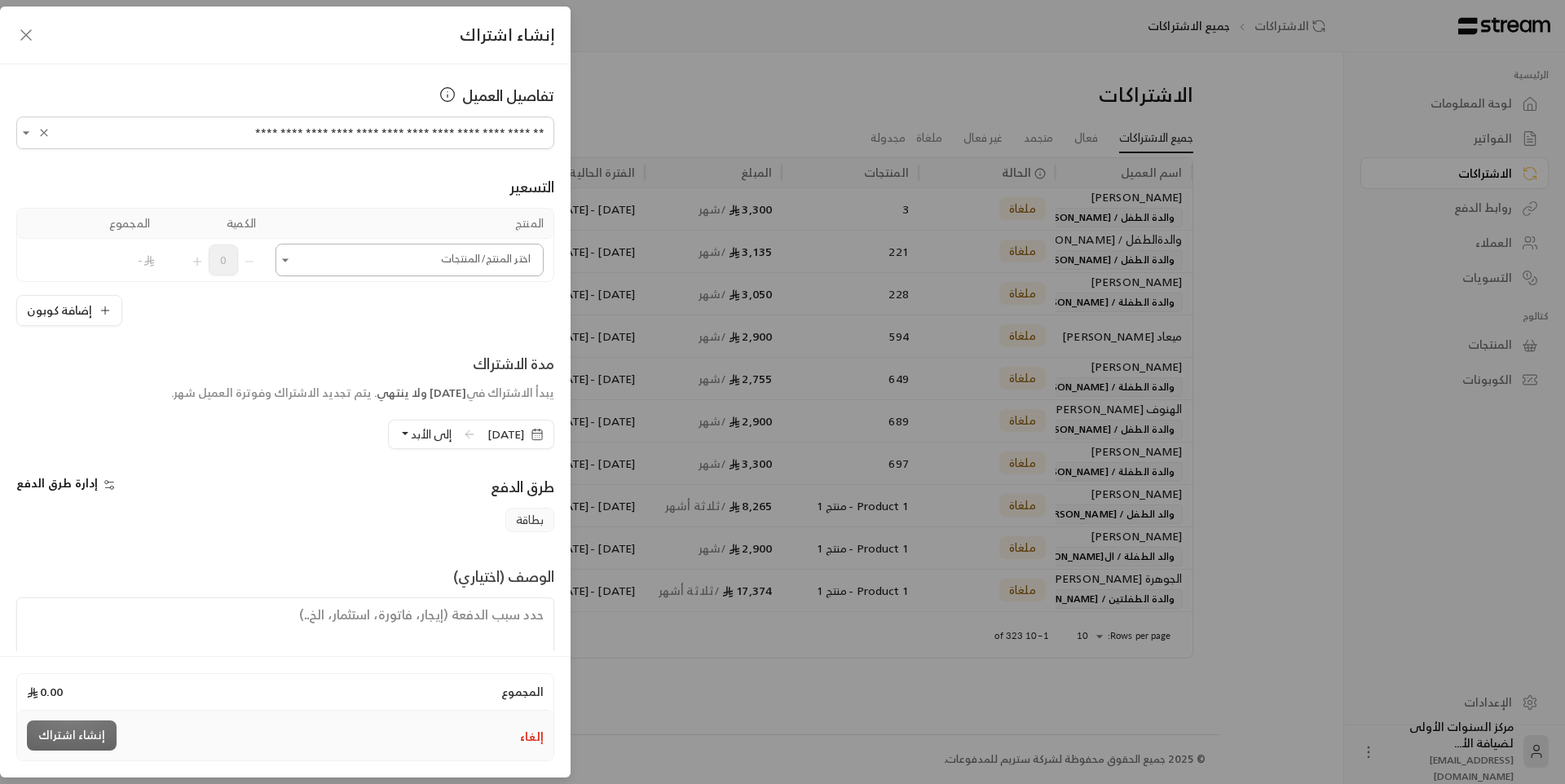
type input "**********"
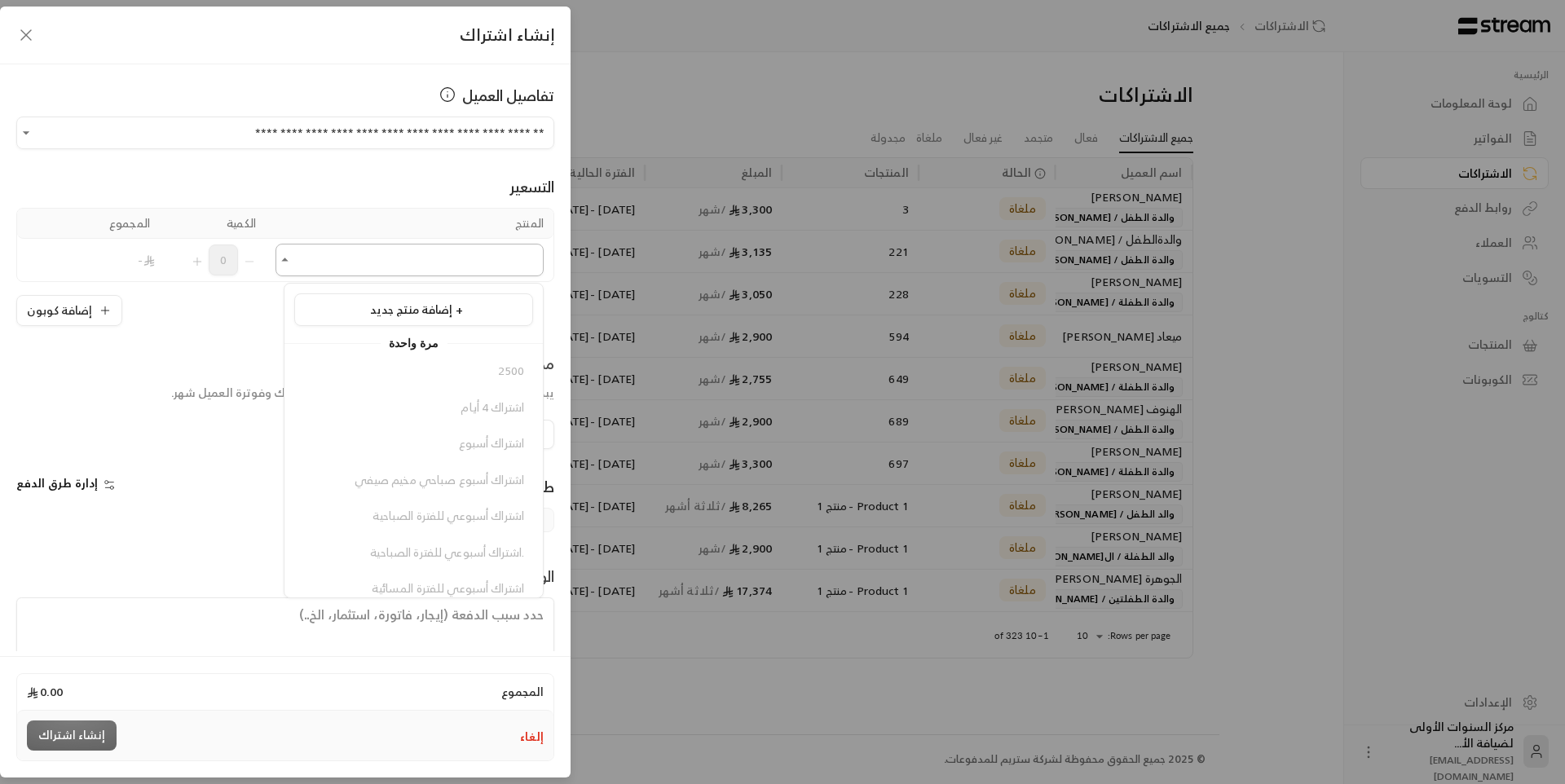
click at [488, 262] on input "اختر العميل" at bounding box center [409, 260] width 268 height 29
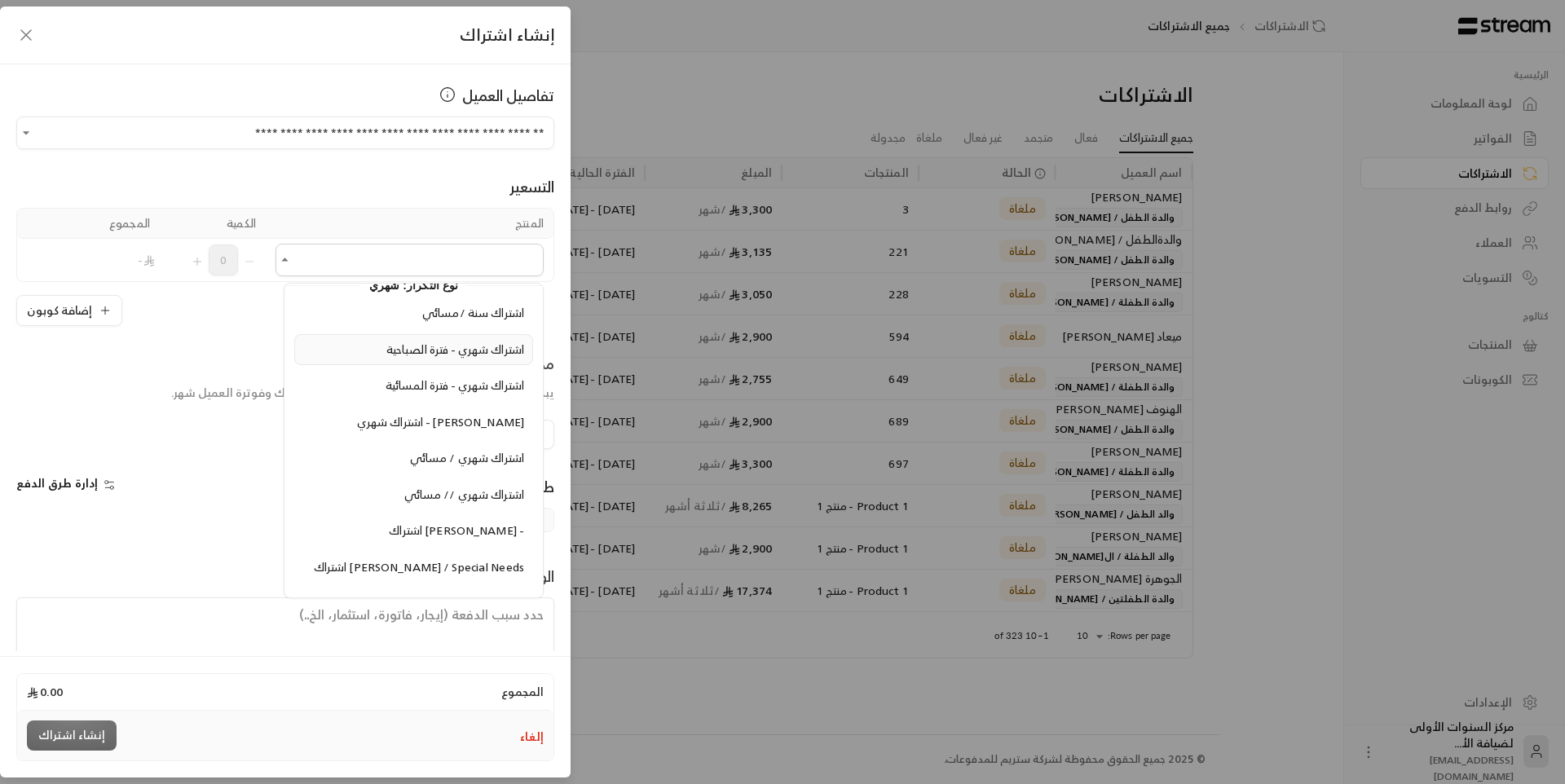
click at [476, 353] on span "اشتراك شهري - فترة الصباحية" at bounding box center [455, 348] width 138 height 20
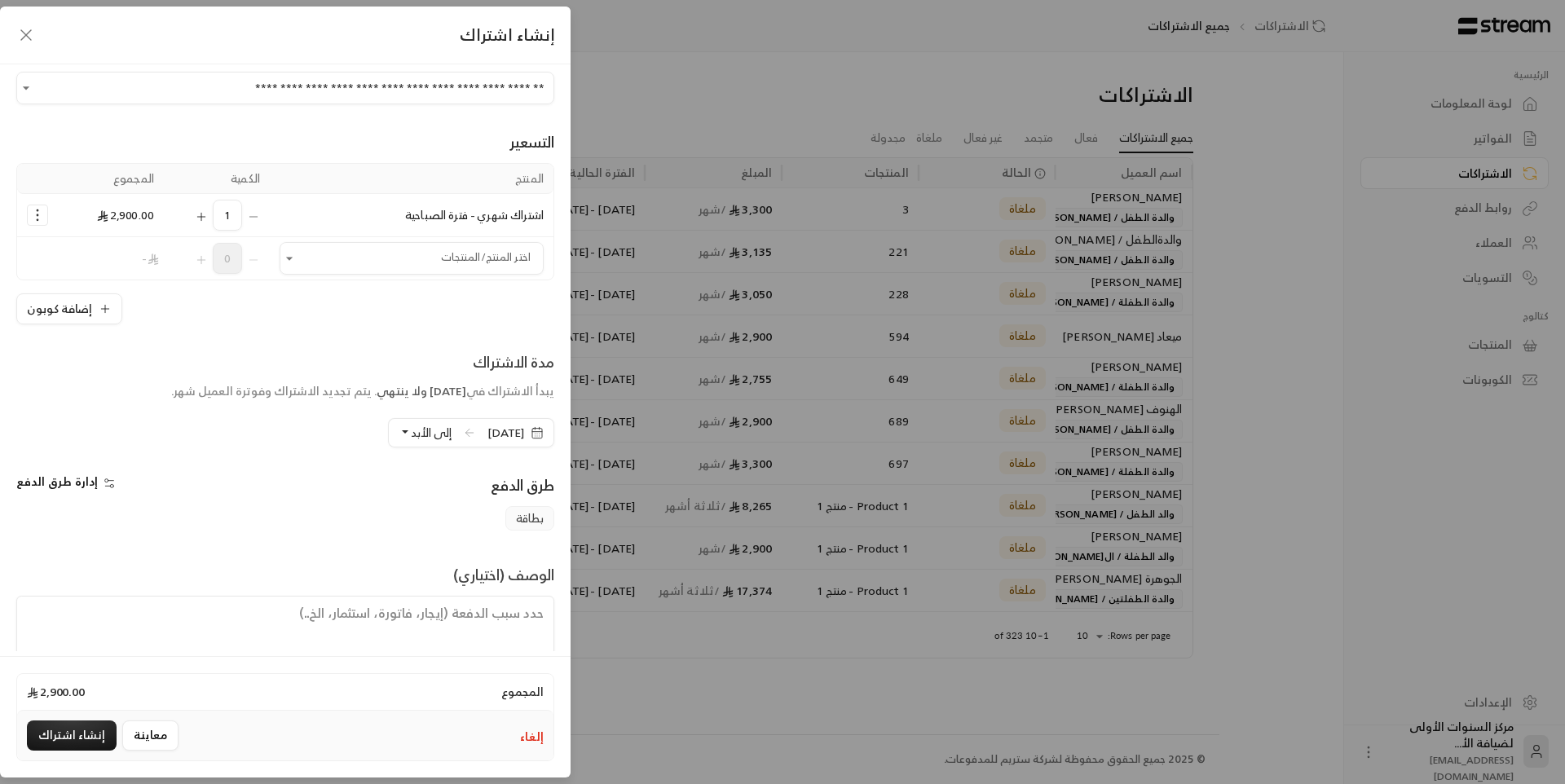
scroll to position [82, 0]
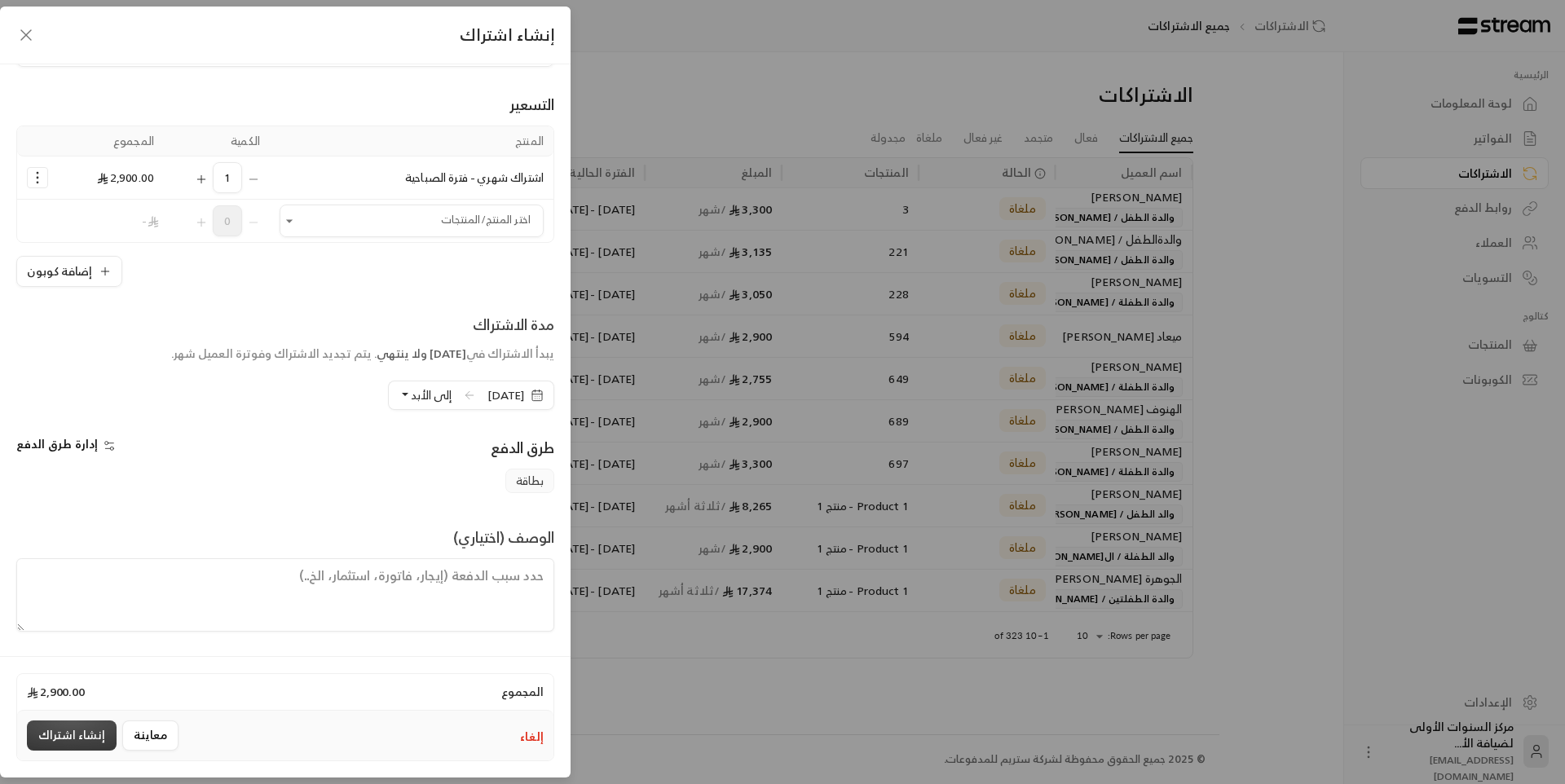
click at [73, 739] on button "إنشاء اشتراك" at bounding box center [72, 735] width 90 height 31
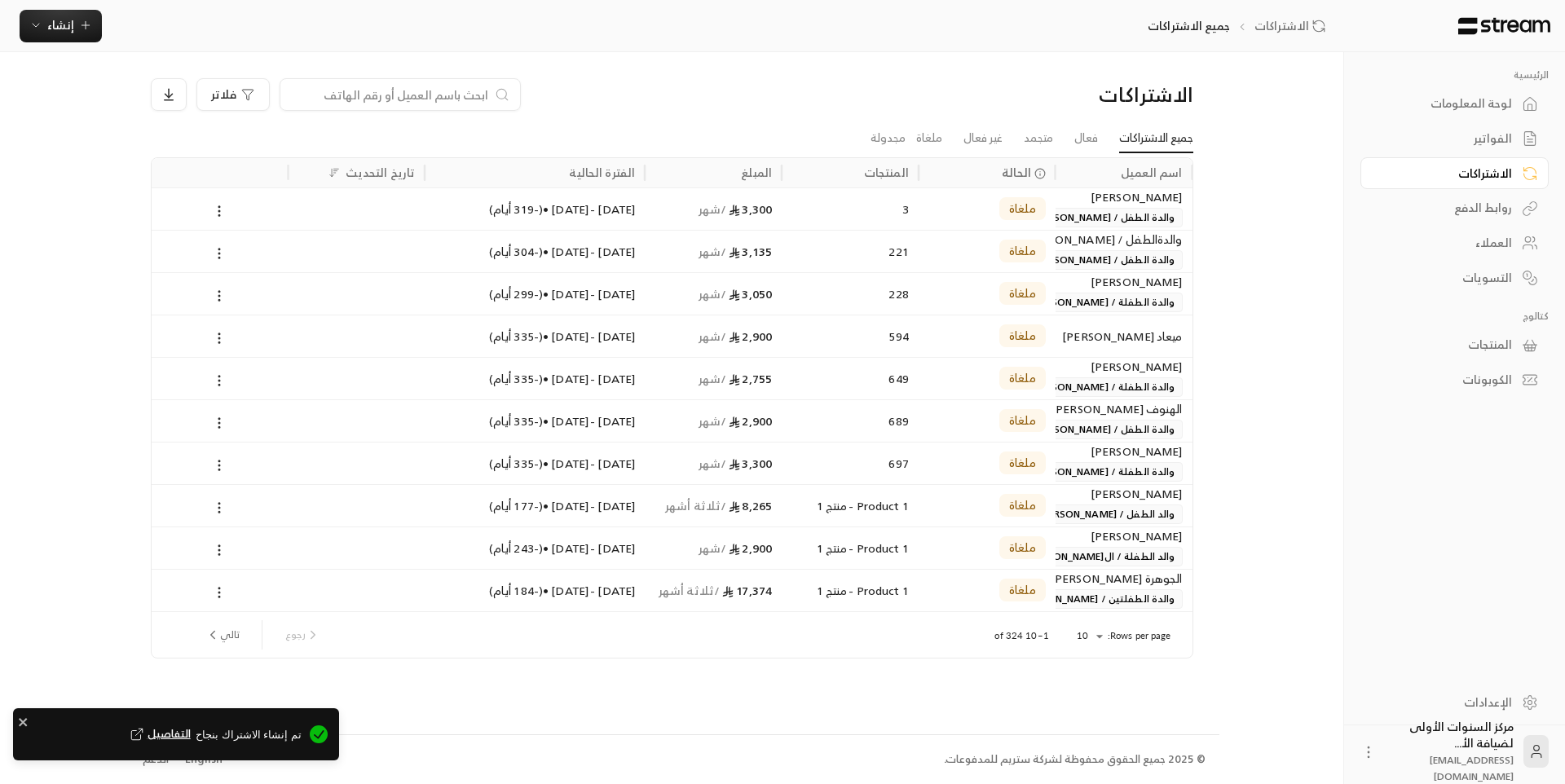
click at [1479, 125] on link "الفواتير" at bounding box center [1455, 139] width 189 height 31
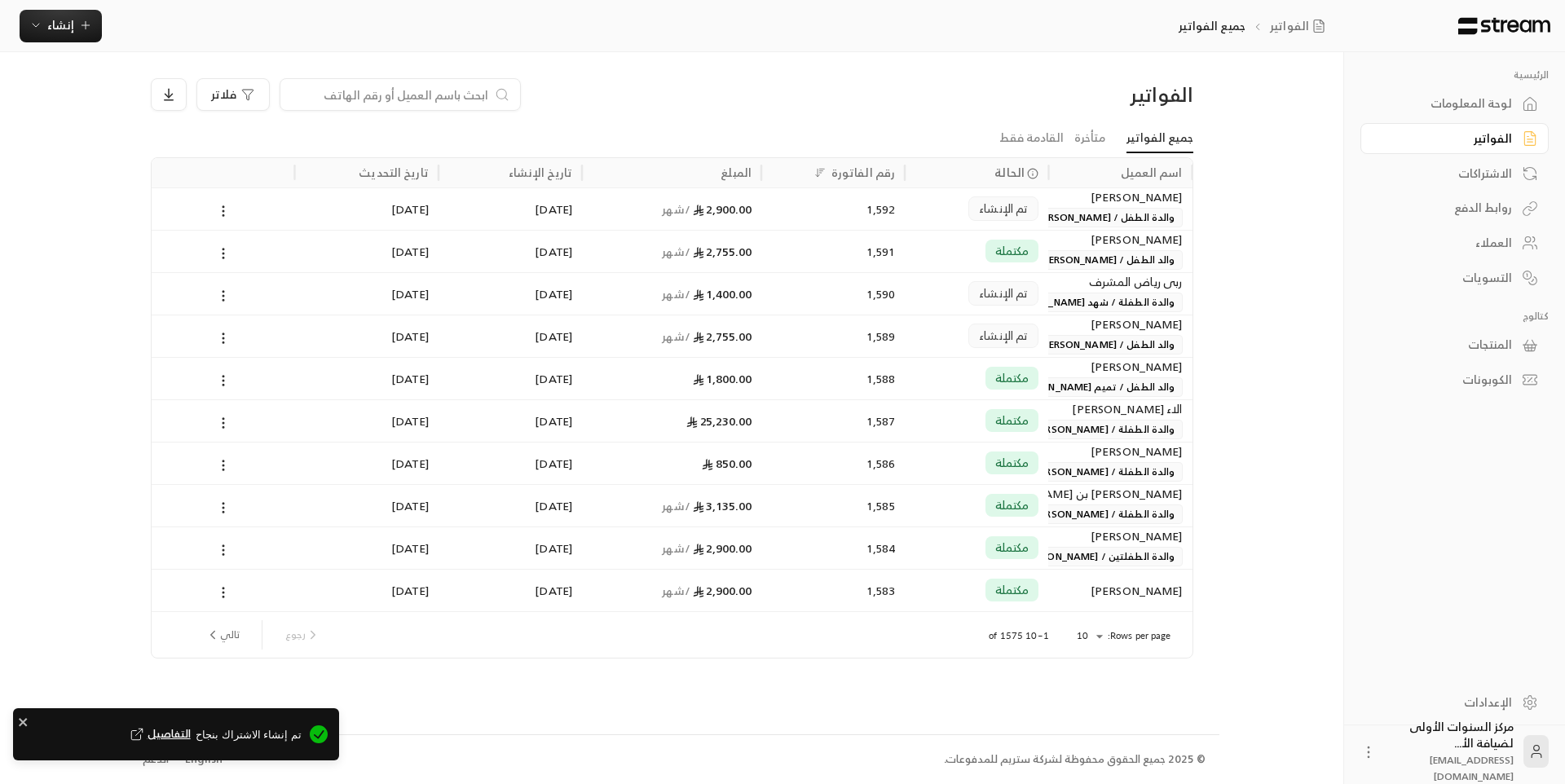
click at [1086, 209] on span "والدة الطفل / [PERSON_NAME]" at bounding box center [1104, 217] width 155 height 19
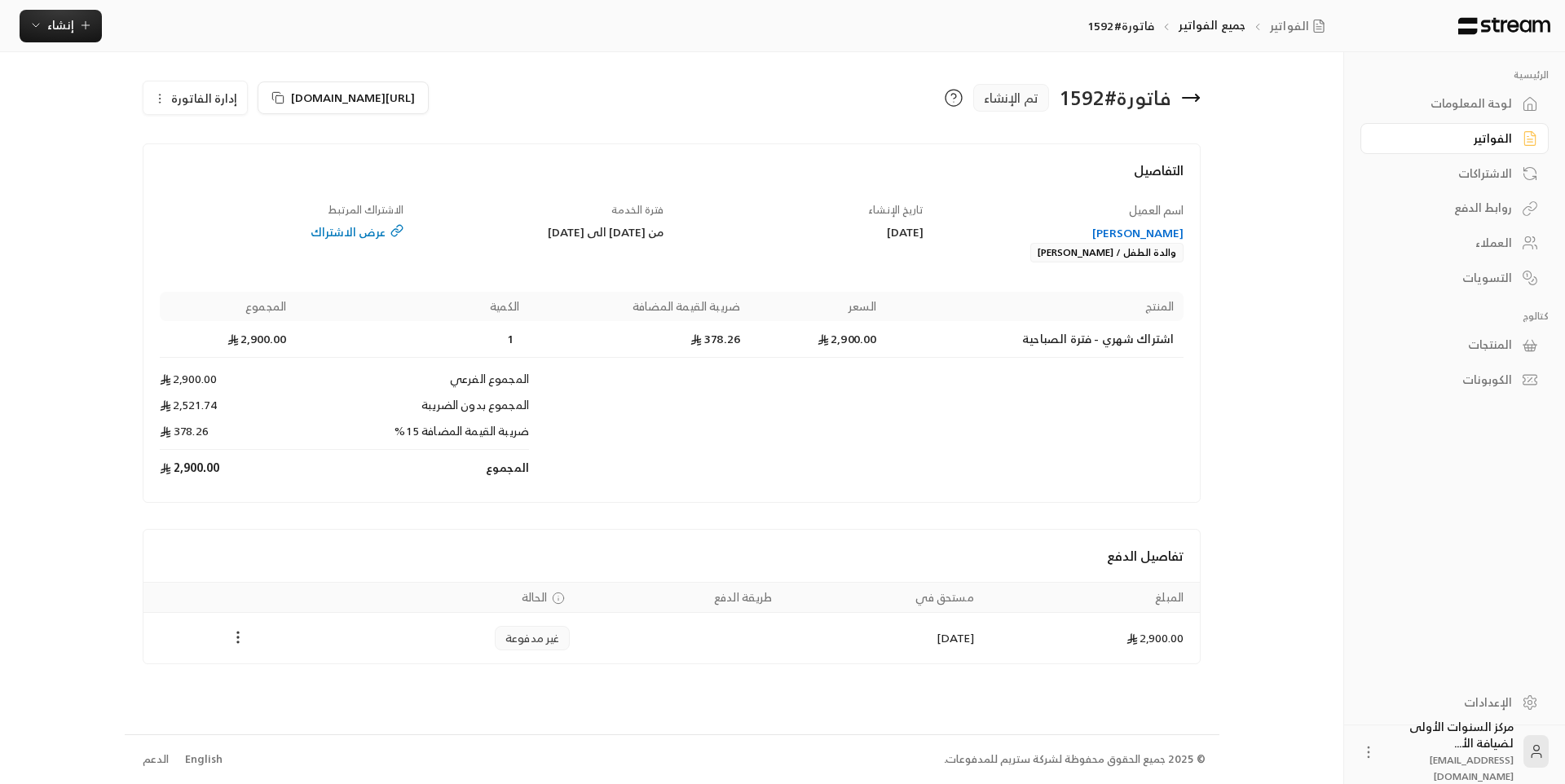
click at [238, 644] on icon "Payments" at bounding box center [238, 637] width 17 height 17
click at [320, 681] on li "تغيير الحالة الى مدفوعة" at bounding box center [300, 680] width 126 height 30
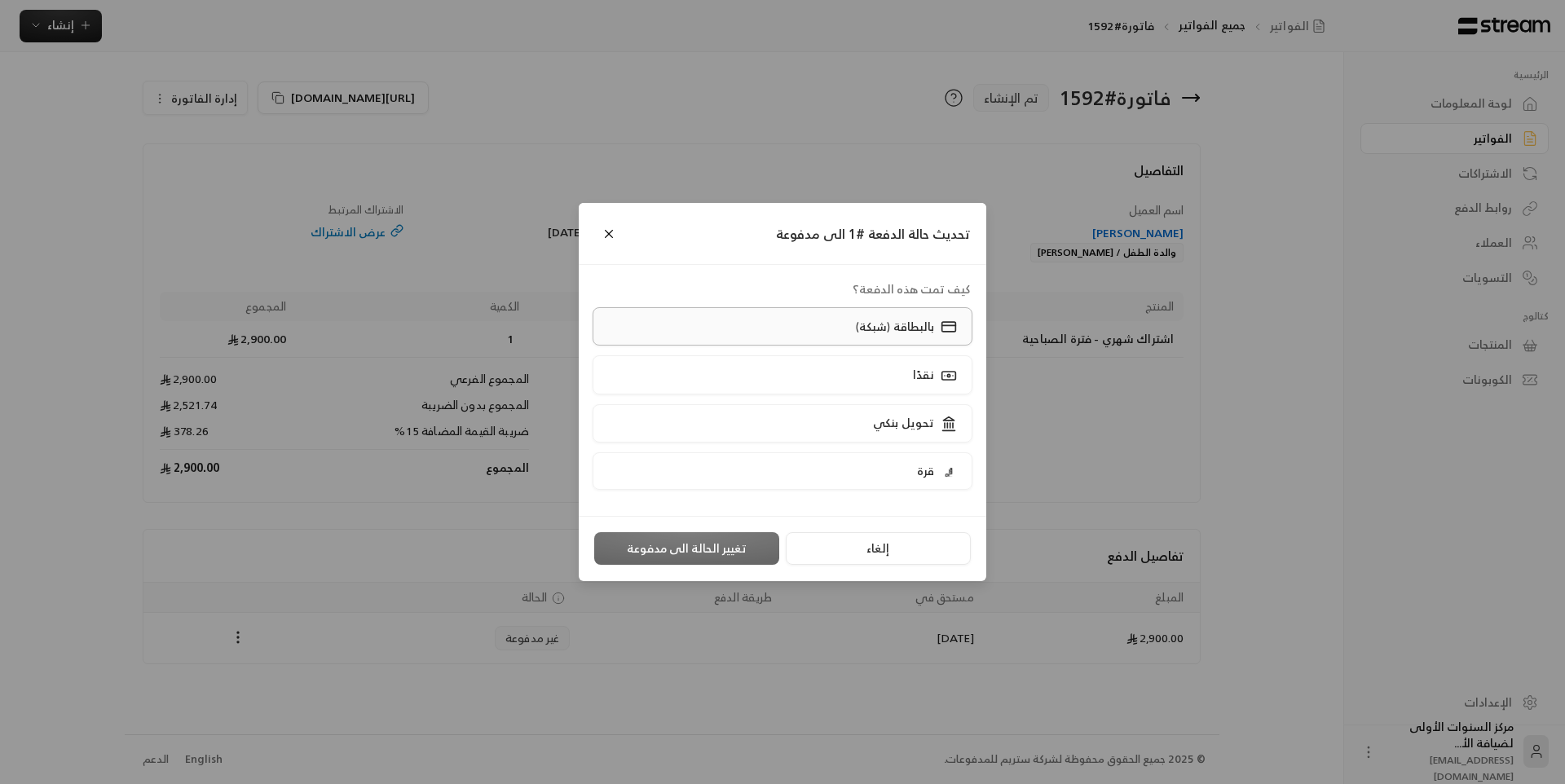
click at [855, 325] on div "بالبطاقة (شبكة)" at bounding box center [904, 327] width 107 height 17
click at [665, 549] on button "تغيير الحالة الى مدفوعة" at bounding box center [686, 547] width 185 height 32
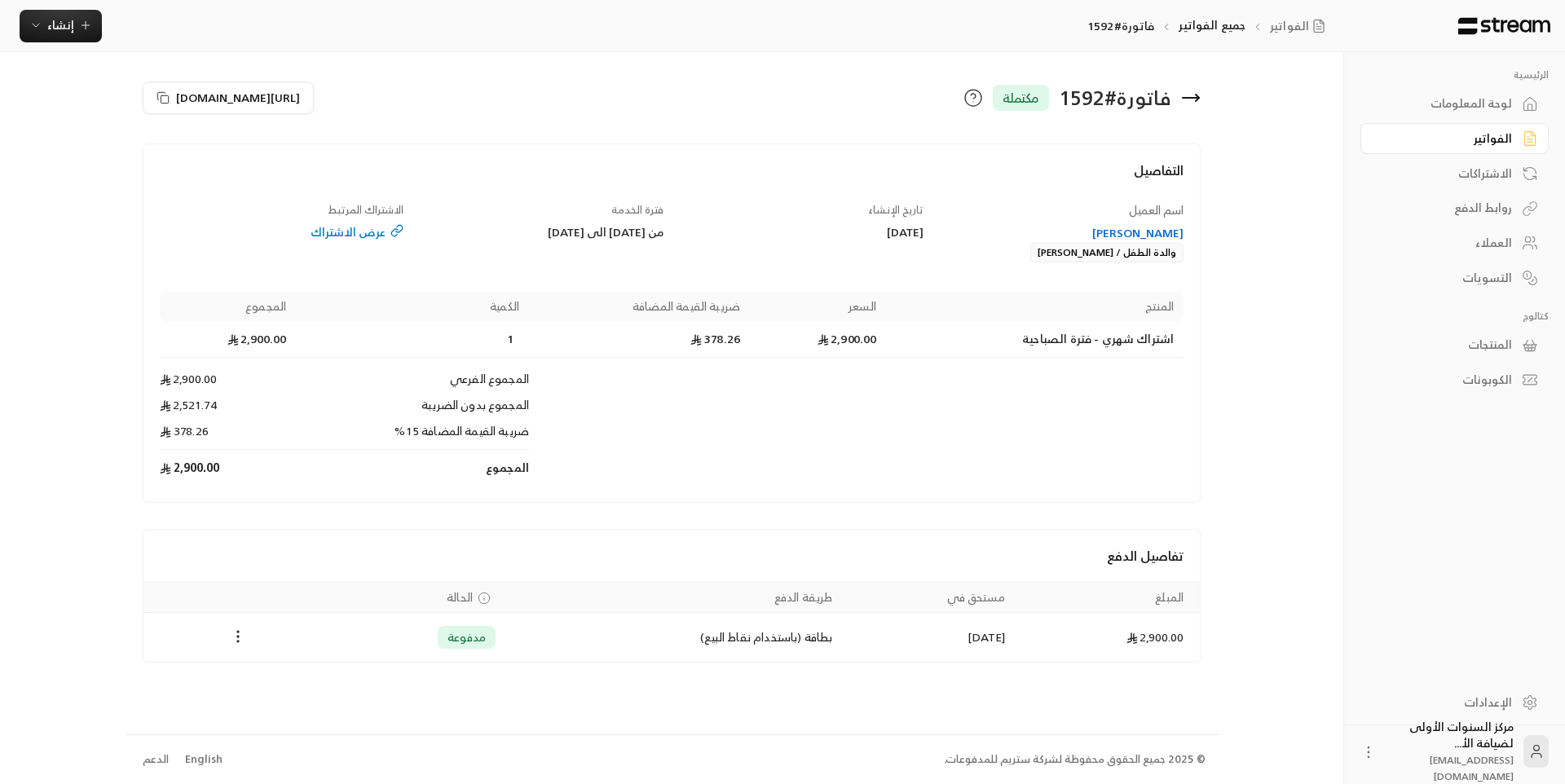
click at [1189, 95] on icon at bounding box center [1190, 98] width 19 height 19
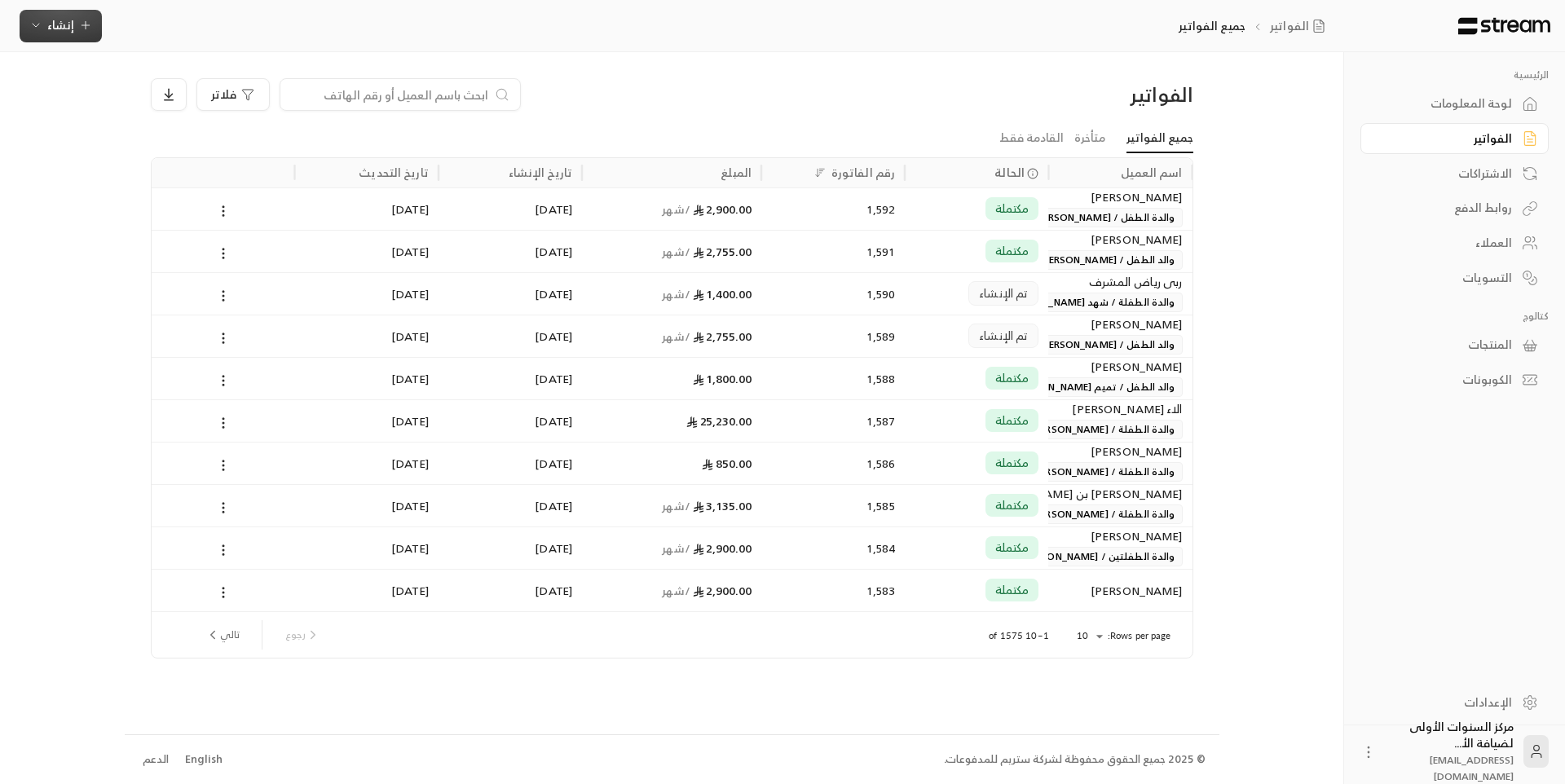
click at [67, 28] on span "إنشاء" at bounding box center [60, 24] width 27 height 20
click at [198, 100] on div "إنشاء فاتورة مرة واحدة بسهولة للمعاملات السريعة." at bounding box center [141, 101] width 205 height 32
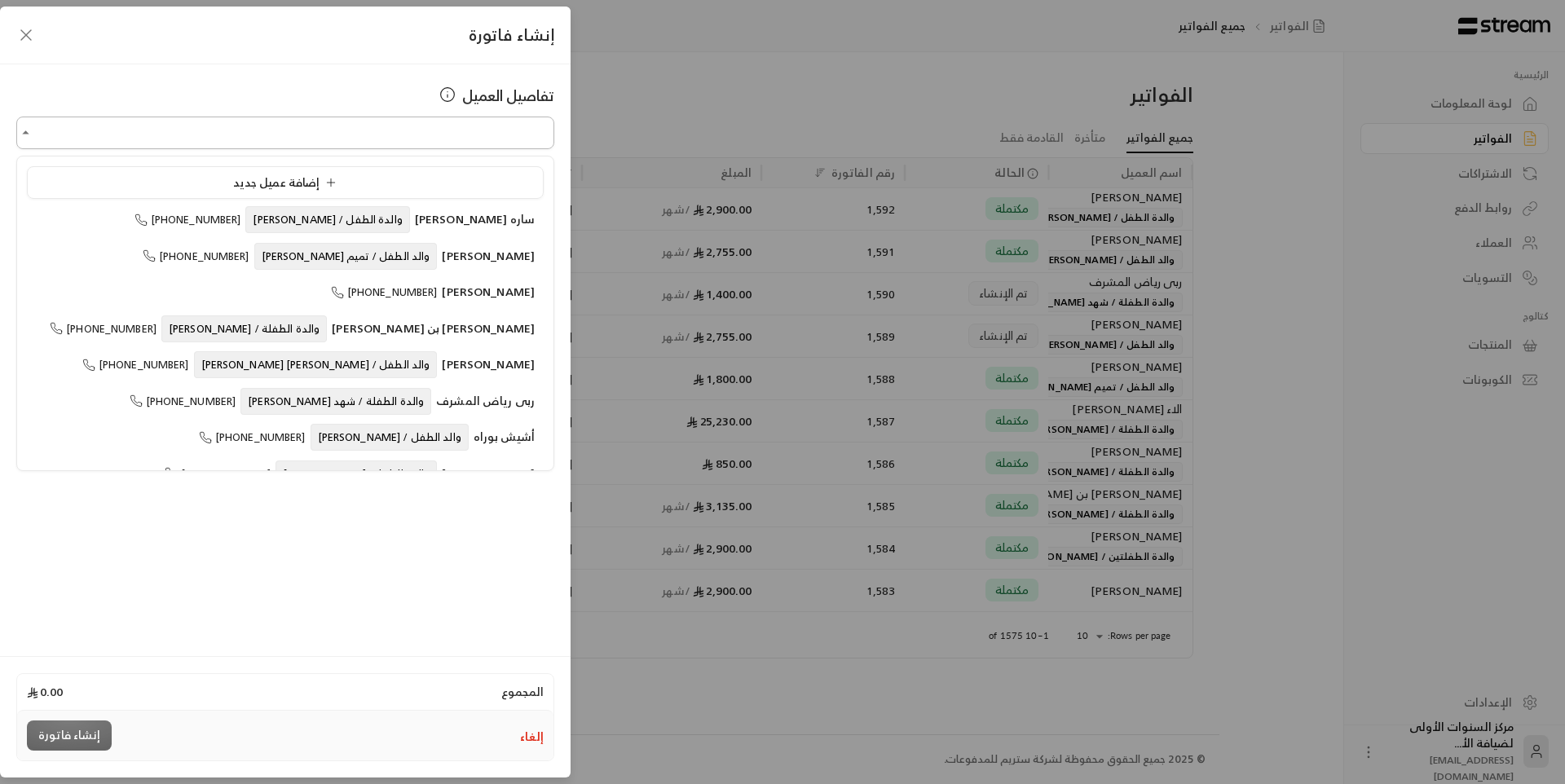
click at [385, 142] on input "اختر العميل" at bounding box center [286, 133] width 538 height 29
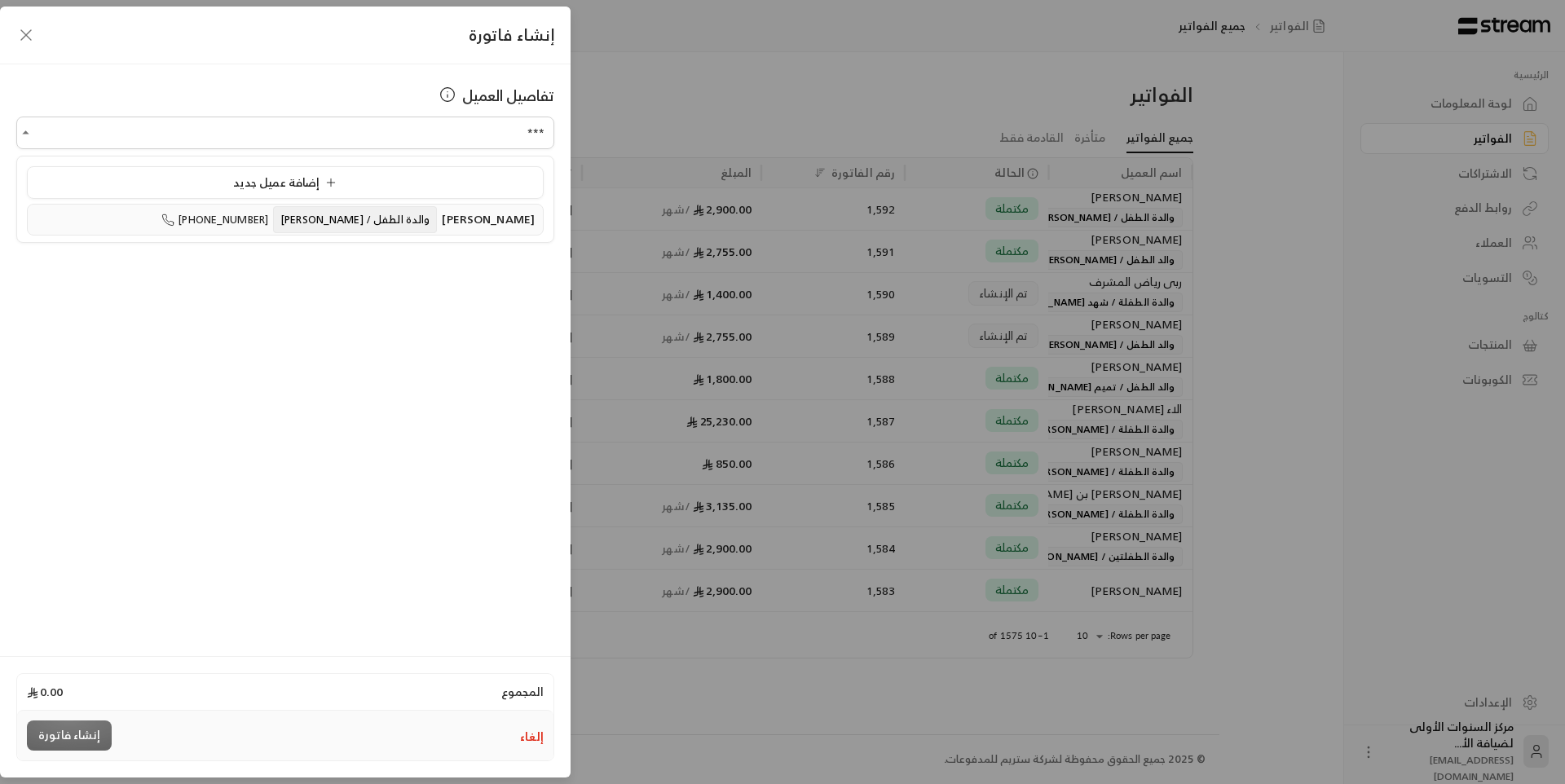
click at [366, 226] on span "والدة الطفل / [PERSON_NAME]" at bounding box center [355, 219] width 164 height 27
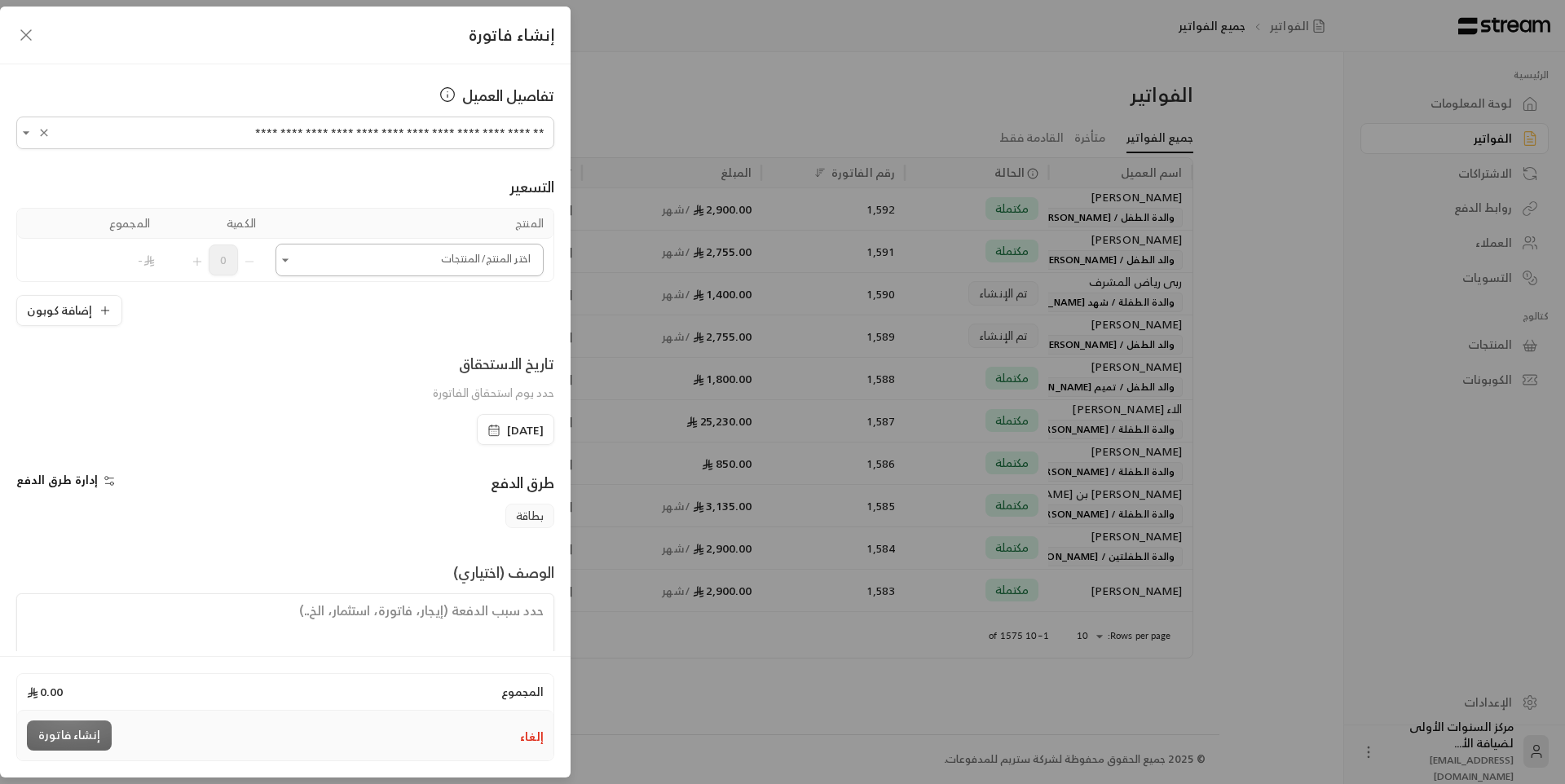
type input "**********"
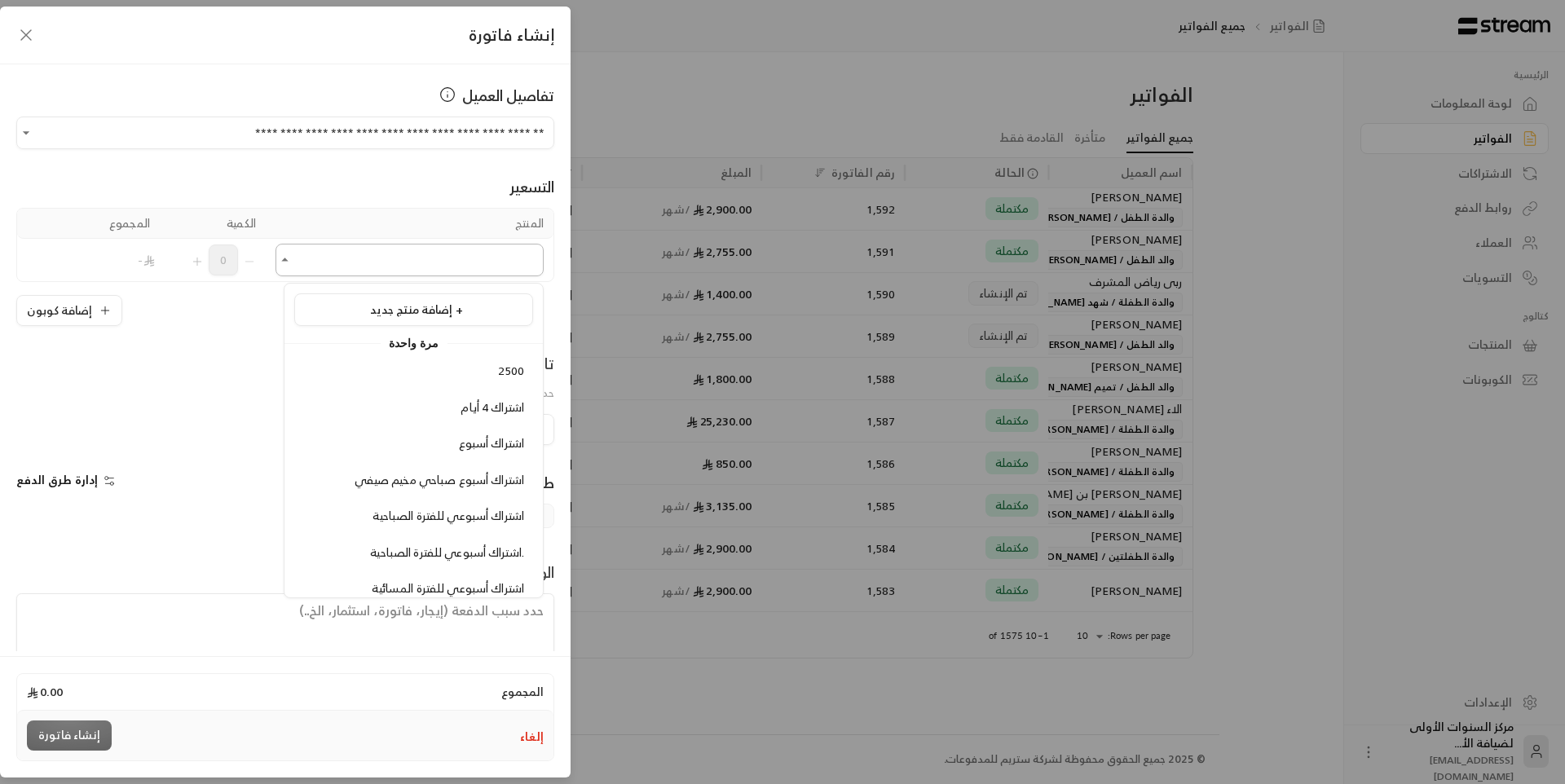
click at [490, 263] on input "اختر العميل" at bounding box center [409, 260] width 268 height 29
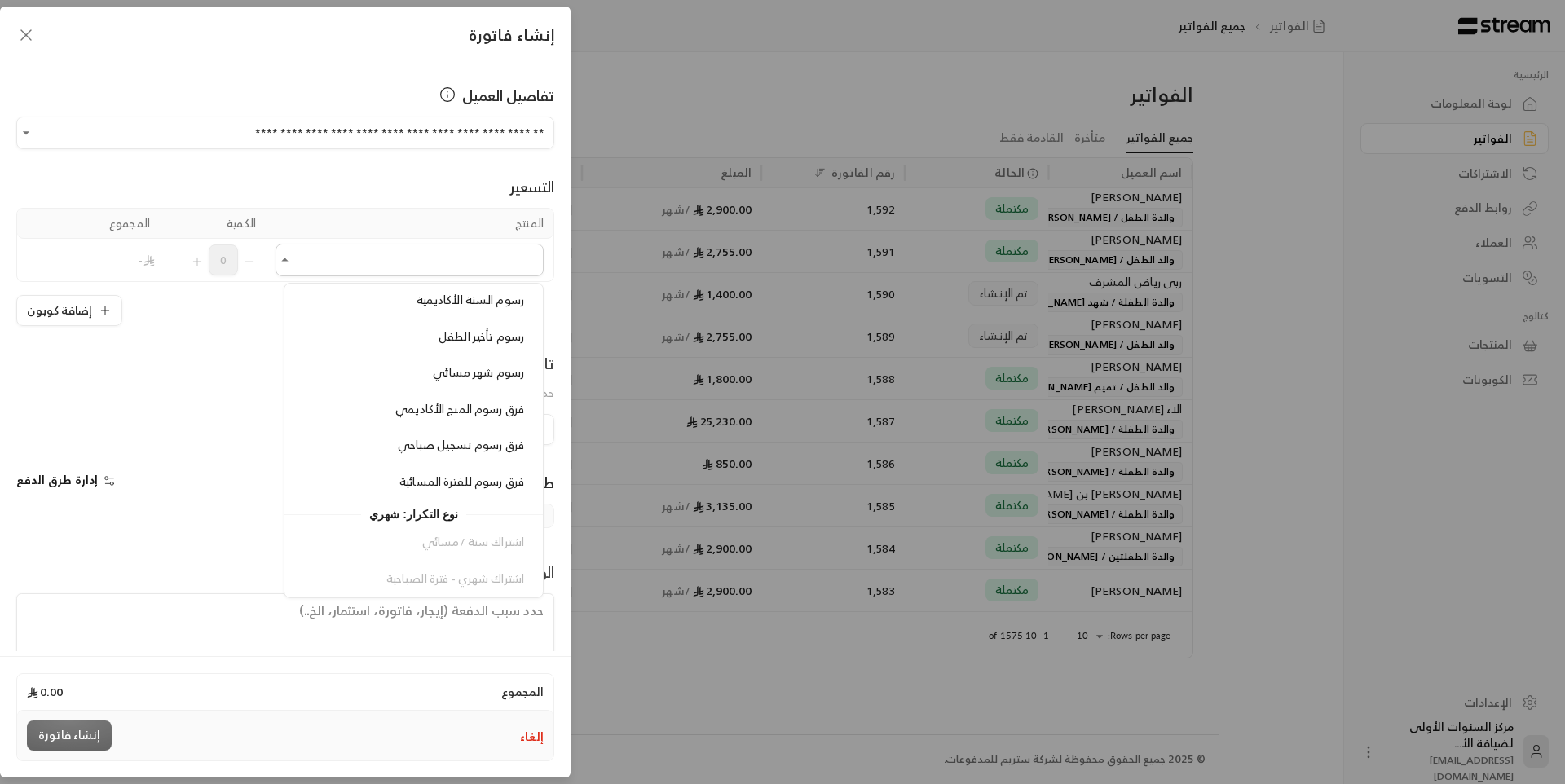
scroll to position [1467, 0]
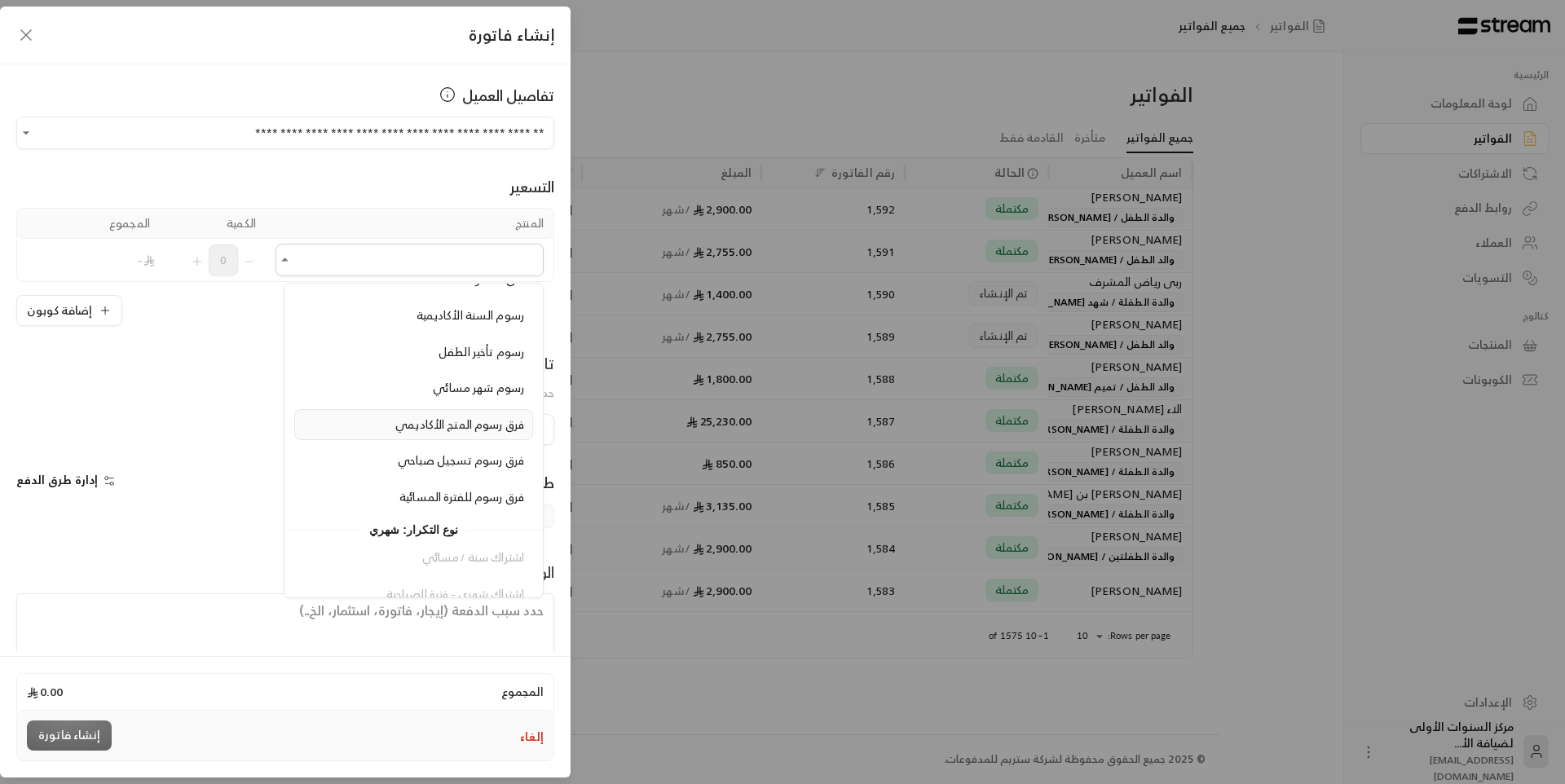
click at [424, 430] on span "فرق رسوم المنج الأكاديمي" at bounding box center [459, 423] width 128 height 20
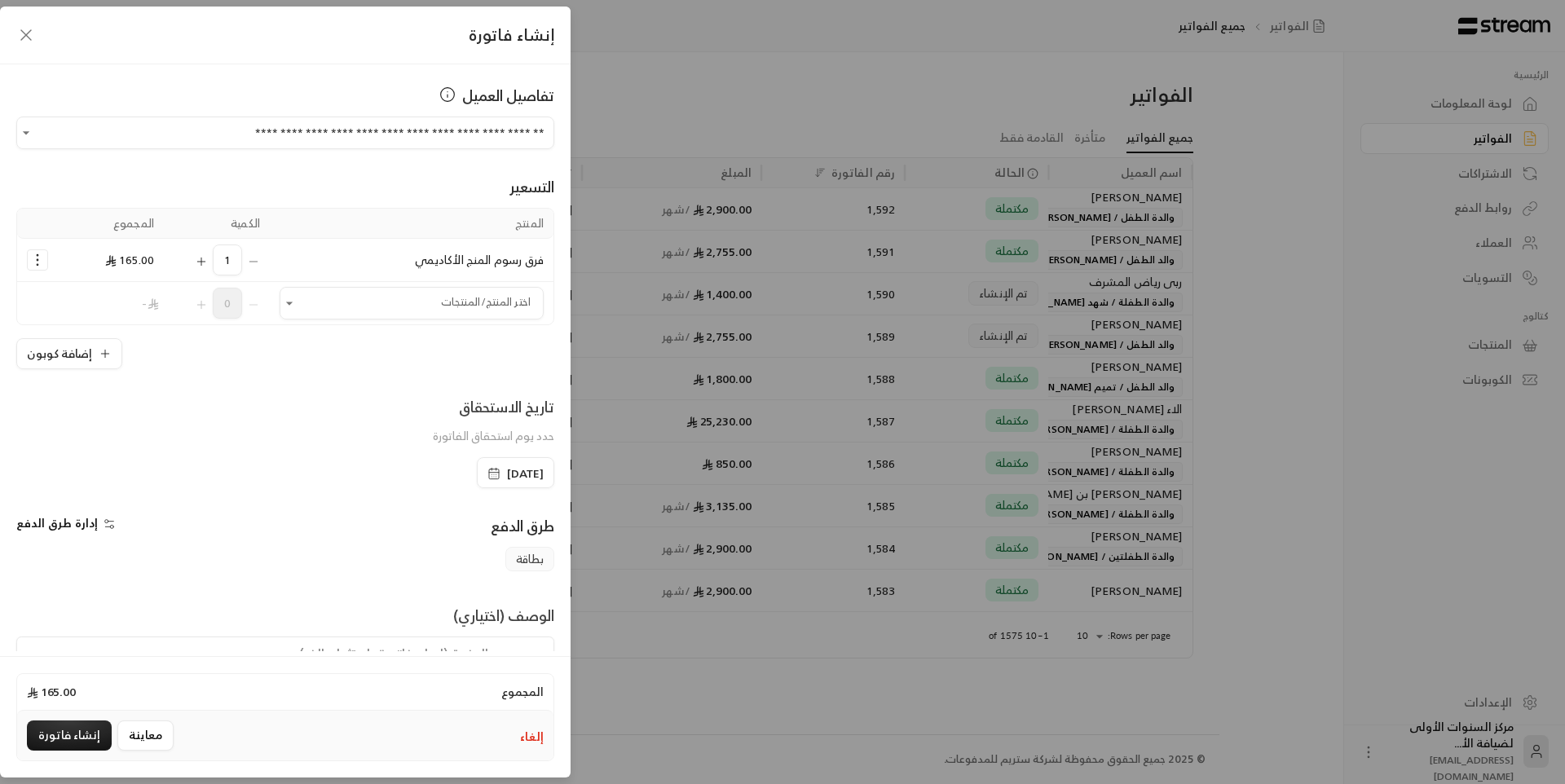
click at [43, 259] on icon "Selected Products" at bounding box center [38, 259] width 17 height 17
click at [110, 336] on span "إزالة المنتج" at bounding box center [107, 328] width 48 height 18
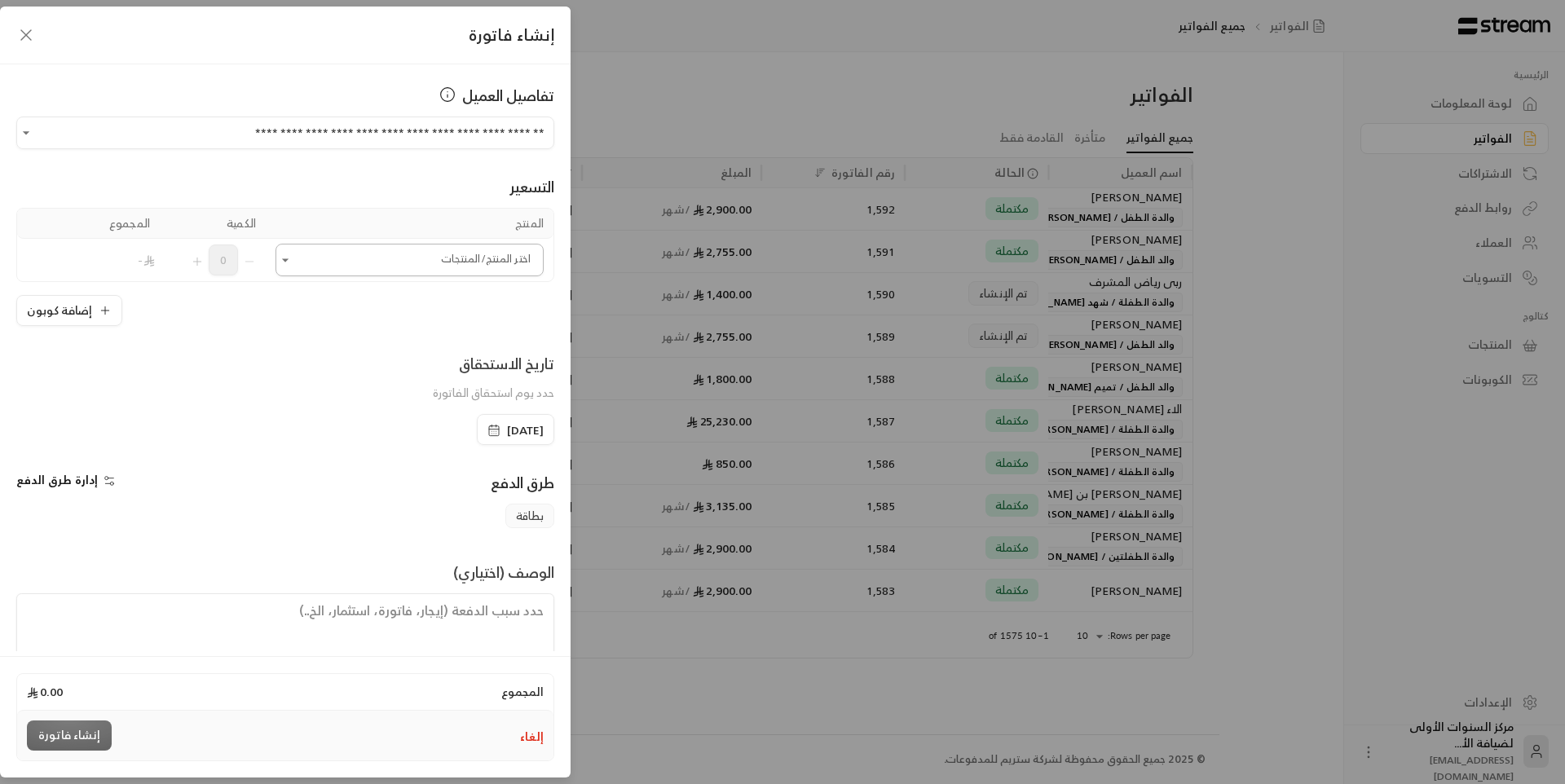
click at [434, 248] on input "اختر العميل" at bounding box center [409, 260] width 268 height 29
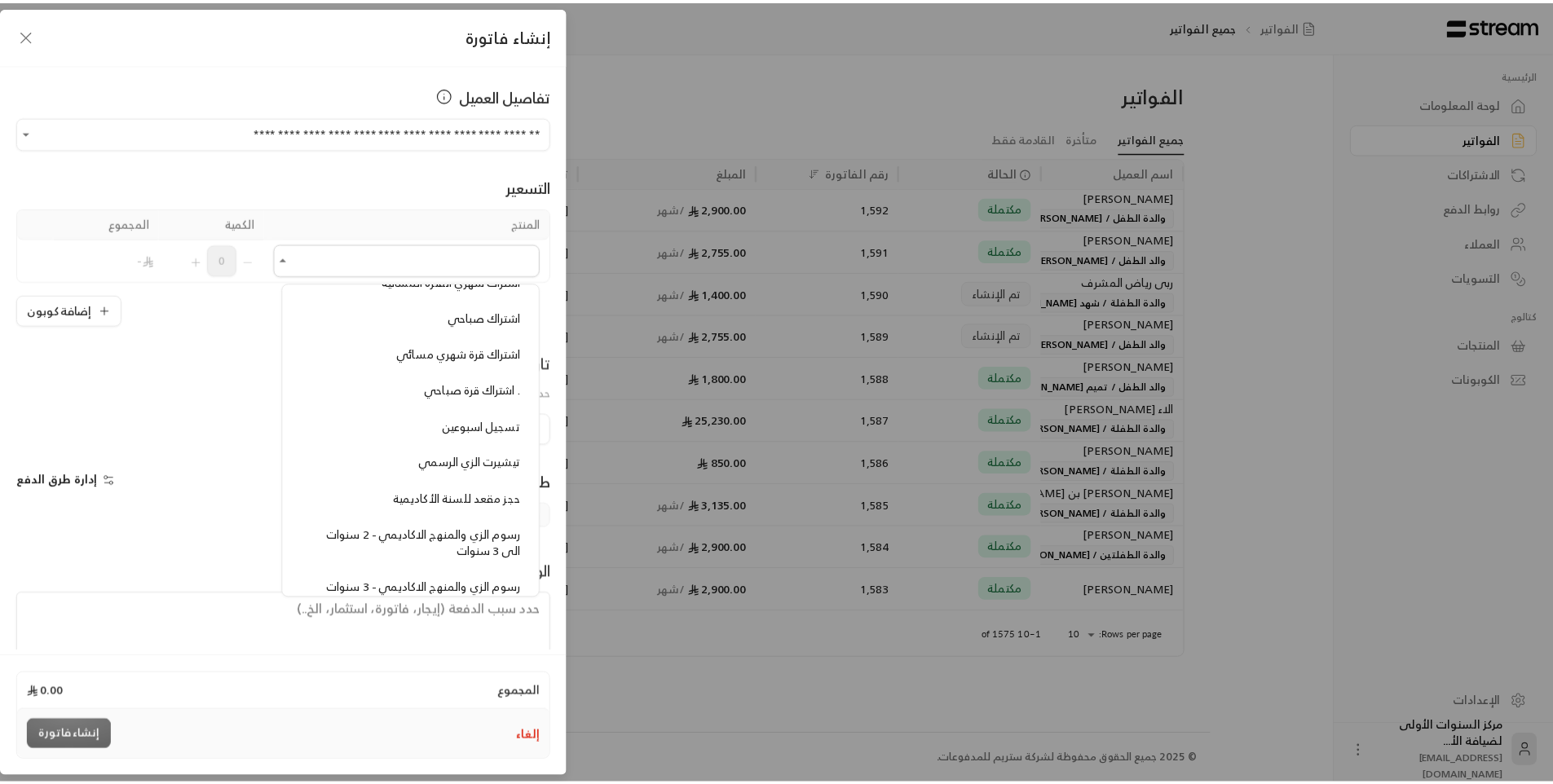
scroll to position [1222, 0]
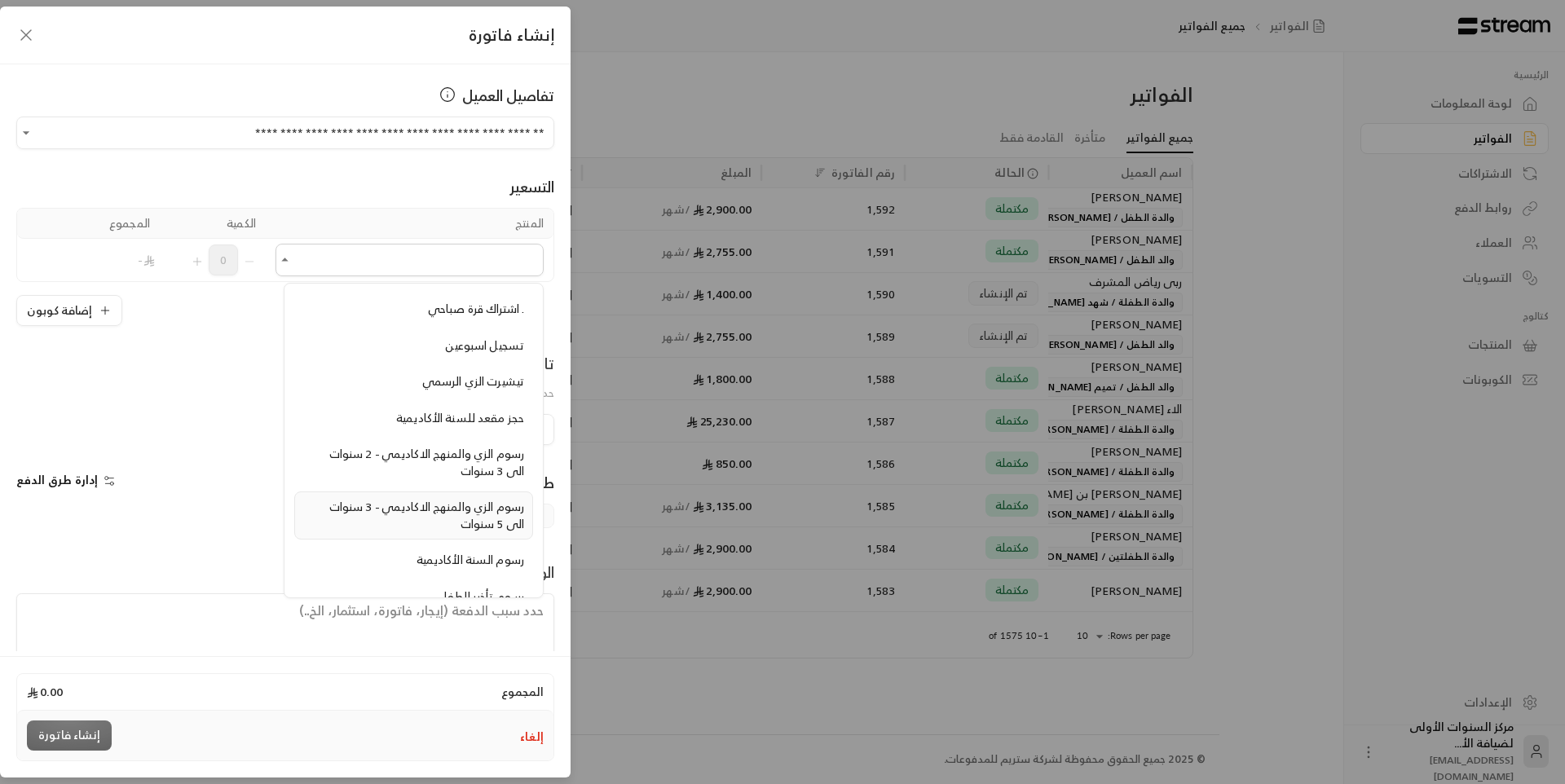
click at [483, 509] on span "رسوم الزي والمنهج الاكاديمي - 3 سنوات الى 5 سنوات" at bounding box center [426, 514] width 195 height 38
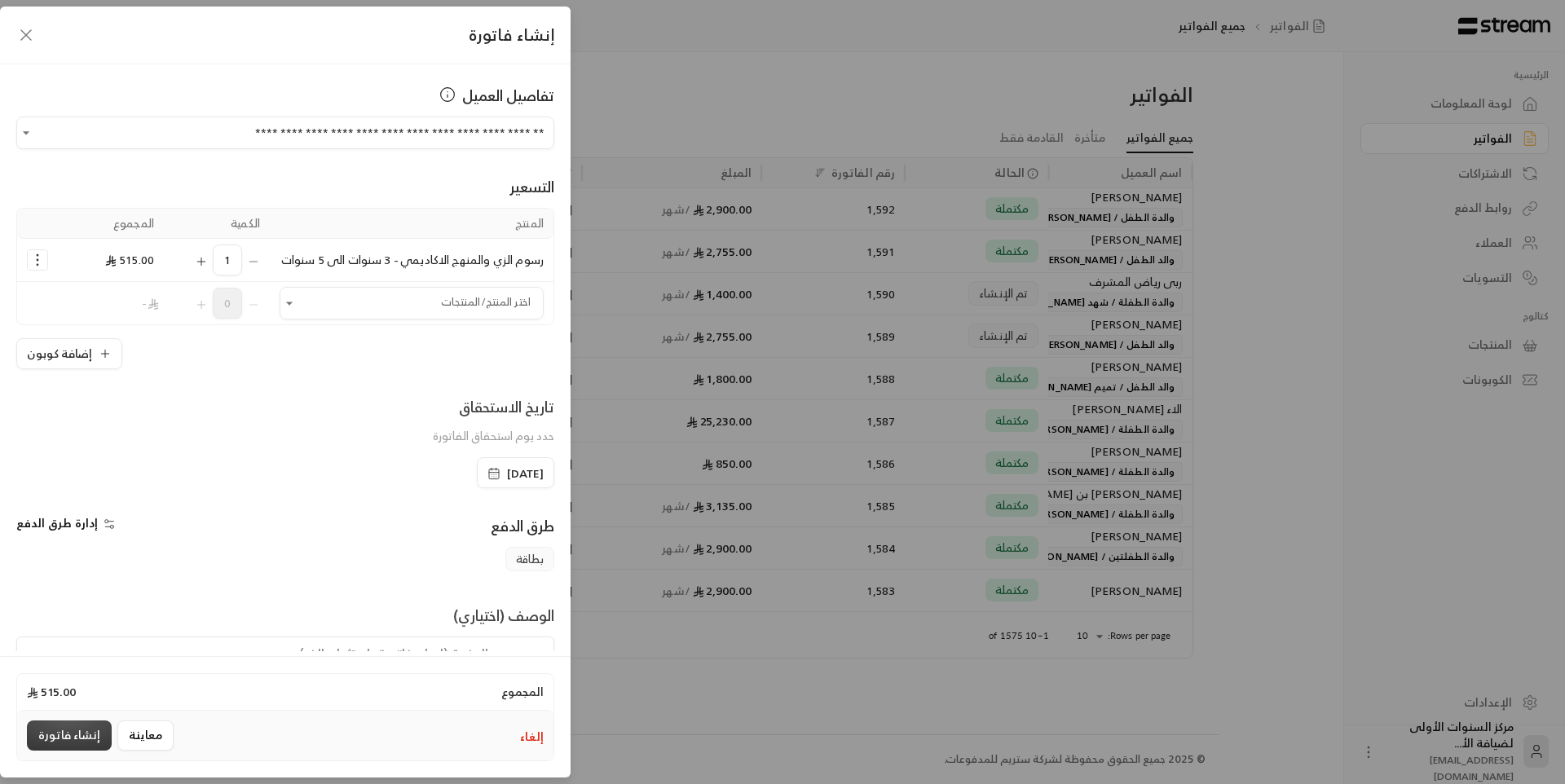
click at [86, 732] on button "إنشاء فاتورة" at bounding box center [69, 735] width 85 height 31
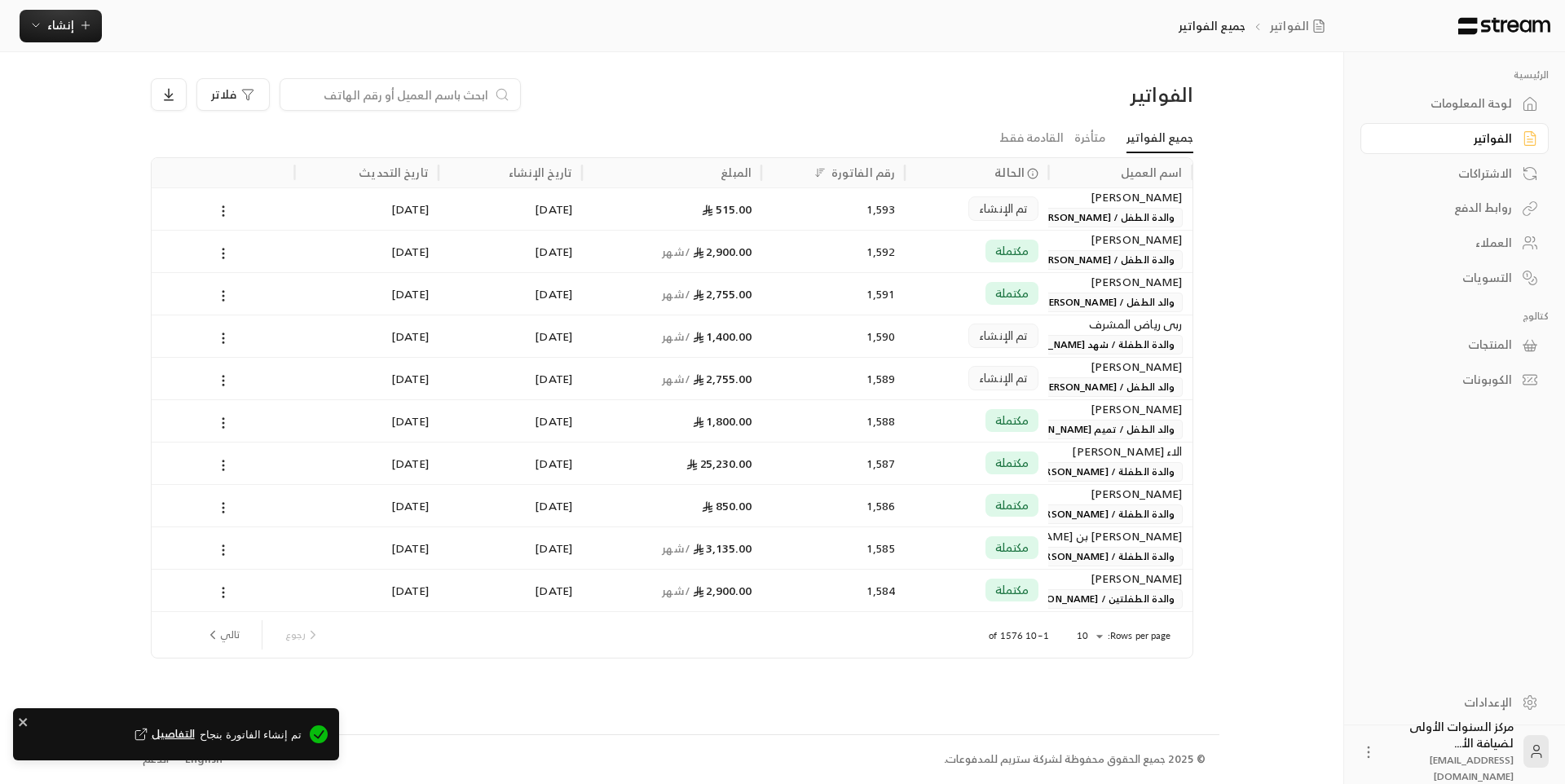
click at [1069, 214] on div "الاء حسين شعراوي والدة الطفل / انس امير" at bounding box center [1120, 208] width 124 height 39
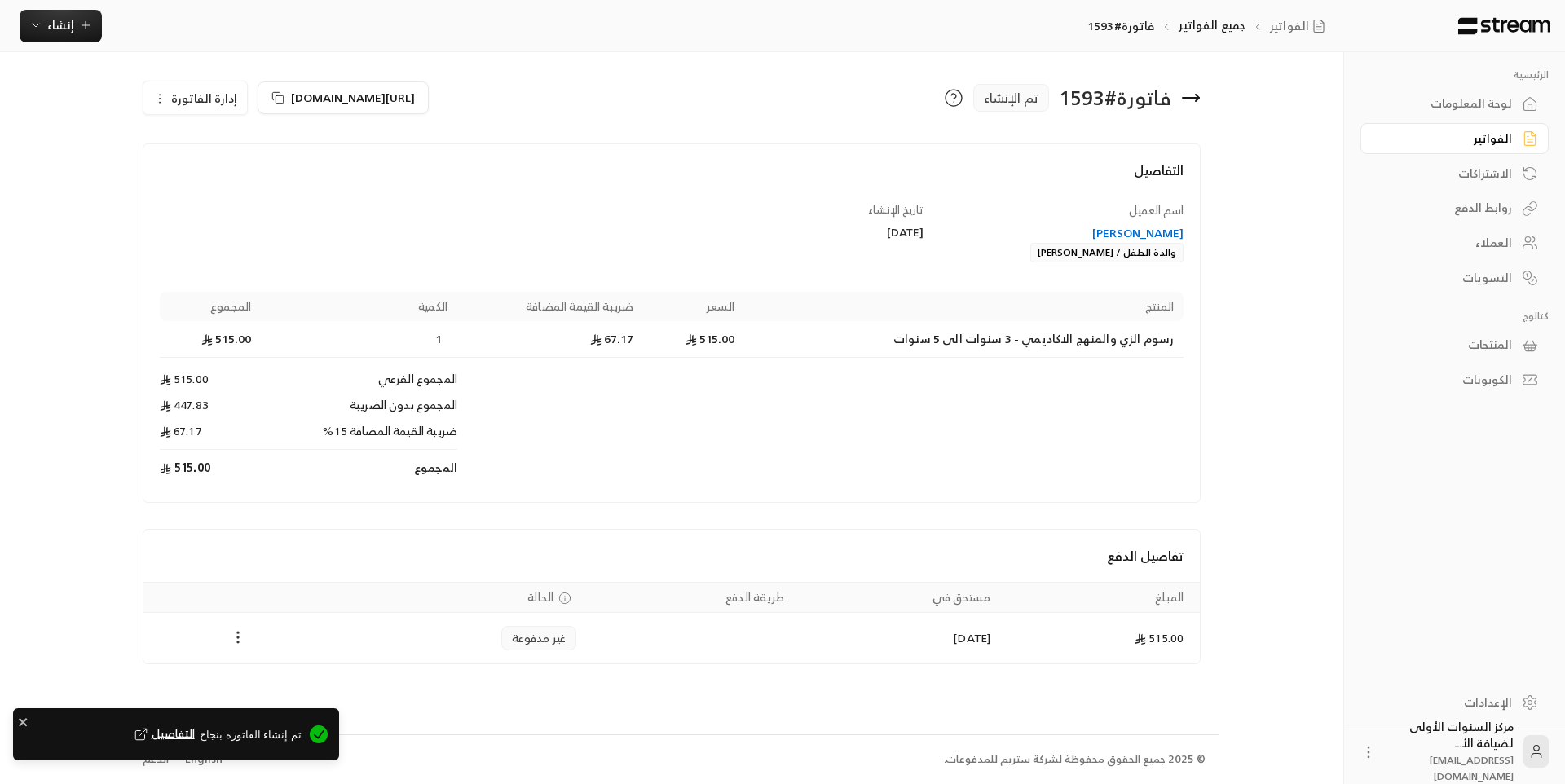
click at [239, 635] on icon "Payments" at bounding box center [238, 637] width 17 height 17
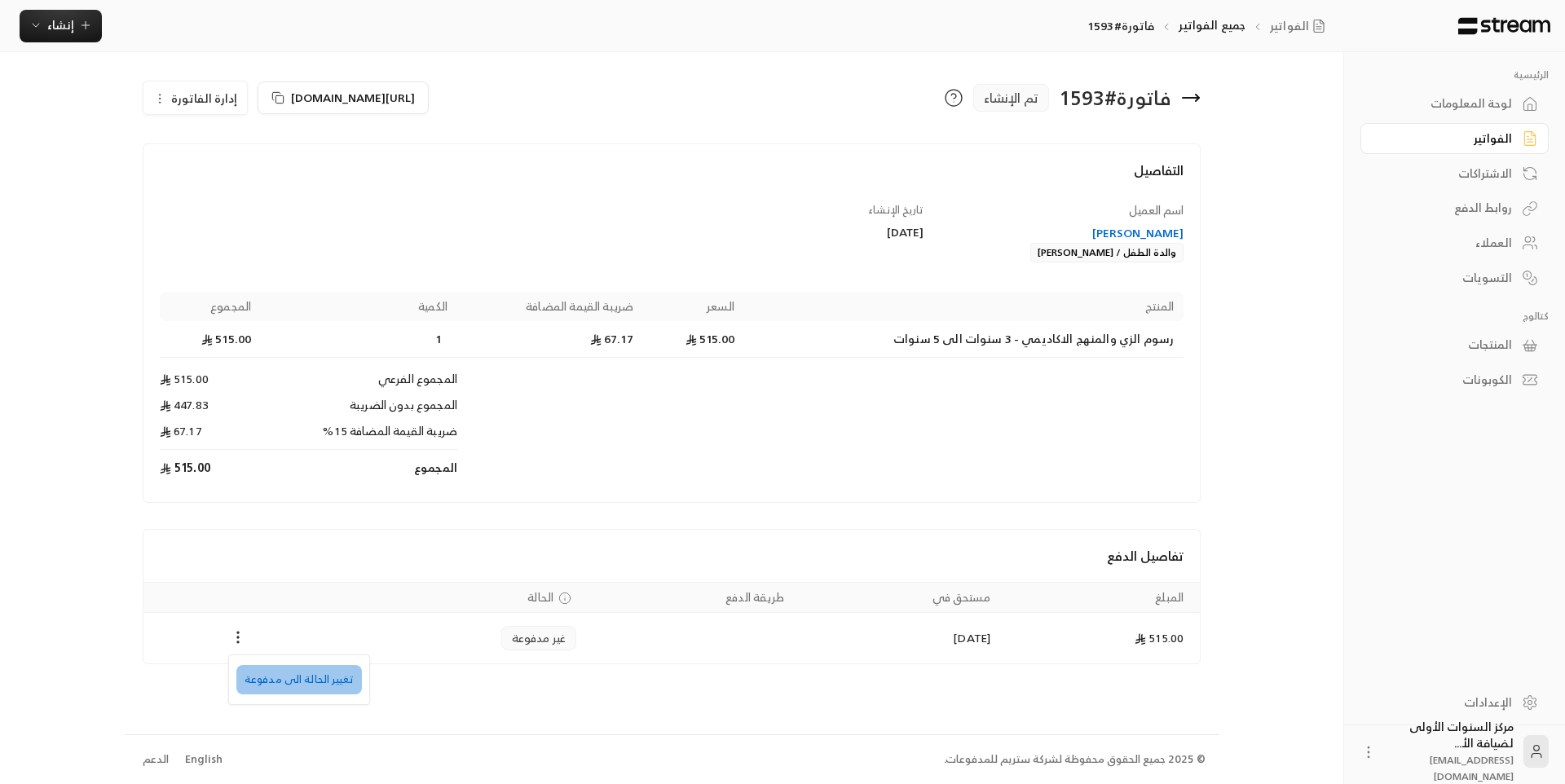
click at [311, 686] on li "تغيير الحالة الى مدفوعة" at bounding box center [300, 680] width 126 height 30
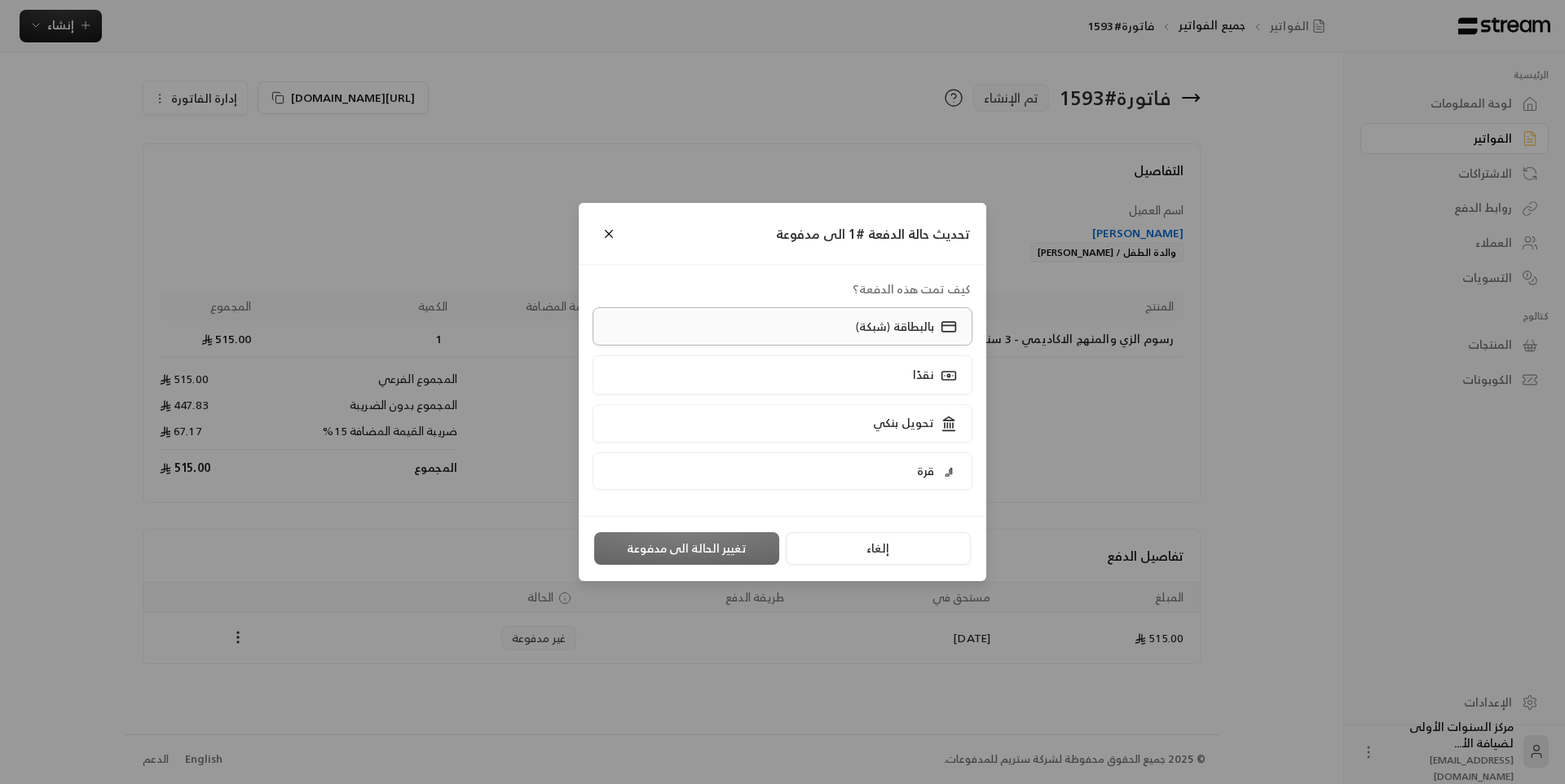
click at [778, 327] on label "بالبطاقة (شبكة)" at bounding box center [783, 327] width 381 height 38
click at [670, 536] on button "تغيير الحالة الى مدفوعة" at bounding box center [686, 547] width 185 height 32
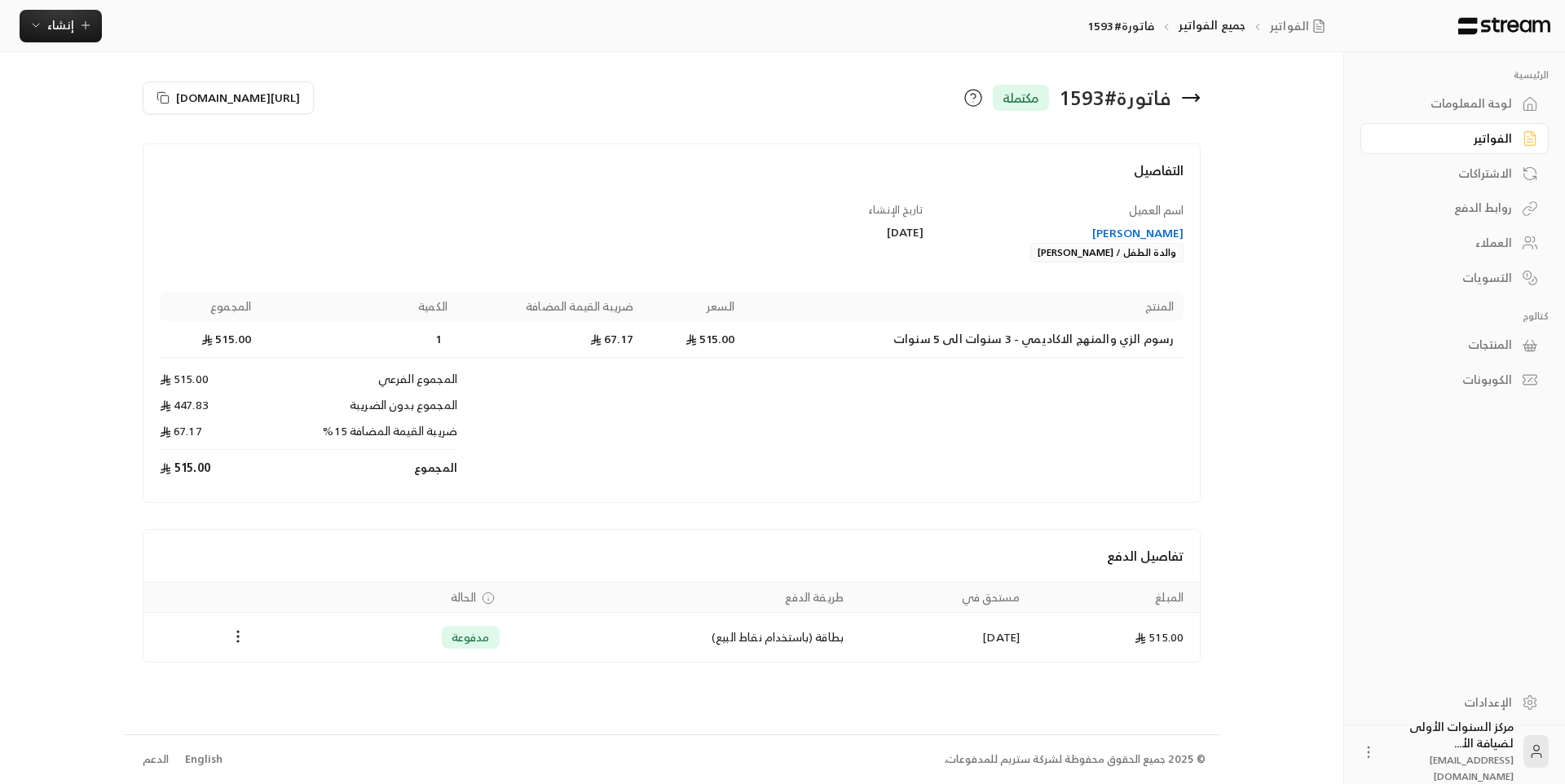
click at [1482, 105] on div "لوحة المعلومات" at bounding box center [1446, 103] width 131 height 17
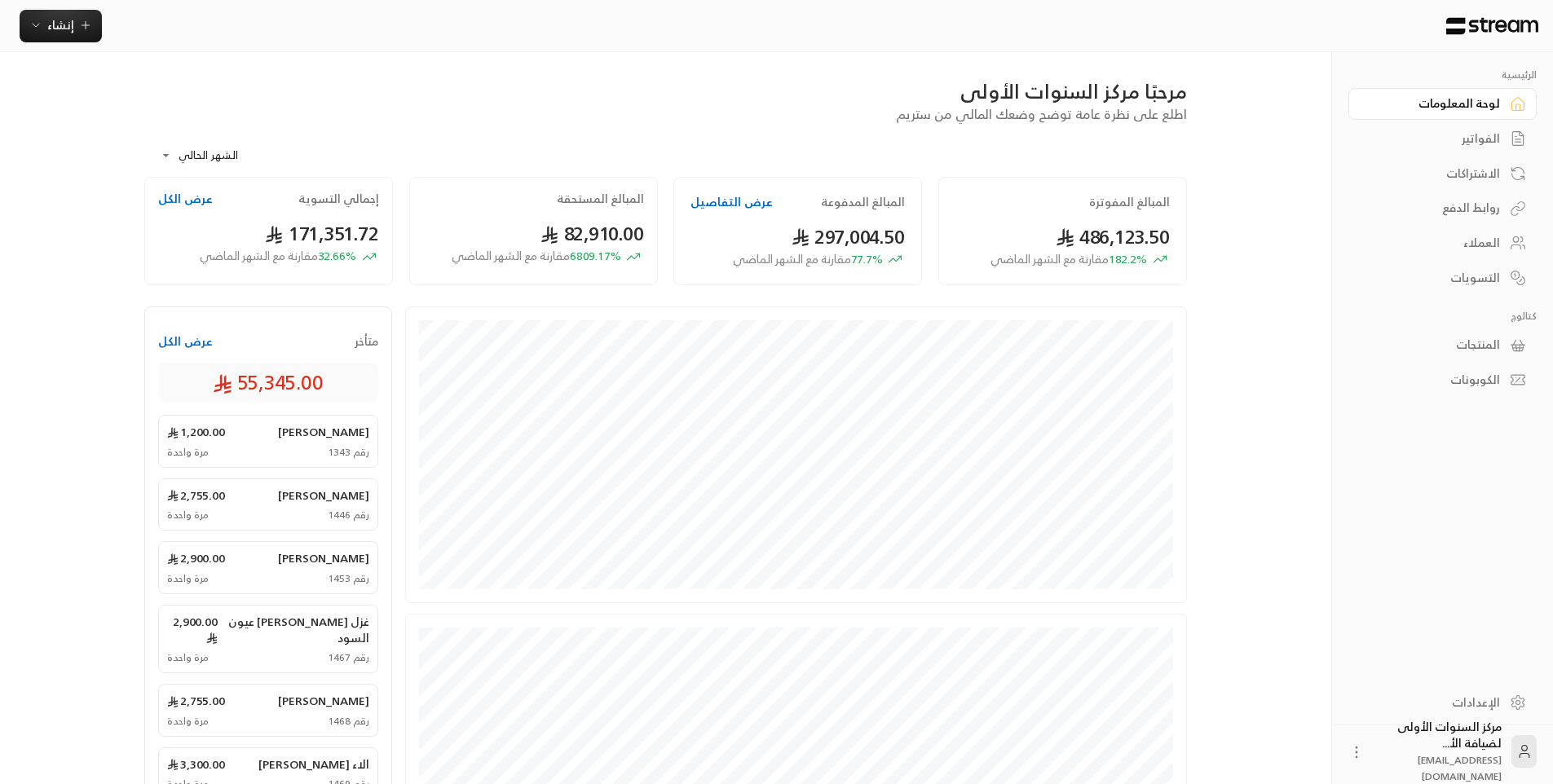
click at [1474, 127] on link "الفواتير" at bounding box center [1443, 139] width 189 height 31
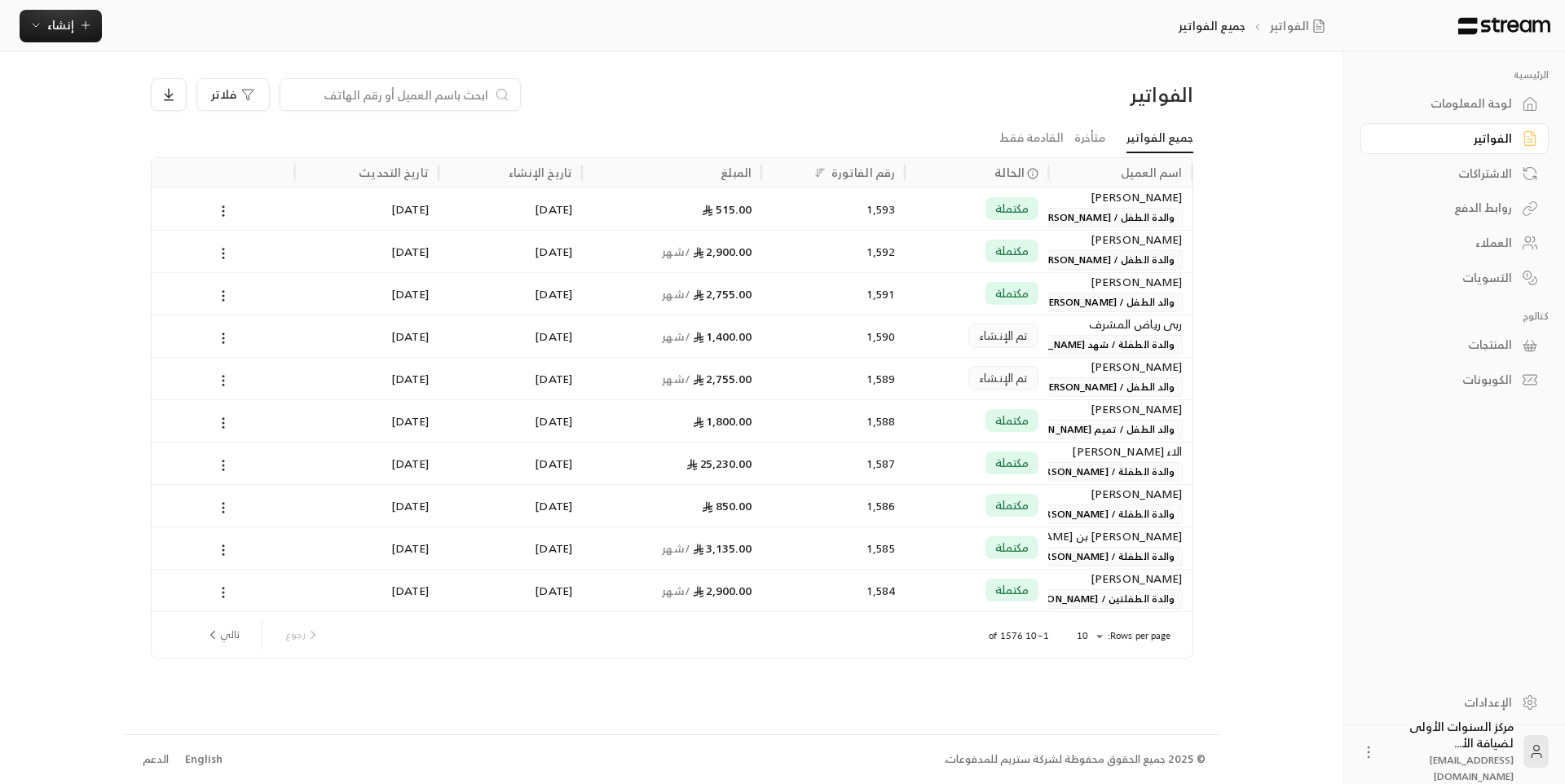
click at [1468, 98] on div "لوحة المعلومات" at bounding box center [1446, 103] width 131 height 17
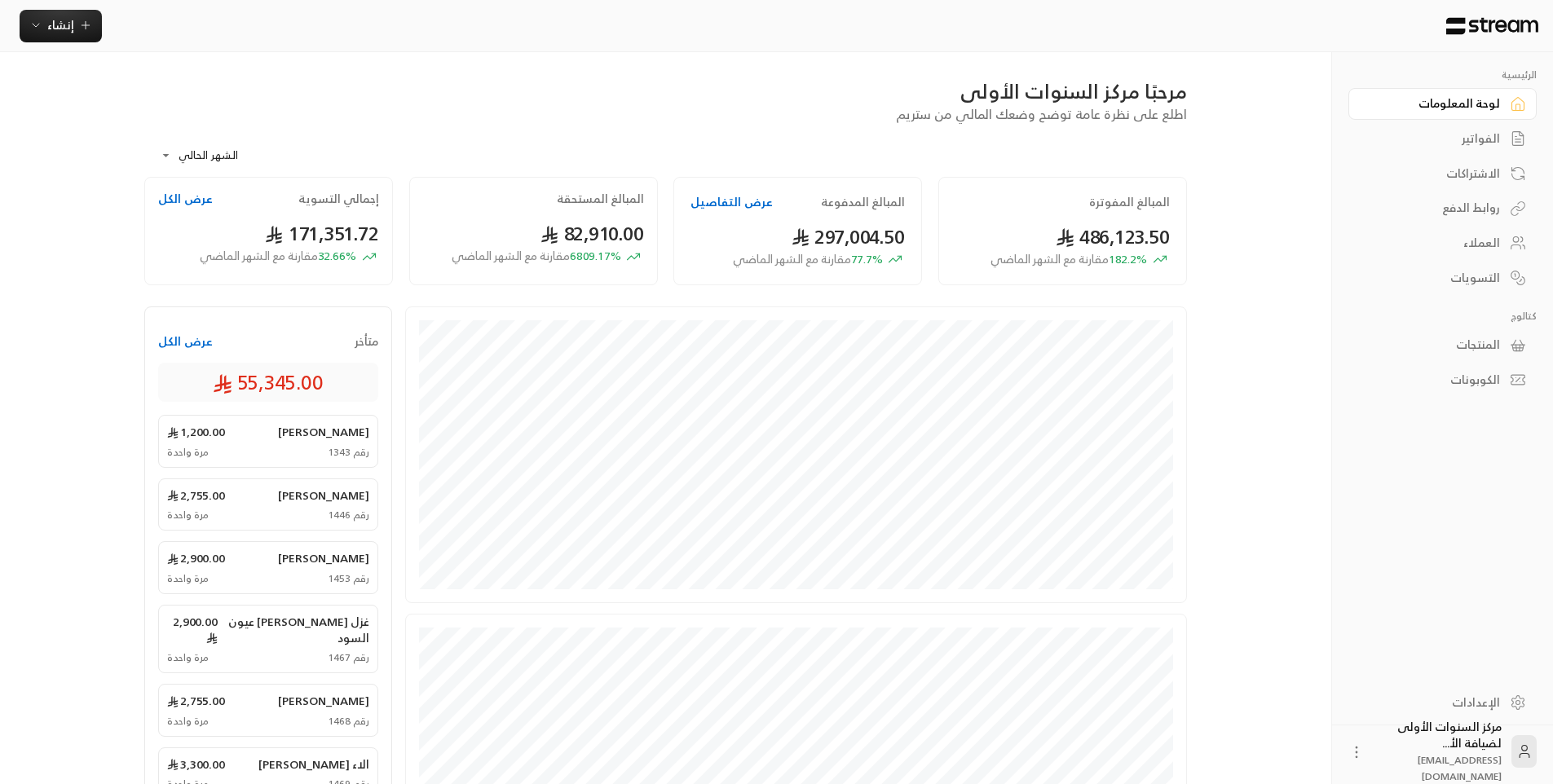
click at [1468, 127] on link "الفواتير" at bounding box center [1443, 139] width 189 height 31
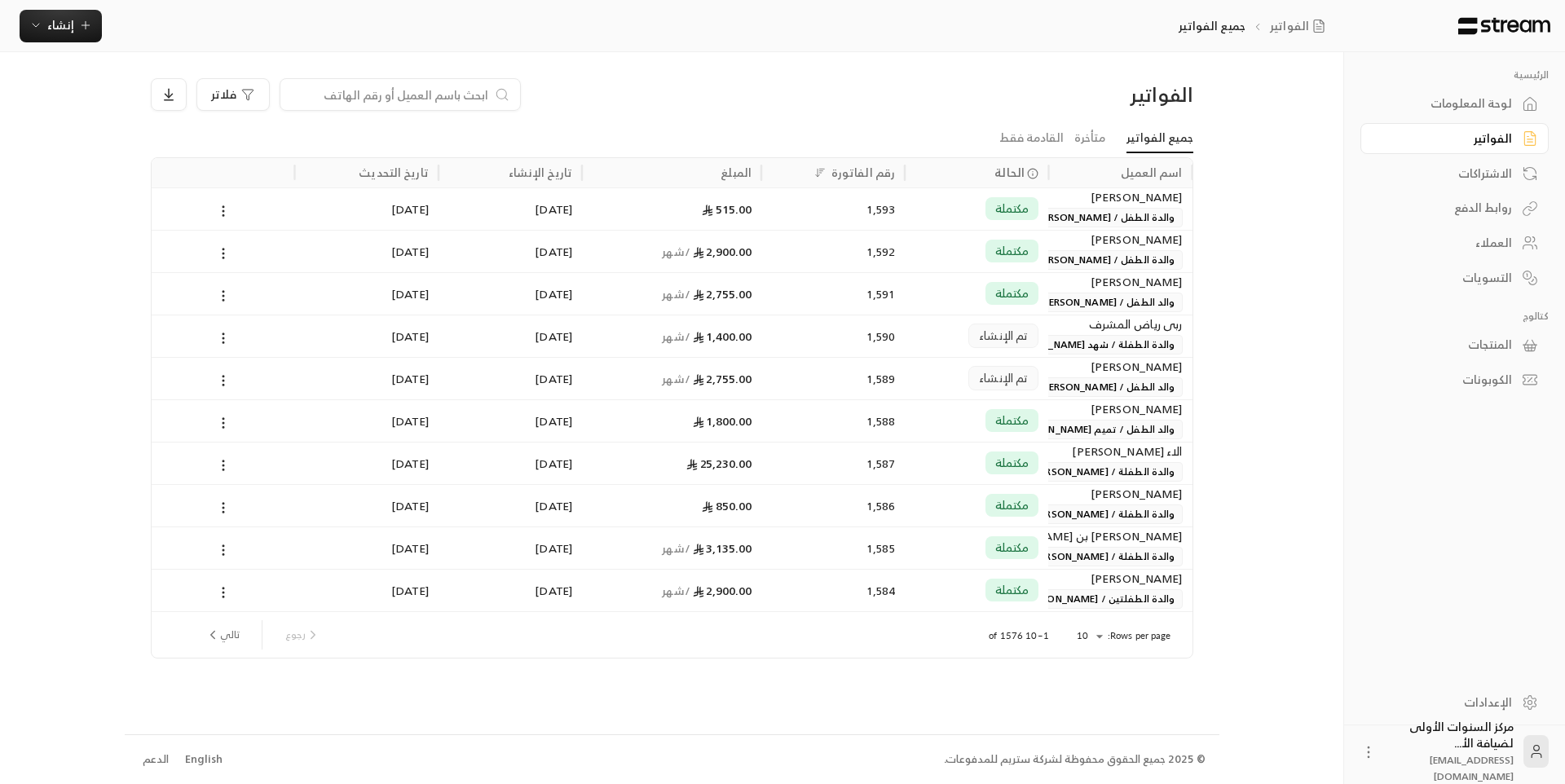
click at [441, 97] on input at bounding box center [390, 94] width 199 height 18
type input "دلع"
click at [851, 209] on div "1,468" at bounding box center [833, 210] width 124 height 42
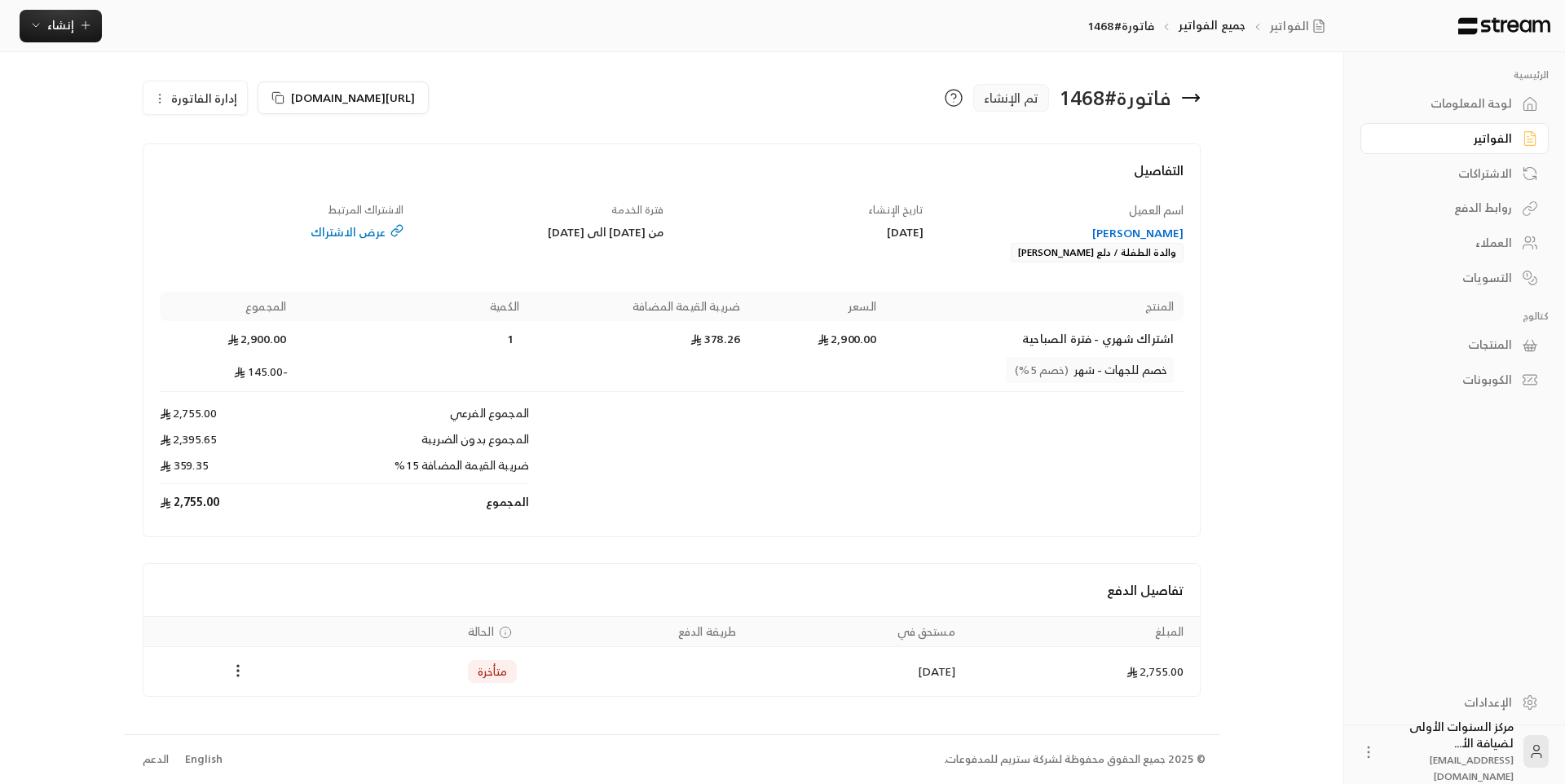
click at [1124, 231] on div "[PERSON_NAME]" at bounding box center [1062, 233] width 245 height 17
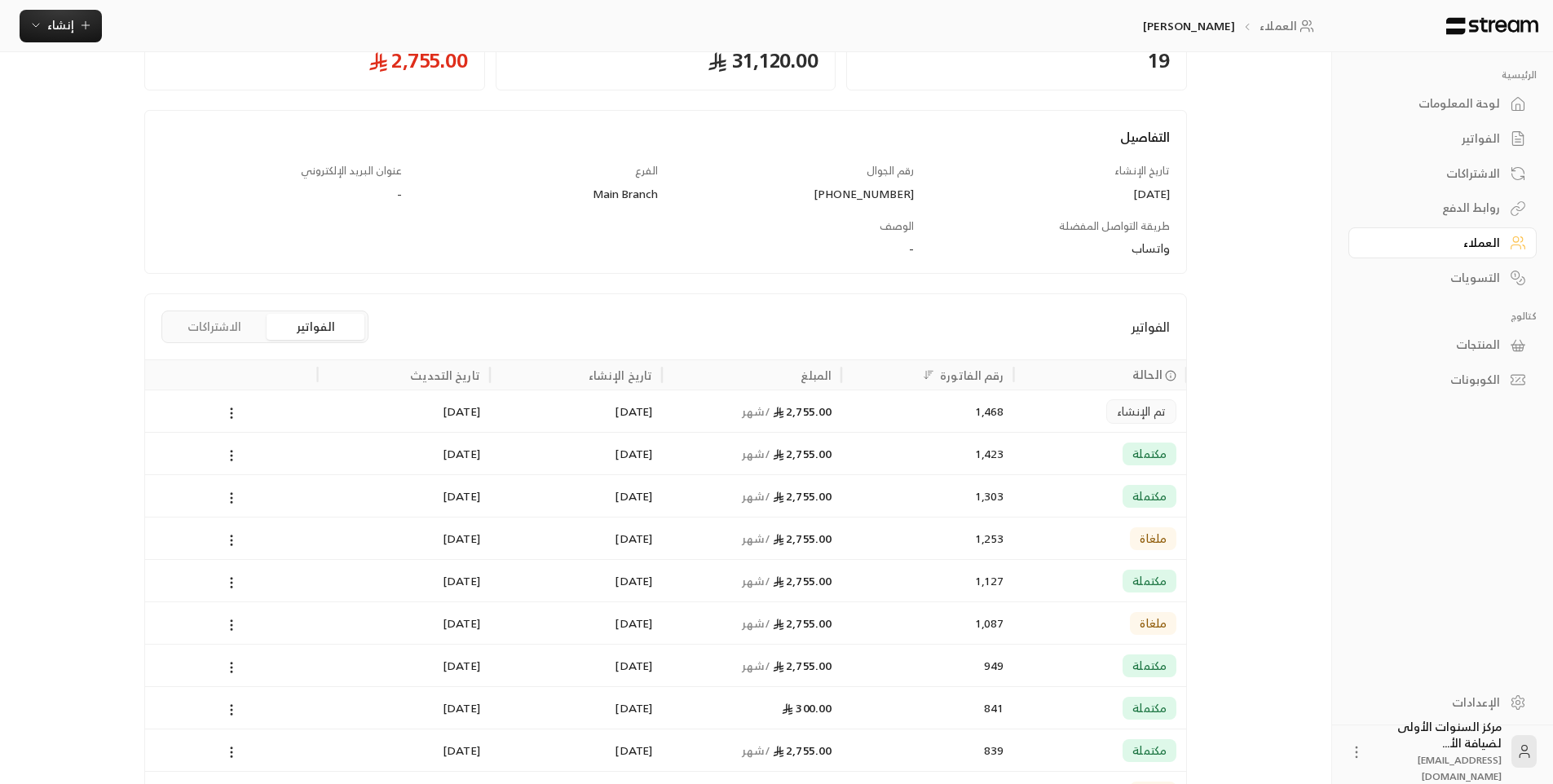
scroll to position [163, 0]
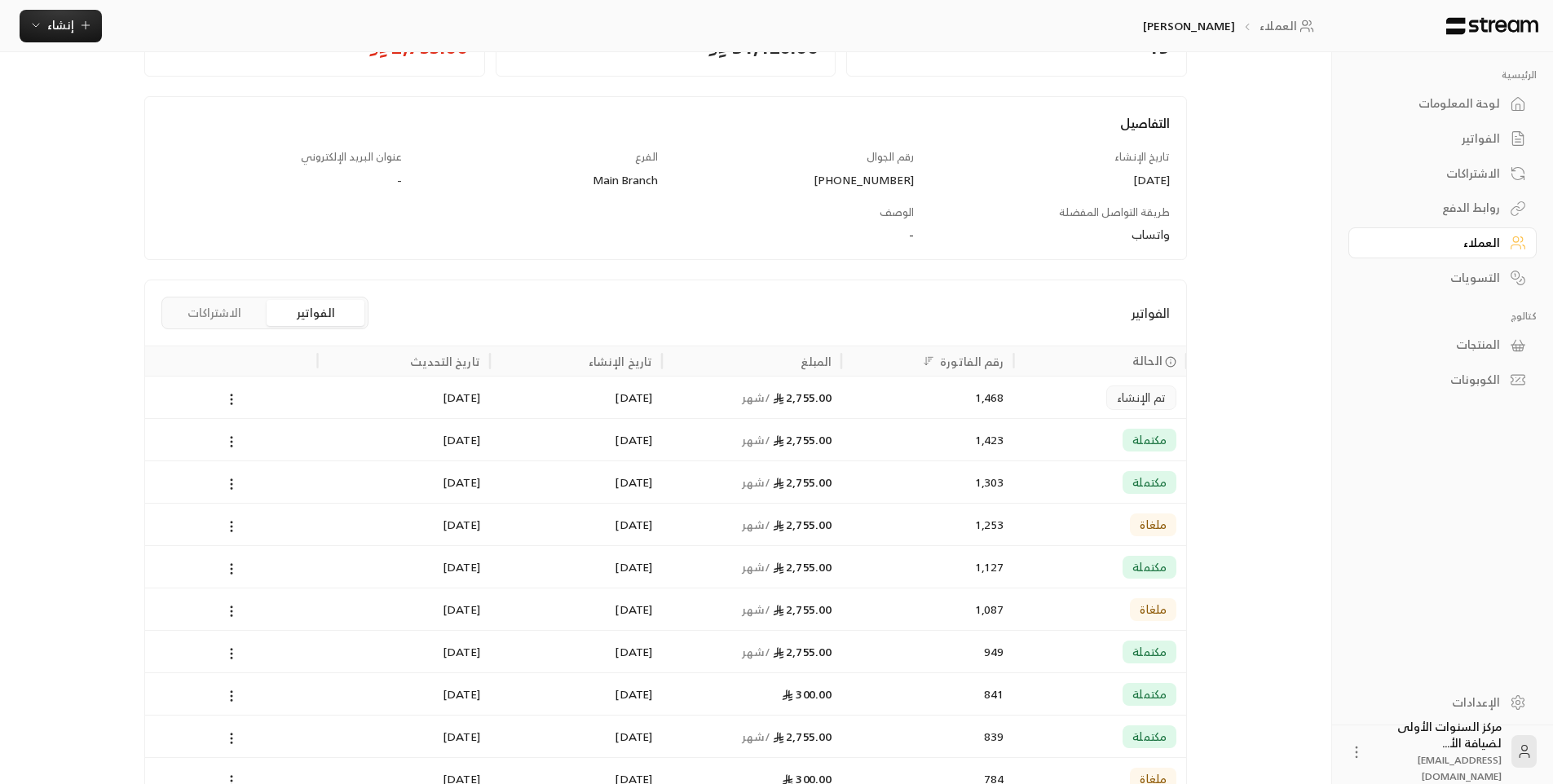
click at [854, 481] on div "1,303" at bounding box center [927, 482] width 153 height 42
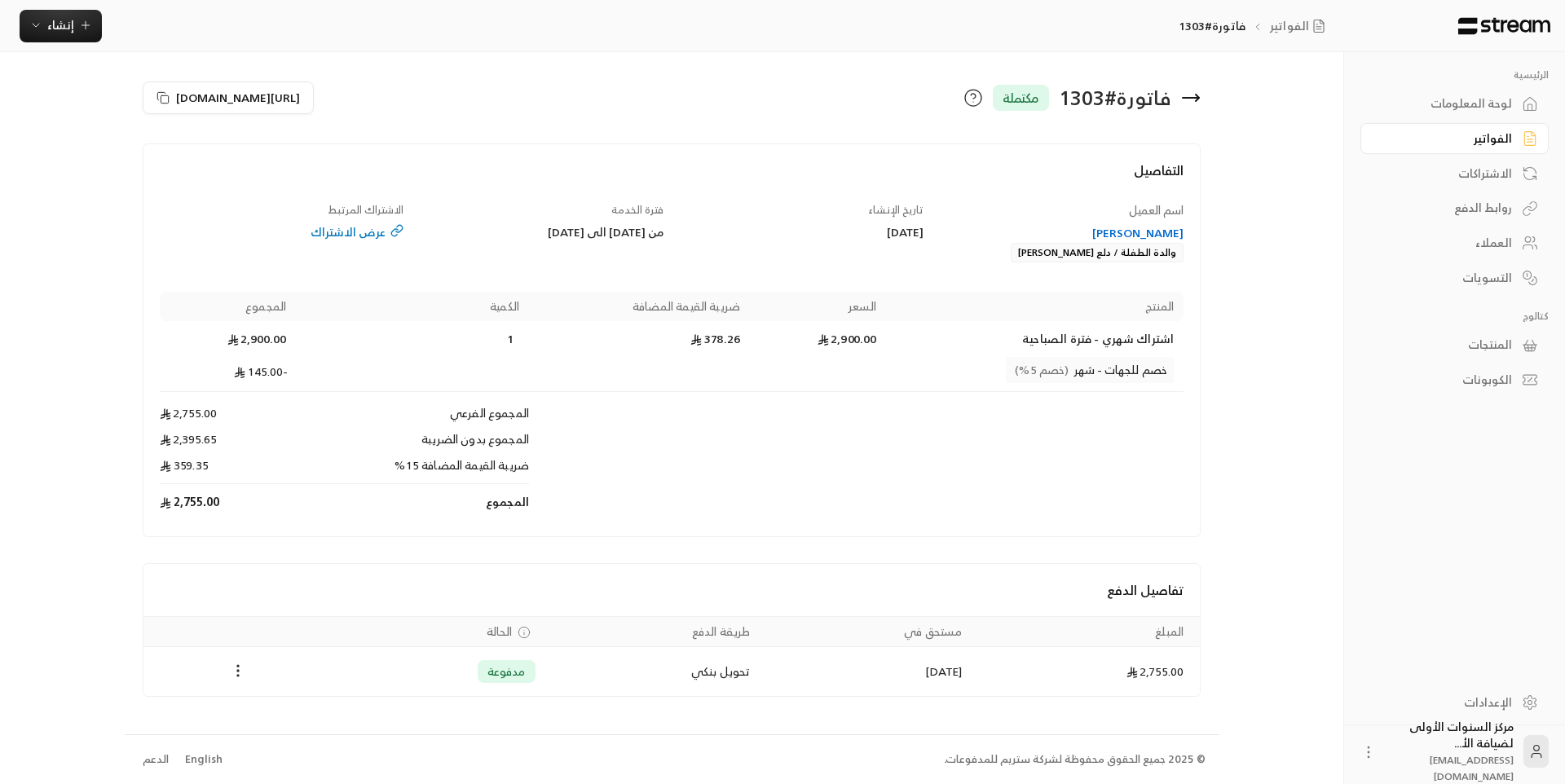
click at [1195, 92] on icon at bounding box center [1190, 98] width 19 height 19
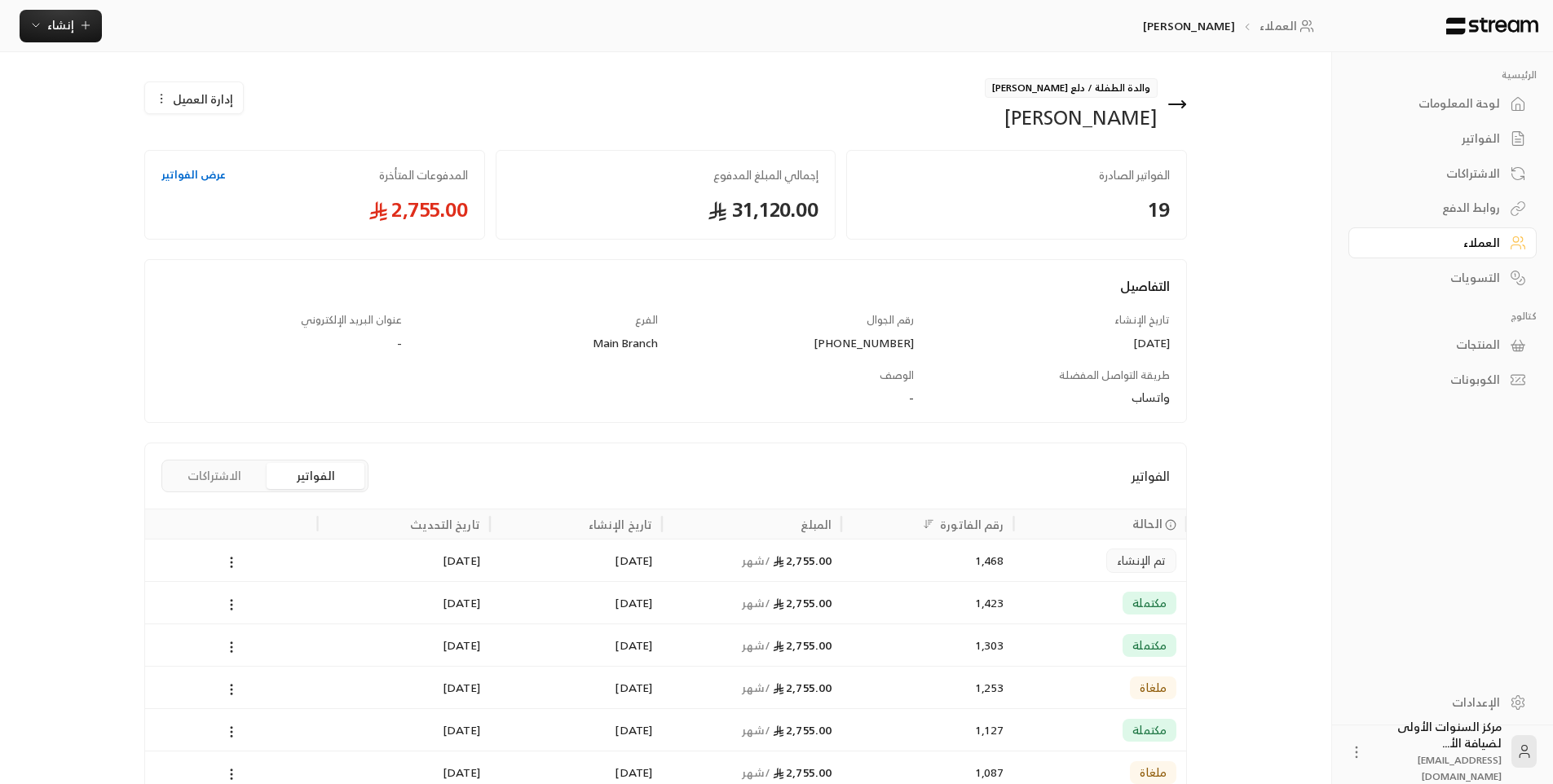
click at [938, 622] on div "1,423" at bounding box center [927, 602] width 153 height 42
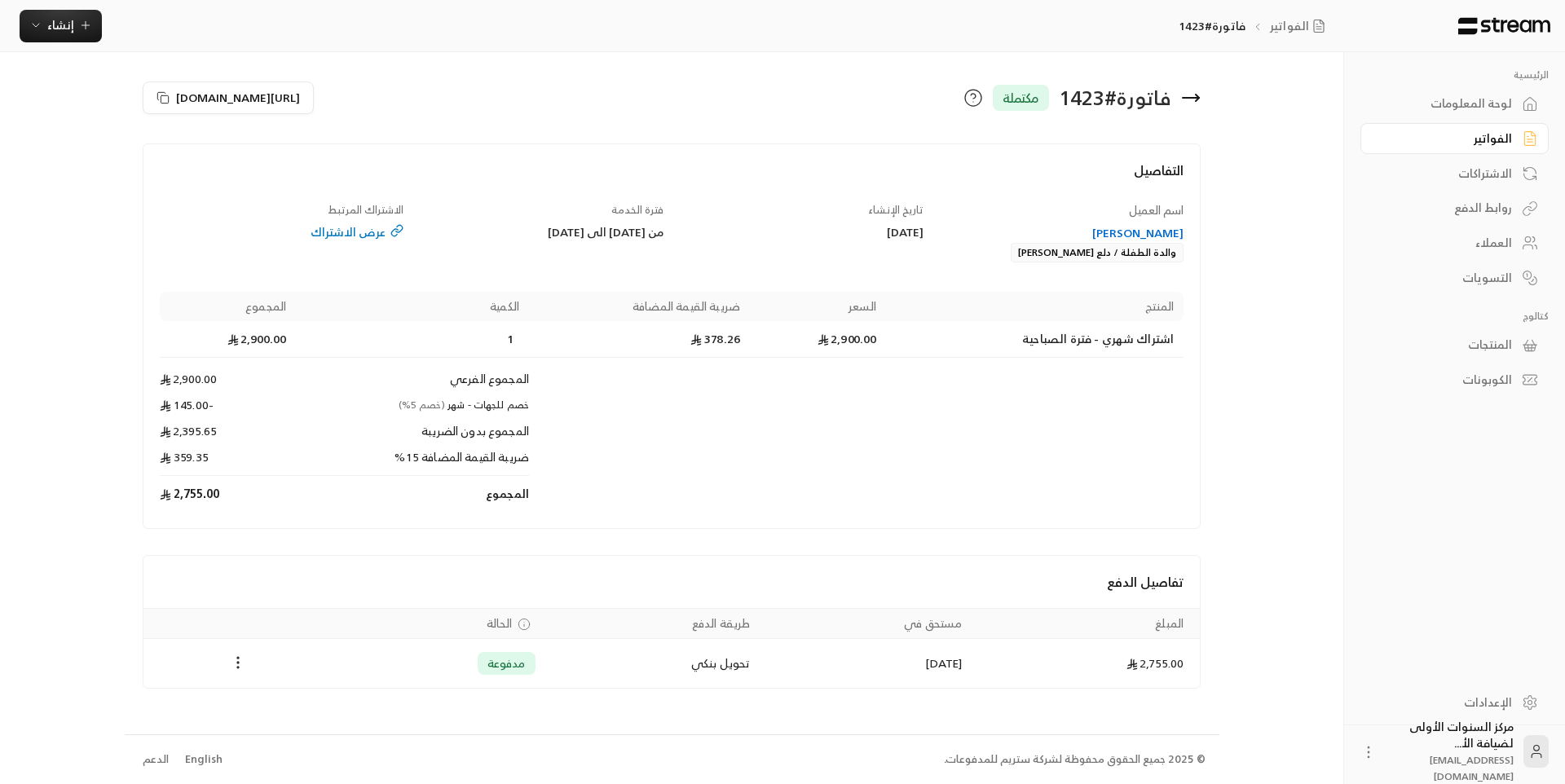
click at [1193, 98] on icon at bounding box center [1190, 98] width 17 height 0
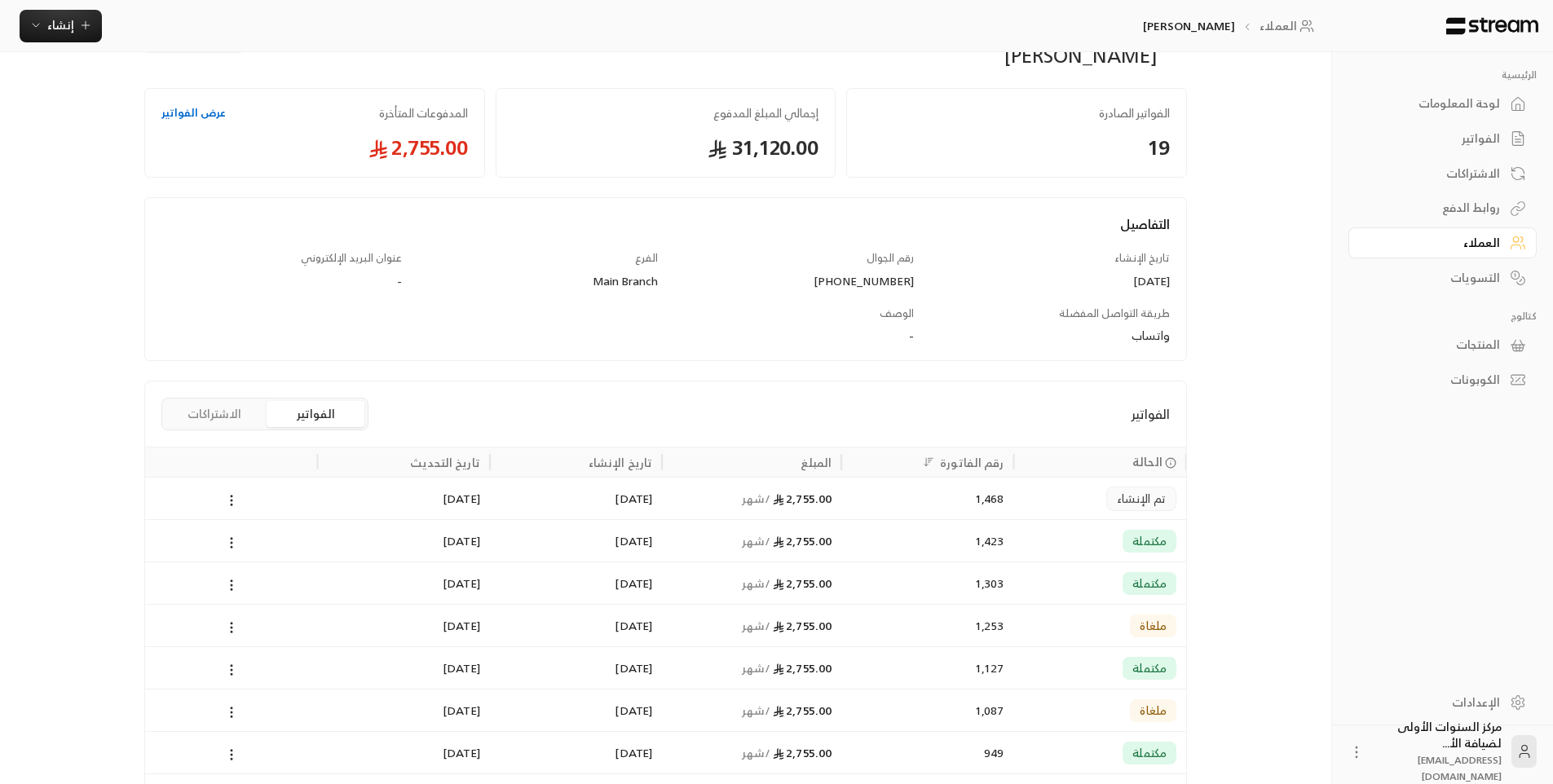
scroll to position [163, 0]
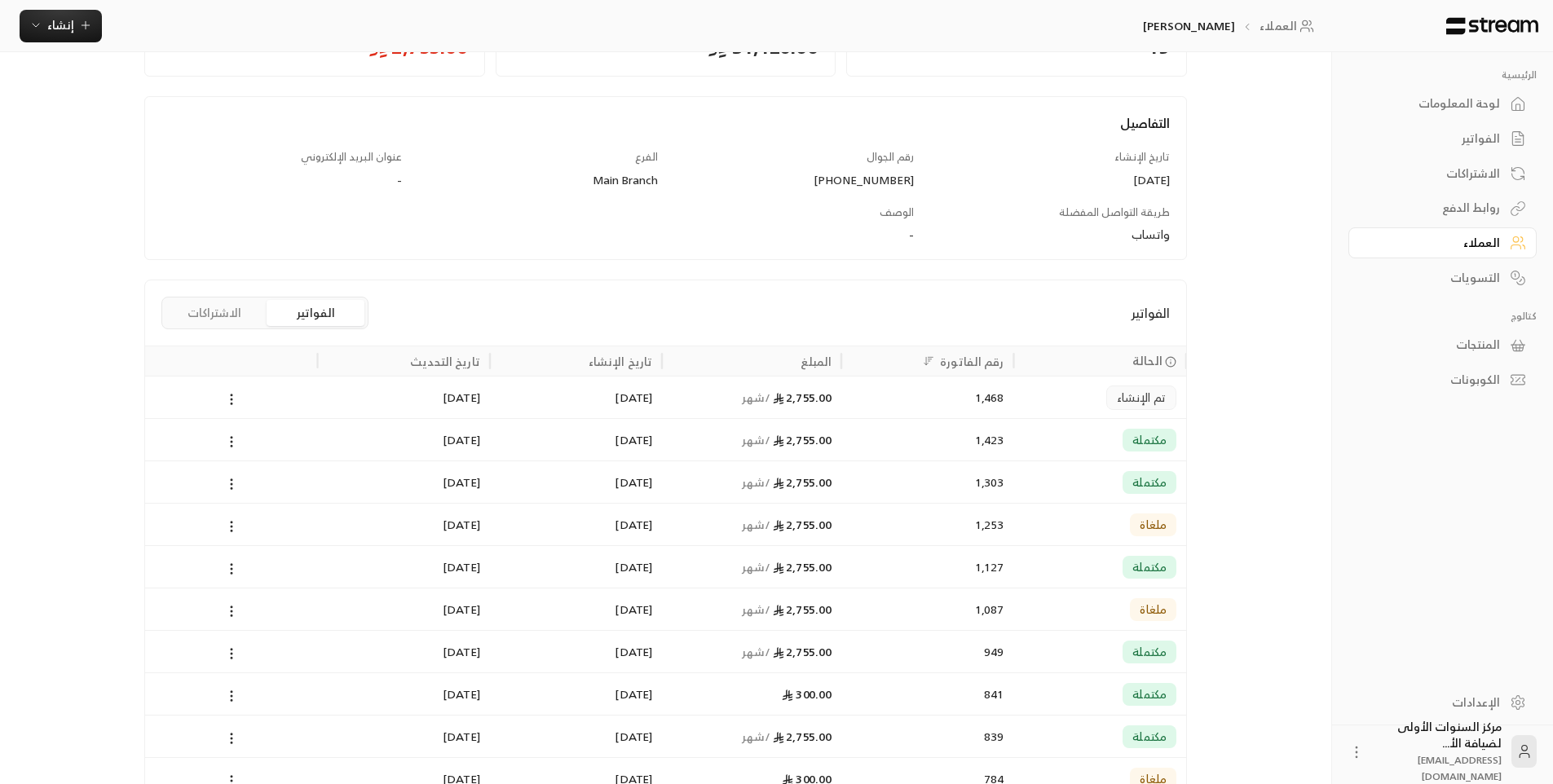
click at [868, 444] on div "1,423" at bounding box center [927, 440] width 153 height 42
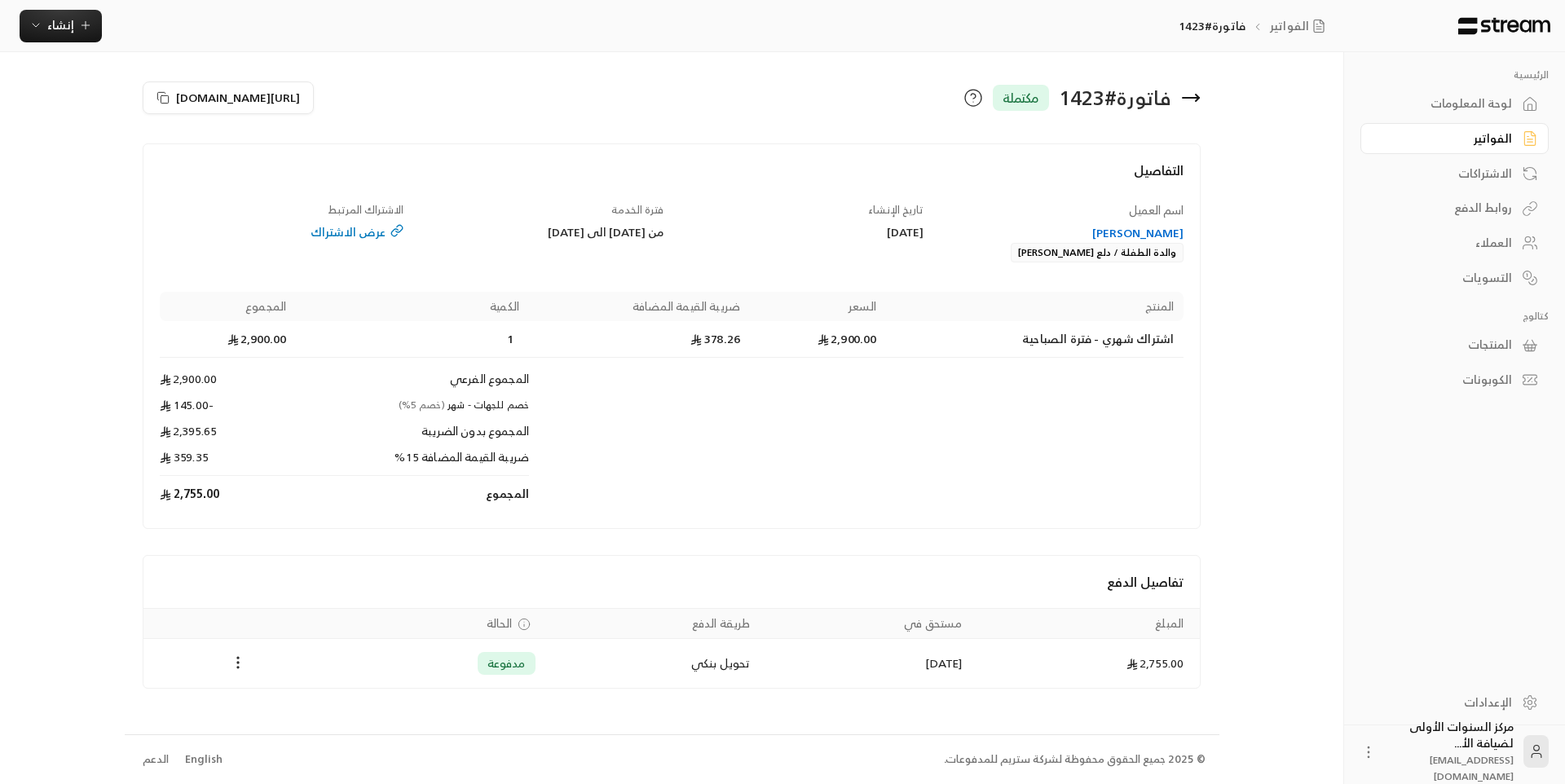
click at [1195, 100] on icon at bounding box center [1190, 98] width 19 height 19
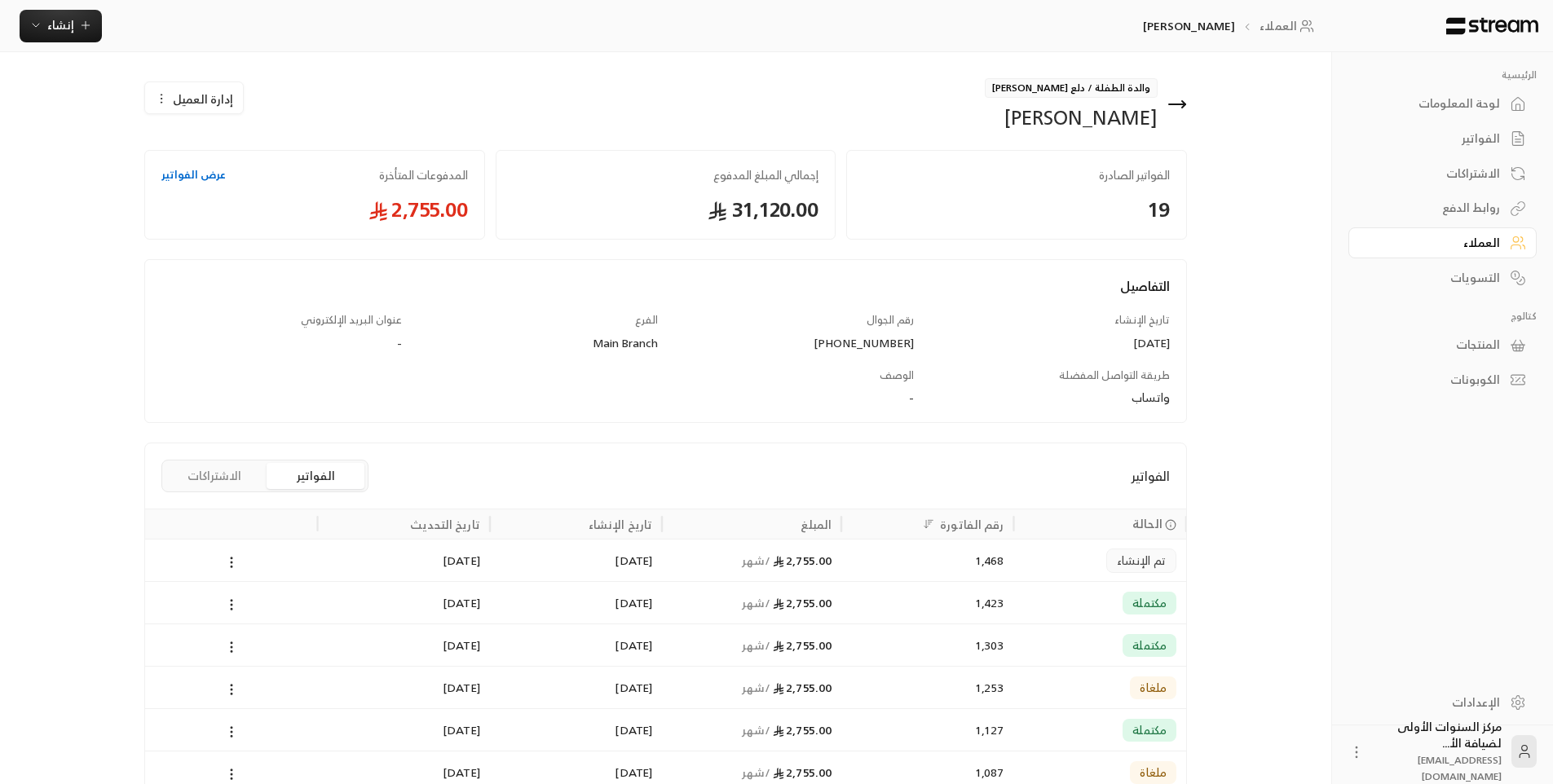
click at [1029, 634] on div "مكتملة" at bounding box center [1100, 645] width 153 height 42
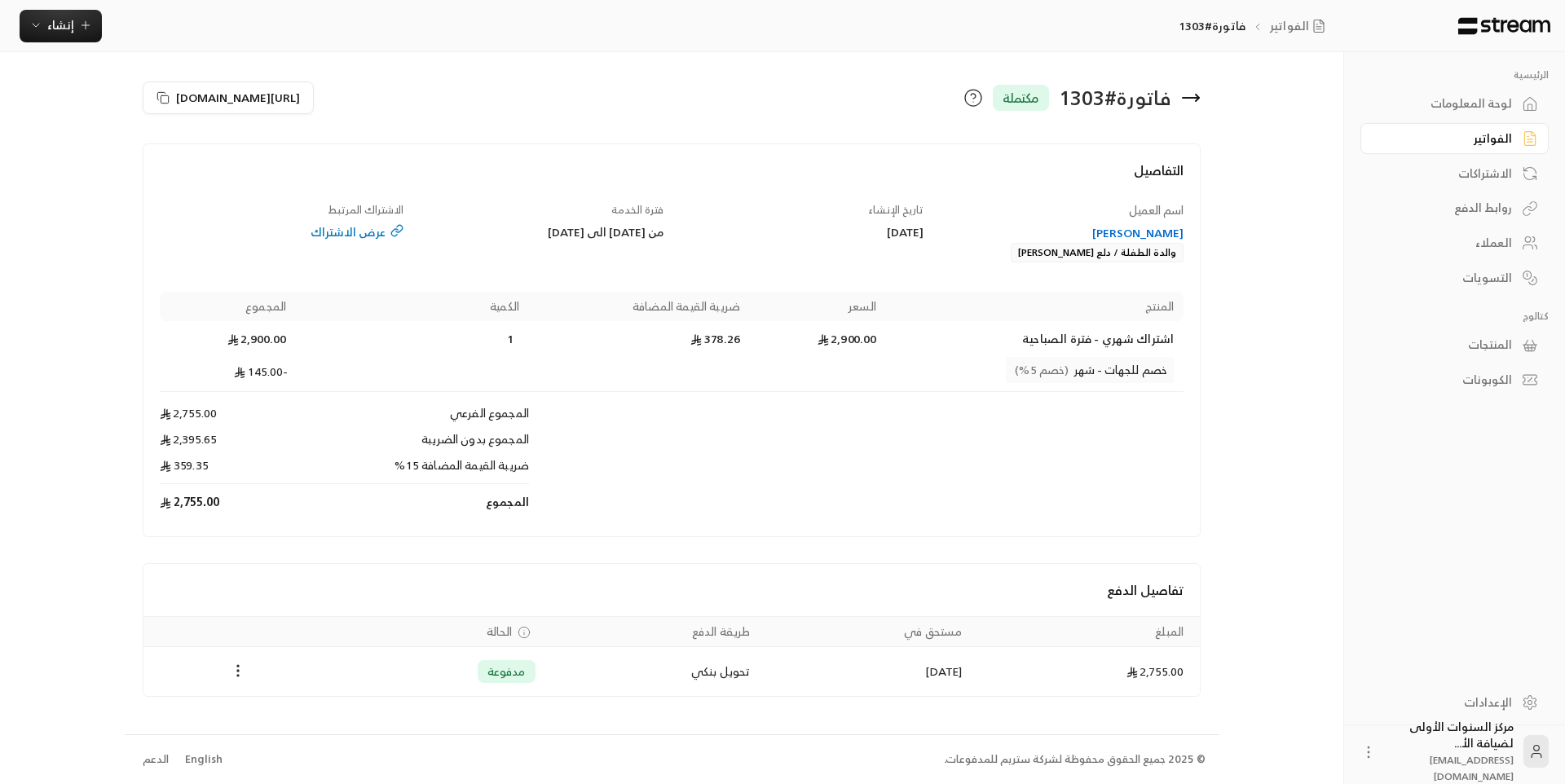
click at [1193, 86] on div "فاتورة # 1303 مكتملة" at bounding box center [940, 98] width 537 height 39
click at [1193, 89] on icon at bounding box center [1190, 98] width 19 height 19
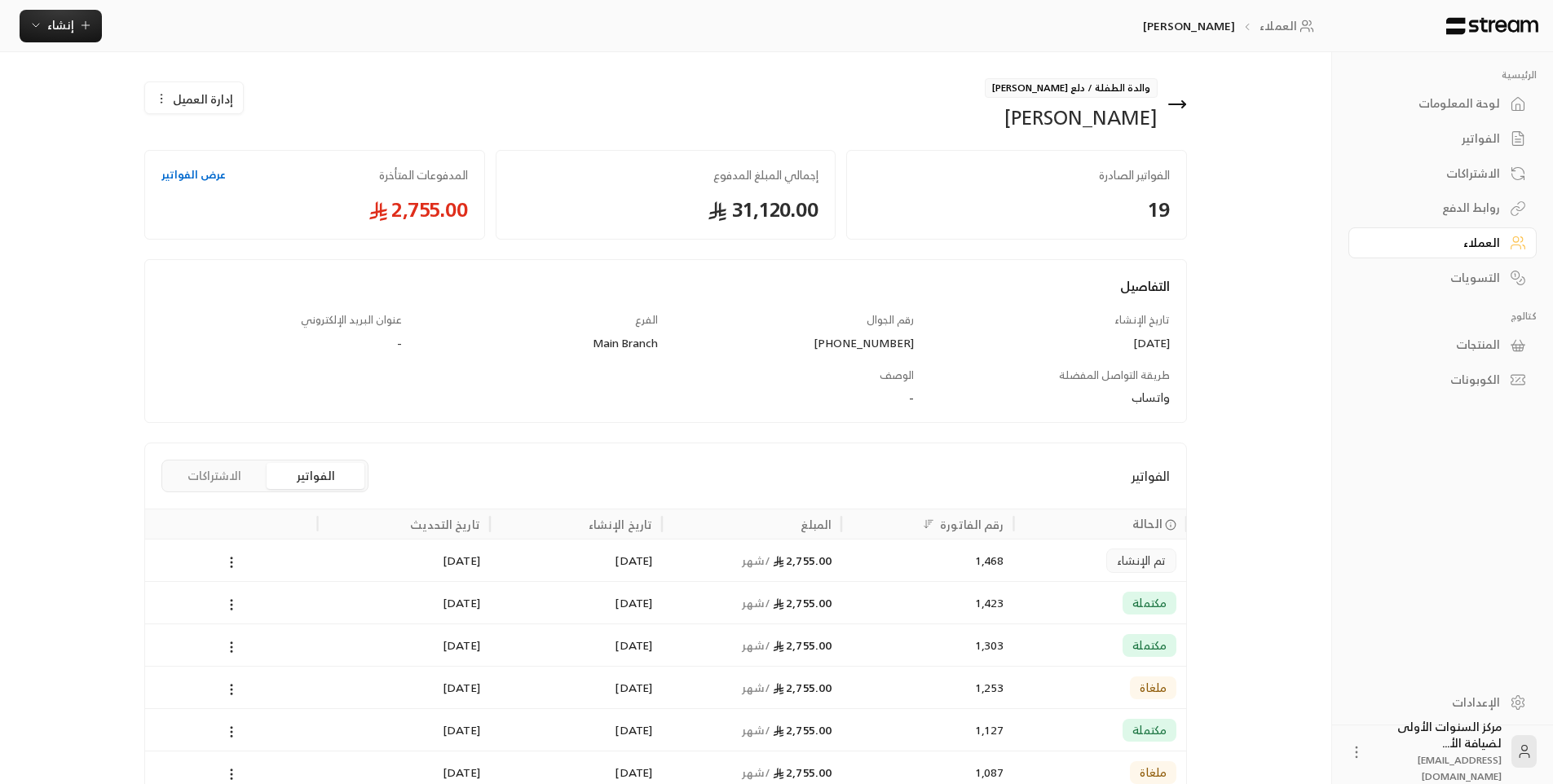
click at [1042, 554] on div "تم الإنشاء" at bounding box center [1100, 560] width 153 height 42
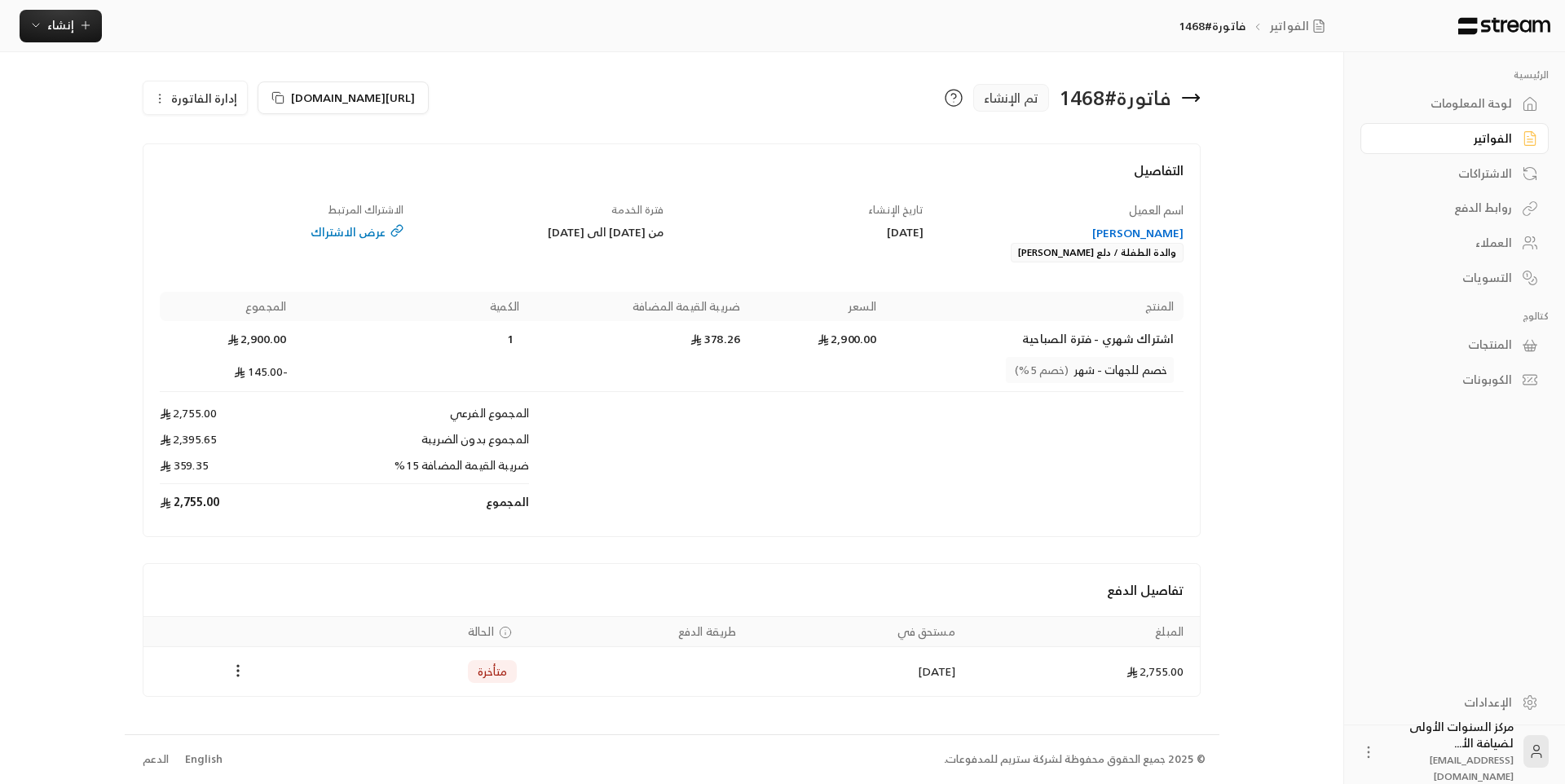
click at [197, 100] on span "إدارة الفاتورة" at bounding box center [204, 98] width 66 height 20
click at [1199, 98] on icon at bounding box center [1190, 98] width 17 height 0
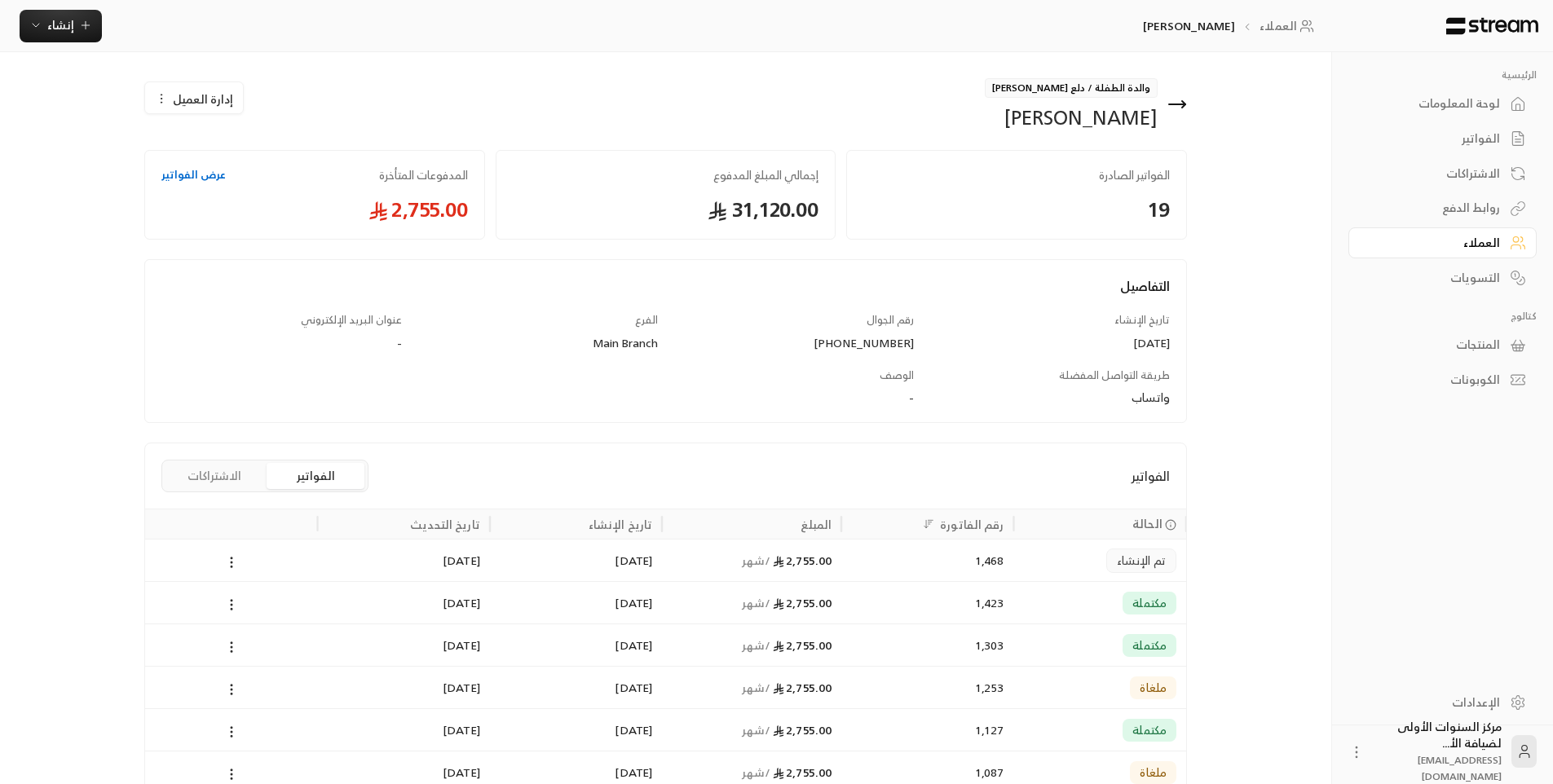
click at [867, 596] on div "1,423" at bounding box center [927, 602] width 153 height 42
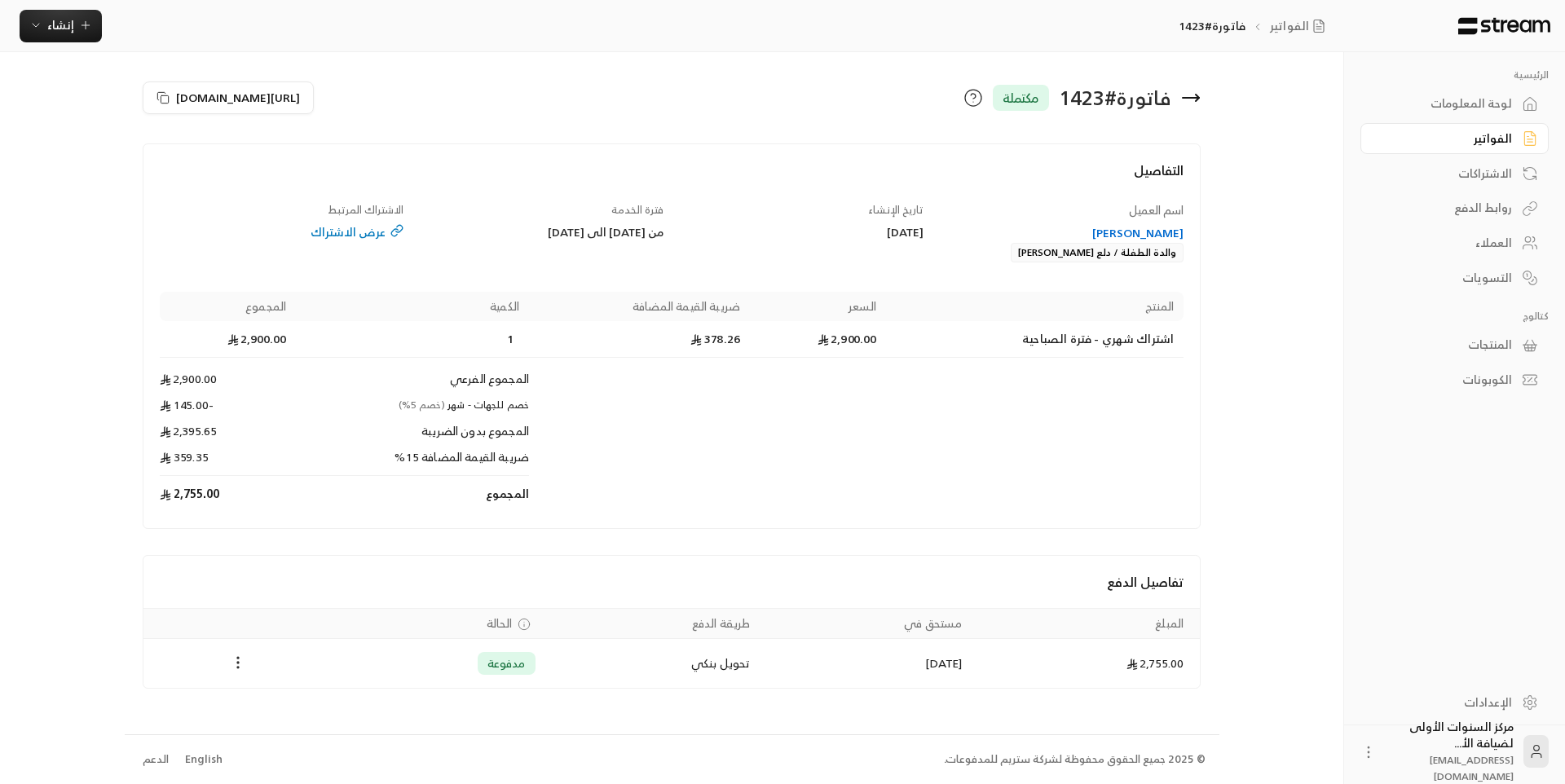
click at [1189, 102] on icon at bounding box center [1190, 98] width 19 height 19
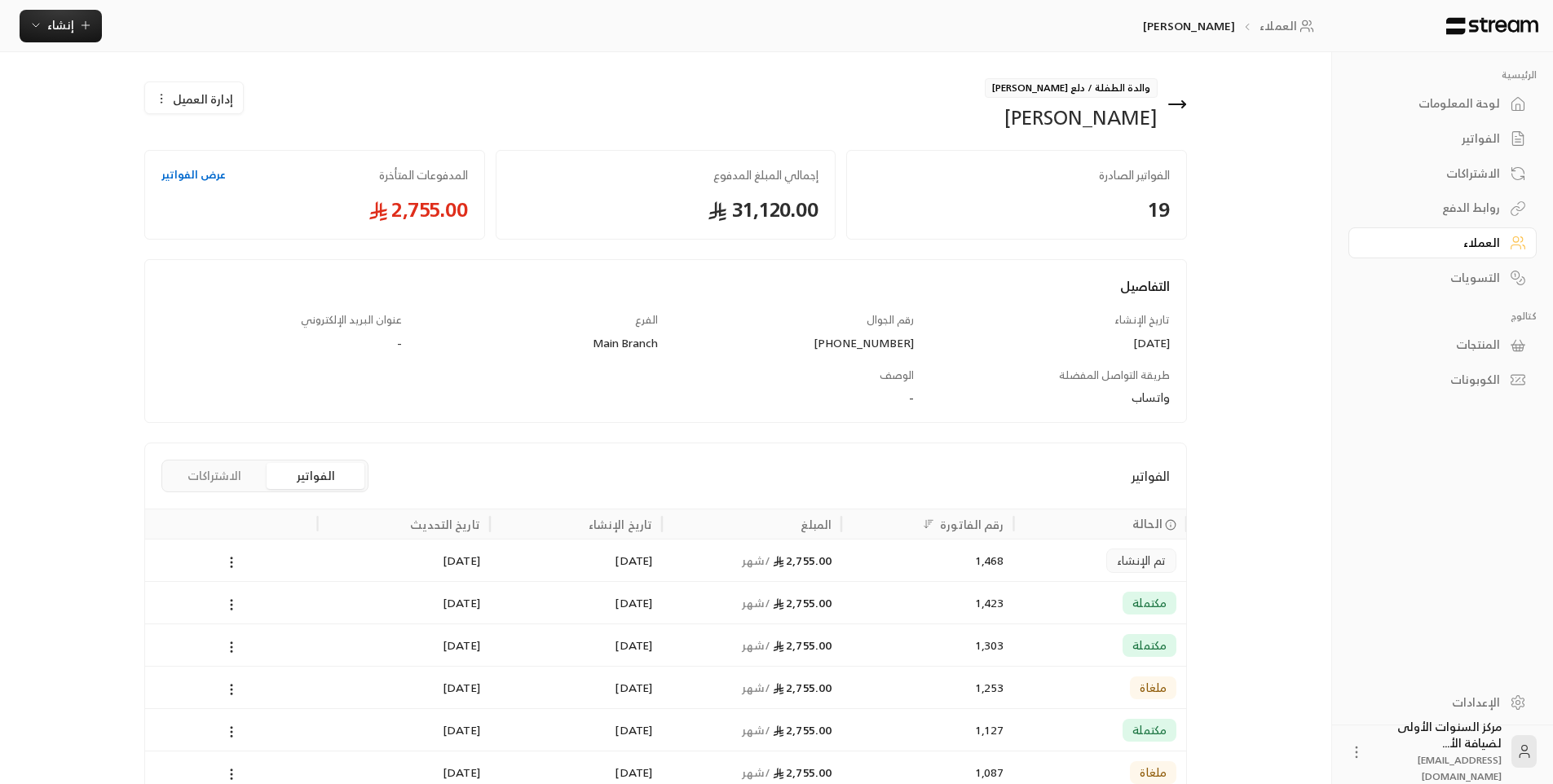
click at [915, 603] on div "1,423" at bounding box center [927, 602] width 153 height 42
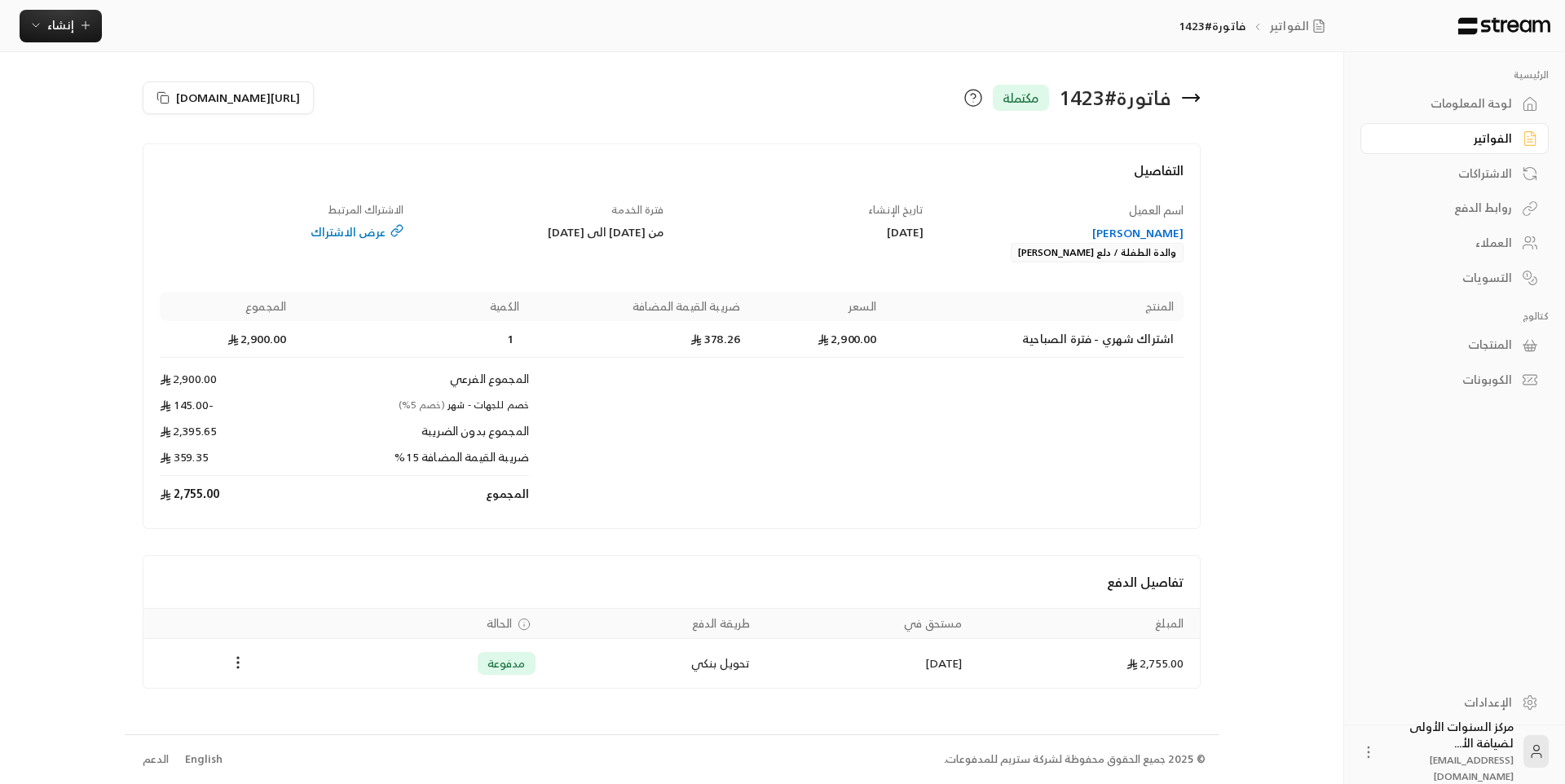
click at [1194, 93] on icon at bounding box center [1190, 98] width 19 height 19
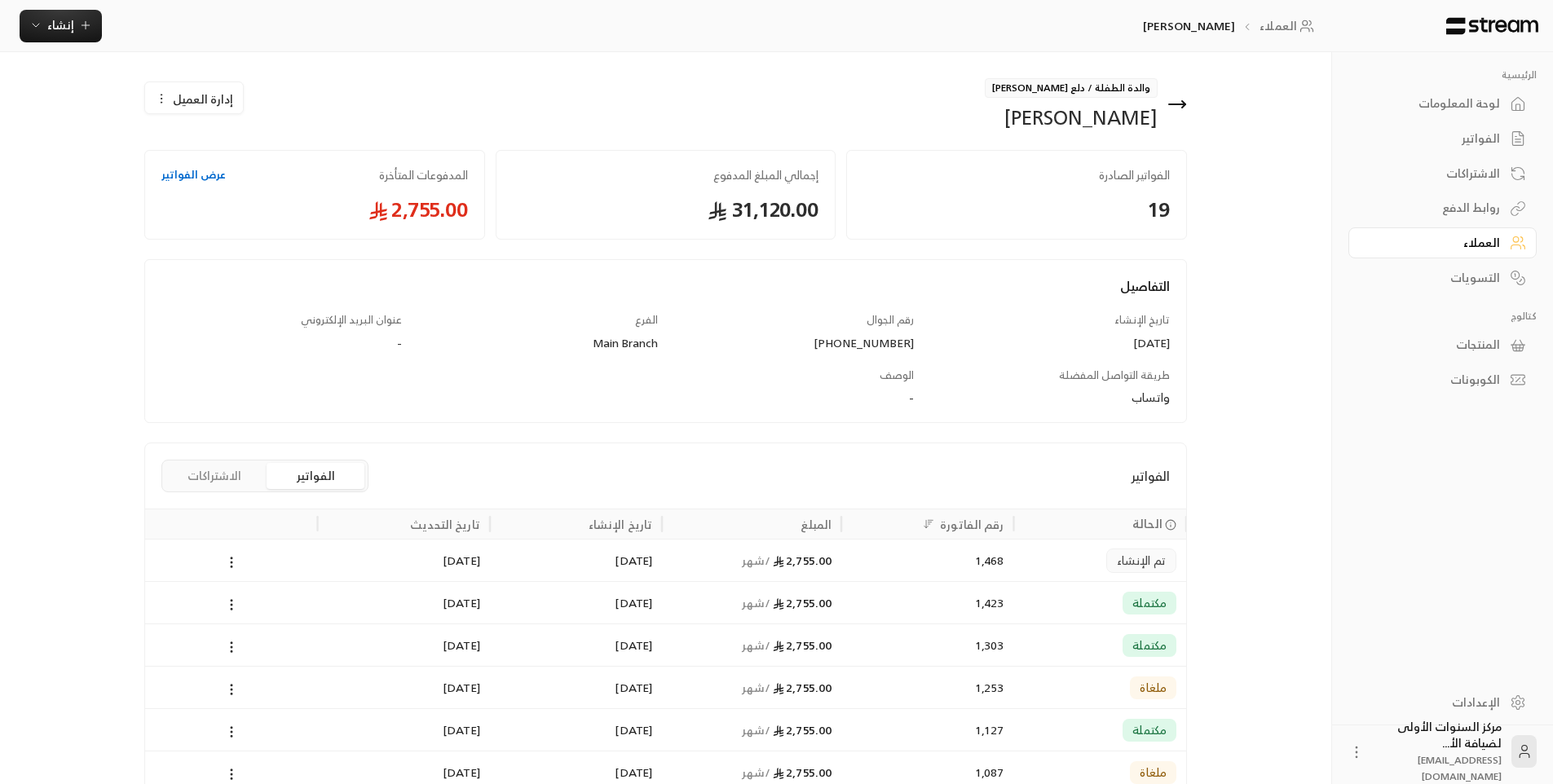
click at [1070, 623] on div "مكتملة" at bounding box center [1100, 644] width 172 height 43
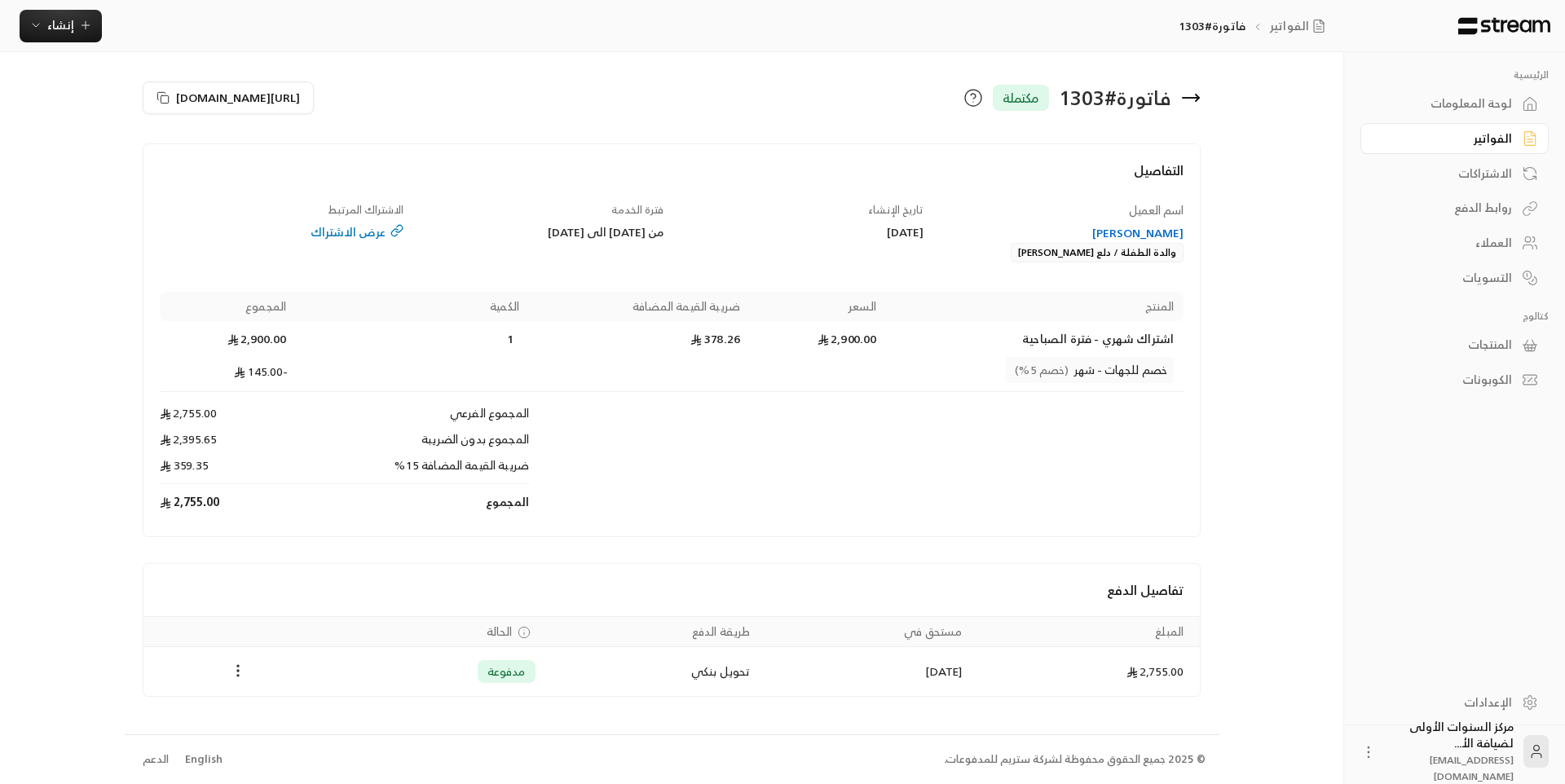
click at [1201, 100] on icon at bounding box center [1190, 98] width 19 height 19
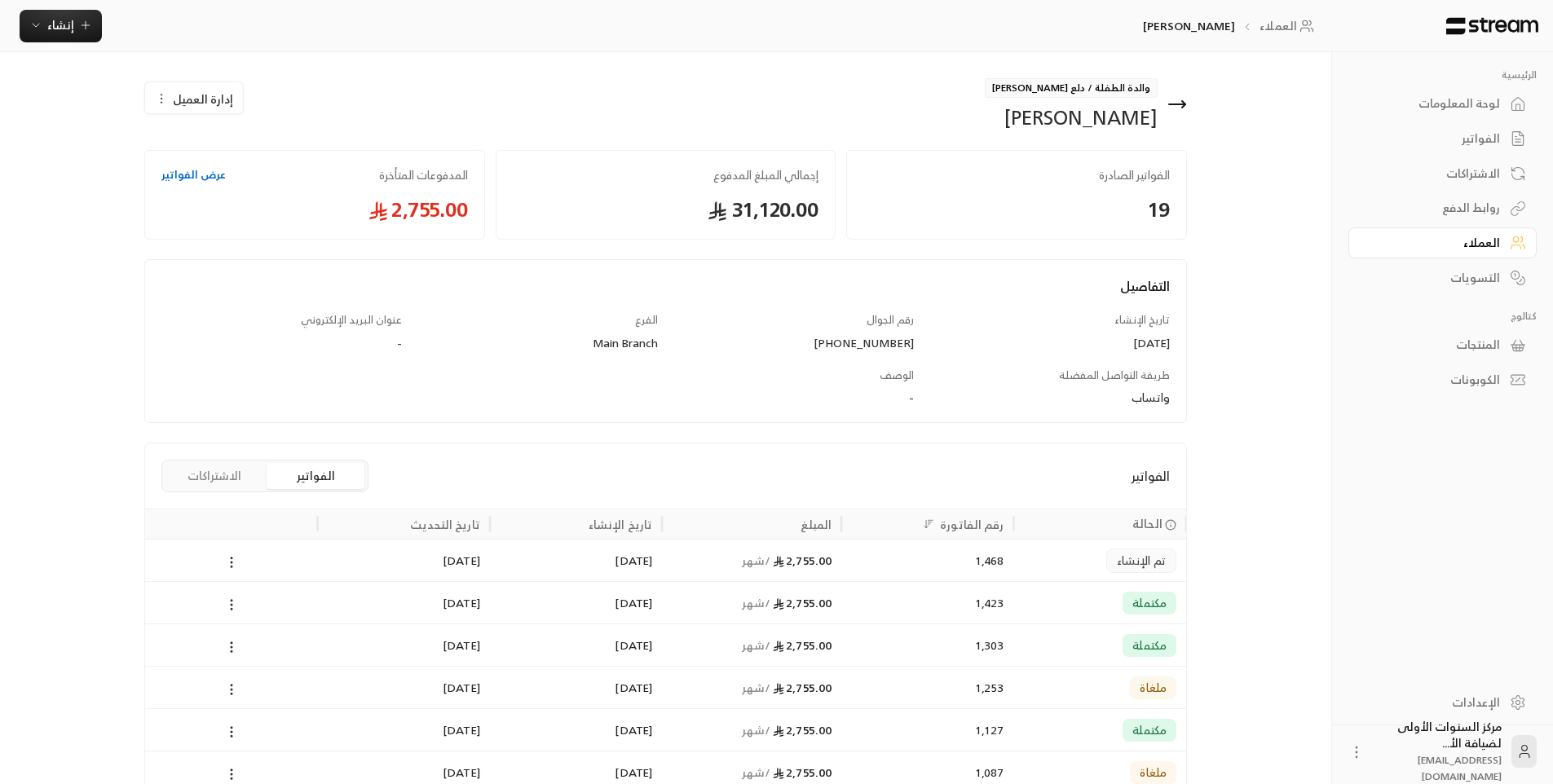
click at [877, 613] on div "1,423" at bounding box center [927, 602] width 153 height 42
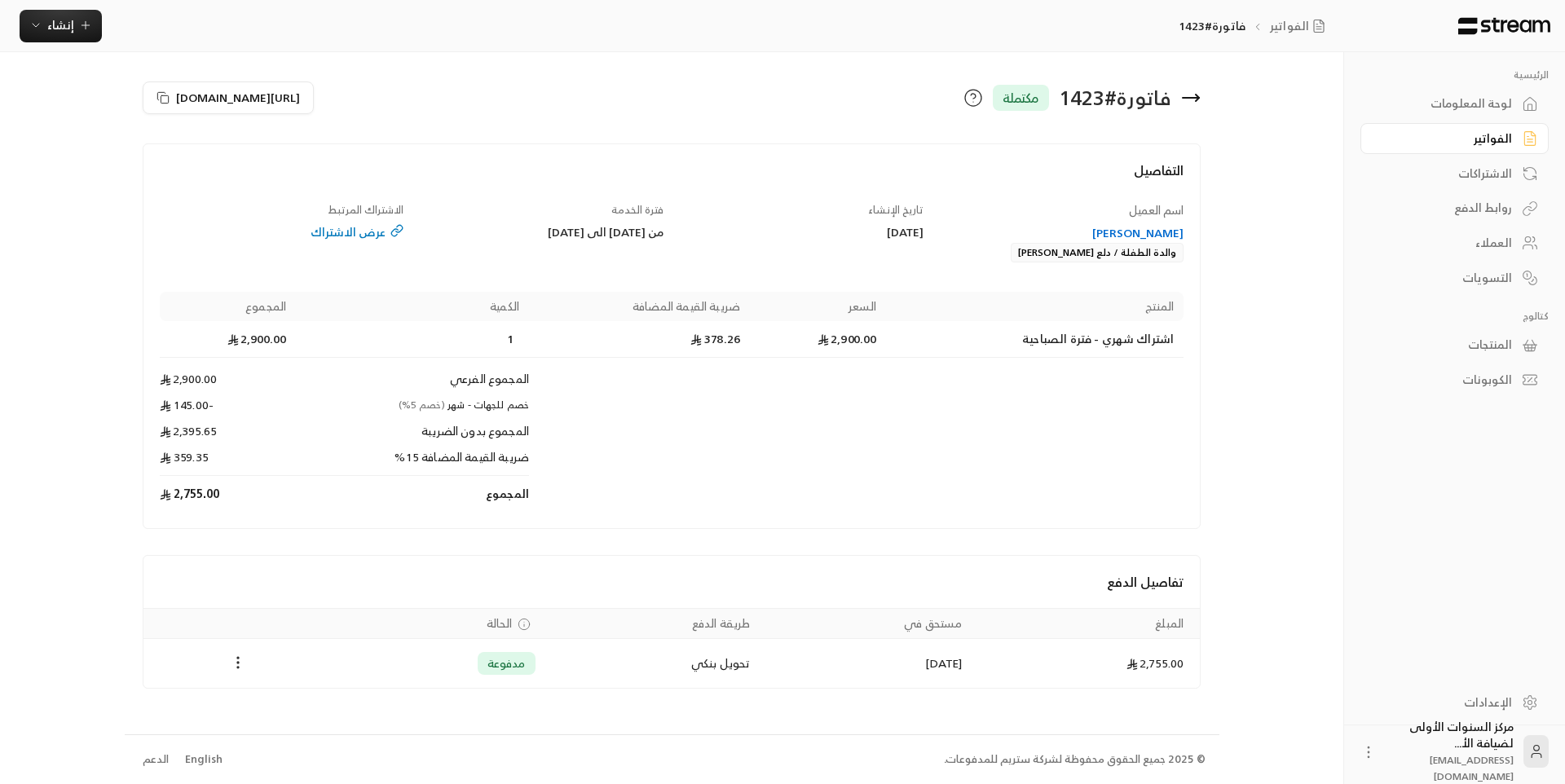
click at [1193, 98] on icon at bounding box center [1190, 98] width 17 height 0
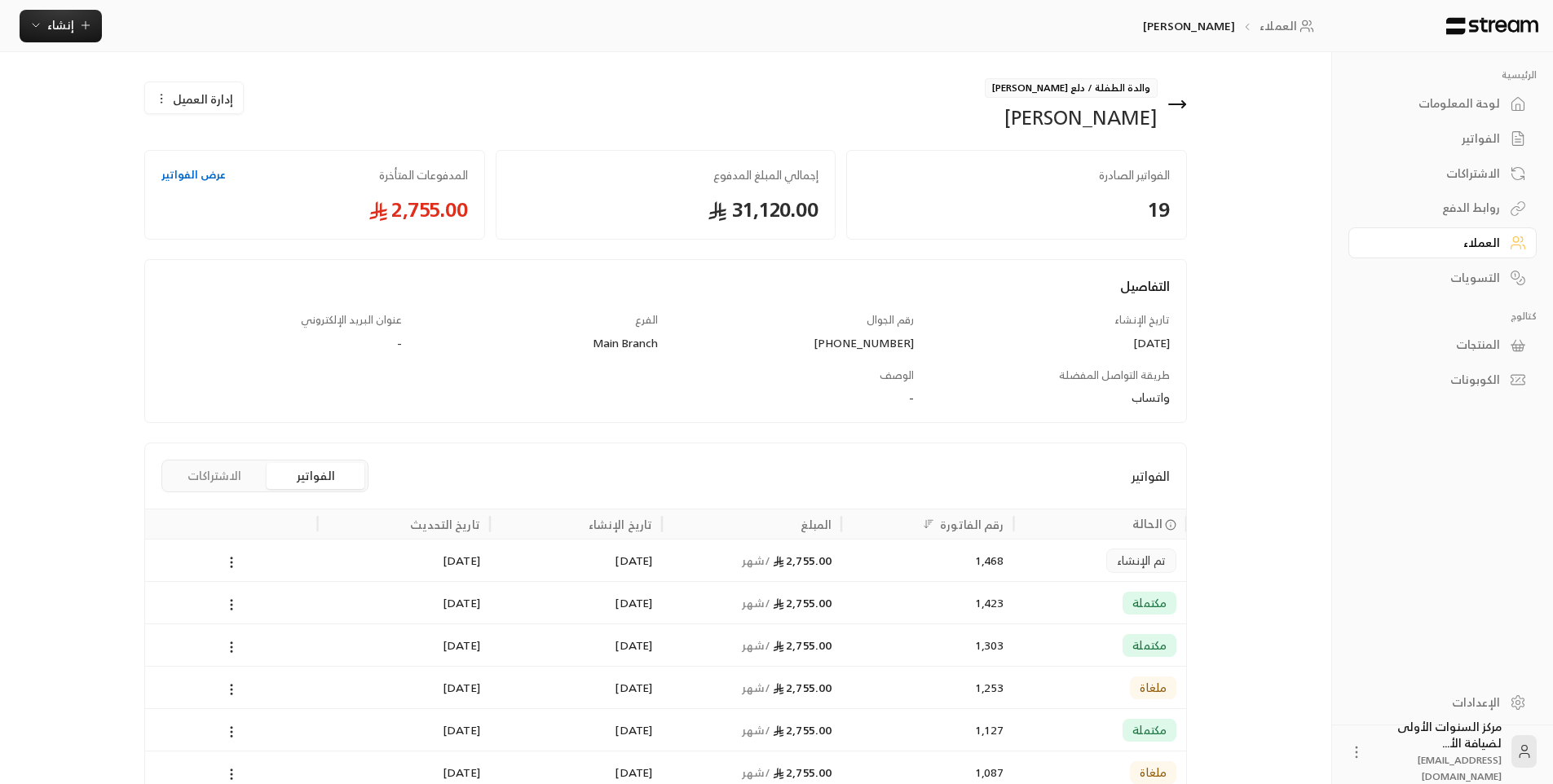
click at [910, 565] on div "1,468" at bounding box center [927, 560] width 153 height 42
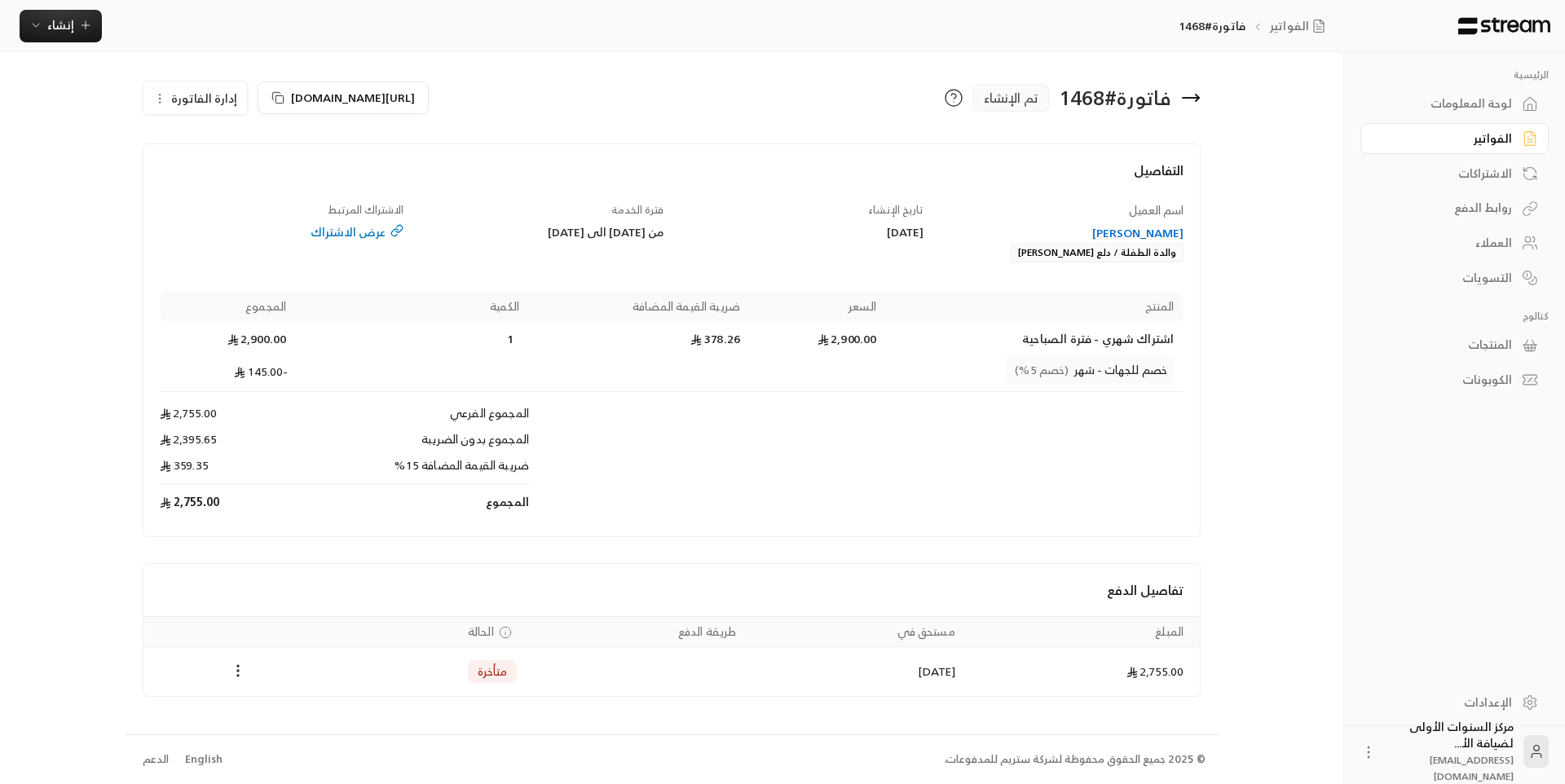
click at [222, 97] on span "إدارة الفاتورة" at bounding box center [204, 98] width 66 height 20
click at [246, 173] on span "إلغاء" at bounding box center [236, 174] width 20 height 13
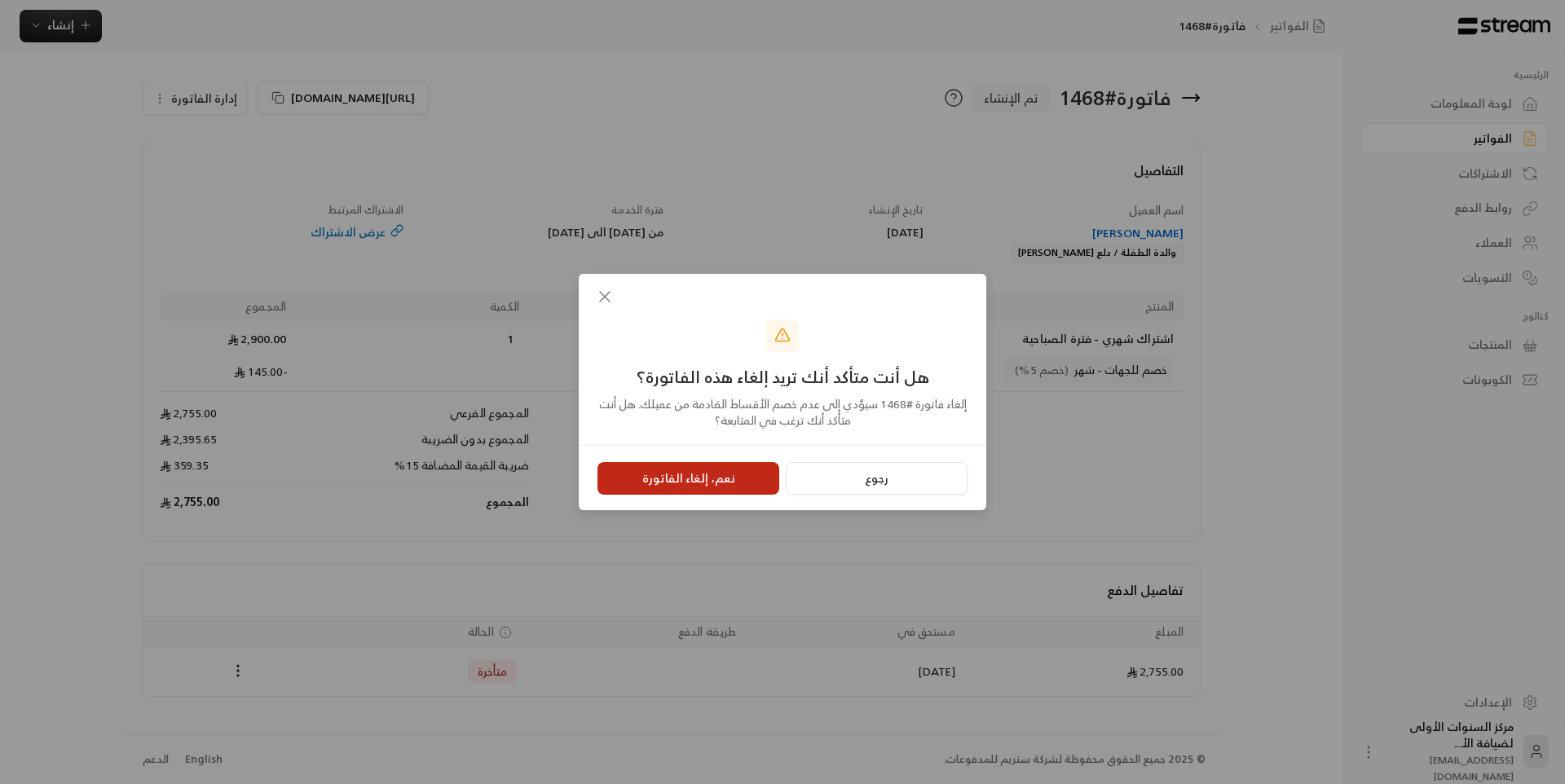
click at [694, 474] on button "نعم، إلغاء الفاتورة" at bounding box center [688, 478] width 182 height 32
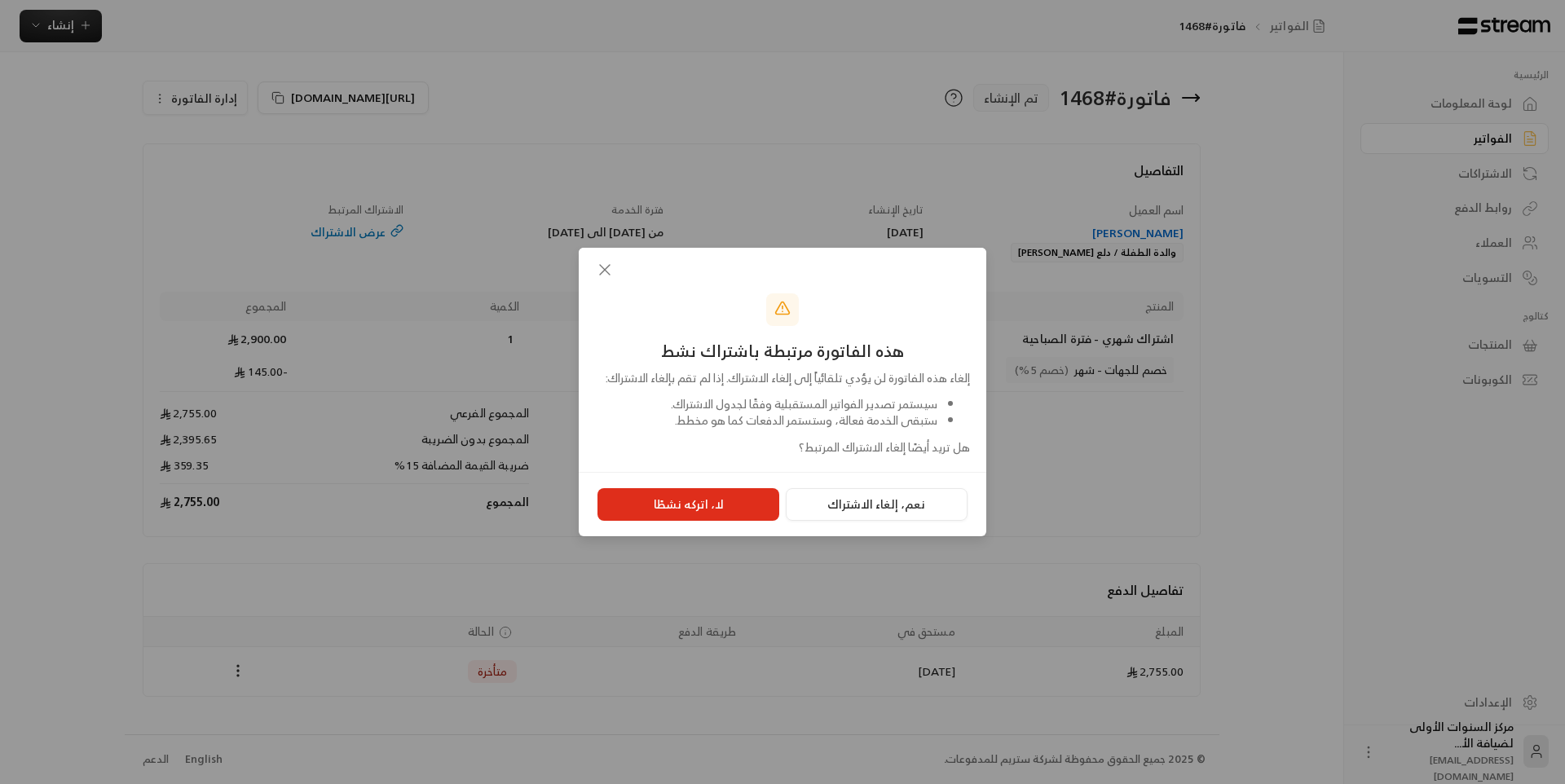
click at [601, 260] on icon "button" at bounding box center [604, 270] width 19 height 19
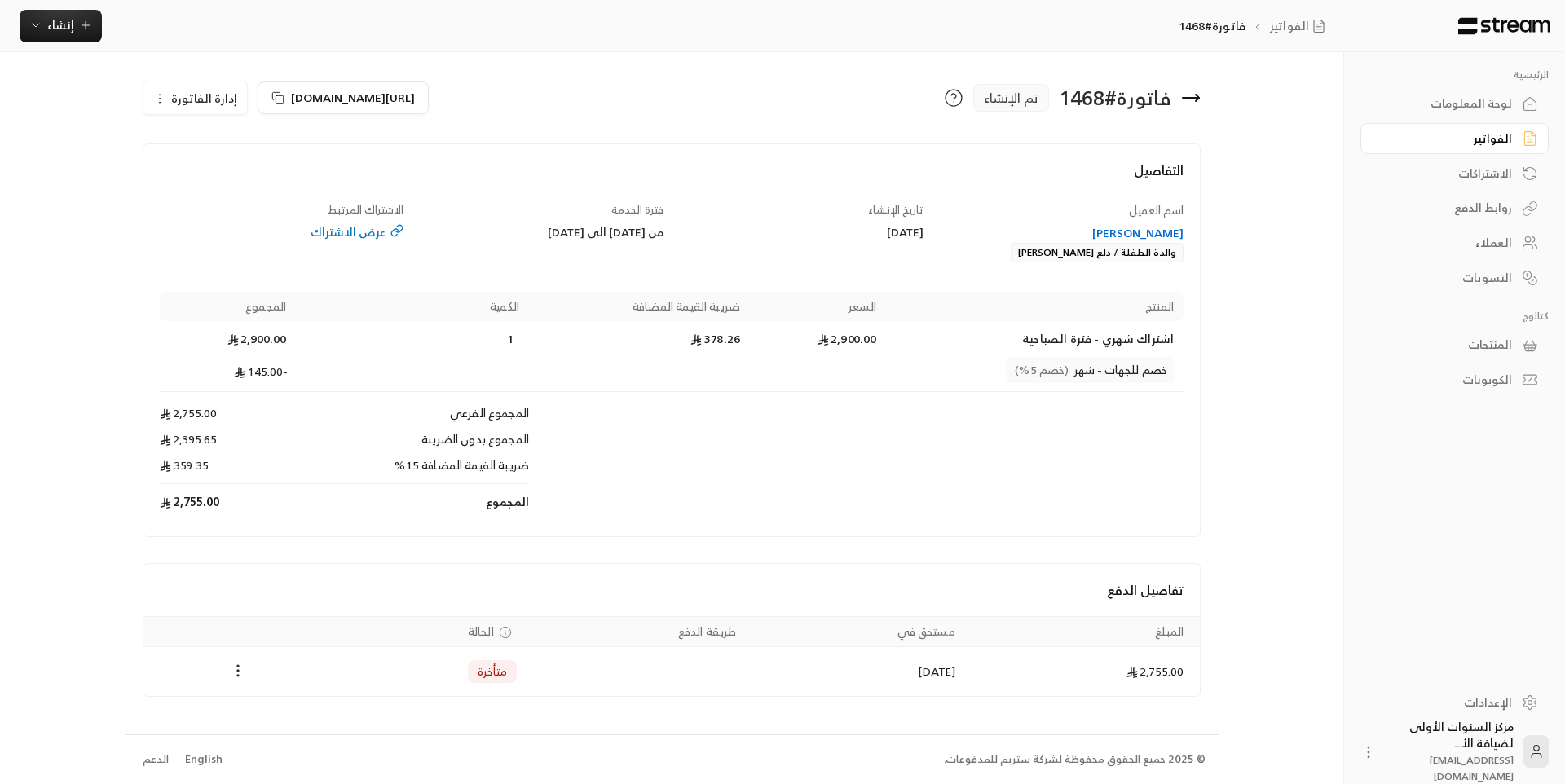
click at [1196, 98] on icon at bounding box center [1190, 98] width 17 height 0
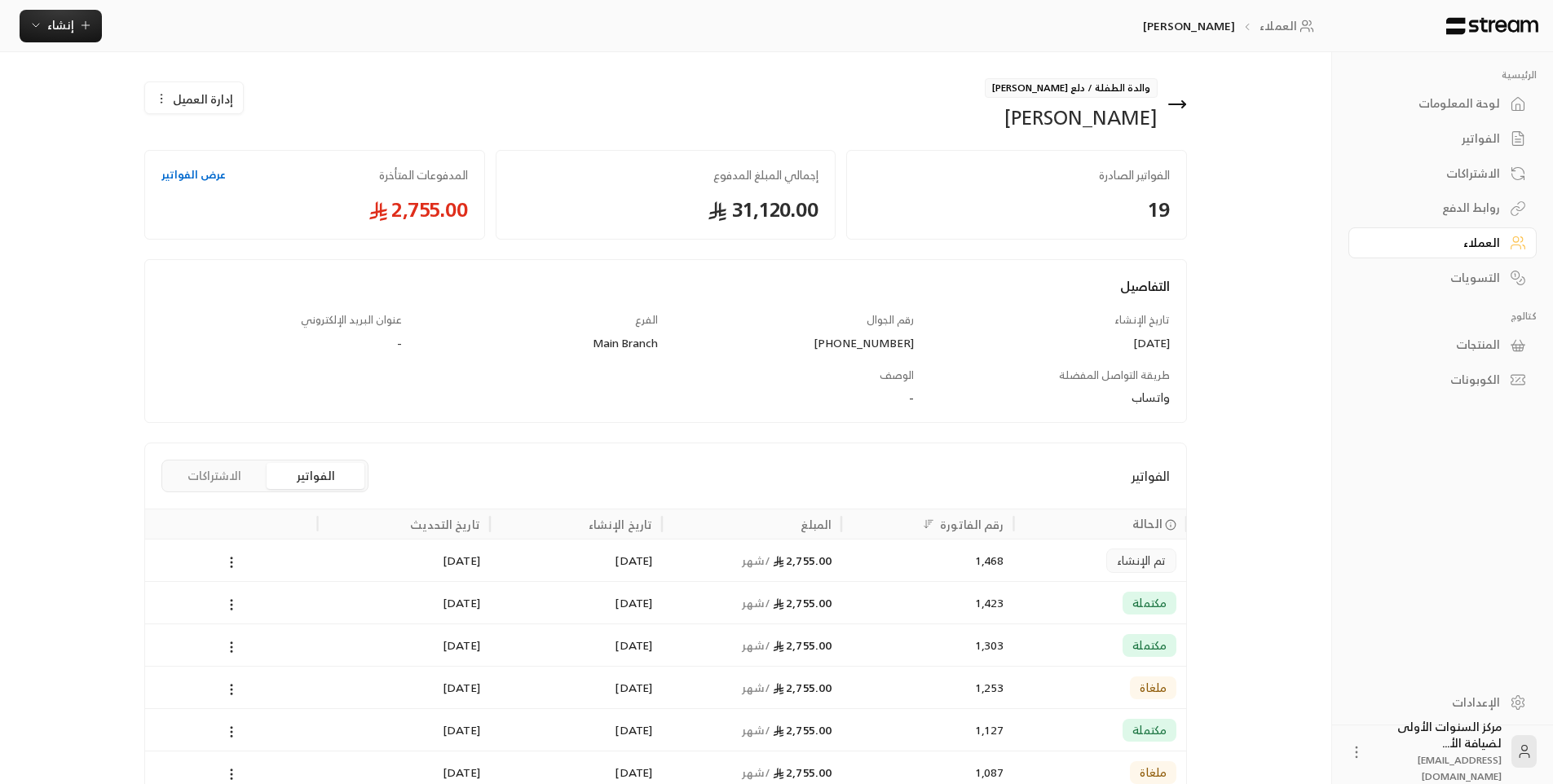
click at [962, 609] on div "1,423" at bounding box center [927, 602] width 153 height 42
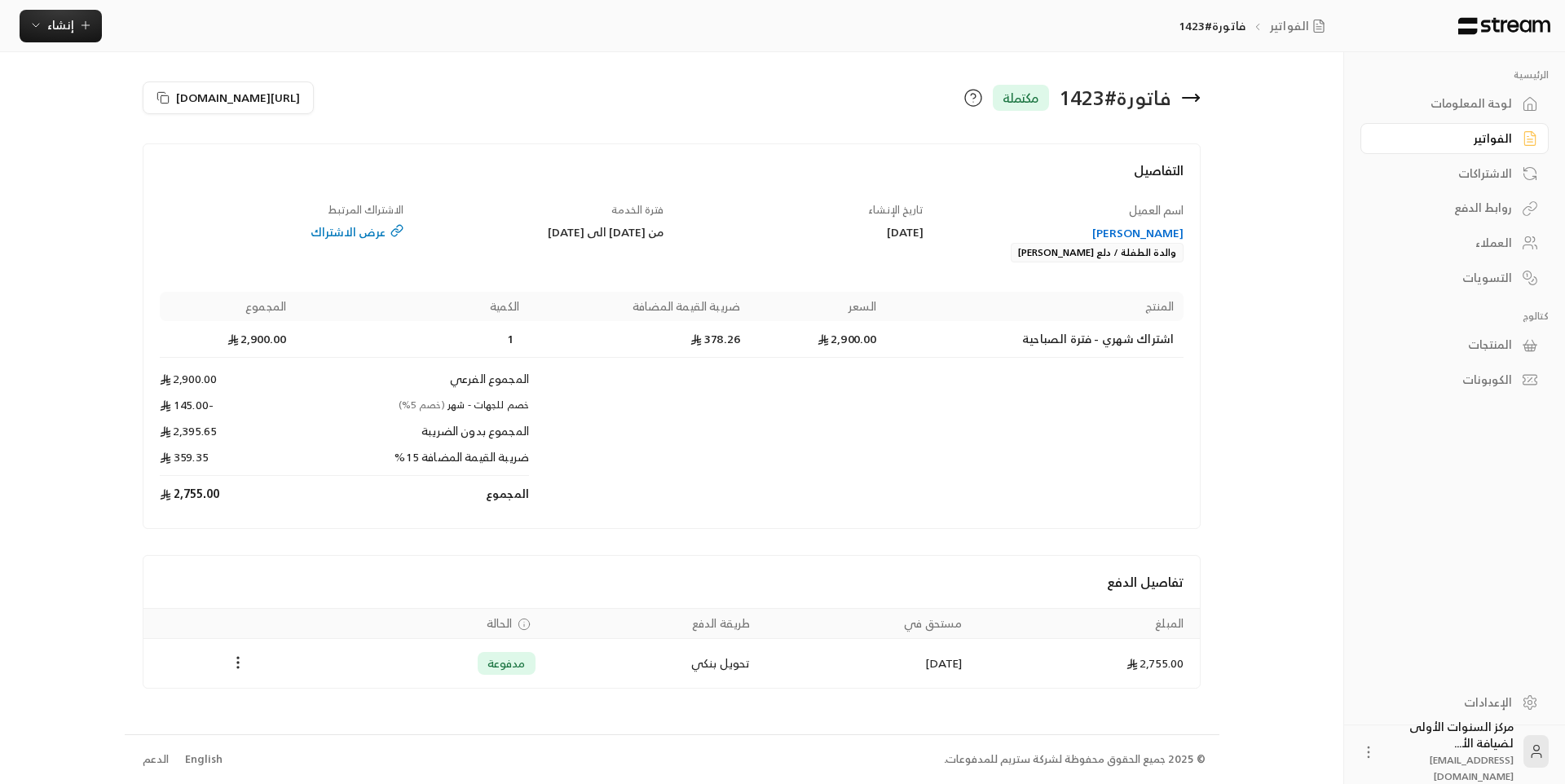
click at [1200, 103] on icon at bounding box center [1190, 98] width 19 height 19
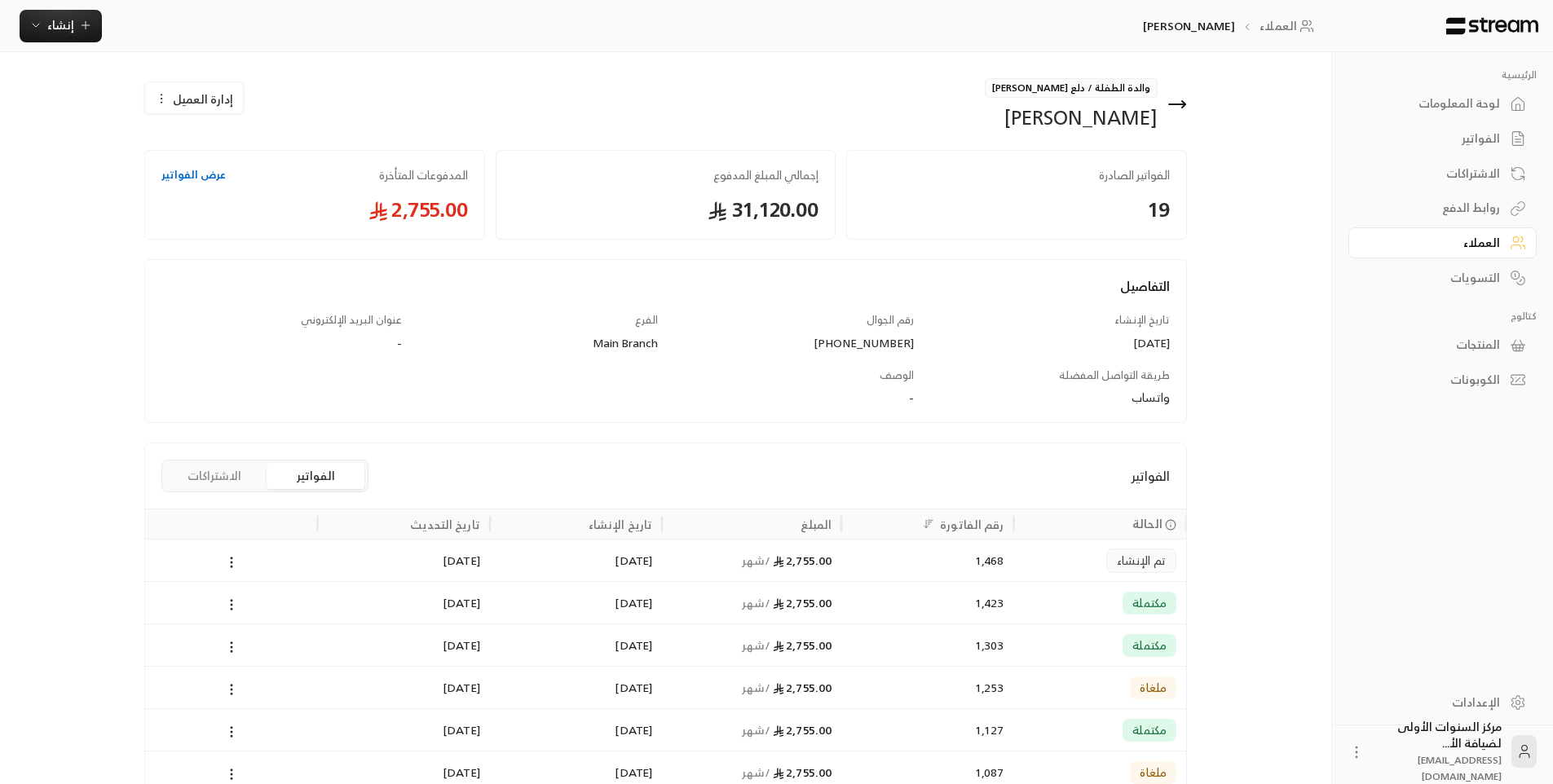
click at [1046, 631] on div "مكتملة" at bounding box center [1100, 645] width 153 height 42
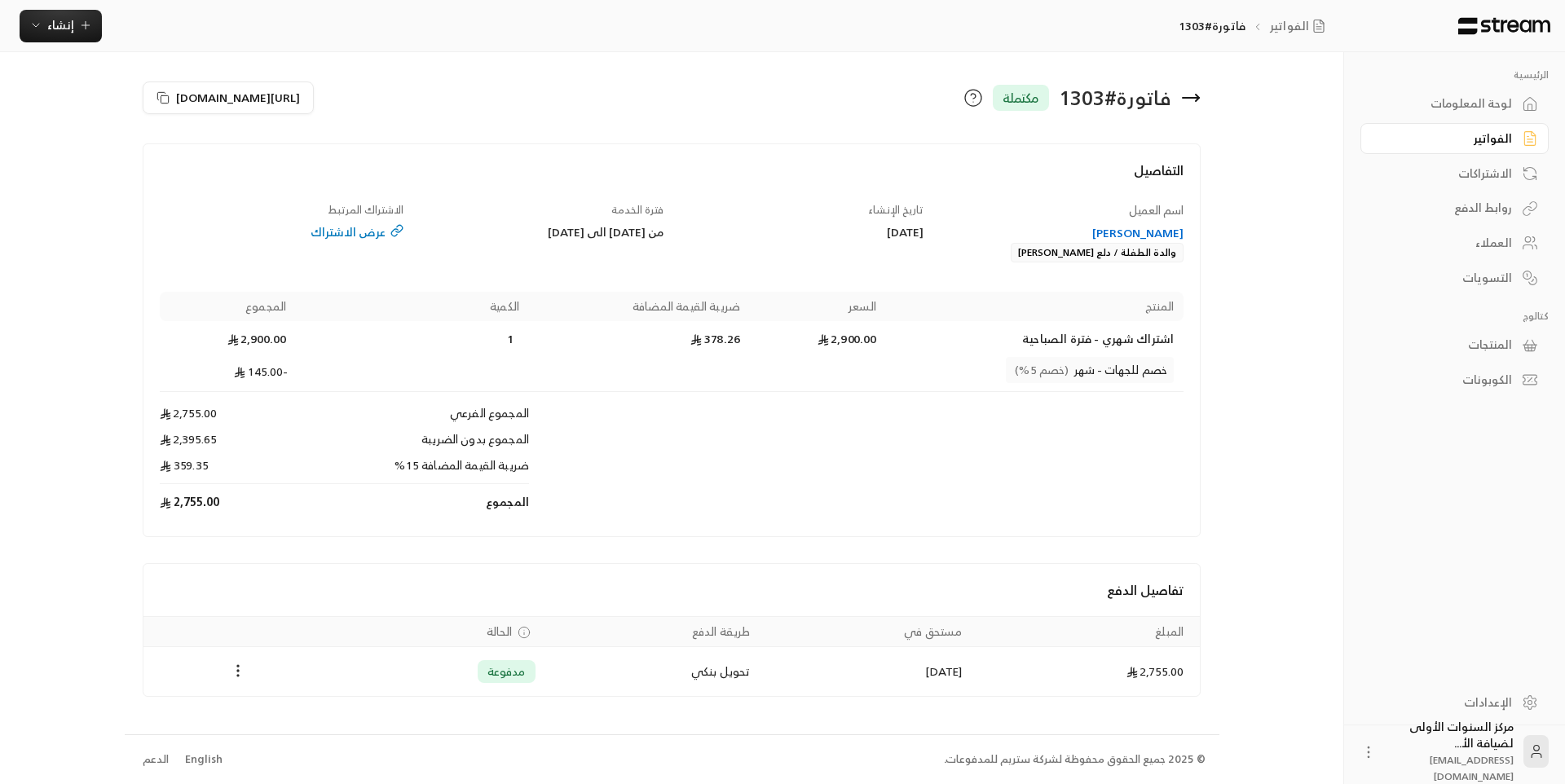
click at [1189, 95] on icon at bounding box center [1190, 98] width 19 height 19
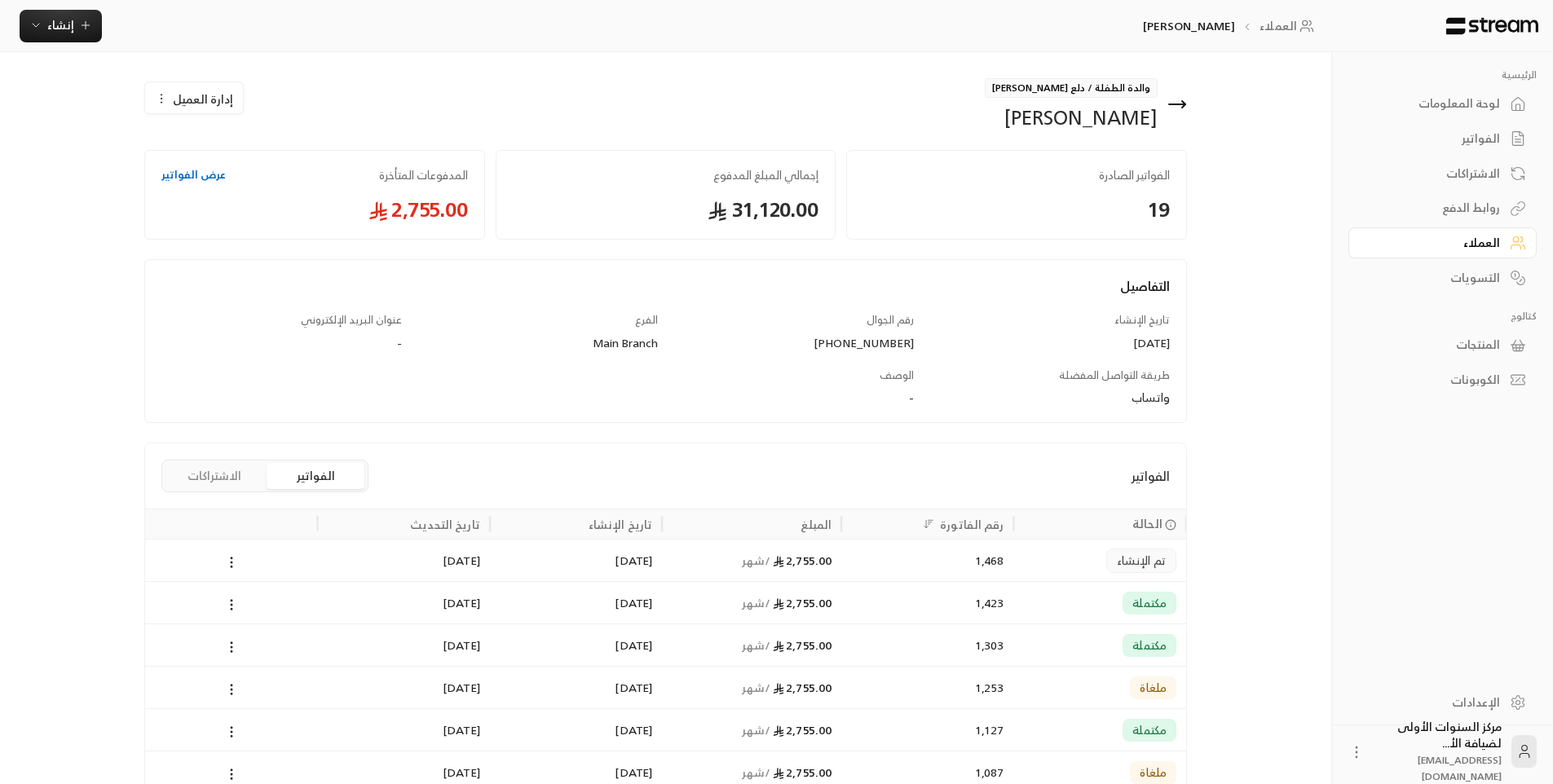
click at [845, 567] on div "1,468" at bounding box center [927, 560] width 172 height 43
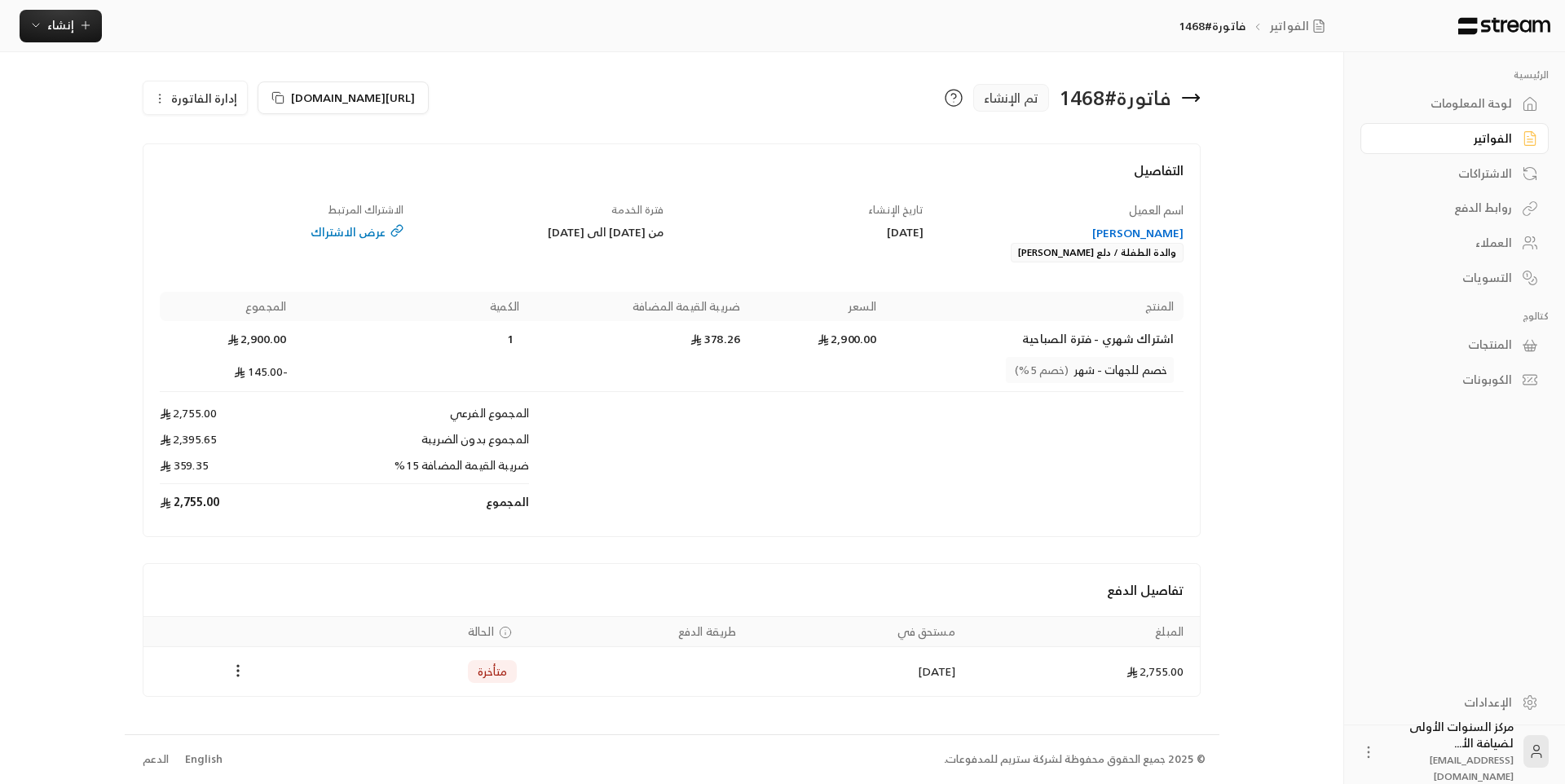
click at [1194, 107] on icon at bounding box center [1190, 98] width 19 height 19
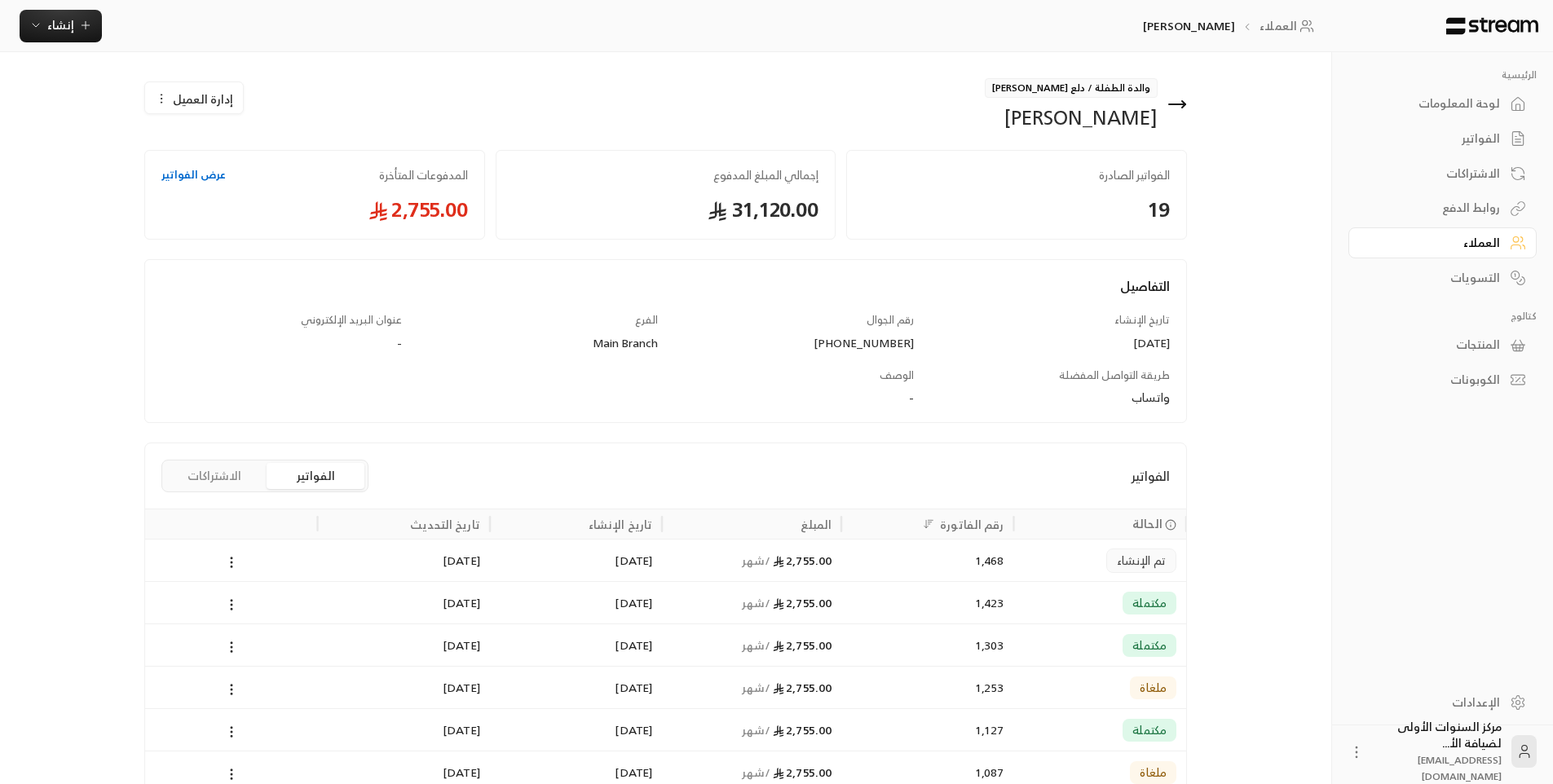
click at [1024, 616] on div "مكتملة" at bounding box center [1100, 602] width 153 height 42
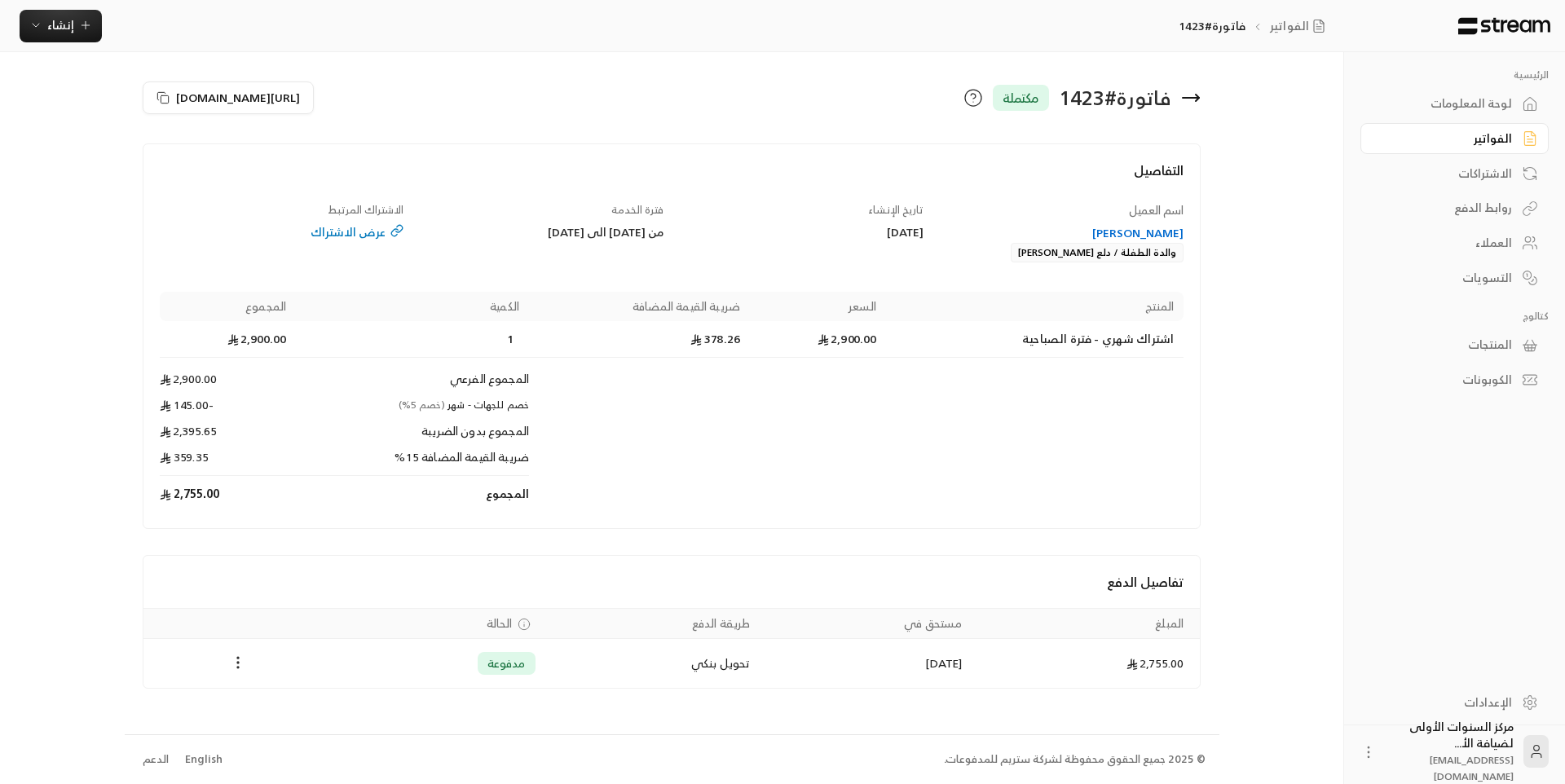
click at [1193, 98] on icon at bounding box center [1190, 98] width 17 height 0
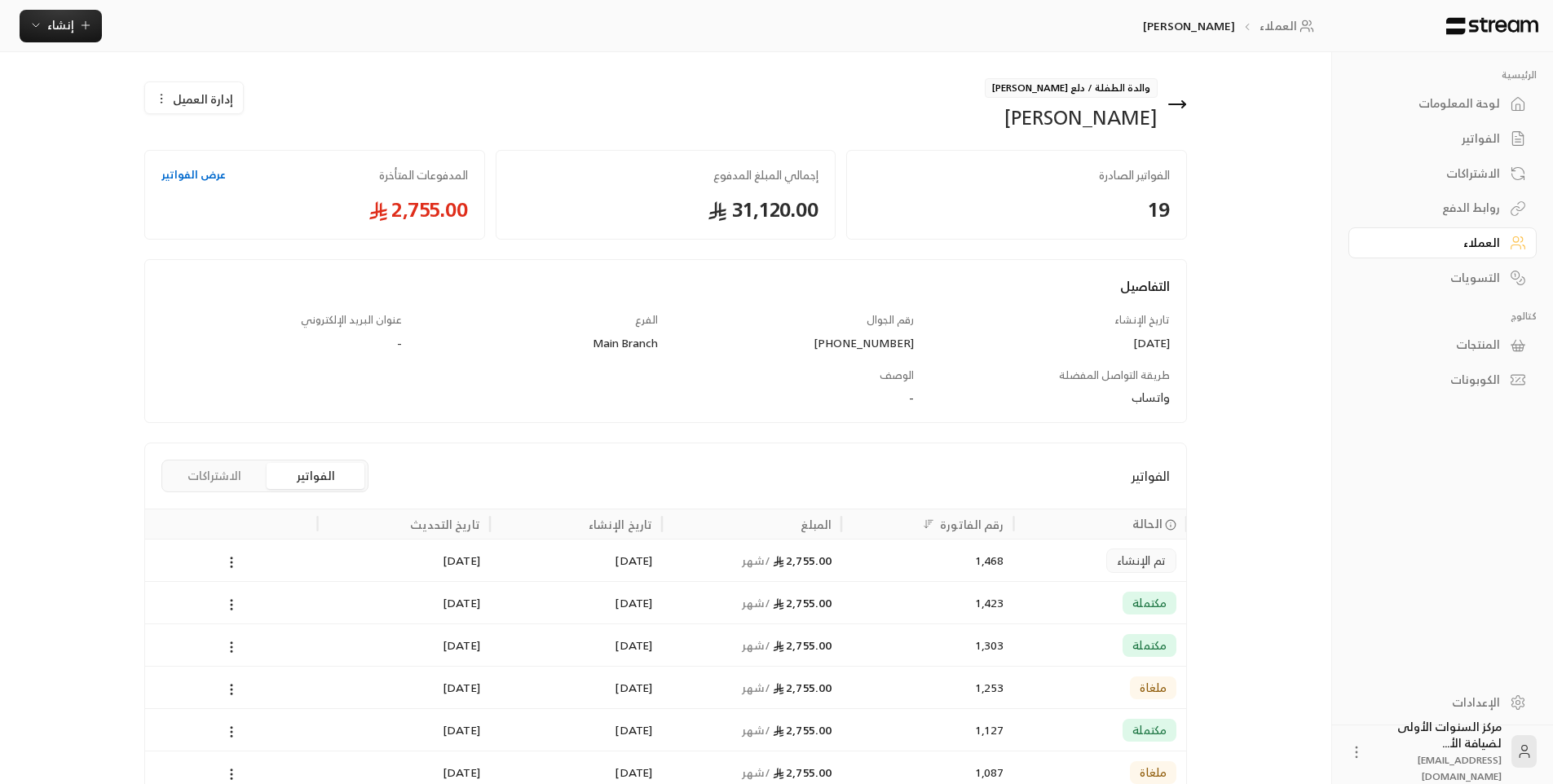
click at [1051, 604] on div "مكتملة" at bounding box center [1100, 602] width 153 height 42
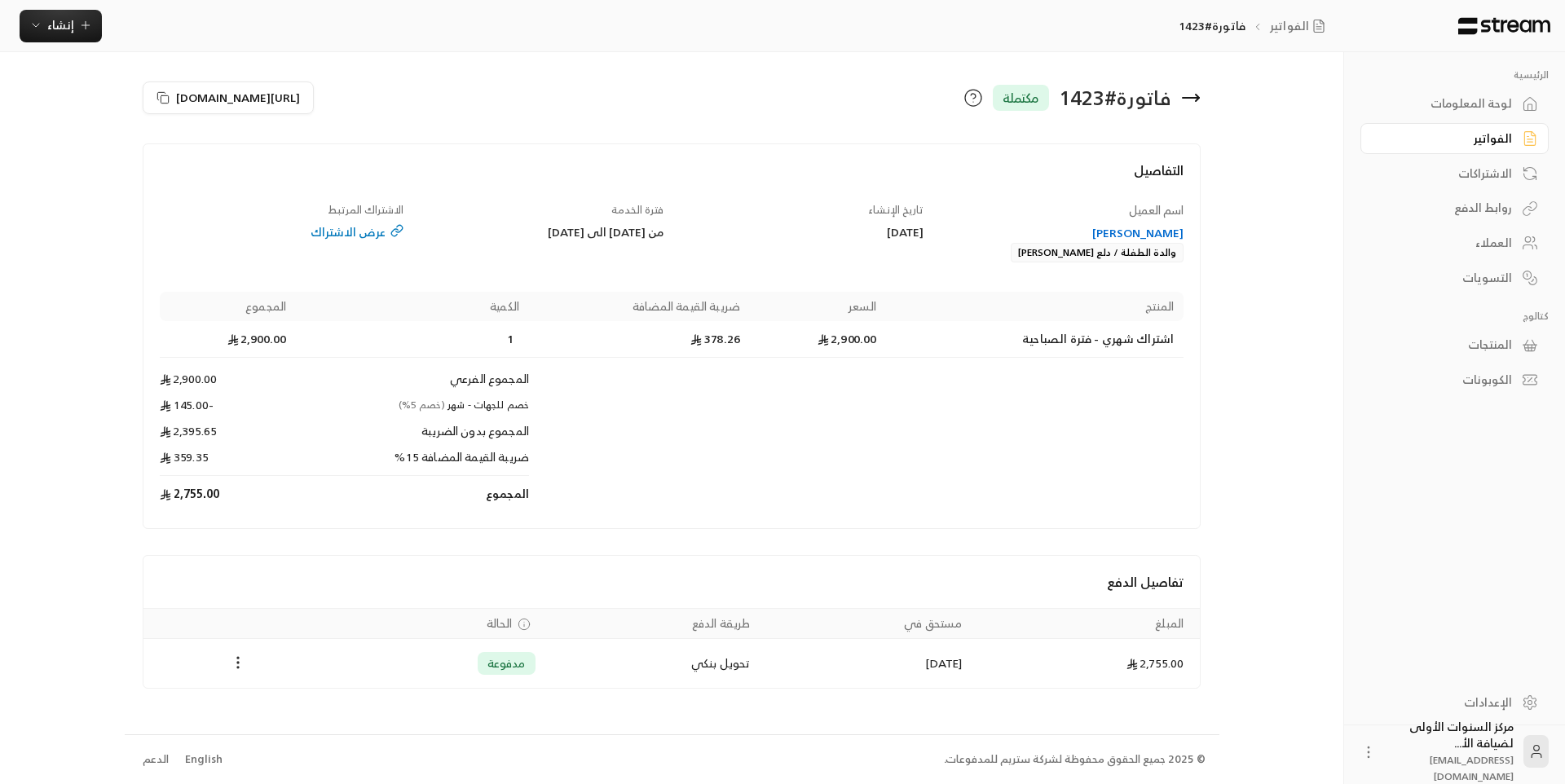
click at [1190, 96] on icon at bounding box center [1190, 98] width 19 height 19
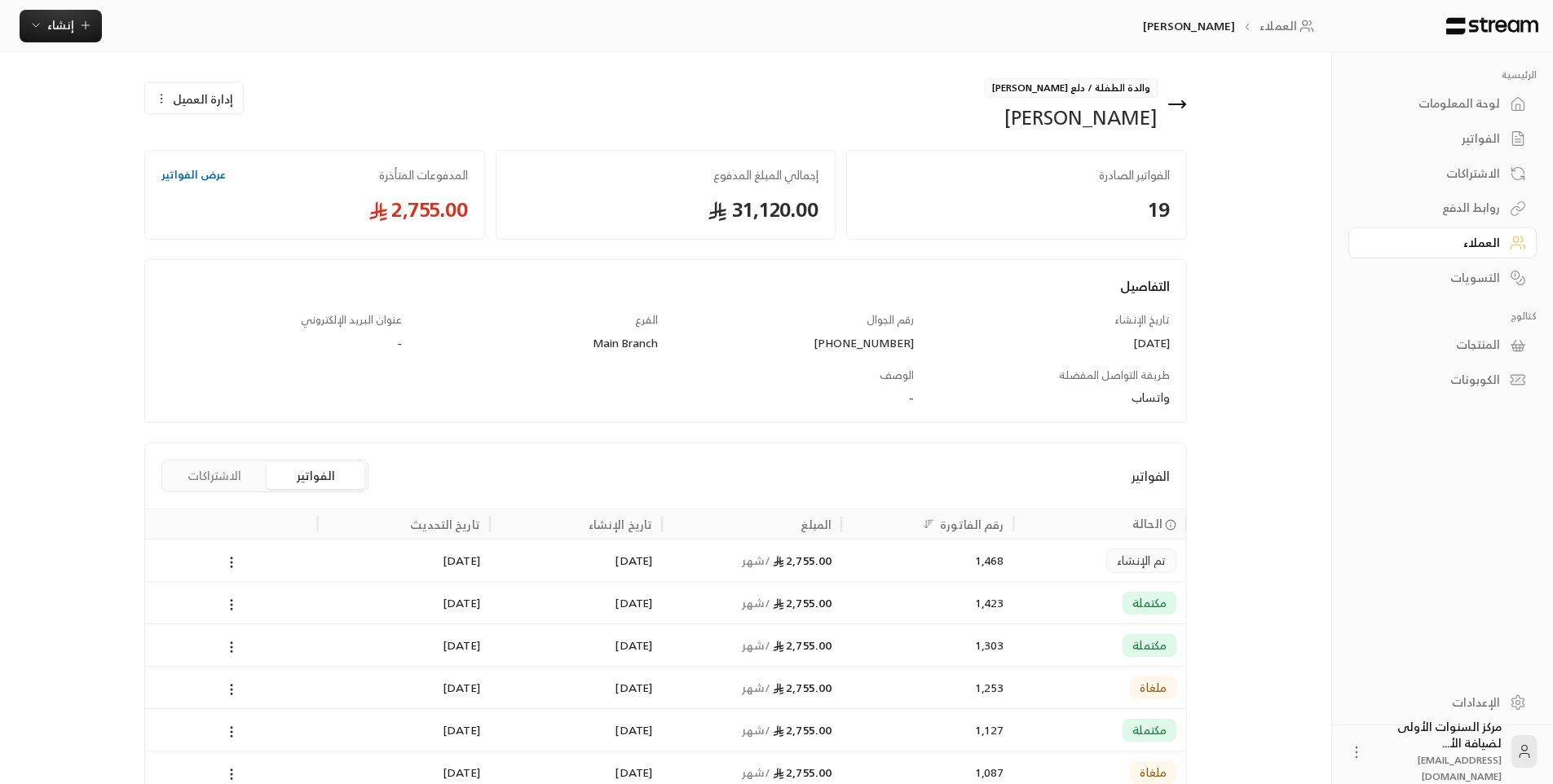
click at [1057, 641] on div "مكتملة" at bounding box center [1100, 645] width 153 height 42
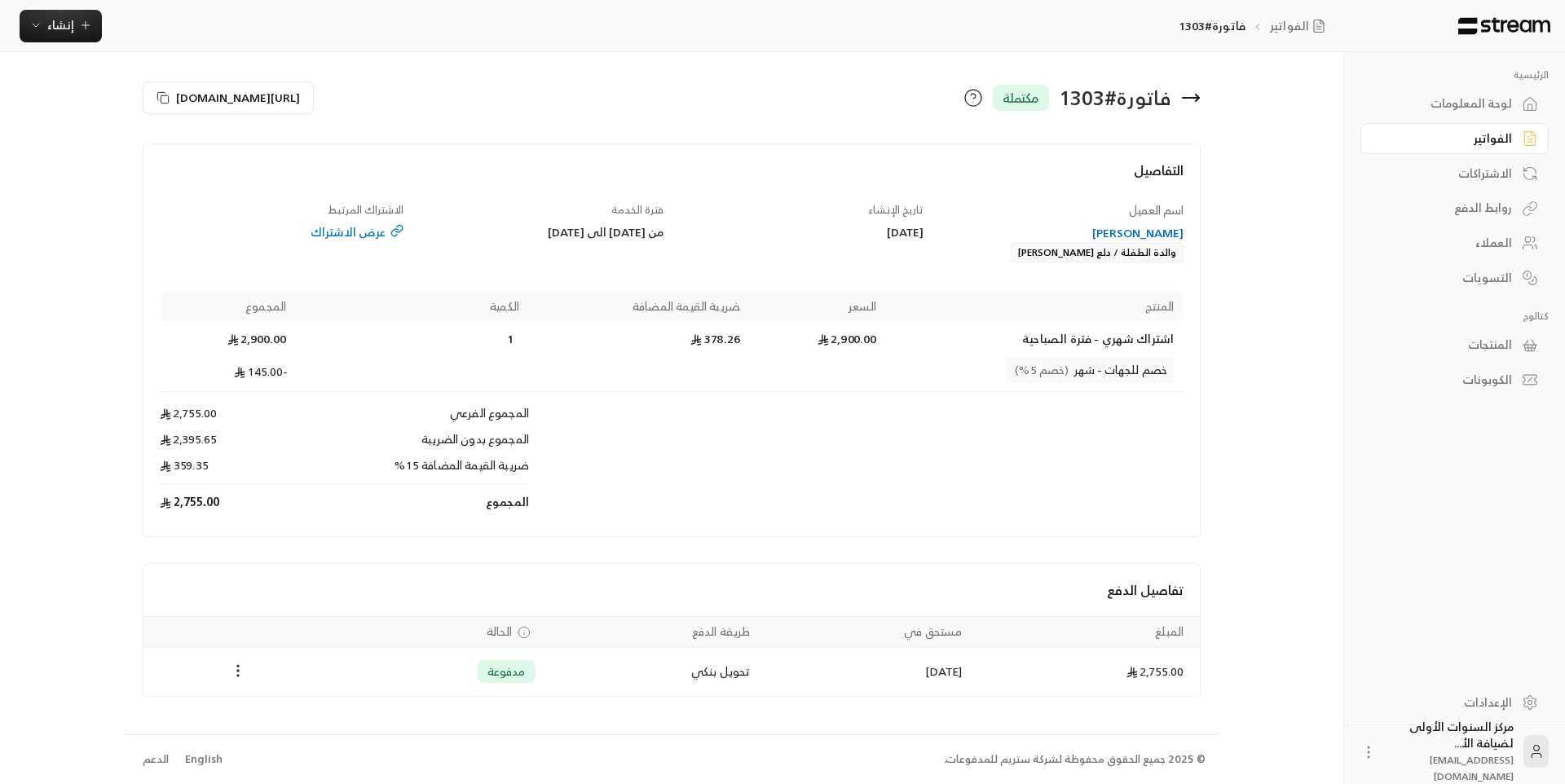
click at [878, 127] on div "فاتورة # 1303 مكتملة https://streampay.sa/s/2Yg8G" at bounding box center [672, 105] width 1058 height 52
click at [1458, 100] on div "لوحة المعلومات" at bounding box center [1446, 103] width 131 height 17
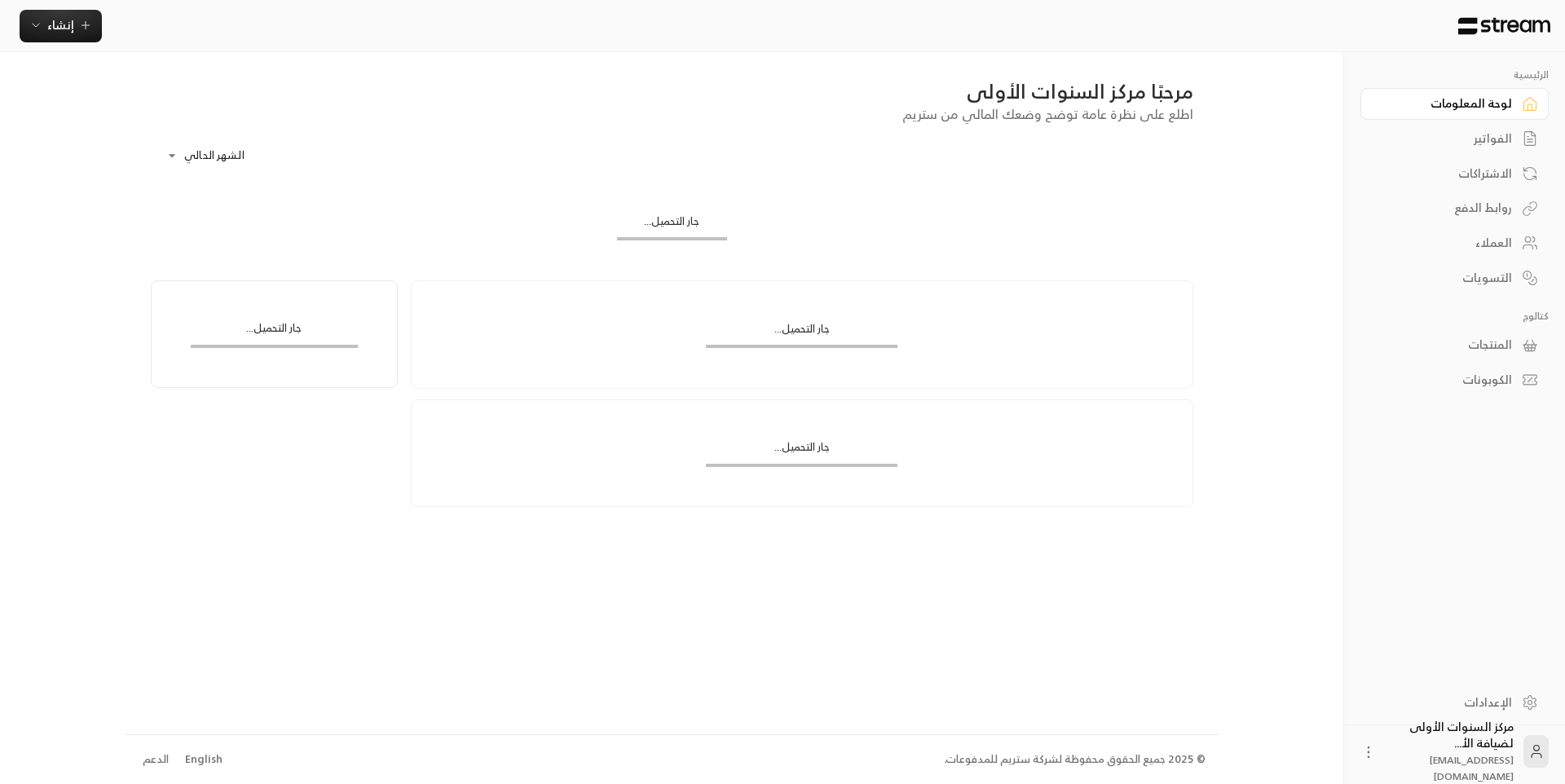
click at [1475, 144] on div "الفواتير" at bounding box center [1446, 138] width 131 height 17
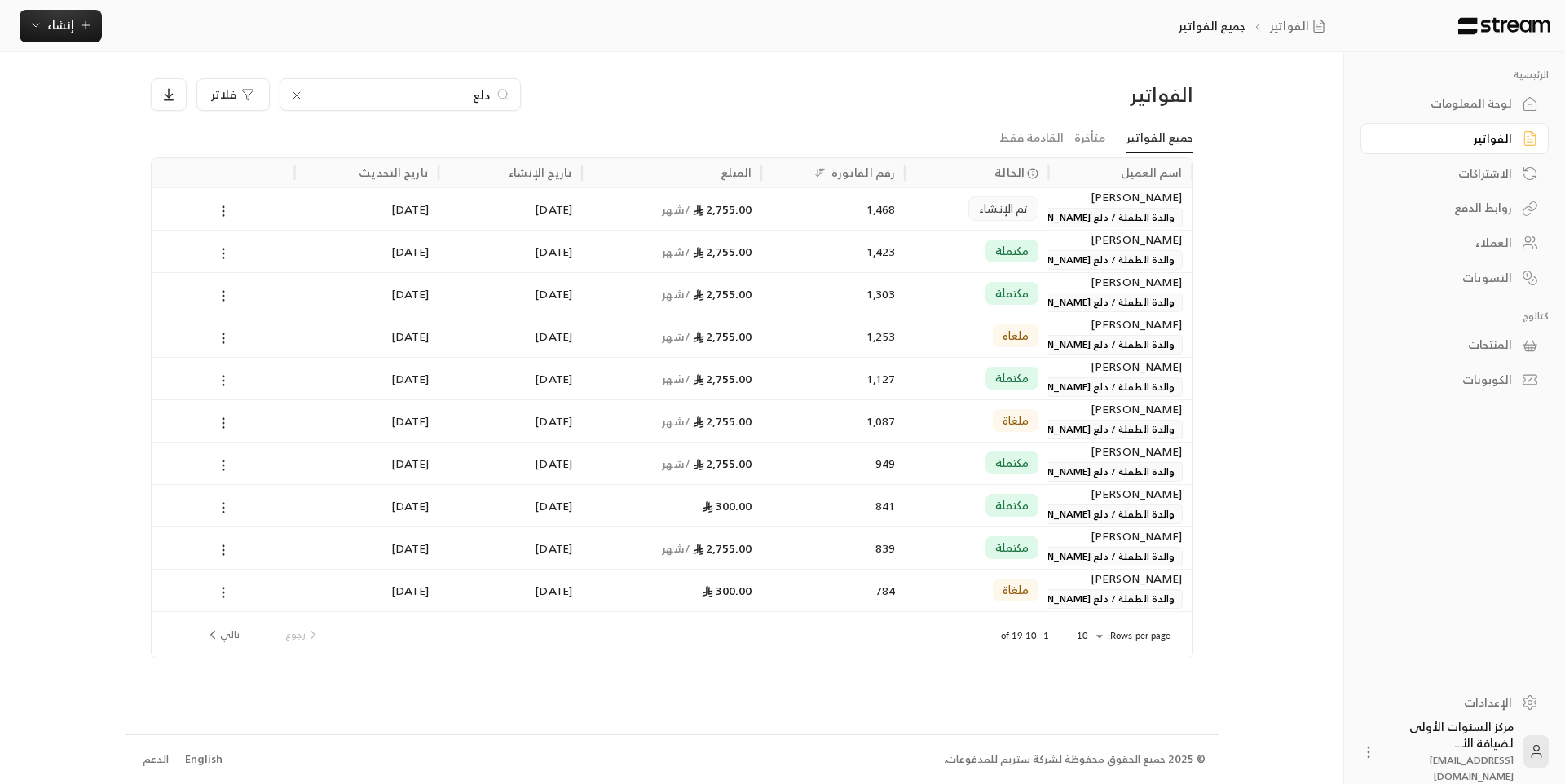
click at [295, 89] on icon at bounding box center [296, 95] width 13 height 13
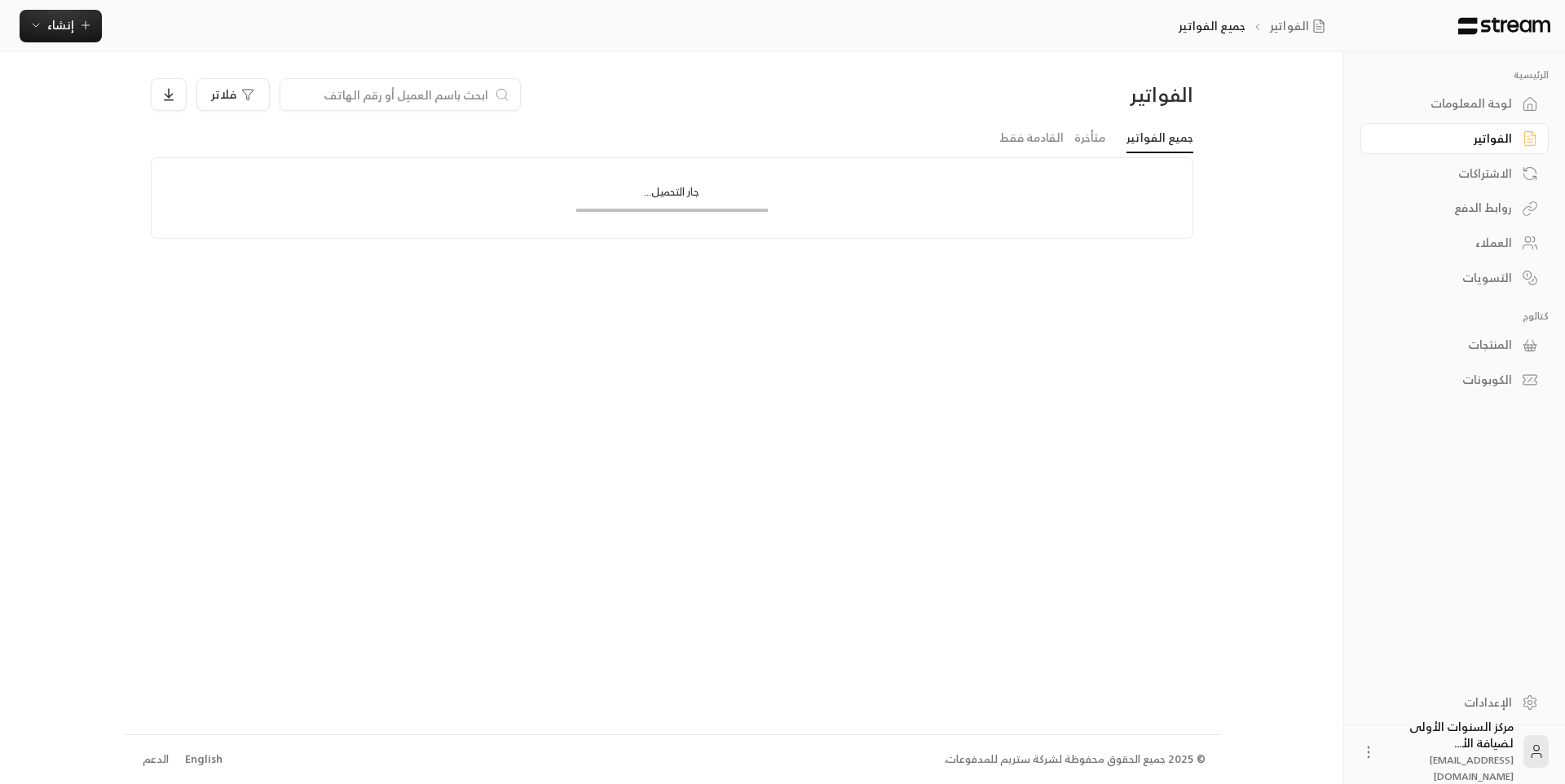
click at [403, 68] on div "الفواتير فلاتر جميع الفواتير متأخرة القادمة فقط جار التحميل..." at bounding box center [672, 393] width 1095 height 681
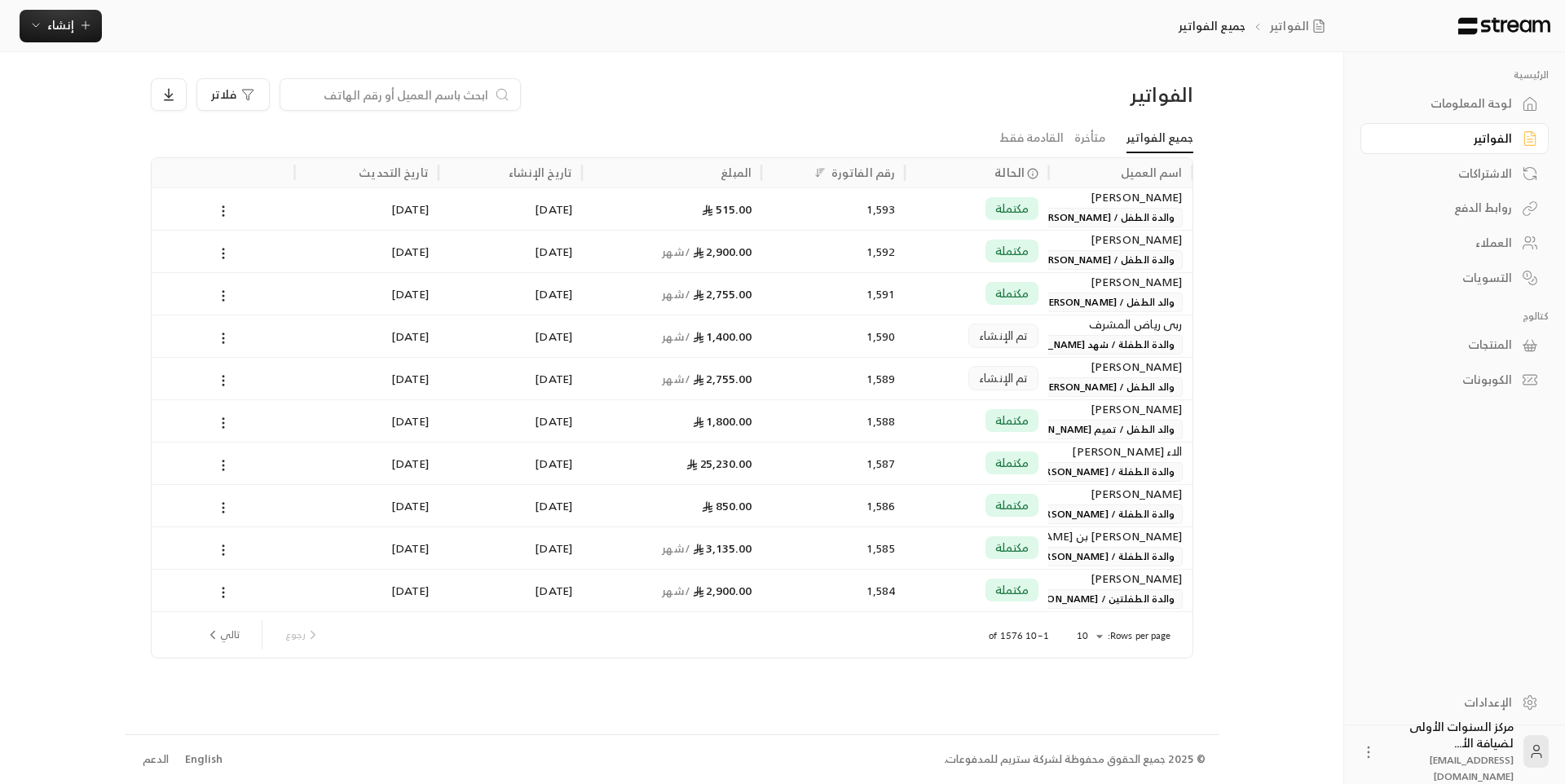
click at [1499, 102] on div "لوحة المعلومات" at bounding box center [1446, 103] width 131 height 17
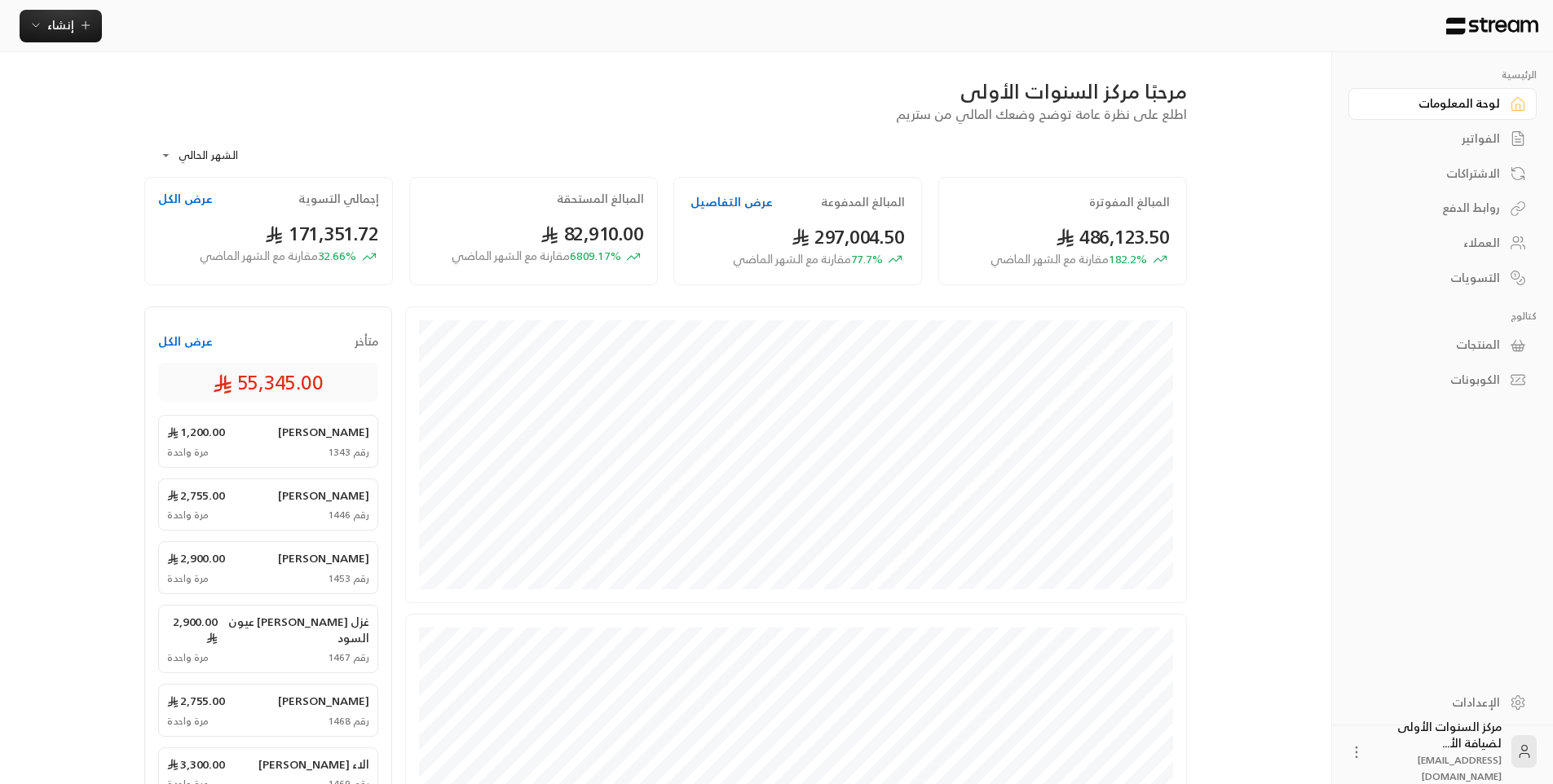
click at [1485, 139] on div "الفواتير" at bounding box center [1434, 138] width 131 height 17
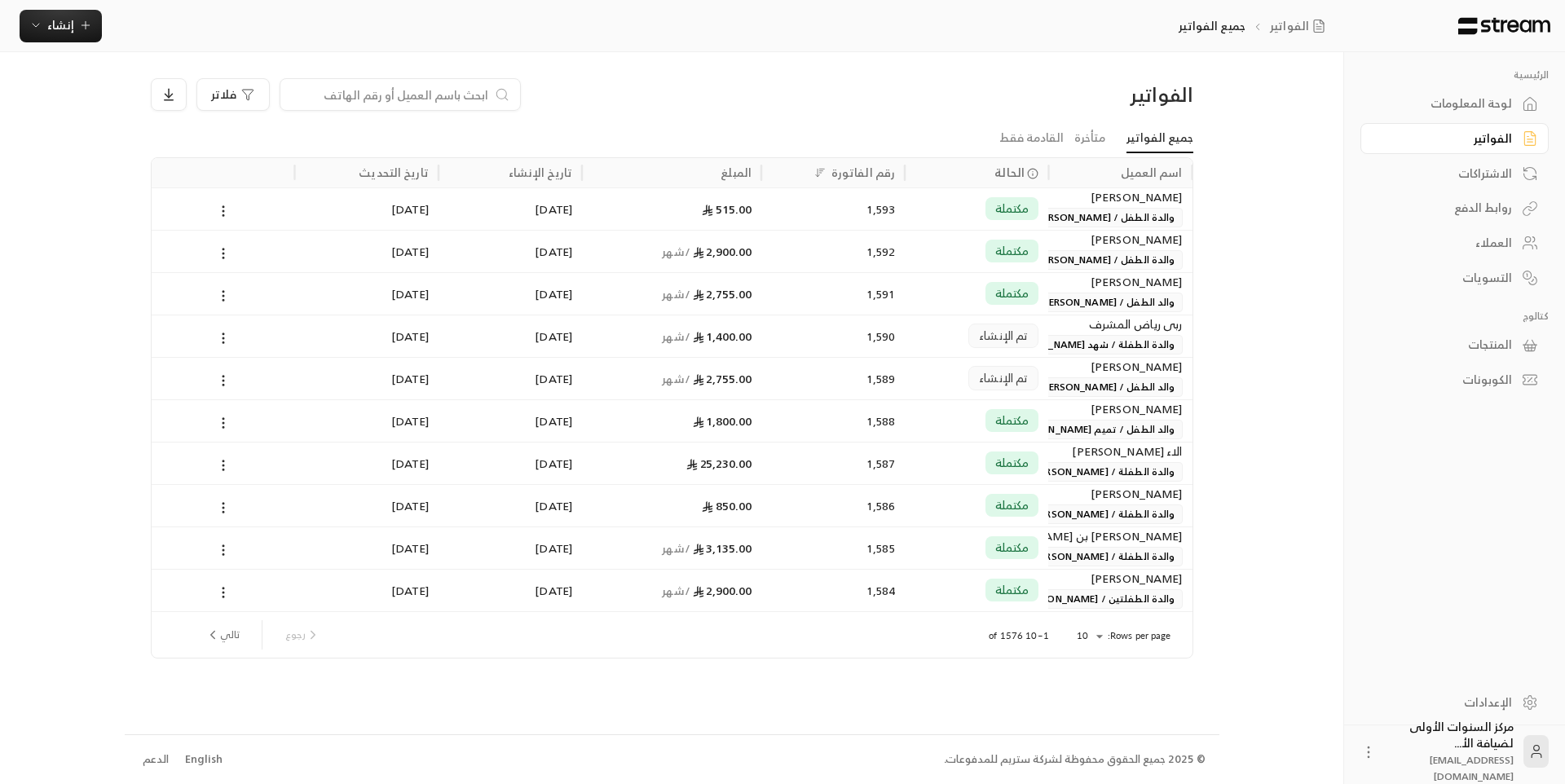
click at [1453, 139] on div "الفواتير" at bounding box center [1446, 138] width 131 height 17
click at [994, 119] on div "الفواتير فلاتر" at bounding box center [672, 101] width 1058 height 45
click at [1294, 364] on div "الرئيسية لوحة المعلومات الفواتير الاشتراكات روابط الدفع العملاء التسويات كتالوج…" at bounding box center [782, 392] width 1316 height 784
click at [70, 16] on span "إنشاء" at bounding box center [60, 24] width 27 height 20
click at [199, 143] on div "اشتراك" at bounding box center [141, 141] width 205 height 19
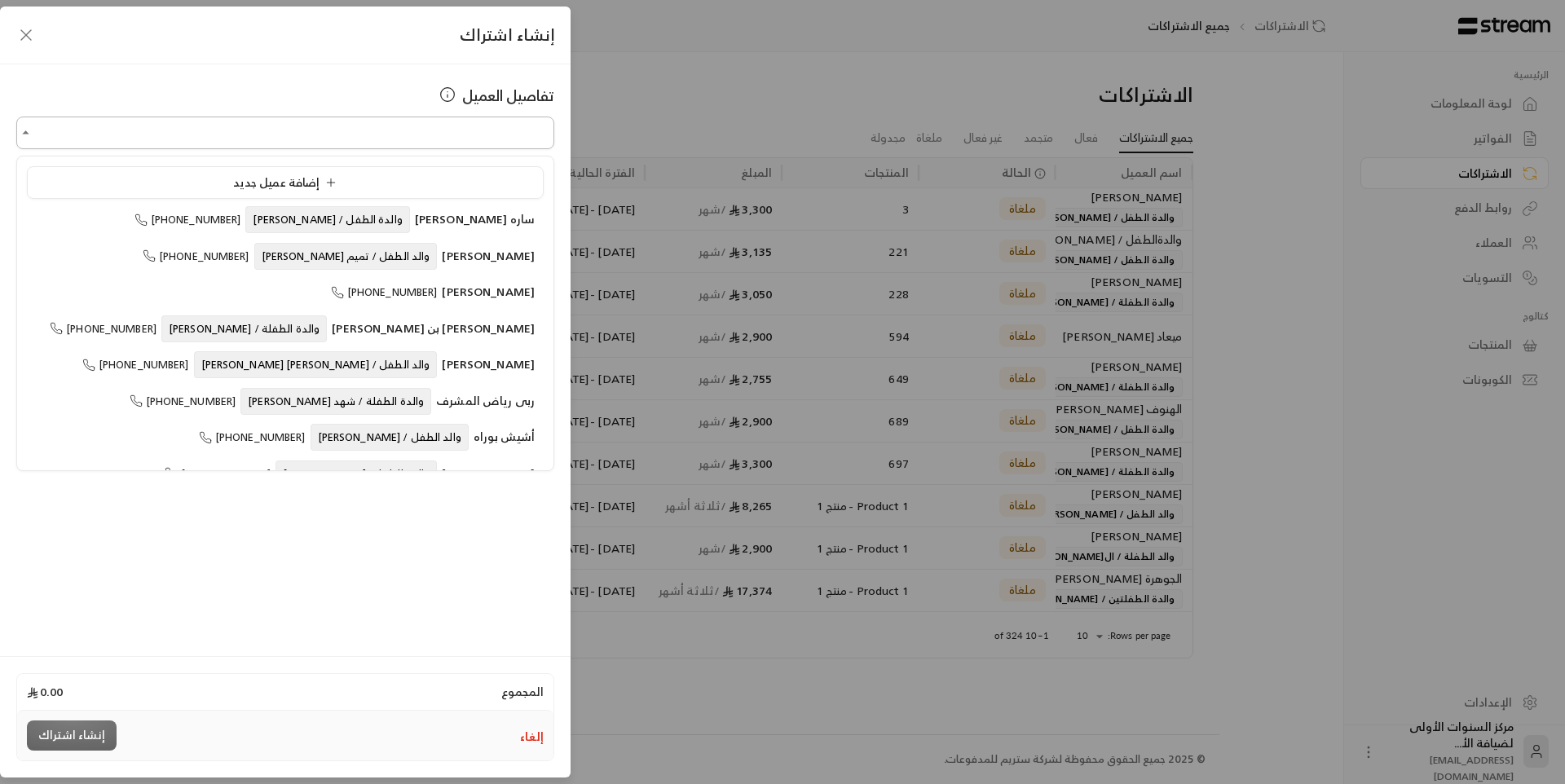
click at [447, 125] on input "اختر العميل" at bounding box center [286, 133] width 538 height 29
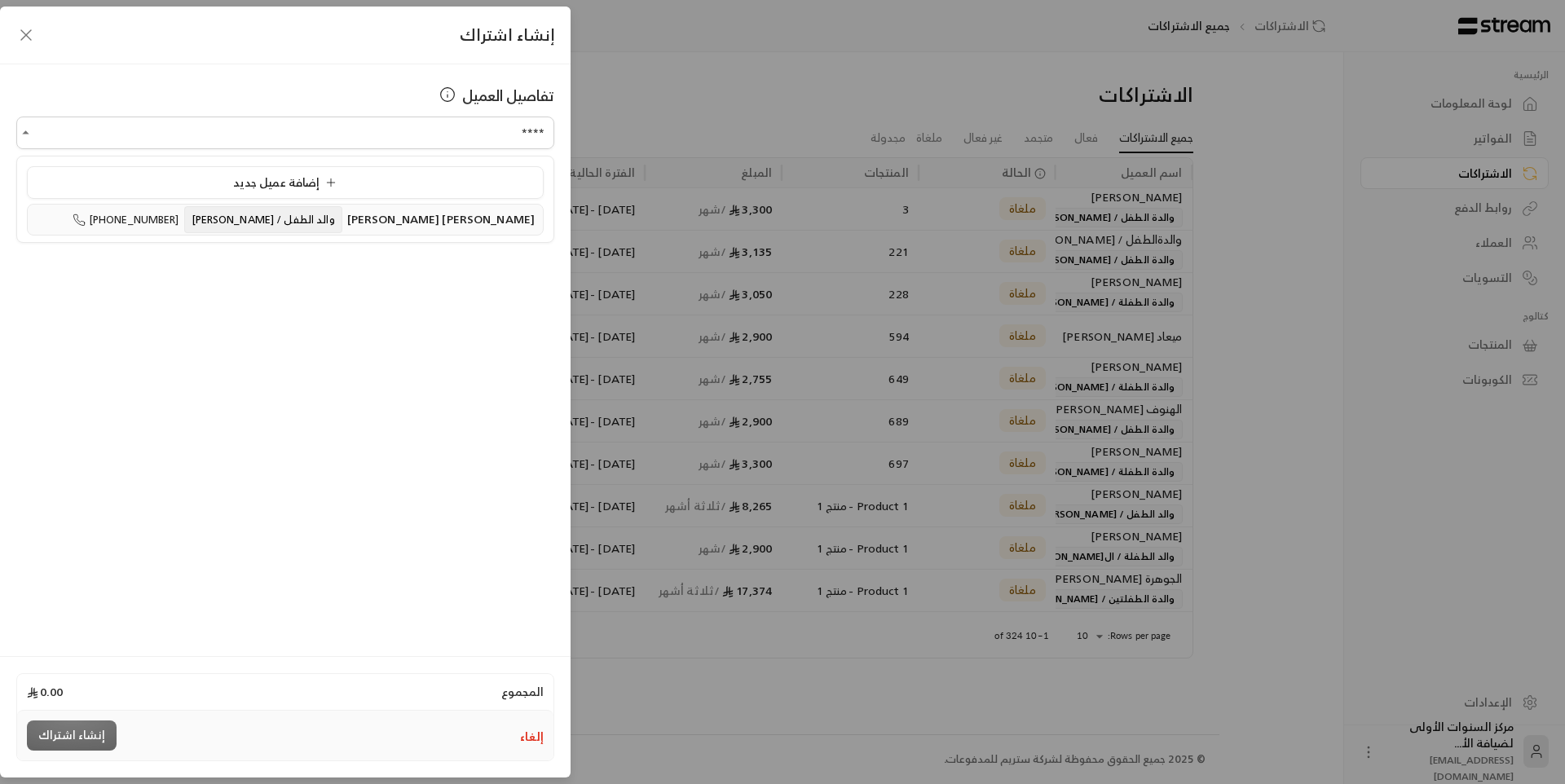
click at [342, 220] on span "والد الطفل / [PERSON_NAME]" at bounding box center [263, 219] width 158 height 27
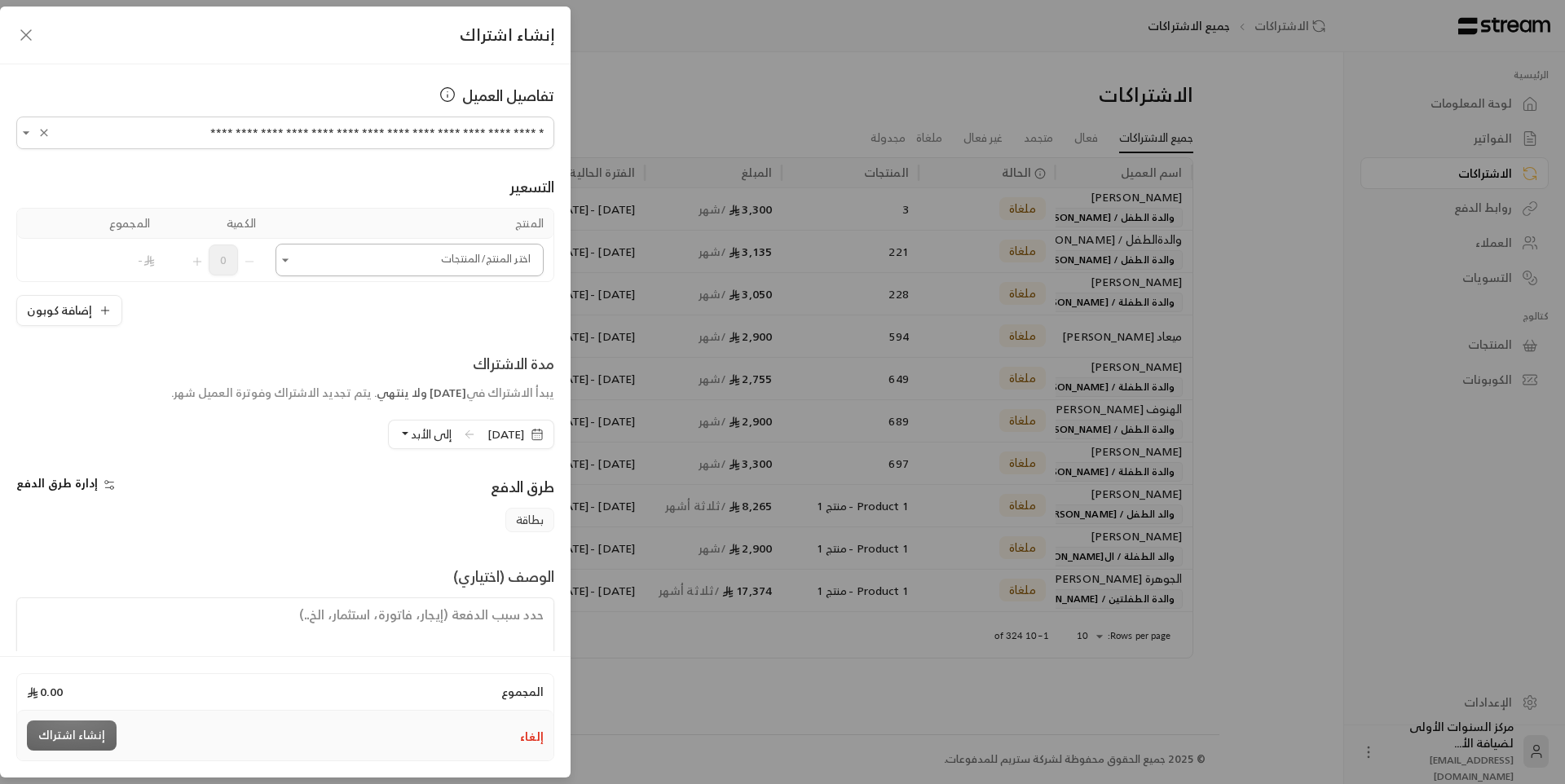
type input "**********"
click at [437, 274] on input "اختر العميل" at bounding box center [409, 260] width 268 height 29
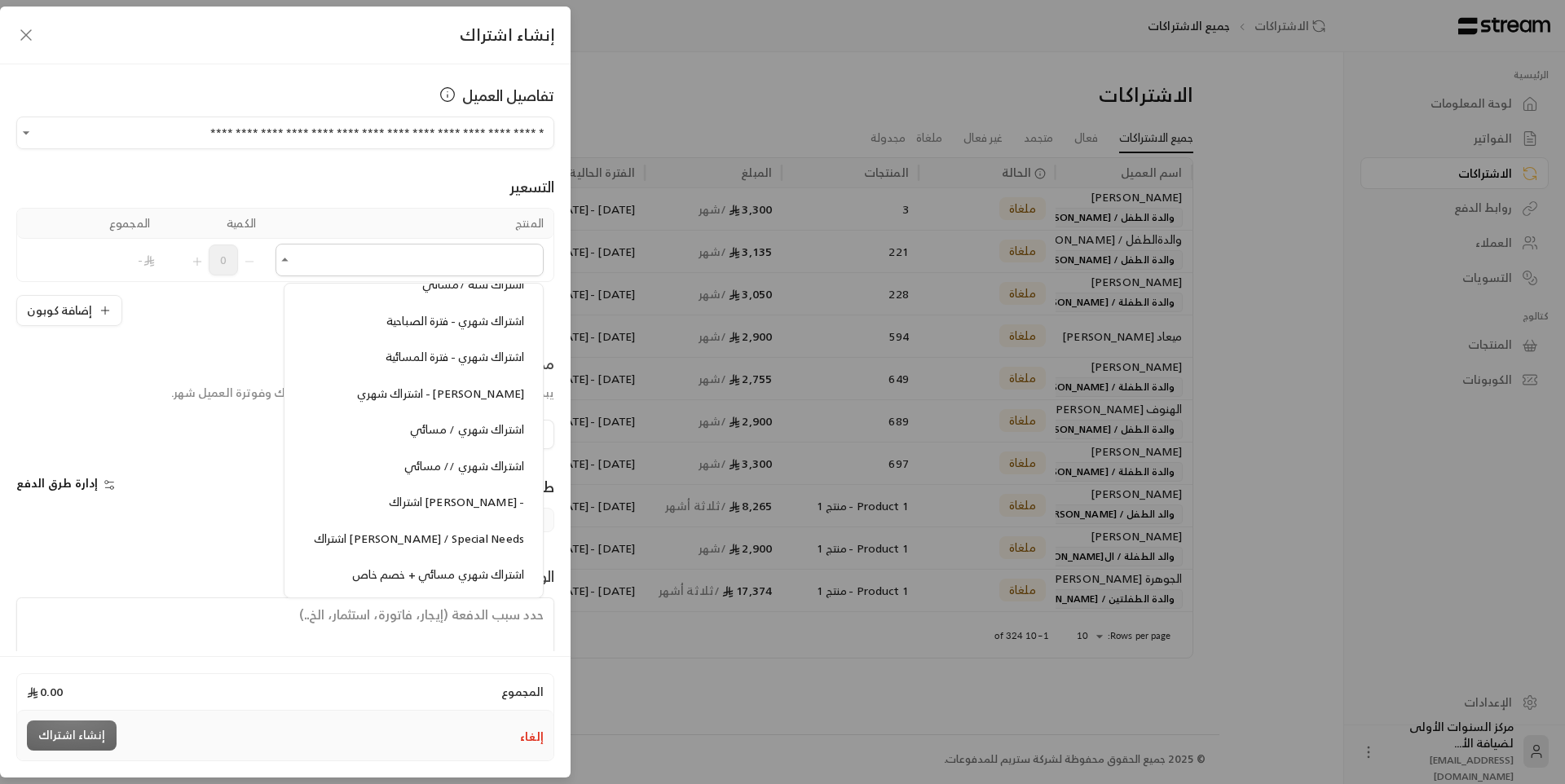
scroll to position [1711, 0]
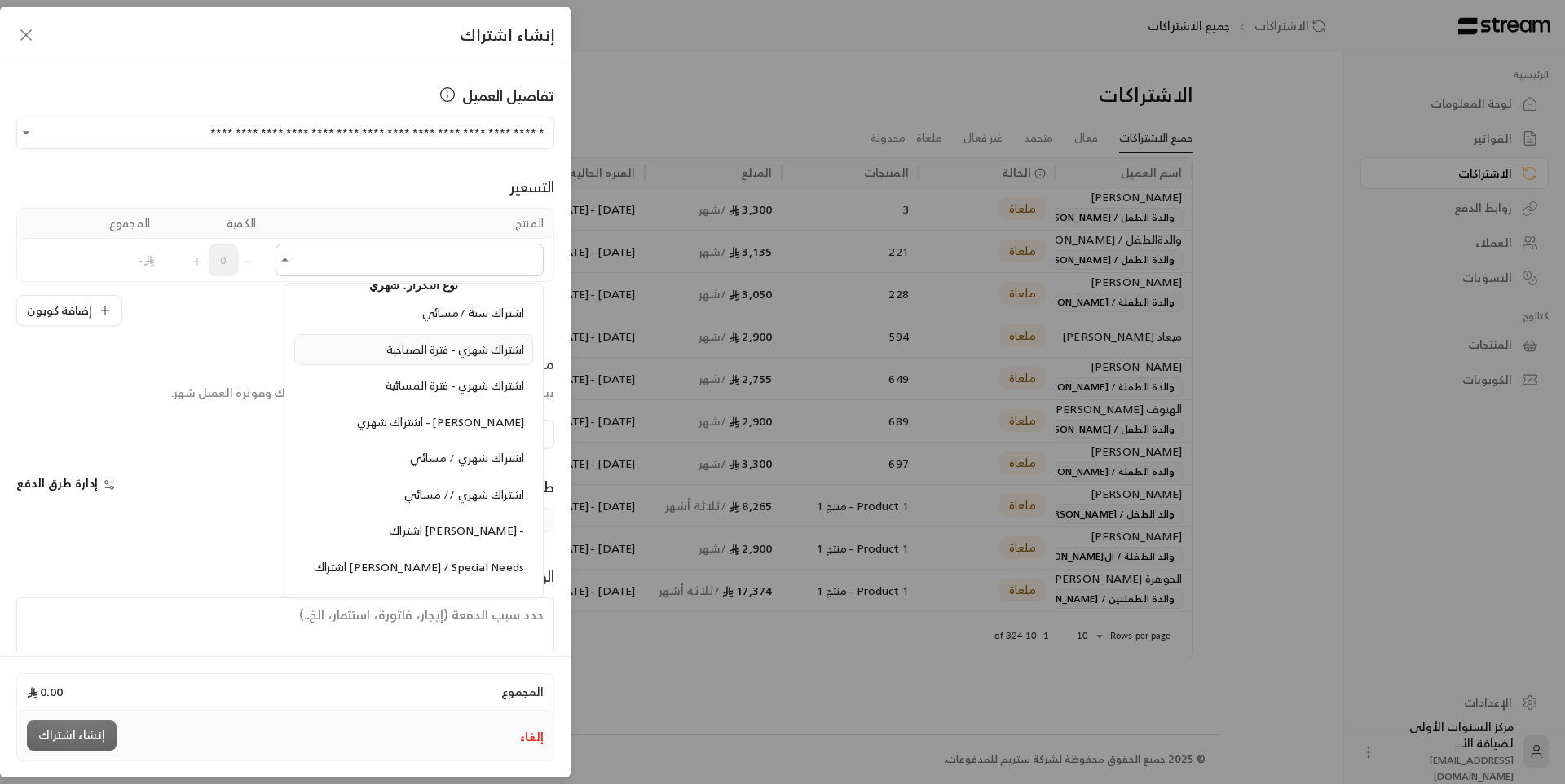
click at [459, 359] on span "اشتراك شهري - فترة الصباحية" at bounding box center [455, 348] width 138 height 20
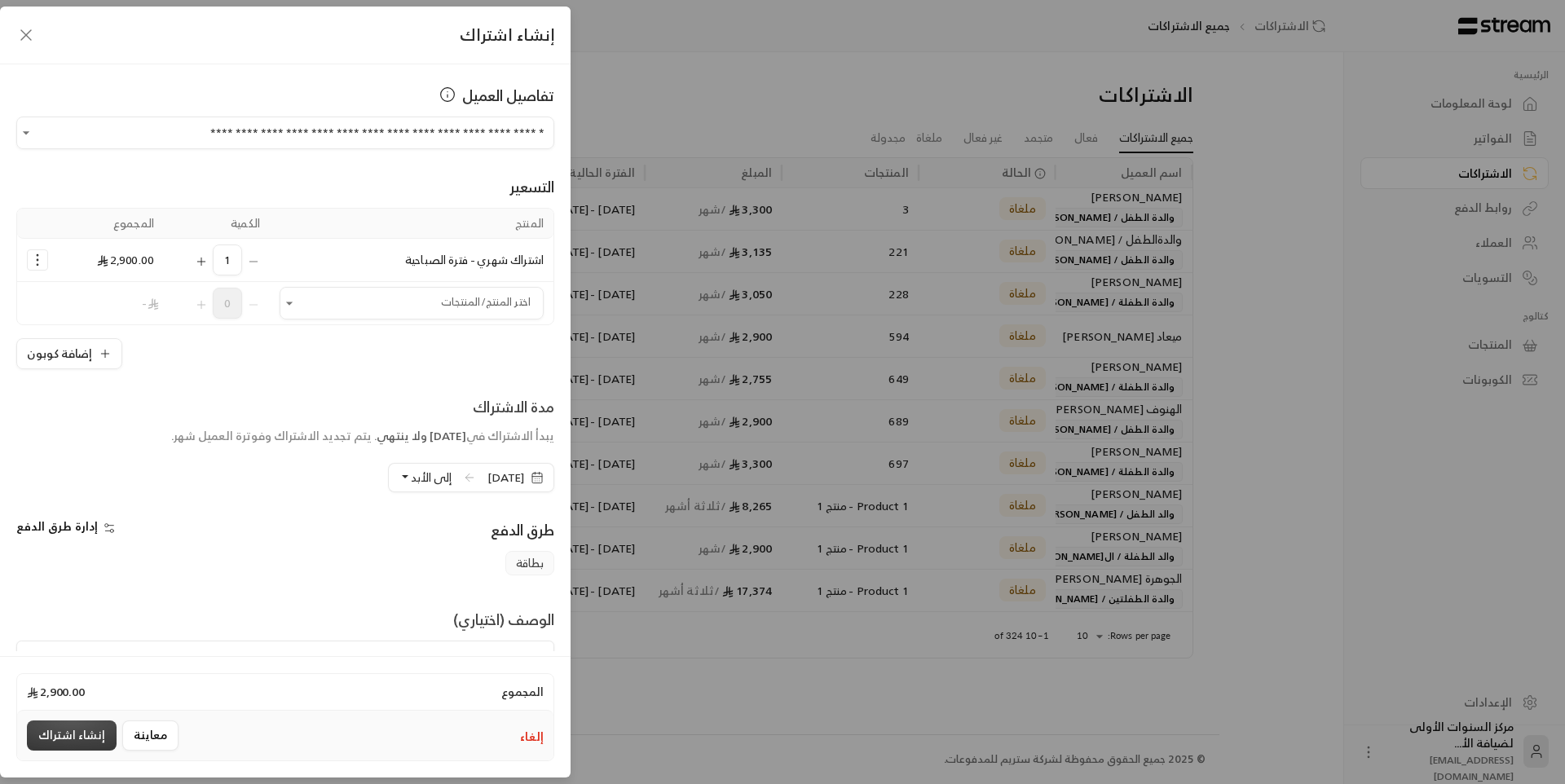
click at [70, 735] on button "إنشاء اشتراك" at bounding box center [72, 735] width 90 height 31
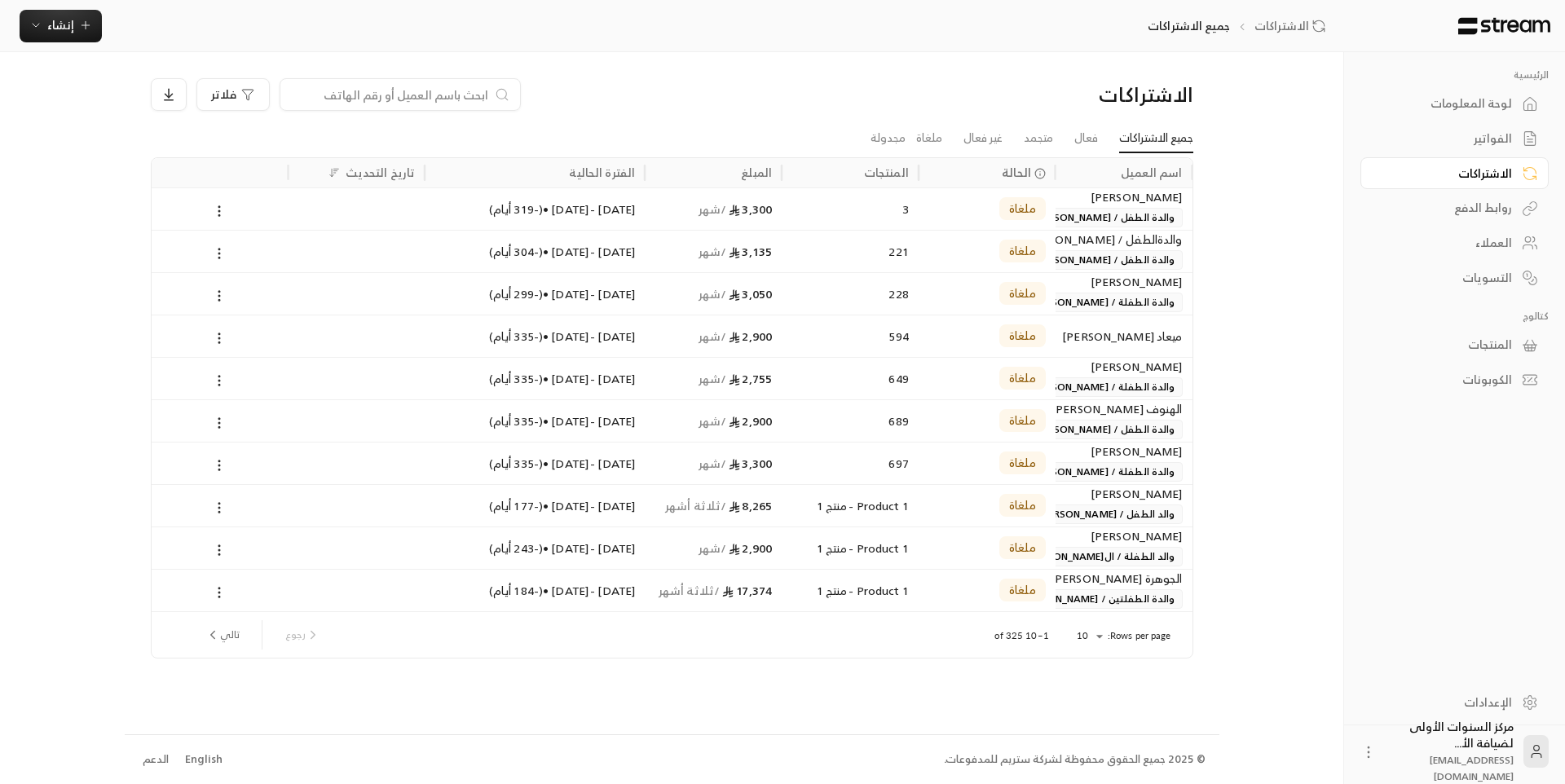
click at [1474, 103] on div "لوحة المعلومات" at bounding box center [1446, 103] width 131 height 17
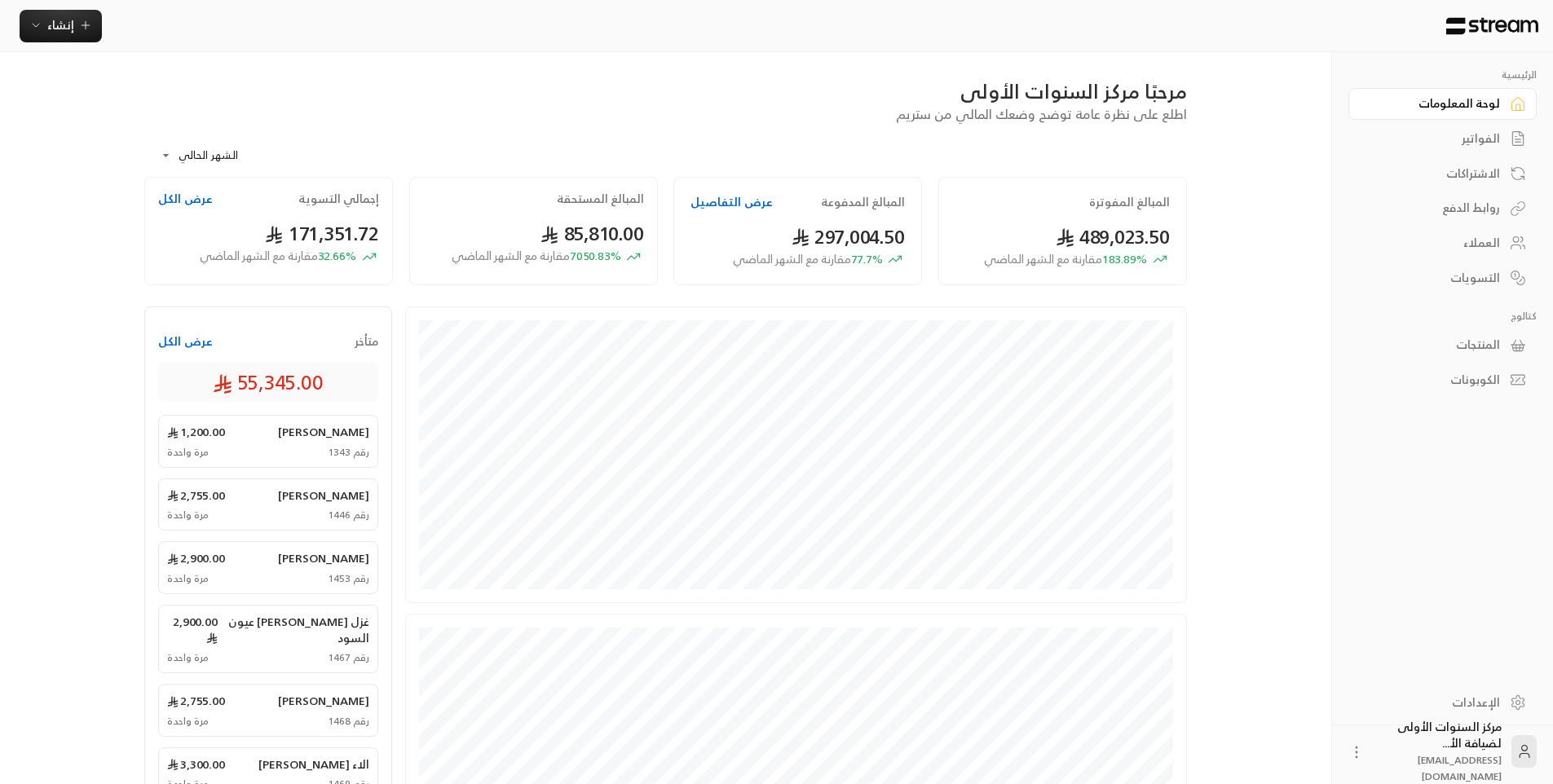
click at [1475, 126] on link "الفواتير" at bounding box center [1443, 139] width 189 height 31
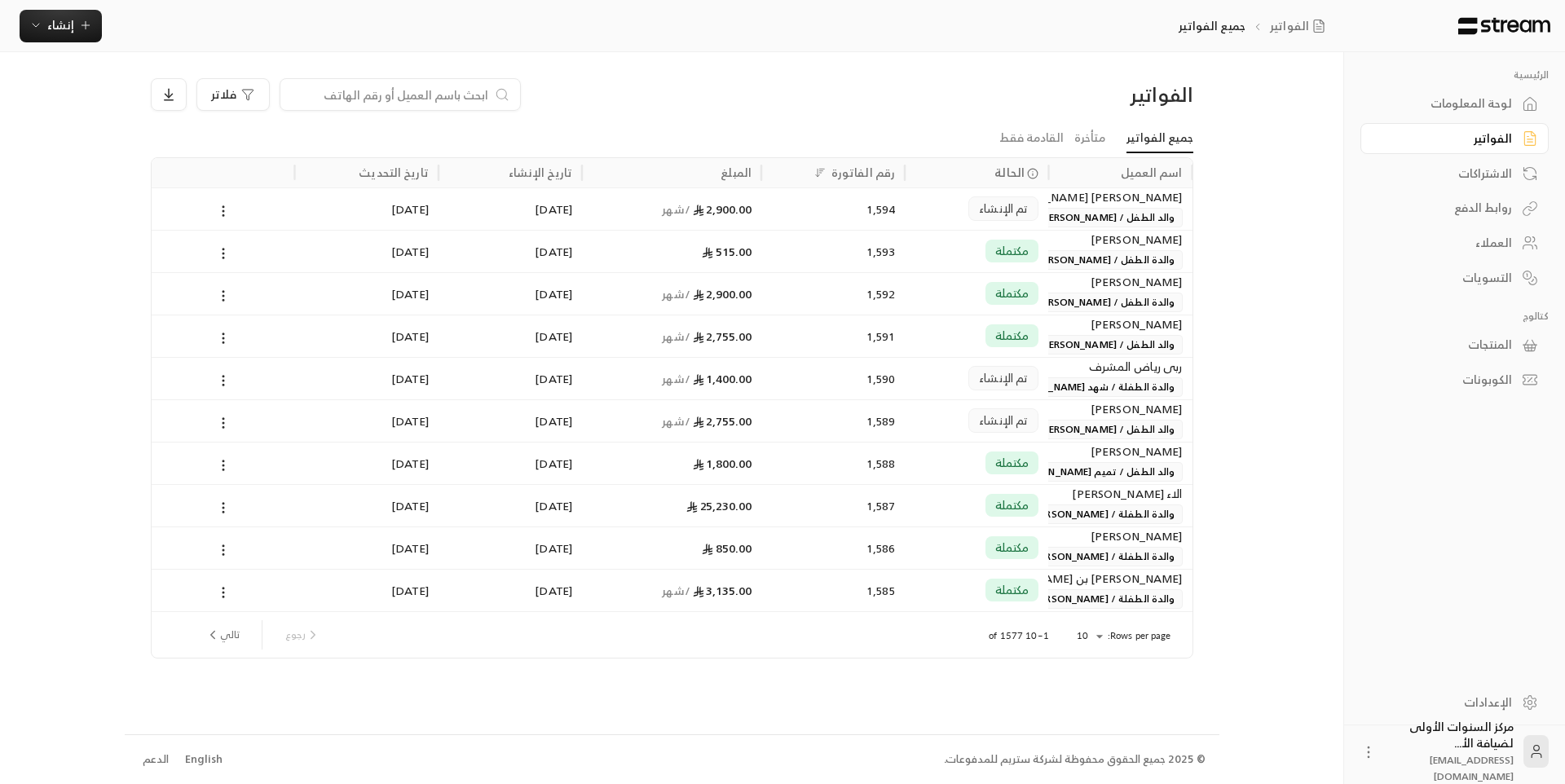
click at [1071, 202] on div "[PERSON_NAME] [PERSON_NAME]" at bounding box center [1120, 197] width 124 height 18
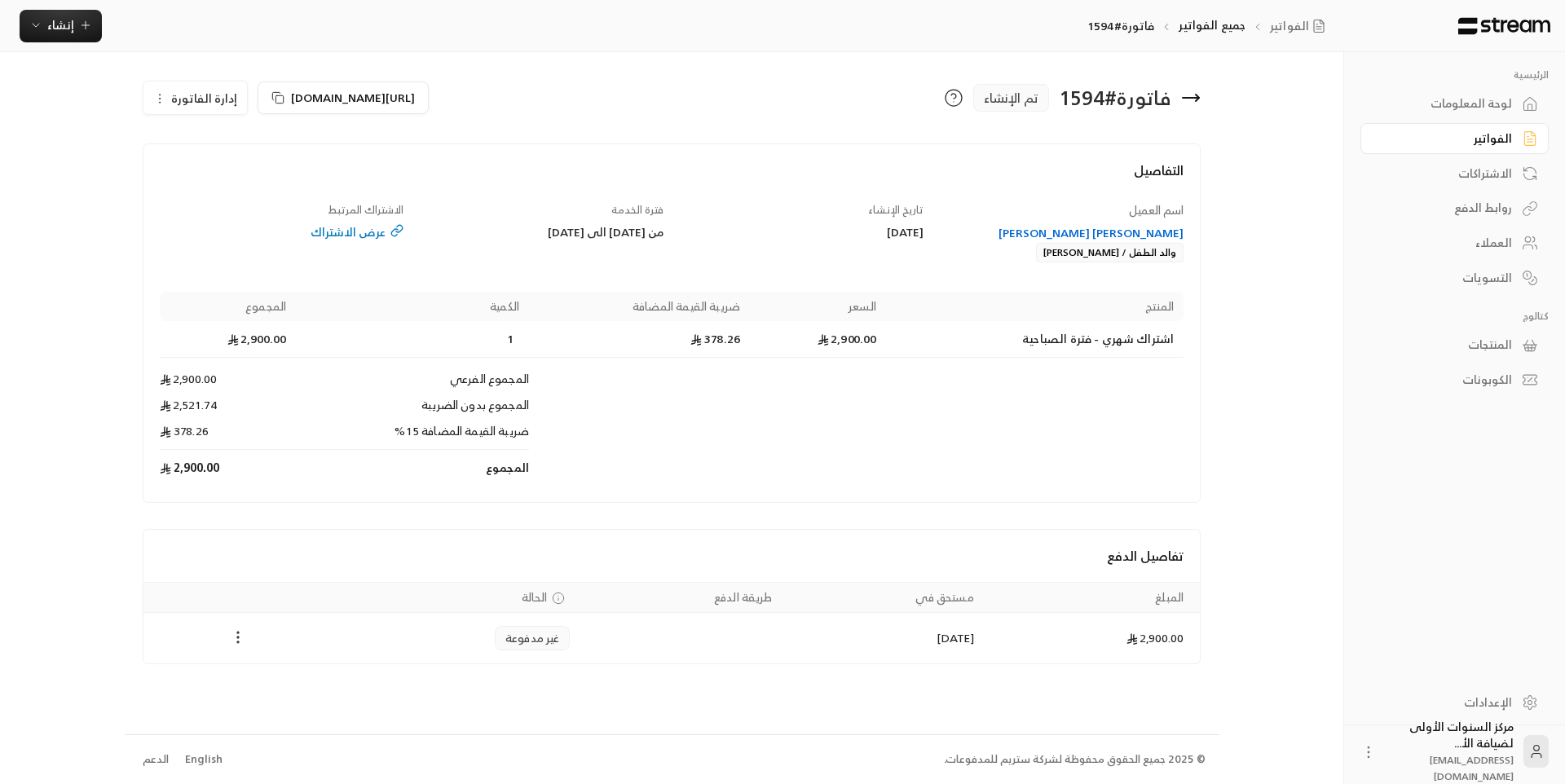
click at [238, 642] on circle "Payments" at bounding box center [239, 643] width 2 height 2
click at [312, 679] on li "تغيير الحالة الى مدفوعة" at bounding box center [300, 680] width 126 height 30
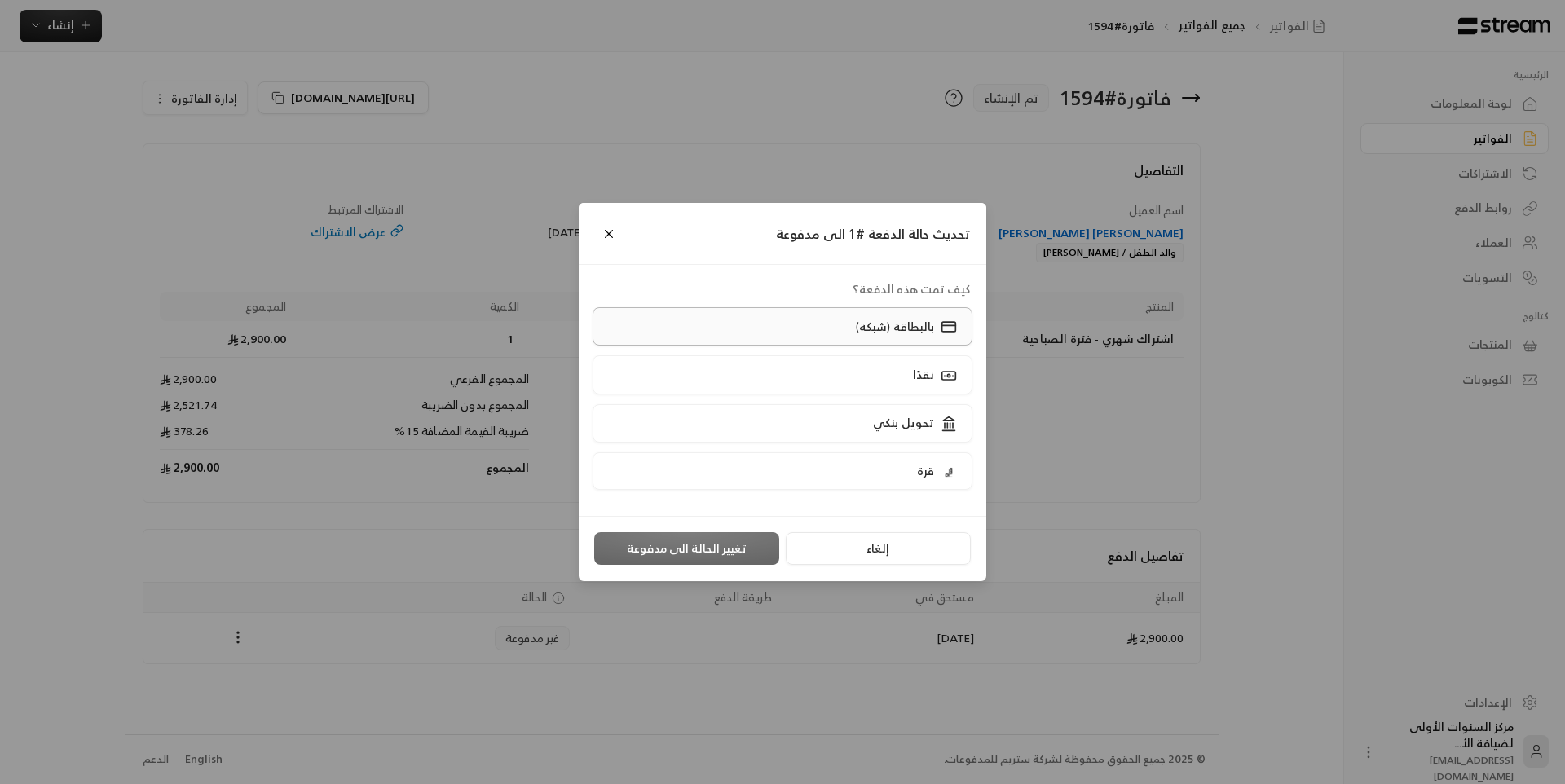
click at [865, 329] on p "بالبطاقة (شبكة)" at bounding box center [895, 327] width 79 height 17
click at [657, 547] on button "تغيير الحالة الى مدفوعة" at bounding box center [686, 547] width 185 height 32
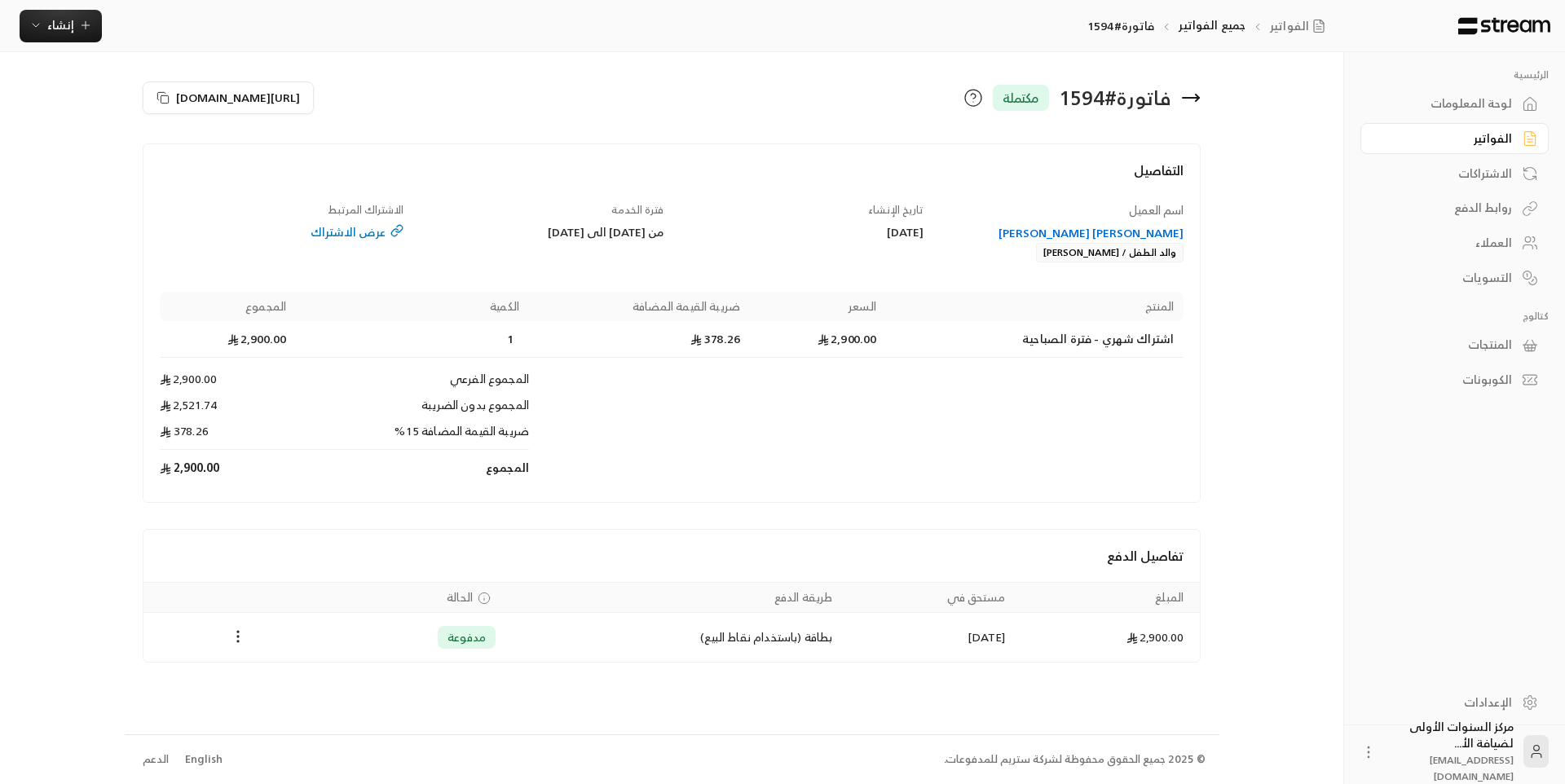
click at [1452, 100] on div "لوحة المعلومات" at bounding box center [1446, 103] width 131 height 17
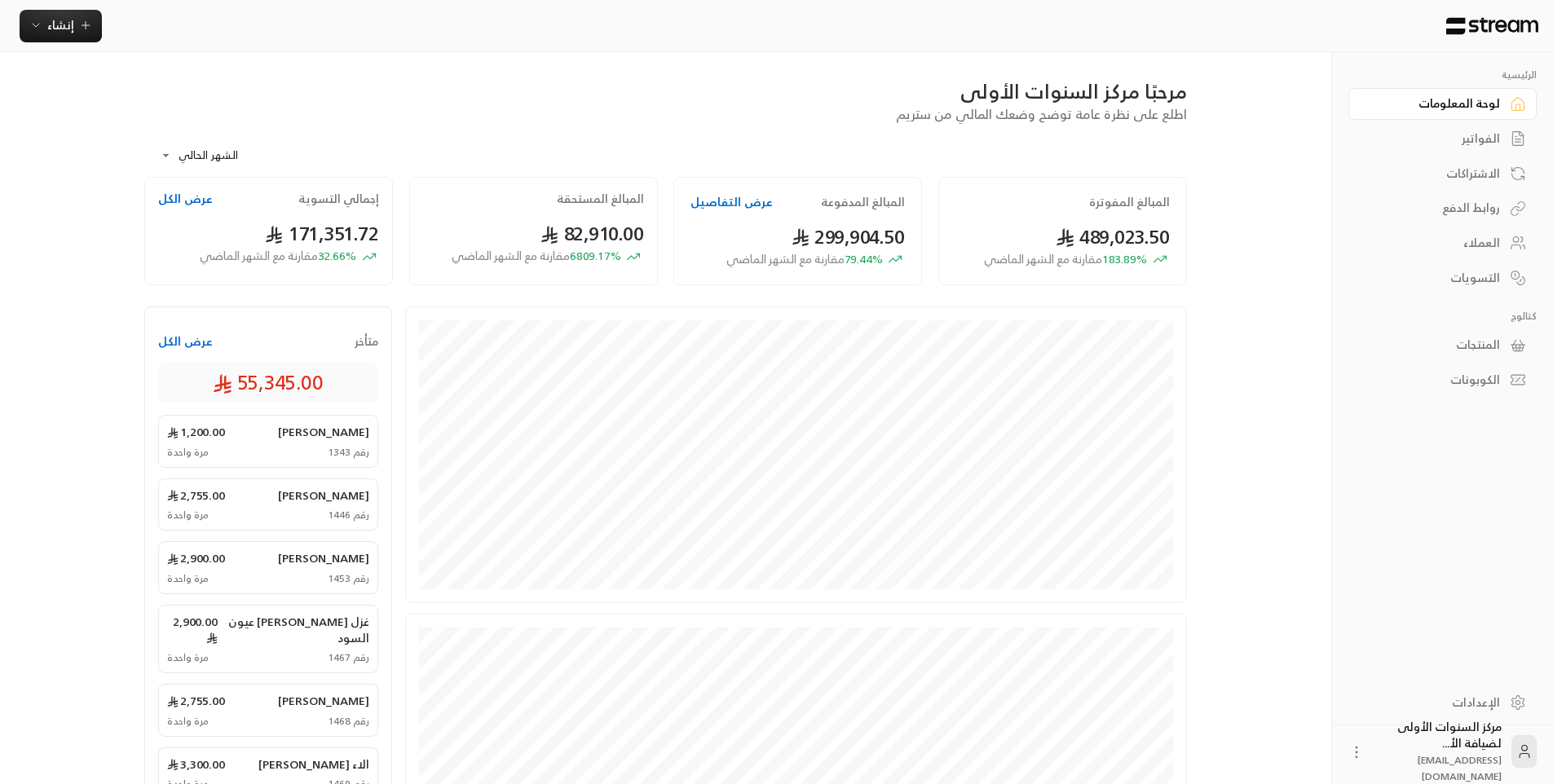
click at [1422, 134] on div "الفواتير" at bounding box center [1434, 138] width 131 height 17
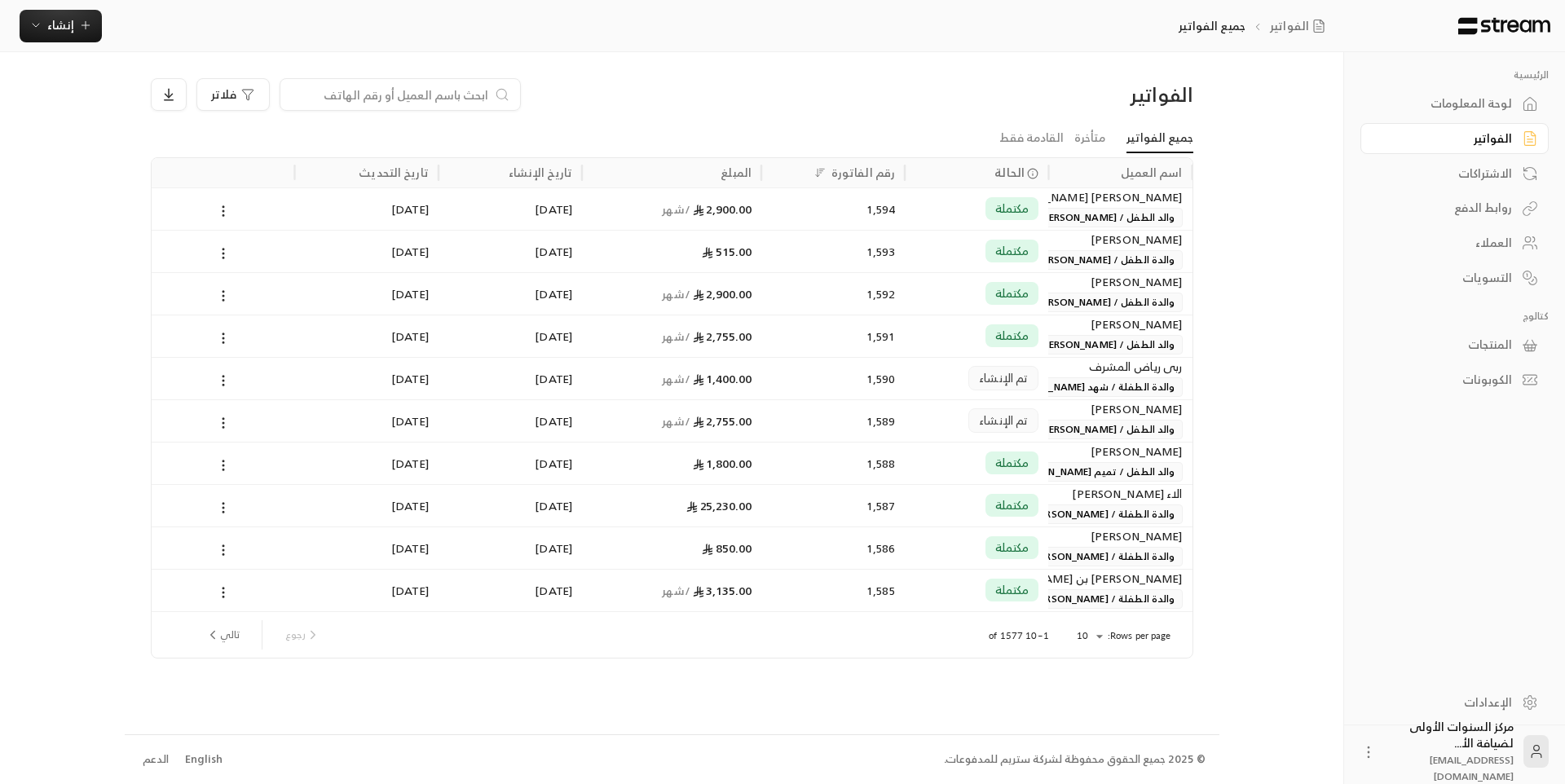
click at [408, 99] on input at bounding box center [390, 94] width 199 height 18
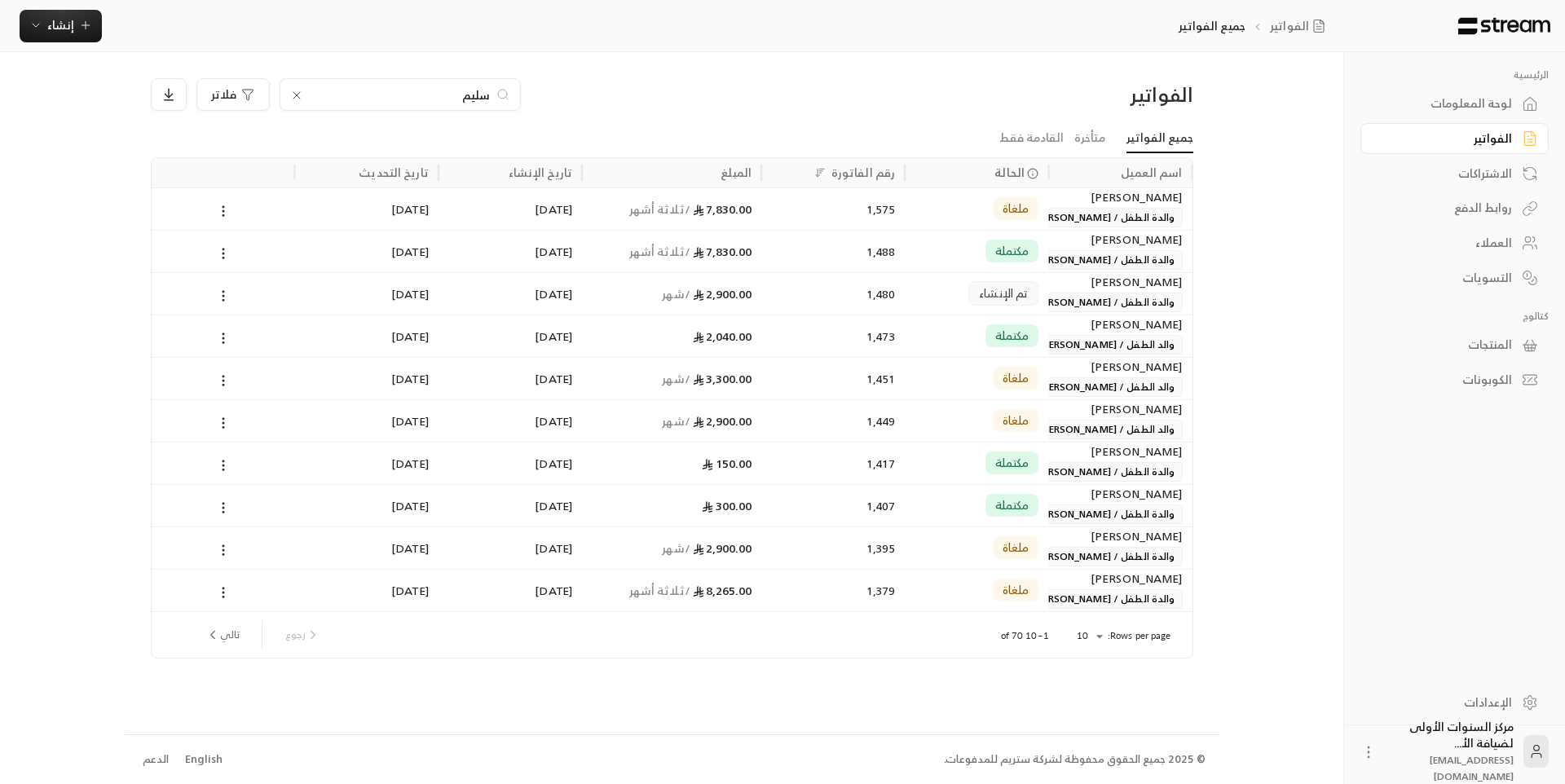
type input "سليم"
click at [973, 333] on div "مكتملة" at bounding box center [976, 336] width 124 height 42
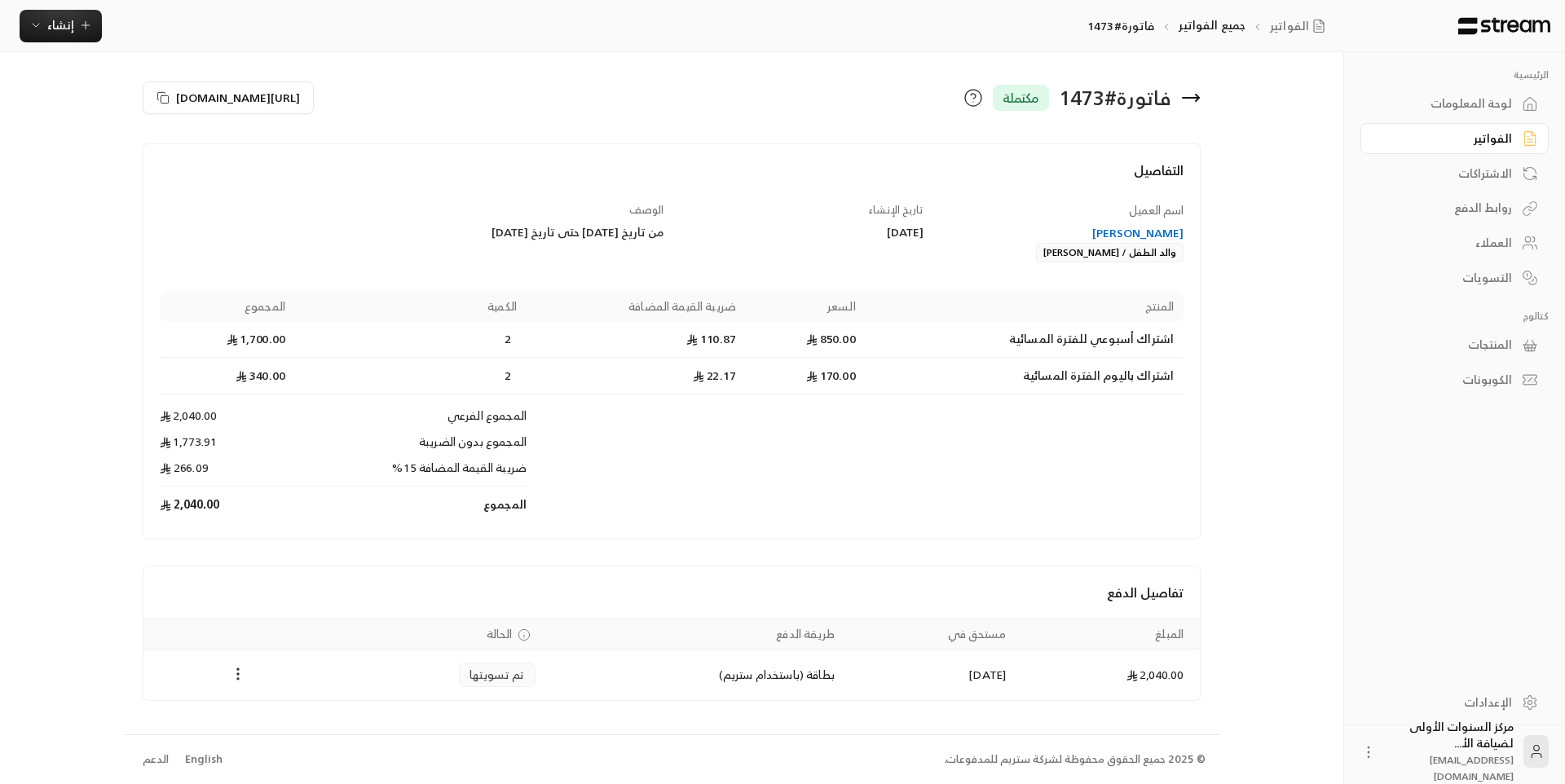
click at [1193, 98] on icon at bounding box center [1190, 98] width 17 height 0
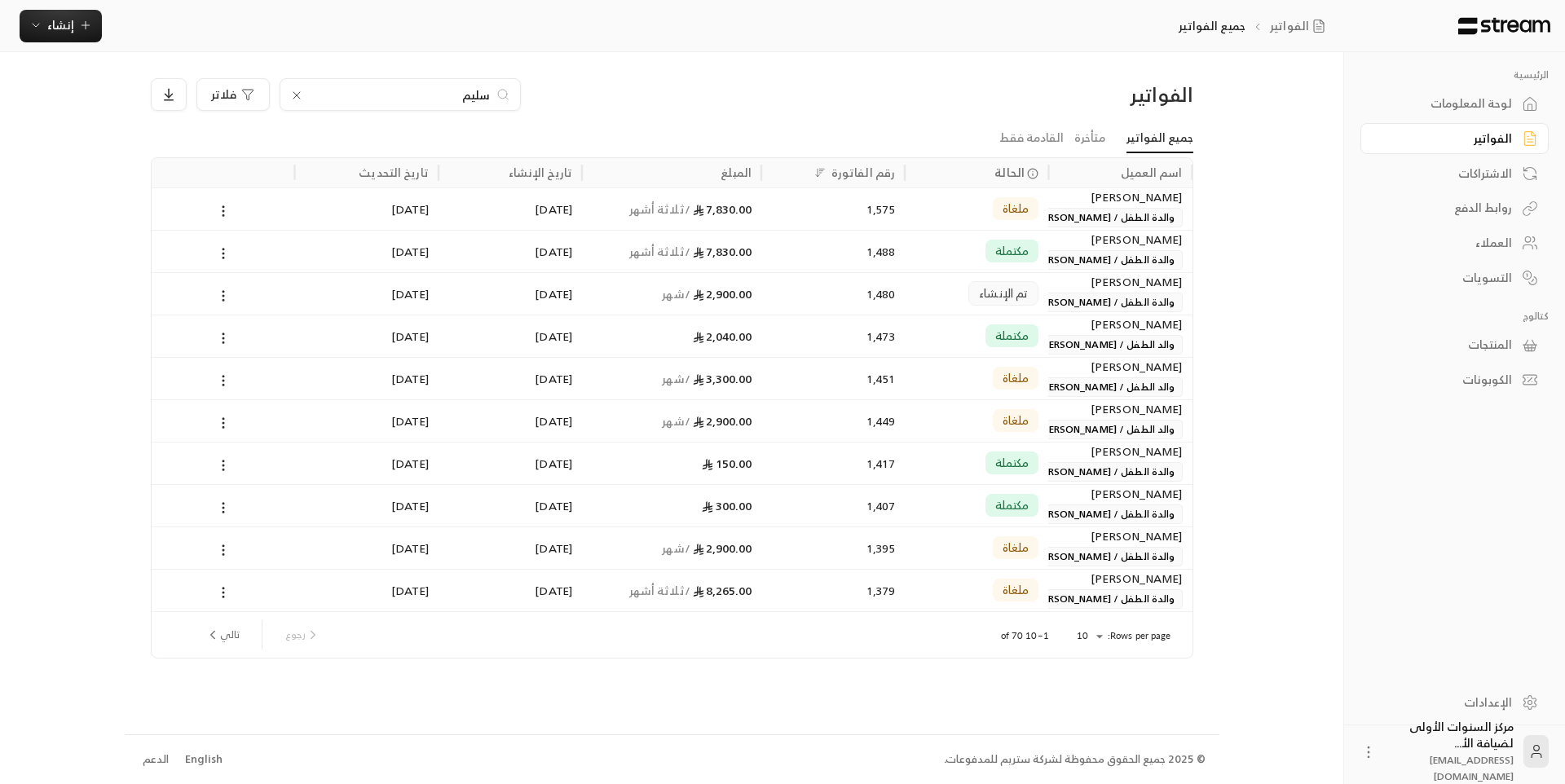
click at [298, 95] on icon at bounding box center [296, 95] width 13 height 13
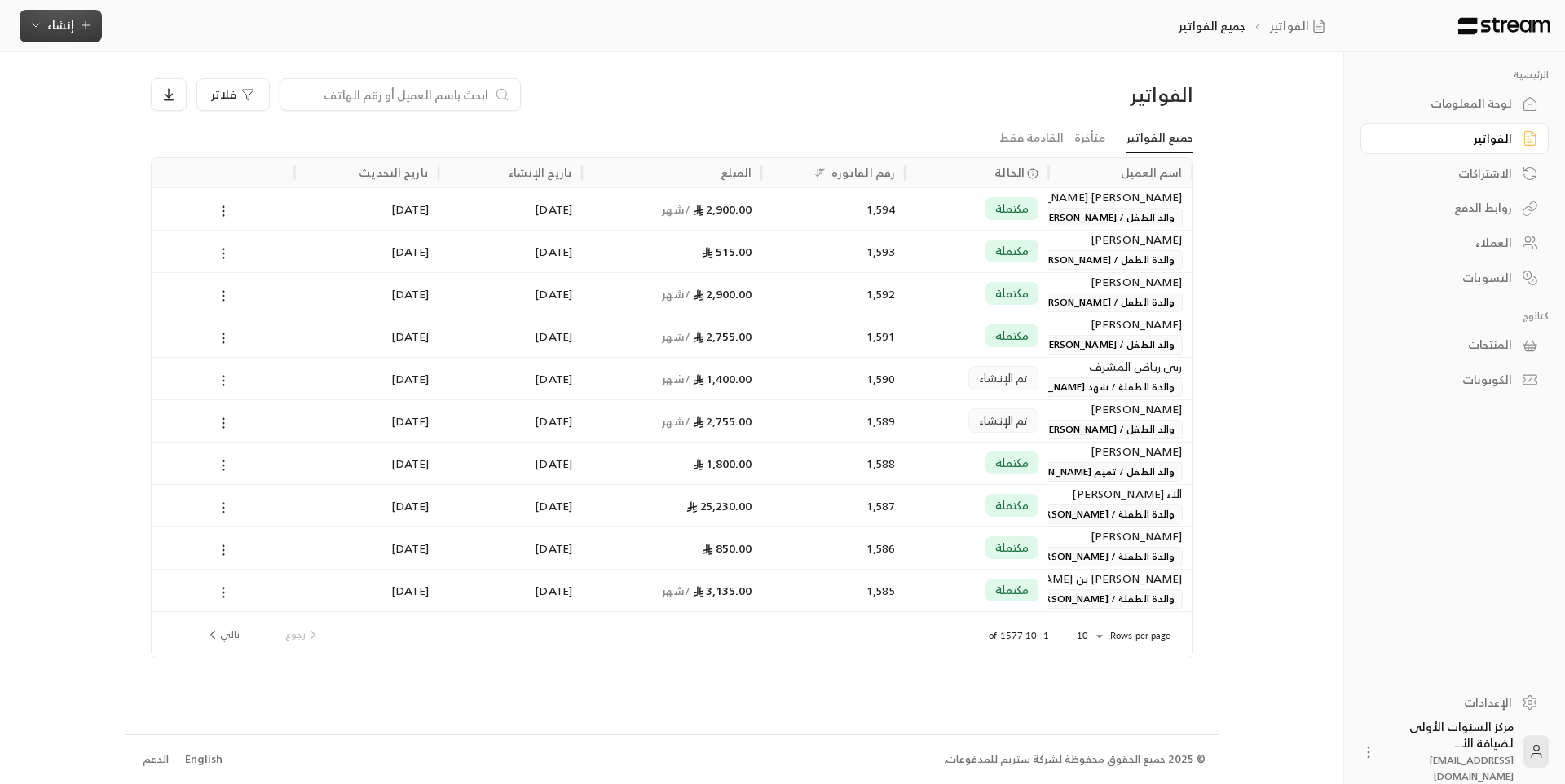
click at [84, 35] on button "إنشاء" at bounding box center [60, 25] width 82 height 32
click at [232, 159] on div "أتمتة الفواتير المتكررة للفواتير المستمرة." at bounding box center [141, 159] width 205 height 17
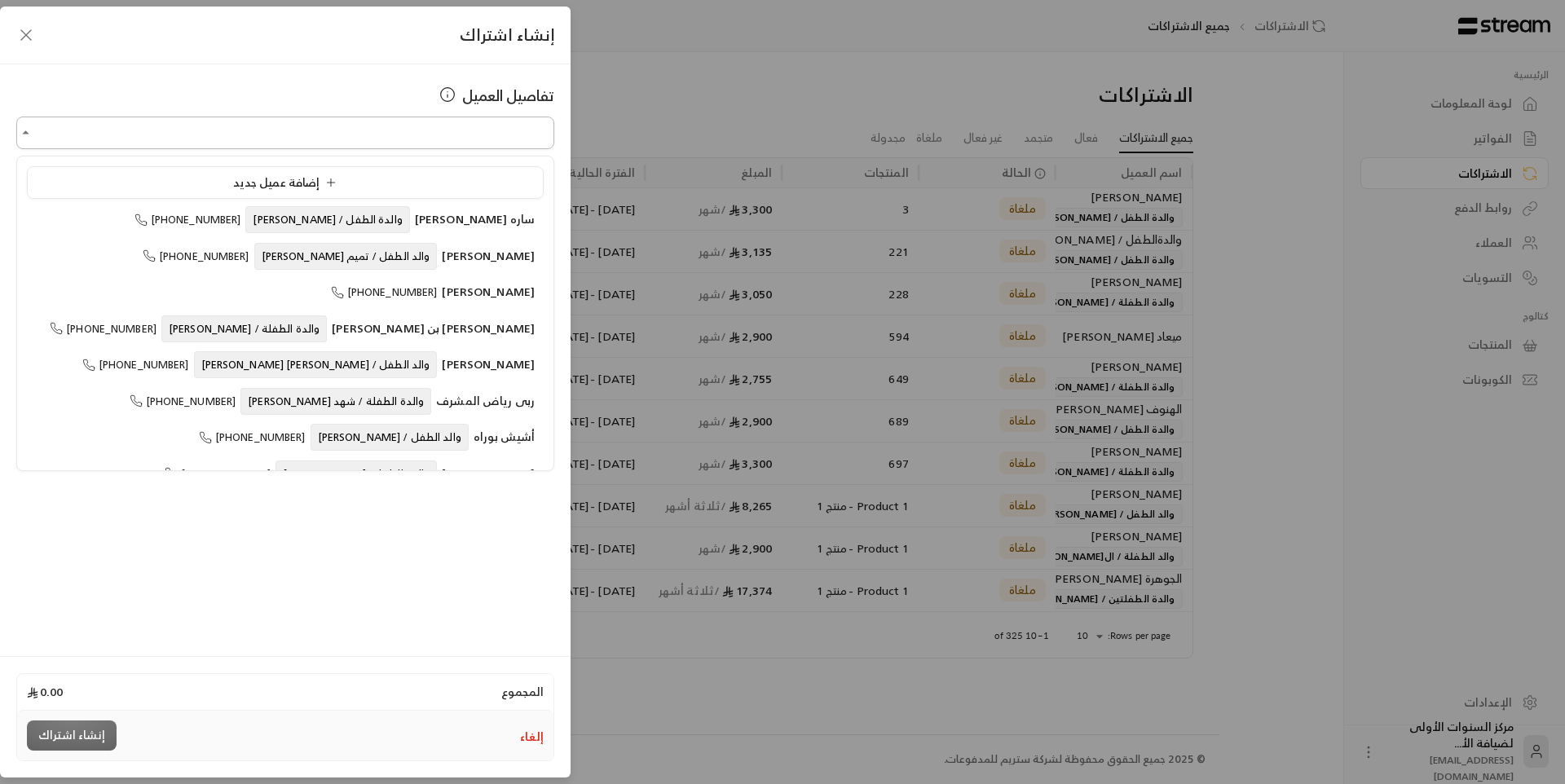
click at [488, 137] on input "اختر العميل" at bounding box center [286, 133] width 538 height 29
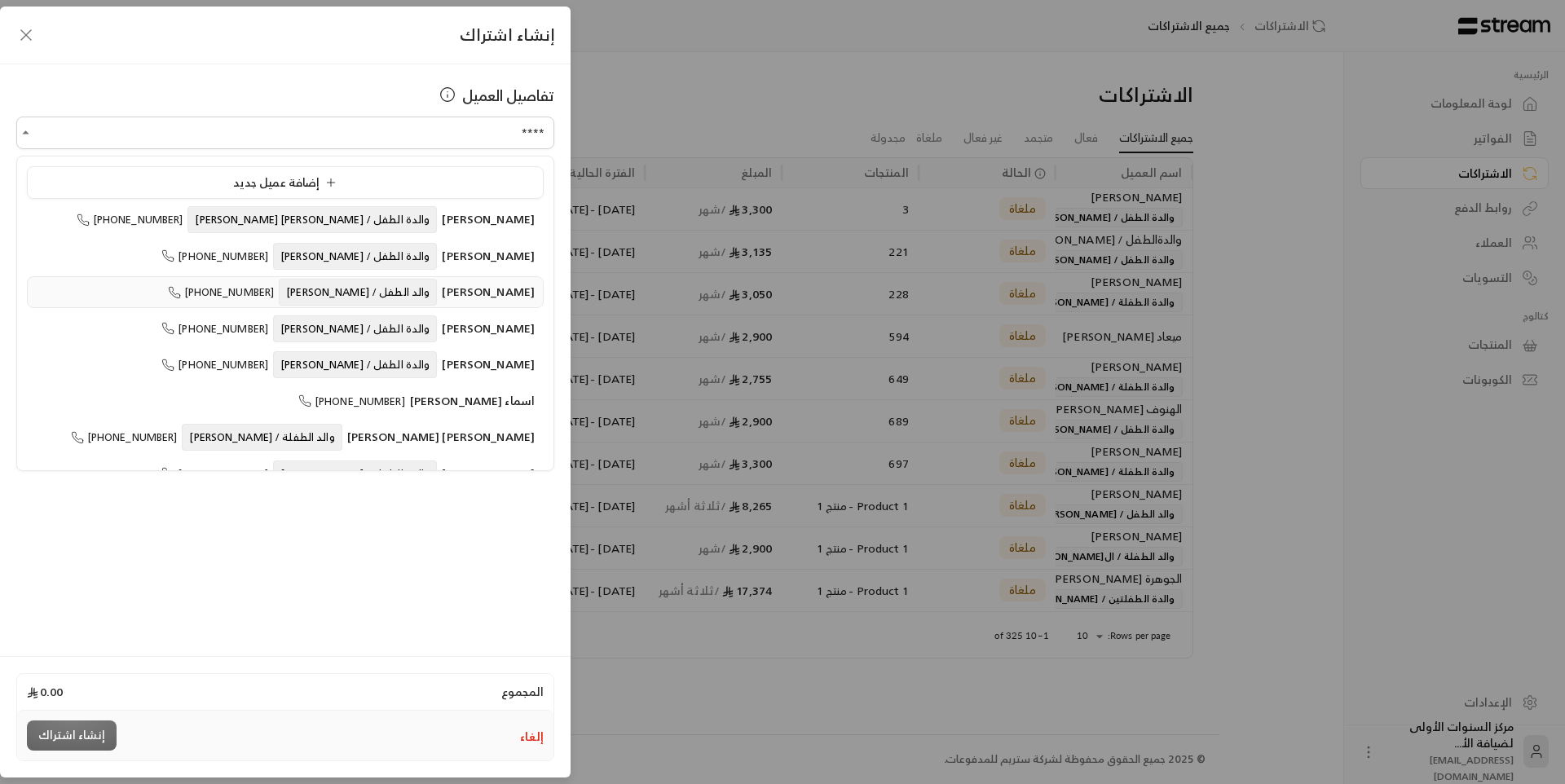
click at [420, 299] on span "والد الطفل / [PERSON_NAME]" at bounding box center [357, 292] width 158 height 27
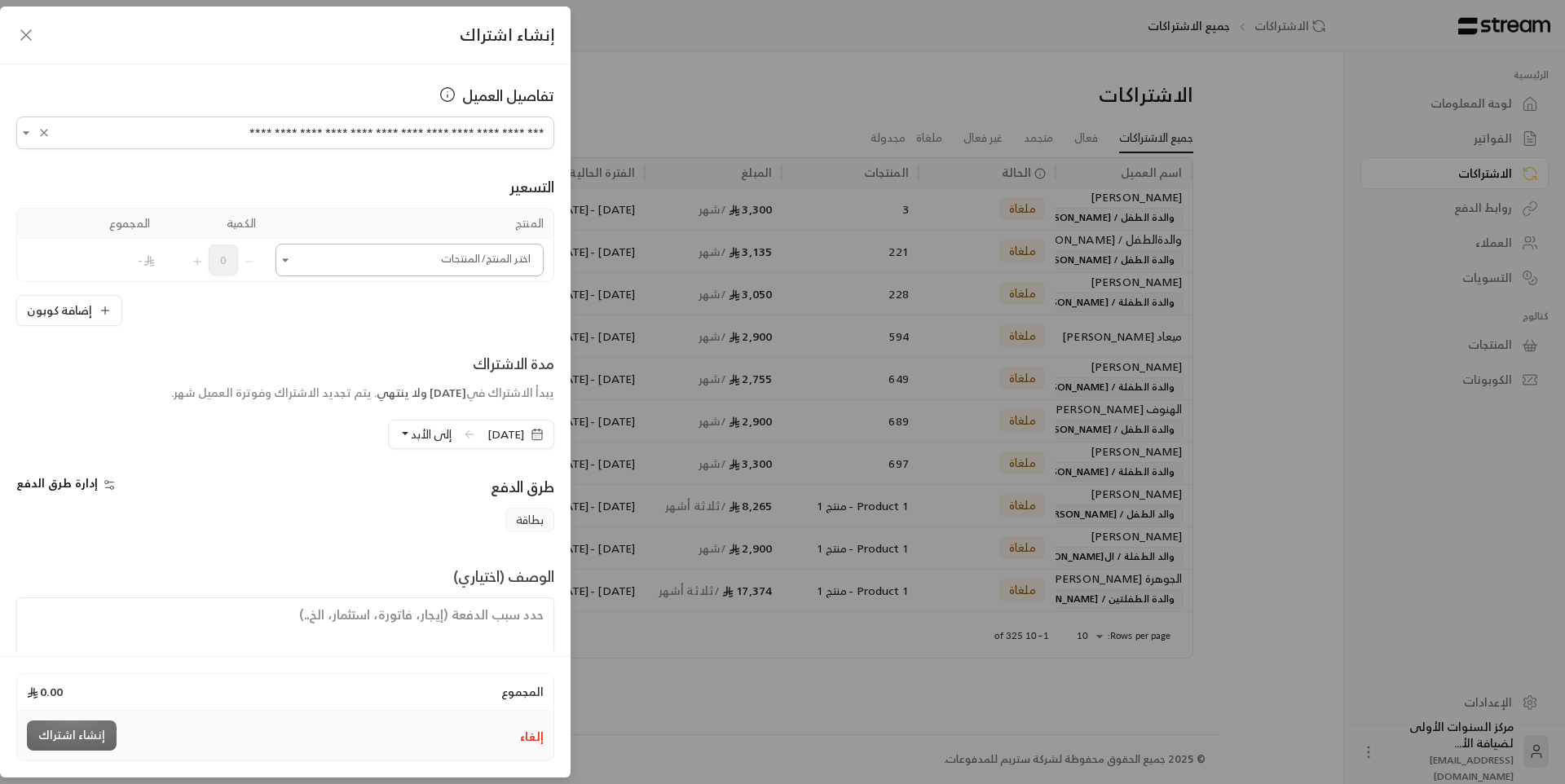
type input "**********"
click at [418, 273] on input "اختر العميل" at bounding box center [409, 260] width 268 height 29
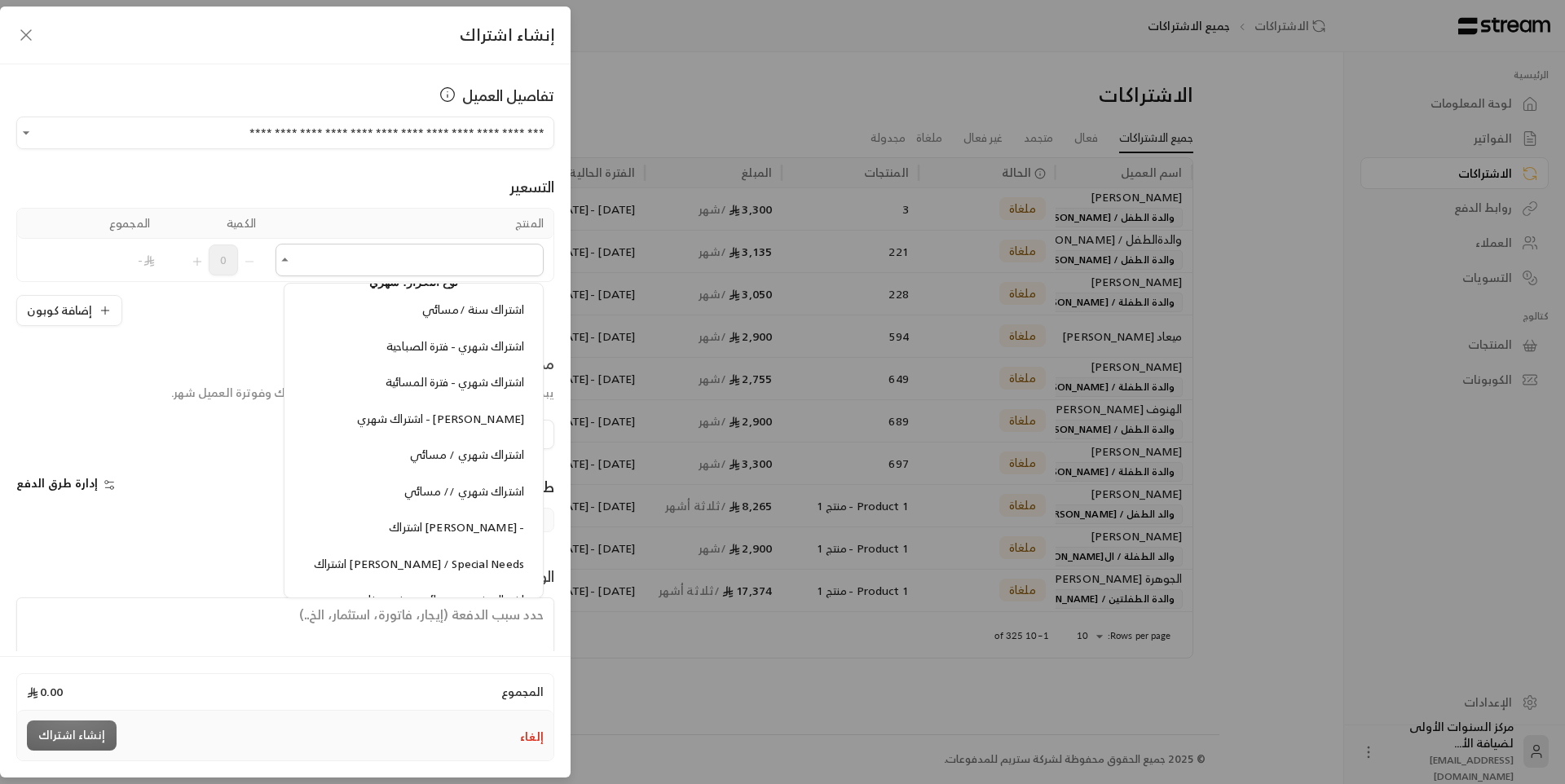
scroll to position [1711, 0]
click at [450, 376] on span "اشتراك شهري - فترة المسائية" at bounding box center [454, 384] width 139 height 20
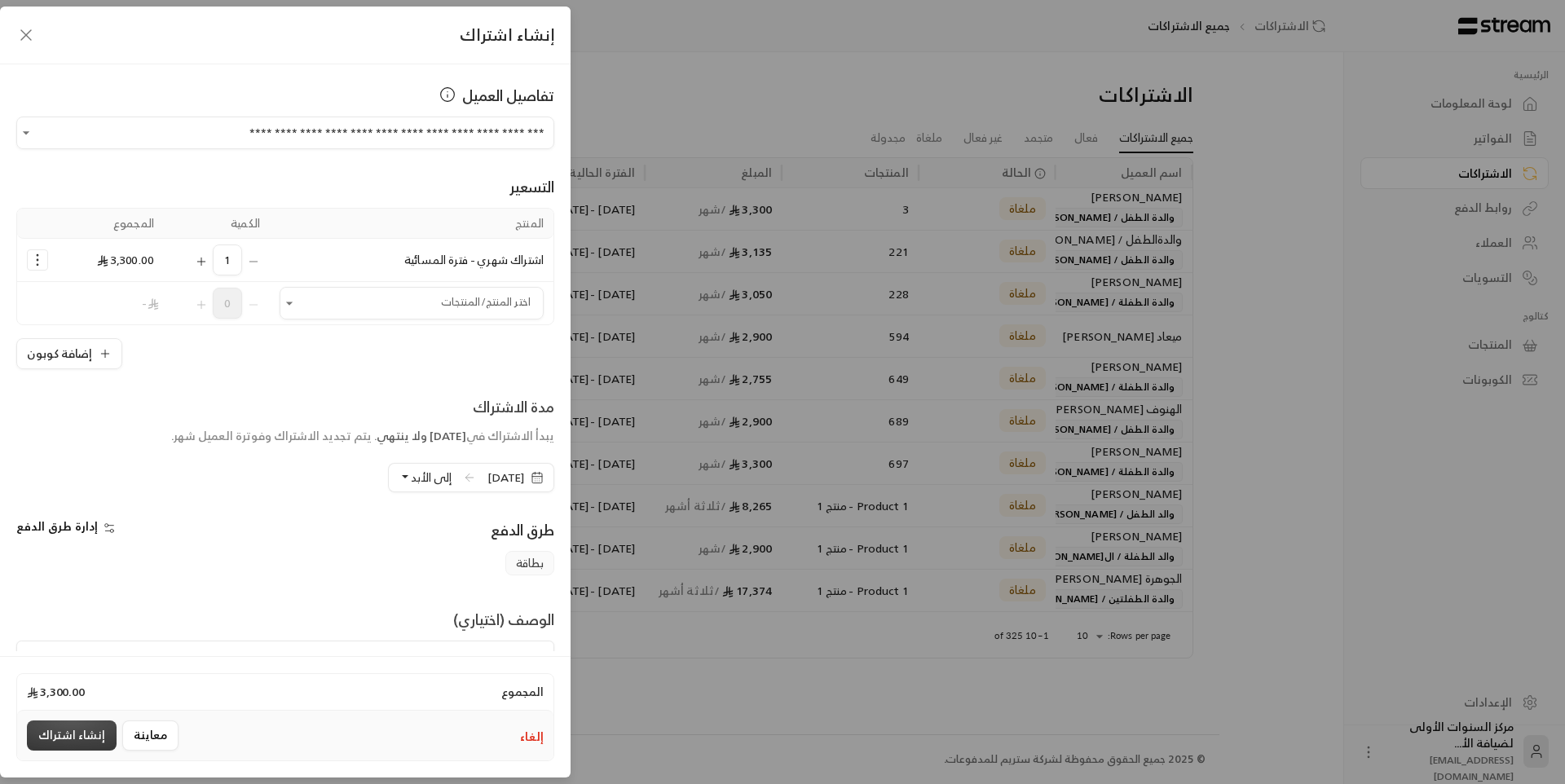
click at [100, 726] on button "إنشاء اشتراك" at bounding box center [72, 735] width 90 height 31
